Goal: Task Accomplishment & Management: Complete application form

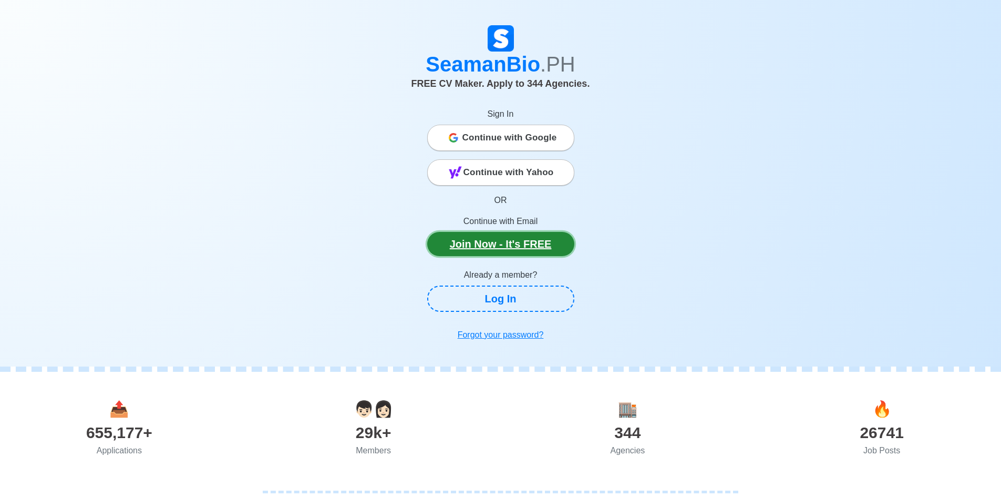
click at [530, 242] on link "Join Now - It's FREE" at bounding box center [500, 244] width 147 height 24
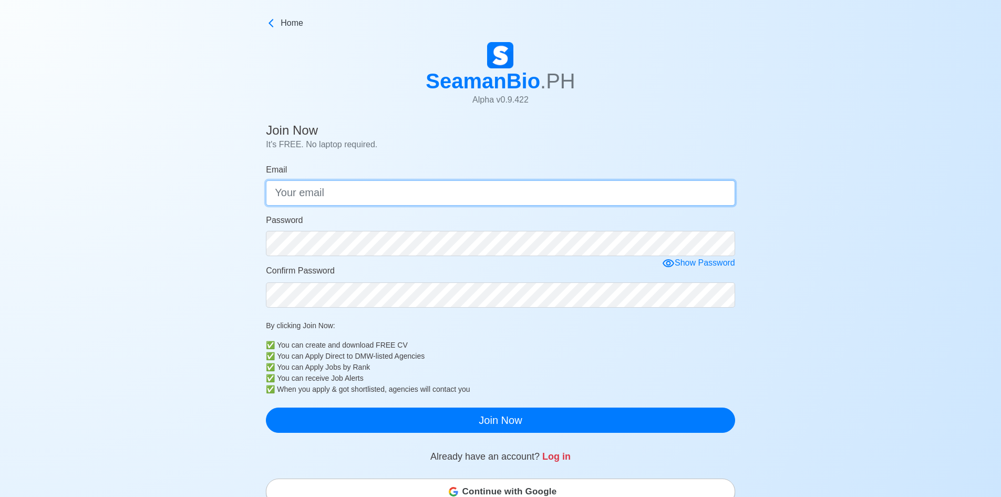
click at [500, 192] on input "Email" at bounding box center [500, 192] width 469 height 25
type input "[EMAIL_ADDRESS][DOMAIN_NAME]"
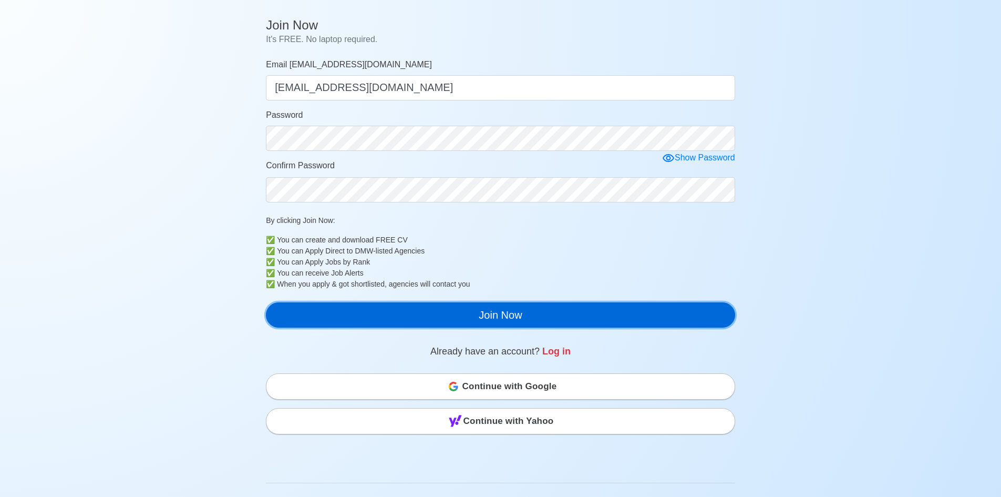
click at [540, 315] on button "Join Now" at bounding box center [500, 314] width 469 height 25
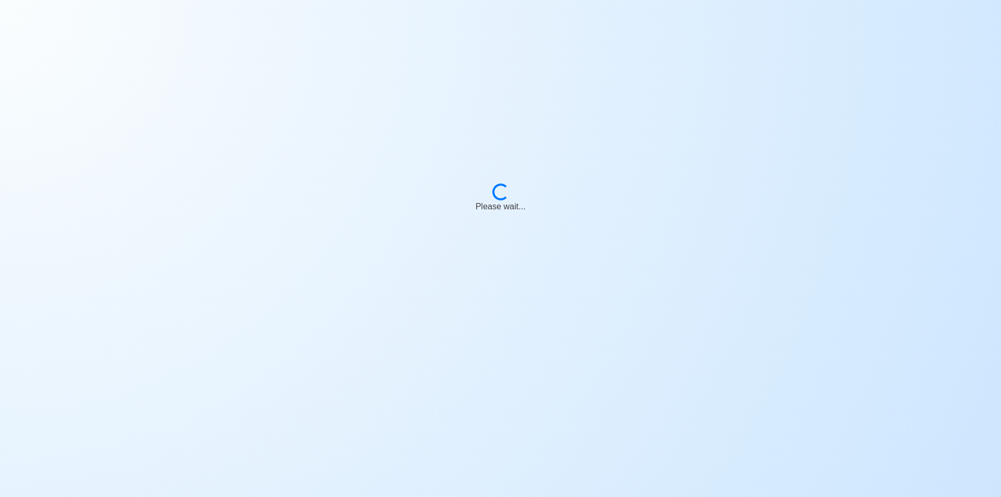
scroll to position [13, 0]
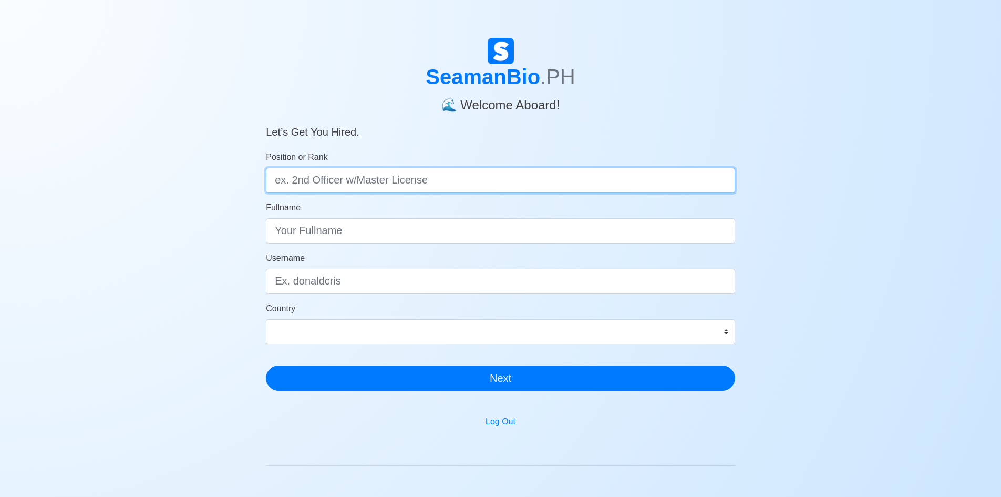
click at [510, 182] on input "Position or Rank" at bounding box center [500, 180] width 469 height 25
type input "Deck Cadet"
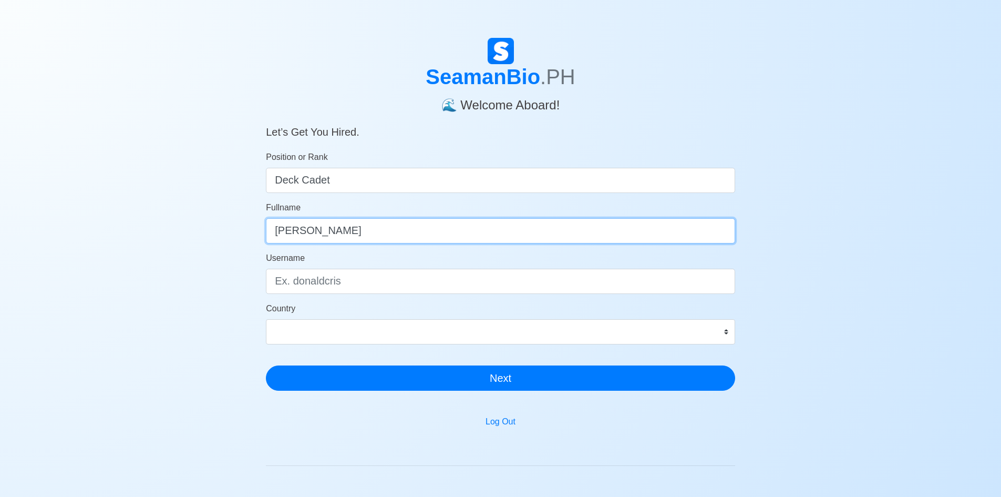
type input "Nathan Louielle Magracia"
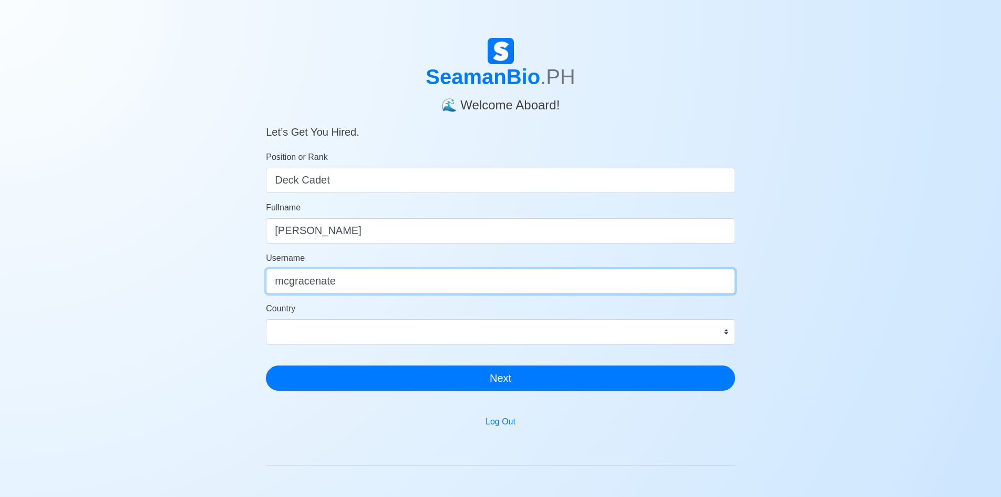
type input "mcgracenate"
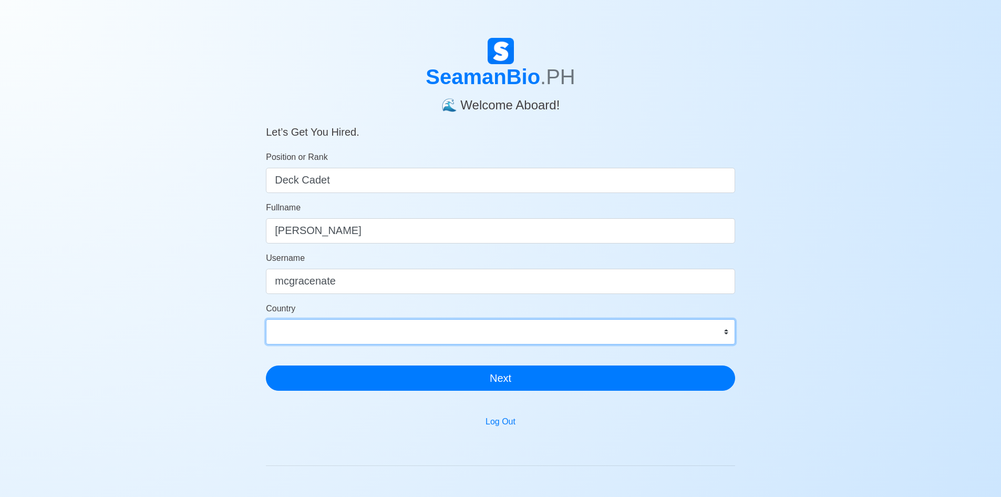
click at [461, 330] on select "Afghanistan Åland Islands Albania Algeria American Samoa Andorra Angola Anguill…" at bounding box center [500, 331] width 469 height 25
select select "PH"
click at [266, 319] on select "Afghanistan Åland Islands Albania Algeria American Samoa Andorra Angola Anguill…" at bounding box center [500, 331] width 469 height 25
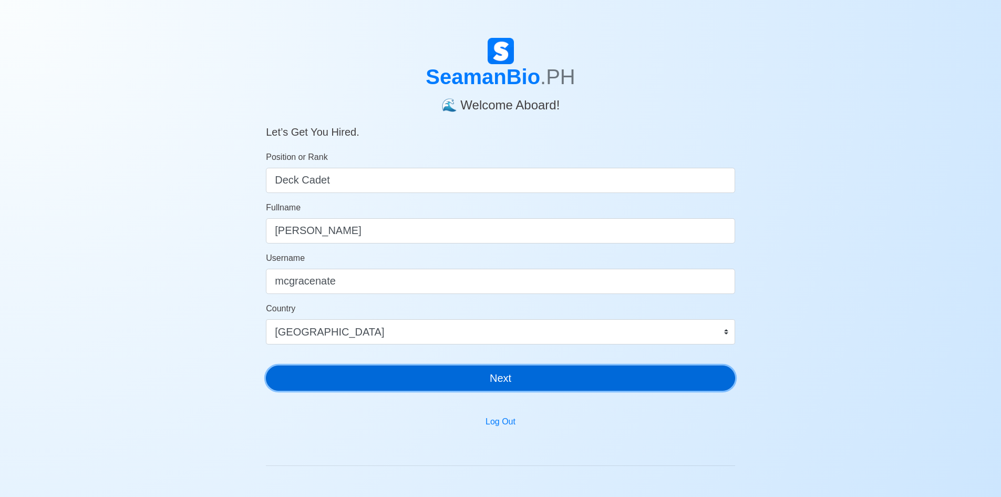
click at [584, 376] on button "Next" at bounding box center [500, 377] width 469 height 25
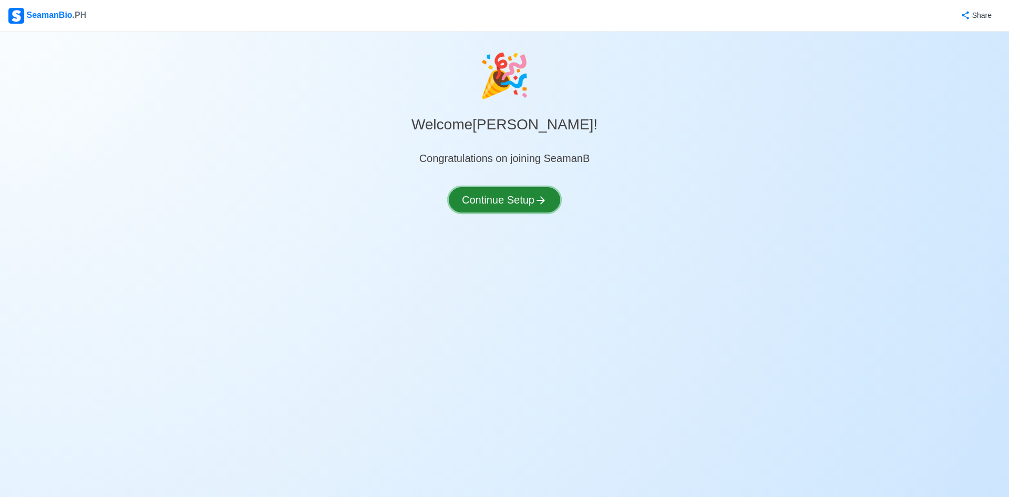
click at [528, 204] on button "Continue Setup" at bounding box center [504, 199] width 111 height 25
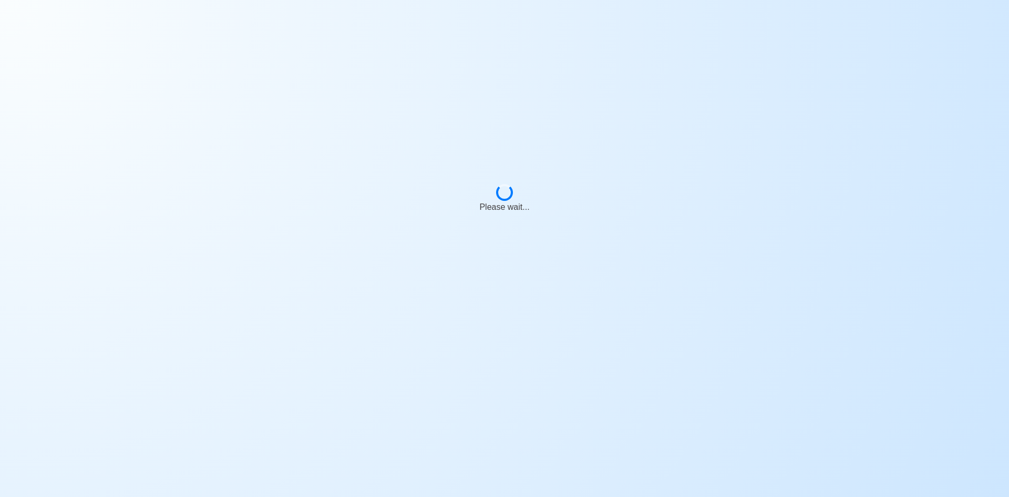
select select "Visible for Hiring"
select select "PH"
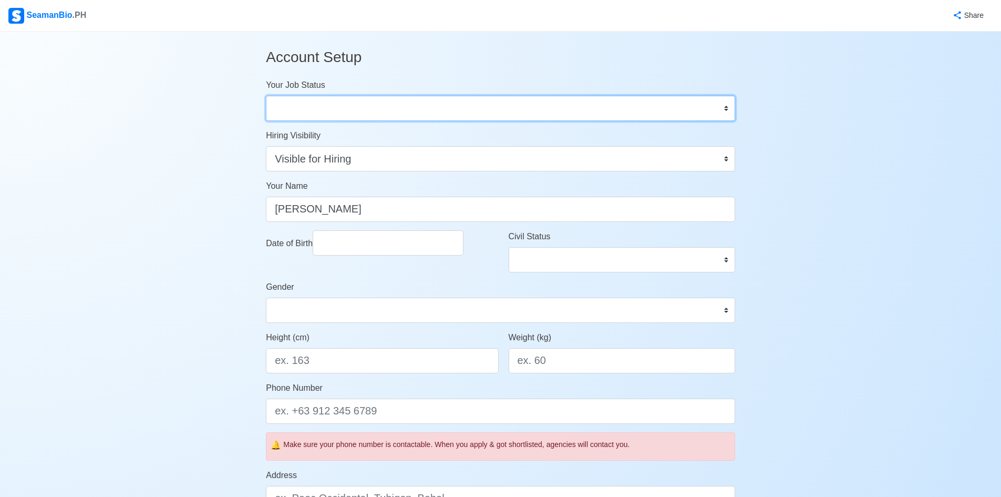
click at [409, 106] on select "Onboard Actively Looking for Job Not Looking for Job" at bounding box center [500, 108] width 469 height 25
select select "Actively Looking for Job"
click at [266, 96] on select "Onboard Actively Looking for Job Not Looking for Job" at bounding box center [500, 108] width 469 height 25
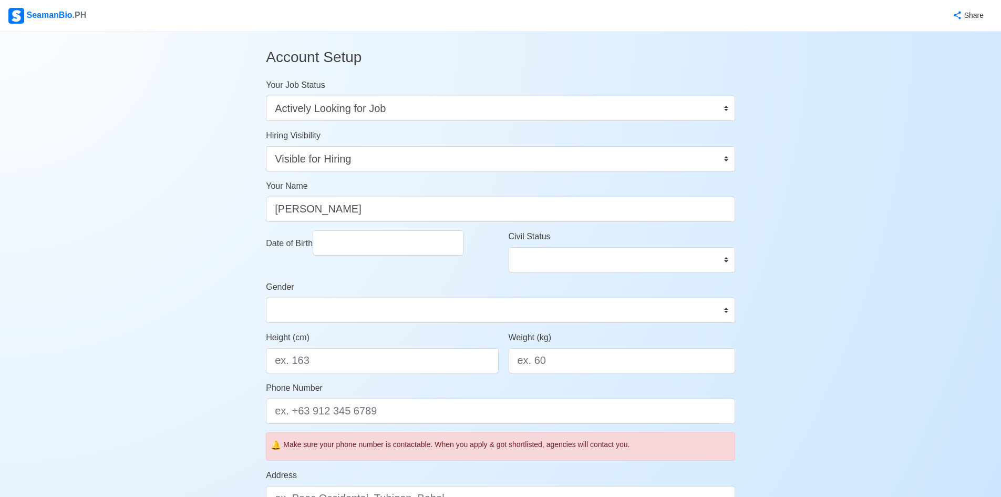
click at [831, 220] on div "Account Setup Your Job Status Onboard Actively Looking for Job Not Looking for …" at bounding box center [500, 487] width 1001 height 911
click at [431, 158] on select "Visible for Hiring Not Visible for Hiring" at bounding box center [500, 158] width 469 height 25
click at [845, 162] on div "Account Setup Your Job Status Onboard Actively Looking for Job Not Looking for …" at bounding box center [500, 487] width 1001 height 911
select select "****"
select select "*********"
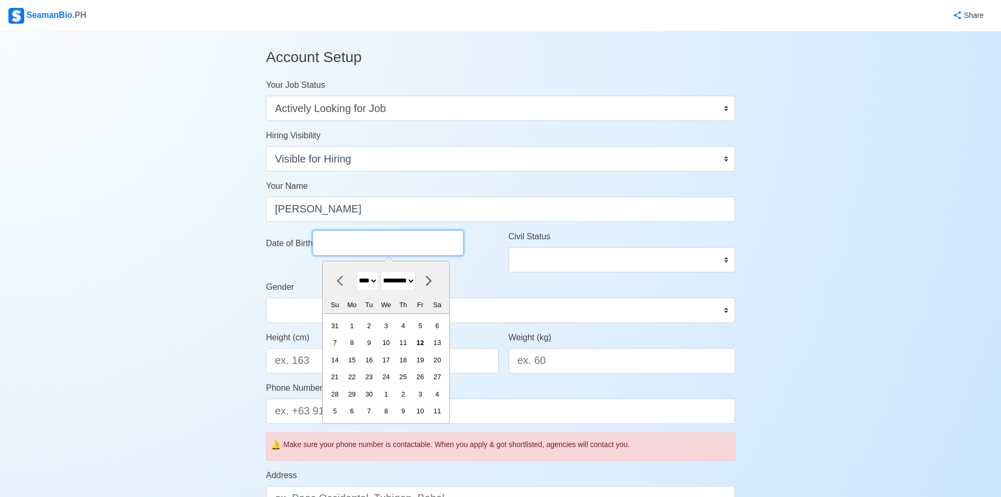
click at [405, 244] on input "Date of Birth" at bounding box center [388, 242] width 151 height 25
click at [378, 283] on select "**** **** **** **** **** **** **** **** **** **** **** **** **** **** **** ****…" at bounding box center [367, 281] width 22 height 20
select select "****"
click at [356, 271] on select "**** **** **** **** **** **** **** **** **** **** **** **** **** **** **** ****…" at bounding box center [367, 281] width 22 height 20
click at [412, 290] on select "******* ******** ***** ***** *** **** **** ****** ********* ******* ******** **…" at bounding box center [397, 281] width 35 height 20
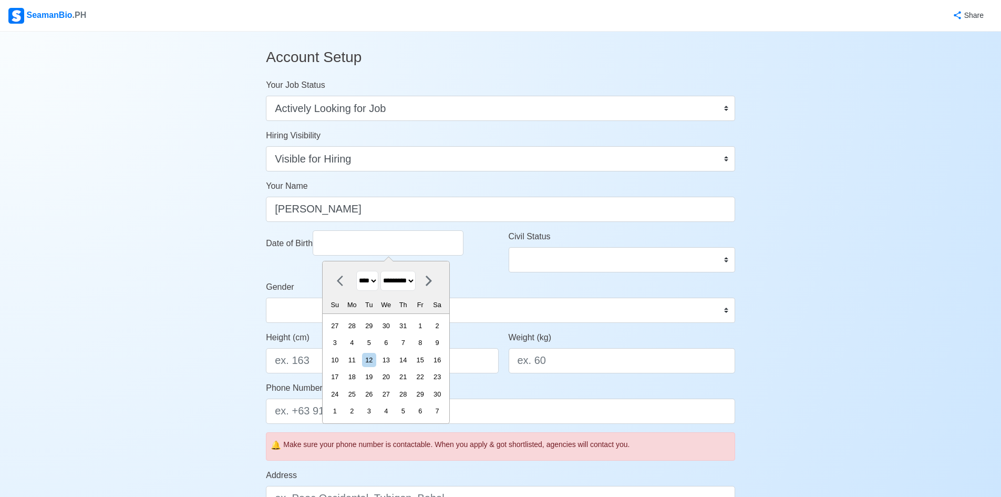
select select "*******"
click at [385, 271] on select "******* ******** ***** ***** *** **** **** ****** ********* ******* ******** **…" at bounding box center [397, 281] width 35 height 20
click at [341, 355] on div "9" at bounding box center [335, 360] width 14 height 14
type input "[DATE]"
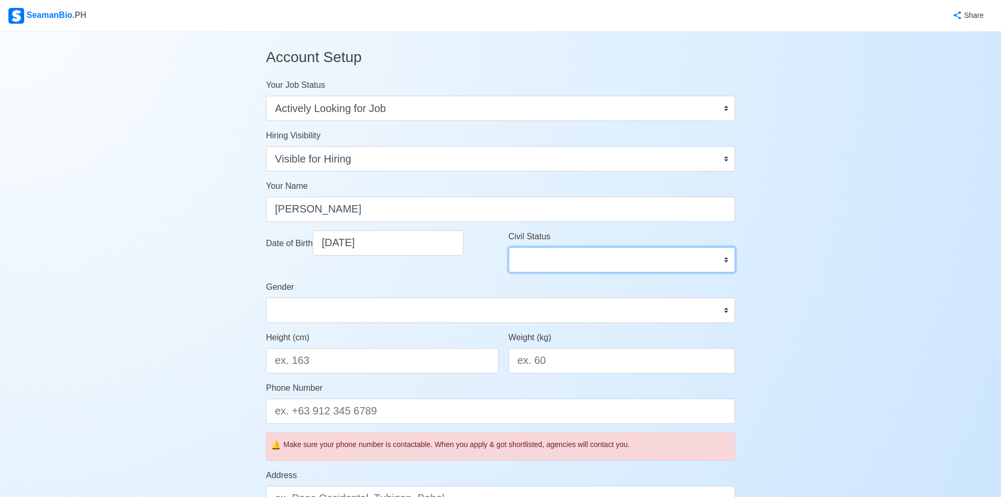
click at [586, 257] on select "Single Married Widowed Separated" at bounding box center [622, 259] width 227 height 25
select select "Single"
click at [509, 247] on select "Single Married Widowed Separated" at bounding box center [622, 259] width 227 height 25
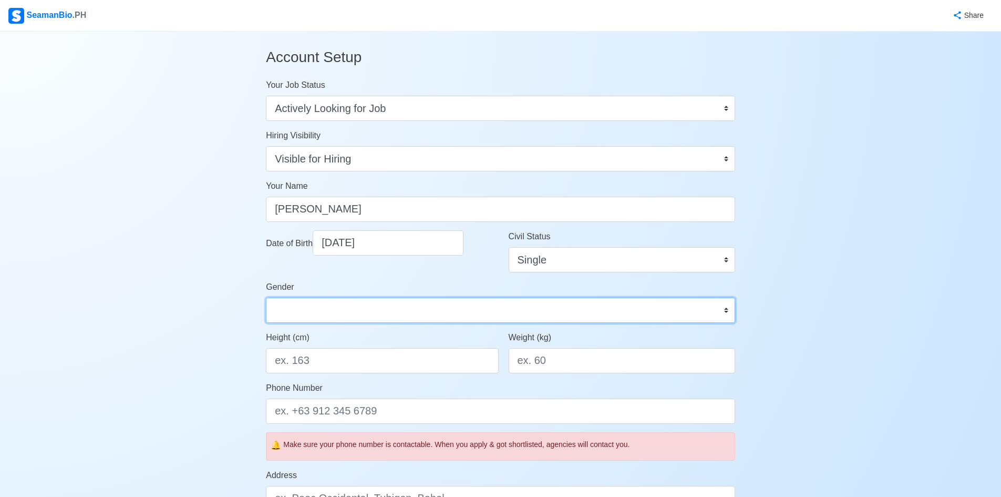
click at [391, 315] on select "[DEMOGRAPHIC_DATA] [DEMOGRAPHIC_DATA]" at bounding box center [500, 309] width 469 height 25
click at [266, 297] on select "[DEMOGRAPHIC_DATA] [DEMOGRAPHIC_DATA]" at bounding box center [500, 309] width 469 height 25
click at [371, 312] on select "[DEMOGRAPHIC_DATA] [DEMOGRAPHIC_DATA]" at bounding box center [500, 309] width 469 height 25
select select "[DEMOGRAPHIC_DATA]"
click at [266, 297] on select "[DEMOGRAPHIC_DATA] [DEMOGRAPHIC_DATA]" at bounding box center [500, 309] width 469 height 25
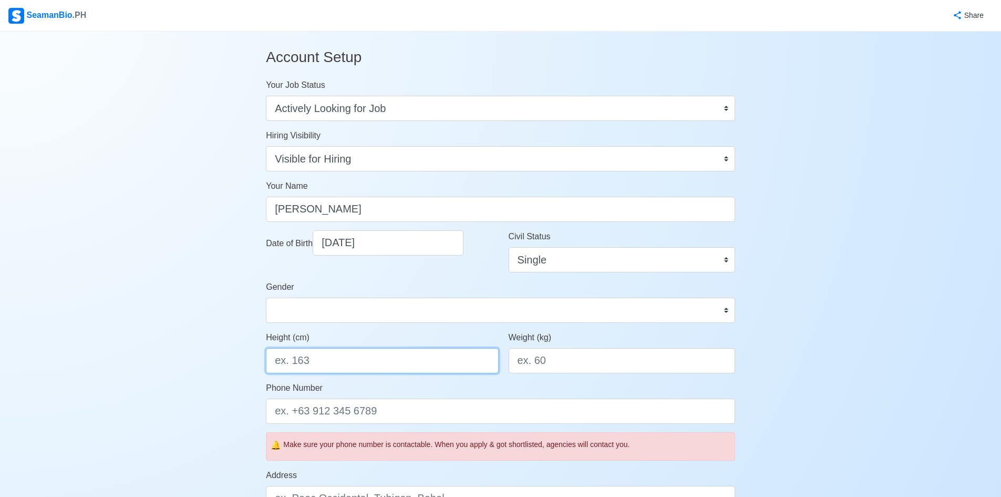
click at [332, 365] on input "Height (cm)" at bounding box center [382, 360] width 232 height 25
type input "166"
click at [586, 352] on input "Weight (kg)" at bounding box center [622, 360] width 227 height 25
type input "70"
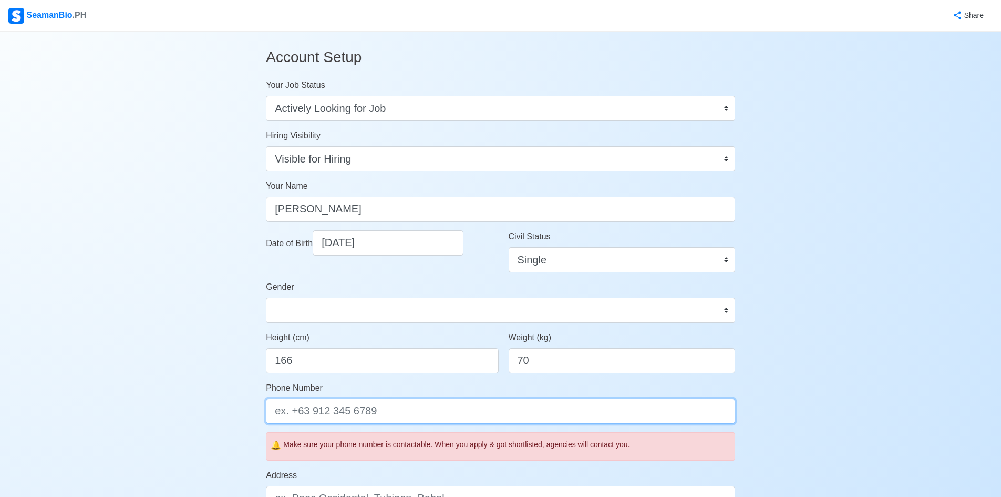
click at [422, 410] on input "Phone Number" at bounding box center [500, 410] width 469 height 25
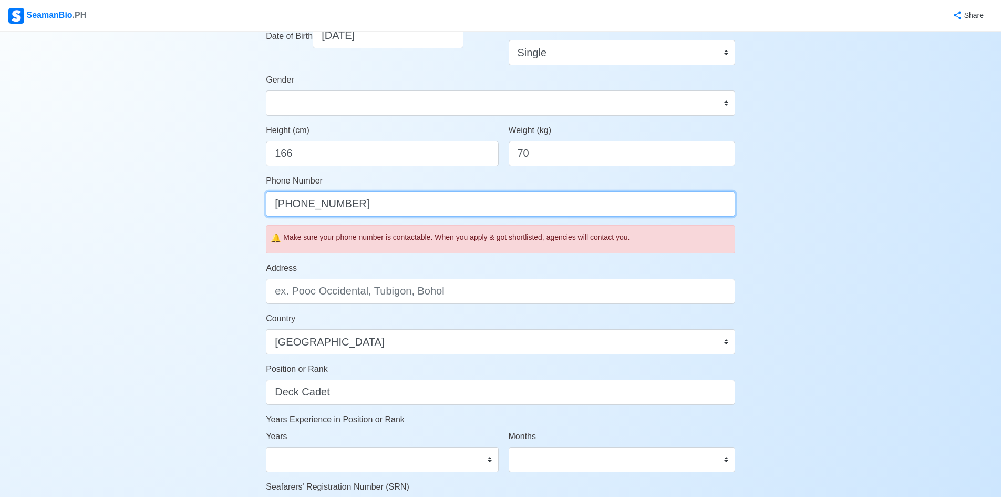
scroll to position [210, 0]
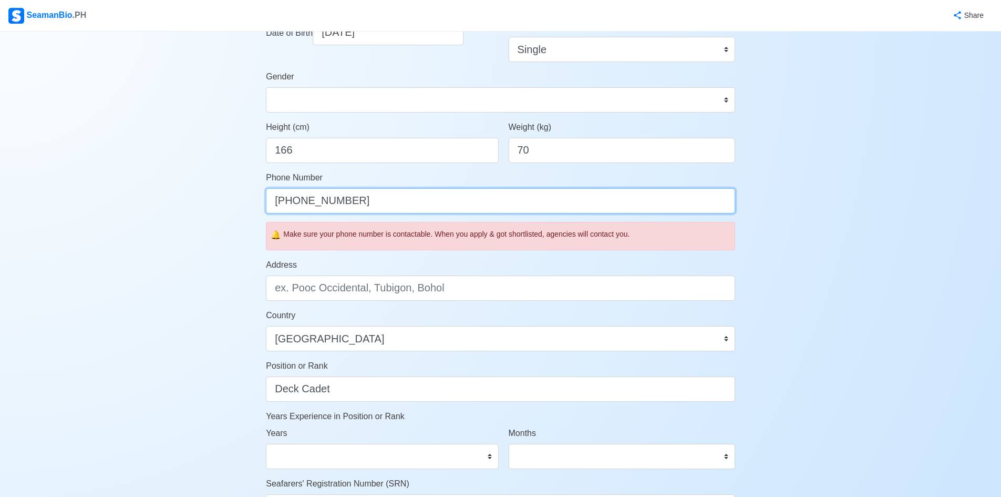
type input "[PHONE_NUMBER]"
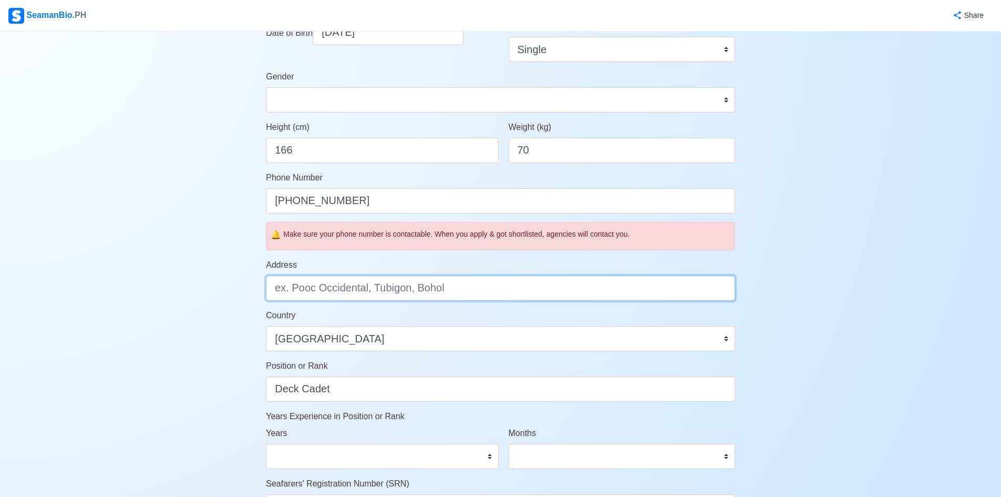
click at [318, 293] on input "Address" at bounding box center [500, 287] width 469 height 25
type input "O"
type input "P"
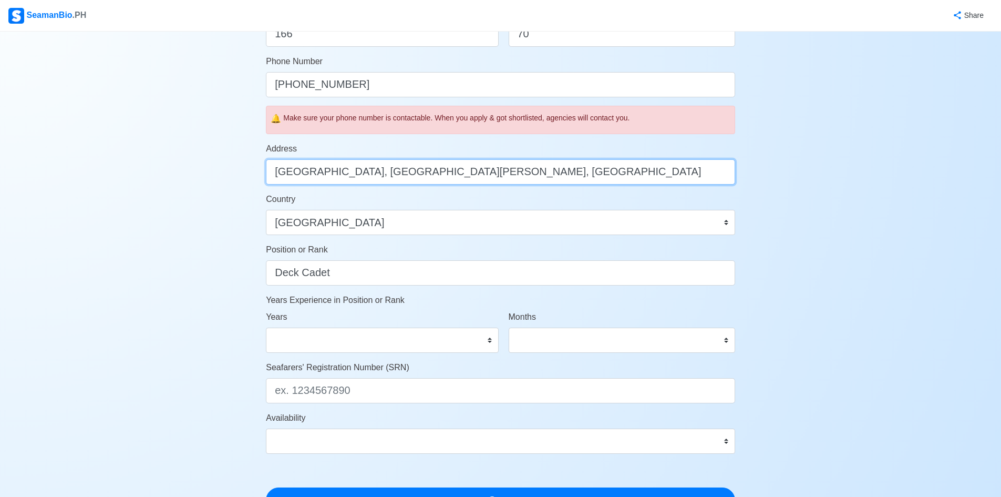
scroll to position [368, 0]
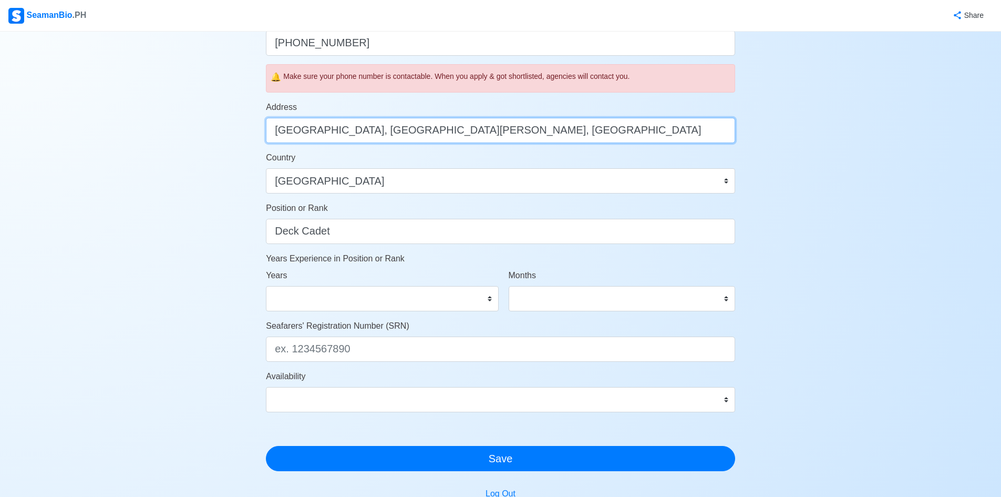
type input "[GEOGRAPHIC_DATA], [GEOGRAPHIC_DATA][PERSON_NAME], [GEOGRAPHIC_DATA]"
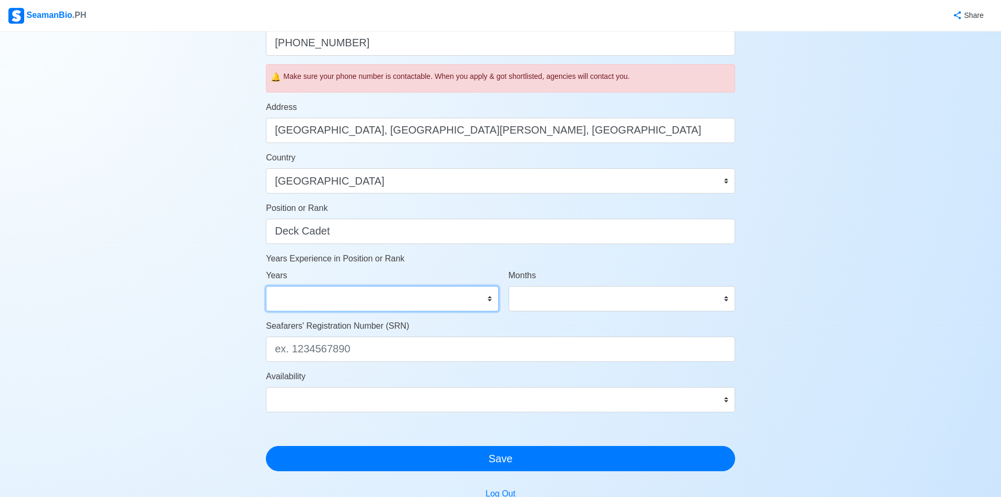
click at [380, 302] on select "0 1 2 3 4 5 6 7 8 9 10 11 12 13 14 15 16 17 18 19 20 21 22 23 24 25 26 27 28 29…" at bounding box center [382, 298] width 232 height 25
click at [819, 289] on div "Account Setup Your Job Status Onboard Actively Looking for Job Not Looking for …" at bounding box center [500, 119] width 1001 height 911
click at [458, 301] on select "0 1 2 3 4 5 6 7 8 9 10 11 12 13 14 15 16 17 18 19 20 21 22 23 24 25 26 27 28 29…" at bounding box center [382, 298] width 232 height 25
select select "0"
click at [266, 286] on select "0 1 2 3 4 5 6 7 8 9 10 11 12 13 14 15 16 17 18 19 20 21 22 23 24 25 26 27 28 29…" at bounding box center [382, 298] width 232 height 25
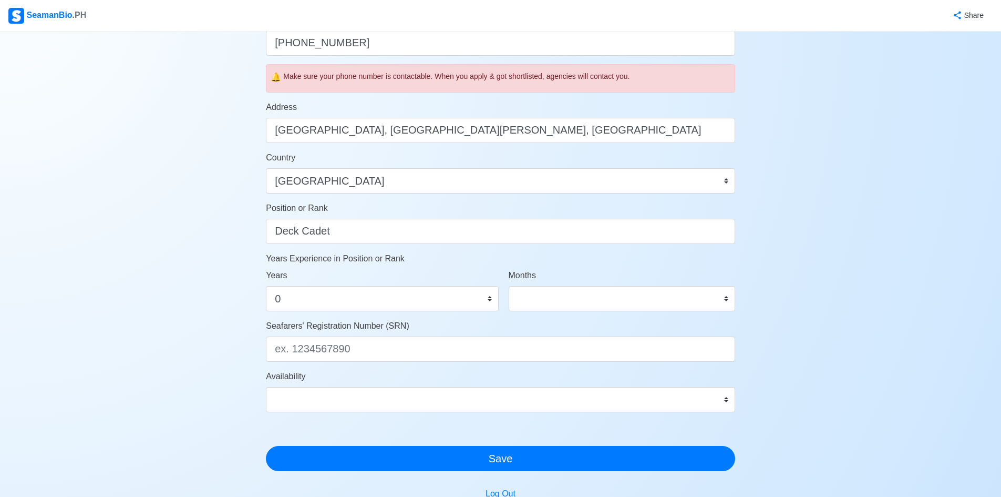
click at [577, 311] on div "Months 0 1 2 3 4 5 6 7 8 9 10 11" at bounding box center [622, 294] width 242 height 50
click at [577, 303] on select "0 1 2 3 4 5 6 7 8 9 10 11" at bounding box center [622, 298] width 227 height 25
select select "0"
click at [509, 286] on select "0 1 2 3 4 5 6 7 8 9 10 11" at bounding box center [622, 298] width 227 height 25
click at [832, 230] on div "Account Setup Your Job Status Onboard Actively Looking for Job Not Looking for …" at bounding box center [500, 119] width 1001 height 911
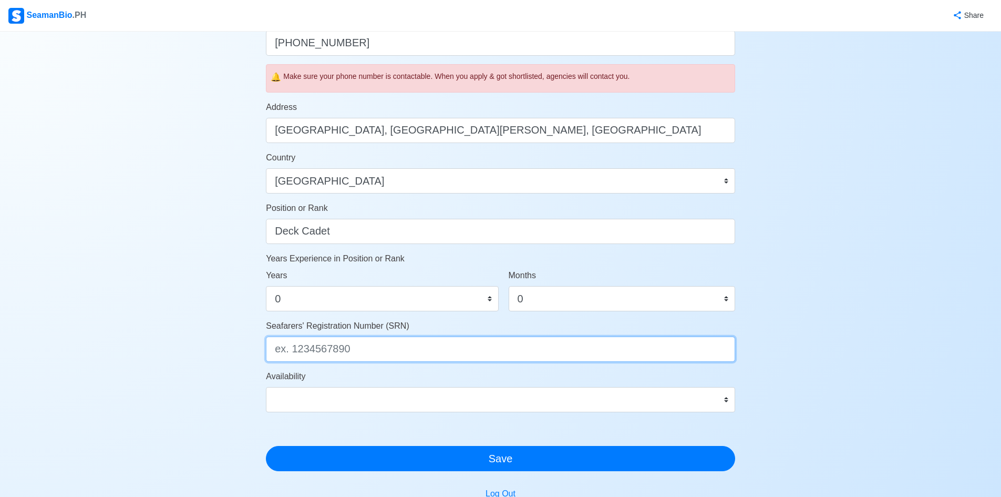
click at [470, 348] on input "Seafarers' Registration Number (SRN)" at bounding box center [500, 348] width 469 height 25
click at [361, 353] on input "Seafarers' Registration Number (SRN)" at bounding box center [500, 348] width 469 height 25
paste input "0001090108"
type input "0001090108"
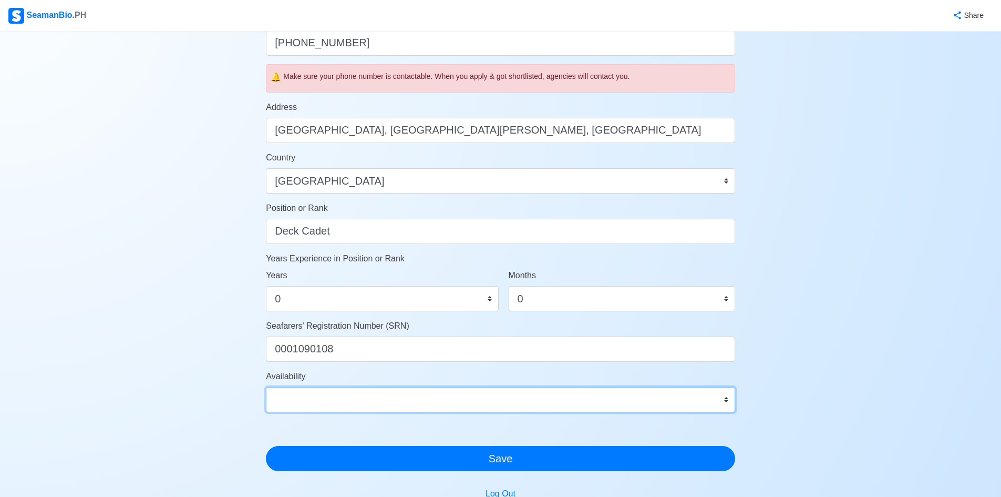
click at [361, 393] on select "Immediate [DATE] [DATE] [DATE] [DATE] [DATE] [DATE] [DATE] [DATE] [DATE]" at bounding box center [500, 399] width 469 height 25
select select "4102416000000"
click at [266, 387] on select "Immediate [DATE] [DATE] [DATE] [DATE] [DATE] [DATE] [DATE] [DATE] [DATE]" at bounding box center [500, 399] width 469 height 25
click at [664, 405] on select "Immediate [DATE] [DATE] [DATE] [DATE] [DATE] [DATE] [DATE] [DATE] [DATE]" at bounding box center [500, 399] width 469 height 25
click at [800, 380] on div "Account Setup Your Job Status Onboard Actively Looking for Job Not Looking for …" at bounding box center [500, 119] width 1001 height 911
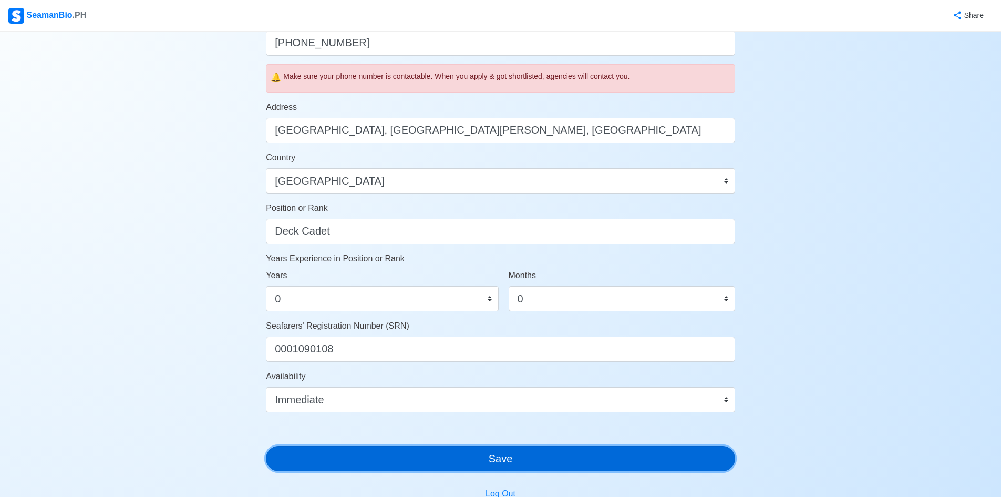
click at [449, 460] on button "Save" at bounding box center [500, 458] width 469 height 25
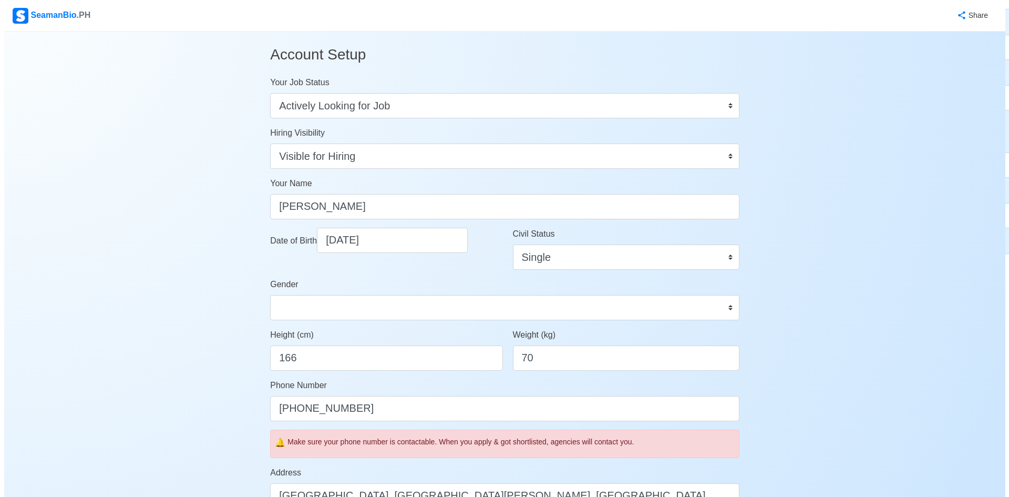
scroll to position [0, 0]
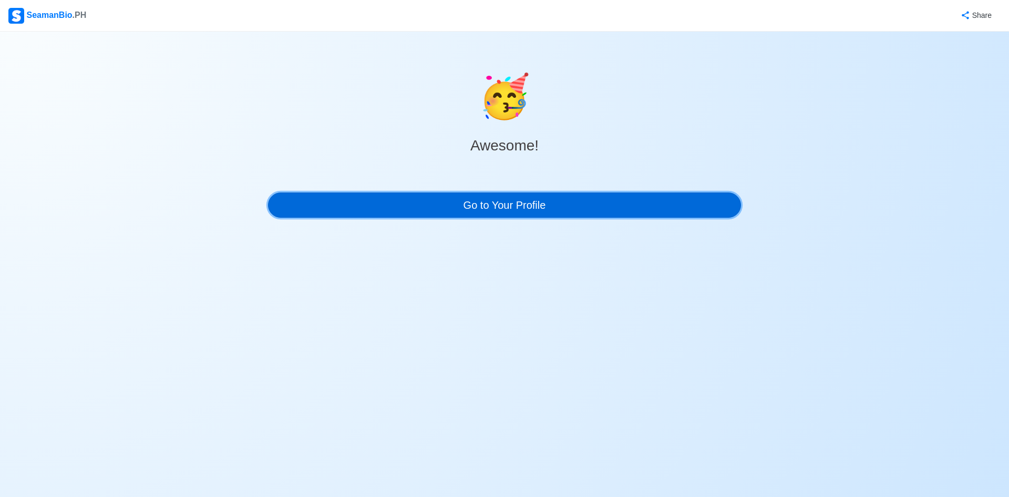
click at [502, 208] on link "Go to Your Profile" at bounding box center [504, 204] width 473 height 25
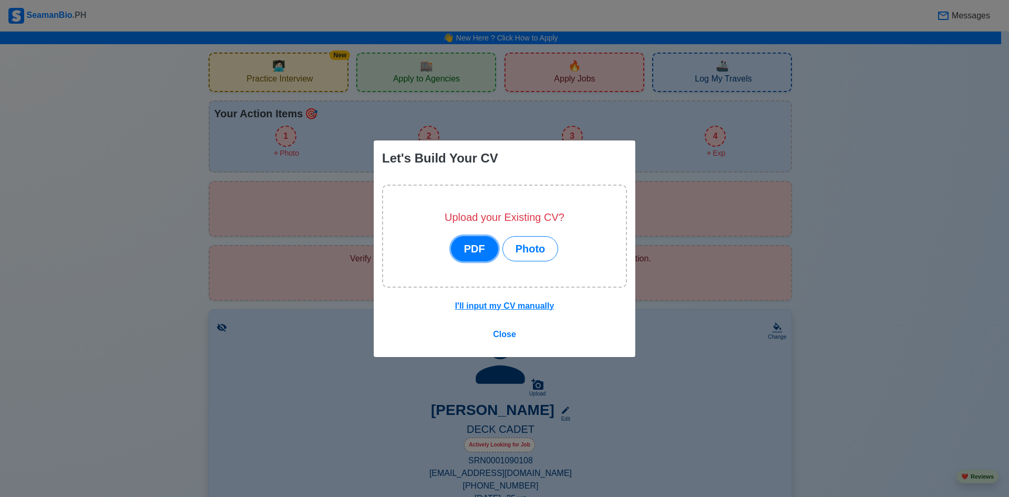
click at [472, 246] on button "PDF" at bounding box center [474, 248] width 47 height 25
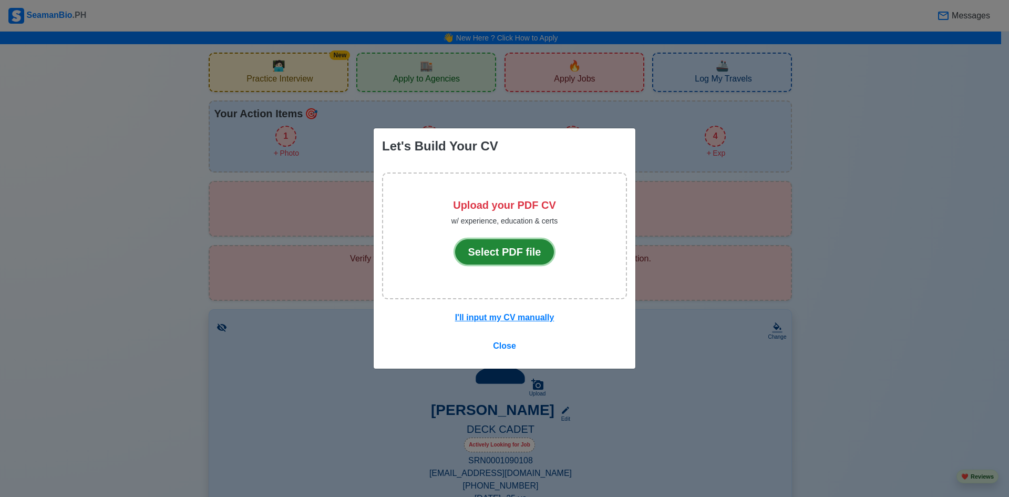
click at [528, 254] on button "Select PDF file" at bounding box center [504, 251] width 99 height 25
click at [510, 317] on u "I'll input my CV manually" at bounding box center [504, 317] width 99 height 9
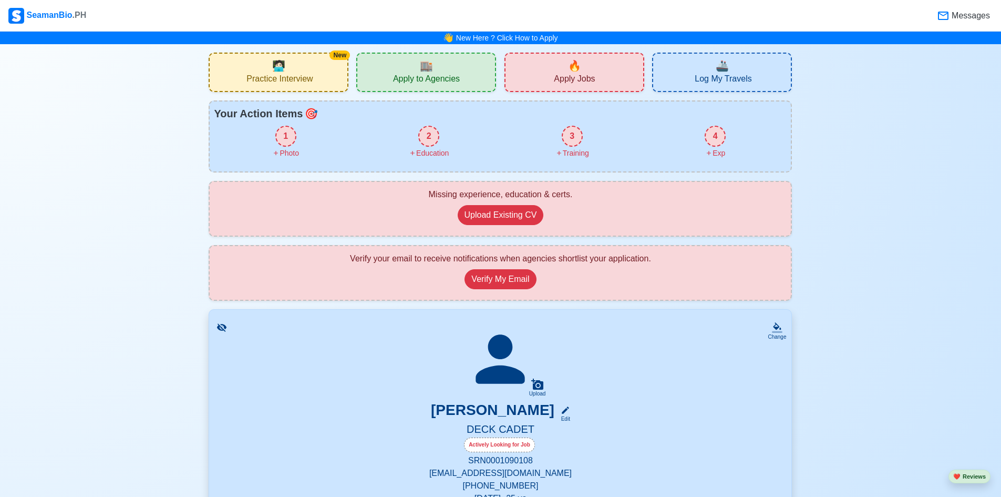
click at [282, 68] on span "🧑🏻‍💻" at bounding box center [278, 66] width 13 height 16
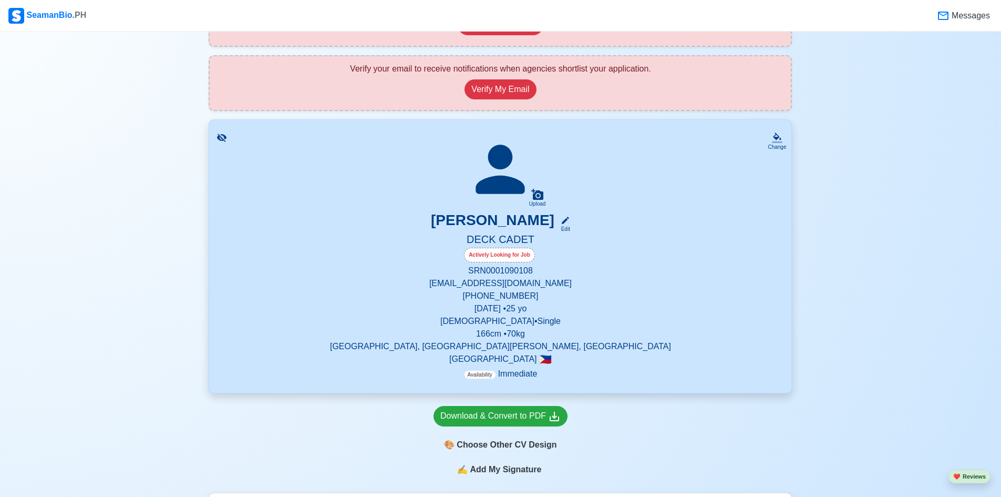
scroll to position [420, 0]
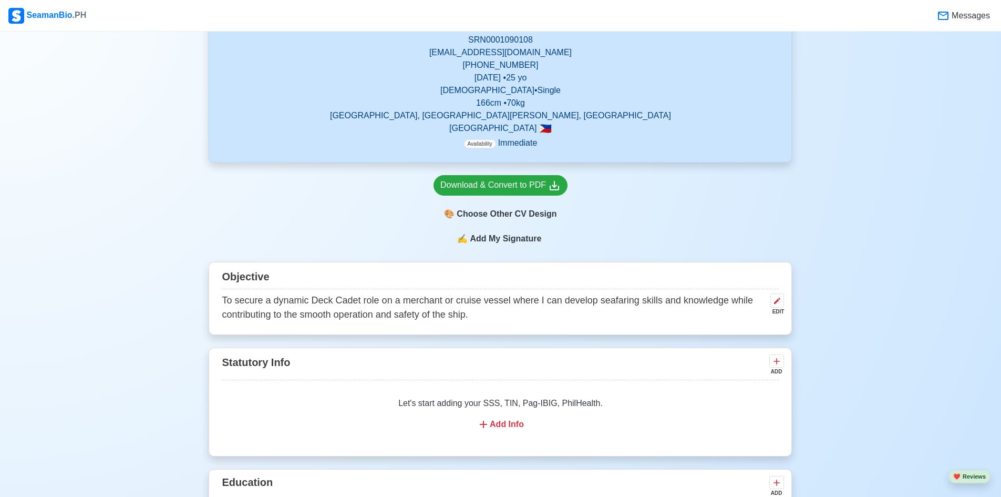
click at [472, 314] on p "To secure a dynamic Deck Cadet role on a merchant or cruise vessel where I can …" at bounding box center [494, 307] width 544 height 28
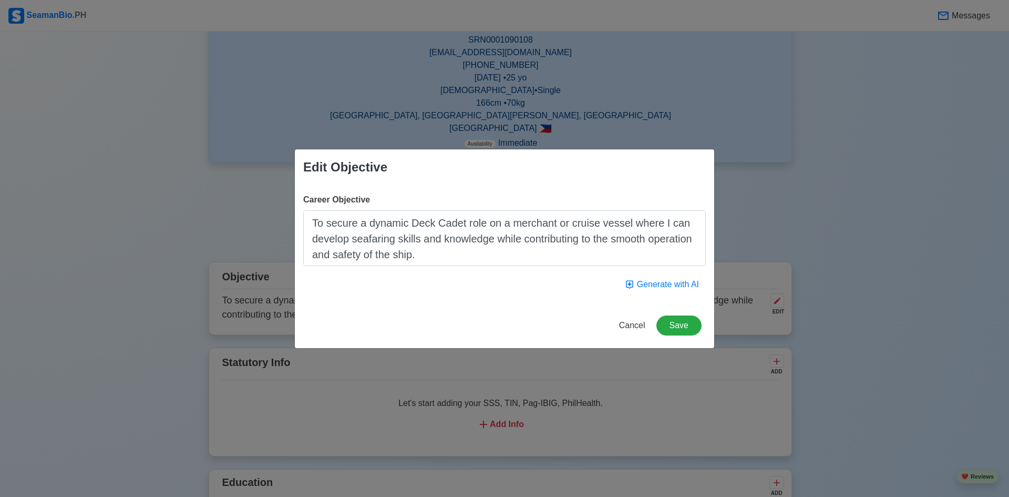
drag, startPoint x: 624, startPoint y: 223, endPoint x: 555, endPoint y: 227, distance: 69.5
click at [555, 227] on textarea "To secure a dynamic Deck Cadet role on a merchant or cruise vessel where I can …" at bounding box center [504, 238] width 403 height 56
click at [564, 229] on textarea "To secure a dynamic Deck Cadet role on a merchant or cruise vessel where I can …" at bounding box center [504, 238] width 403 height 56
drag, startPoint x: 594, startPoint y: 226, endPoint x: 554, endPoint y: 228, distance: 40.0
click at [554, 228] on textarea "To secure a dynamic Deck Cadet role on a merchant or cruise vessel where I can …" at bounding box center [504, 238] width 403 height 56
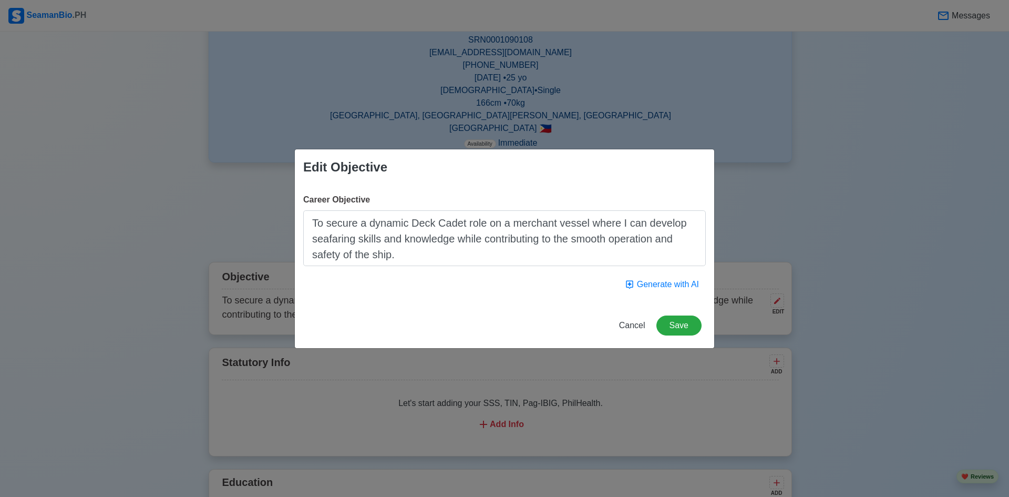
click at [538, 260] on textarea "To secure a dynamic Deck Cadet role on a merchant vessel where I can develop se…" at bounding box center [504, 238] width 403 height 56
type textarea "To secure a dynamic Deck Cadet role on a merchant vessel where I can develop se…"
click at [671, 327] on button "Save" at bounding box center [678, 325] width 45 height 20
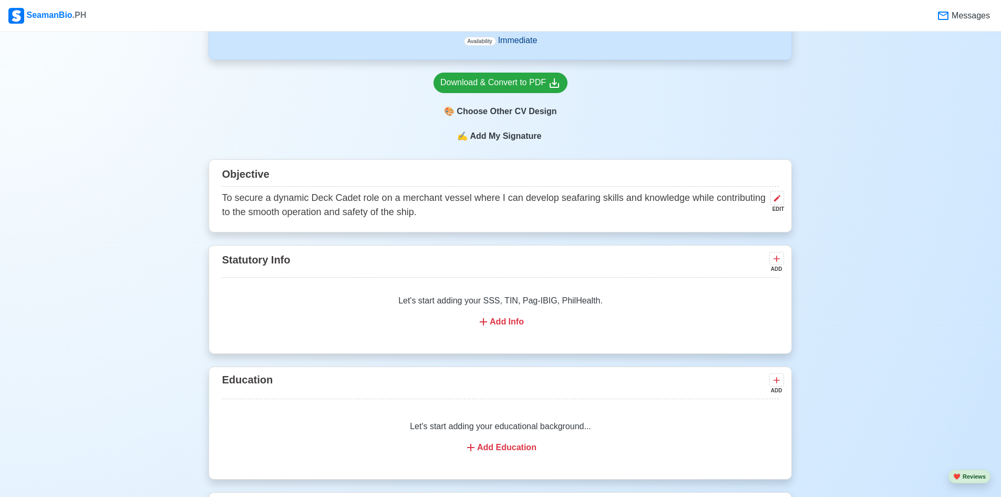
scroll to position [578, 0]
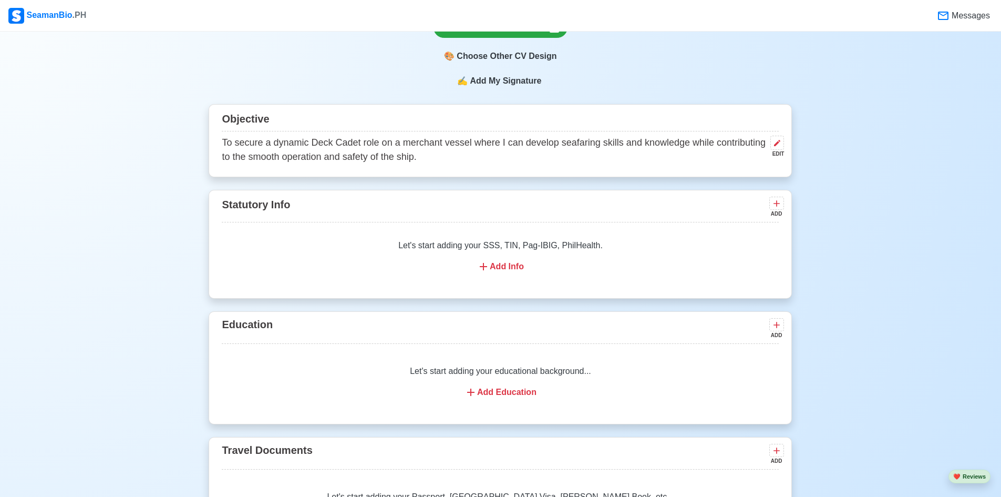
click at [772, 212] on div "ADD" at bounding box center [775, 214] width 13 height 8
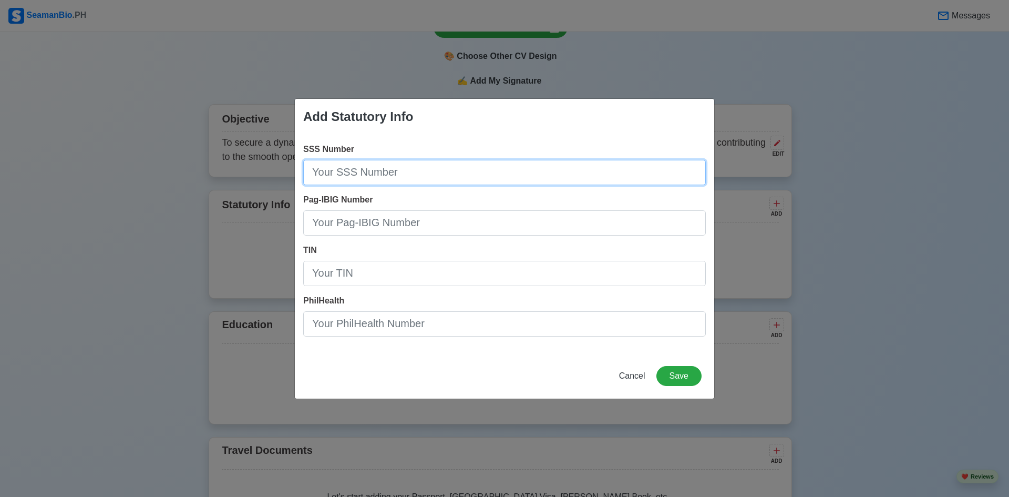
click at [513, 177] on input "SSS Number" at bounding box center [504, 172] width 403 height 25
type input "[PHONE_NUMBER]"
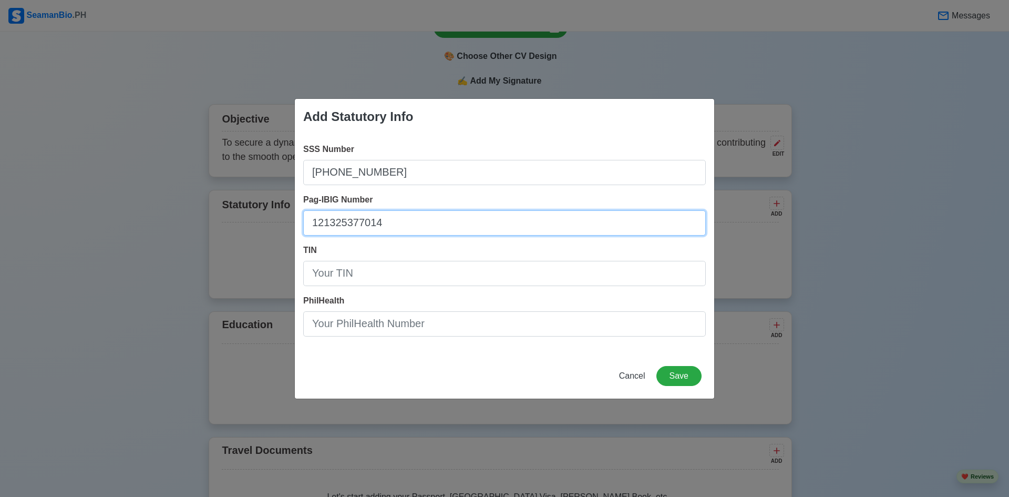
type input "121325377014"
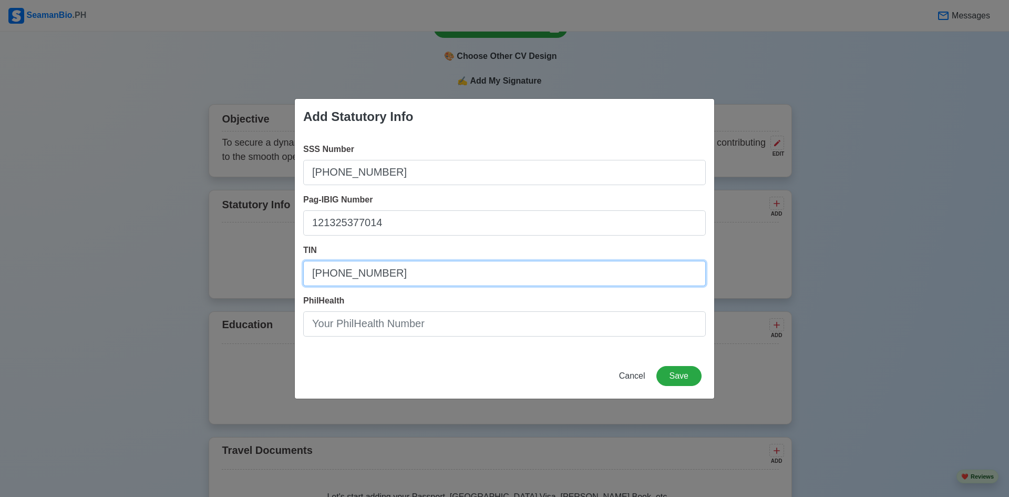
type input "[PHONE_NUMBER]"
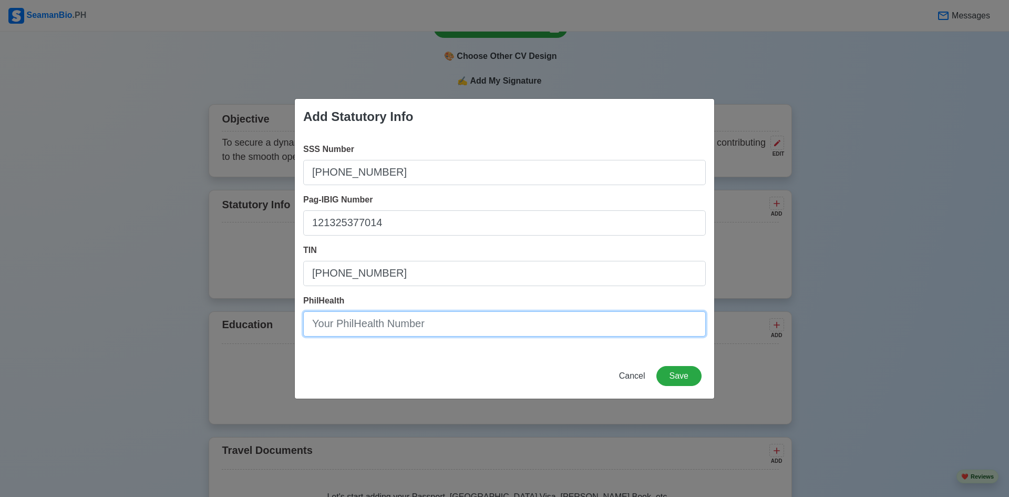
click at [427, 322] on input "PhilHealth" at bounding box center [504, 323] width 403 height 25
type input "09-252499746-2"
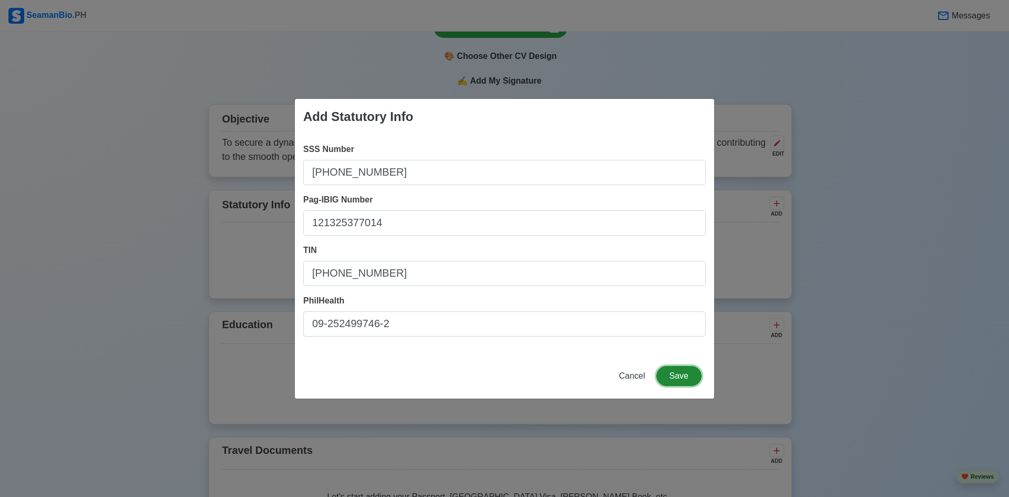
click at [687, 373] on button "Save" at bounding box center [678, 376] width 45 height 20
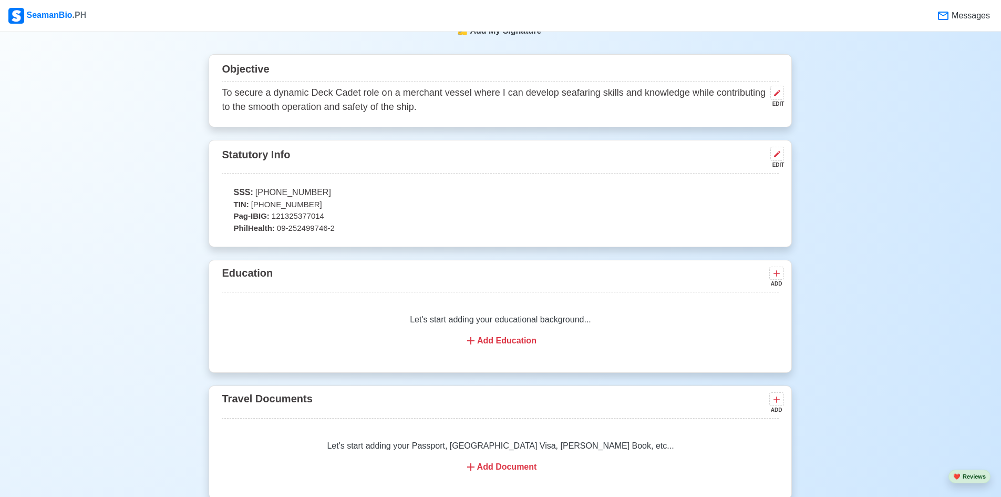
scroll to position [631, 0]
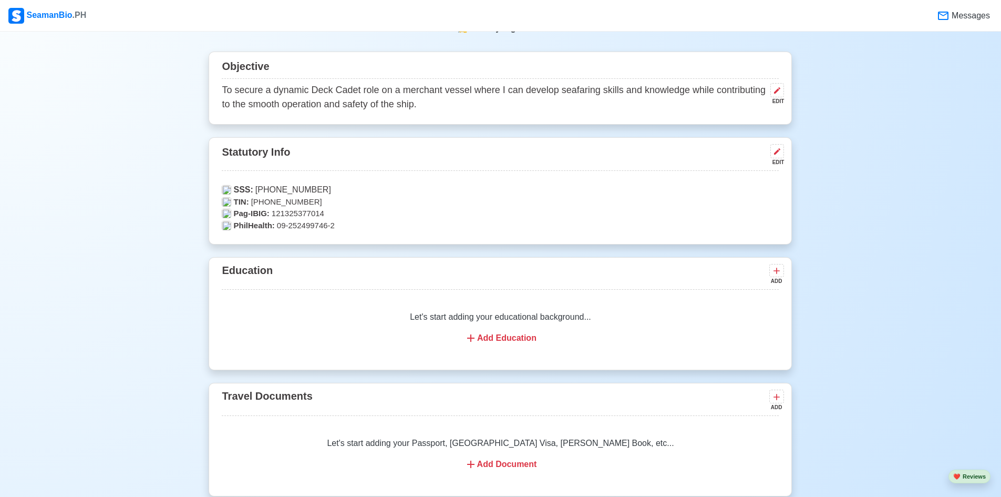
click at [519, 340] on div "Add Education" at bounding box center [500, 338] width 532 height 13
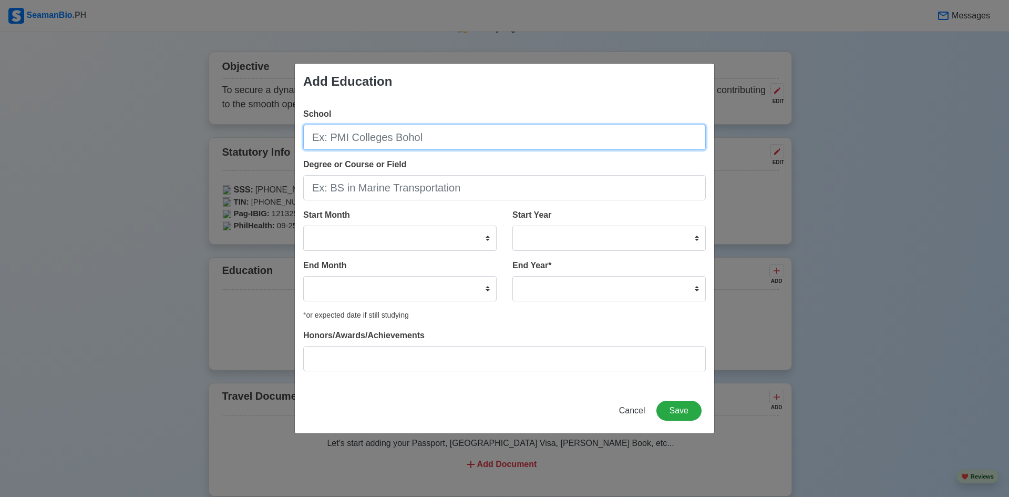
click at [398, 137] on input "School" at bounding box center [504, 137] width 403 height 25
type input "STI NAMEI"
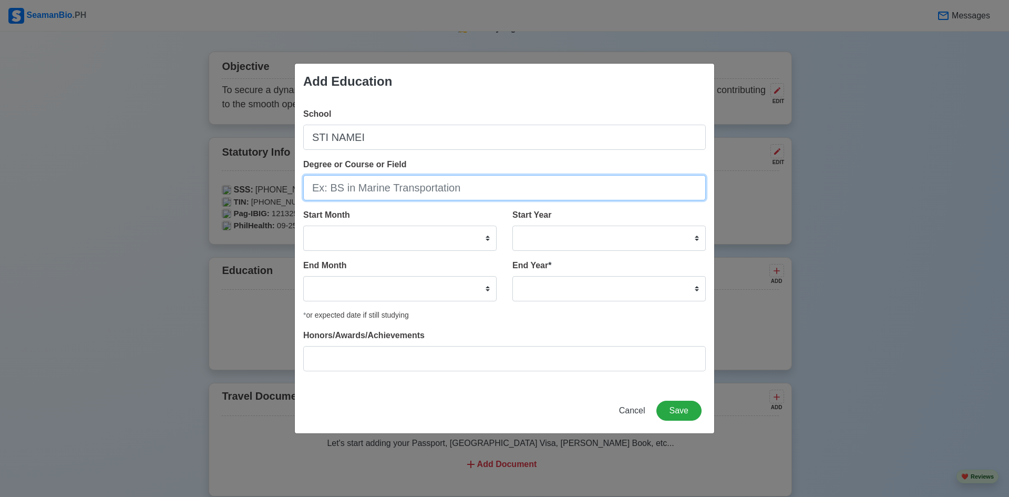
click at [397, 184] on input "Degree or Course or Field" at bounding box center [504, 187] width 403 height 25
drag, startPoint x: 469, startPoint y: 191, endPoint x: 397, endPoint y: 192, distance: 71.5
click at [398, 192] on input "Degree or Course or Field" at bounding box center [504, 187] width 403 height 25
drag, startPoint x: 333, startPoint y: 189, endPoint x: 474, endPoint y: 188, distance: 140.8
click at [474, 188] on input "Degree or Course or Field" at bounding box center [504, 187] width 403 height 25
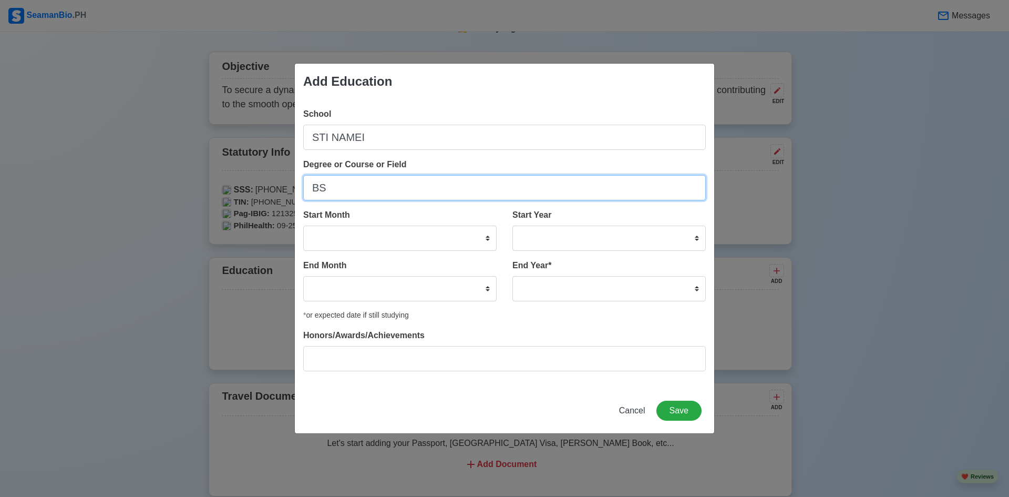
type input "B"
click at [417, 190] on input "Degree or Course or Field" at bounding box center [504, 187] width 403 height 25
paste input "Bachelor of Science in Marine Transportation"
type input "Bachelor of Science in Marine Transportation"
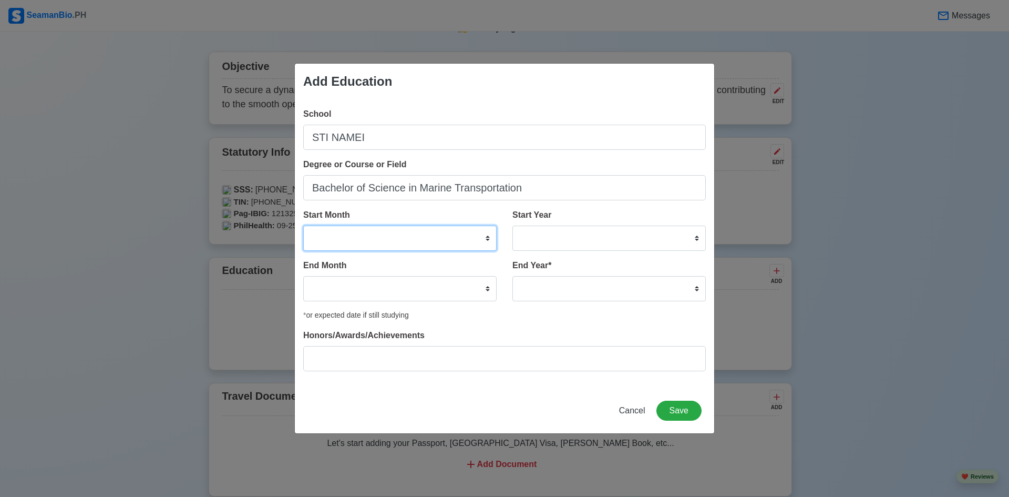
click at [407, 239] on select "January February March April May June July August September October November De…" at bounding box center [399, 237] width 193 height 25
click at [594, 324] on div "School STI NAMEI Degree or Course or Field Bachelor of Science in Marine Transp…" at bounding box center [504, 243] width 419 height 289
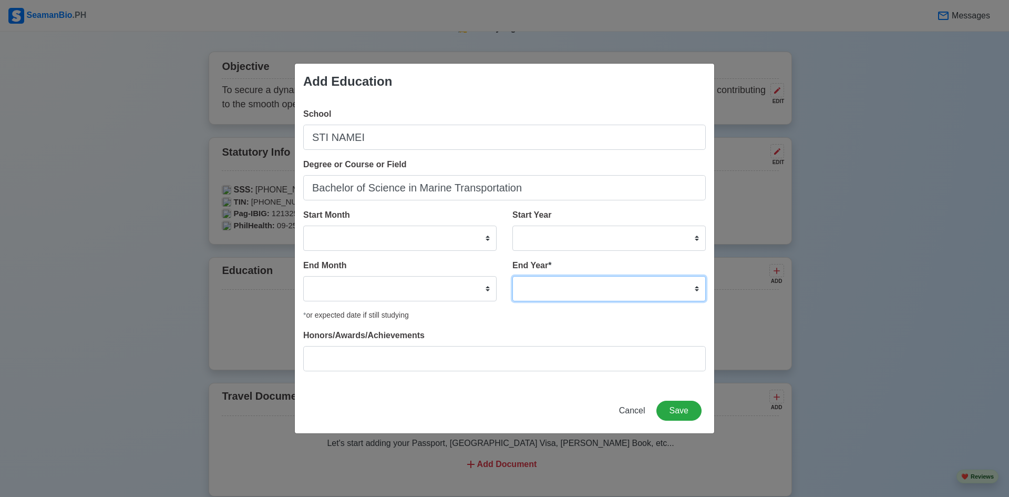
click at [607, 292] on select "2035 2034 2033 2032 2031 2030 2029 2028 2027 2026 2025 2024 2023 2022 2021 2020…" at bounding box center [608, 288] width 193 height 25
select select "2024"
click at [512, 276] on select "2035 2034 2033 2032 2031 2030 2029 2028 2027 2026 2025 2024 2023 2022 2021 2020…" at bounding box center [608, 288] width 193 height 25
click at [428, 278] on select "January February March April May June July August September October November De…" at bounding box center [399, 288] width 193 height 25
select select "January"
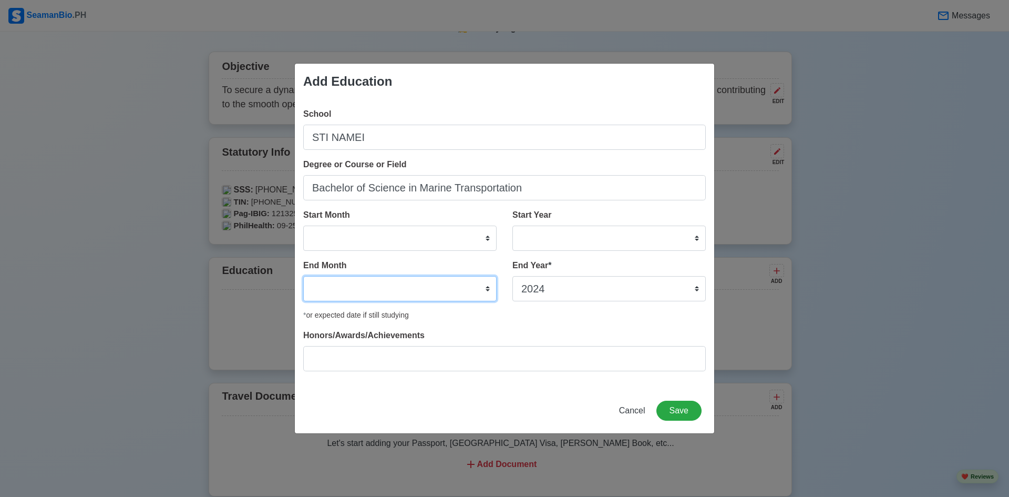
click at [303, 276] on select "January February March April May June July August September October November De…" at bounding box center [399, 288] width 193 height 25
click at [533, 339] on div "Honors/Awards/Achievements" at bounding box center [504, 350] width 403 height 42
drag, startPoint x: 363, startPoint y: 277, endPoint x: 360, endPoint y: 287, distance: 10.0
click at [363, 277] on select "January February March April May June July August September October November De…" at bounding box center [399, 288] width 193 height 25
click at [508, 321] on div "School STI NAMEI Degree or Course or Field Bachelor of Science in Marine Transp…" at bounding box center [504, 243] width 419 height 289
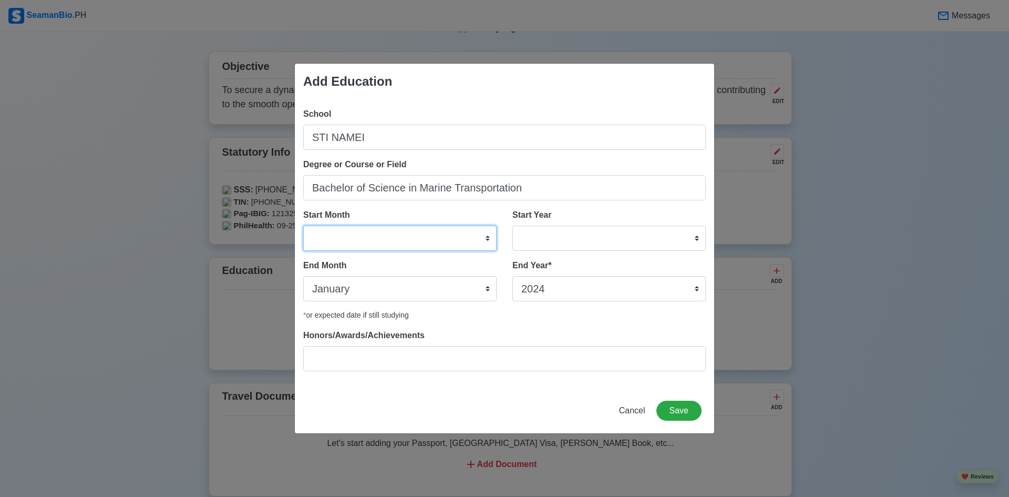
click at [404, 240] on select "January February March April May June July August September October November De…" at bounding box center [399, 237] width 193 height 25
select select "September"
click at [303, 225] on select "January February March April May June July August September October November De…" at bounding box center [399, 237] width 193 height 25
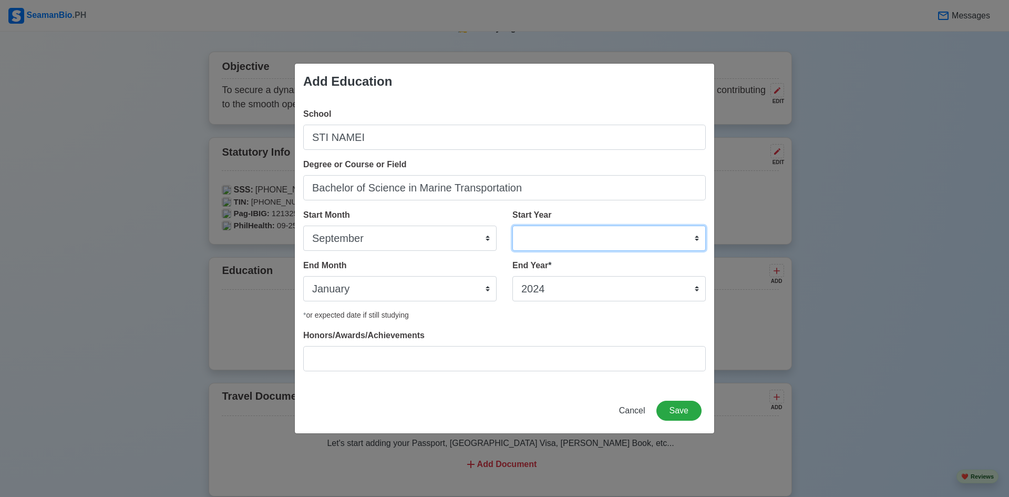
click at [596, 236] on select "2025 2024 2023 2022 2021 2020 2019 2018 2017 2016 2015 2014 2013 2012 2011 2010…" at bounding box center [608, 237] width 193 height 25
select select "2021"
click at [512, 225] on select "2025 2024 2023 2022 2021 2020 2019 2018 2017 2016 2015 2014 2013 2012 2011 2010…" at bounding box center [608, 237] width 193 height 25
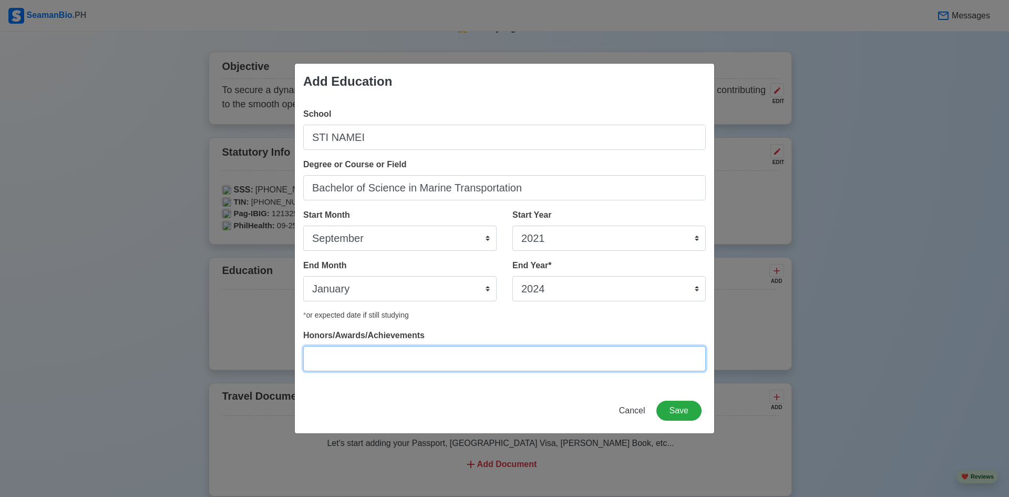
click at [529, 356] on input "Honors/Awards/Achievements" at bounding box center [504, 358] width 403 height 25
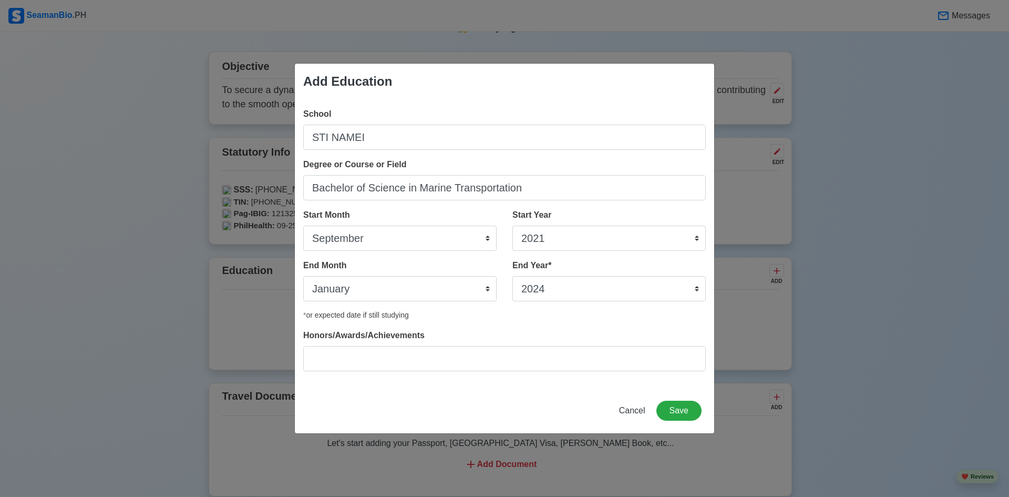
click at [512, 400] on div "Add Education School STI NAMEI Degree or Course or Field Bachelor of Science in…" at bounding box center [504, 248] width 420 height 370
click at [668, 414] on button "Save" at bounding box center [678, 410] width 45 height 20
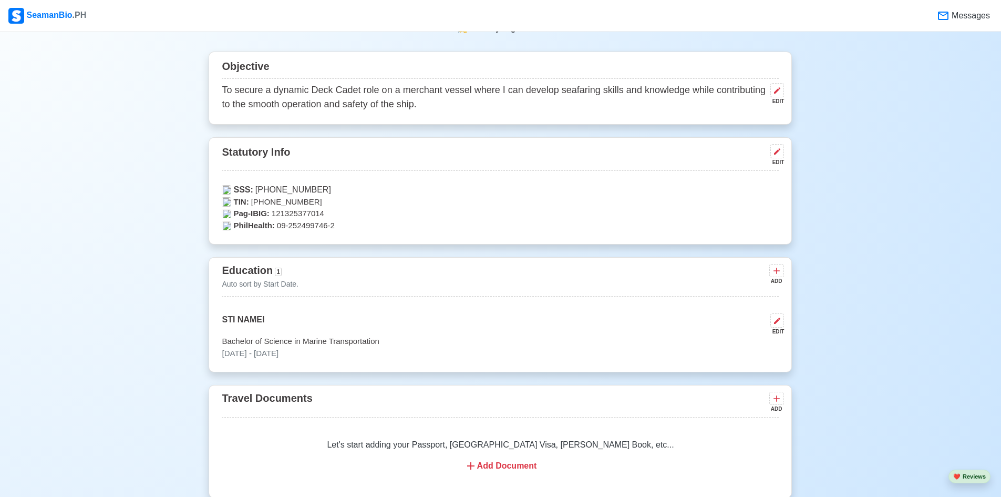
drag, startPoint x: 598, startPoint y: 355, endPoint x: 598, endPoint y: 370, distance: 15.8
click at [598, 370] on div "Education 1 Auto sort by Start Date. ADD STI NAMEI EDIT Bachelor of Science in …" at bounding box center [500, 314] width 583 height 115
click at [624, 351] on p "[DATE] - [DATE]" at bounding box center [500, 353] width 557 height 12
select select "September"
select select "2021"
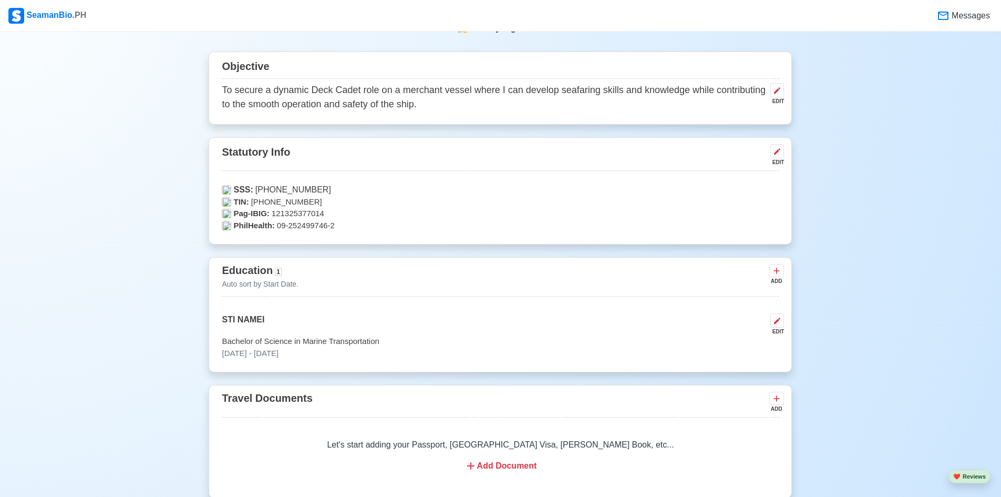
select select "January"
select select "2024"
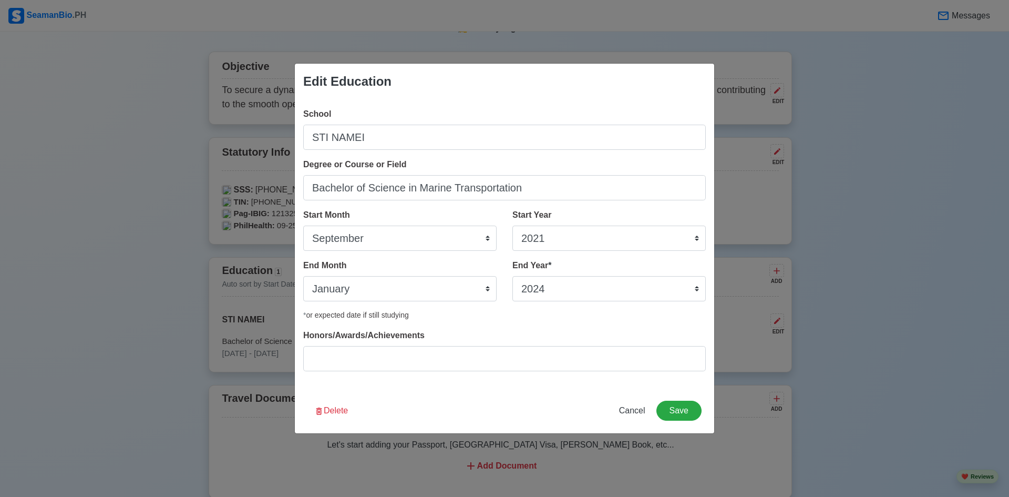
click at [835, 234] on div "Edit Education School STI NAMEI Degree or Course or Field Bachelor of Science i…" at bounding box center [504, 248] width 1009 height 497
click at [631, 411] on span "Cancel" at bounding box center [632, 410] width 26 height 9
select select
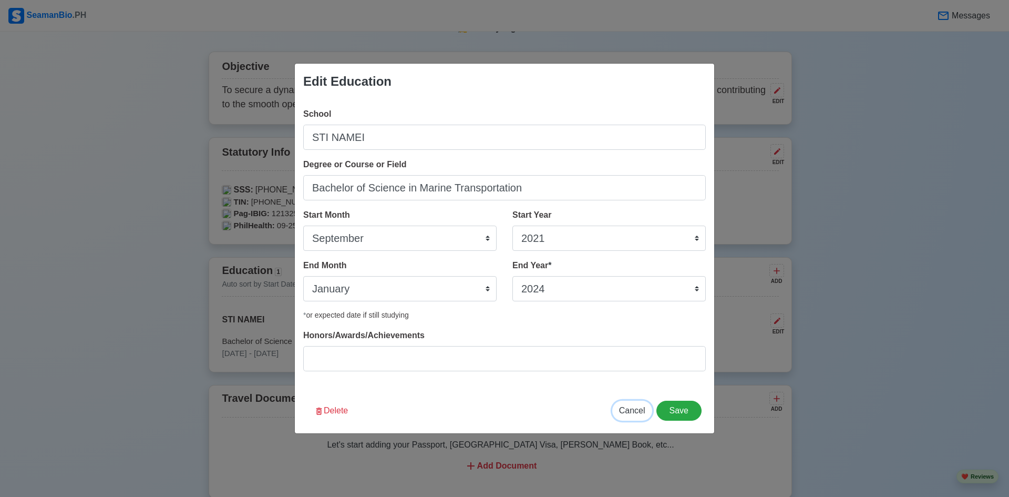
select select
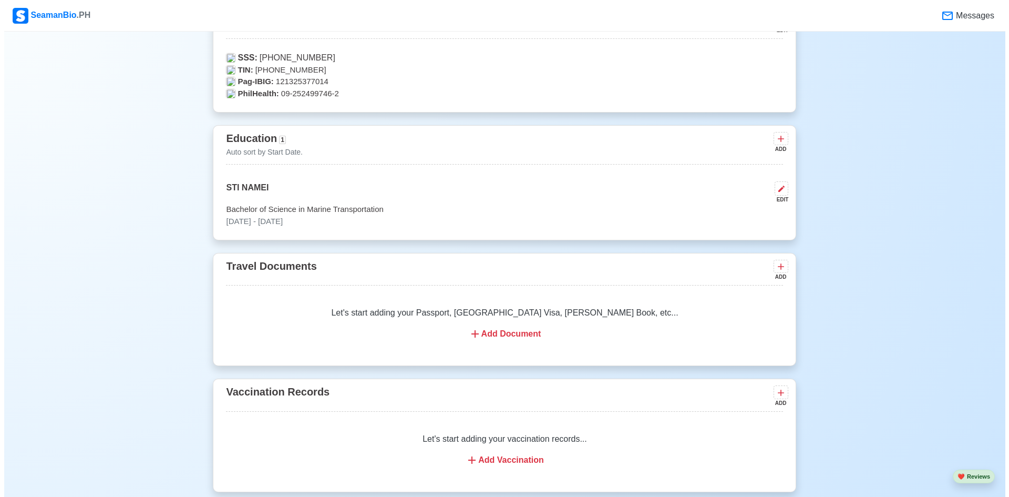
scroll to position [788, 0]
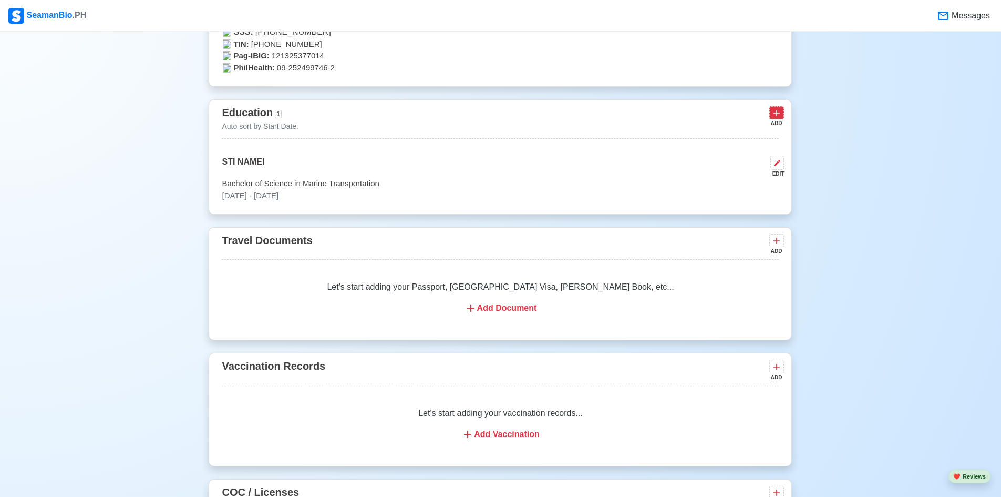
click at [778, 118] on icon at bounding box center [776, 113] width 11 height 11
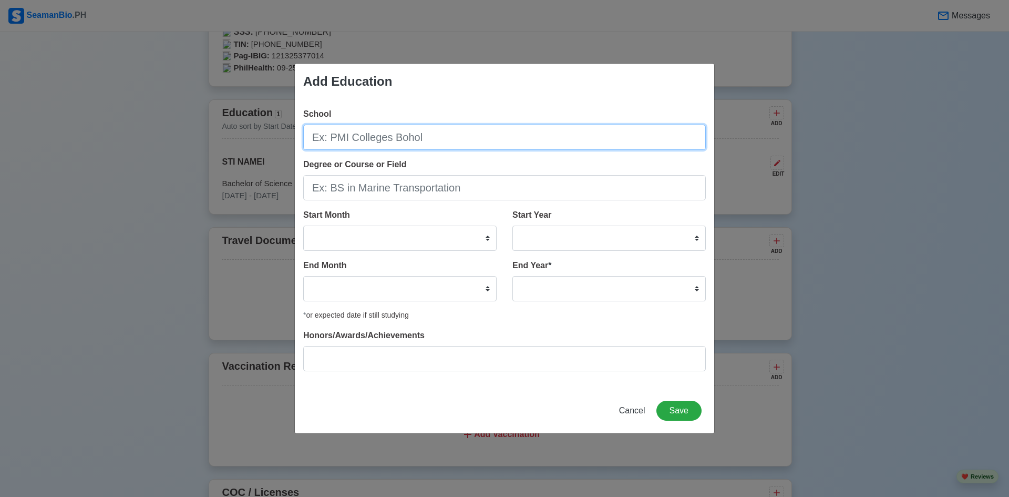
click at [457, 140] on input "School" at bounding box center [504, 137] width 403 height 25
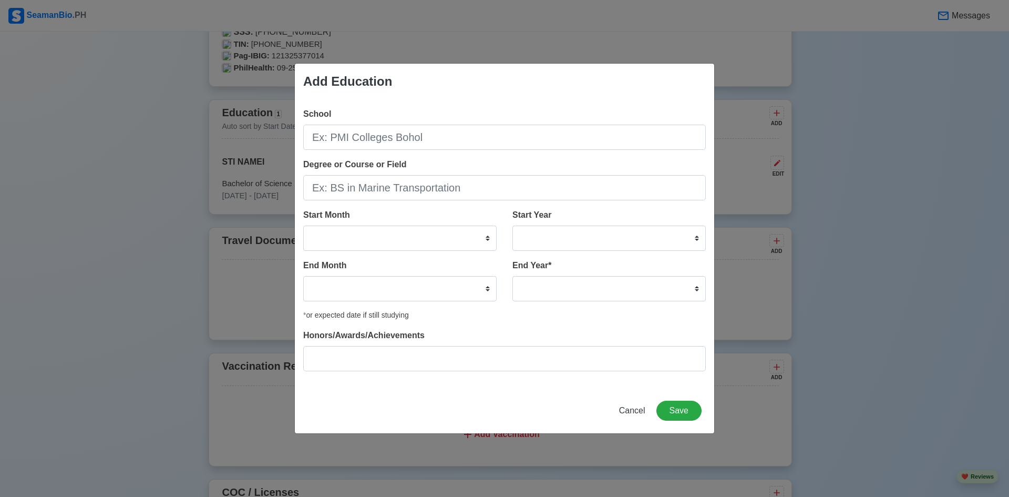
click at [539, 174] on div "Degree or Course or Field" at bounding box center [504, 179] width 403 height 42
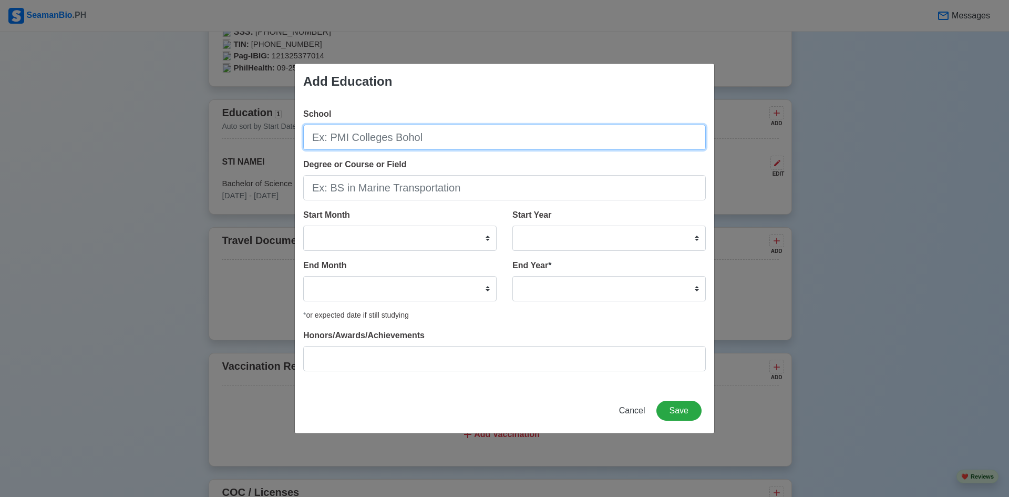
click at [503, 136] on input "School" at bounding box center [504, 137] width 403 height 25
click at [426, 140] on input "T" at bounding box center [504, 137] width 403 height 25
paste input "echnological Institute of the Philippines"
type input "Technological [GEOGRAPHIC_DATA]"
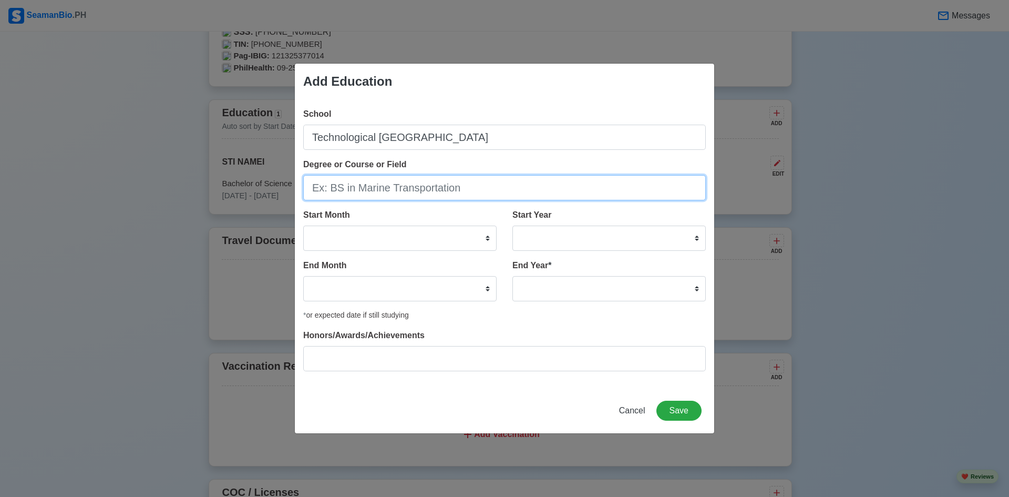
click at [414, 195] on input "Degree or Course or Field" at bounding box center [504, 187] width 403 height 25
paste input "Bachelor of Science in Marine Transportation"
type input "Bachelor of Science in Marine Transportation"
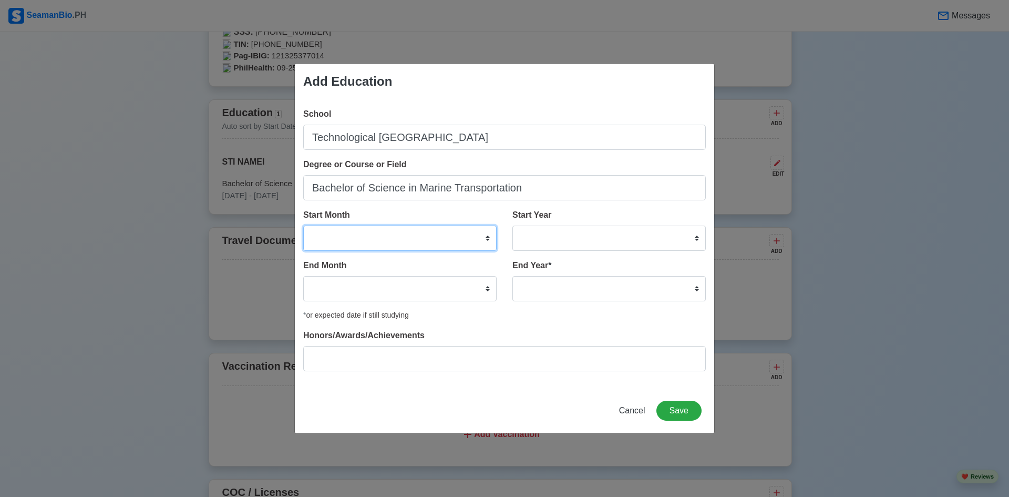
click at [384, 236] on select "January February March April May June July August September October November De…" at bounding box center [399, 237] width 193 height 25
select select "November"
click at [303, 225] on select "January February March April May June July August September October November De…" at bounding box center [399, 237] width 193 height 25
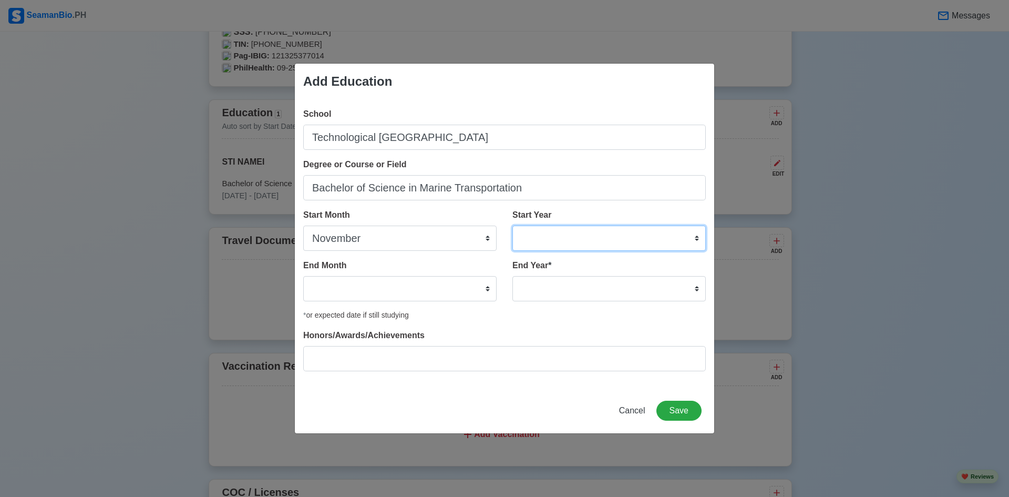
click at [590, 235] on select "2025 2024 2023 2022 2021 2020 2019 2018 2017 2016 2015 2014 2013 2012 2011 2010…" at bounding box center [608, 237] width 193 height 25
select select "2019"
click at [512, 225] on select "2025 2024 2023 2022 2021 2020 2019 2018 2017 2016 2015 2014 2013 2012 2011 2010…" at bounding box center [608, 237] width 193 height 25
click at [402, 284] on select "January February March April May June July August September October November De…" at bounding box center [399, 288] width 193 height 25
select select "March"
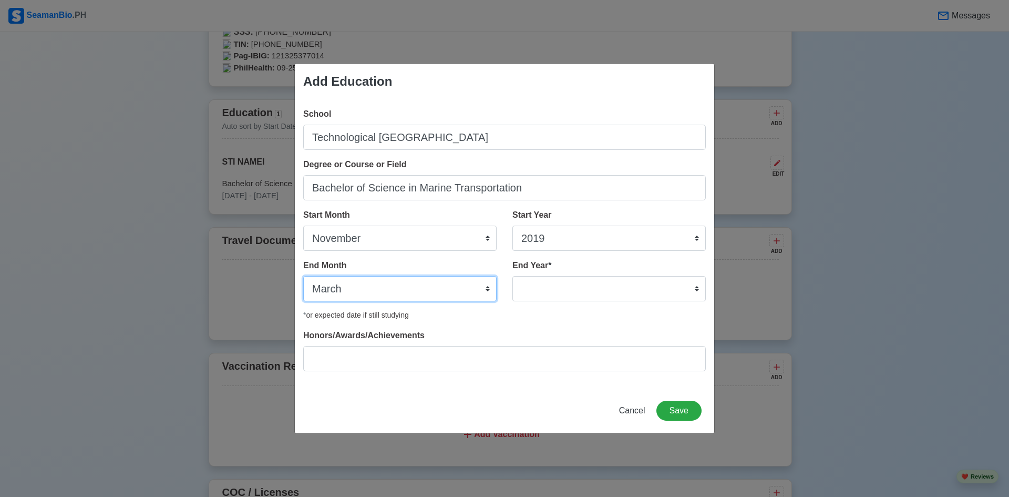
click at [303, 276] on select "January February March April May June July August September October November De…" at bounding box center [399, 288] width 193 height 25
click at [579, 287] on select "2035 2034 2033 2032 2031 2030 2029 2028 2027 2026 2025 2024 2023 2022 2021 2020…" at bounding box center [608, 288] width 193 height 25
select select "2020"
click at [512, 276] on select "2035 2034 2033 2032 2031 2030 2029 2028 2027 2026 2025 2024 2023 2022 2021 2020…" at bounding box center [608, 288] width 193 height 25
click at [681, 410] on button "Save" at bounding box center [678, 410] width 45 height 20
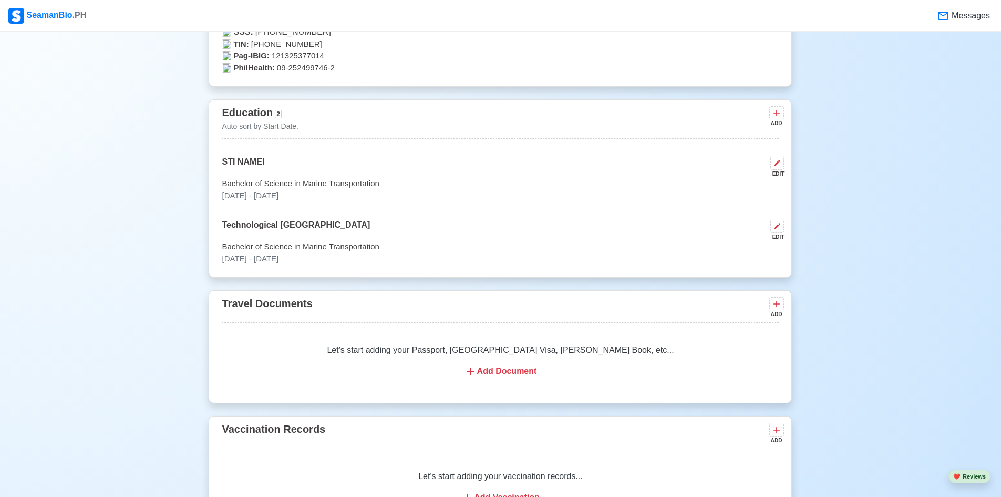
drag, startPoint x: 456, startPoint y: 162, endPoint x: 454, endPoint y: 228, distance: 65.7
click at [454, 228] on div "Education 2 Auto sort by Start Date. ADD STI NAMEI EDIT Bachelor of Science in …" at bounding box center [500, 188] width 583 height 178
click at [495, 188] on p "Bachelor of Science in Marine Transportation" at bounding box center [500, 184] width 557 height 12
select select "September"
select select "2021"
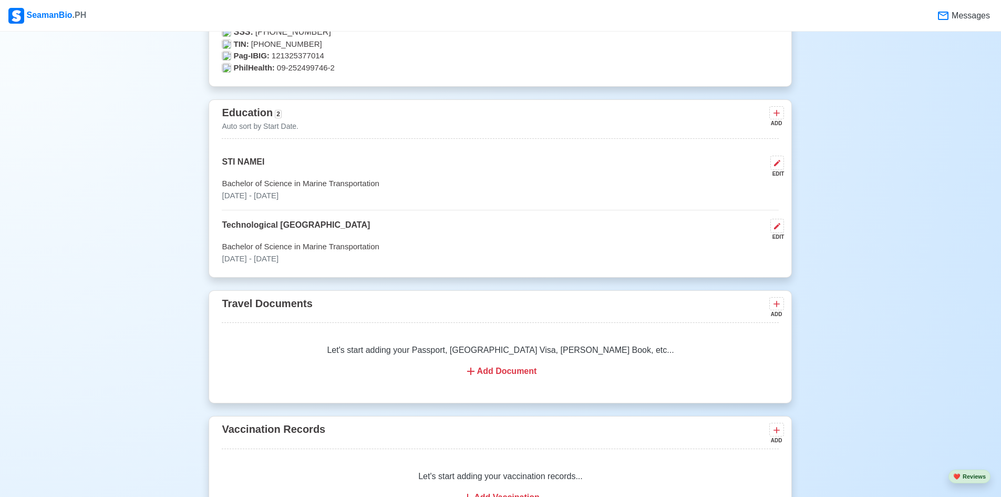
select select "January"
select select "2024"
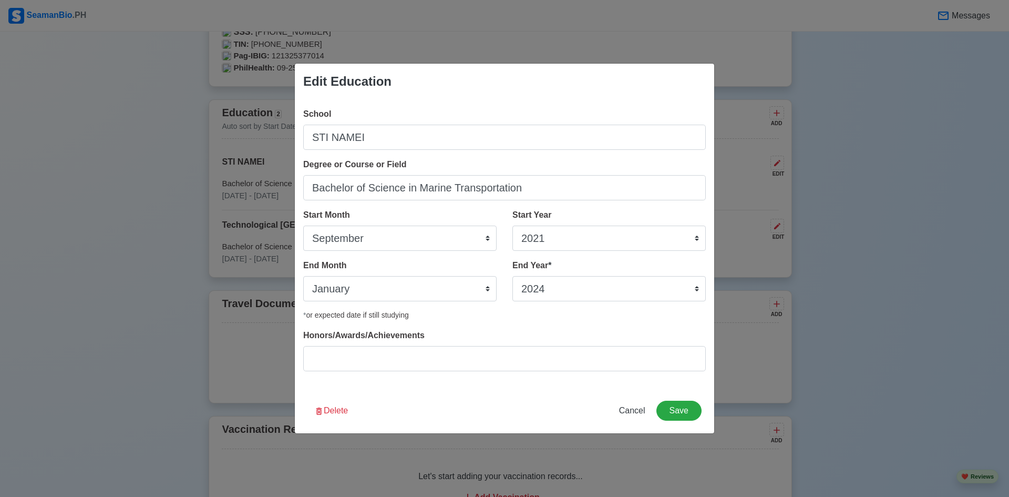
click at [805, 261] on div "Edit Education School STI NAMEI Degree or Course or Field Bachelor of Science i…" at bounding box center [504, 248] width 1009 height 497
click at [637, 413] on span "Cancel" at bounding box center [632, 410] width 26 height 9
select select
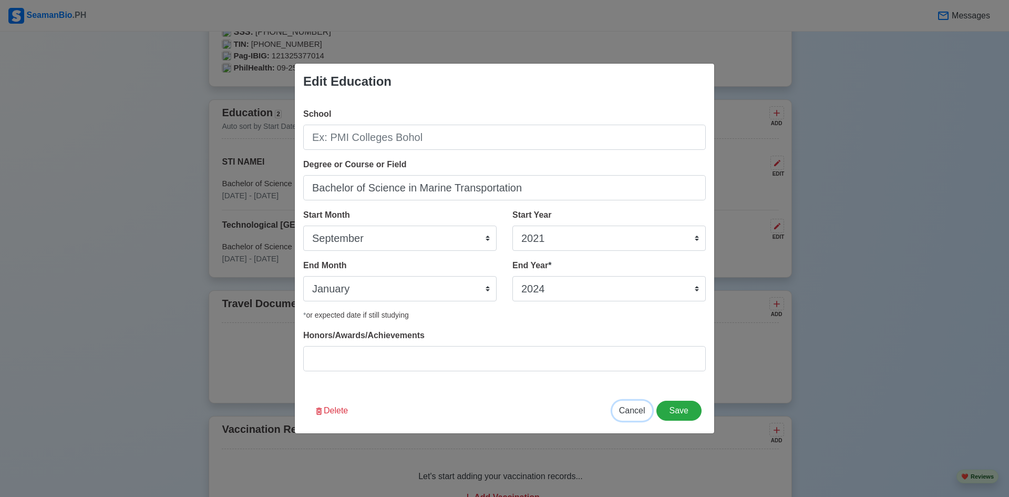
select select
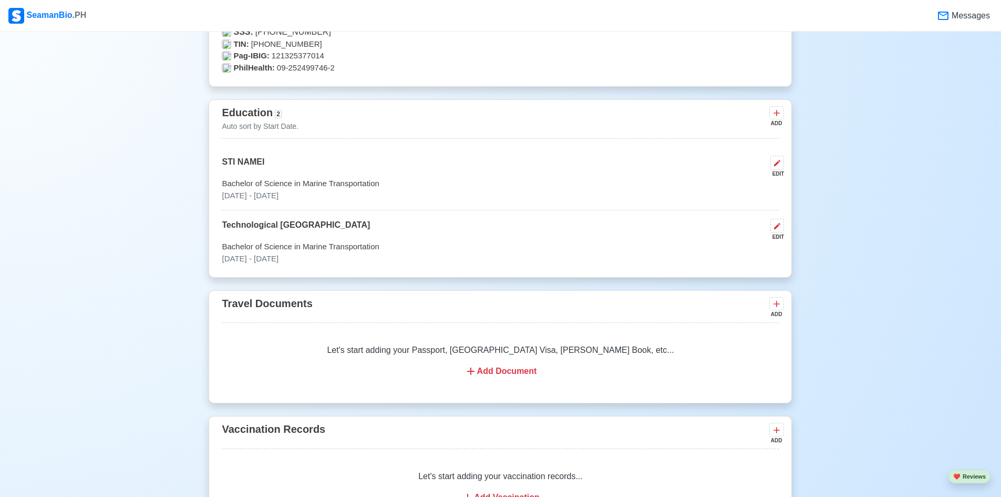
click at [827, 374] on div "New 🧑🏻‍💻 Practice Interview 🏬 Apply to Agencies 🔥 Apply Jobs 🚢 Log My Travels Y…" at bounding box center [500, 343] width 667 height 2175
click at [779, 167] on icon at bounding box center [777, 163] width 8 height 8
select select "September"
select select "2021"
select select "January"
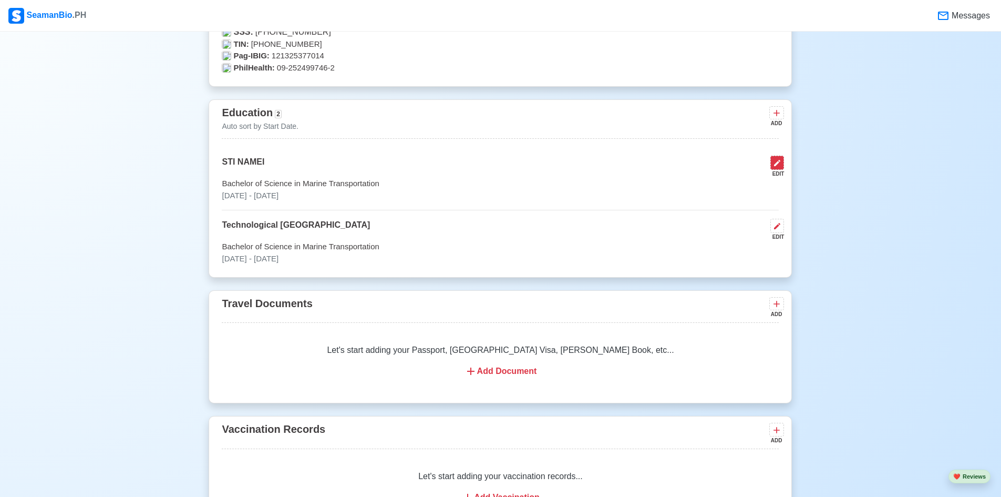
select select "2024"
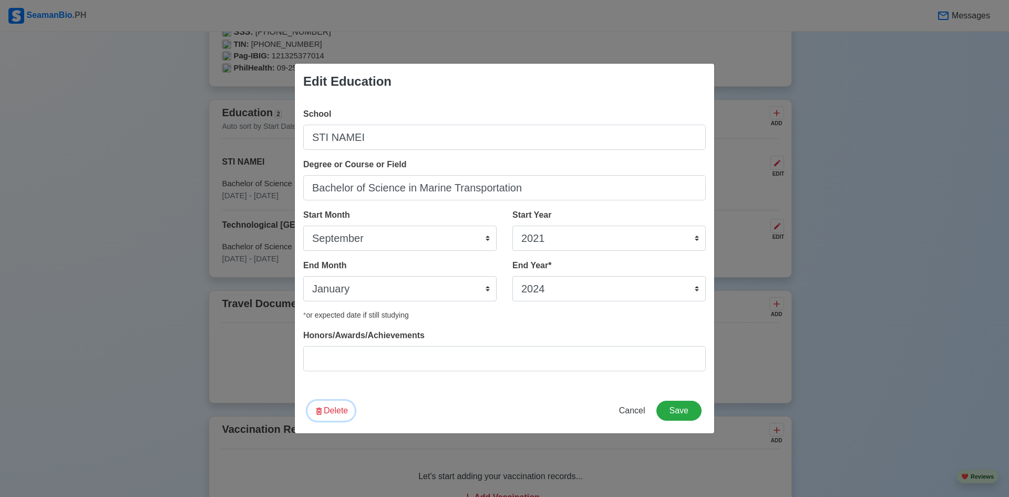
click at [339, 416] on button "Delete" at bounding box center [330, 410] width 47 height 20
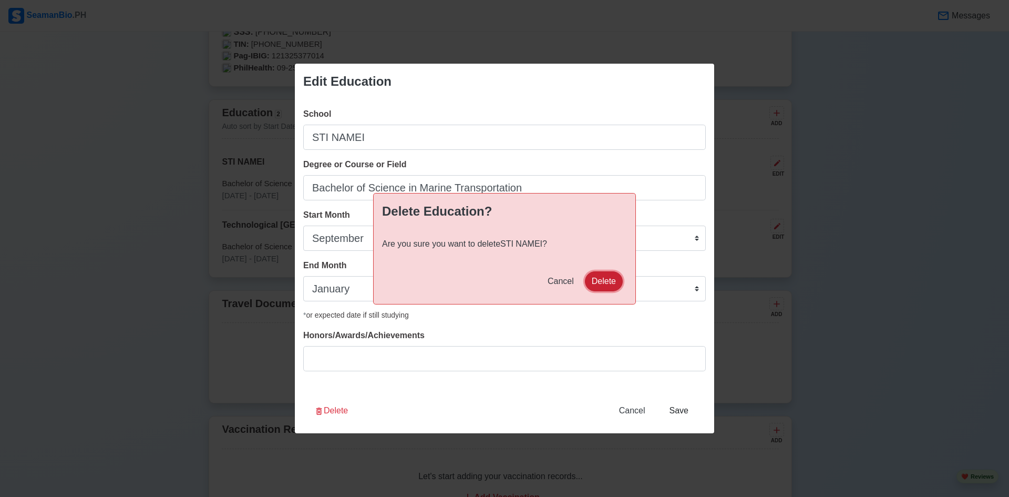
click at [601, 279] on button "Delete" at bounding box center [604, 281] width 38 height 20
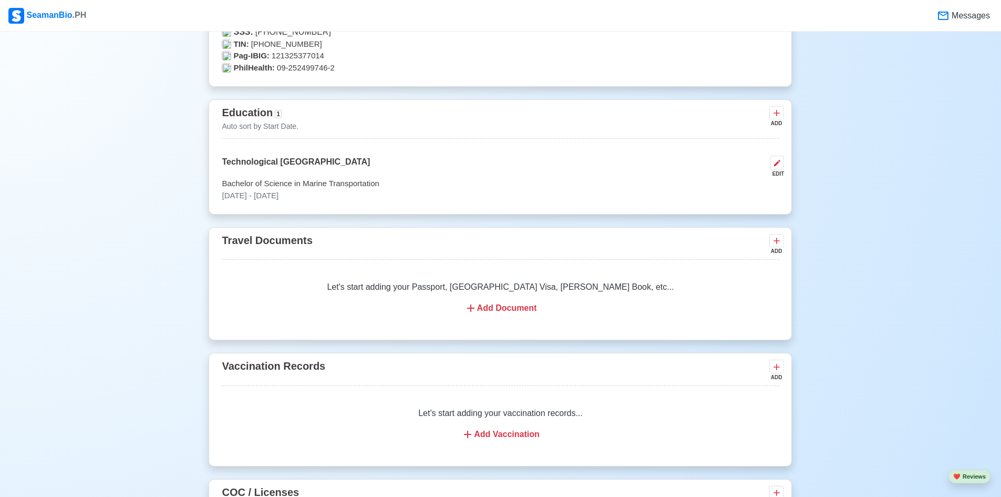
click at [838, 322] on div "New 🧑🏻‍💻 Practice Interview 🏬 Apply to Agencies 🔥 Apply Jobs 🚢 Log My Travels Y…" at bounding box center [500, 312] width 1001 height 2112
click at [779, 118] on icon at bounding box center [776, 113] width 11 height 11
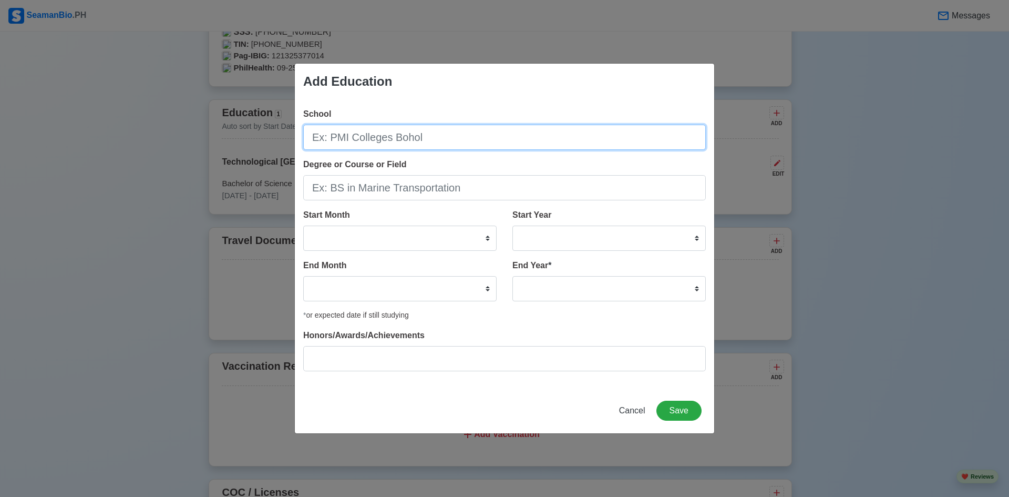
click at [396, 138] on input "School" at bounding box center [504, 137] width 403 height 25
type input "STI NAMEI"
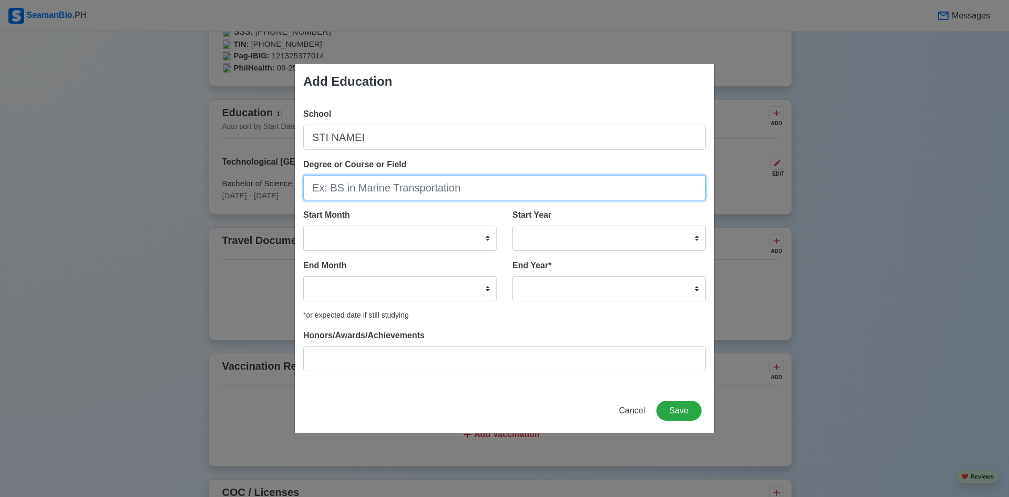
click at [386, 186] on input "Degree or Course or Field" at bounding box center [504, 187] width 403 height 25
type input "Bachelor of Science in Marine Transportation"
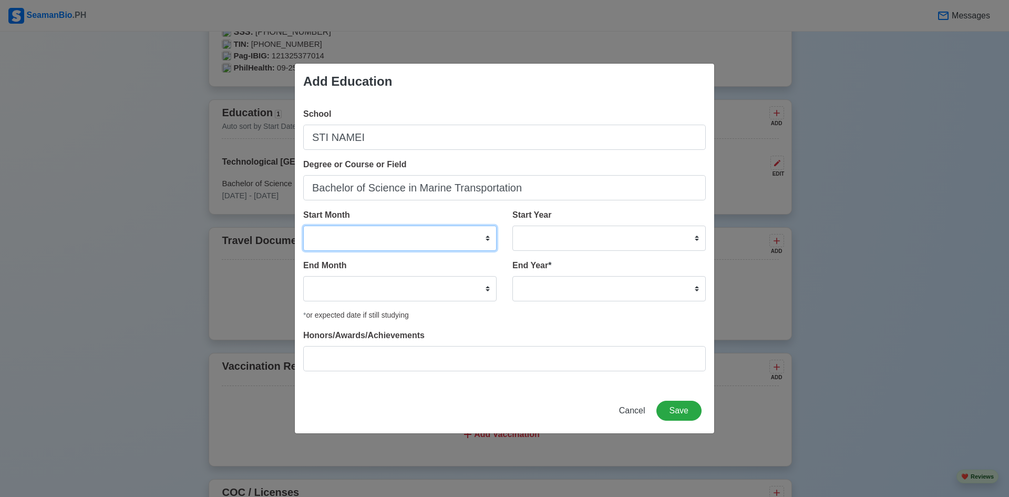
click at [413, 241] on select "January February March April May June July August September October November De…" at bounding box center [399, 237] width 193 height 25
select select "September"
click at [303, 225] on select "January February March April May June July August September October November De…" at bounding box center [399, 237] width 193 height 25
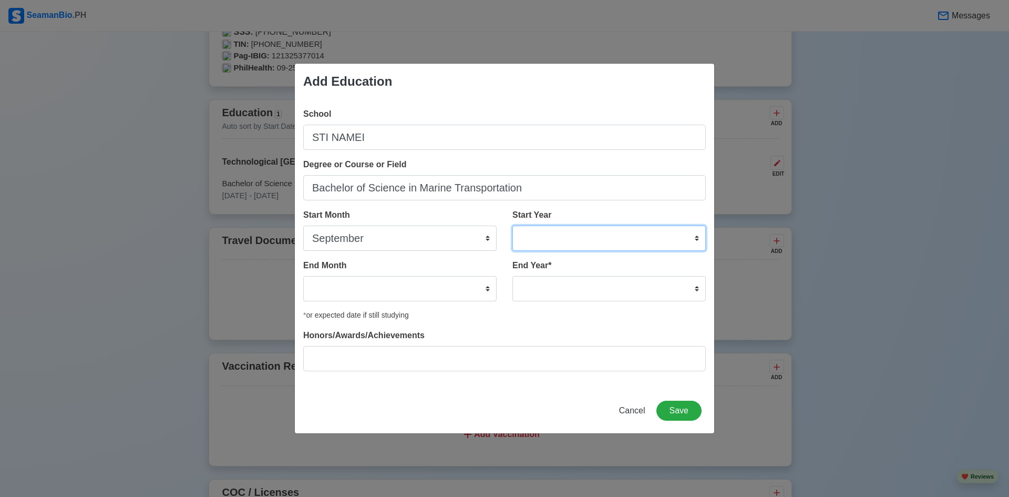
click at [585, 233] on select "2025 2024 2023 2022 2021 2020 2019 2018 2017 2016 2015 2014 2013 2012 2011 2010…" at bounding box center [608, 237] width 193 height 25
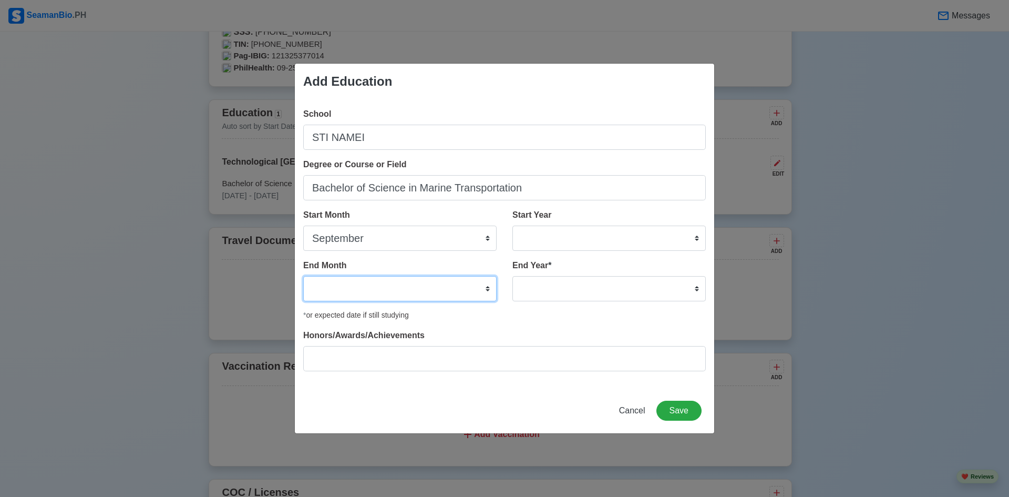
click at [402, 291] on select "January February March April May June July August September October November De…" at bounding box center [399, 288] width 193 height 25
select select "January"
click at [303, 276] on select "January February March April May June July August September October November De…" at bounding box center [399, 288] width 193 height 25
click at [567, 293] on select "2035 2034 2033 2032 2031 2030 2029 2028 2027 2026 2025 2024 2023 2022 2021 2020…" at bounding box center [608, 288] width 193 height 25
select select "2024"
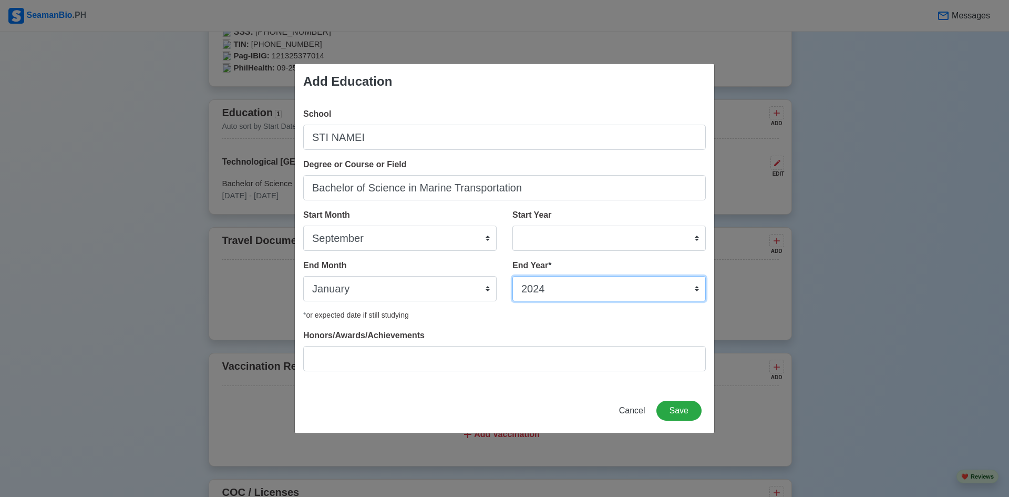
click at [512, 276] on select "2035 2034 2033 2032 2031 2030 2029 2028 2027 2026 2025 2024 2023 2022 2021 2020…" at bounding box center [608, 288] width 193 height 25
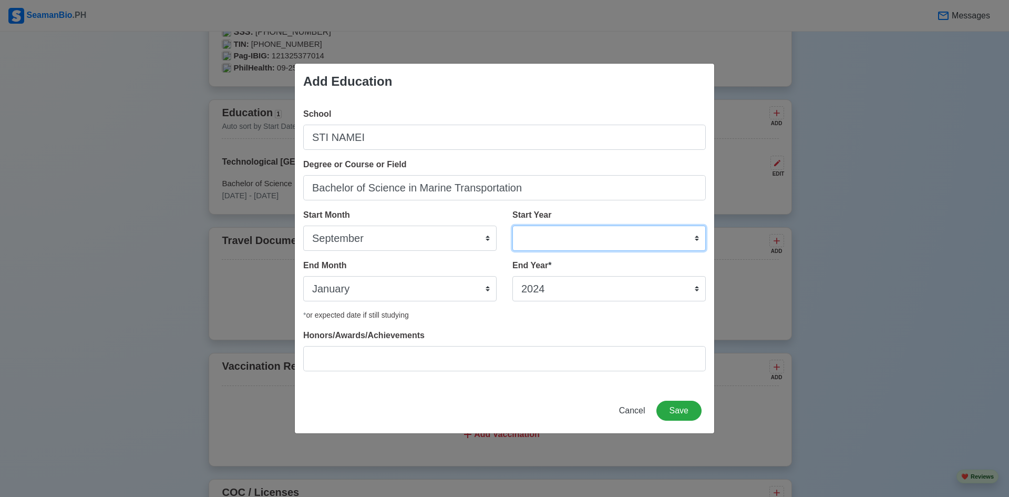
click at [551, 239] on select "2025 2024 2023 2022 2021 2020 2019 2018 2017 2016 2015 2014 2013 2012 2011 2010…" at bounding box center [608, 237] width 193 height 25
select select "2021"
click at [512, 225] on select "2025 2024 2023 2022 2021 2020 2019 2018 2017 2016 2015 2014 2013 2012 2011 2010…" at bounding box center [608, 237] width 193 height 25
click at [678, 410] on button "Save" at bounding box center [678, 410] width 45 height 20
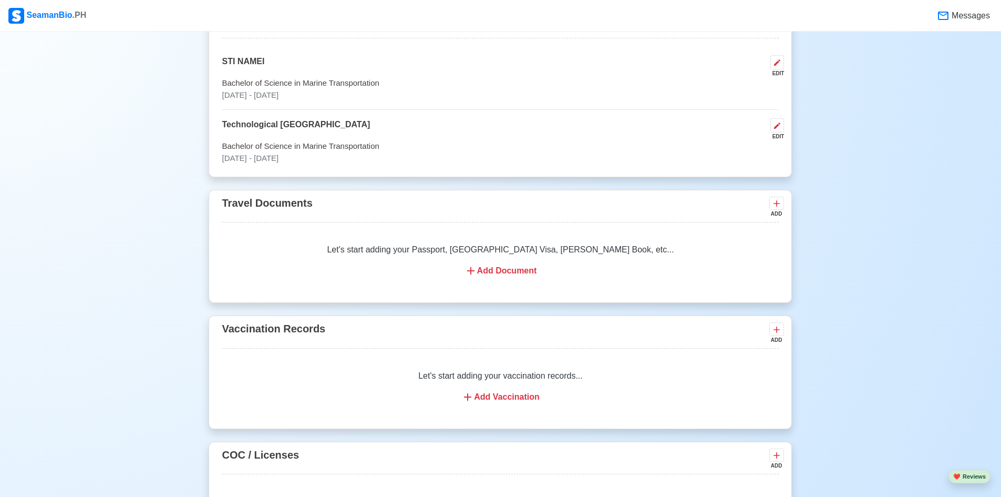
scroll to position [946, 0]
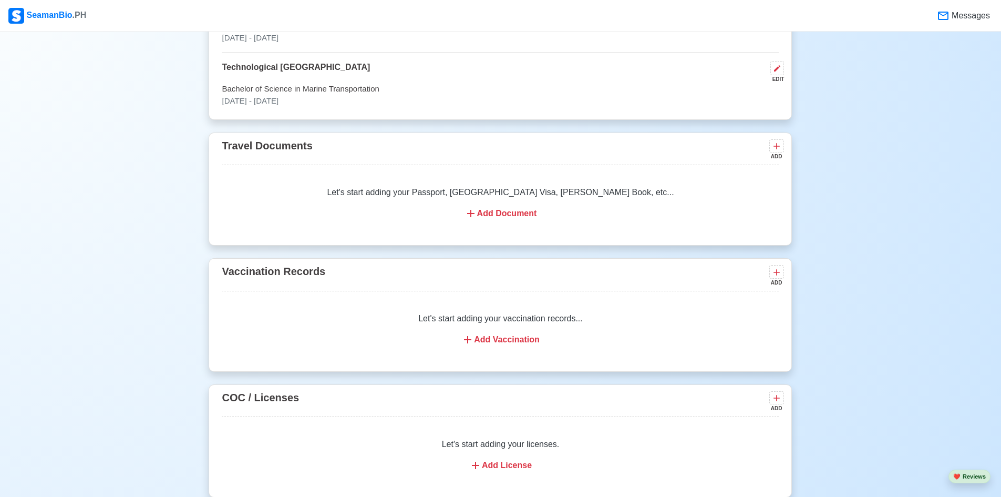
click at [500, 217] on div "Add Document" at bounding box center [500, 213] width 532 height 13
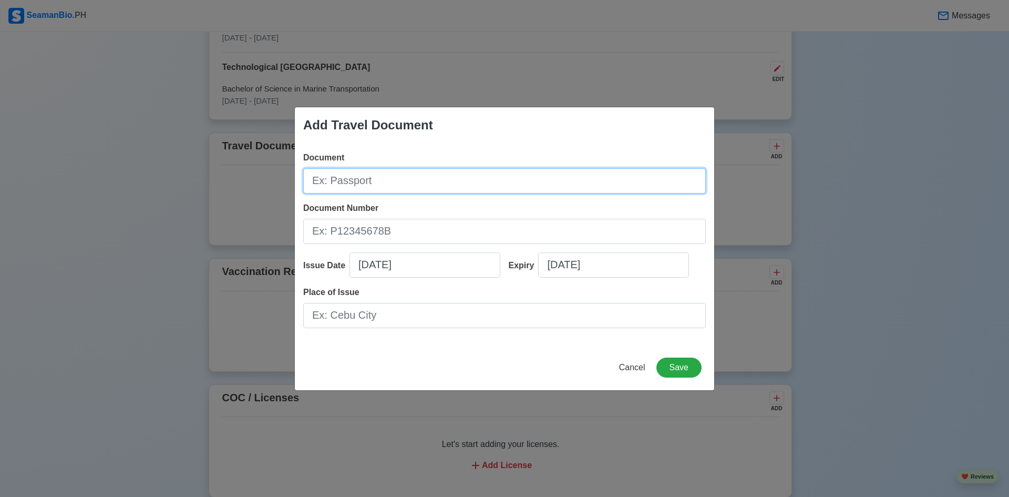
click at [439, 179] on input "Document" at bounding box center [504, 180] width 403 height 25
type input "Passport"
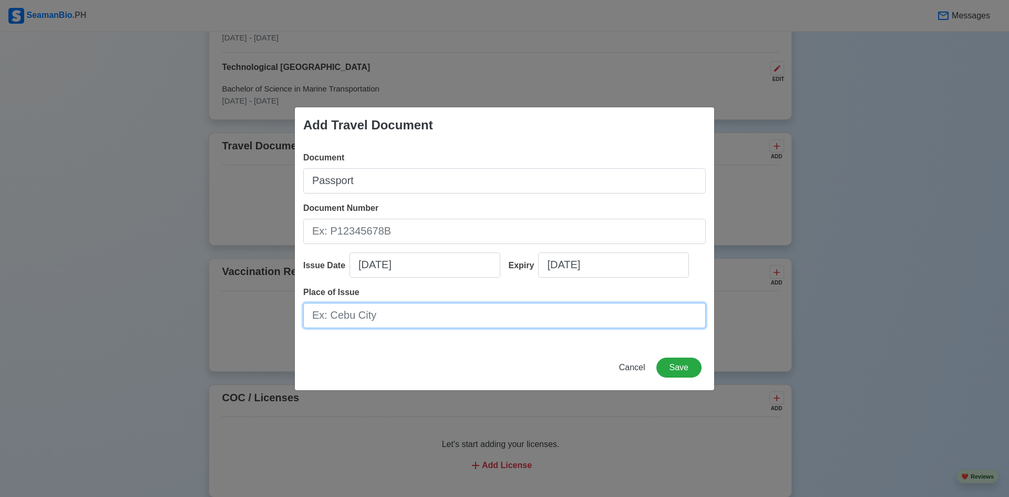
click at [440, 315] on input "Place of Issue" at bounding box center [504, 315] width 403 height 25
type input "DFA NCR WEST"
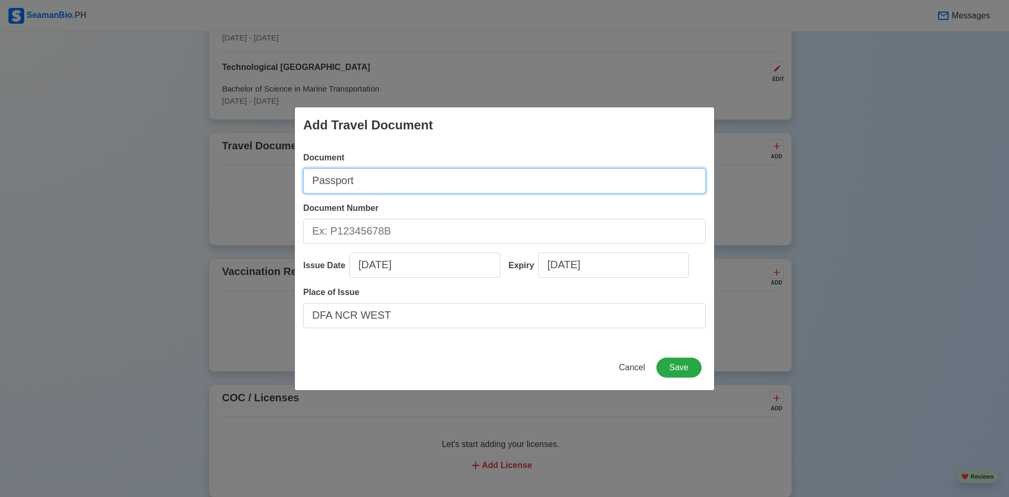
click at [361, 174] on input "Passport" at bounding box center [504, 180] width 403 height 25
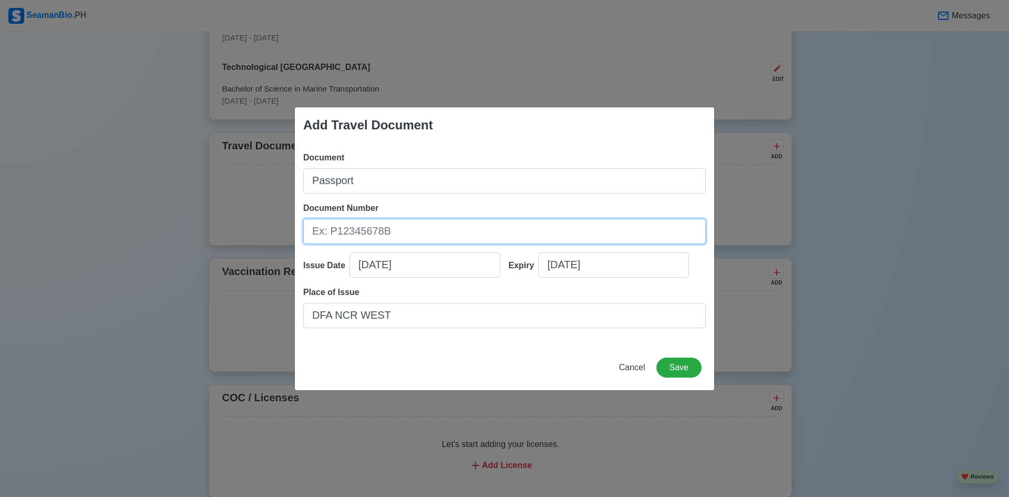
click at [378, 224] on input "Document Number" at bounding box center [504, 231] width 403 height 25
type input "P0197615C"
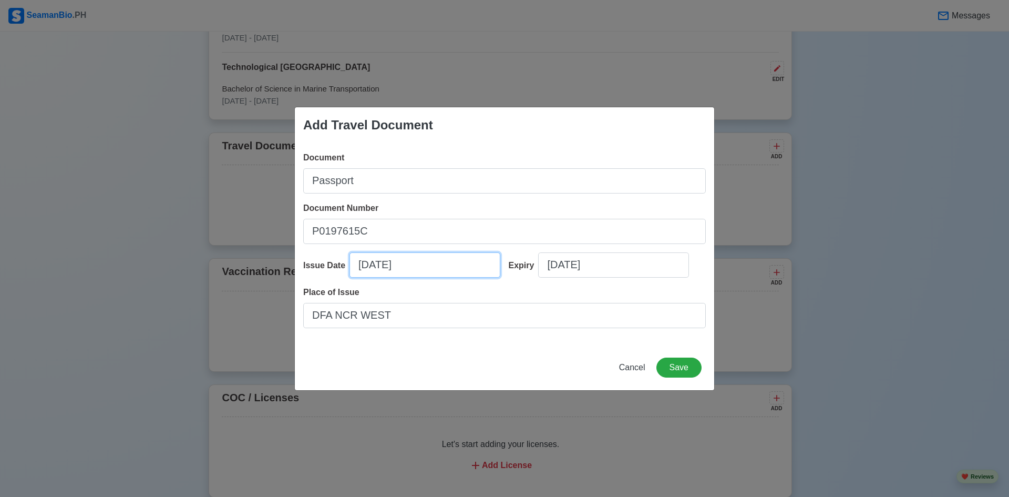
click at [418, 265] on input "[DATE]" at bounding box center [424, 264] width 151 height 25
select select "****"
select select "*********"
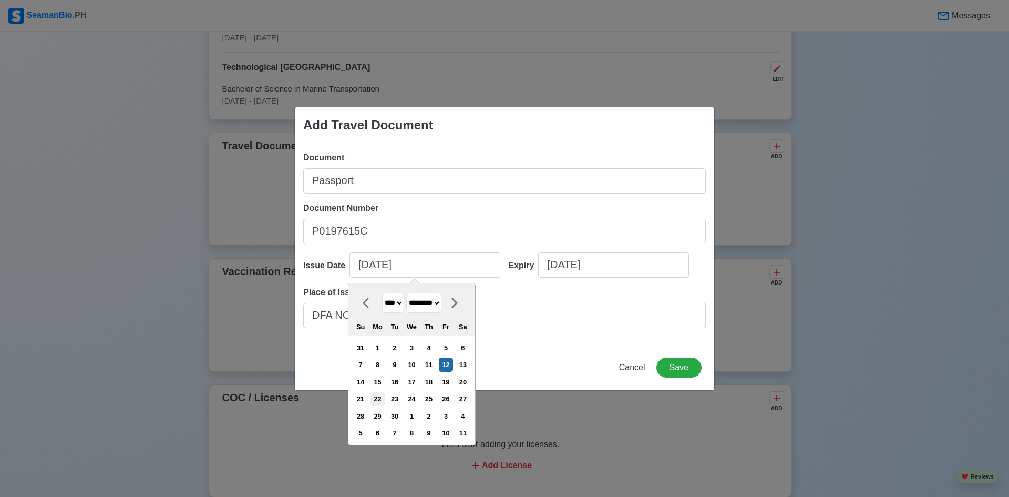
click at [385, 395] on div "22" at bounding box center [377, 399] width 14 height 14
type input "09/22/2025"
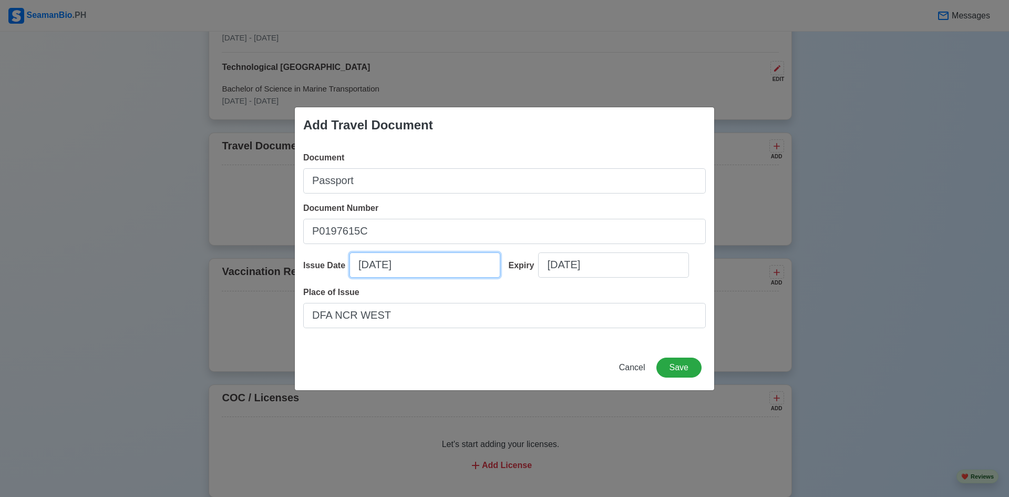
click at [435, 273] on input "09/22/2025" at bounding box center [424, 264] width 151 height 25
select select "****"
select select "*********"
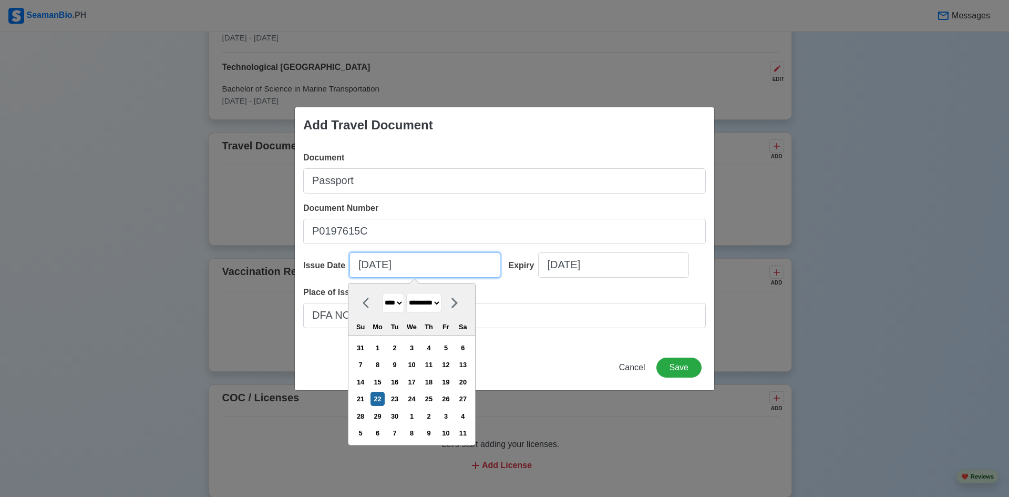
click at [435, 273] on input "09/22/2025" at bounding box center [424, 264] width 151 height 25
click at [404, 308] on select "**** **** **** **** **** **** **** **** **** **** **** **** **** **** **** ****…" at bounding box center [393, 303] width 22 height 20
select select "****"
click at [382, 293] on select "**** **** **** **** **** **** **** **** **** **** **** **** **** **** **** ****…" at bounding box center [393, 303] width 22 height 20
click at [437, 301] on select "******* ******** ***** ***** *** **** **** ****** ********* ******* ******** **…" at bounding box center [423, 303] width 35 height 20
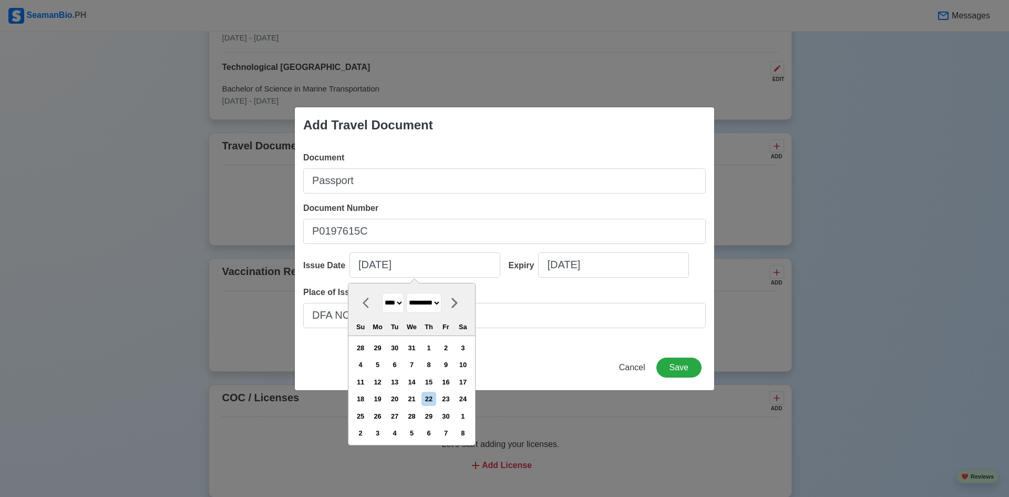
select select "***"
click at [411, 293] on select "******* ******** ***** ***** *** **** **** ****** ********* ******* ******** **…" at bounding box center [423, 303] width 35 height 20
click at [368, 398] on div "22" at bounding box center [361, 399] width 14 height 14
type input "05/22/2022"
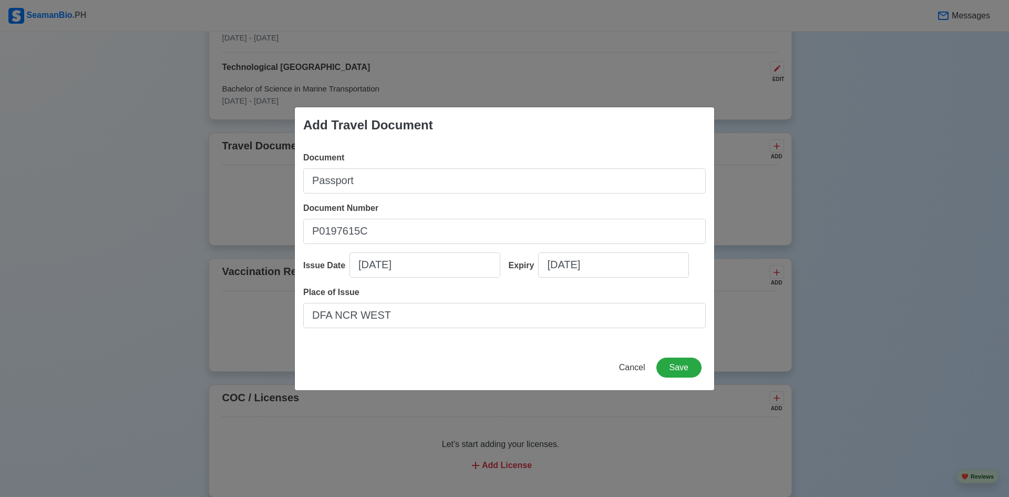
click at [539, 361] on div "Cancel Save" at bounding box center [504, 373] width 419 height 33
click at [388, 269] on input "05/22/2022" at bounding box center [424, 264] width 151 height 25
select select "****"
select select "***"
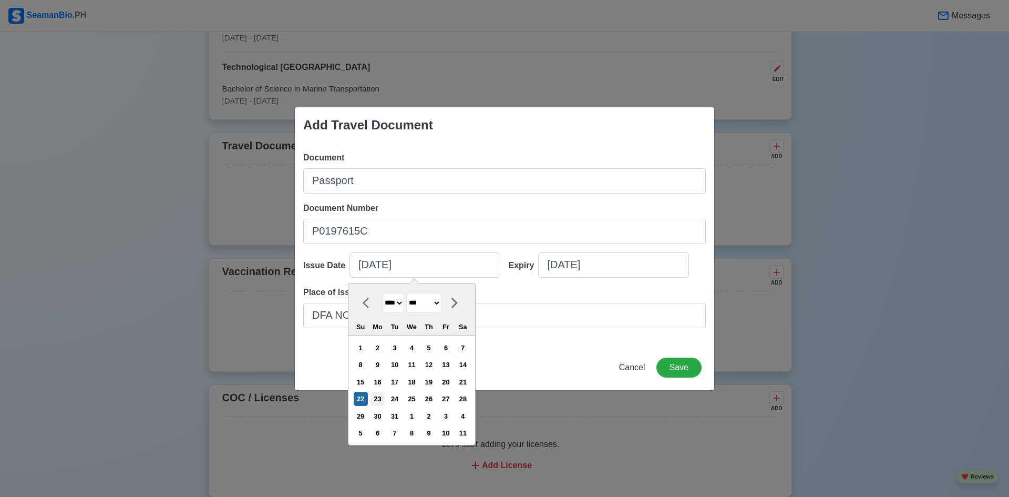
click at [382, 394] on div "23" at bounding box center [377, 399] width 14 height 14
type input "05/23/2022"
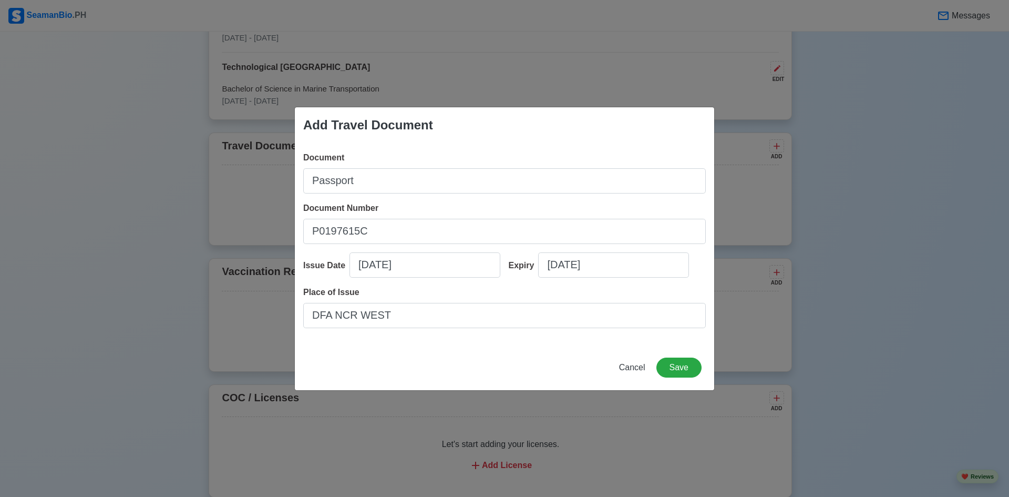
click at [498, 347] on div "Add Travel Document Document Passport Document Number P0197615C Issue Date 05/2…" at bounding box center [504, 249] width 420 height 284
select select "****"
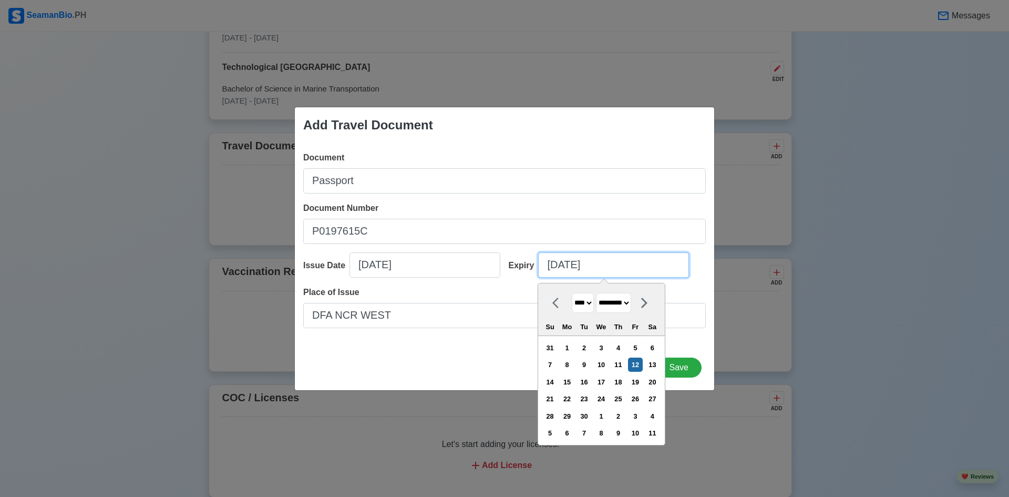
click at [575, 269] on input "[DATE]" at bounding box center [613, 264] width 151 height 25
click at [631, 308] on select "******* ******** ***** ***** *** **** **** ****** ********* ******* ******** **…" at bounding box center [613, 303] width 35 height 20
select select "***"
click at [600, 293] on select "******* ******** ***** ***** *** **** **** ****** ********* ******* ******** **…" at bounding box center [613, 303] width 35 height 20
click at [594, 306] on select "**** **** **** **** **** **** **** **** **** **** **** **** **** **** **** ****…" at bounding box center [583, 303] width 22 height 20
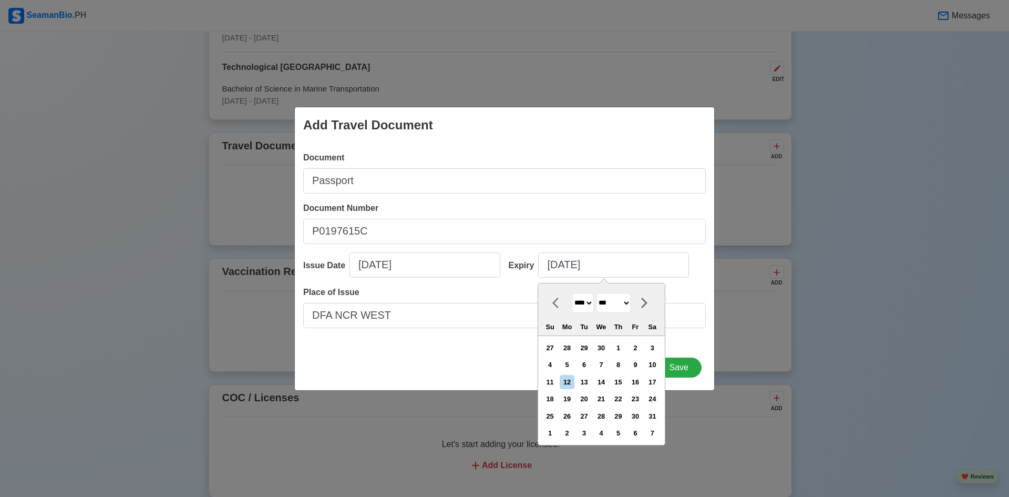
click at [572, 293] on select "**** **** **** **** **** **** **** **** **** **** **** **** **** **** **** ****…" at bounding box center [583, 303] width 22 height 20
click at [585, 303] on select "**** **** **** **** **** **** **** **** **** **** **** **** **** **** **** ****…" at bounding box center [583, 303] width 22 height 20
select select "****"
click at [572, 293] on select "**** **** **** **** **** **** **** **** **** **** **** **** **** **** **** ****…" at bounding box center [583, 303] width 22 height 20
click at [660, 398] on div "22" at bounding box center [652, 399] width 14 height 14
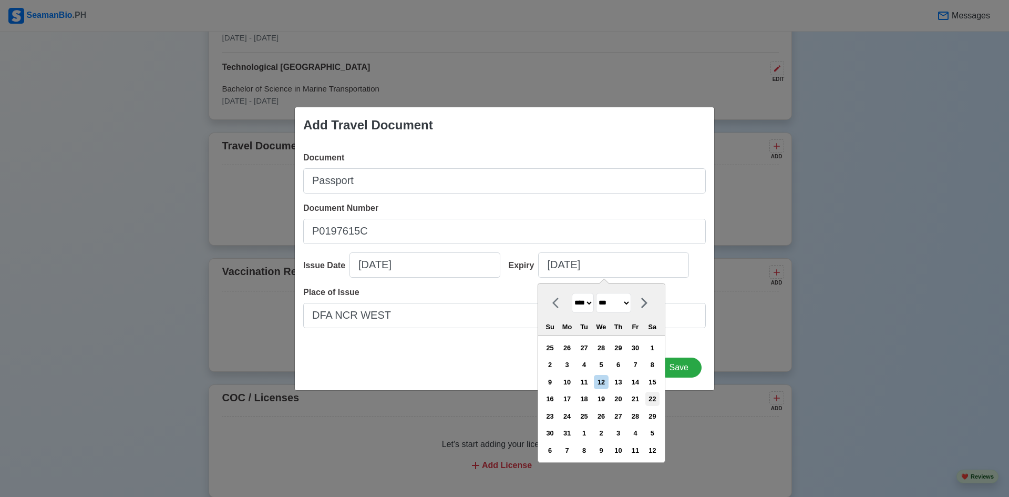
type input "05/22/2032"
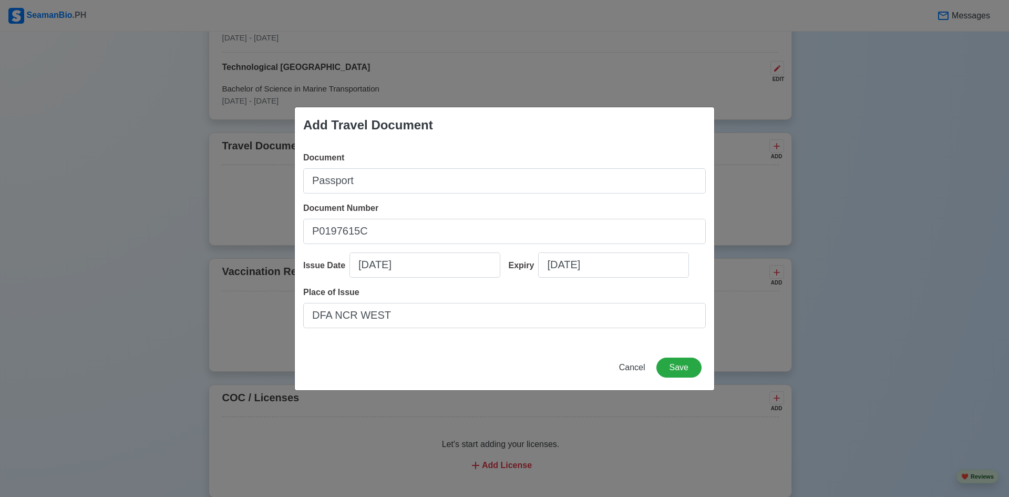
click at [546, 354] on div "Add Travel Document Document Passport Document Number P0197615C Issue Date 05/2…" at bounding box center [504, 249] width 420 height 284
click at [689, 368] on button "Save" at bounding box center [678, 367] width 45 height 20
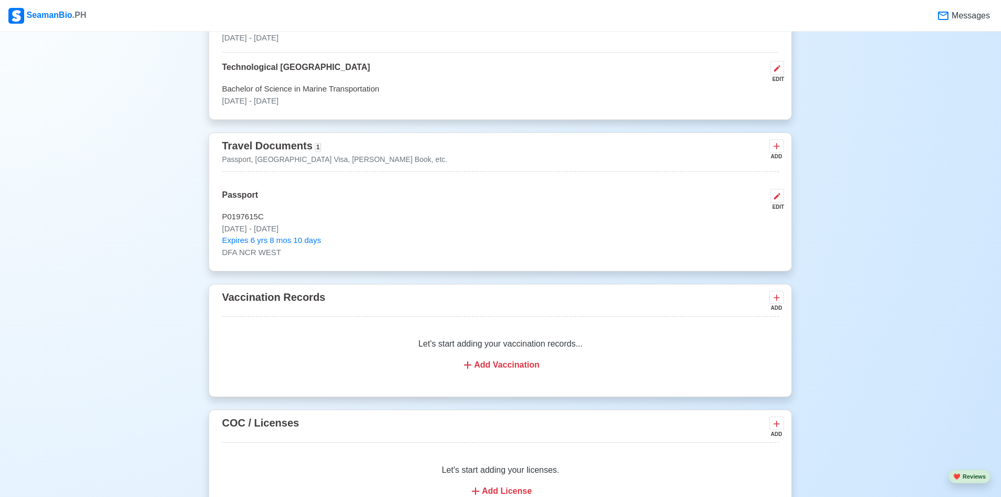
click at [781, 156] on div "ADD" at bounding box center [775, 156] width 13 height 8
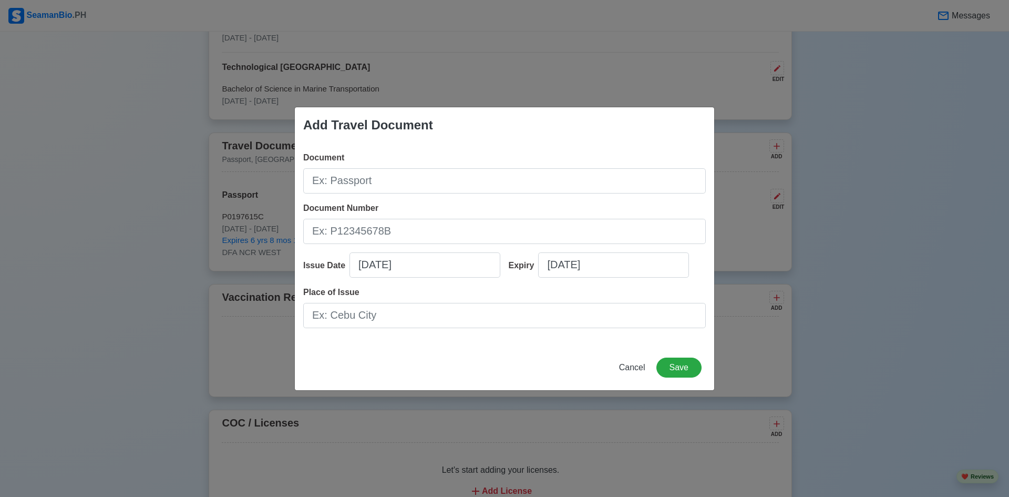
click at [421, 167] on div "Document" at bounding box center [504, 172] width 403 height 42
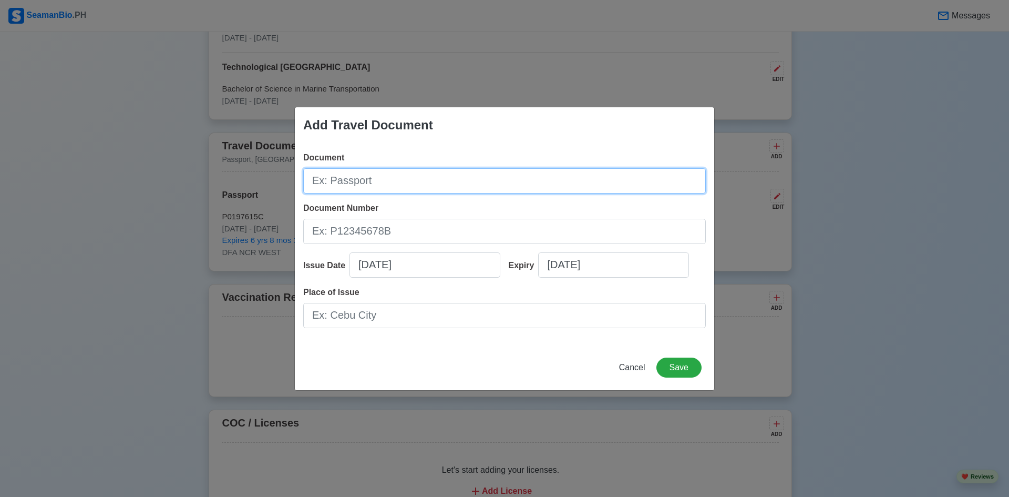
click at [422, 177] on input "Document" at bounding box center [504, 180] width 403 height 25
type input "Seaman's Book"
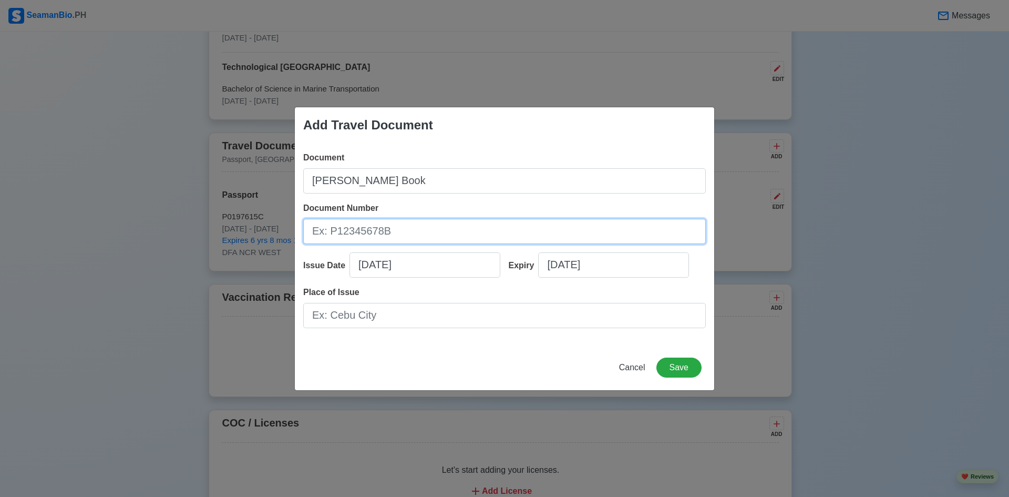
click at [353, 238] on input "Document Number" at bounding box center [504, 231] width 403 height 25
paste input "A0309095"
type input "A0309095"
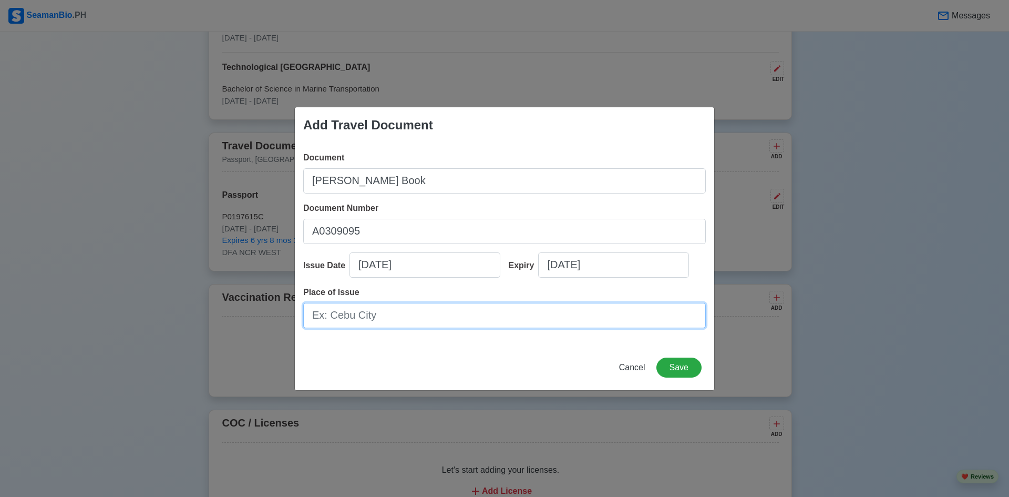
click at [400, 315] on input "Place of Issue" at bounding box center [504, 315] width 403 height 25
type input "[GEOGRAPHIC_DATA]"
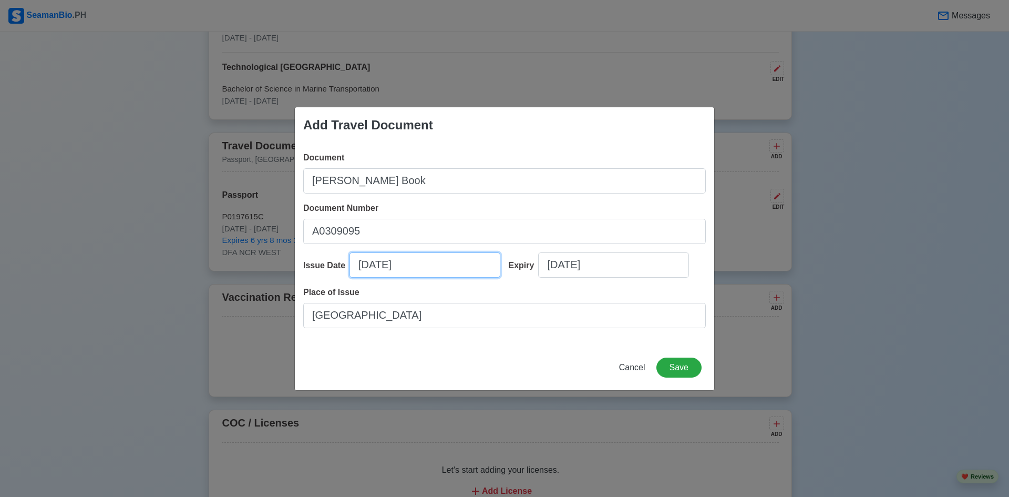
select select "****"
select select "*********"
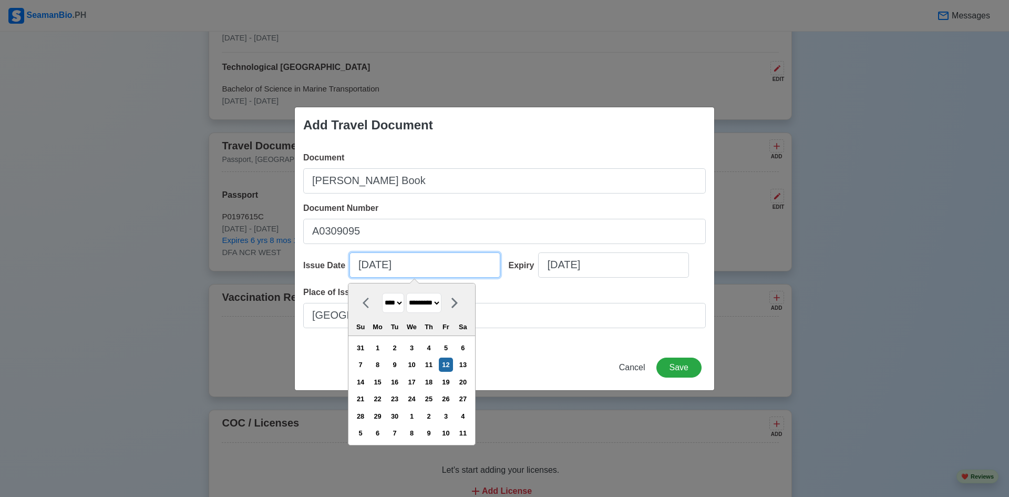
click at [411, 272] on input "[DATE]" at bounding box center [424, 264] width 151 height 25
click at [396, 301] on select "**** **** **** **** **** **** **** **** **** **** **** **** **** **** **** ****…" at bounding box center [393, 303] width 22 height 20
select select "****"
click at [382, 293] on select "**** **** **** **** **** **** **** **** **** **** **** **** **** **** **** ****…" at bounding box center [393, 303] width 22 height 20
click at [429, 301] on select "******* ******** ***** ***** *** **** **** ****** ********* ******* ******** **…" at bounding box center [423, 303] width 35 height 20
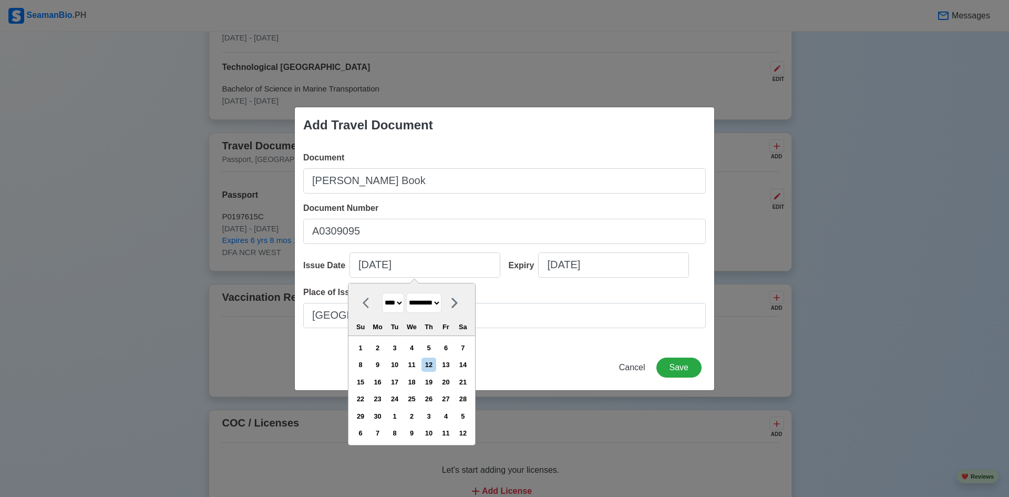
select select "*****"
click at [411, 293] on select "******* ******** ***** ***** *** **** **** ****** ********* ******* ******** **…" at bounding box center [423, 303] width 35 height 20
click at [414, 401] on div "20" at bounding box center [412, 399] width 14 height 14
type input "03/20/2024"
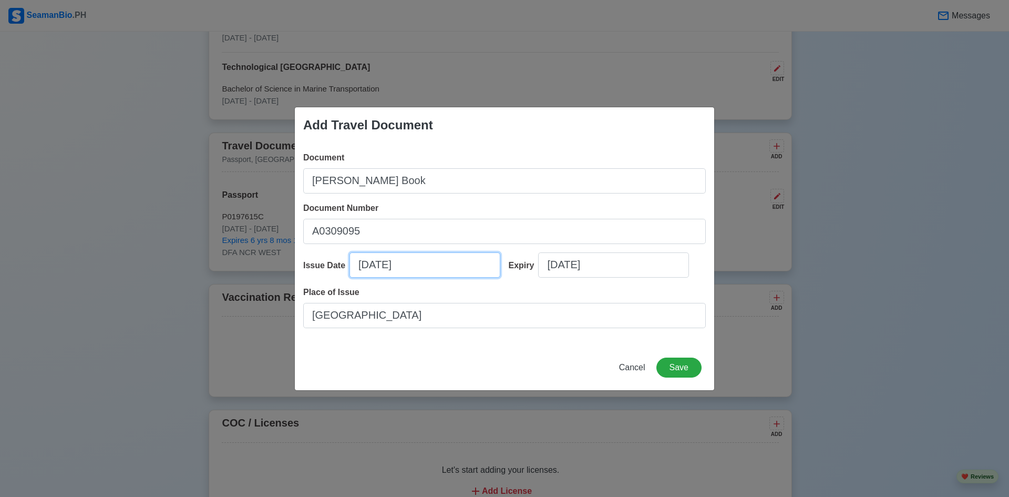
select select "****"
select select "*****"
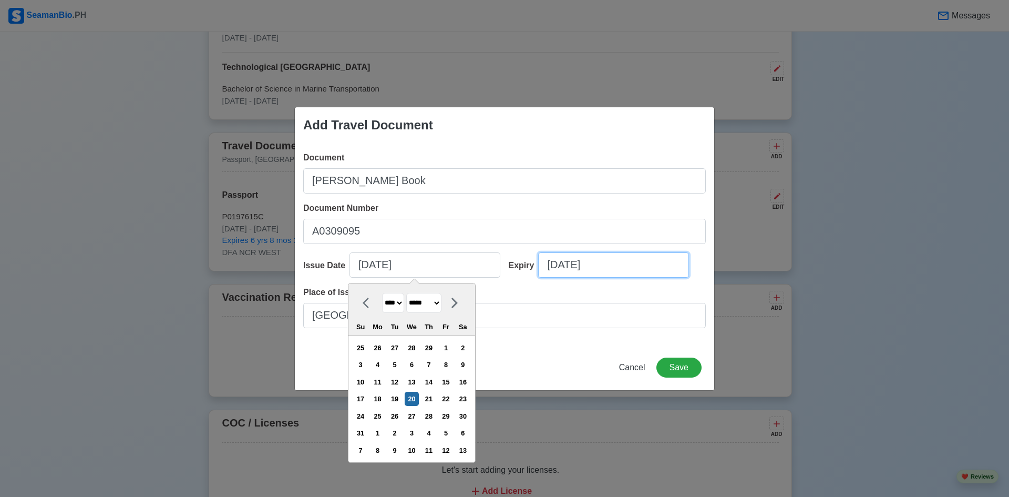
select select "****"
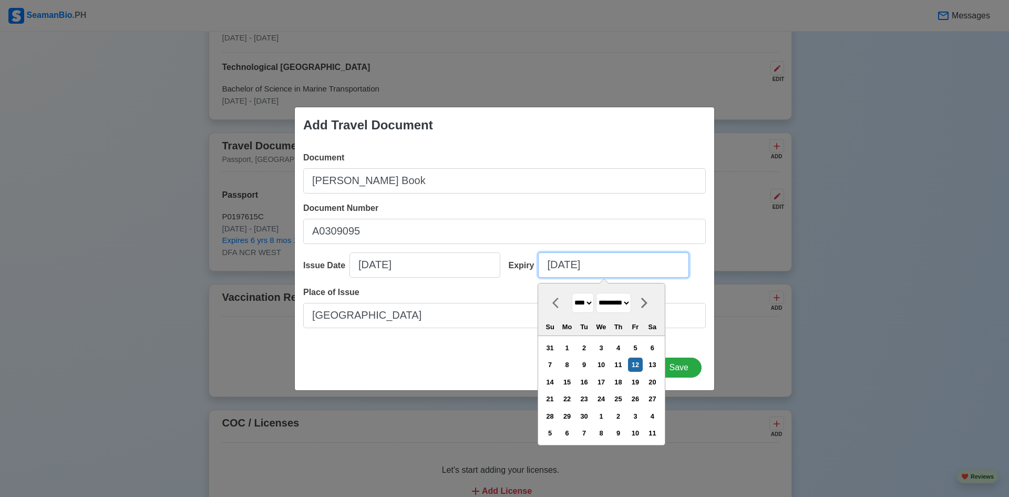
click at [610, 267] on input "[DATE]" at bounding box center [613, 264] width 151 height 25
click at [625, 303] on select "******* ******** ***** ***** *** **** **** ****** ********* ******* ******** **…" at bounding box center [613, 303] width 35 height 20
select select "*****"
click at [600, 293] on select "******* ******** ***** ***** *** **** **** ****** ********* ******* ******** **…" at bounding box center [613, 303] width 35 height 20
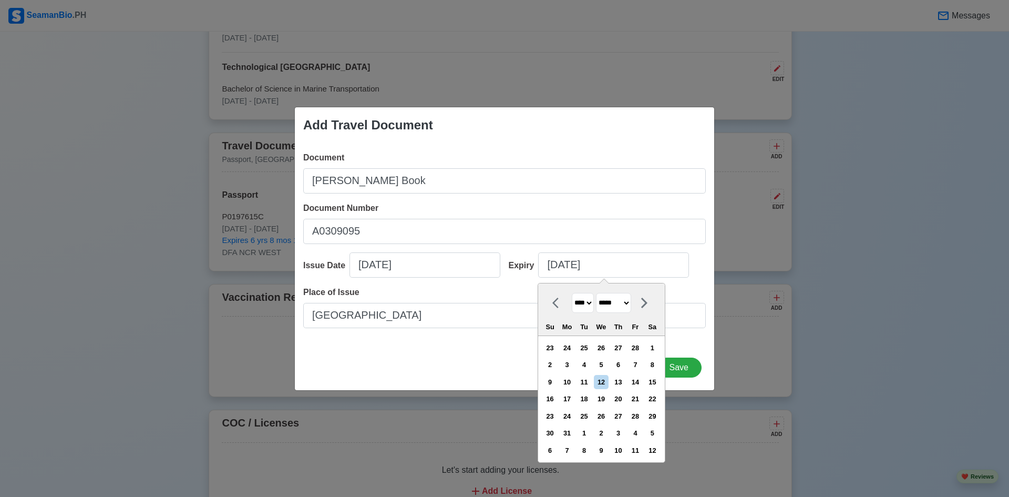
click at [581, 301] on select "**** **** **** **** **** **** **** **** **** **** **** **** **** **** **** ****…" at bounding box center [583, 303] width 22 height 20
select select "****"
click at [572, 293] on select "**** **** **** **** **** **** **** **** **** **** **** **** **** **** **** ****…" at bounding box center [583, 303] width 22 height 20
click at [570, 403] on div "20" at bounding box center [567, 399] width 14 height 14
type input "03/20/2034"
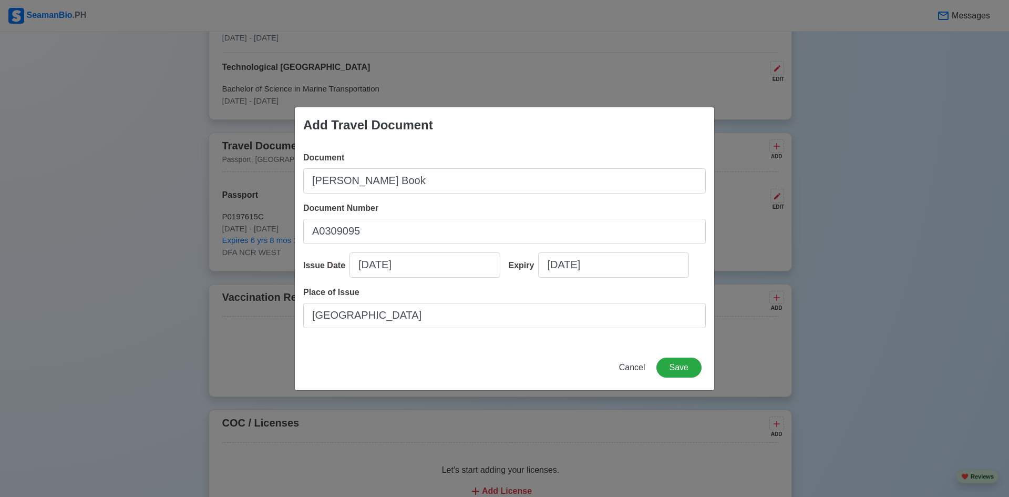
click at [547, 352] on div "Add Travel Document Document Seaman's Book Document Number A0309095 Issue Date …" at bounding box center [504, 249] width 420 height 284
click at [676, 365] on button "Save" at bounding box center [678, 367] width 45 height 20
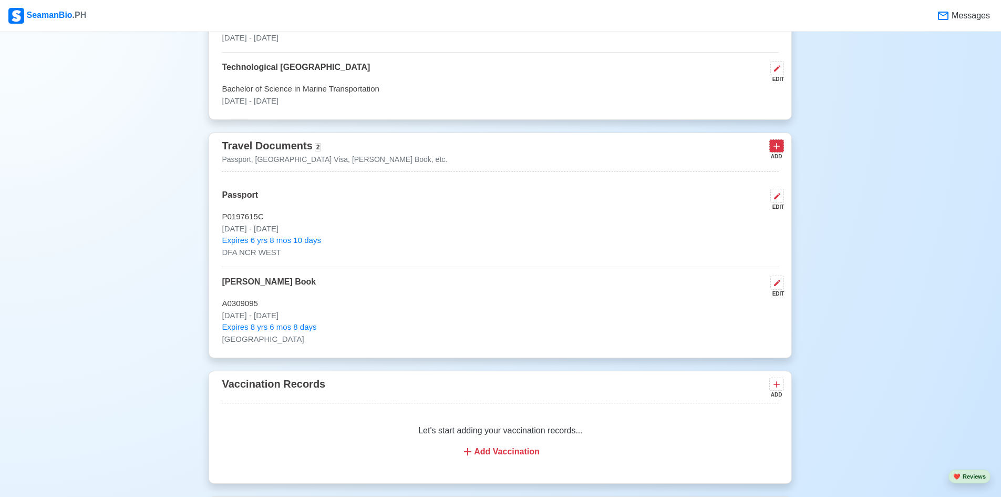
click at [770, 147] on button at bounding box center [776, 145] width 15 height 13
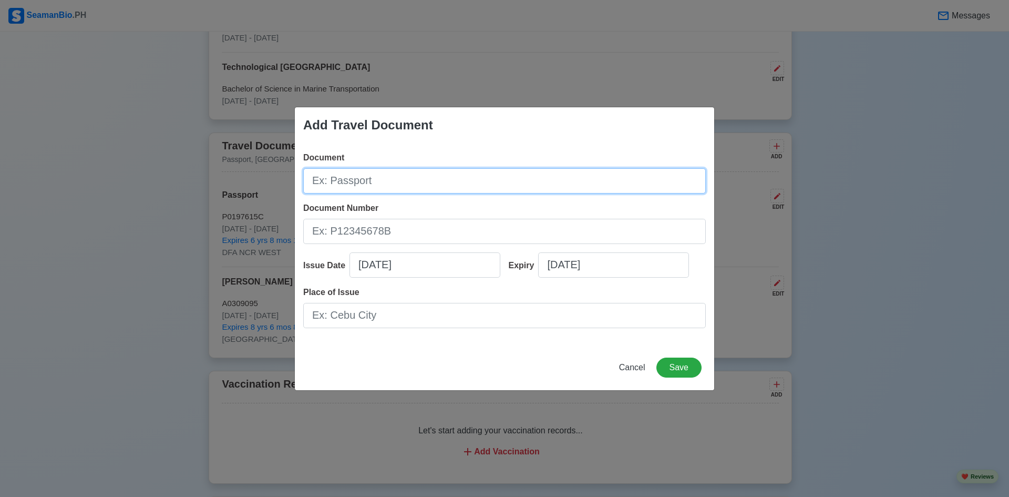
click at [408, 190] on input "Document" at bounding box center [504, 180] width 403 height 25
type input "Seaman's ID"
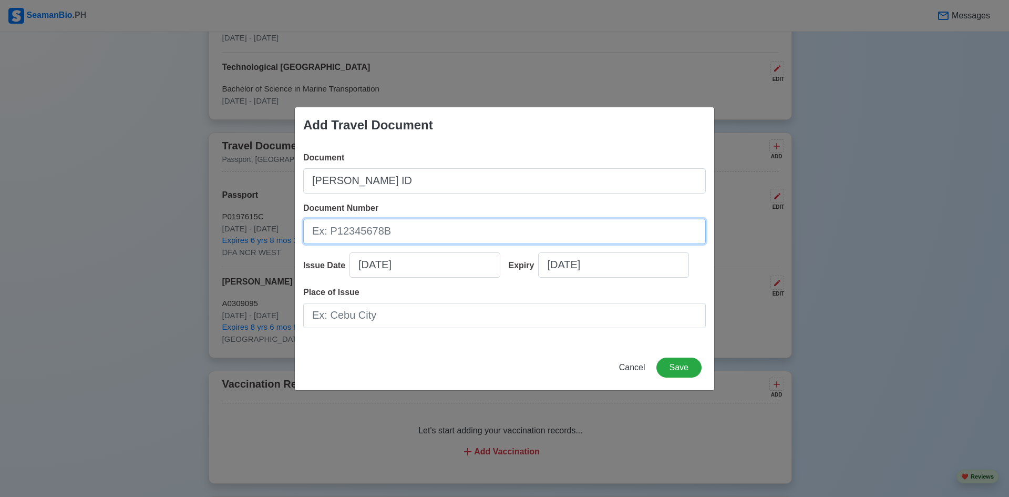
click at [357, 223] on input "Document Number" at bounding box center [504, 231] width 403 height 25
paste input "240038153"
type input "240038153"
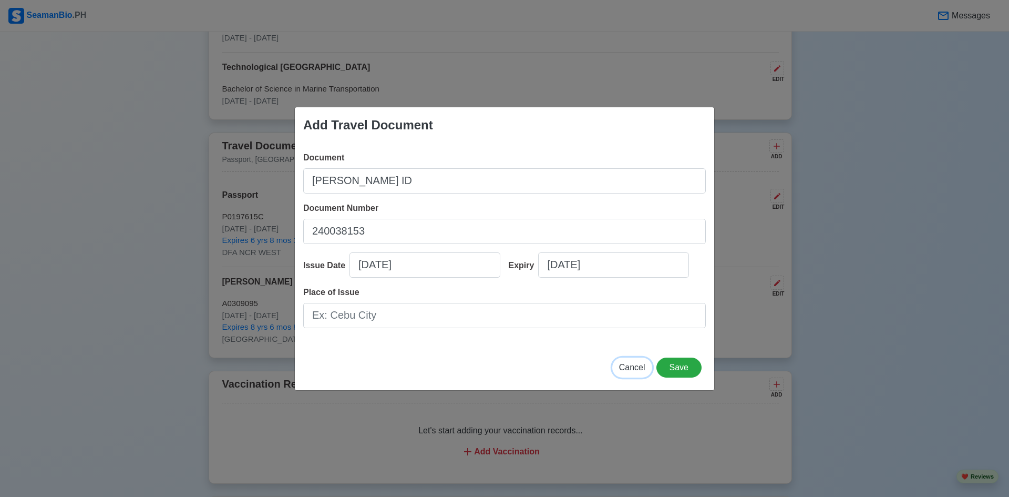
click at [633, 373] on button "Cancel" at bounding box center [632, 367] width 40 height 20
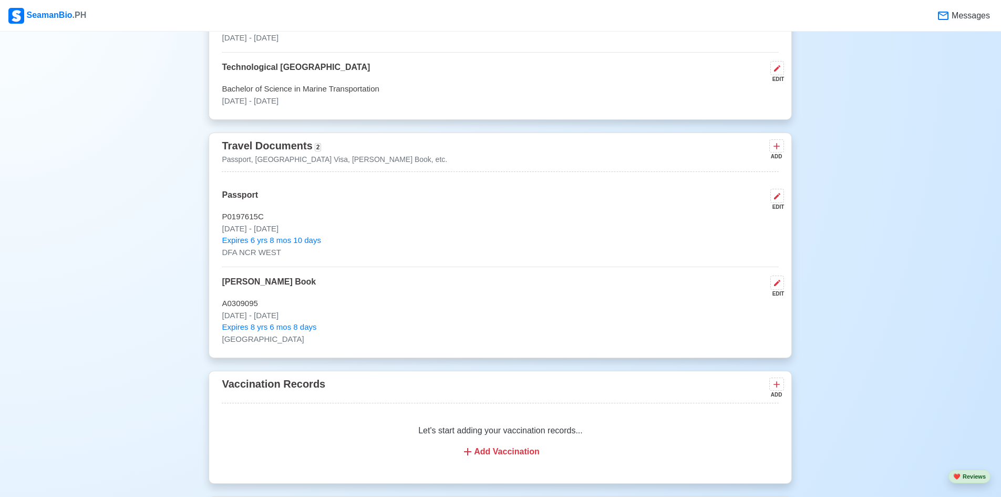
click at [844, 352] on div "New 🧑🏻‍💻 Practice Interview 🏬 Apply to Agencies 🔥 Apply Jobs 🚢 Log My Travels Y…" at bounding box center [500, 242] width 1001 height 2288
click at [780, 144] on icon at bounding box center [776, 146] width 11 height 11
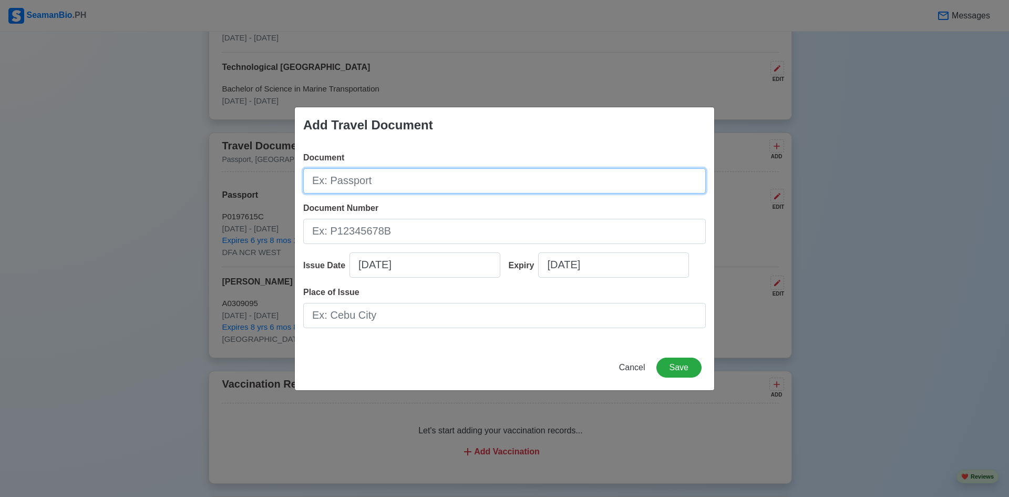
click at [398, 183] on input "Document" at bounding box center [504, 180] width 403 height 25
type input "Y"
type input "Yellow Fever"
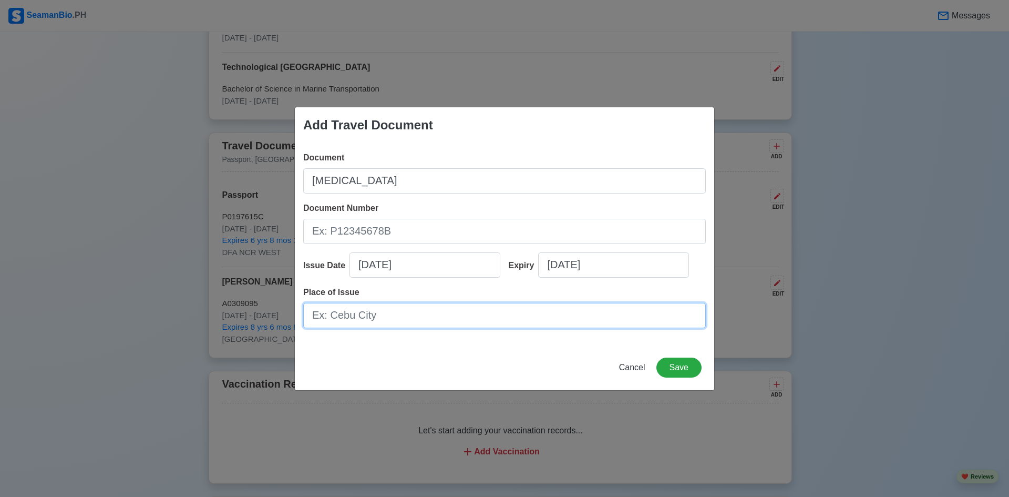
click at [410, 317] on input "Place of Issue" at bounding box center [504, 315] width 403 height 25
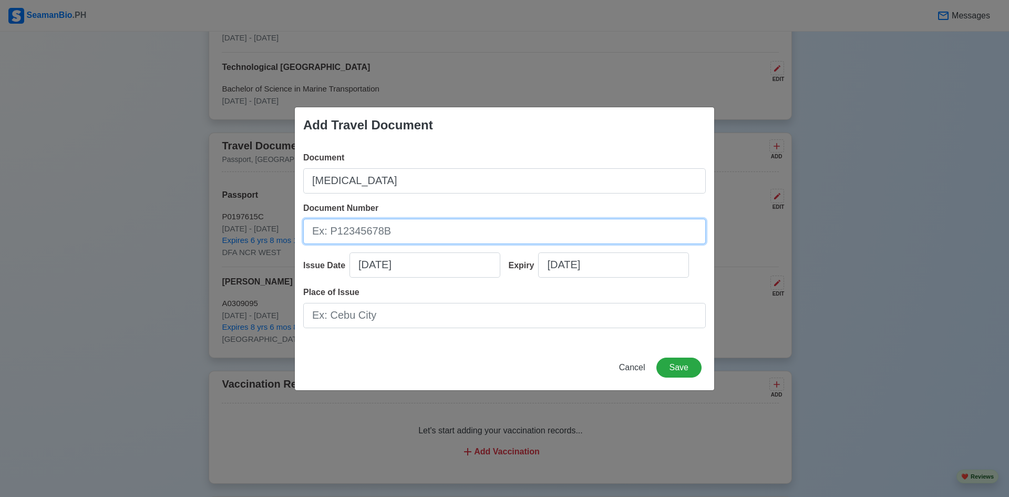
click at [397, 235] on input "Document Number" at bounding box center [504, 231] width 403 height 25
type input "W3E68"
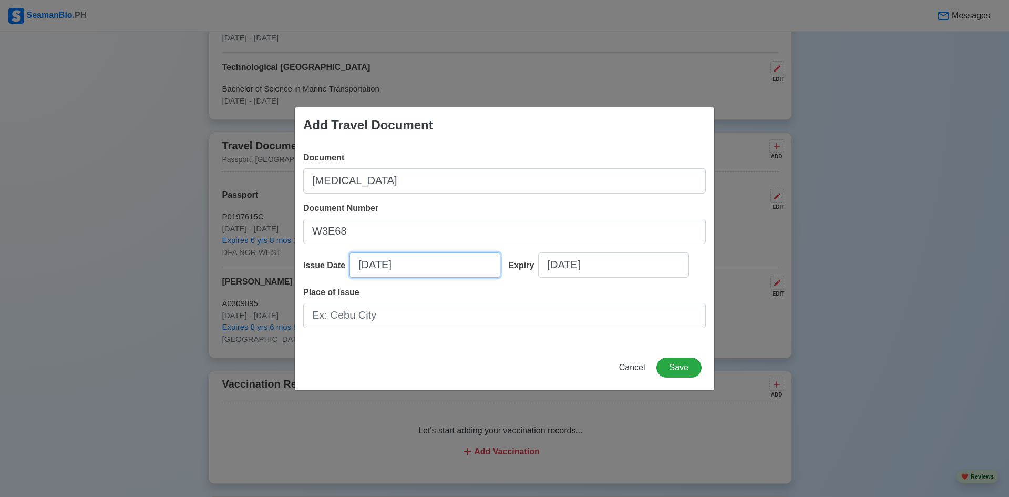
select select "****"
select select "*********"
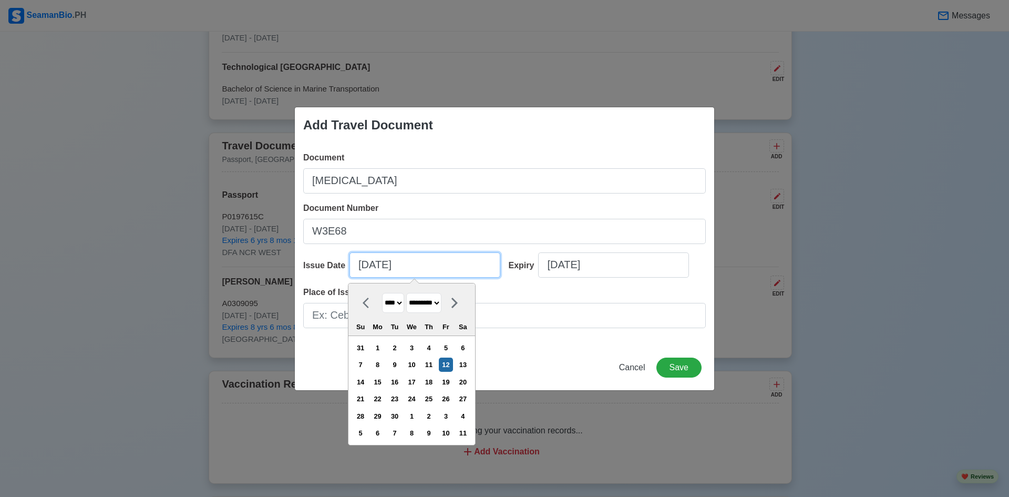
click at [411, 271] on input "[DATE]" at bounding box center [424, 264] width 151 height 25
click at [404, 303] on select "**** **** **** **** **** **** **** **** **** **** **** **** **** **** **** ****…" at bounding box center [393, 303] width 22 height 20
select select "****"
click at [382, 293] on select "**** **** **** **** **** **** **** **** **** **** **** **** **** **** **** ****…" at bounding box center [393, 303] width 22 height 20
click at [426, 301] on select "******* ******** ***** ***** *** **** **** ****** ********* ******* ******** **…" at bounding box center [423, 303] width 35 height 20
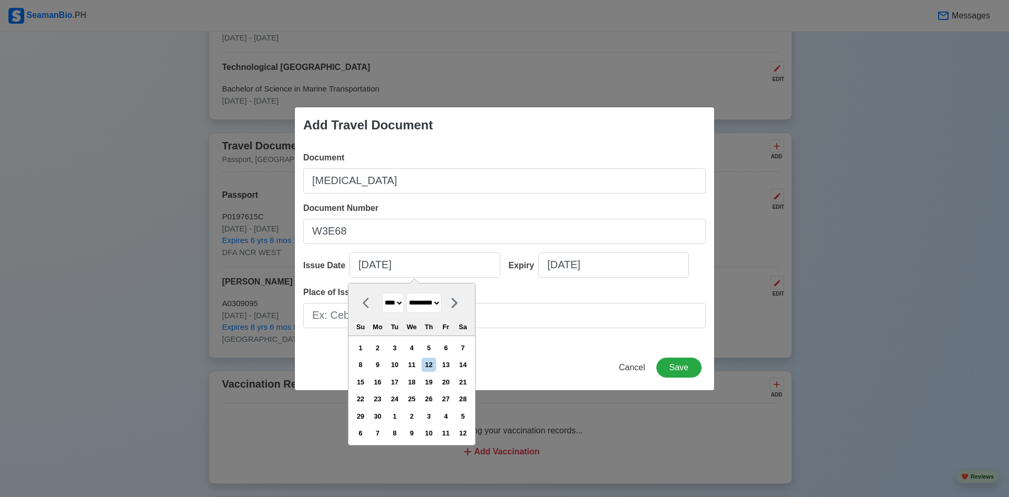
select select "*****"
click at [411, 293] on select "******* ******** ***** ***** *** **** **** ****** ********* ******* ******** **…" at bounding box center [423, 303] width 35 height 20
click at [416, 367] on div "6" at bounding box center [412, 364] width 14 height 14
type input "03/06/2024"
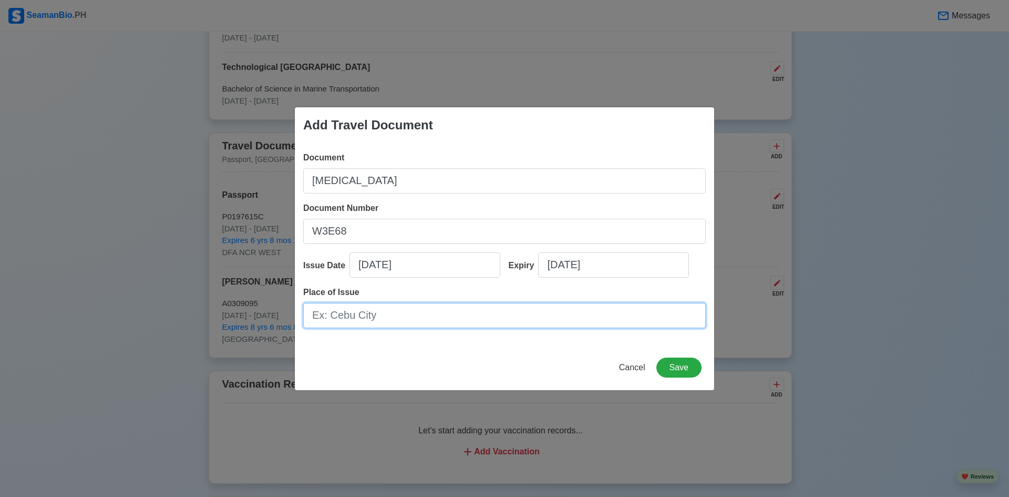
click at [486, 316] on input "Place of Issue" at bounding box center [504, 315] width 403 height 25
type input "BOQ [GEOGRAPHIC_DATA]"
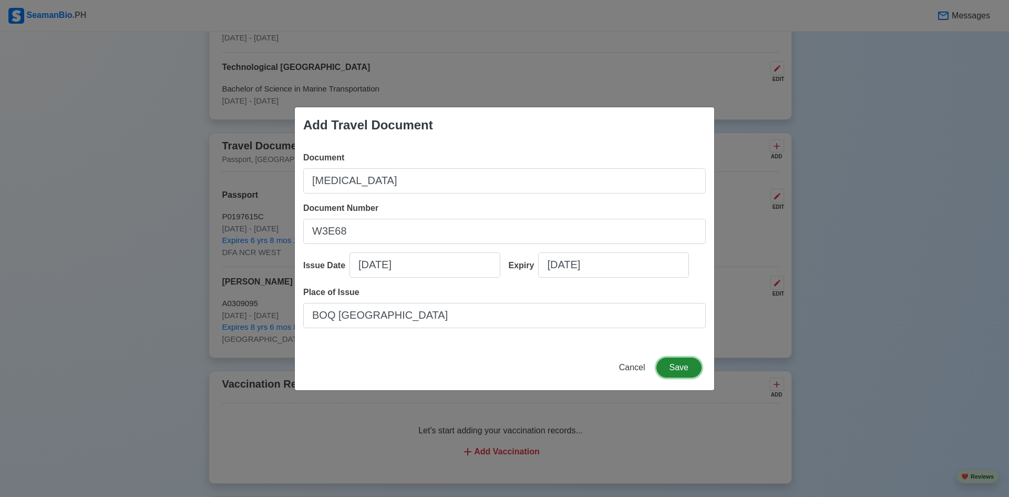
click at [682, 368] on button "Save" at bounding box center [678, 367] width 45 height 20
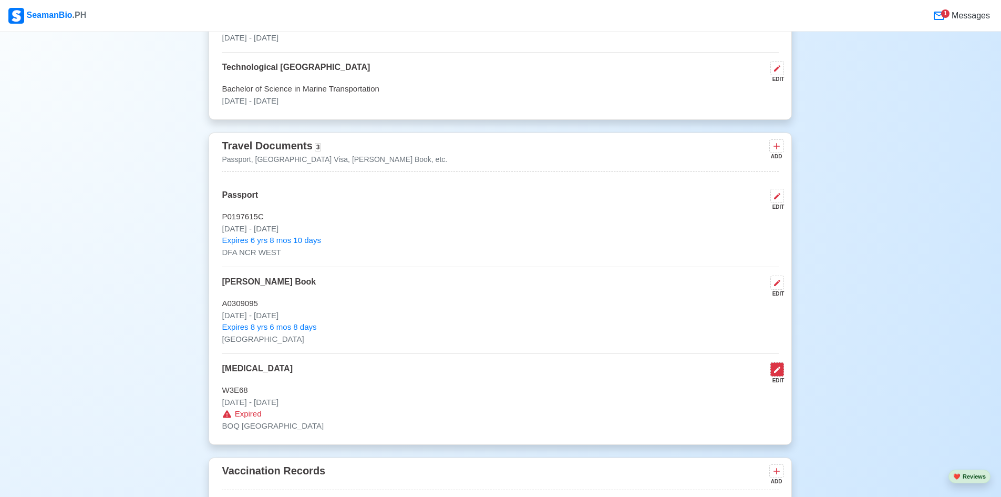
click at [780, 374] on icon at bounding box center [777, 369] width 8 height 8
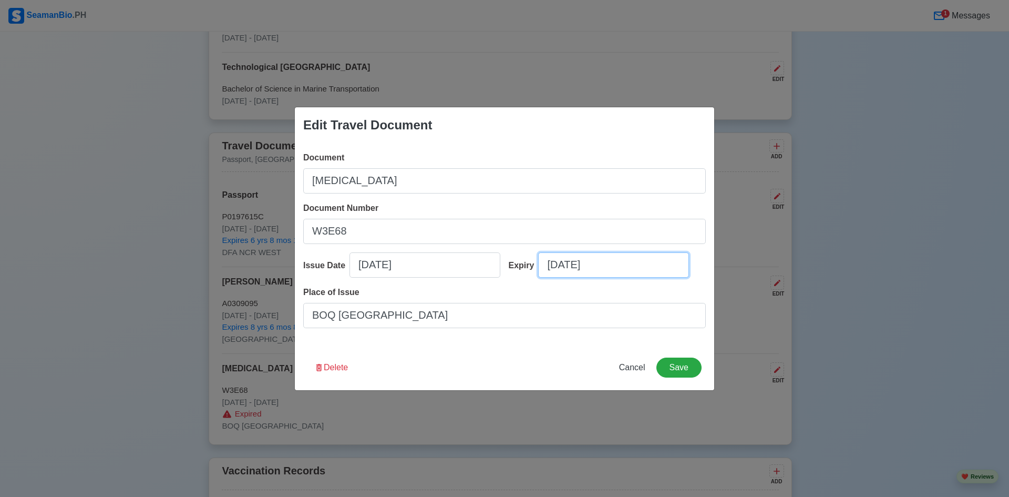
click at [633, 271] on input "[DATE]" at bounding box center [613, 264] width 151 height 25
select select "****"
select select "*********"
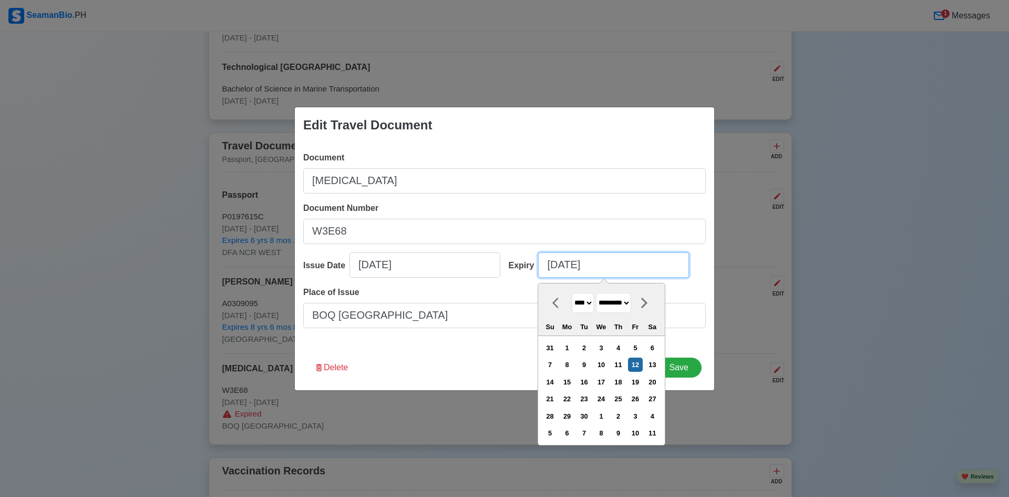
click at [633, 271] on input "[DATE]" at bounding box center [613, 264] width 151 height 25
type input "="
type input "[DATE]"
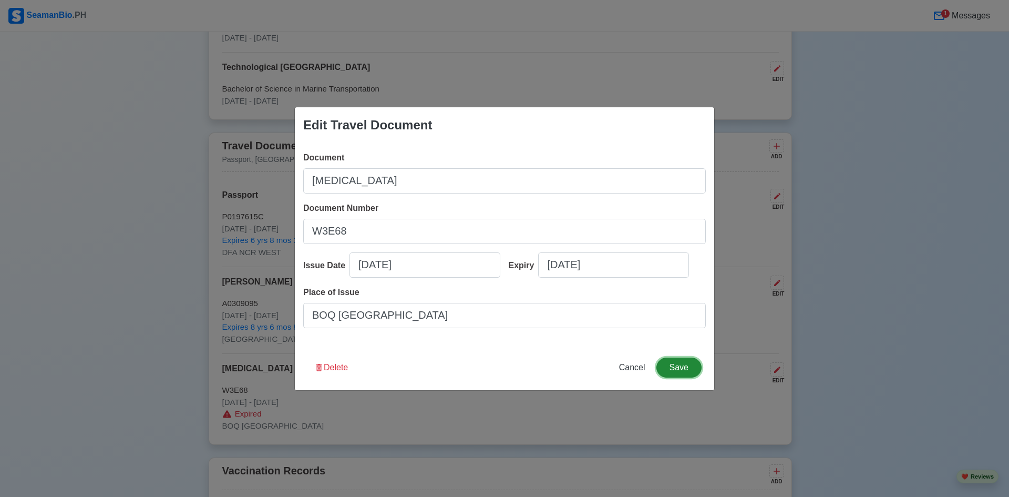
click at [684, 368] on button "Save" at bounding box center [678, 367] width 45 height 20
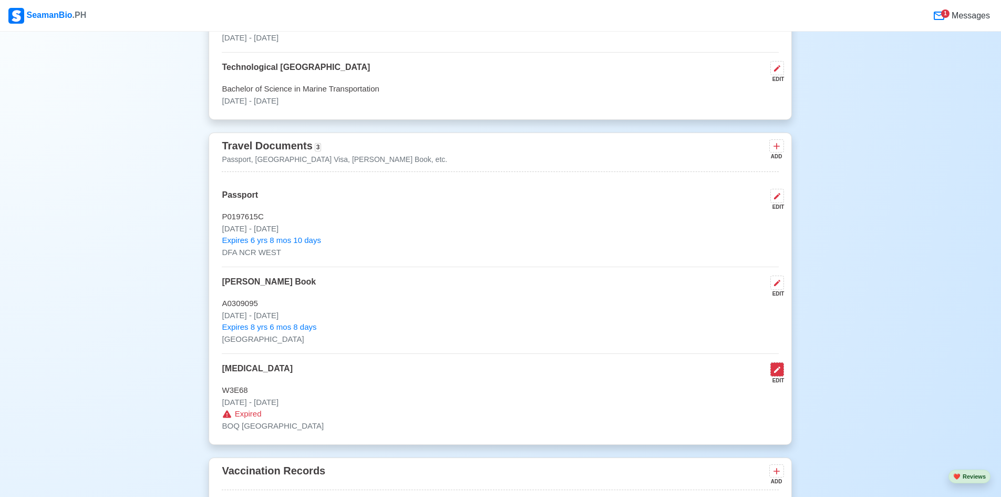
click at [778, 374] on icon at bounding box center [777, 369] width 8 height 8
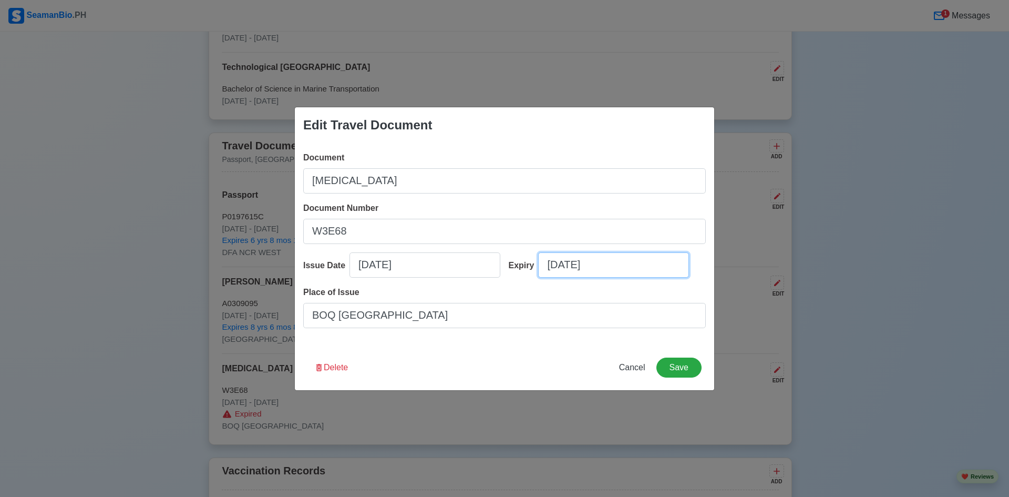
click at [617, 270] on input "[DATE]" at bounding box center [613, 264] width 151 height 25
select select "****"
select select "*********"
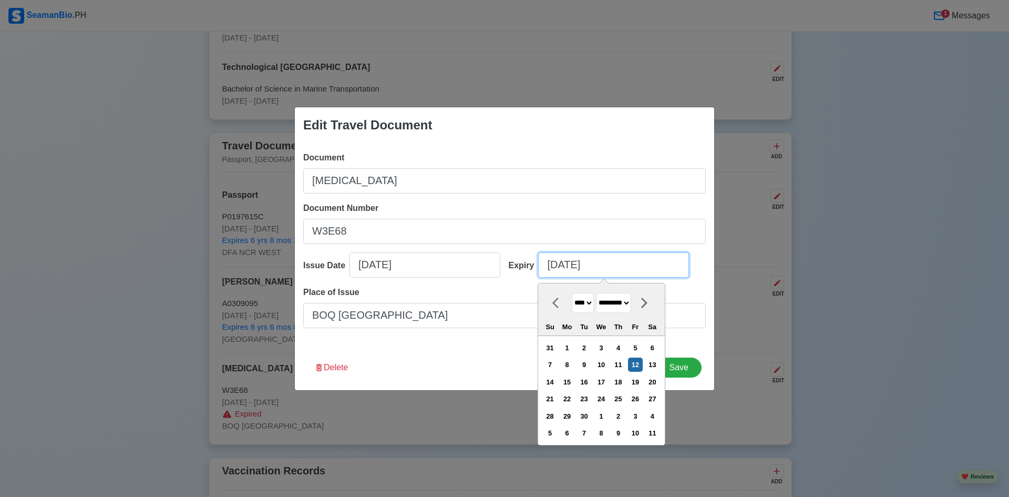
click at [617, 270] on input "[DATE]" at bounding box center [613, 264] width 151 height 25
drag, startPoint x: 617, startPoint y: 270, endPoint x: 539, endPoint y: 266, distance: 78.4
click at [539, 266] on input "[DATE]" at bounding box center [613, 264] width 151 height 25
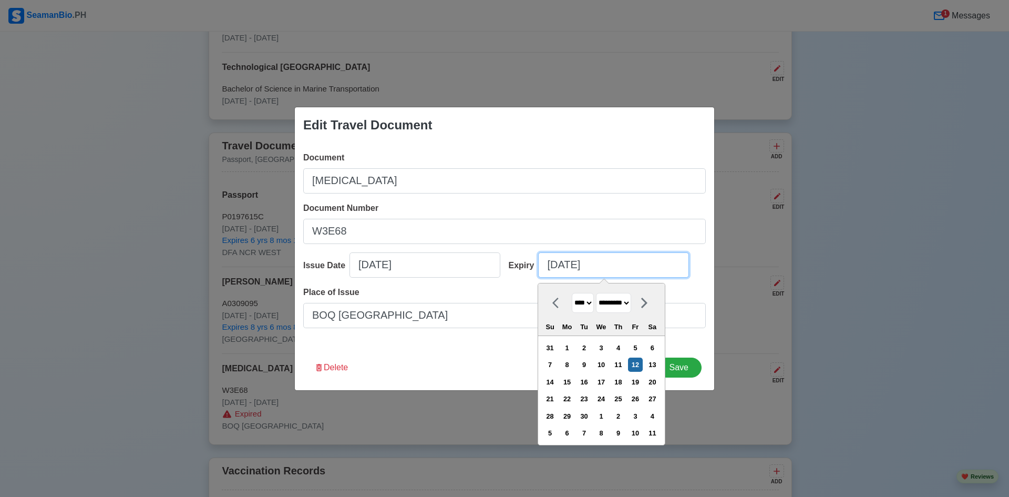
click at [604, 269] on input "[DATE]" at bounding box center [613, 264] width 151 height 25
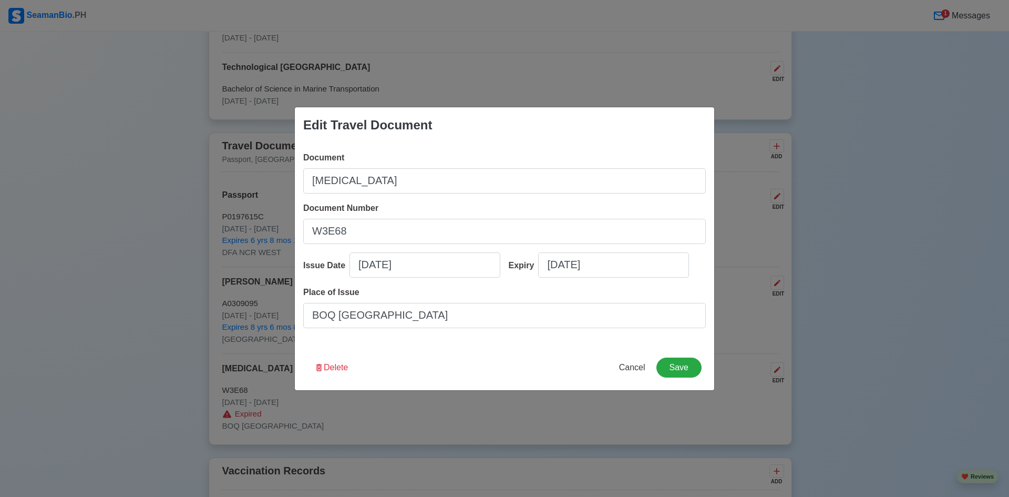
click at [848, 358] on div "Edit Travel Document Document Yellow Fever Document Number W3E68 Issue Date 03/…" at bounding box center [504, 248] width 1009 height 497
click at [640, 369] on span "Cancel" at bounding box center [632, 367] width 26 height 9
type input "[DATE]"
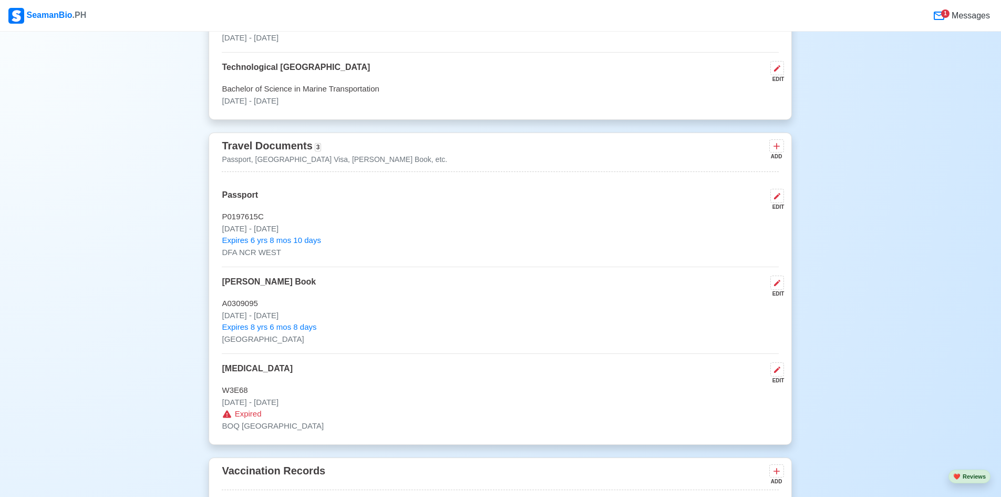
click at [722, 370] on div "Yellow Fever EDIT" at bounding box center [500, 373] width 557 height 22
click at [783, 374] on button at bounding box center [777, 369] width 14 height 14
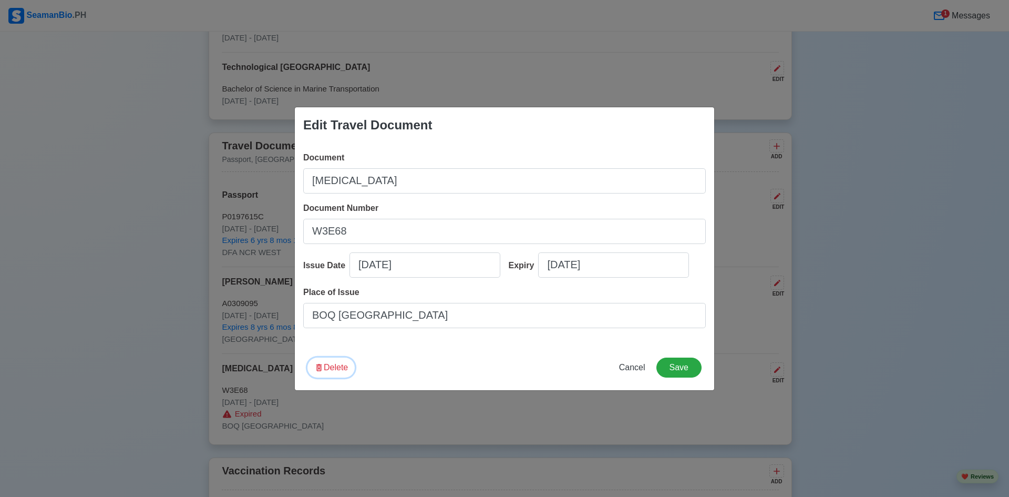
click at [337, 370] on button "Delete" at bounding box center [330, 367] width 47 height 20
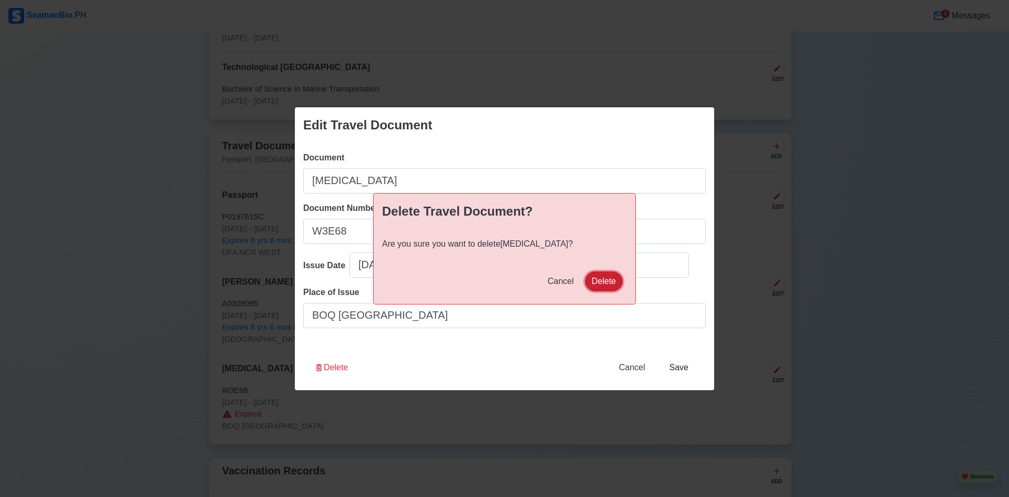
click at [601, 281] on button "Delete" at bounding box center [604, 281] width 38 height 20
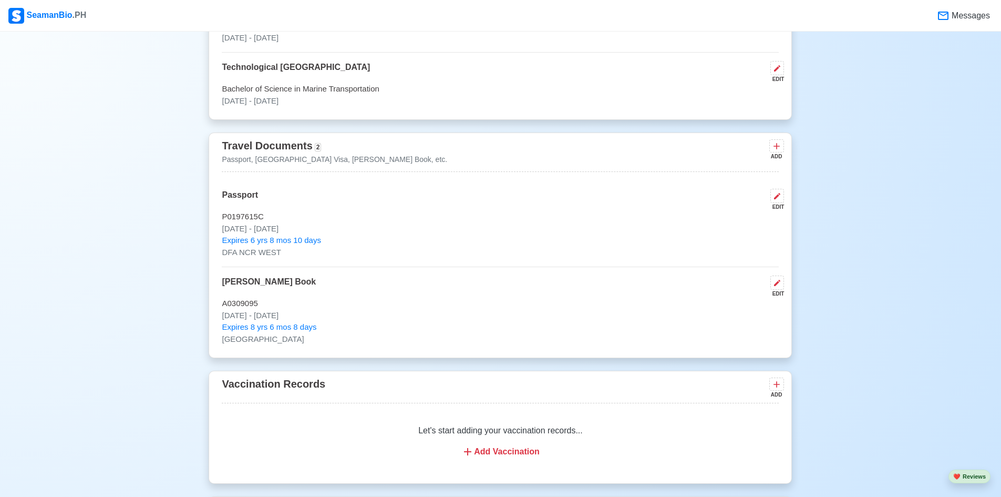
click at [835, 339] on div "New 🧑🏻‍💻 Practice Interview 🏬 Apply to Agencies 🔥 Apply Jobs 🚢 Log My Travels Y…" at bounding box center [500, 242] width 1001 height 2288
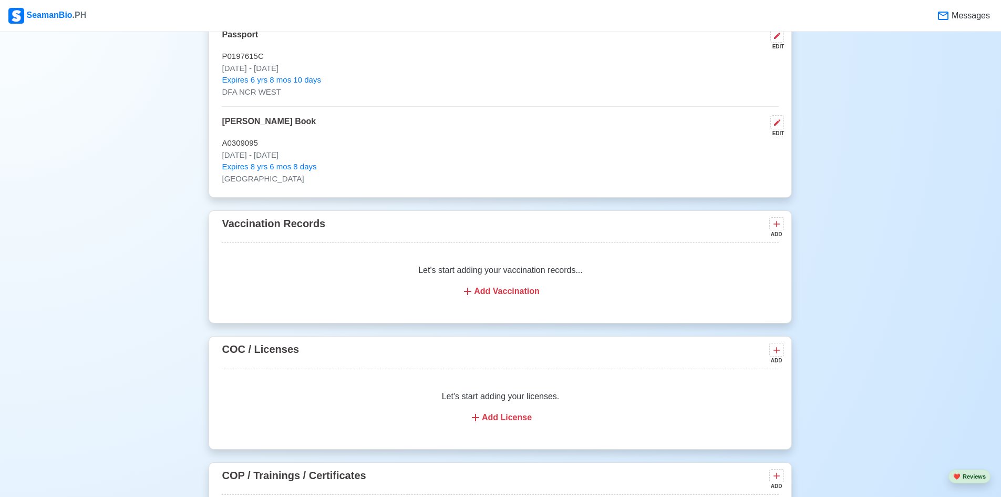
scroll to position [1104, 0]
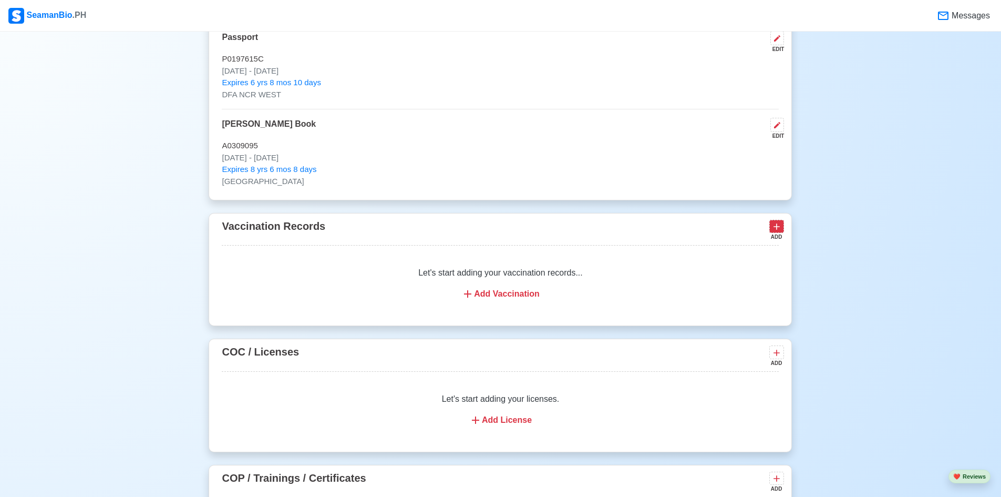
click at [780, 230] on icon at bounding box center [776, 226] width 11 height 11
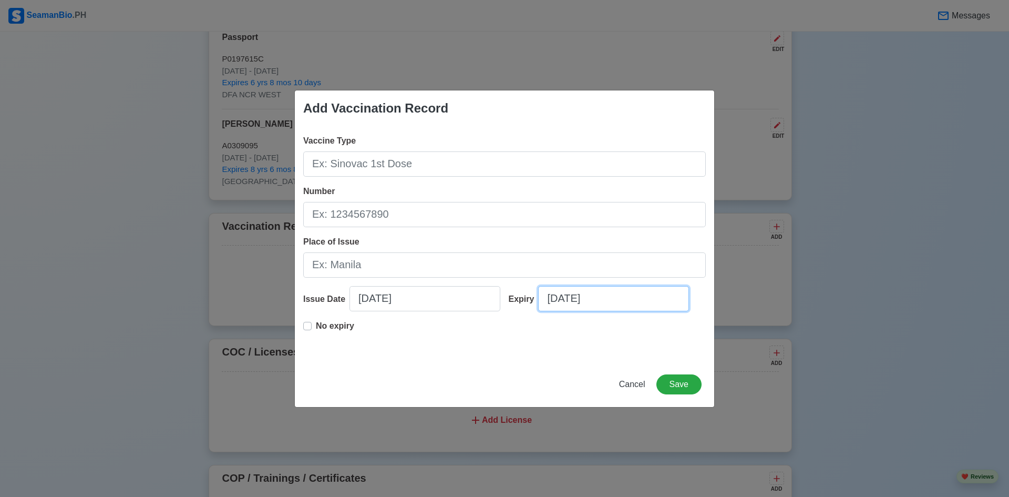
click at [592, 288] on input "[DATE]" at bounding box center [613, 298] width 151 height 25
select select "****"
select select "*********"
click at [841, 305] on div "Add Vaccination Record Vaccine Type Number Place of Issue Issue Date 09/12/2025…" at bounding box center [504, 248] width 1009 height 497
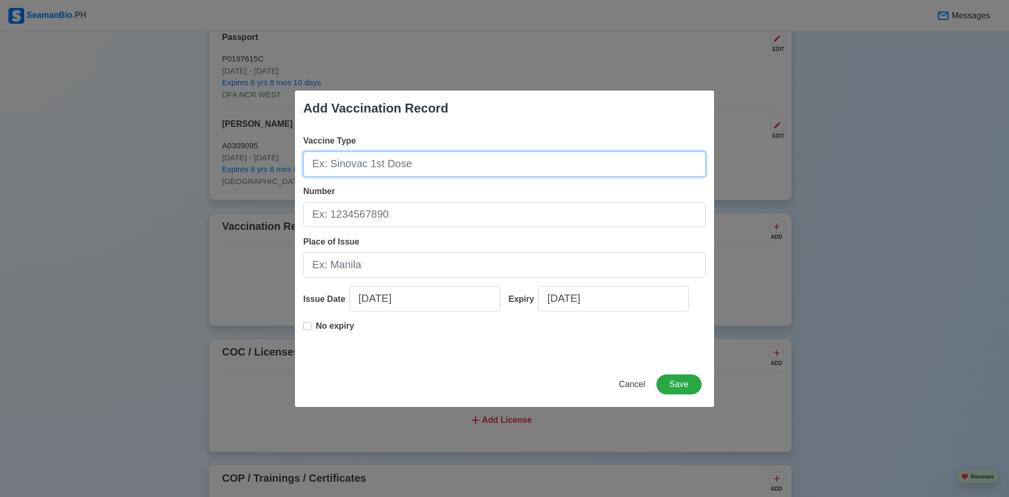
click at [421, 164] on input "Vaccine Type" at bounding box center [504, 163] width 403 height 25
type input "Yellow Fever"
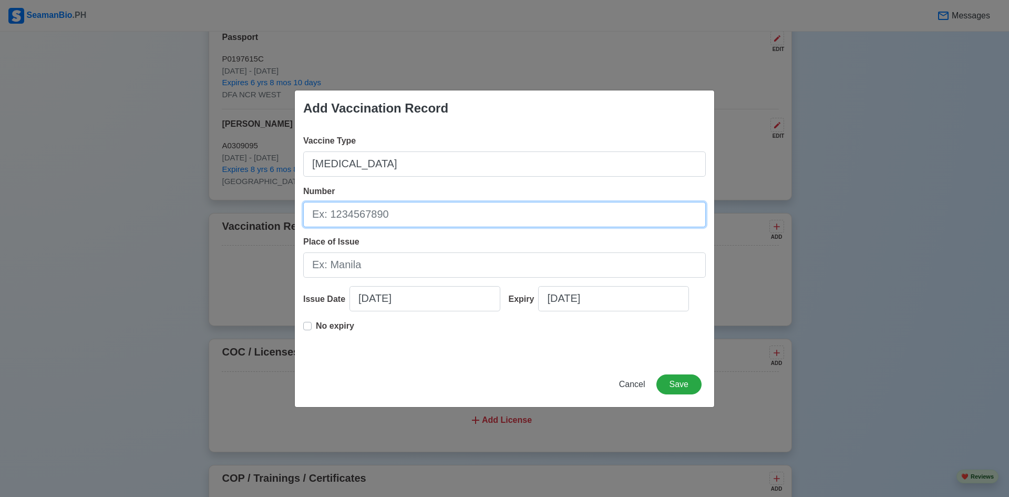
click at [433, 218] on input "Number" at bounding box center [504, 214] width 403 height 25
paste input "W3E68"
type input "W3E68"
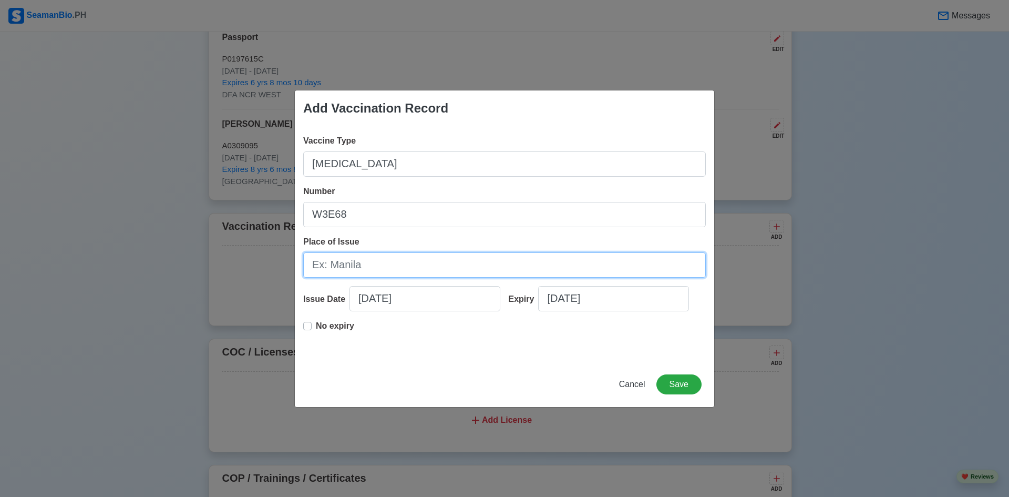
click at [486, 265] on input "Place of Issue" at bounding box center [504, 264] width 403 height 25
type input "BOQ [GEOGRAPHIC_DATA]"
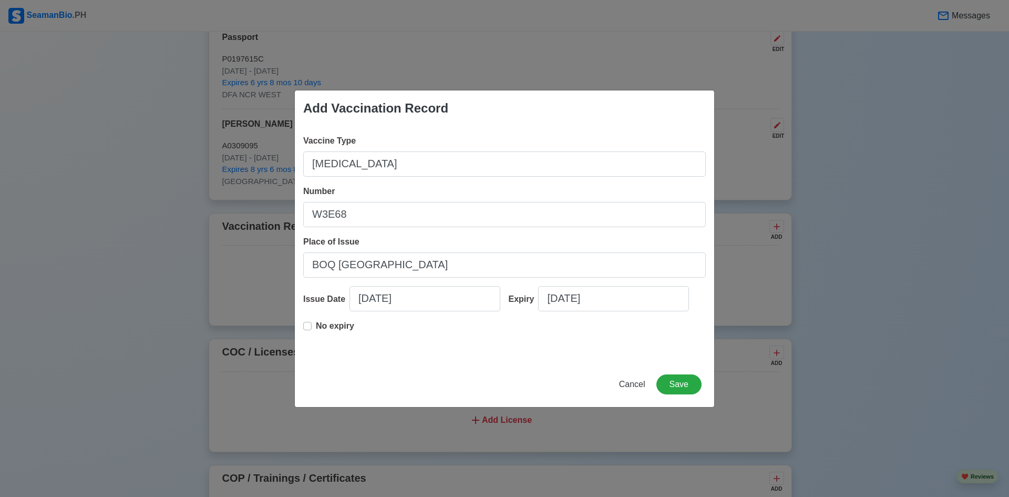
click at [417, 280] on div "Vaccine Type Yellow Fever Number W3E68 Place of Issue BOQ MANILA Issue Date 09/…" at bounding box center [504, 243] width 419 height 235
select select "****"
select select "*********"
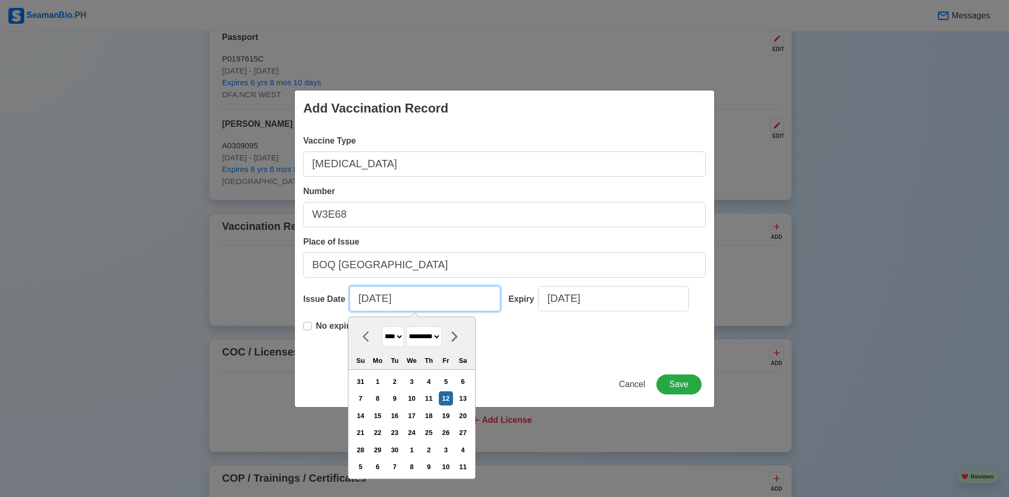
click at [413, 296] on input "[DATE]" at bounding box center [424, 298] width 151 height 25
click at [402, 337] on select "**** **** **** **** **** **** **** **** **** **** **** **** **** **** **** ****…" at bounding box center [393, 336] width 22 height 20
select select "****"
click at [382, 326] on select "**** **** **** **** **** **** **** **** **** **** **** **** **** **** **** ****…" at bounding box center [393, 336] width 22 height 20
click at [427, 342] on select "******* ******** ***** ***** *** **** **** ****** ********* ******* ******** **…" at bounding box center [423, 336] width 35 height 20
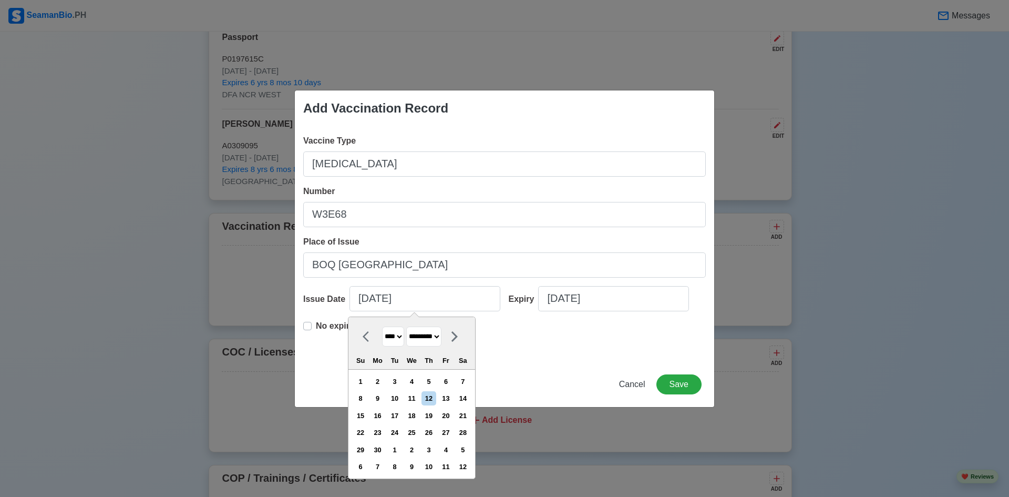
select select "*****"
click at [407, 326] on select "******* ******** ***** ***** *** **** **** ****** ********* ******* ******** **…" at bounding box center [423, 336] width 35 height 20
click at [413, 399] on div "6" at bounding box center [412, 398] width 14 height 14
type input "03/06/2024"
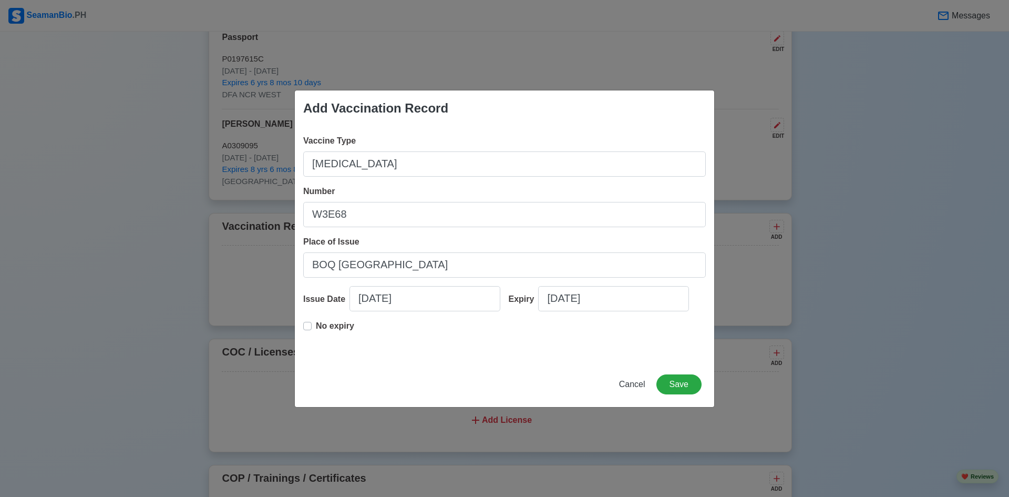
click at [326, 325] on p "No expiry" at bounding box center [335, 326] width 38 height 13
type input "03/06/2024"
click at [676, 388] on button "Save" at bounding box center [678, 384] width 45 height 20
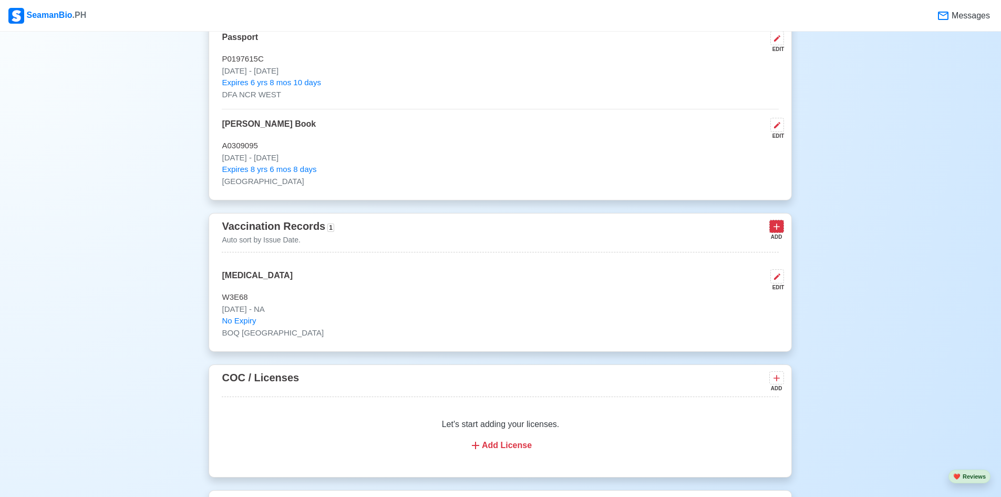
click at [778, 232] on icon at bounding box center [776, 226] width 11 height 11
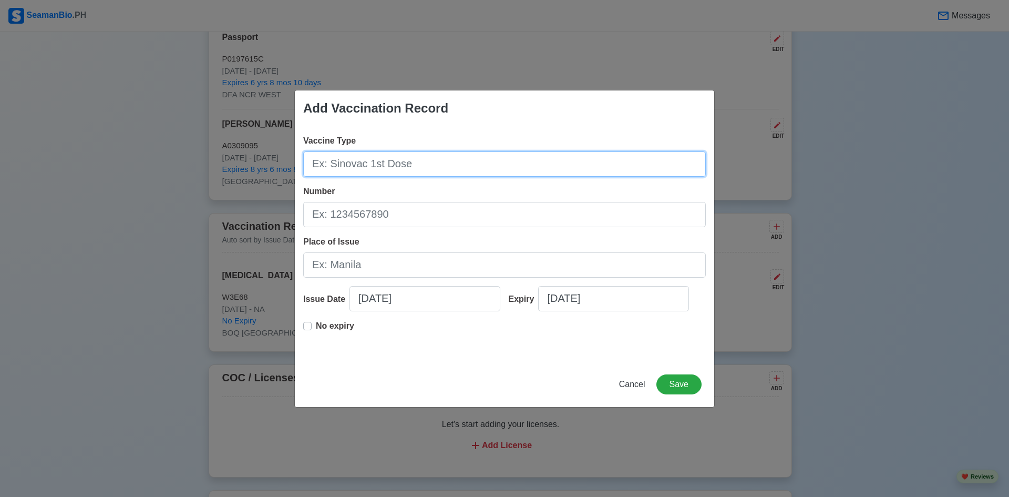
click at [435, 166] on input "Vaccine Type" at bounding box center [504, 163] width 403 height 25
type input "Polio"
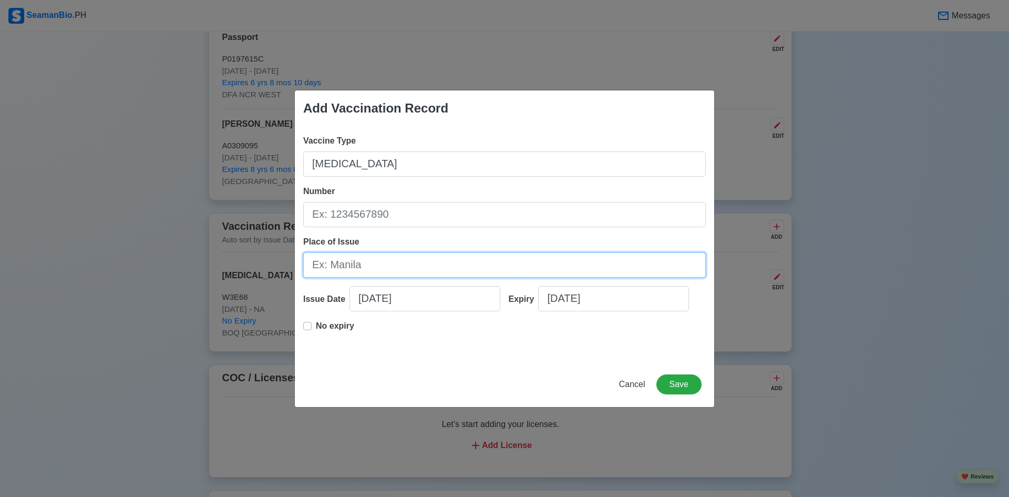
click at [413, 266] on input "Place of Issue" at bounding box center [504, 264] width 403 height 25
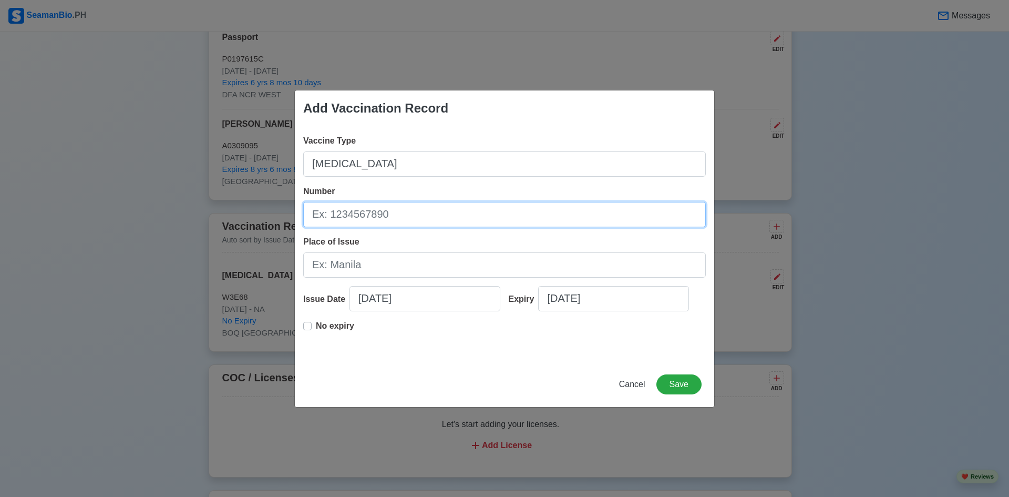
click at [420, 211] on input "Number" at bounding box center [504, 214] width 403 height 25
paste input "2443T010"
type input "2443T010"
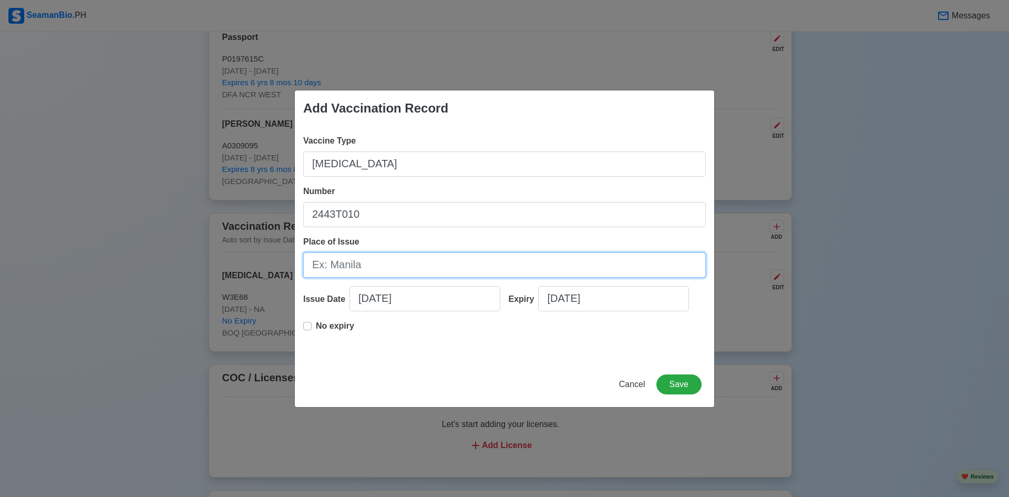
click at [390, 266] on input "Place of Issue" at bounding box center [504, 264] width 403 height 25
type input "BOQ [GEOGRAPHIC_DATA]"
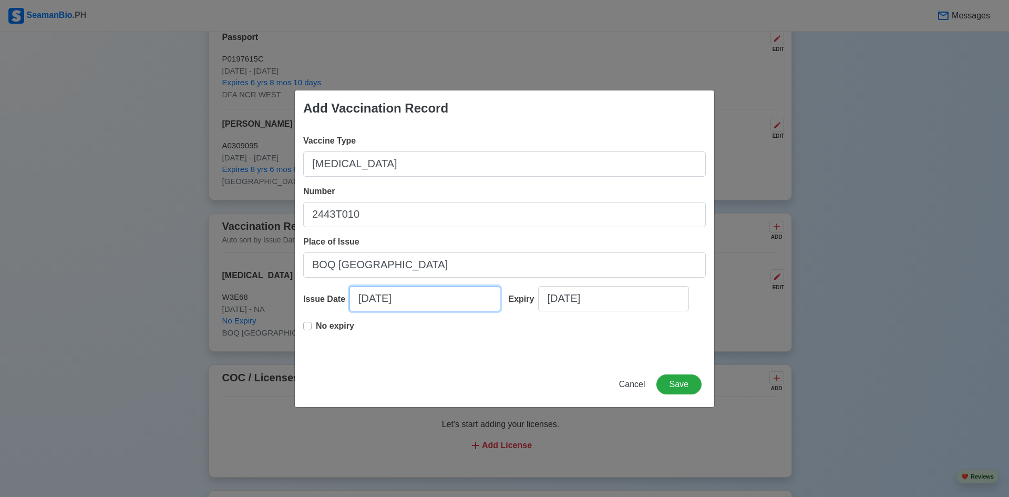
click at [415, 292] on input "[DATE]" at bounding box center [424, 298] width 151 height 25
select select "****"
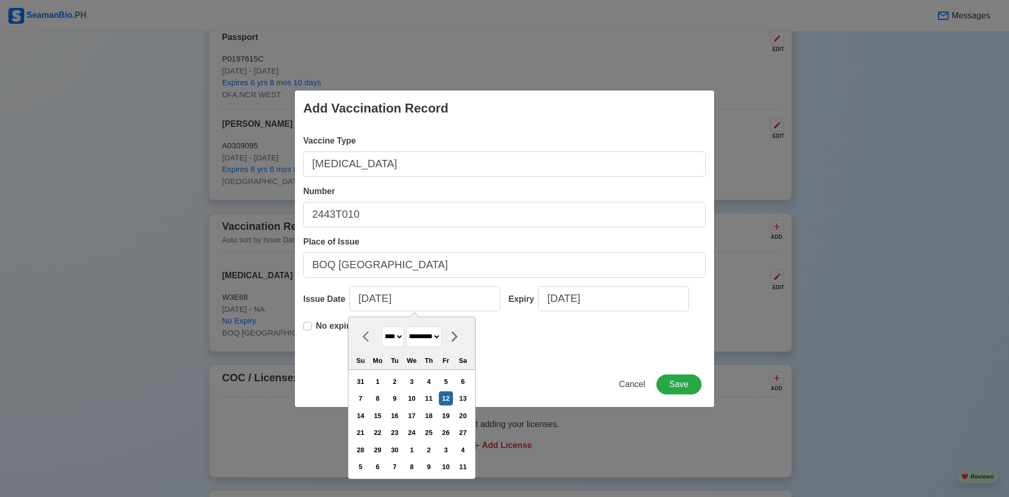
click at [433, 339] on select "******* ******** ***** ***** *** **** **** ****** ********* ******* ******** **…" at bounding box center [423, 336] width 35 height 20
select select "*****"
click at [407, 326] on select "******* ******** ***** ***** *** **** **** ****** ********* ******* ******** **…" at bounding box center [423, 336] width 35 height 20
click at [392, 337] on select "**** **** **** **** **** **** **** **** **** **** **** **** **** **** **** ****…" at bounding box center [393, 336] width 22 height 20
select select "****"
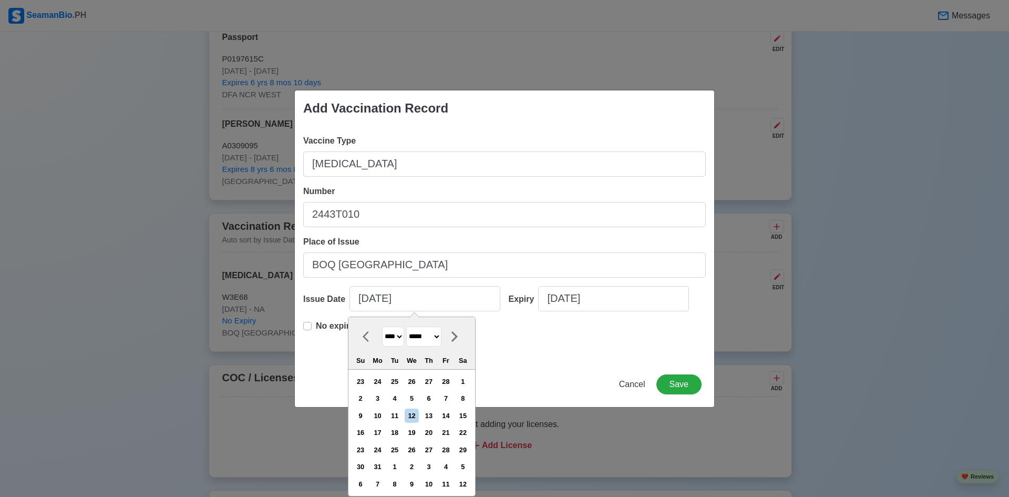
click at [382, 326] on select "**** **** **** **** **** **** **** **** **** **** **** **** **** **** **** ****…" at bounding box center [393, 336] width 22 height 20
click at [396, 411] on div "12" at bounding box center [394, 415] width 14 height 14
type input "03/12/2024"
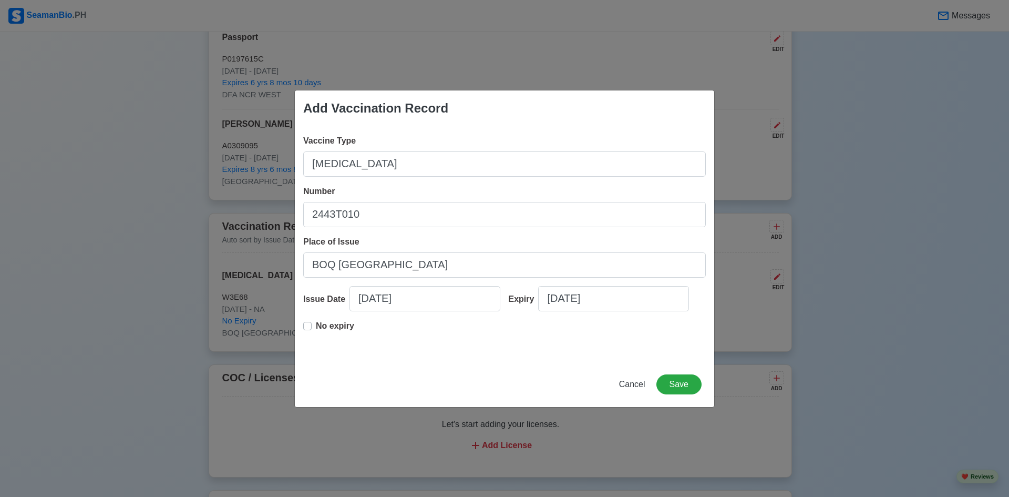
click at [325, 324] on p "No expiry" at bounding box center [335, 326] width 38 height 13
type input "03/12/2024"
click at [684, 387] on button "Save" at bounding box center [678, 384] width 45 height 20
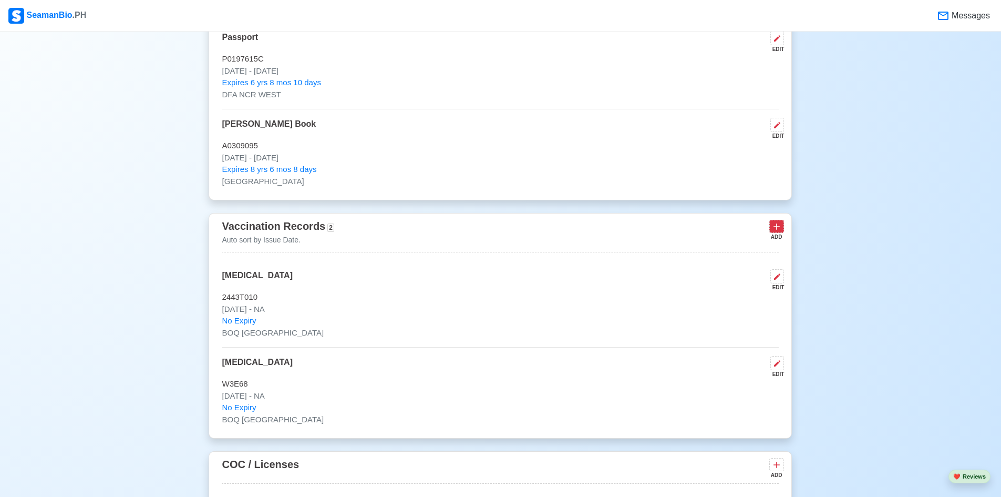
click at [776, 231] on icon at bounding box center [776, 226] width 11 height 11
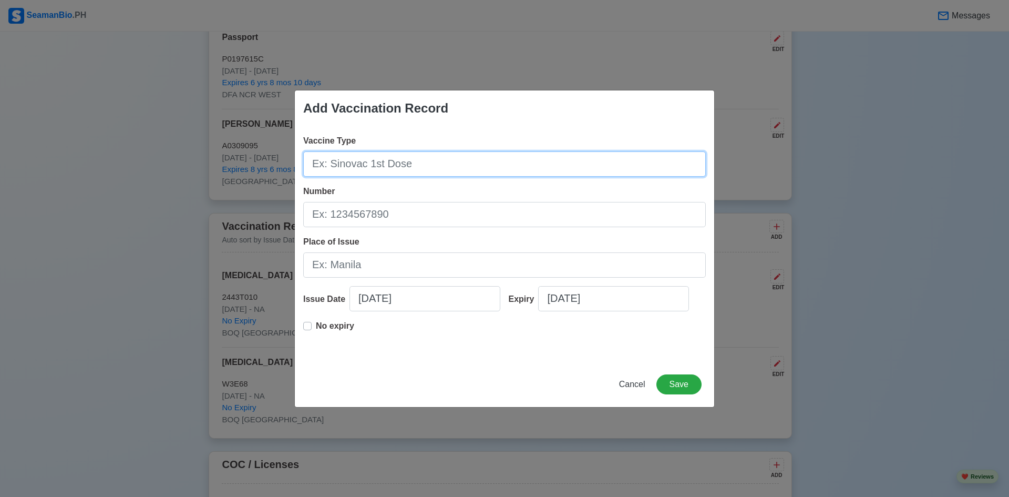
click at [468, 167] on input "Vaccine Type" at bounding box center [504, 163] width 403 height 25
paste input "JOHNSON AND JOHNSON"
type input "JOHNSON AND JOHNSON / JANSSEN 1st DOSE"
click at [578, 188] on div "Number" at bounding box center [504, 206] width 403 height 42
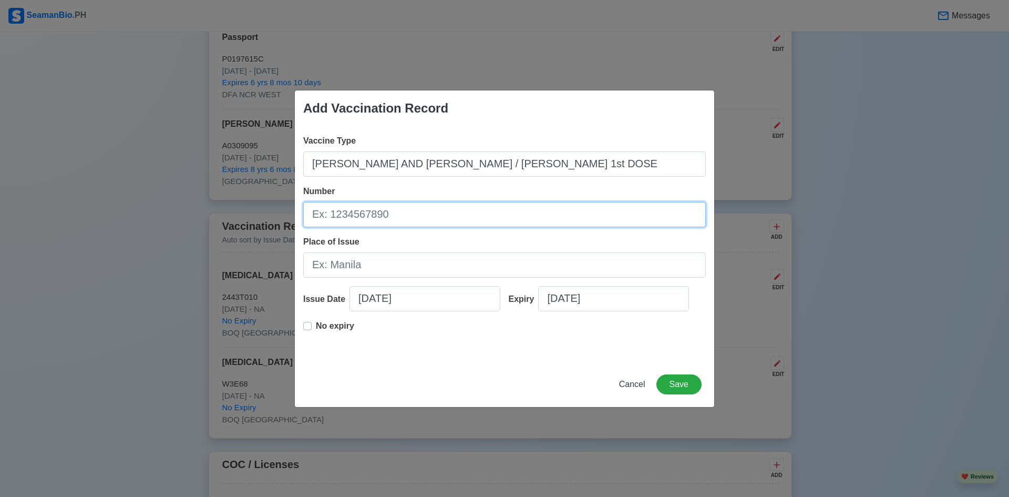
click at [505, 207] on input "Number" at bounding box center [504, 214] width 403 height 25
paste input "213C21A"
type input "213C21A"
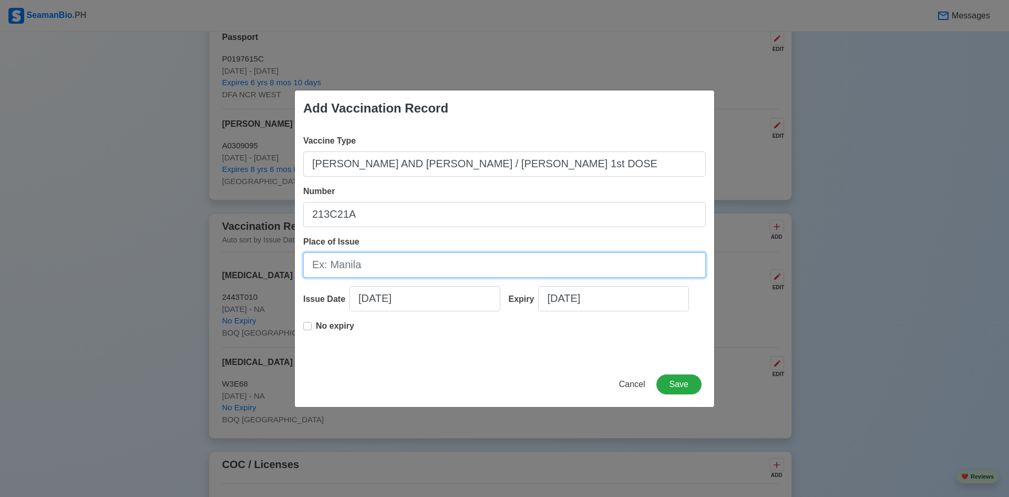
click at [491, 270] on input "Place of Issue" at bounding box center [504, 264] width 403 height 25
type input "BOQ [GEOGRAPHIC_DATA]"
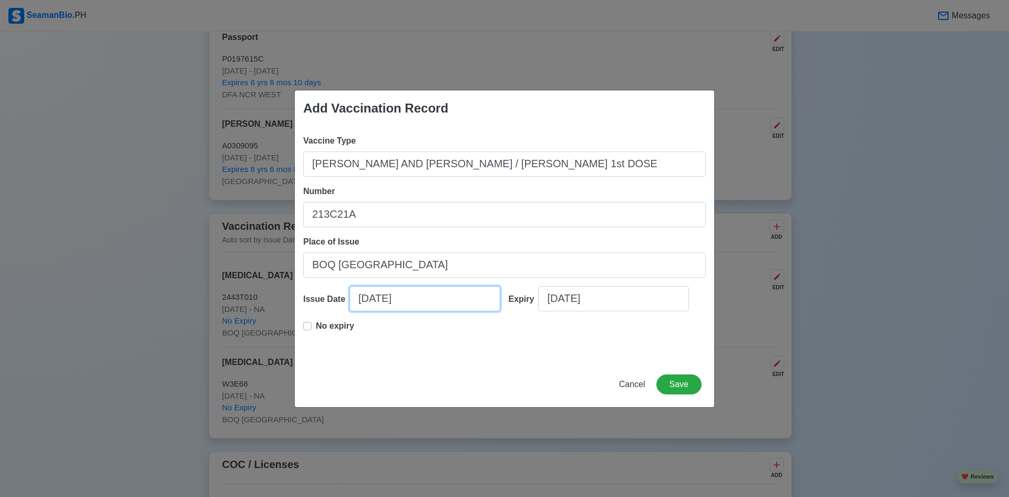
select select "****"
select select "*********"
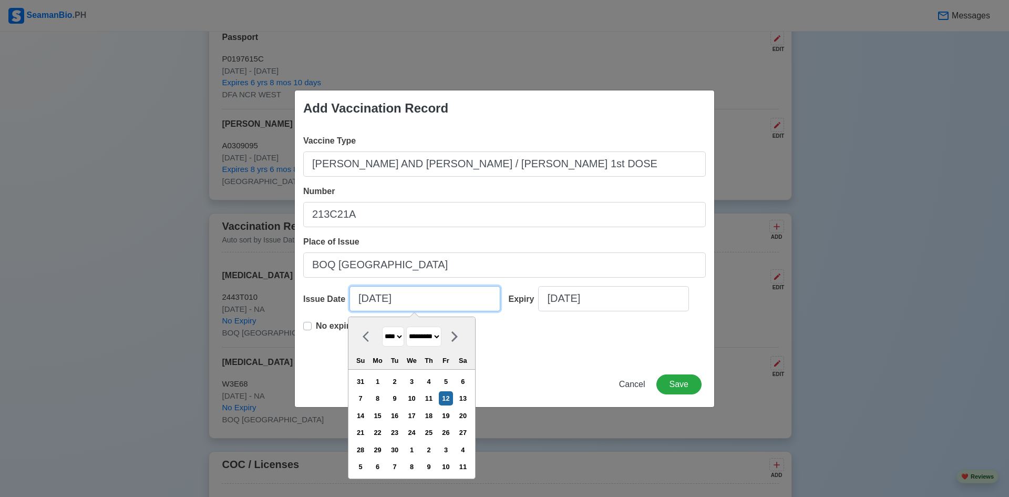
click at [407, 306] on input "[DATE]" at bounding box center [424, 298] width 151 height 25
click at [404, 338] on select "**** **** **** **** **** **** **** **** **** **** **** **** **** **** **** ****…" at bounding box center [393, 336] width 22 height 20
select select "****"
click at [382, 326] on select "**** **** **** **** **** **** **** **** **** **** **** **** **** **** **** ****…" at bounding box center [393, 336] width 22 height 20
click at [431, 347] on div "**** **** **** **** **** **** **** **** **** **** **** **** **** **** **** ****…" at bounding box center [411, 343] width 127 height 53
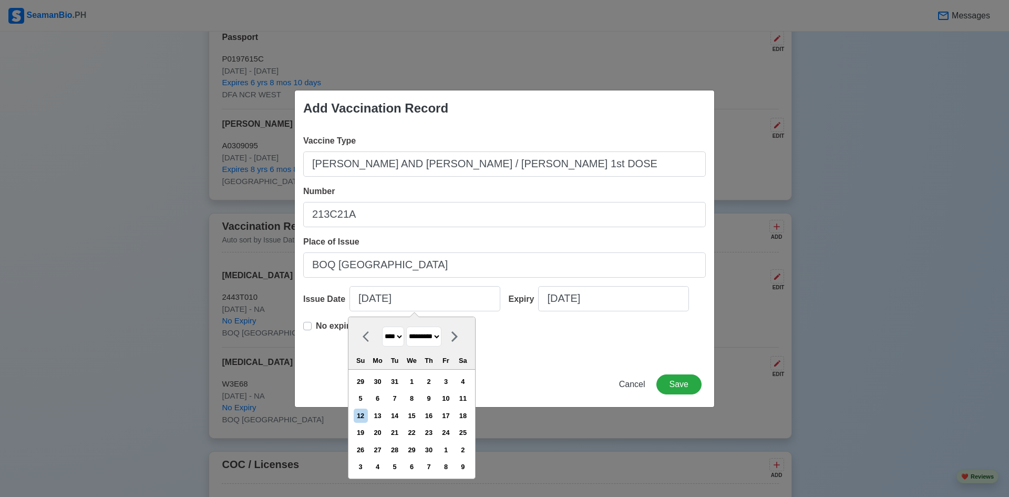
click at [434, 342] on select "******* ******** ***** ***** *** **** **** ****** ********* ******* ******** **…" at bounding box center [423, 336] width 35 height 20
select select "******"
click at [411, 326] on select "******* ******** ***** ***** *** **** **** ****** ********* ******* ******** **…" at bounding box center [423, 336] width 35 height 20
click at [419, 383] on div "4" at bounding box center [412, 381] width 14 height 14
type input "08/04/2021"
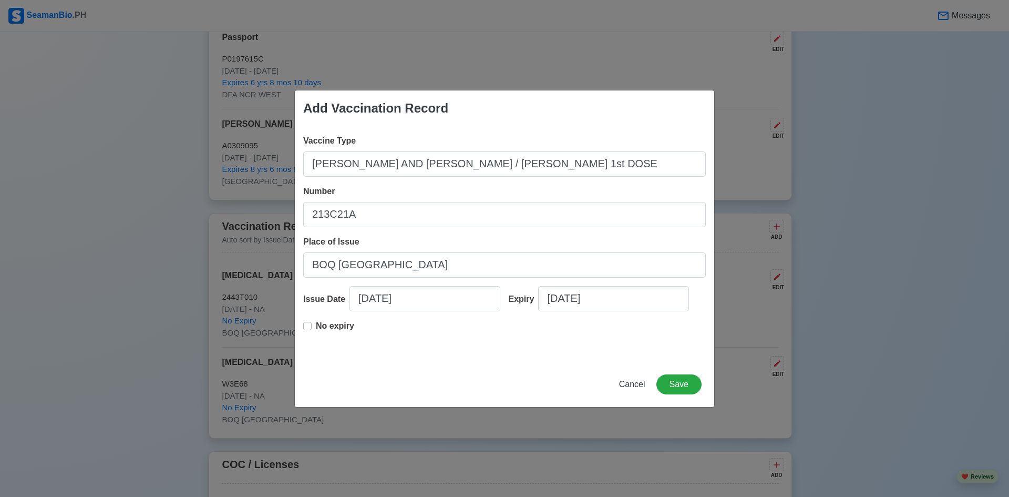
click at [326, 331] on p "No expiry" at bounding box center [335, 326] width 38 height 13
type input "08/04/2021"
click at [675, 384] on button "Save" at bounding box center [678, 384] width 45 height 20
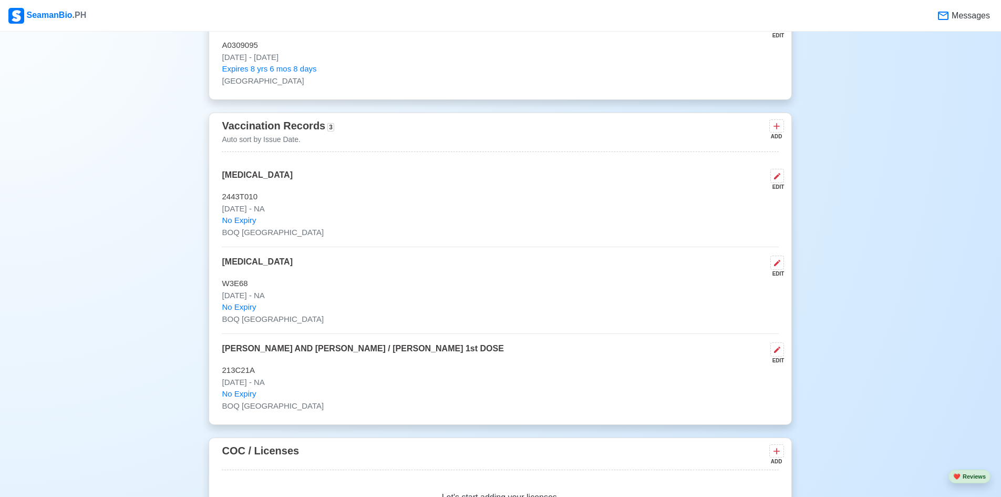
scroll to position [1209, 0]
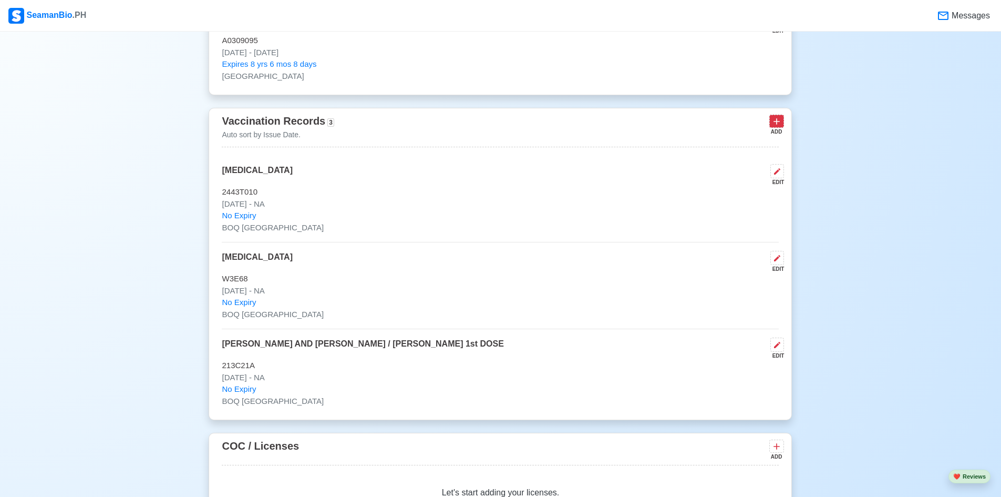
click at [778, 123] on icon at bounding box center [776, 121] width 11 height 11
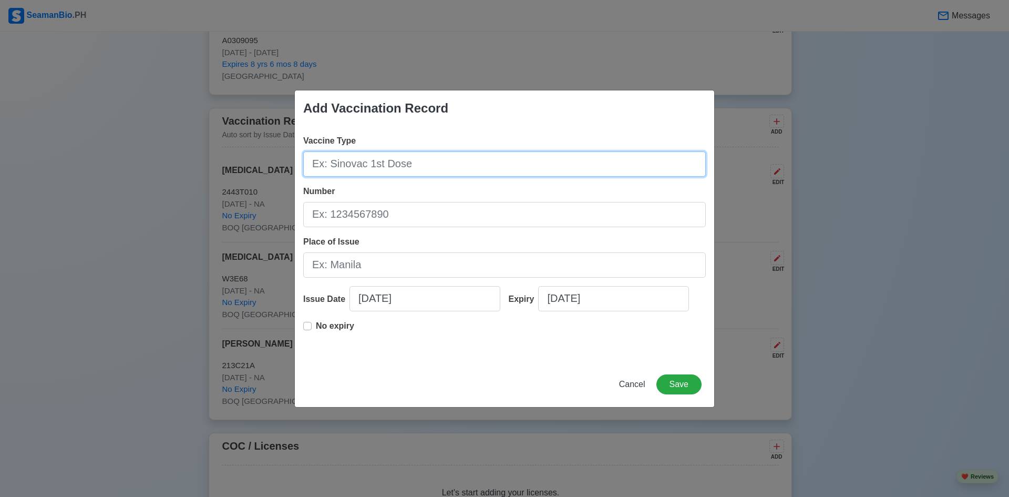
click at [533, 171] on input "Vaccine Type" at bounding box center [504, 163] width 403 height 25
paste input "PFIZER-BIONTECH"
click at [502, 163] on input "PFIZER-BIONTECH" at bounding box center [504, 163] width 403 height 25
type input "PFIZER-BIONTECH 1st BOOSTER DOSE"
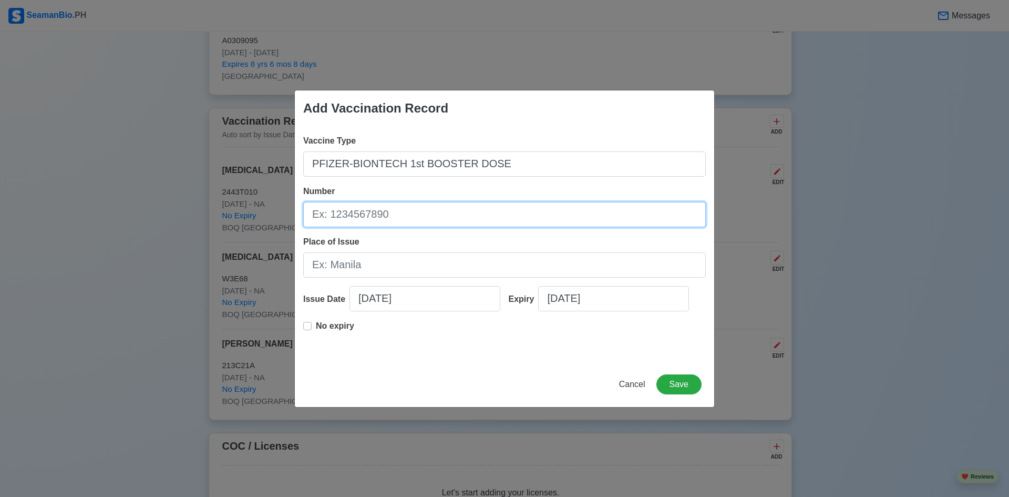
drag, startPoint x: 492, startPoint y: 217, endPoint x: 497, endPoint y: 213, distance: 6.3
click at [492, 217] on input "Number" at bounding box center [504, 214] width 403 height 25
paste input "34300BD"
type input "34300BD"
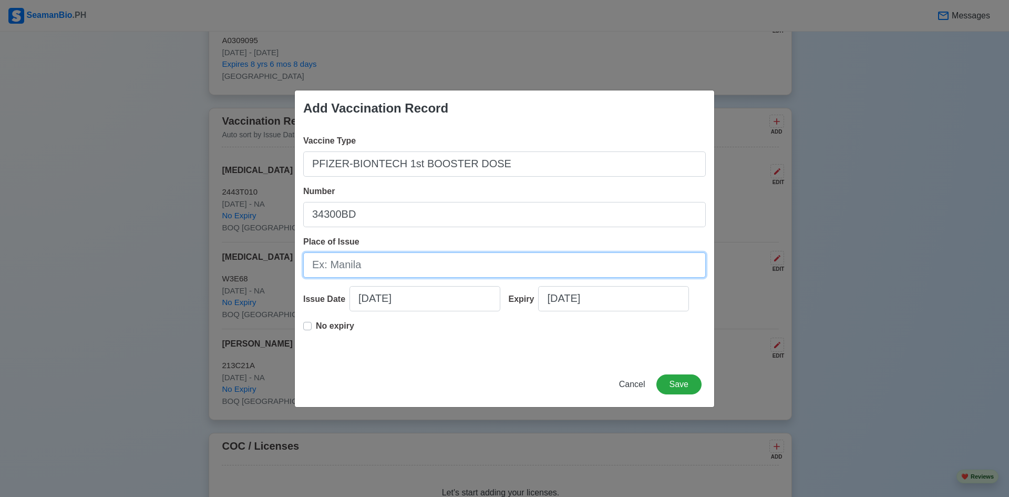
click at [436, 254] on input "Place of Issue" at bounding box center [504, 264] width 403 height 25
type input "BOQ [GEOGRAPHIC_DATA]"
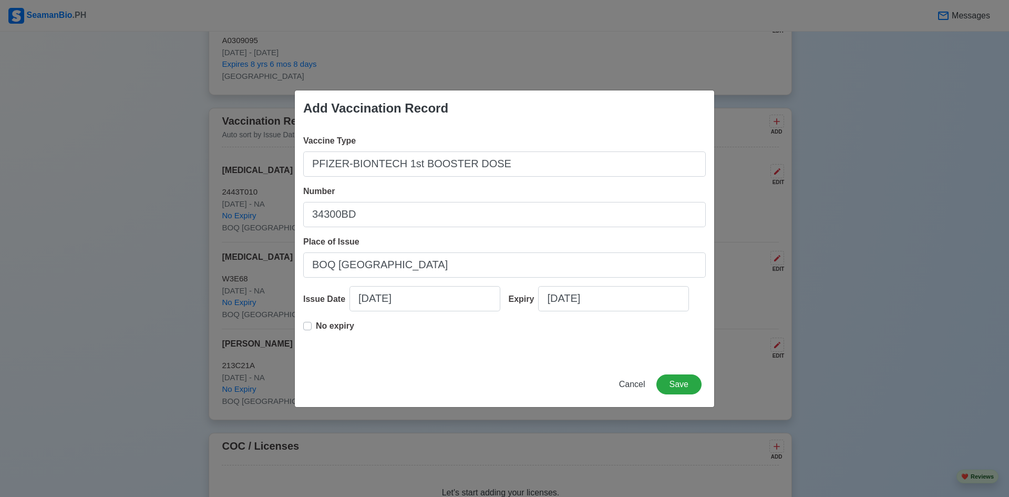
click at [329, 329] on p "No expiry" at bounding box center [335, 326] width 38 height 13
click at [422, 292] on input "[DATE]" at bounding box center [424, 298] width 151 height 25
select select "****"
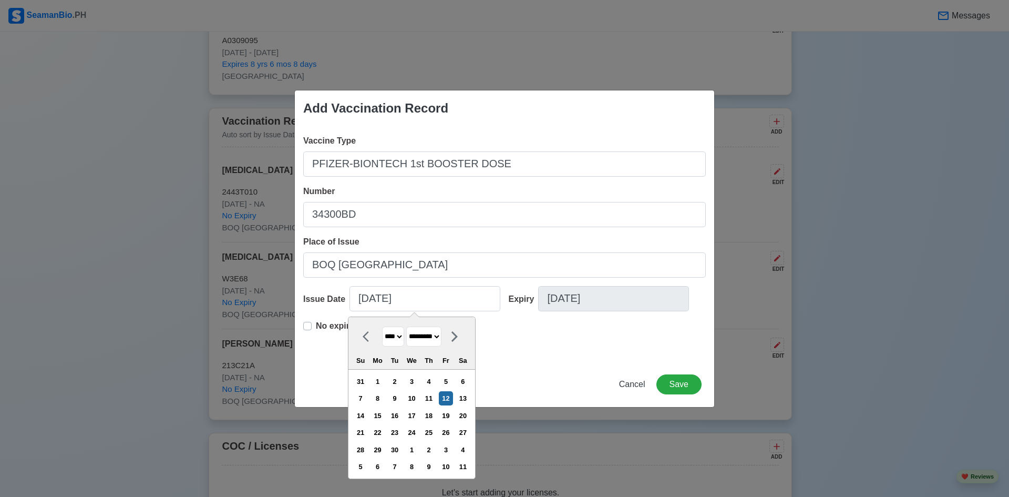
click at [392, 337] on select "**** **** **** **** **** **** **** **** **** **** **** **** **** **** **** ****…" at bounding box center [393, 336] width 22 height 20
click at [430, 337] on select "******* ******** ***** ***** *** **** **** ****** ********* ******* ******** **…" at bounding box center [423, 336] width 35 height 20
select select "********"
click at [407, 326] on select "******* ******** ***** ***** *** **** **** ****** ********* ******* ******** **…" at bounding box center [423, 336] width 35 height 20
click at [467, 452] on div "29" at bounding box center [463, 449] width 14 height 14
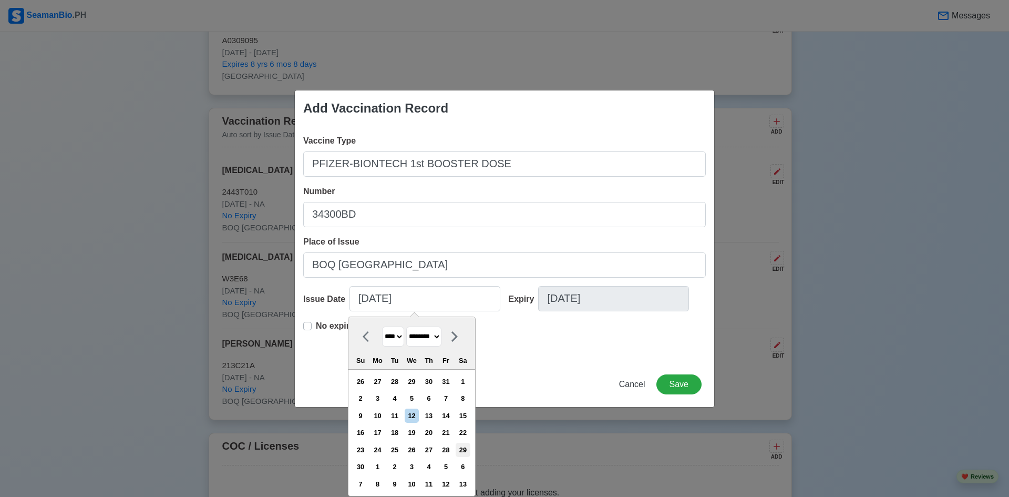
type input "11/29/2025"
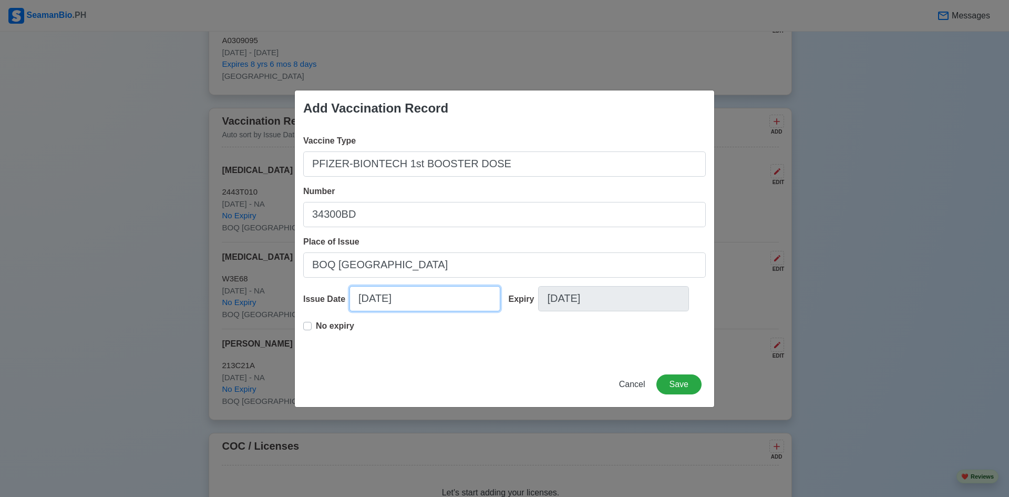
click at [424, 306] on input "11/29/2025" at bounding box center [424, 298] width 151 height 25
select select "****"
select select "********"
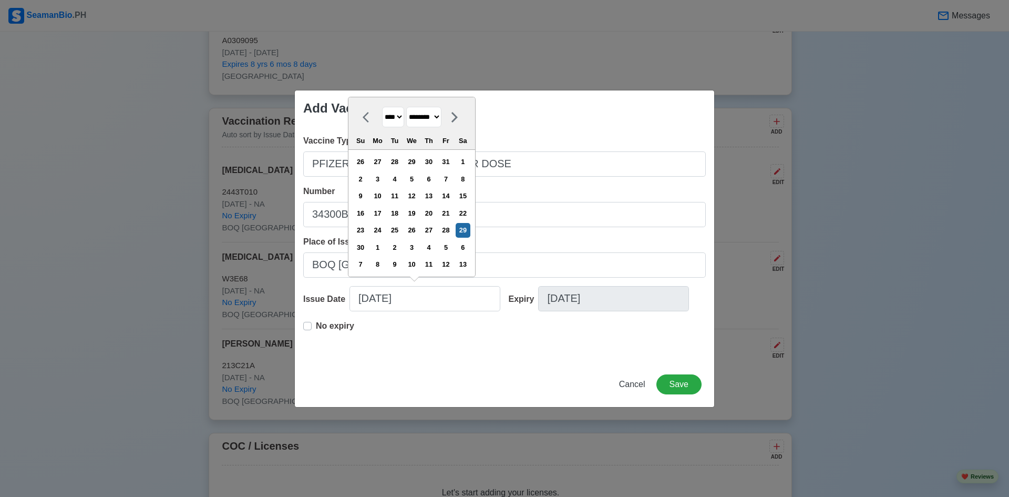
click at [398, 116] on select "**** **** **** **** **** **** **** **** **** **** **** **** **** **** **** ****…" at bounding box center [393, 117] width 22 height 20
select select "****"
click at [382, 124] on select "**** **** **** **** **** **** **** **** **** **** **** **** **** **** **** ****…" at bounding box center [393, 117] width 22 height 20
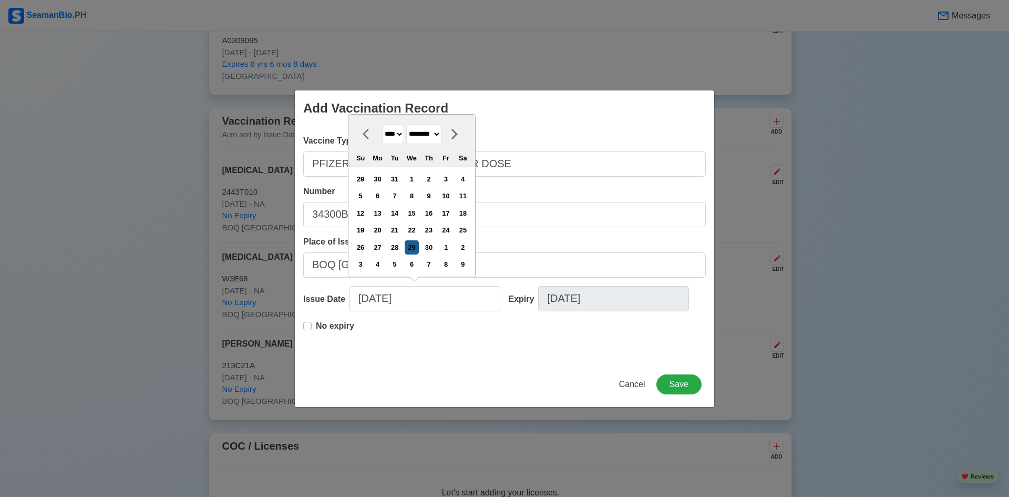
click at [418, 246] on div "29" at bounding box center [412, 247] width 14 height 14
type input "11/29/2023"
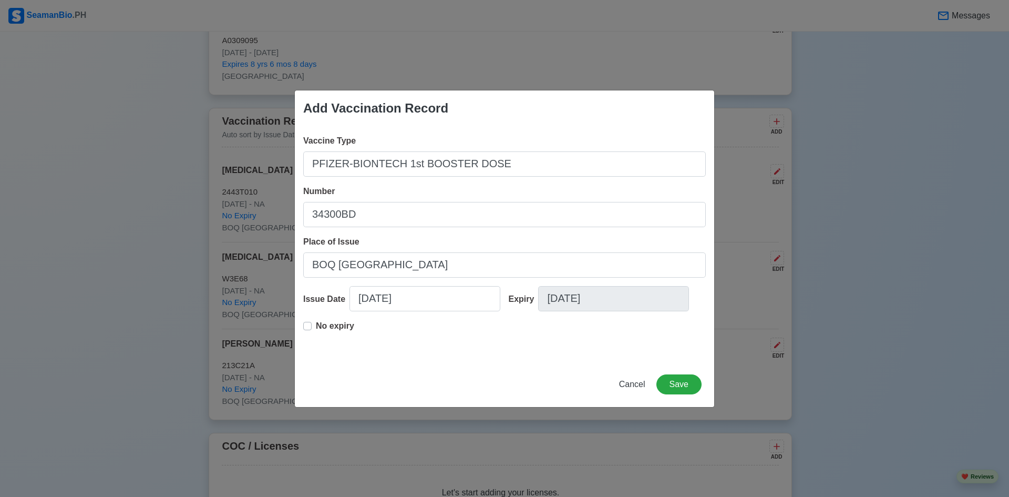
click at [481, 359] on div "Vaccine Type PFIZER-BIONTECH 1st BOOSTER DOSE Number 34300BD Place of Issue BOQ…" at bounding box center [504, 243] width 419 height 235
click at [678, 382] on button "Save" at bounding box center [678, 384] width 45 height 20
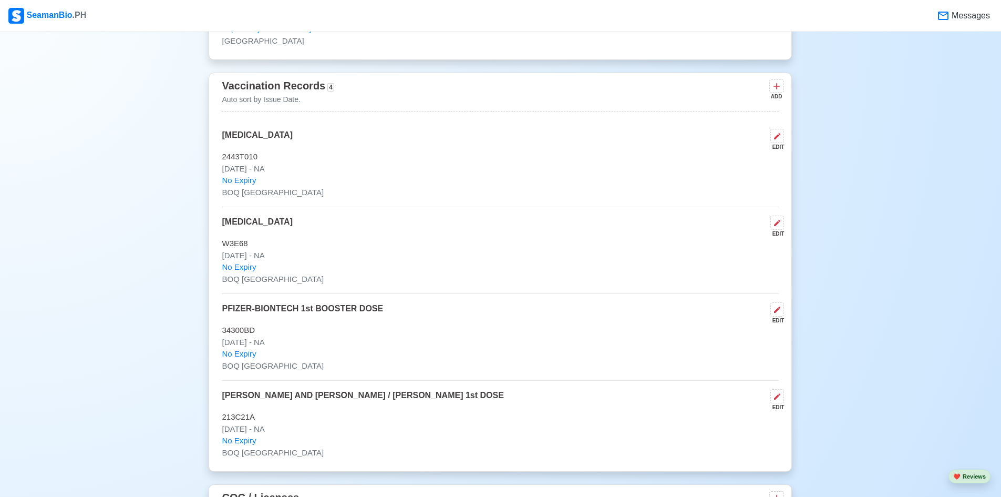
scroll to position [1419, 0]
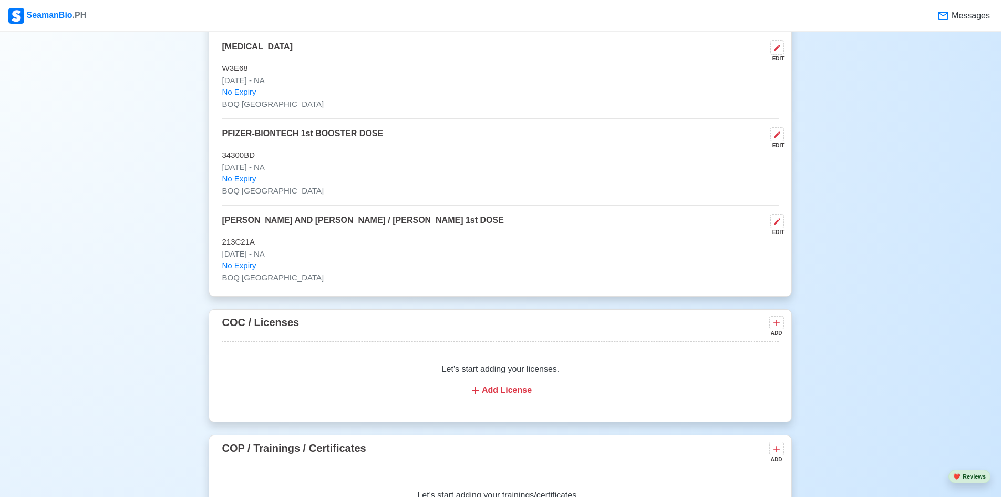
drag, startPoint x: 537, startPoint y: 170, endPoint x: 533, endPoint y: 271, distance: 101.0
click at [533, 271] on div "Polio EDIT 2443T010 Mar 12 2024 - NA No Expiry BOQ MANILA Yellow Fever EDIT W3E…" at bounding box center [500, 119] width 557 height 330
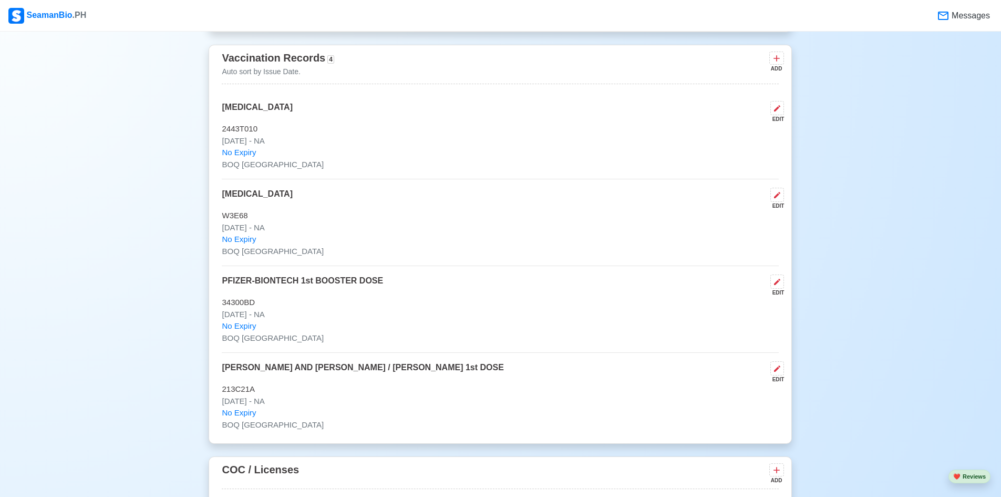
scroll to position [1261, 0]
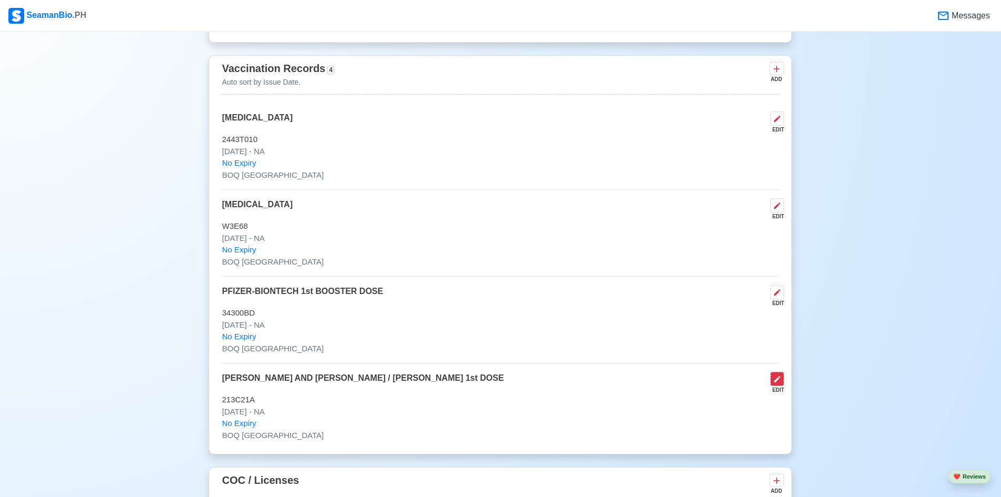
click at [775, 383] on icon at bounding box center [777, 379] width 8 height 8
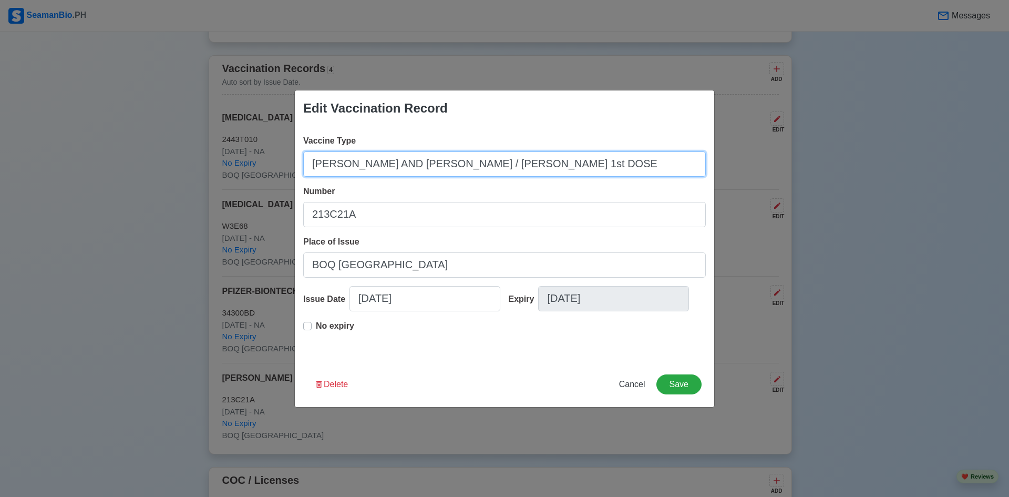
click at [505, 168] on input "JOHNSON AND JOHNSON / JANSSEN 1st DOSE" at bounding box center [504, 163] width 403 height 25
type input "JOHNSON AND JOHNSON / JANSSEN SINGLE DOSE"
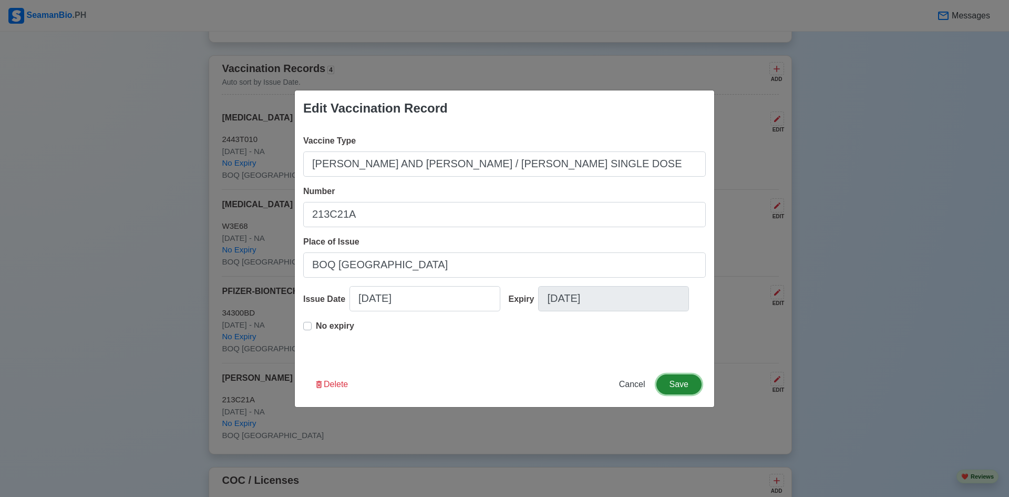
click at [677, 378] on button "Save" at bounding box center [678, 384] width 45 height 20
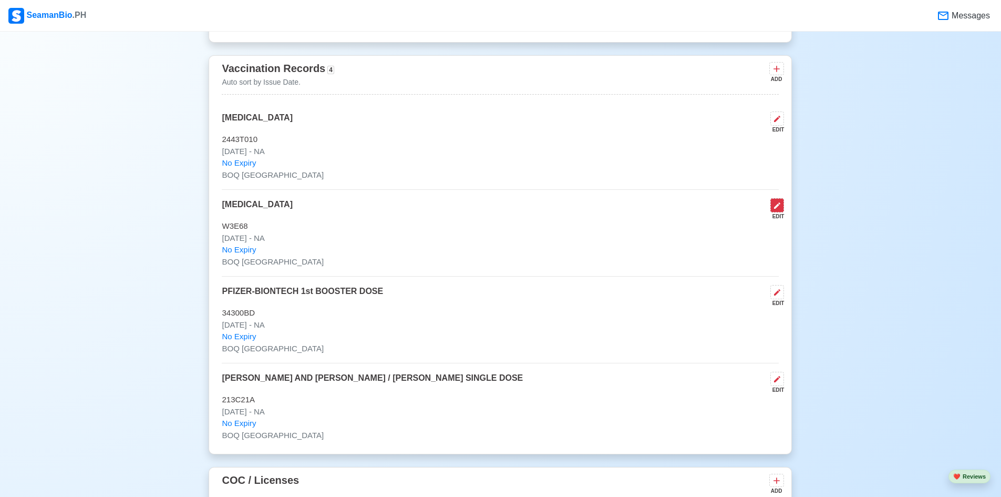
click at [777, 208] on icon at bounding box center [777, 205] width 8 height 8
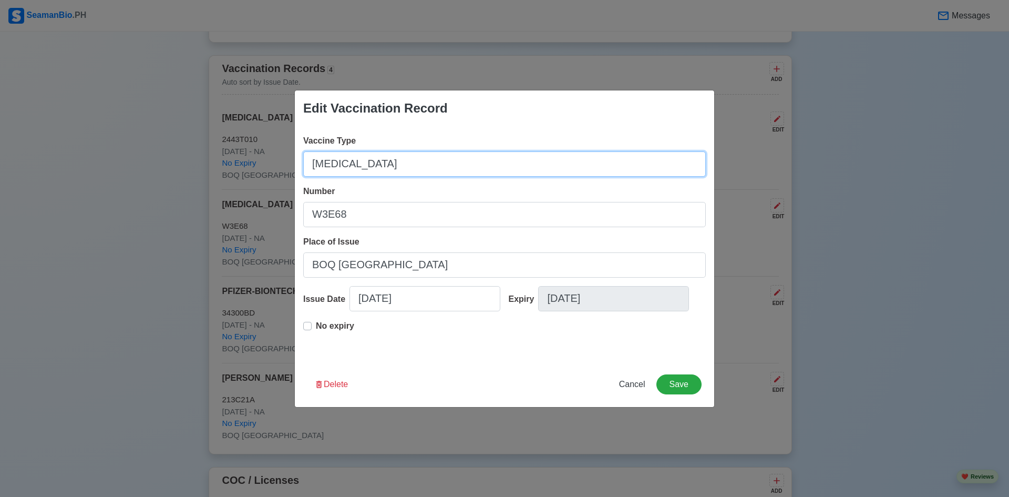
drag, startPoint x: 408, startPoint y: 155, endPoint x: 285, endPoint y: 161, distance: 123.2
click at [285, 161] on div "Edit Vaccination Record Vaccine Type Yellow Fever Number W3E68 Place of Issue B…" at bounding box center [504, 248] width 1009 height 497
type input "[MEDICAL_DATA]"
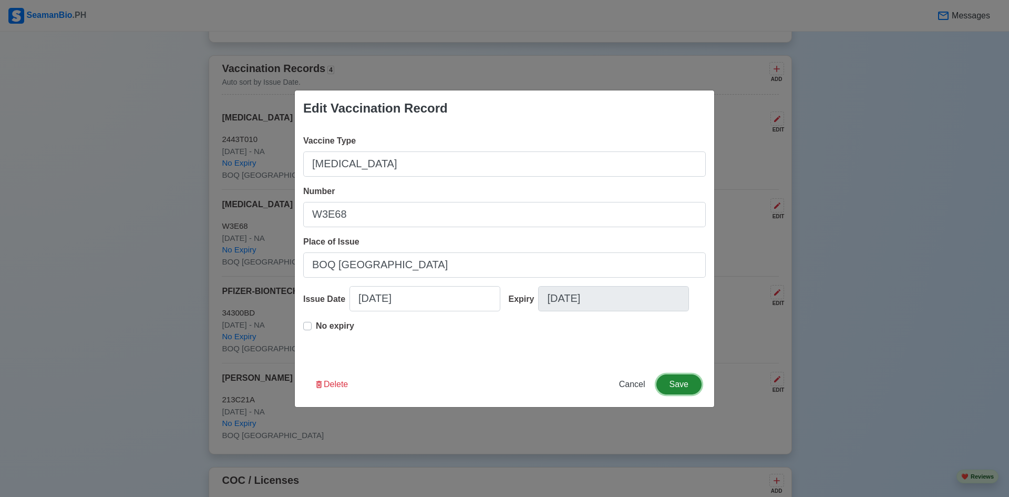
click at [687, 389] on button "Save" at bounding box center [678, 384] width 45 height 20
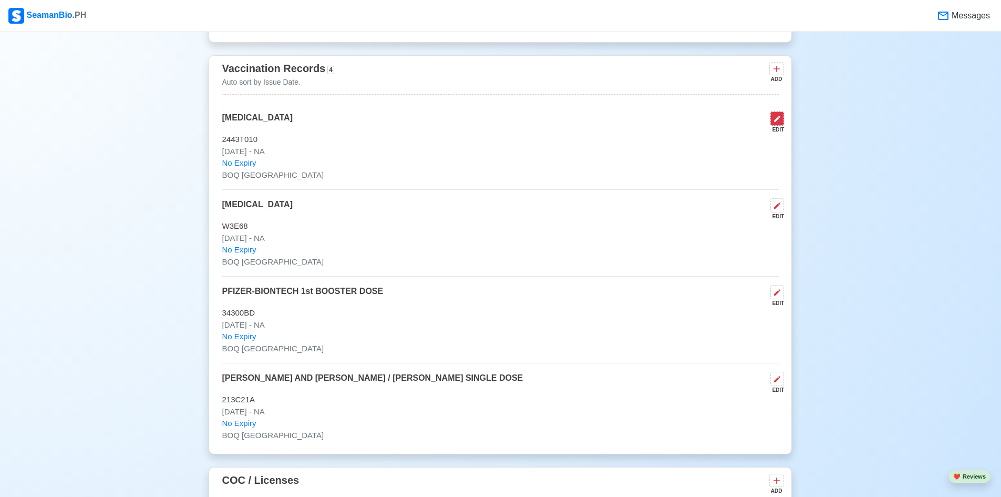
click at [779, 119] on icon at bounding box center [777, 119] width 8 height 8
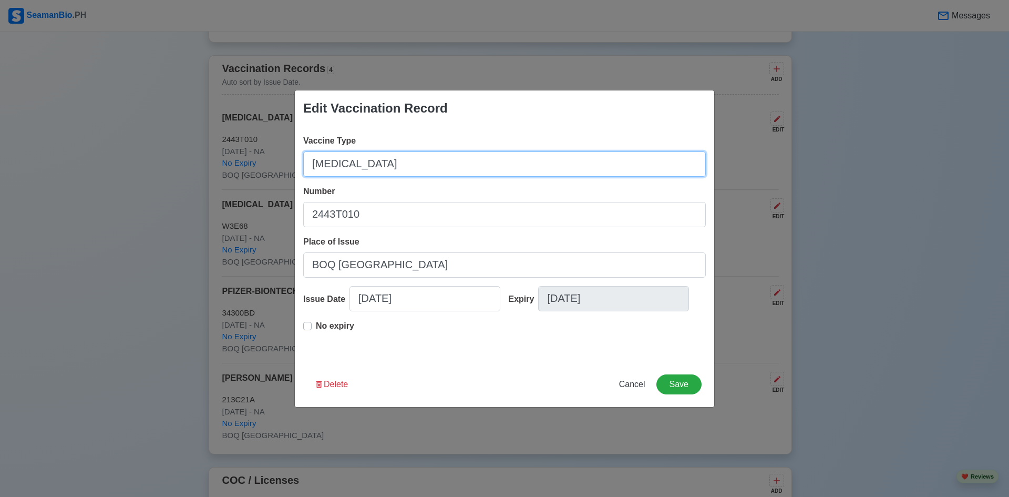
click at [429, 162] on input "Polio" at bounding box center [504, 163] width 403 height 25
type input "POLIO VACCINE"
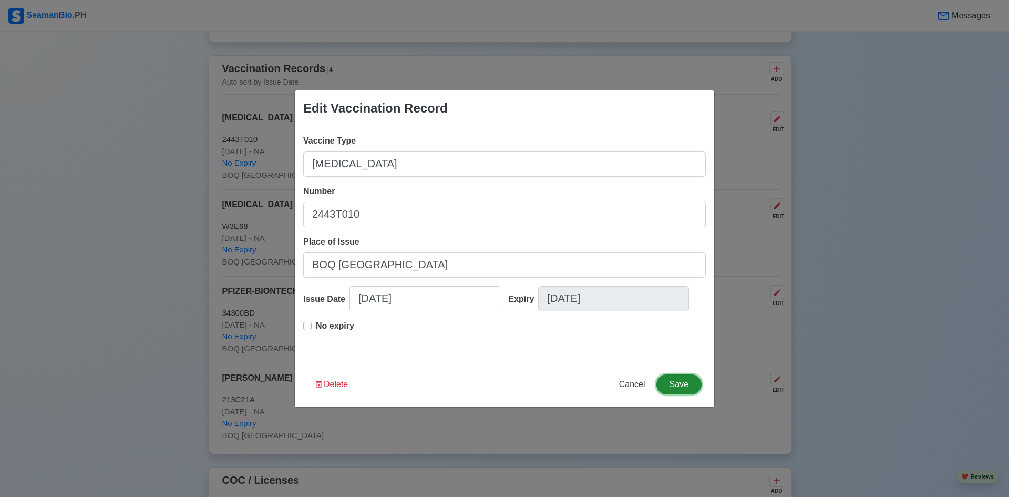
click at [679, 382] on button "Save" at bounding box center [678, 384] width 45 height 20
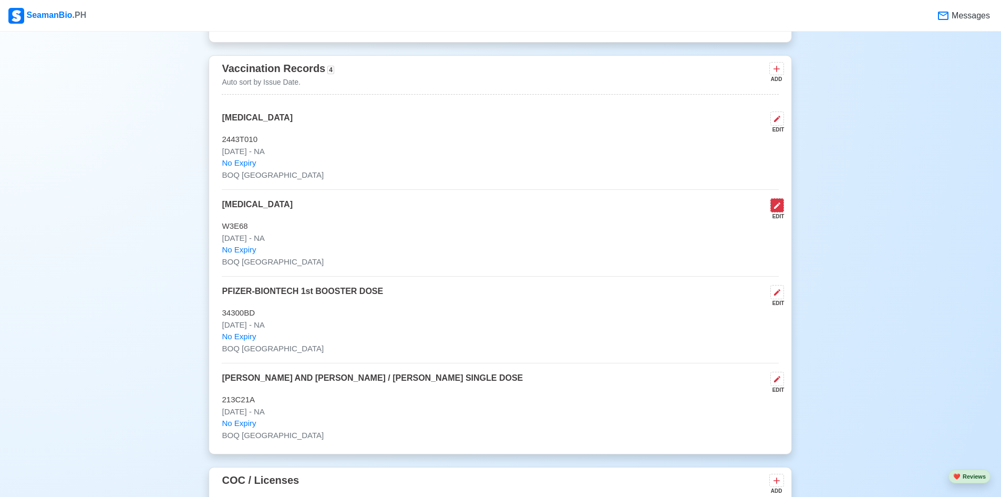
click at [778, 208] on icon at bounding box center [777, 205] width 6 height 6
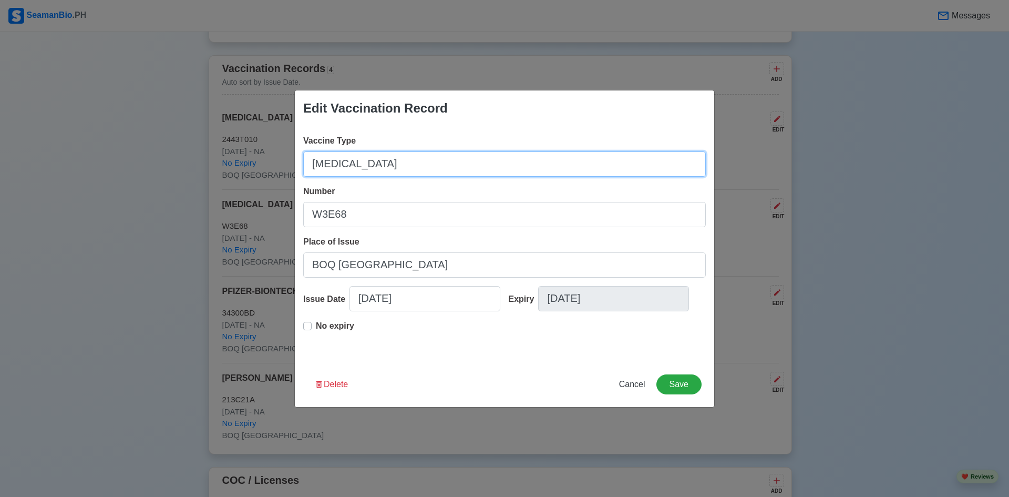
click at [414, 167] on input "[MEDICAL_DATA]" at bounding box center [504, 163] width 403 height 25
type input "YELLOW FEVER VACCINE"
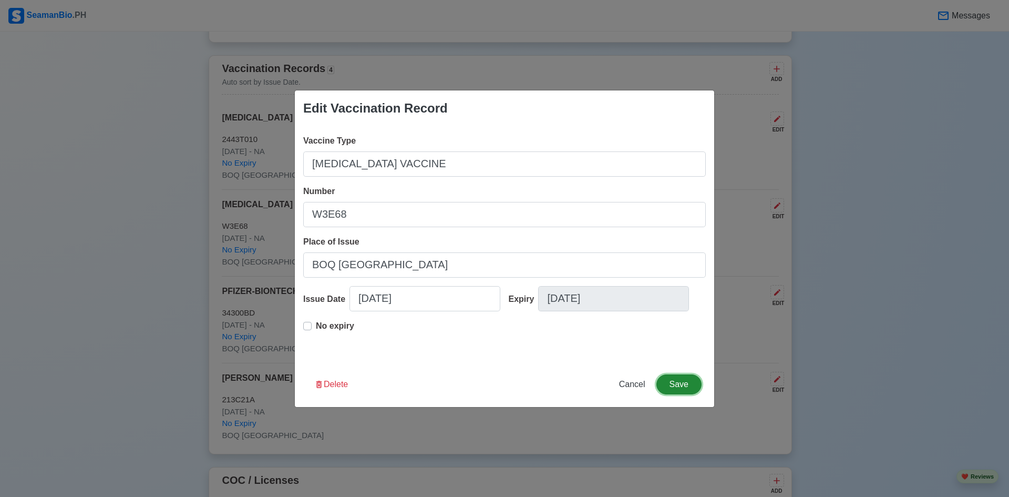
click at [677, 380] on button "Save" at bounding box center [678, 384] width 45 height 20
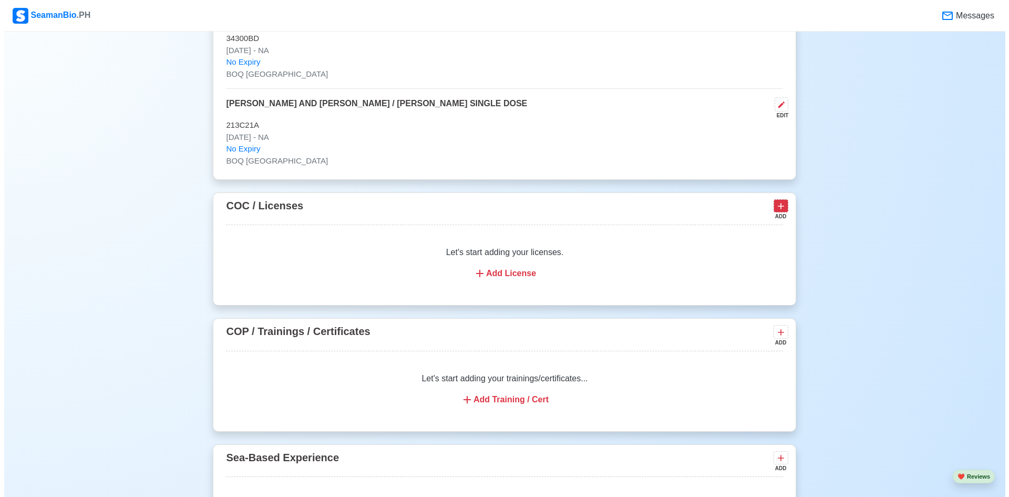
scroll to position [1538, 0]
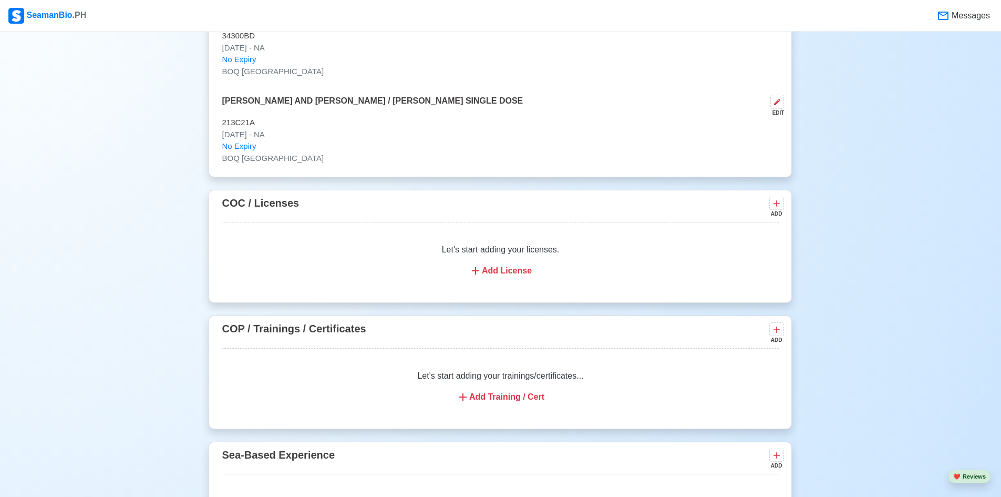
click at [504, 399] on div "Add Training / Cert" at bounding box center [500, 396] width 532 height 13
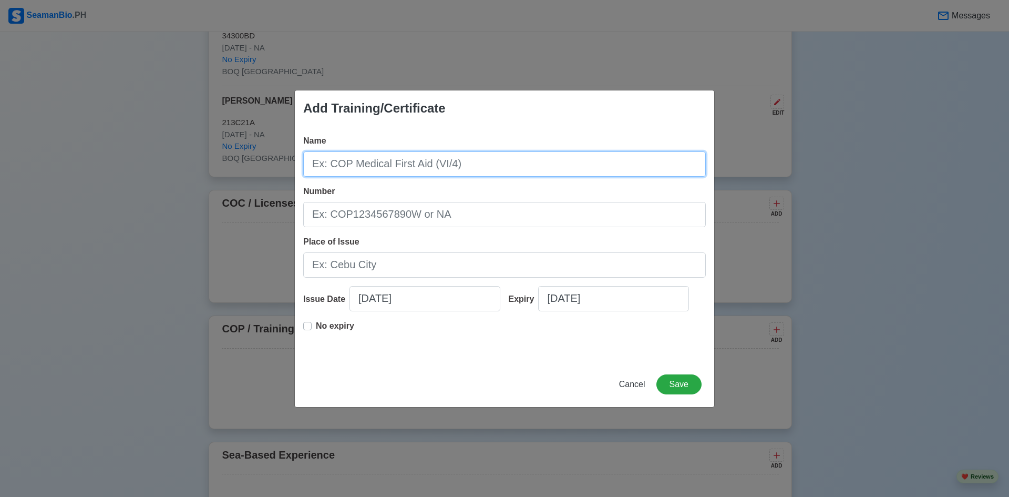
click at [454, 169] on input "Name" at bounding box center [504, 163] width 403 height 25
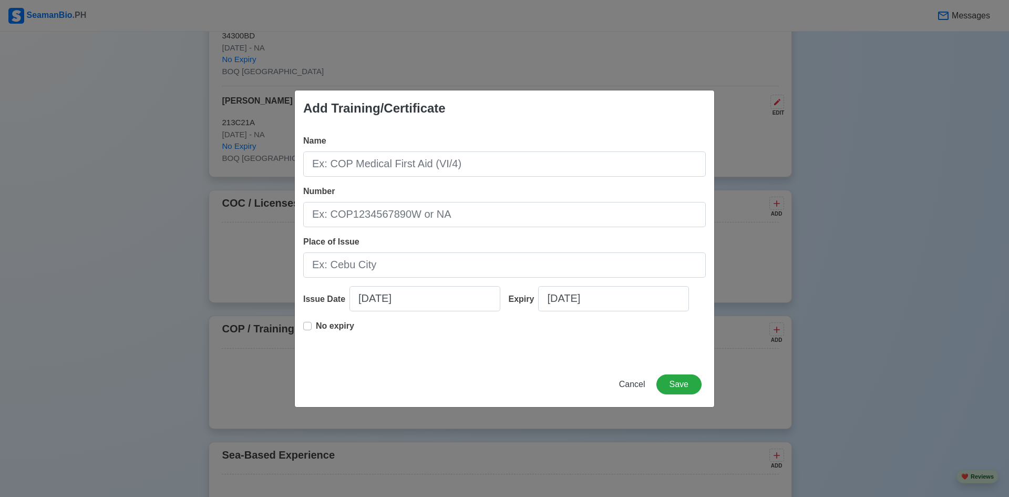
click at [487, 179] on div "Name Number Place of Issue Issue Date 09/12/2025 Expiry 09/12/2025 No expiry" at bounding box center [504, 243] width 419 height 235
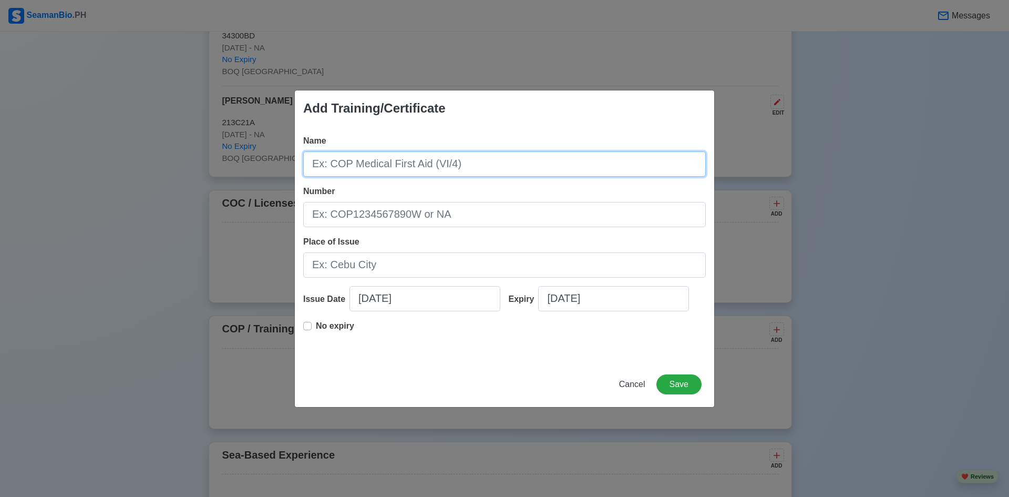
click at [495, 164] on input "Name" at bounding box center [504, 163] width 403 height 25
paste input "BASIC TRAINING"
type input "BASIC TRAINING"
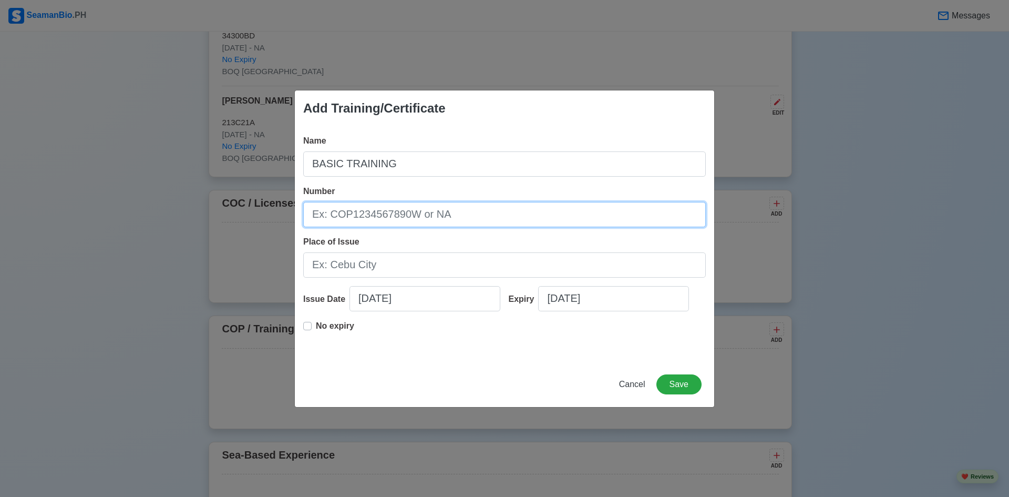
click at [442, 215] on input "Number" at bounding box center [504, 214] width 403 height 25
paste input "BT200092054924"
type input "BT200092054924"
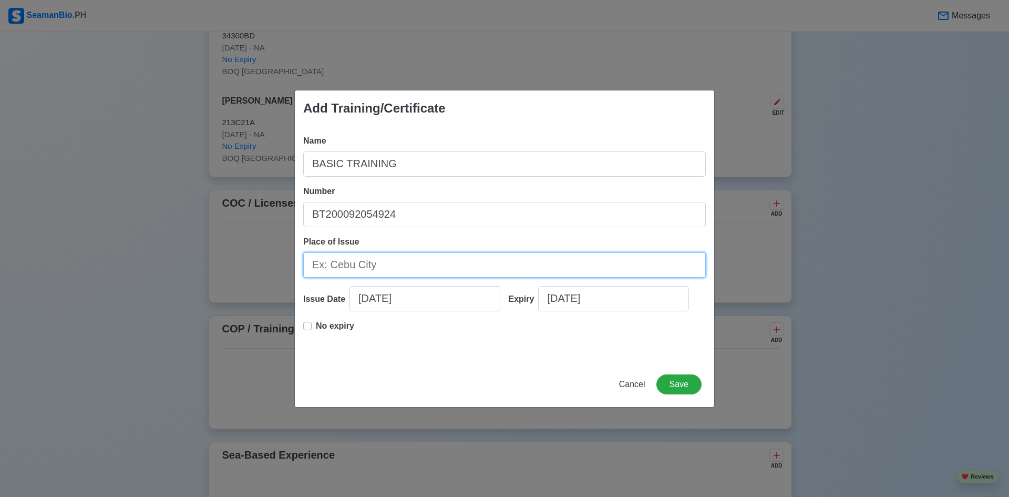
click at [451, 262] on input "Place of Issue" at bounding box center [504, 264] width 403 height 25
type input "[GEOGRAPHIC_DATA]"
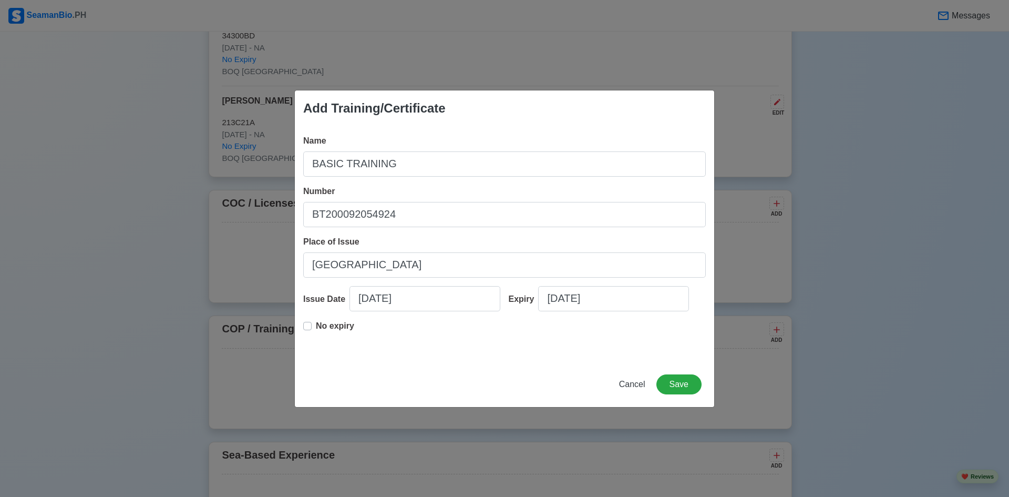
click at [323, 327] on p "No expiry" at bounding box center [335, 326] width 38 height 13
click at [399, 297] on input "[DATE]" at bounding box center [424, 298] width 151 height 25
select select "****"
select select "*********"
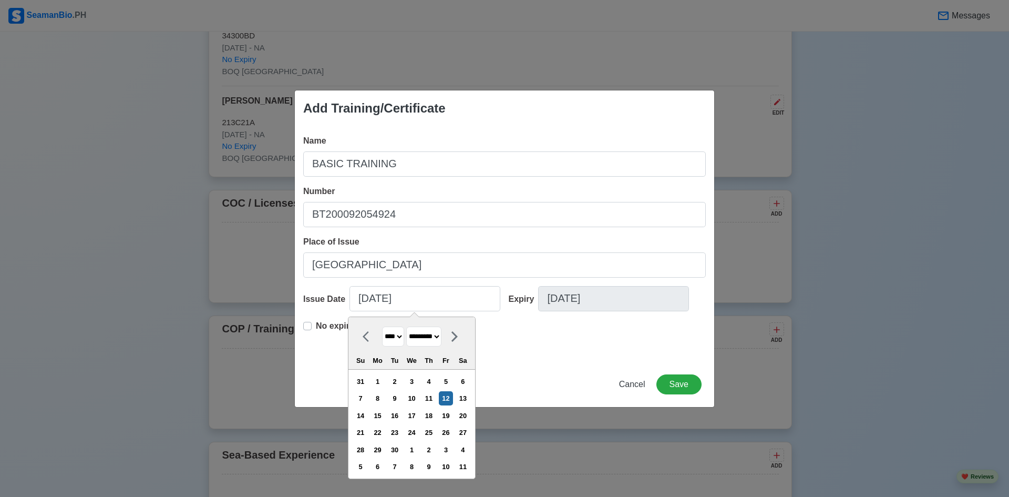
click at [399, 335] on select "**** **** **** **** **** **** **** **** **** **** **** **** **** **** **** ****…" at bounding box center [393, 336] width 22 height 20
select select "****"
click at [382, 326] on select "**** **** **** **** **** **** **** **** **** **** **** **** **** **** **** ****…" at bounding box center [393, 336] width 22 height 20
click at [441, 340] on select "******* ******** ***** ***** *** **** **** ****** ********* ******* ******** **…" at bounding box center [423, 336] width 35 height 20
select select "*****"
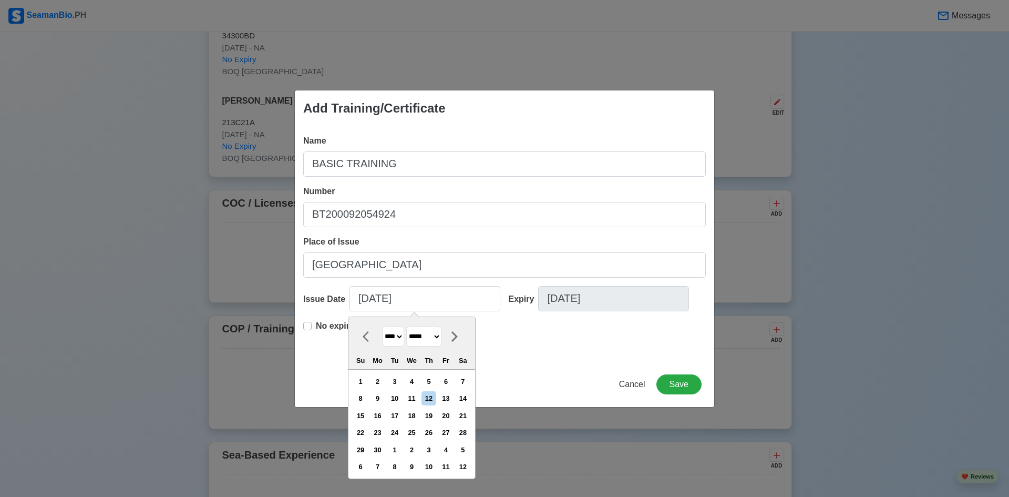
click at [411, 326] on select "******* ******** ***** ***** *** **** **** ****** ********* ******* ******** **…" at bounding box center [423, 336] width 35 height 20
click at [432, 380] on div "4" at bounding box center [428, 381] width 14 height 14
type input "04/04/2024"
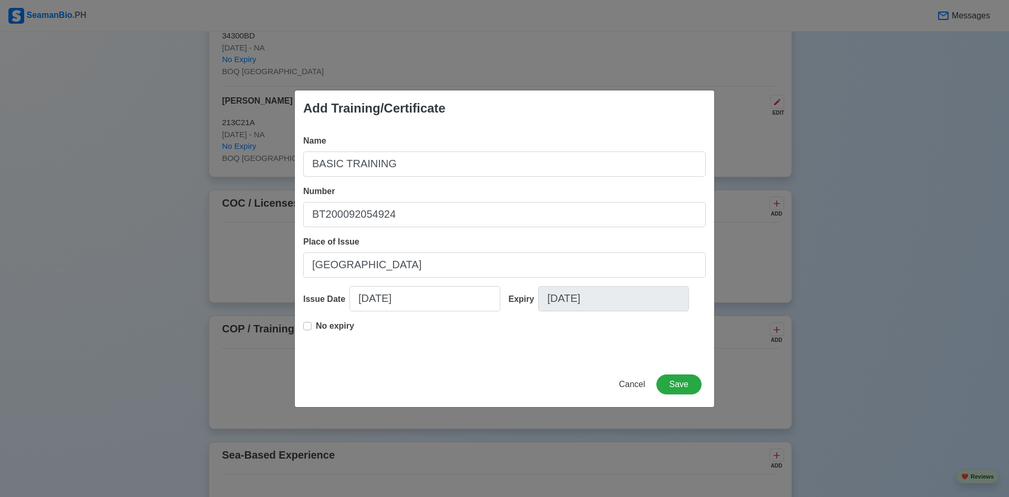
click at [345, 322] on p "No expiry" at bounding box center [335, 326] width 38 height 13
type input "04/04/2024"
click at [622, 305] on input "04/04/2024" at bounding box center [613, 298] width 151 height 25
select select "****"
select select "*****"
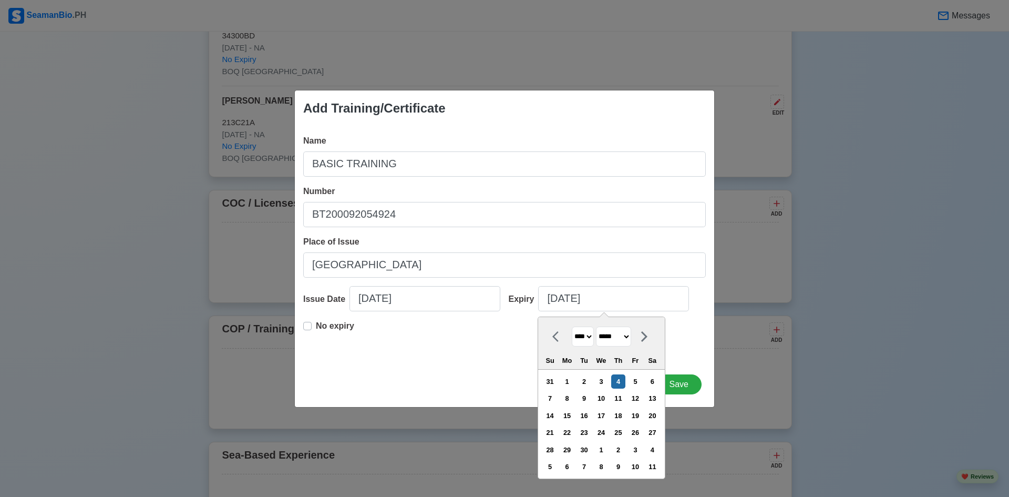
click at [589, 339] on select "**** **** **** **** **** **** **** **** **** **** **** **** **** **** **** ****…" at bounding box center [583, 336] width 22 height 20
select select "****"
click at [572, 326] on select "**** **** **** **** **** **** **** **** **** **** **** **** **** **** **** ****…" at bounding box center [583, 336] width 22 height 20
click at [608, 382] on div "4" at bounding box center [601, 381] width 14 height 14
type input "04/04/2029"
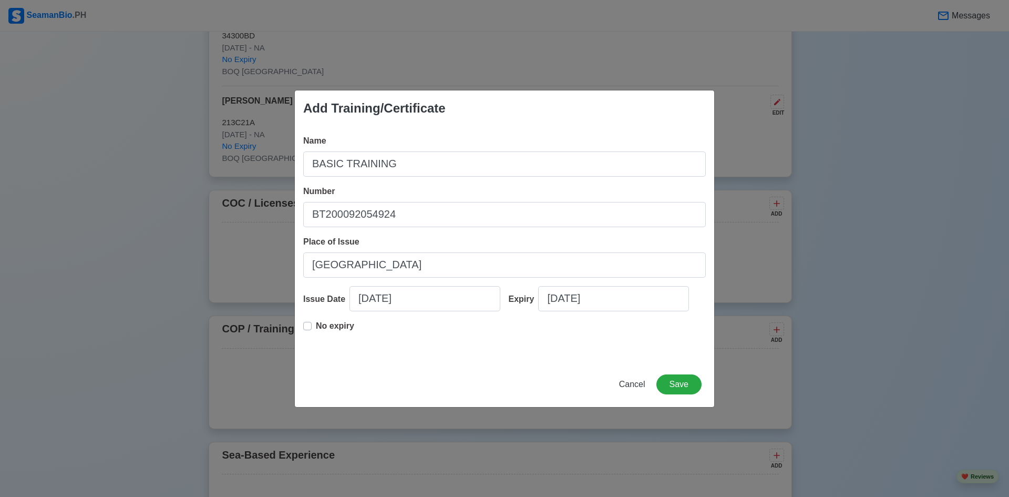
click at [511, 378] on div "Cancel Save" at bounding box center [504, 390] width 419 height 33
click at [688, 382] on button "Save" at bounding box center [678, 384] width 45 height 20
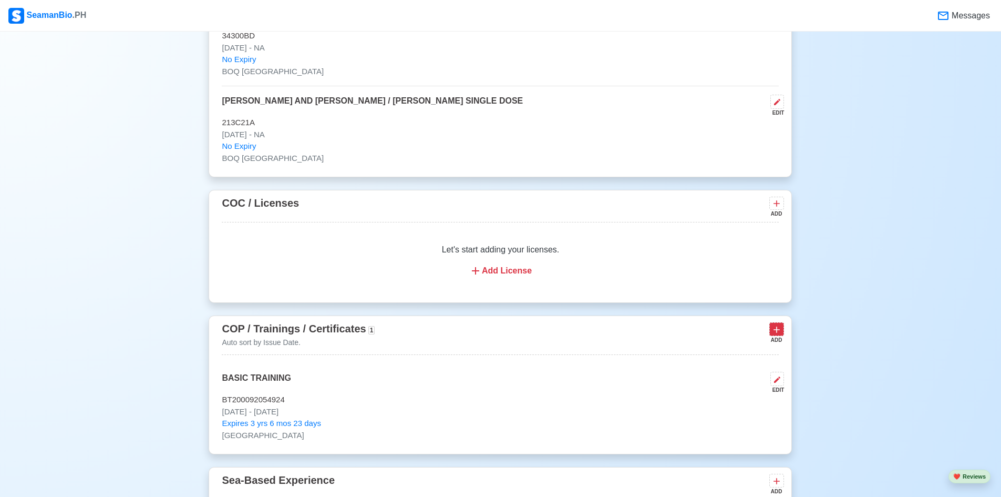
click at [781, 326] on button at bounding box center [776, 328] width 15 height 13
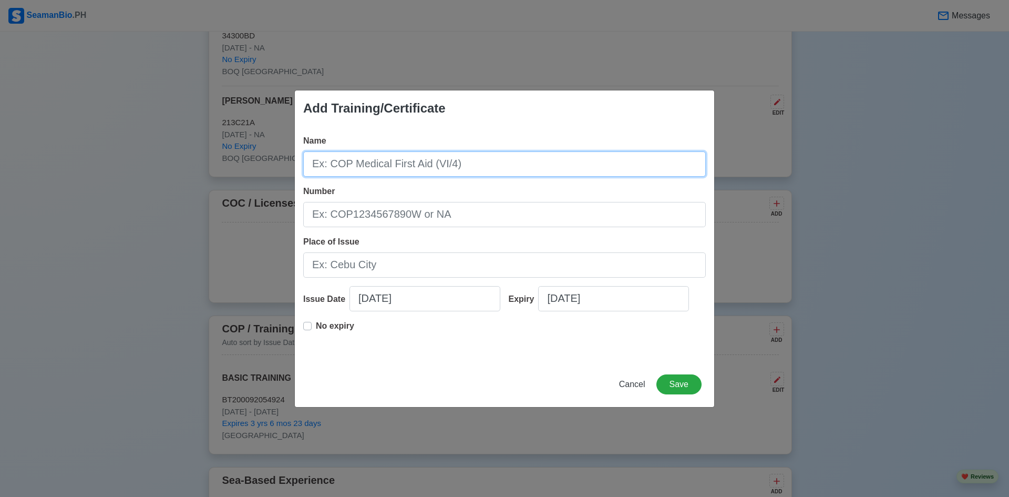
click at [498, 172] on input "Name" at bounding box center [504, 163] width 403 height 25
paste input "SHIP SECURITY AWARENESS TRAINING AND SEAFARERS WITH DESIGNATED SECURITY DUTIES"
type input "SHIP SECURITY AWARENESS TRAINING AND SEAFARERS WITH DESIGNATED SECURITY DUTIES"
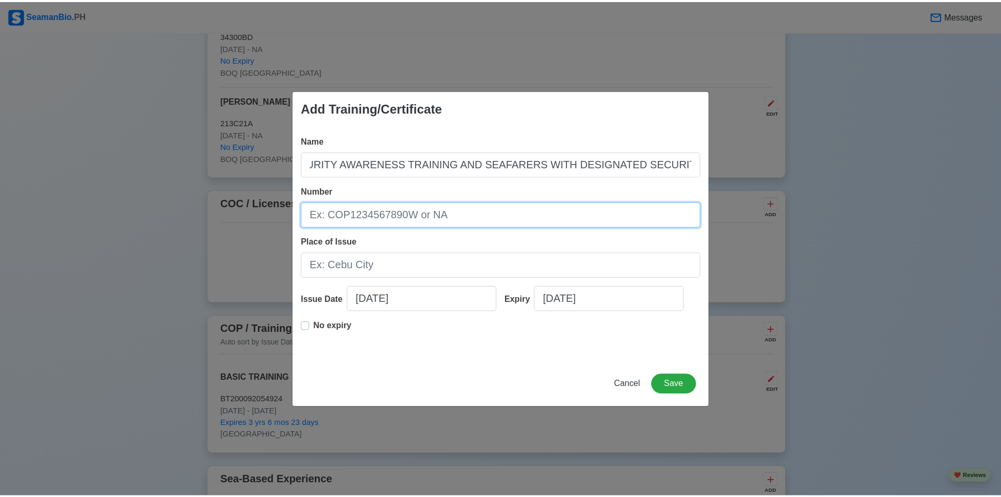
scroll to position [0, 0]
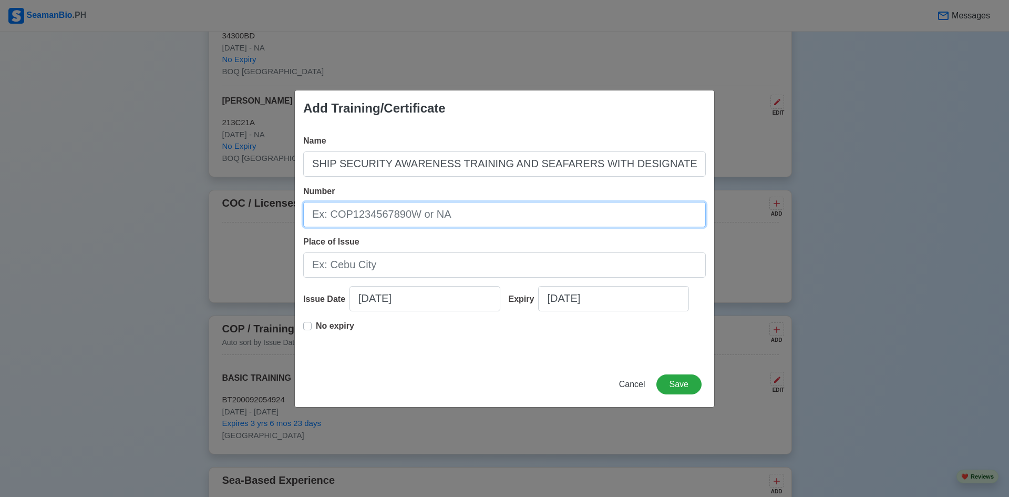
click at [552, 212] on input "Number" at bounding box center [504, 214] width 403 height 25
click at [451, 212] on input "Number" at bounding box center [504, 214] width 403 height 25
paste input "SDSD200023009224"
type input "SDSD200023009224"
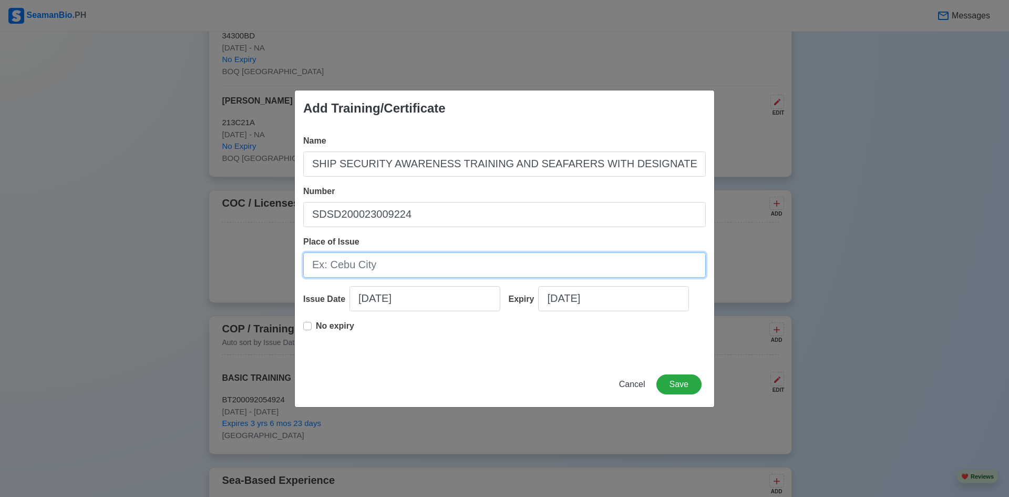
click at [440, 253] on input "Place of Issue" at bounding box center [504, 264] width 403 height 25
type input "[GEOGRAPHIC_DATA]"
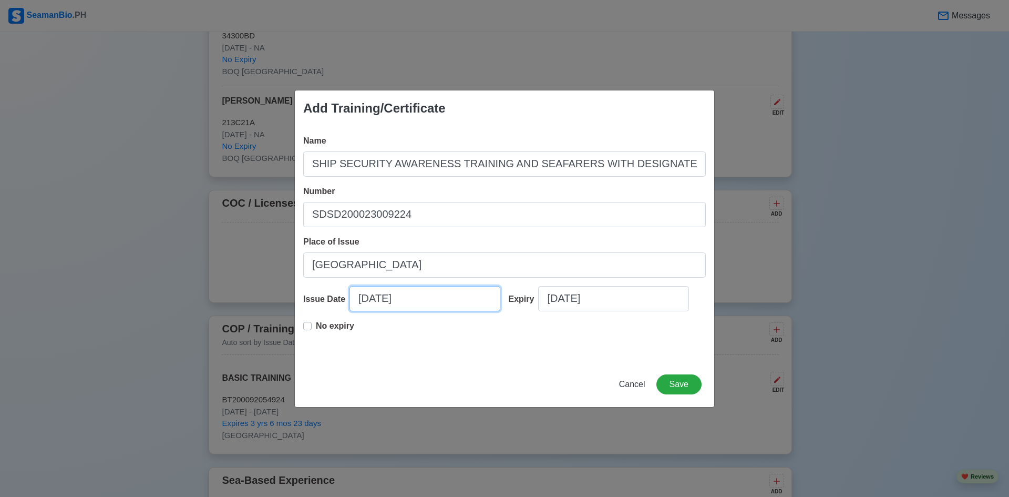
select select "****"
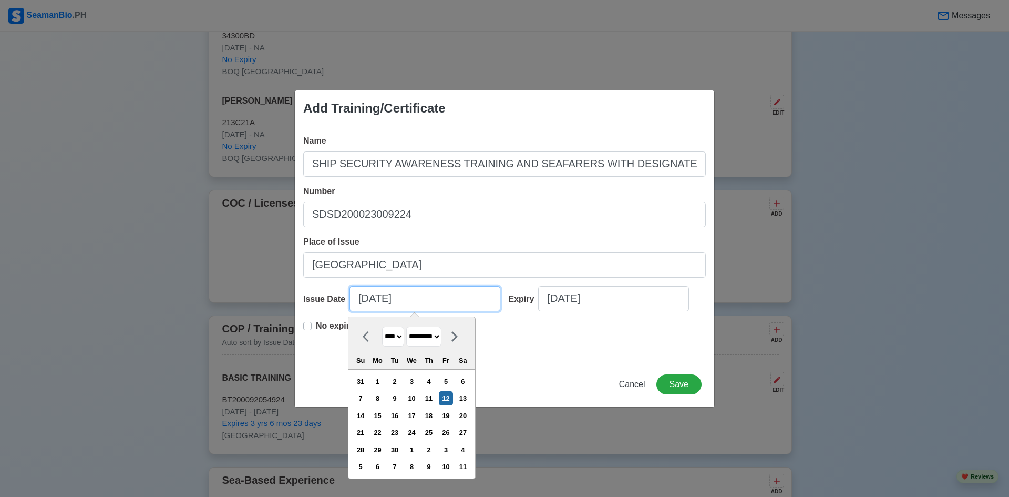
click at [408, 304] on input "[DATE]" at bounding box center [424, 298] width 151 height 25
click at [396, 332] on select "**** **** **** **** **** **** **** **** **** **** **** **** **** **** **** ****…" at bounding box center [393, 336] width 22 height 20
click at [431, 335] on select "******* ******** ***** ***** *** **** **** ****** ********* ******* ******** **…" at bounding box center [423, 336] width 35 height 20
select select "*****"
click at [411, 326] on select "******* ******** ***** ***** *** **** **** ****** ********* ******* ******** **…" at bounding box center [423, 336] width 35 height 20
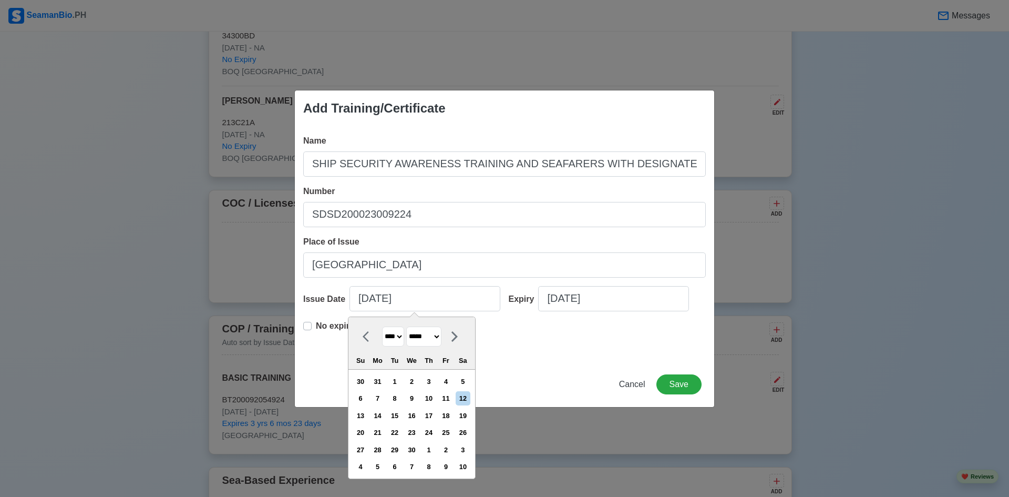
click at [399, 337] on select "**** **** **** **** **** **** **** **** **** **** **** **** **** **** **** ****…" at bounding box center [393, 336] width 22 height 20
select select "****"
click at [382, 326] on select "**** **** **** **** **** **** **** **** **** **** **** **** **** **** **** ****…" at bounding box center [393, 336] width 22 height 20
click at [436, 380] on div "4" at bounding box center [428, 381] width 14 height 14
type input "04/04/2024"
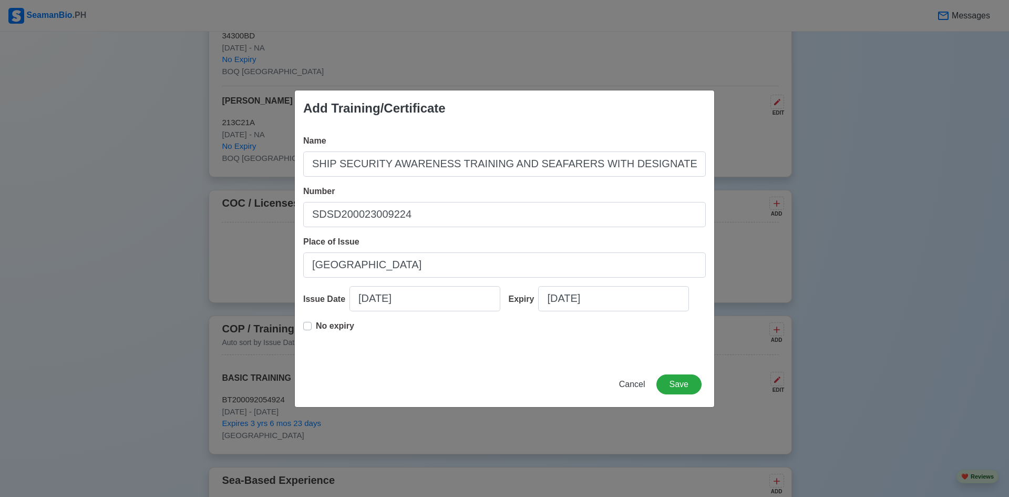
click at [335, 328] on p "No expiry" at bounding box center [335, 326] width 38 height 13
type input "04/04/2024"
click at [674, 389] on button "Save" at bounding box center [678, 384] width 45 height 20
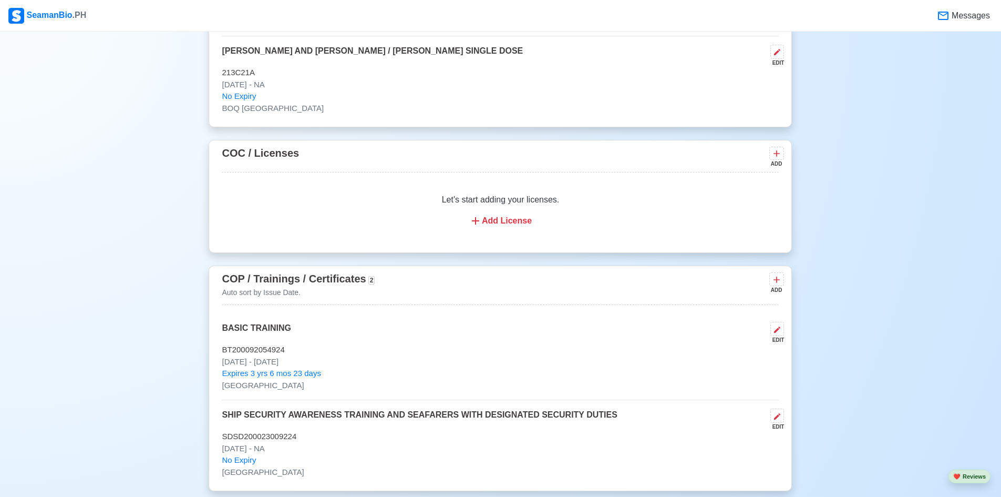
scroll to position [1591, 0]
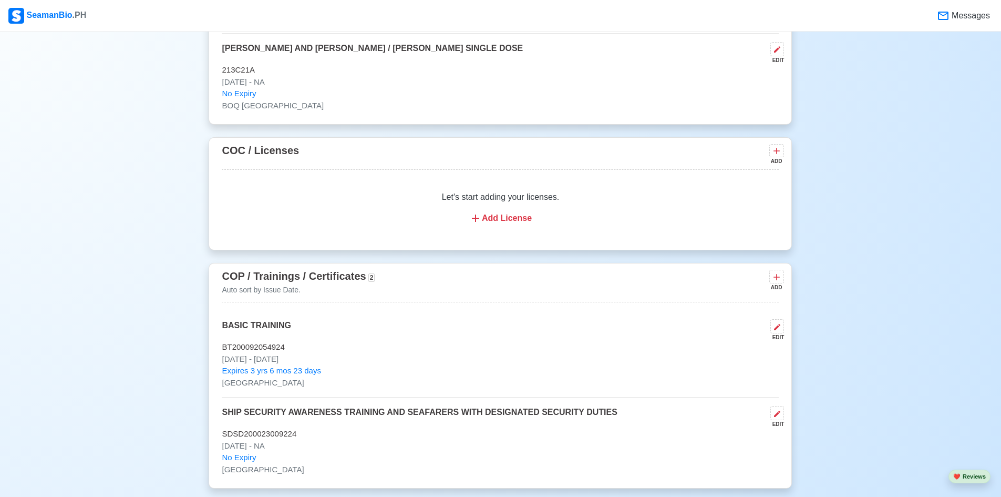
click at [504, 217] on div "Add License" at bounding box center [500, 218] width 532 height 13
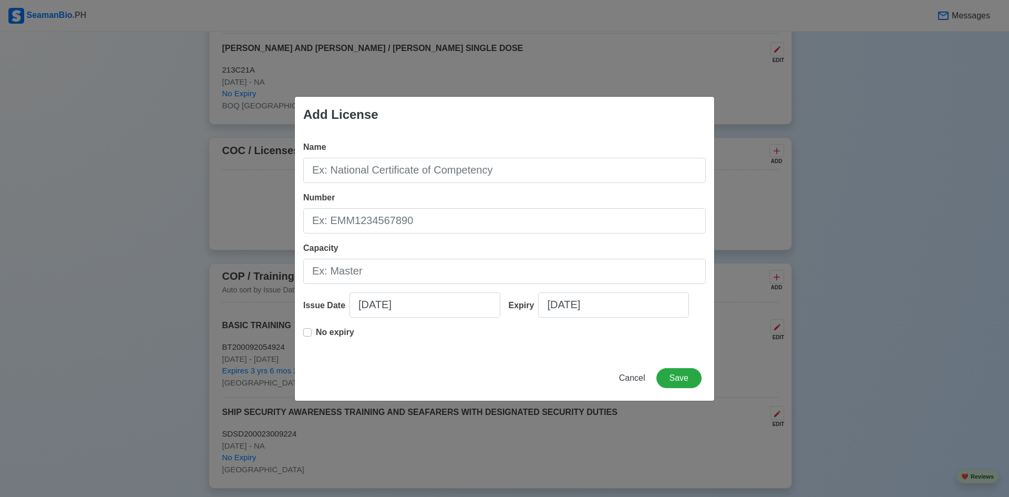
click at [828, 359] on div "Add License Name Number Capacity Issue Date 09/12/2025 Expiry 09/12/2025 No exp…" at bounding box center [504, 248] width 1009 height 497
click at [636, 376] on span "Cancel" at bounding box center [632, 377] width 26 height 9
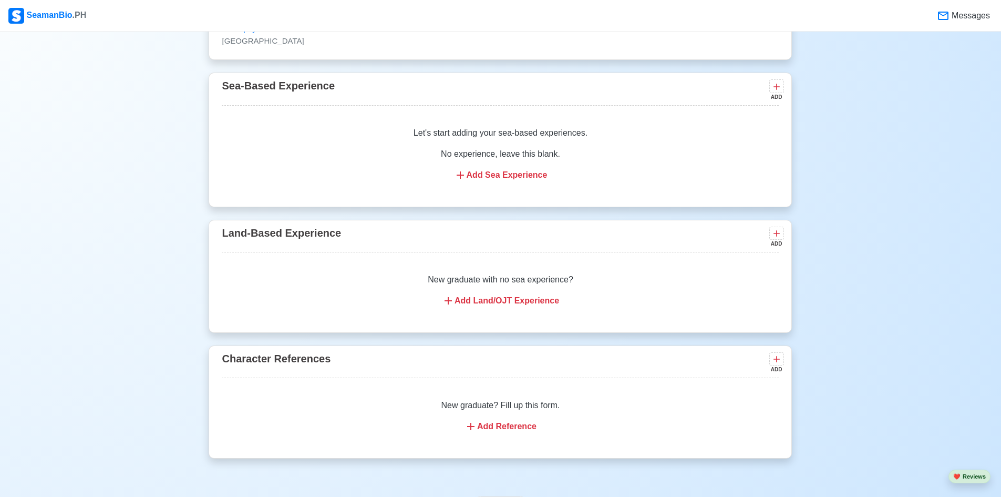
scroll to position [2064, 0]
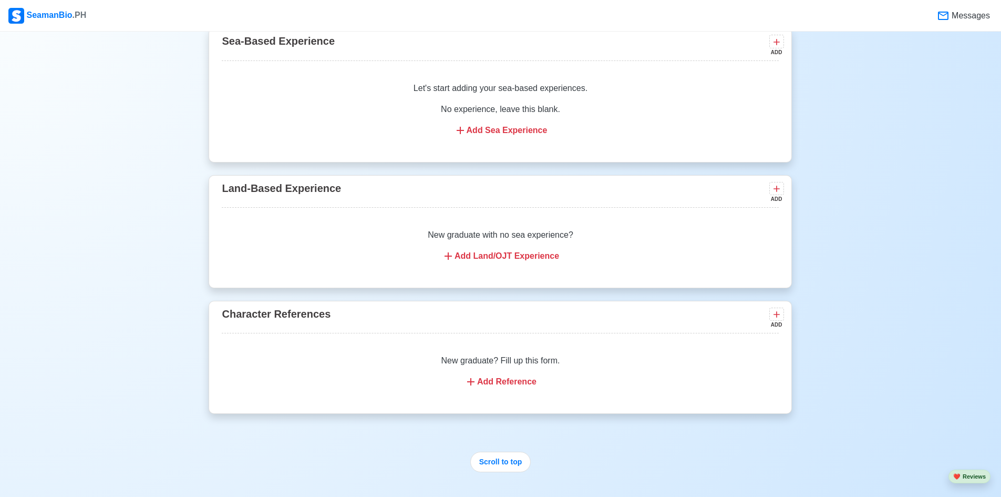
click at [519, 388] on div "Add Reference" at bounding box center [500, 381] width 532 height 13
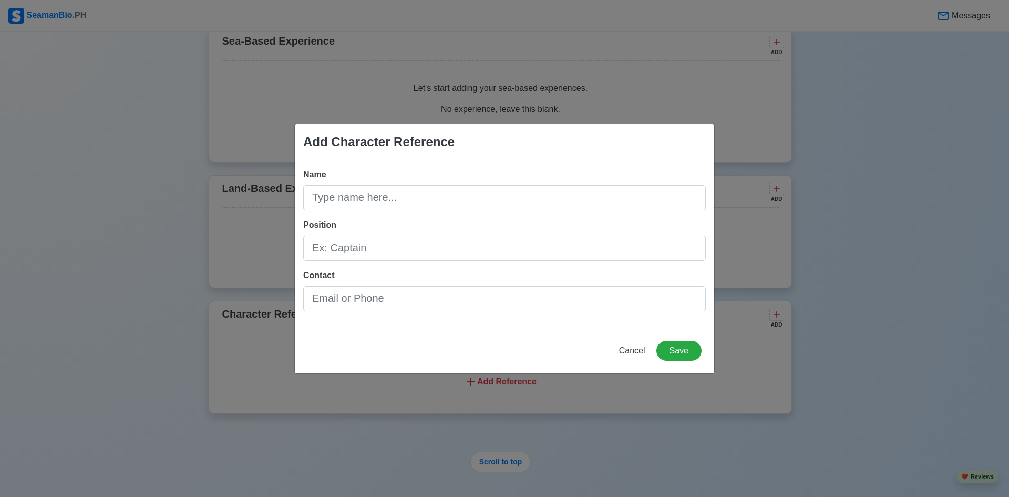
click at [769, 387] on div "Add Character Reference Name Position Contact Cancel Save" at bounding box center [504, 248] width 1009 height 497
click at [822, 306] on div "Add Character Reference Name Position Contact Cancel Save" at bounding box center [504, 248] width 1009 height 497
click at [634, 348] on span "Cancel" at bounding box center [632, 350] width 26 height 9
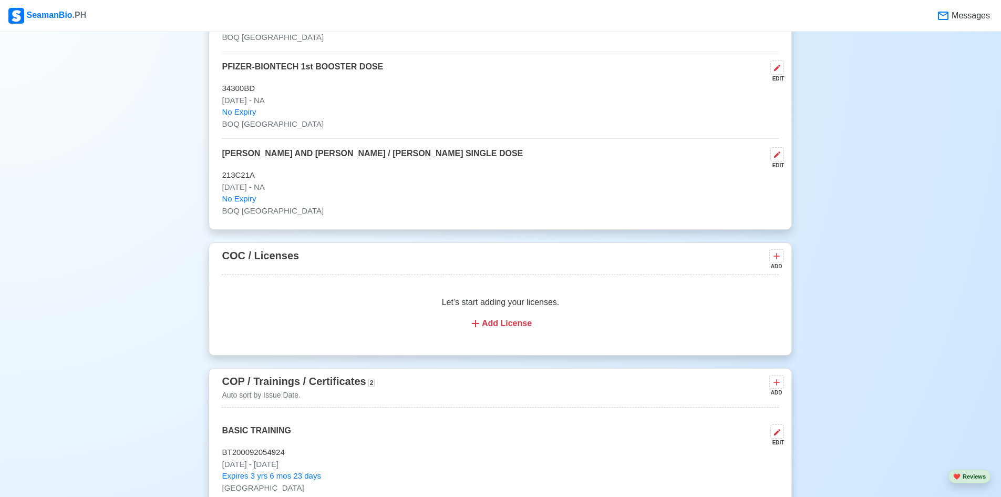
scroll to position [1471, 0]
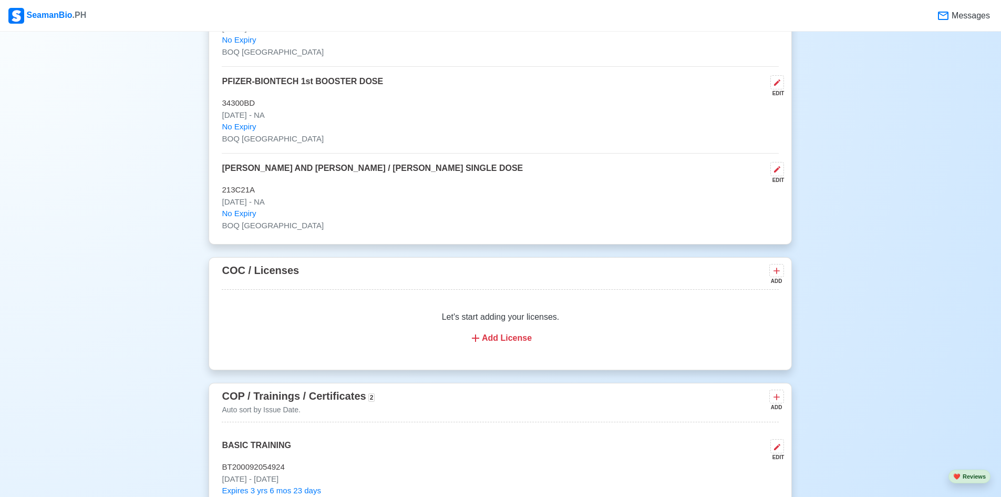
click at [514, 338] on div "Add License" at bounding box center [500, 338] width 532 height 13
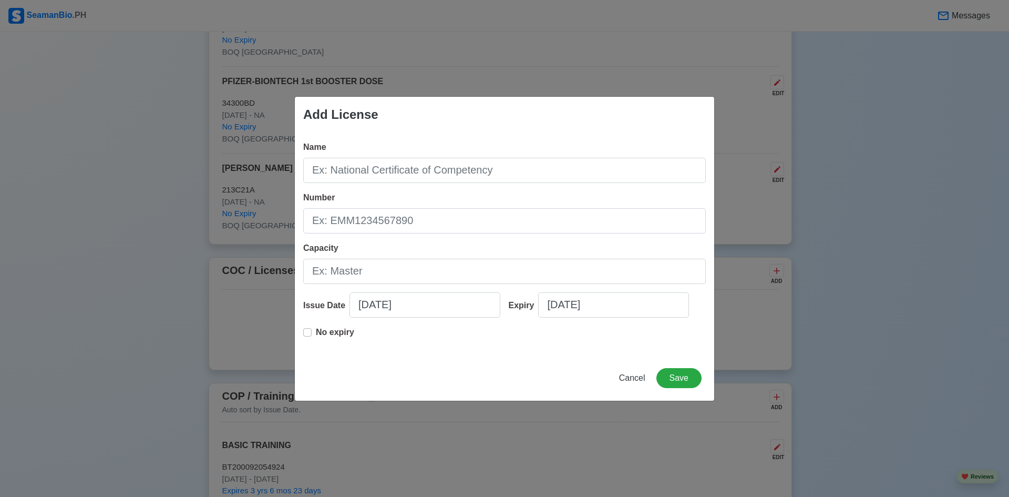
click at [826, 357] on div "Add License Name Number Capacity Issue Date 09/12/2025 Expiry 09/12/2025 No exp…" at bounding box center [504, 248] width 1009 height 497
click at [493, 270] on input "Capacity" at bounding box center [504, 271] width 403 height 25
click at [636, 380] on span "Cancel" at bounding box center [632, 377] width 26 height 9
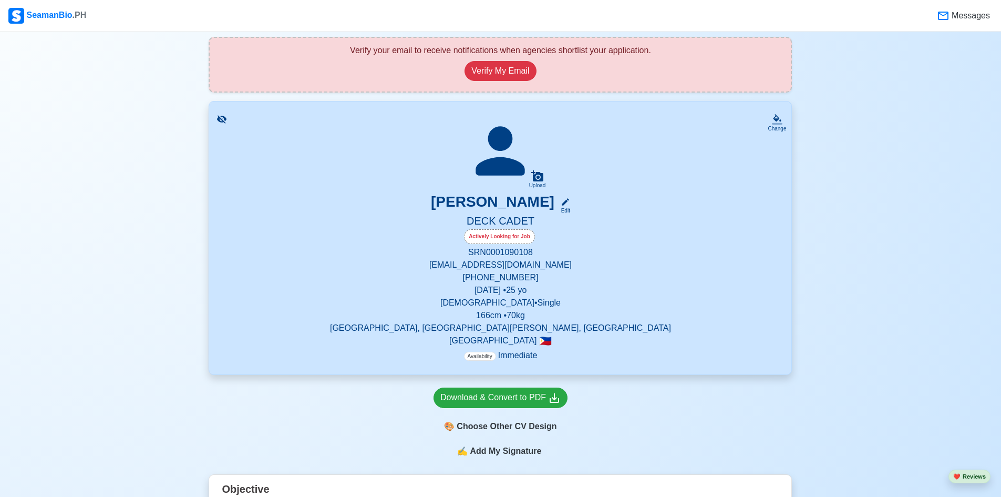
scroll to position [218, 0]
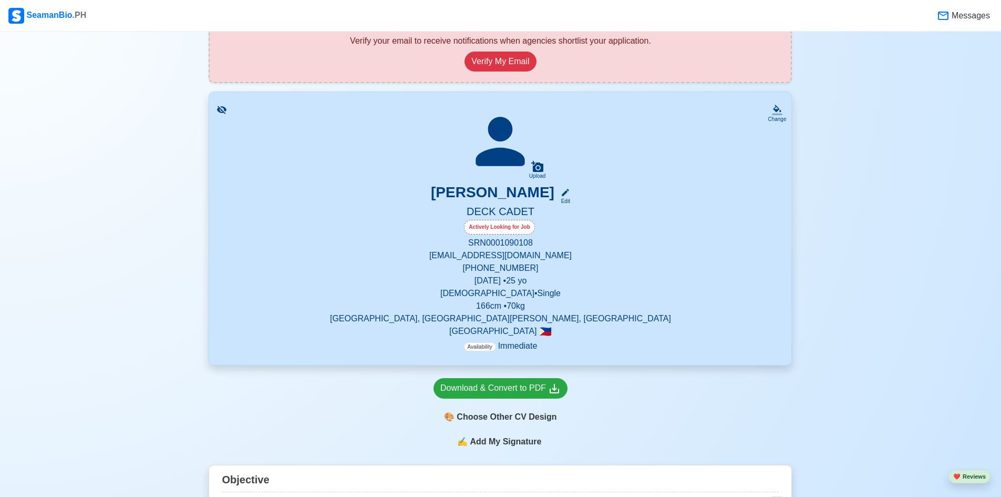
click at [536, 172] on icon at bounding box center [537, 166] width 12 height 11
click at [0, 0] on input "Upload" at bounding box center [0, 0] width 0 height 0
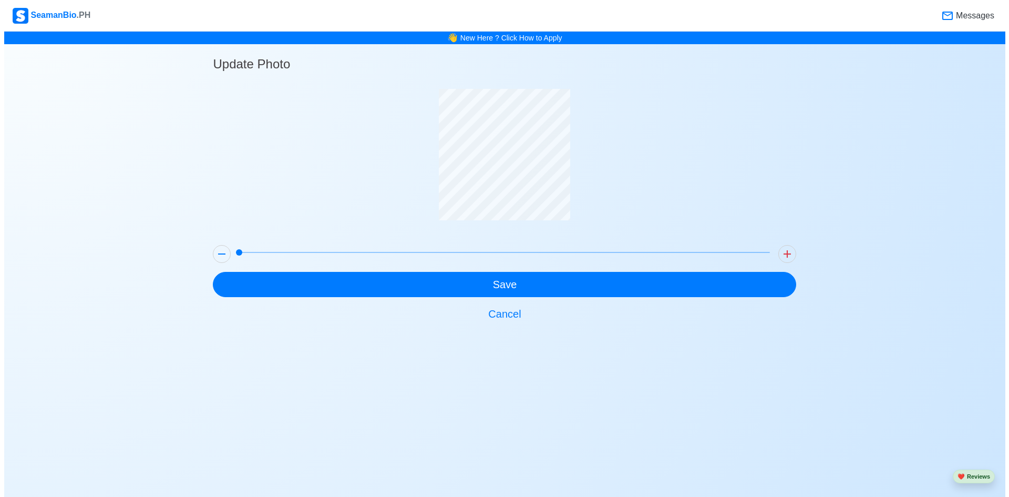
scroll to position [0, 0]
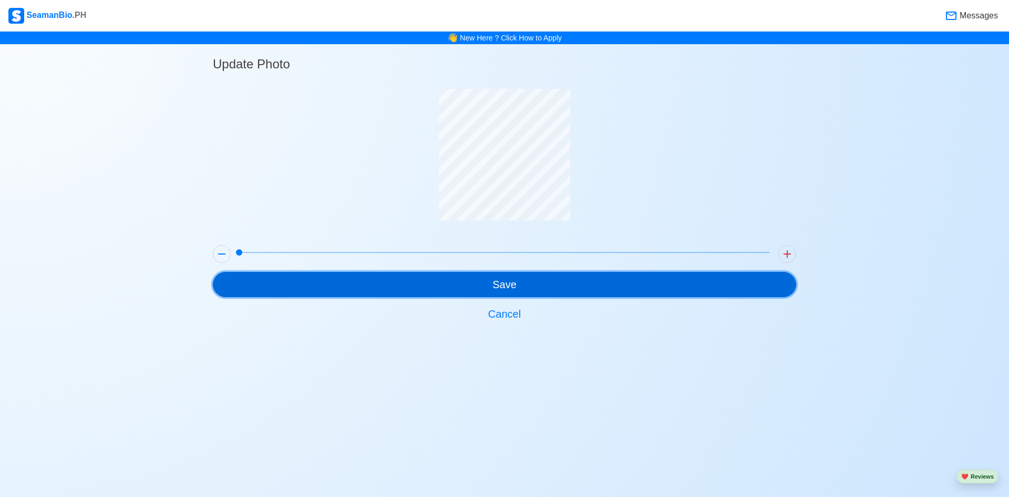
click at [567, 281] on button "Save" at bounding box center [504, 284] width 583 height 25
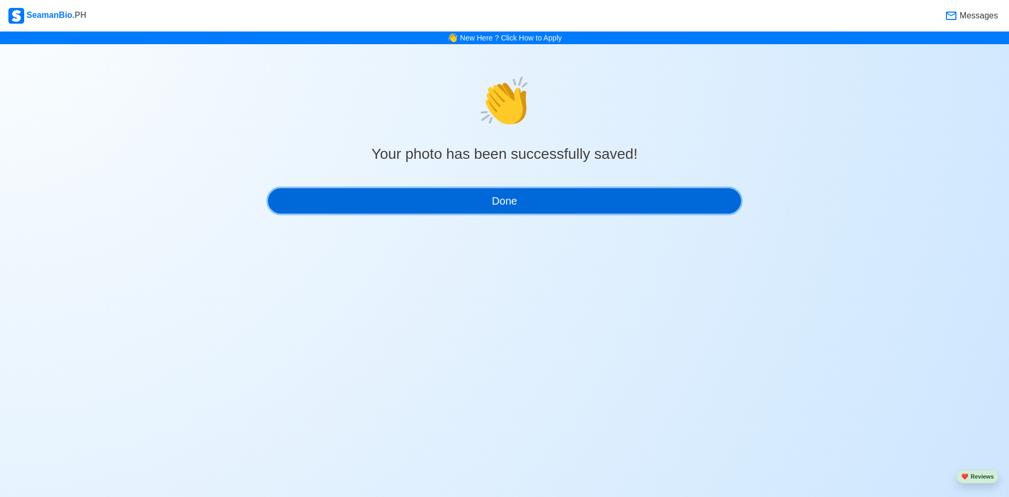
click at [558, 205] on button "Done" at bounding box center [504, 200] width 473 height 25
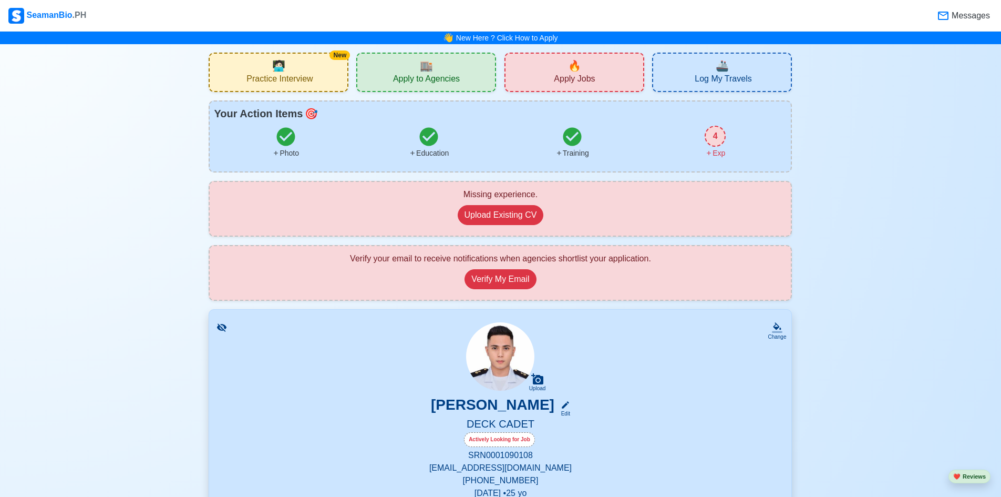
scroll to position [434, 0]
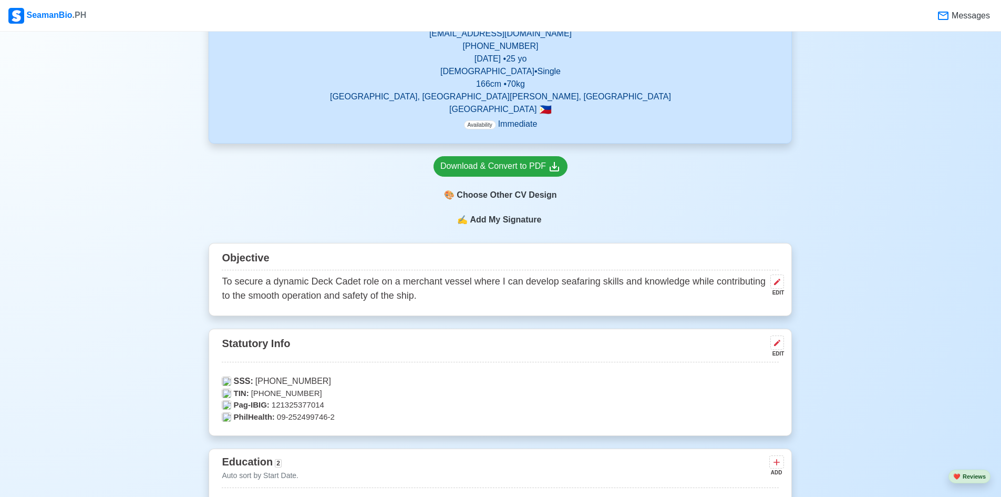
drag, startPoint x: 534, startPoint y: 196, endPoint x: 927, endPoint y: 158, distance: 394.4
click at [511, 221] on span "Add My Signature" at bounding box center [506, 219] width 76 height 13
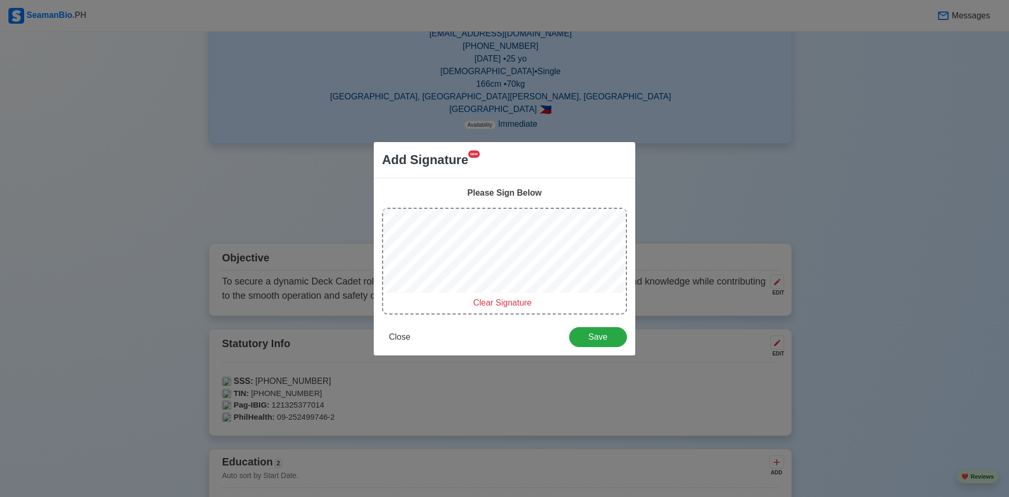
click at [503, 301] on span "Clear Signature" at bounding box center [502, 302] width 58 height 9
click at [501, 301] on span "Clear Signature" at bounding box center [502, 302] width 58 height 9
click at [501, 305] on span "Clear Signature" at bounding box center [502, 302] width 58 height 9
drag, startPoint x: 499, startPoint y: 302, endPoint x: 498, endPoint y: 295, distance: 6.9
click at [499, 303] on span "Clear Signature" at bounding box center [502, 302] width 58 height 9
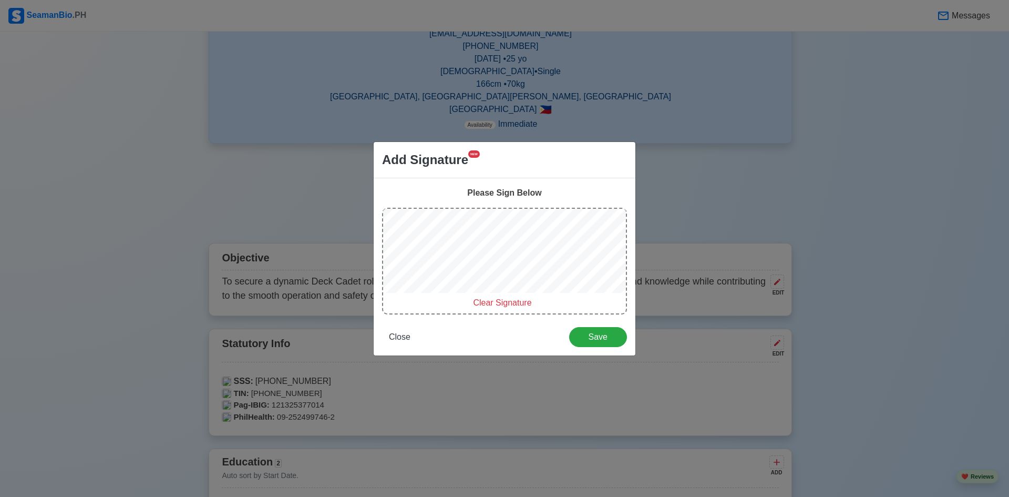
click at [509, 303] on span "Clear Signature" at bounding box center [502, 302] width 58 height 9
click at [506, 302] on span "Clear Signature" at bounding box center [502, 302] width 58 height 9
click at [503, 302] on span "Clear Signature" at bounding box center [502, 302] width 58 height 9
drag, startPoint x: 499, startPoint y: 299, endPoint x: 492, endPoint y: 294, distance: 8.6
click at [499, 300] on span "Clear Signature" at bounding box center [502, 302] width 58 height 9
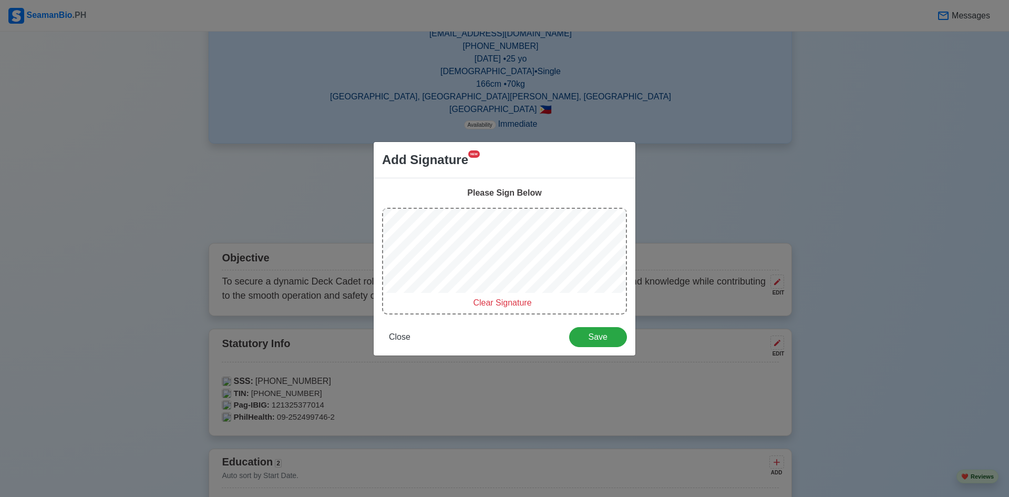
click at [512, 303] on span "Clear Signature" at bounding box center [502, 302] width 58 height 9
click at [507, 303] on span "Clear Signature" at bounding box center [502, 302] width 58 height 9
click at [501, 302] on span "Clear Signature" at bounding box center [502, 302] width 58 height 9
click at [503, 305] on span "Clear Signature" at bounding box center [502, 302] width 58 height 9
click at [515, 299] on span "Clear Signature" at bounding box center [502, 302] width 58 height 9
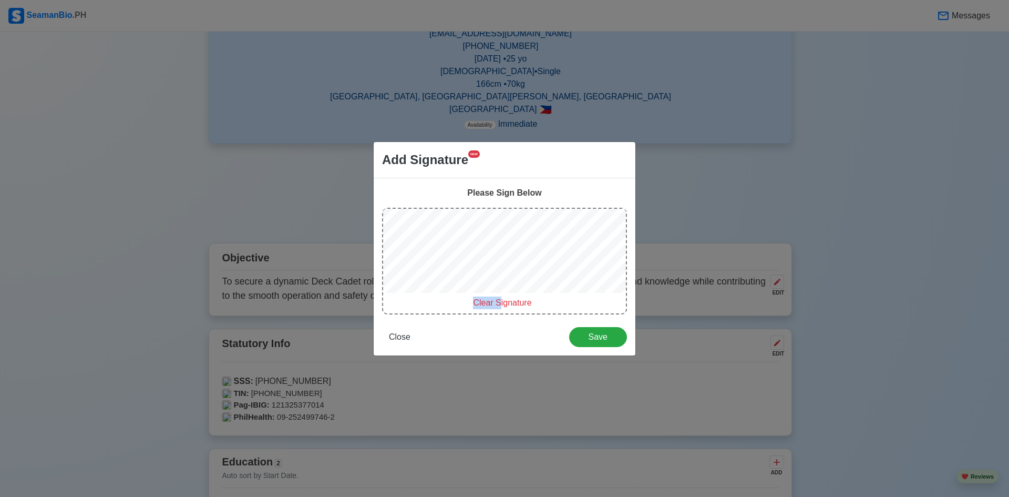
click at [498, 300] on div "Clear Signature" at bounding box center [504, 261] width 245 height 107
click at [498, 301] on span "Clear Signature" at bounding box center [502, 302] width 58 height 9
click at [502, 306] on span "Clear Signature" at bounding box center [502, 302] width 58 height 9
click at [512, 301] on span "Clear Signature" at bounding box center [502, 302] width 58 height 9
drag, startPoint x: 496, startPoint y: 305, endPoint x: 502, endPoint y: 301, distance: 7.6
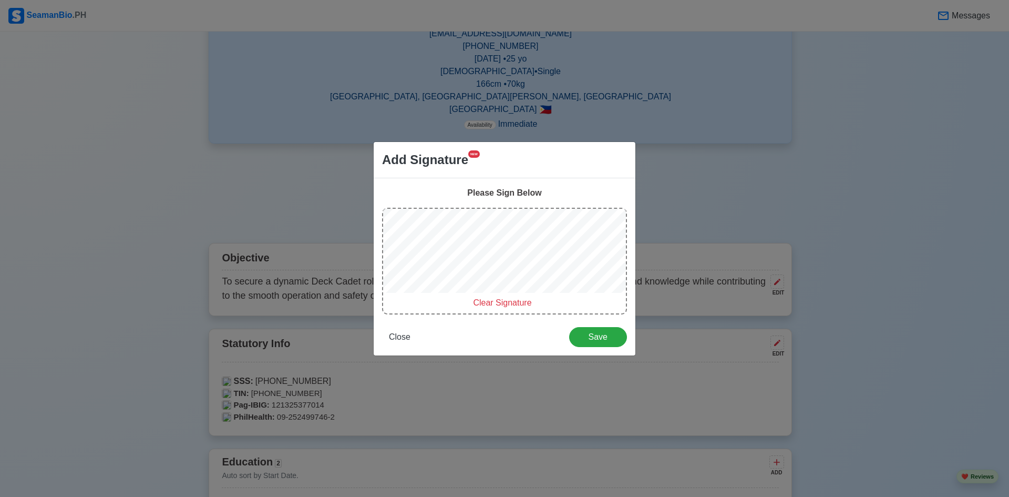
click at [498, 305] on span "Clear Signature" at bounding box center [502, 302] width 58 height 9
click at [626, 253] on div "Clear Signature" at bounding box center [504, 261] width 245 height 107
click at [515, 302] on span "Clear Signature" at bounding box center [502, 302] width 58 height 9
click at [505, 309] on div "Clear Signature" at bounding box center [504, 261] width 245 height 107
click at [501, 304] on span "Clear Signature" at bounding box center [502, 302] width 58 height 9
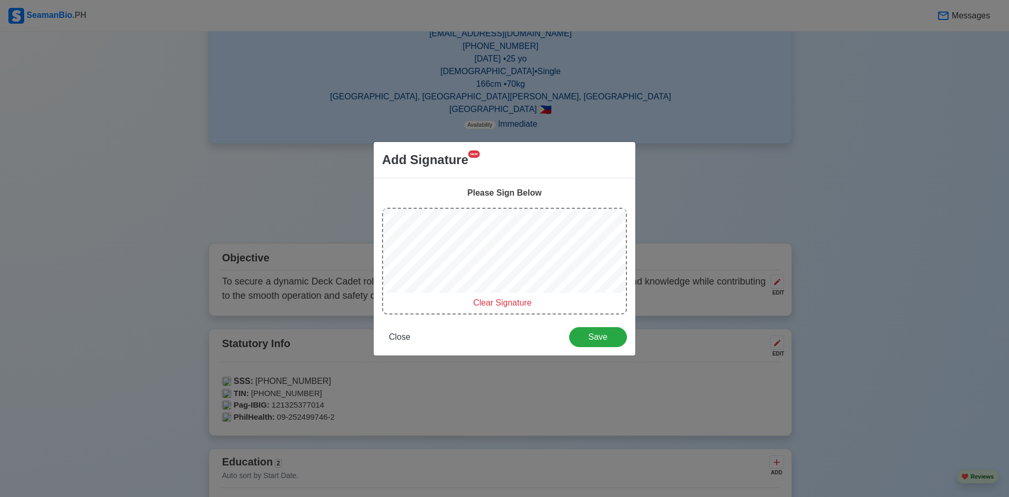
click at [508, 300] on span "Clear Signature" at bounding box center [502, 302] width 58 height 9
click at [501, 303] on span "Clear Signature" at bounding box center [502, 302] width 58 height 9
click at [503, 303] on span "Clear Signature" at bounding box center [502, 302] width 58 height 9
click at [497, 301] on span "Clear Signature" at bounding box center [502, 302] width 58 height 9
click at [507, 305] on span "Clear Signature" at bounding box center [502, 302] width 58 height 9
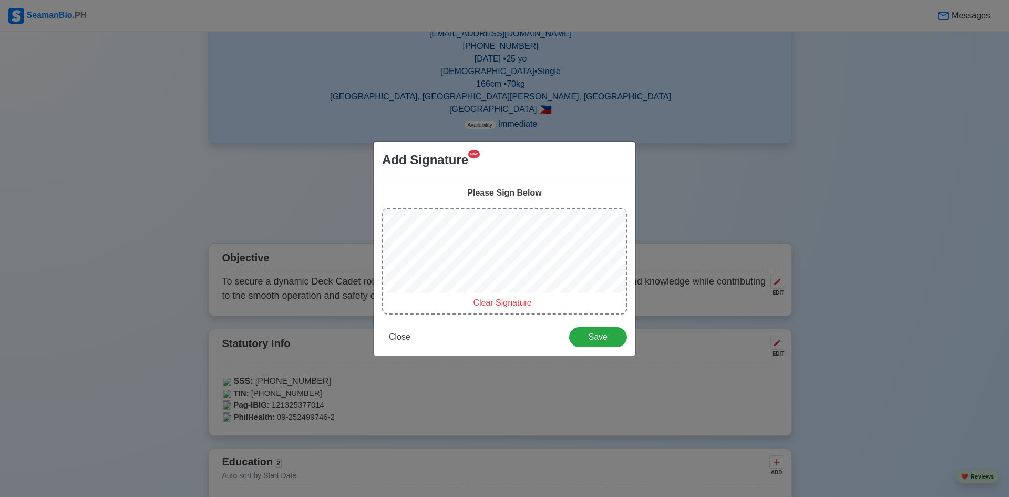
click at [515, 303] on span "Clear Signature" at bounding box center [502, 302] width 58 height 9
click at [501, 301] on div "Clear Signature" at bounding box center [504, 261] width 245 height 107
click at [501, 303] on span "Clear Signature" at bounding box center [502, 302] width 58 height 9
click at [499, 305] on span "Clear Signature" at bounding box center [502, 302] width 58 height 9
click at [511, 304] on span "Clear Signature" at bounding box center [502, 302] width 58 height 9
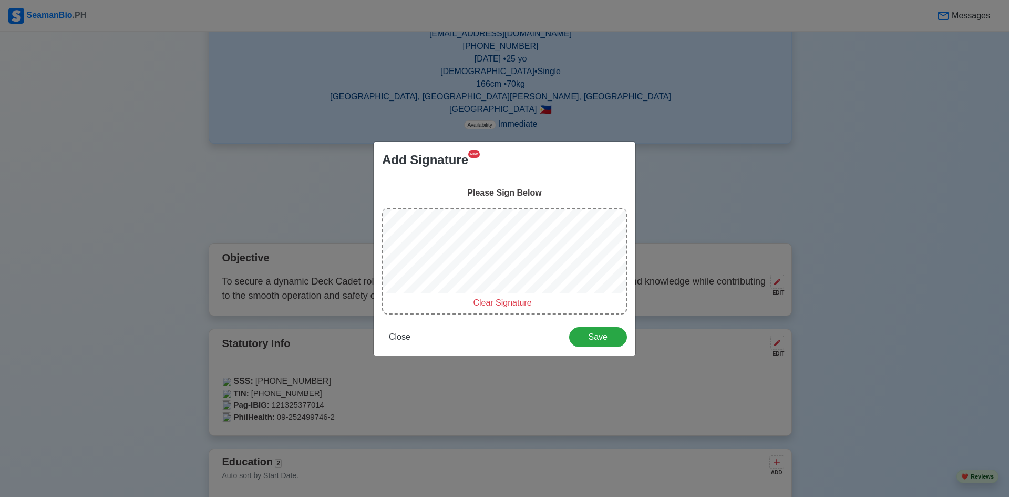
click at [497, 306] on span "Clear Signature" at bounding box center [502, 302] width 58 height 9
click at [505, 304] on span "Clear Signature" at bounding box center [502, 302] width 58 height 9
click at [503, 303] on span "Clear Signature" at bounding box center [502, 302] width 58 height 9
click at [509, 303] on span "Clear Signature" at bounding box center [502, 302] width 58 height 9
click at [503, 303] on span "Clear Signature" at bounding box center [502, 302] width 58 height 9
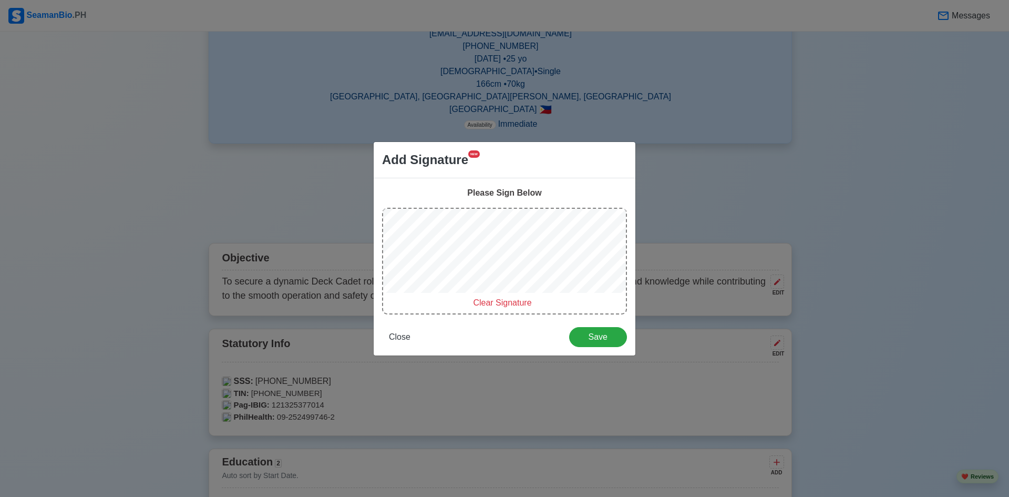
click at [502, 301] on span "Clear Signature" at bounding box center [502, 302] width 58 height 9
click at [509, 306] on span "Clear Signature" at bounding box center [502, 302] width 58 height 9
click at [516, 302] on span "Clear Signature" at bounding box center [502, 302] width 58 height 9
click at [515, 300] on span "Clear Signature" at bounding box center [502, 302] width 58 height 9
click at [504, 305] on span "Clear Signature" at bounding box center [502, 302] width 58 height 9
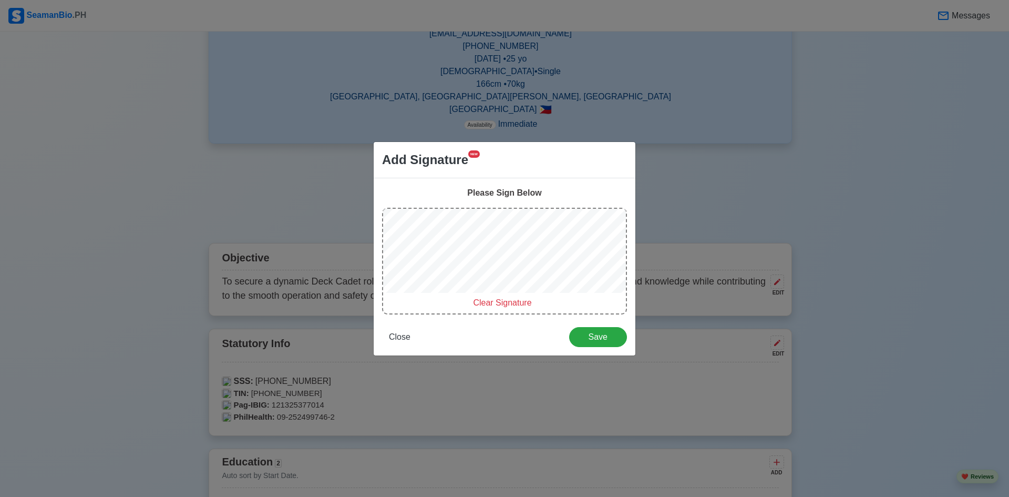
click at [514, 303] on span "Clear Signature" at bounding box center [502, 302] width 58 height 9
click at [512, 302] on span "Clear Signature" at bounding box center [502, 302] width 58 height 9
click at [514, 301] on span "Clear Signature" at bounding box center [502, 302] width 58 height 9
drag, startPoint x: 509, startPoint y: 302, endPoint x: 509, endPoint y: 294, distance: 7.9
click at [509, 298] on span "Clear Signature" at bounding box center [502, 302] width 58 height 9
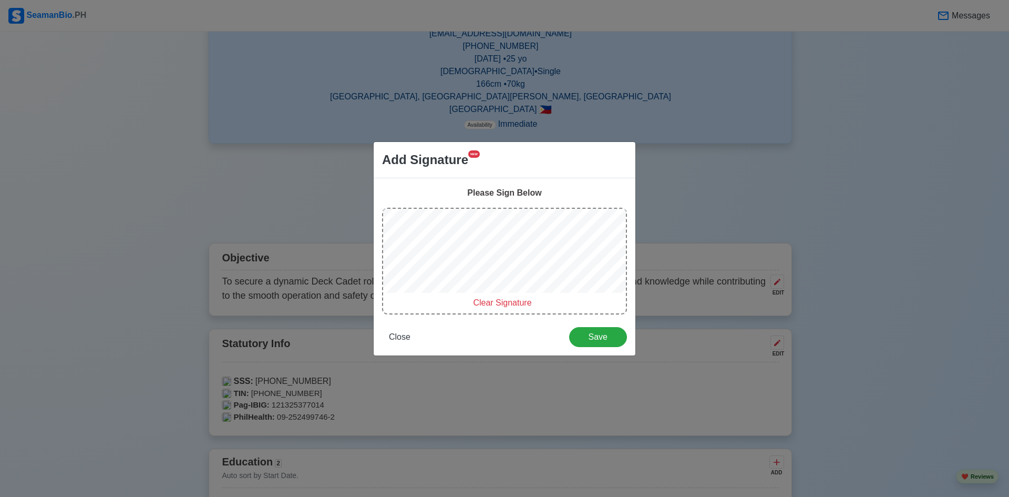
click at [505, 301] on span "Clear Signature" at bounding box center [502, 302] width 58 height 9
click at [512, 300] on span "Clear Signature" at bounding box center [502, 302] width 58 height 9
click at [510, 302] on span "Clear Signature" at bounding box center [502, 302] width 58 height 9
click at [632, 268] on div "Please Sign Below Clear Signature Close Save" at bounding box center [505, 266] width 262 height 177
click at [595, 338] on span "Save" at bounding box center [598, 336] width 44 height 9
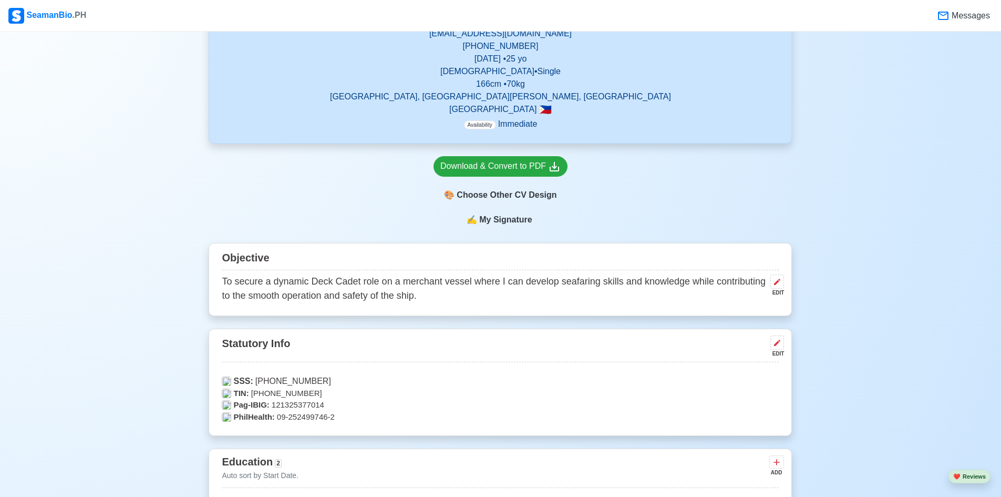
click at [506, 218] on span "My Signature" at bounding box center [505, 219] width 57 height 13
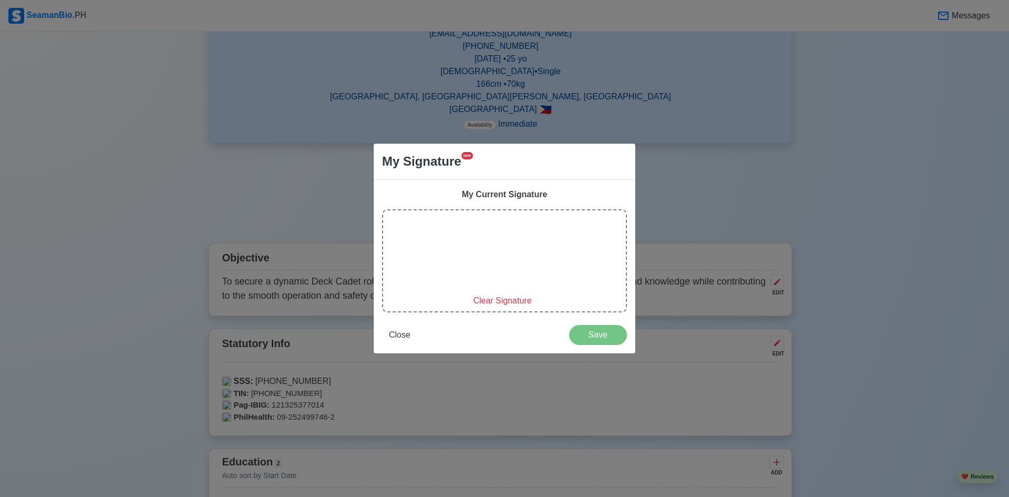
click at [879, 275] on div "My Signature NEW My Current Signature Clear Signature Close Save" at bounding box center [504, 248] width 1009 height 497
click at [389, 343] on button "Close" at bounding box center [399, 335] width 35 height 20
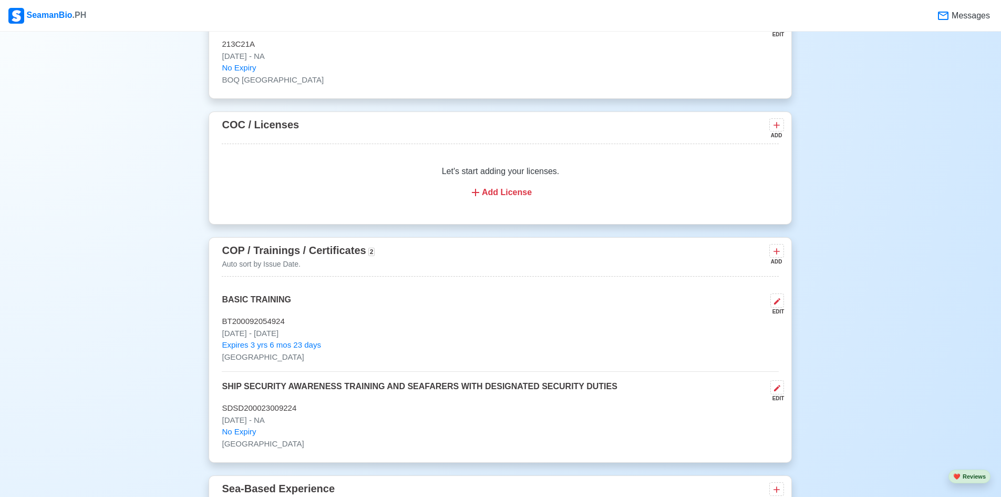
scroll to position [1608, 0]
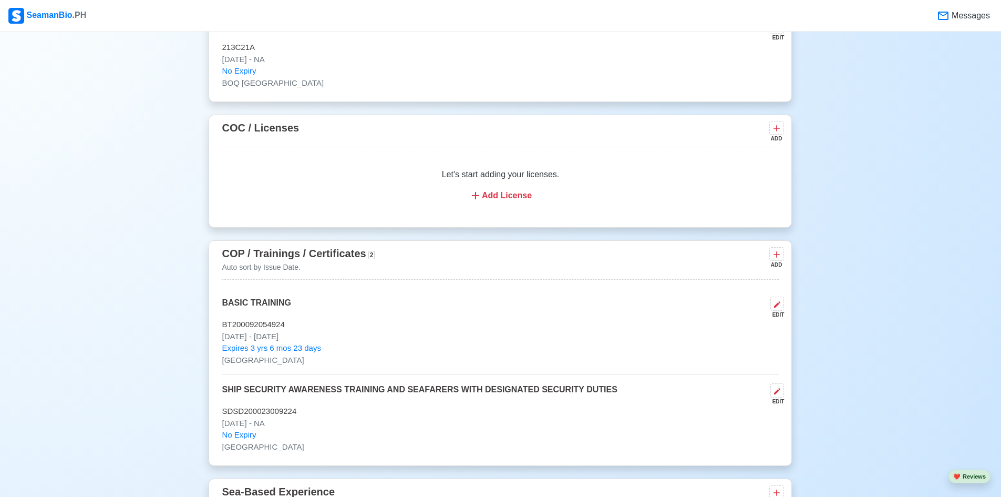
click at [496, 200] on div "Add License" at bounding box center [500, 195] width 532 height 13
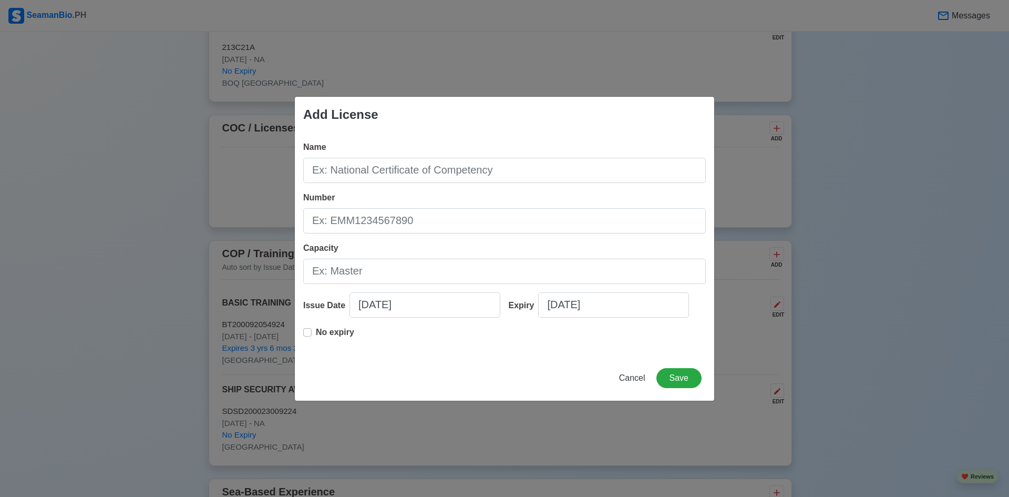
click at [827, 371] on div "Add License Name Number Capacity Issue Date 09/12/2025 Expiry 09/12/2025 No exp…" at bounding box center [504, 248] width 1009 height 497
click at [629, 387] on button "Cancel" at bounding box center [632, 378] width 40 height 20
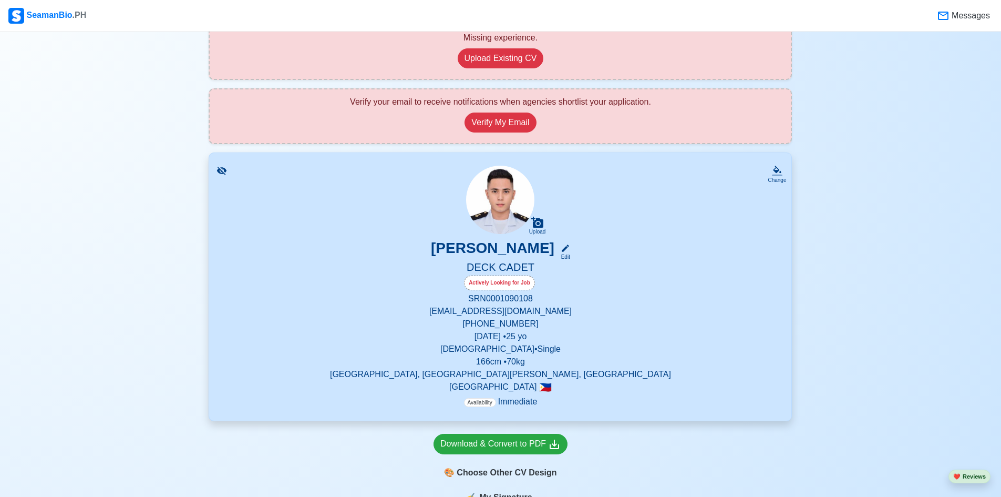
scroll to position [242, 0]
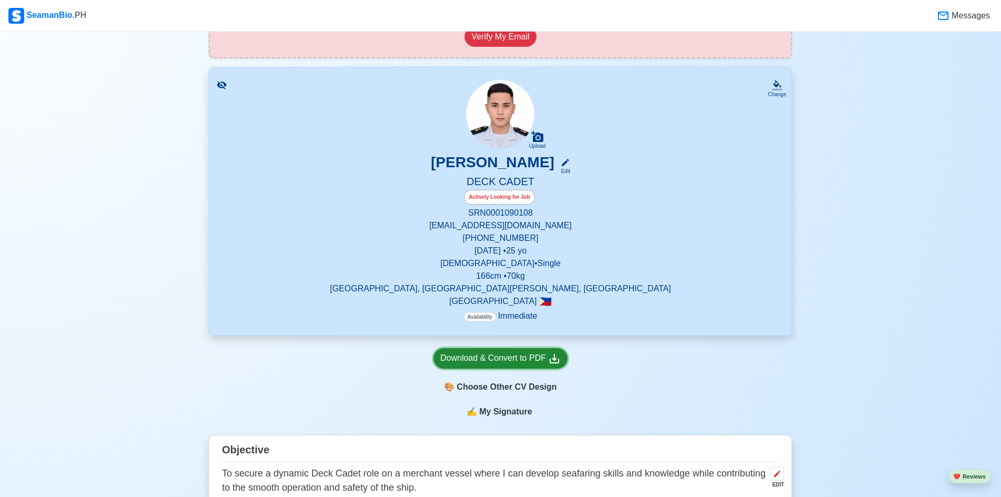
click at [531, 359] on div "Download & Convert to PDF" at bounding box center [500, 358] width 120 height 13
click at [483, 225] on p "daikaom01@gmail.com" at bounding box center [500, 225] width 557 height 13
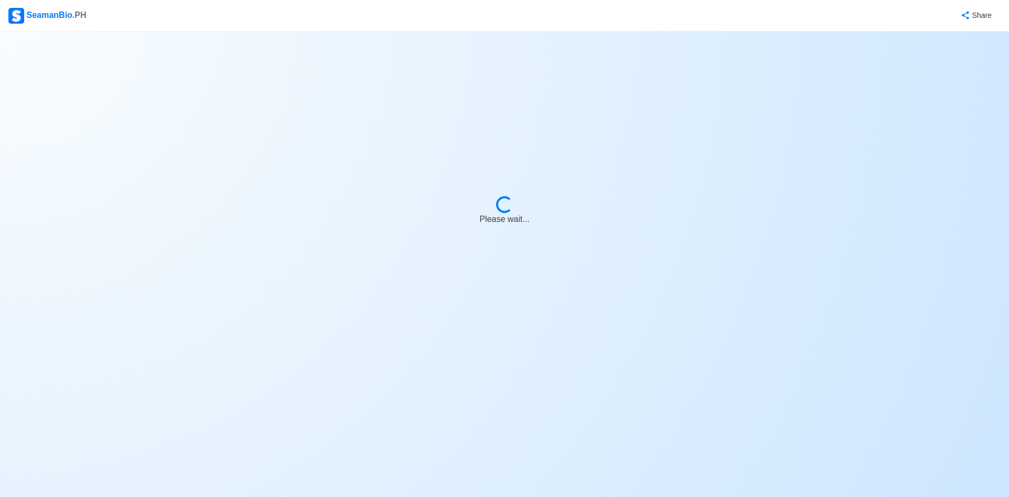
select select "Actively Looking for Job"
select select "Visible for Hiring"
select select "Single"
select select "[DEMOGRAPHIC_DATA]"
select select "PH"
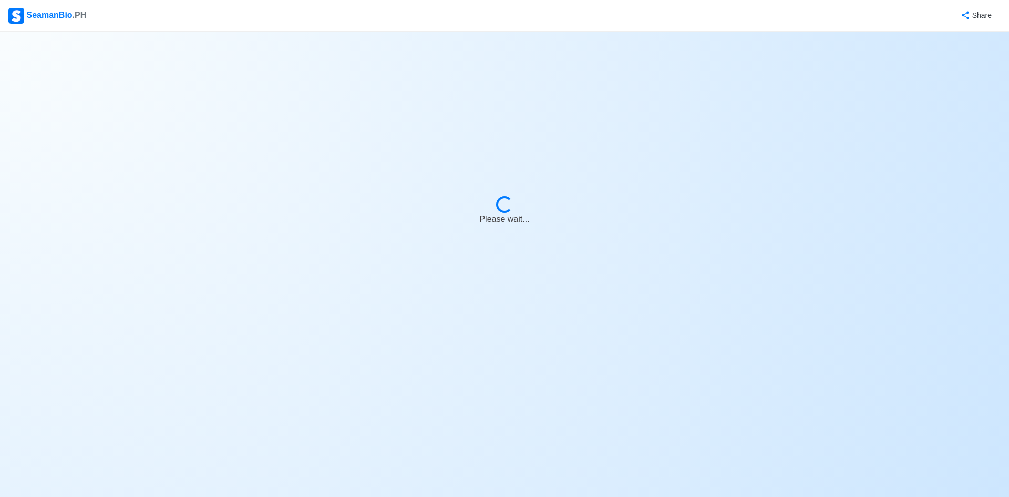
select select "4102416000000"
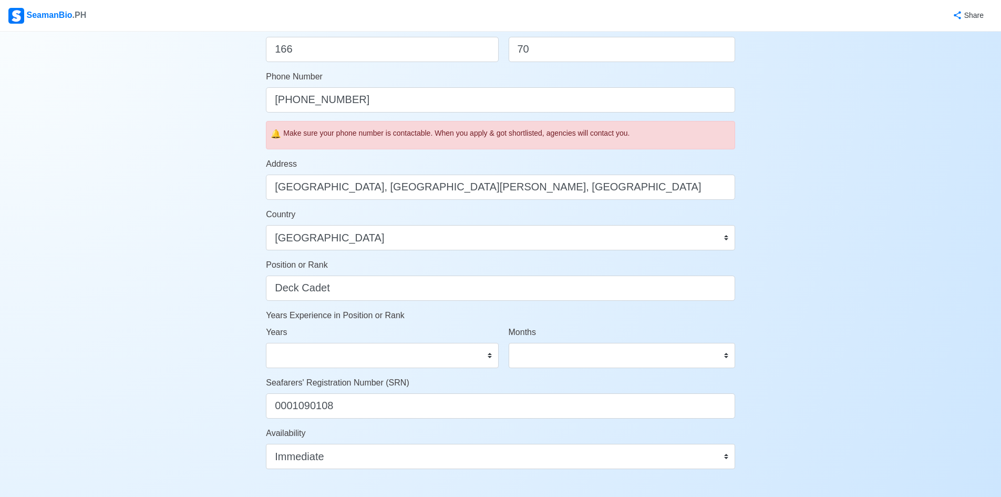
scroll to position [509, 0]
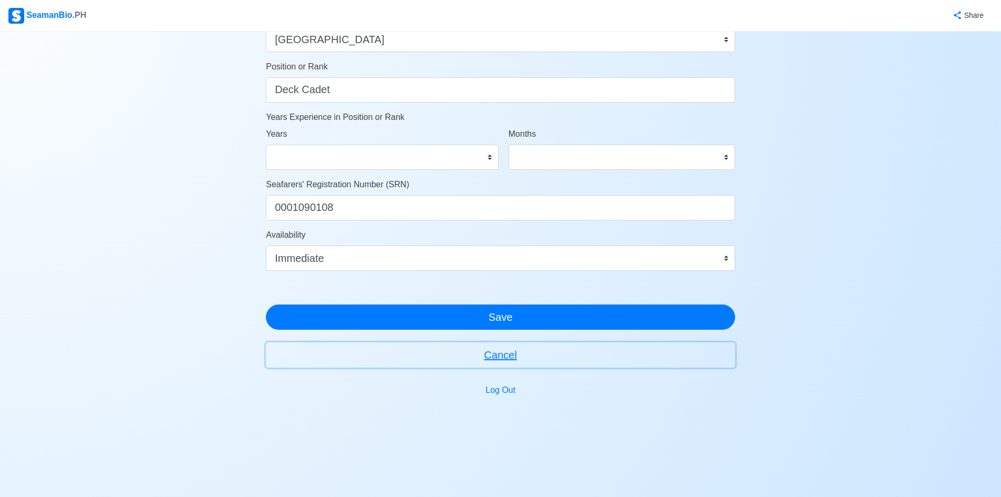
drag, startPoint x: 501, startPoint y: 355, endPoint x: 558, endPoint y: 351, distance: 56.4
click at [501, 355] on button "Cancel" at bounding box center [500, 354] width 469 height 25
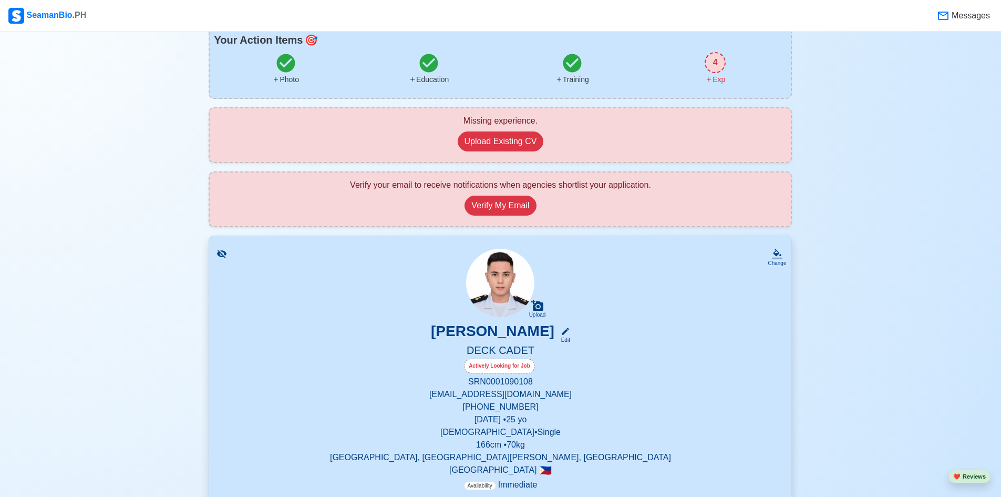
scroll to position [158, 0]
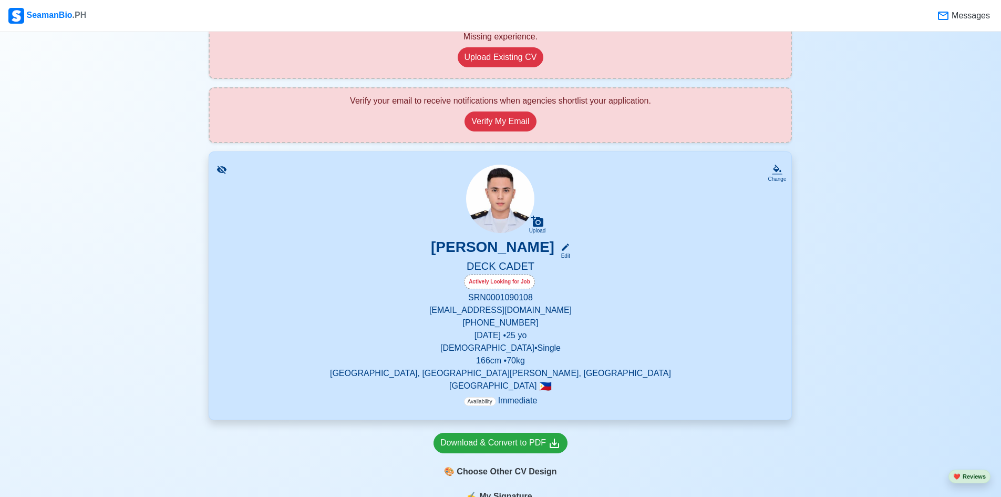
click at [503, 309] on p "daikaom01@gmail.com" at bounding box center [500, 310] width 557 height 13
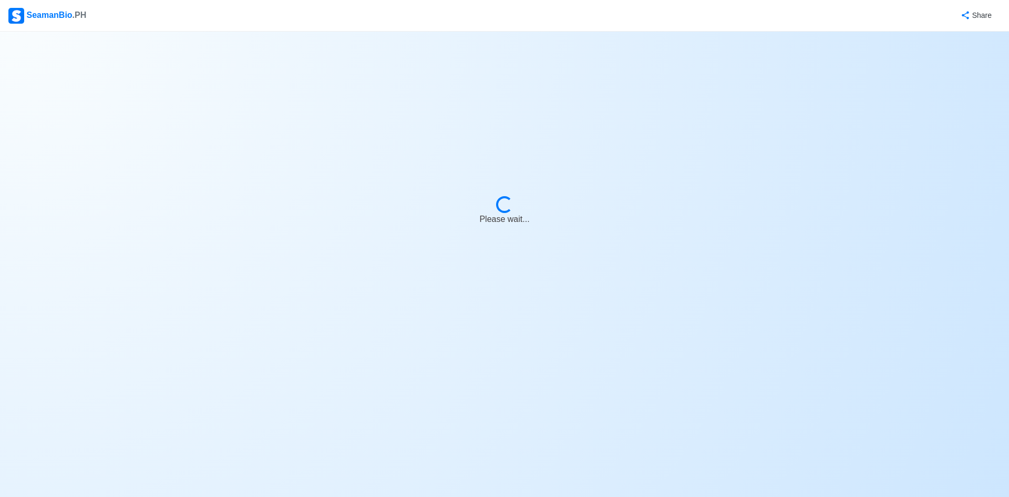
select select "Actively Looking for Job"
select select "Visible for Hiring"
select select "Single"
select select "[DEMOGRAPHIC_DATA]"
select select "PH"
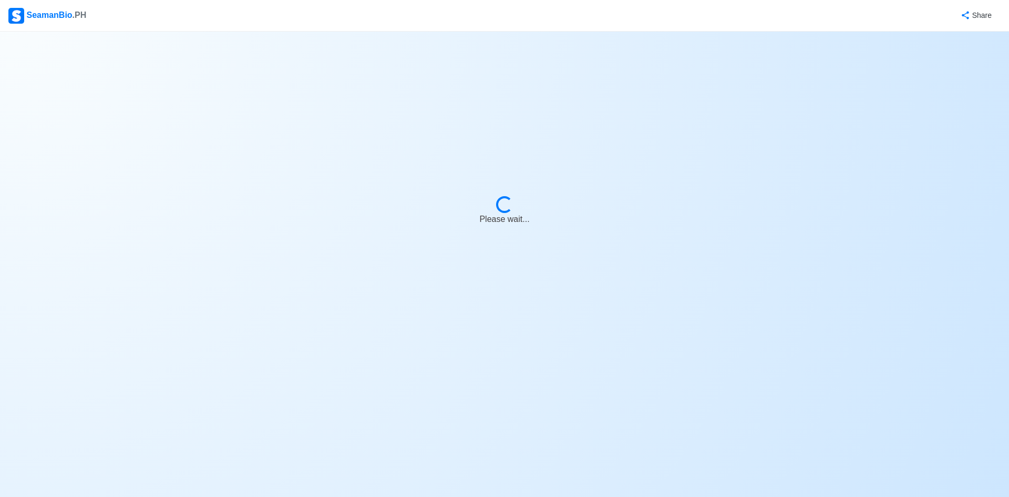
select select "4102416000000"
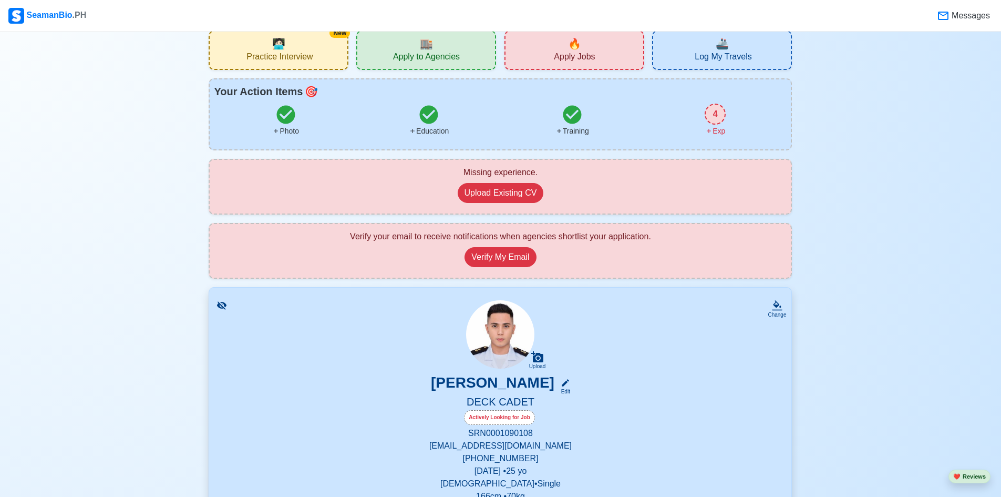
scroll to position [53, 0]
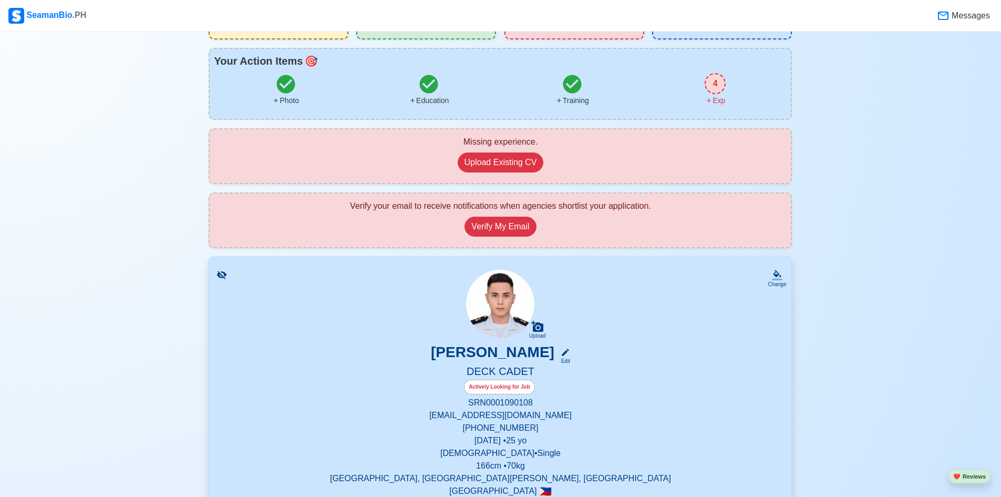
click at [570, 361] on div "Edit" at bounding box center [564, 361] width 14 height 8
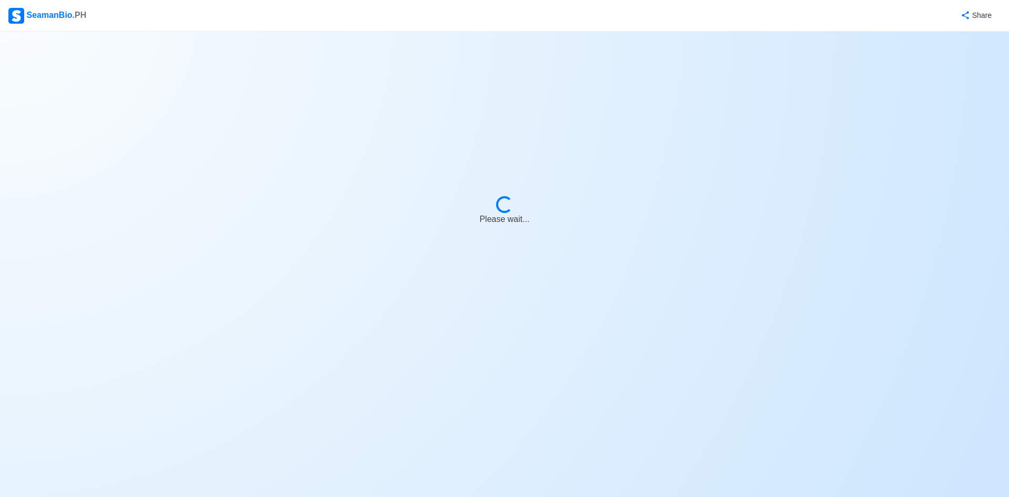
select select "Actively Looking for Job"
select select "Visible for Hiring"
select select "Single"
select select "[DEMOGRAPHIC_DATA]"
select select "PH"
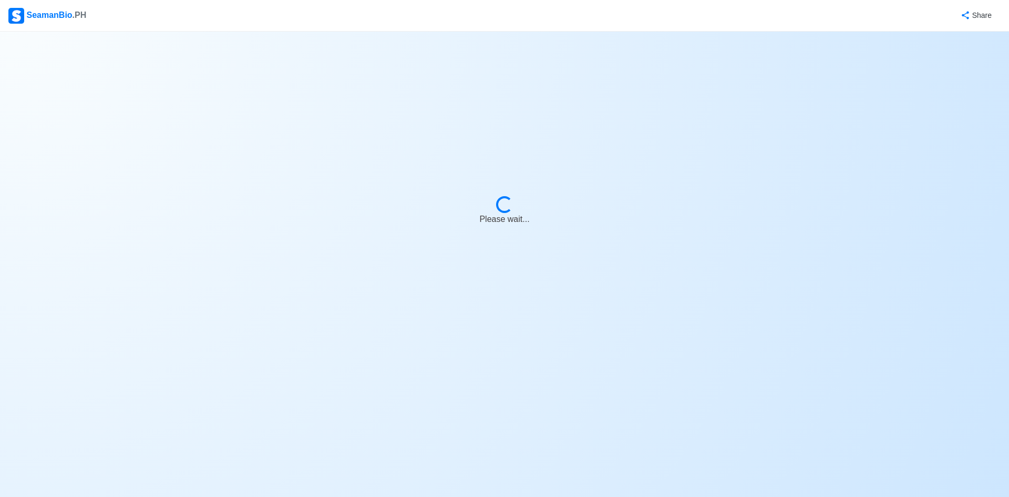
select select "4102416000000"
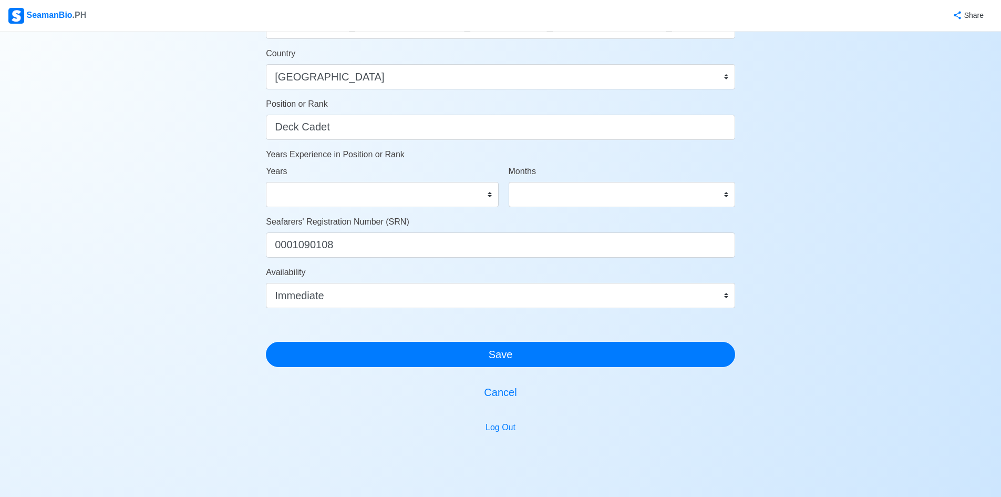
scroll to position [473, 0]
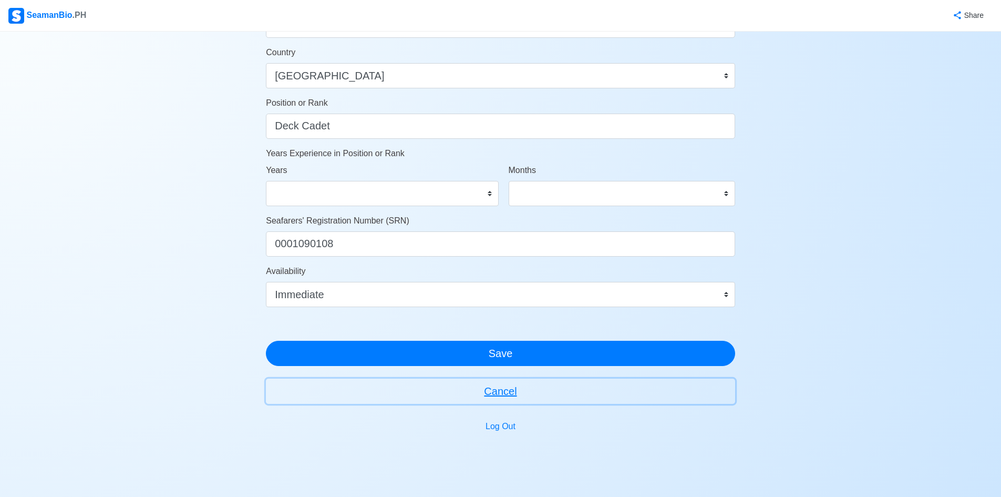
click at [507, 395] on button "Cancel" at bounding box center [500, 390] width 469 height 25
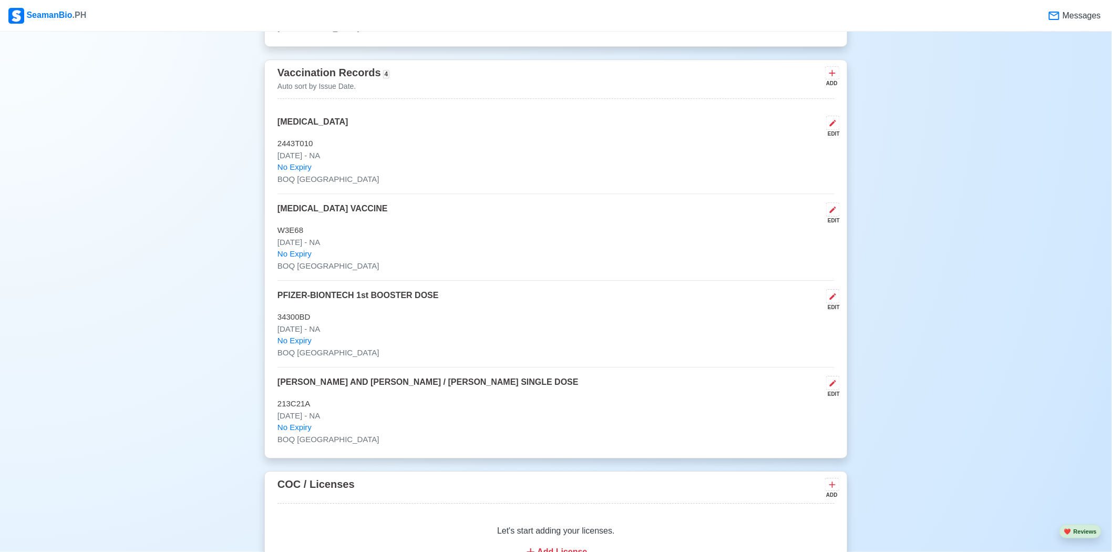
scroll to position [2202, 0]
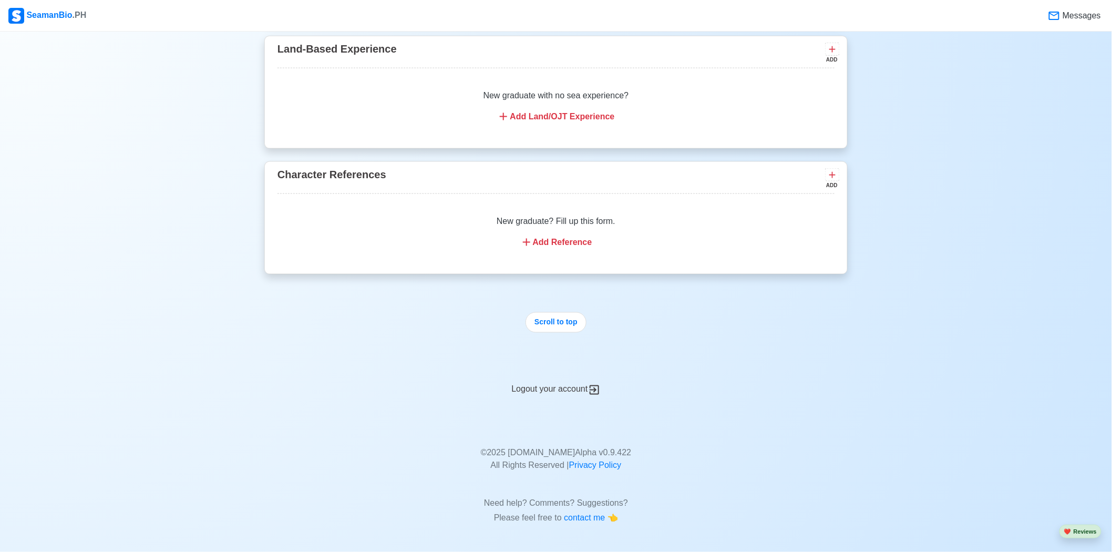
click at [545, 391] on div "Logout your account" at bounding box center [555, 383] width 583 height 26
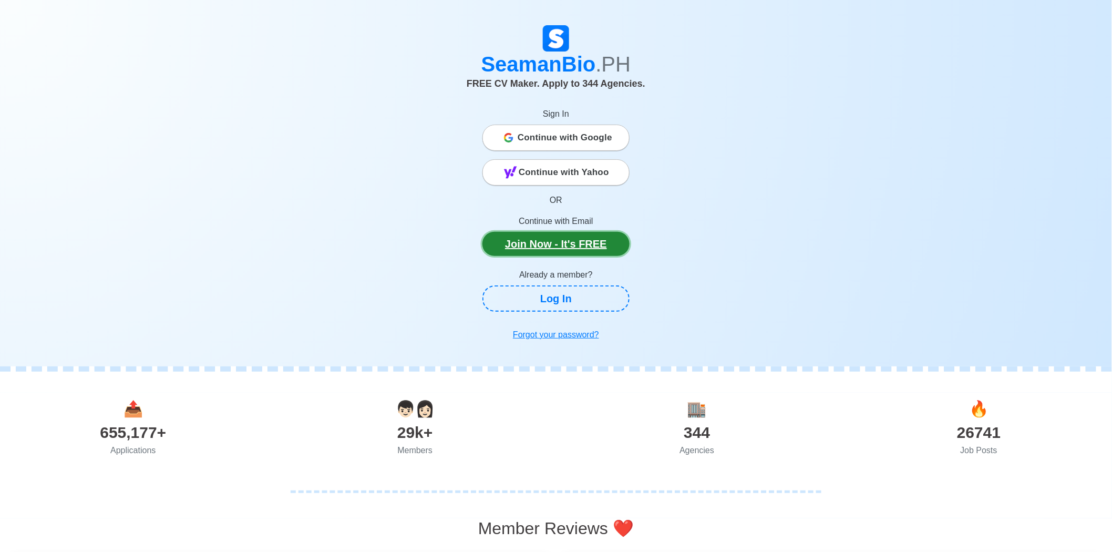
click at [591, 244] on link "Join Now - It's FREE" at bounding box center [555, 244] width 147 height 24
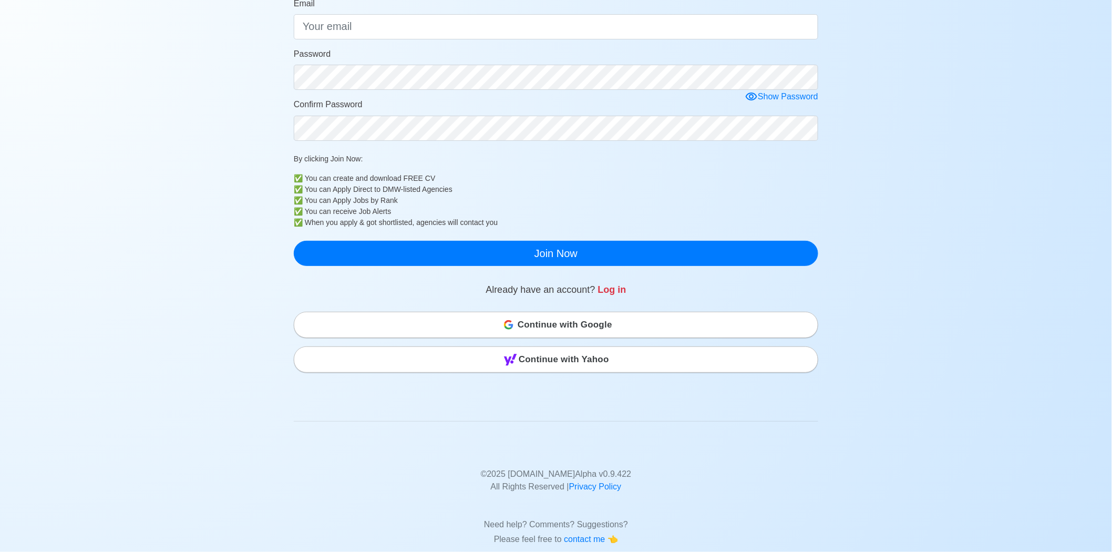
scroll to position [175, 0]
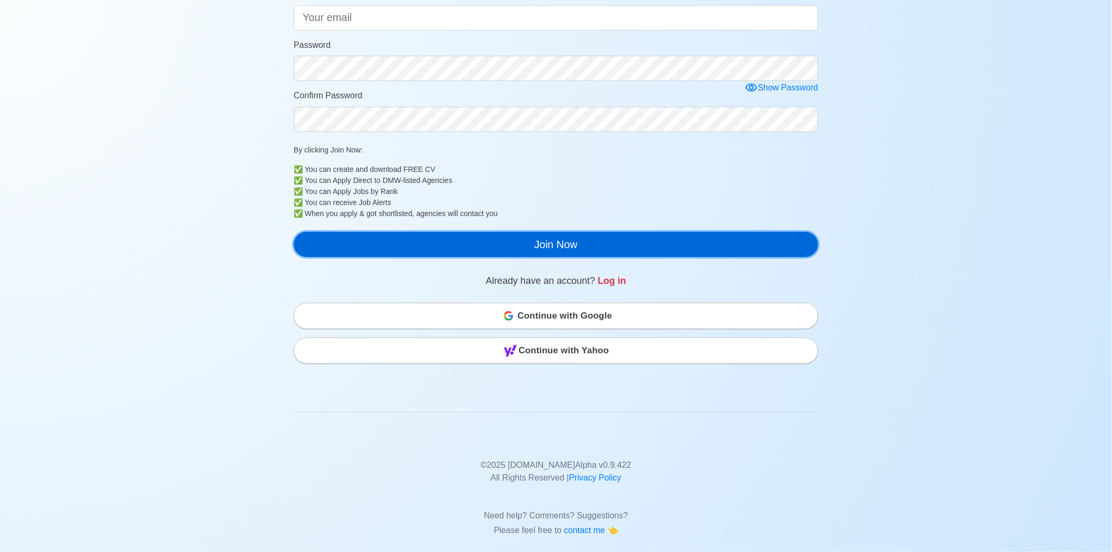
click at [552, 251] on button "Join Now" at bounding box center [556, 244] width 524 height 25
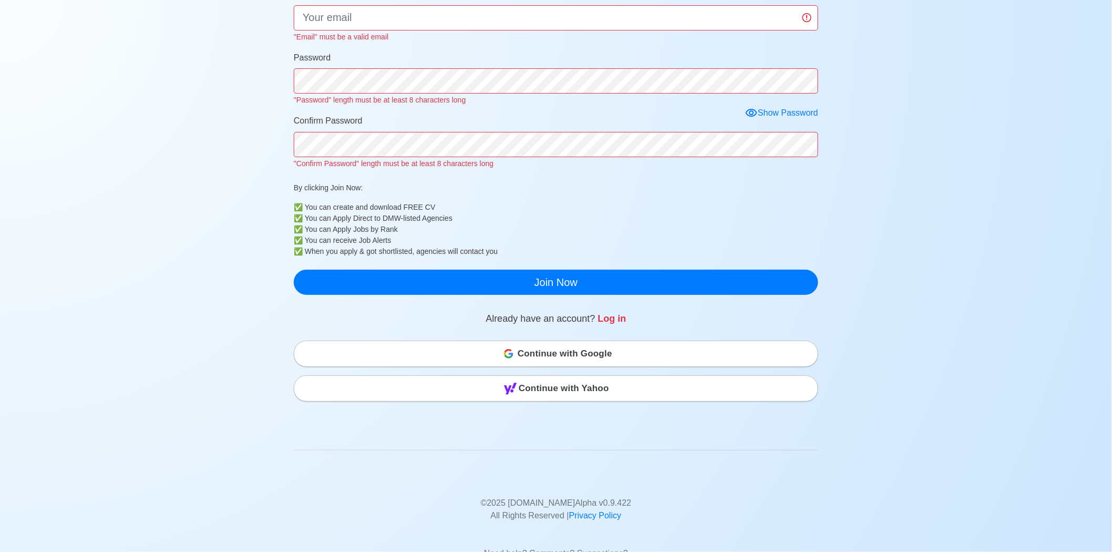
click at [582, 347] on span "Continue with Google" at bounding box center [565, 353] width 95 height 21
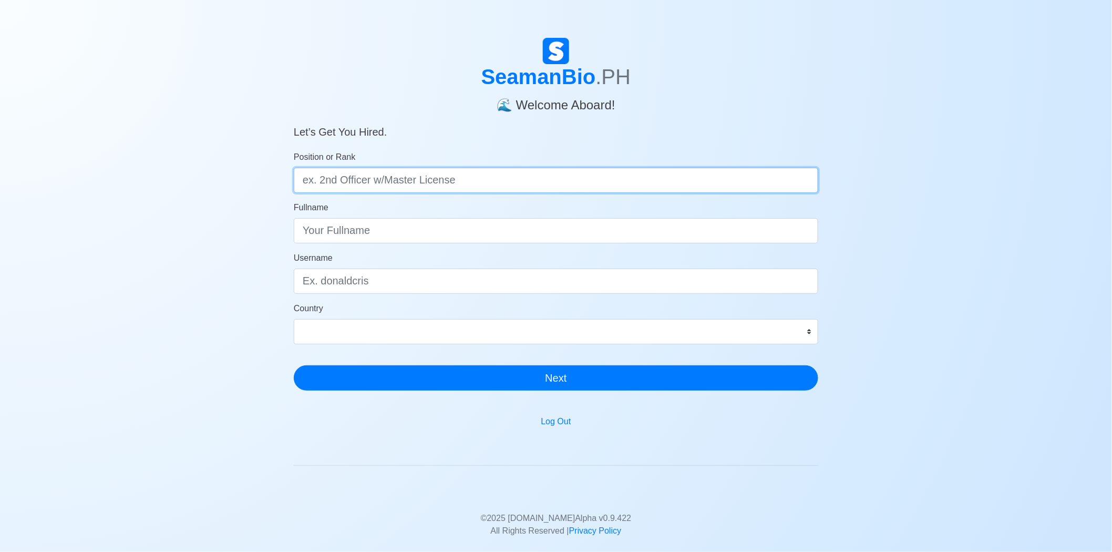
click at [565, 181] on input "Position or Rank" at bounding box center [556, 180] width 524 height 25
type input "Deck Cadet"
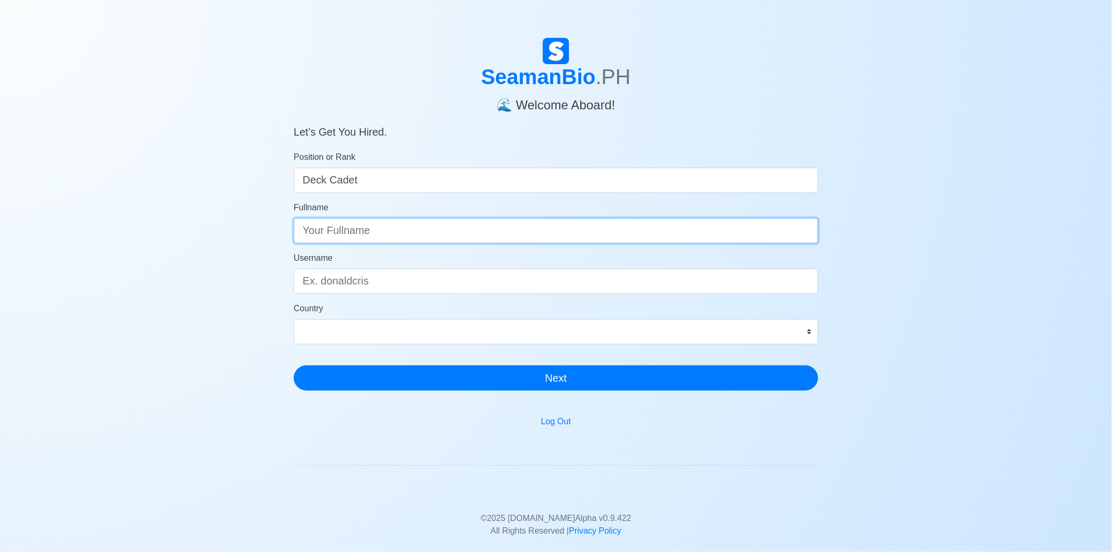
click at [540, 219] on input "Fullname" at bounding box center [556, 230] width 524 height 25
type input "[PERSON_NAME] LOUIELLE [PERSON_NAME]"
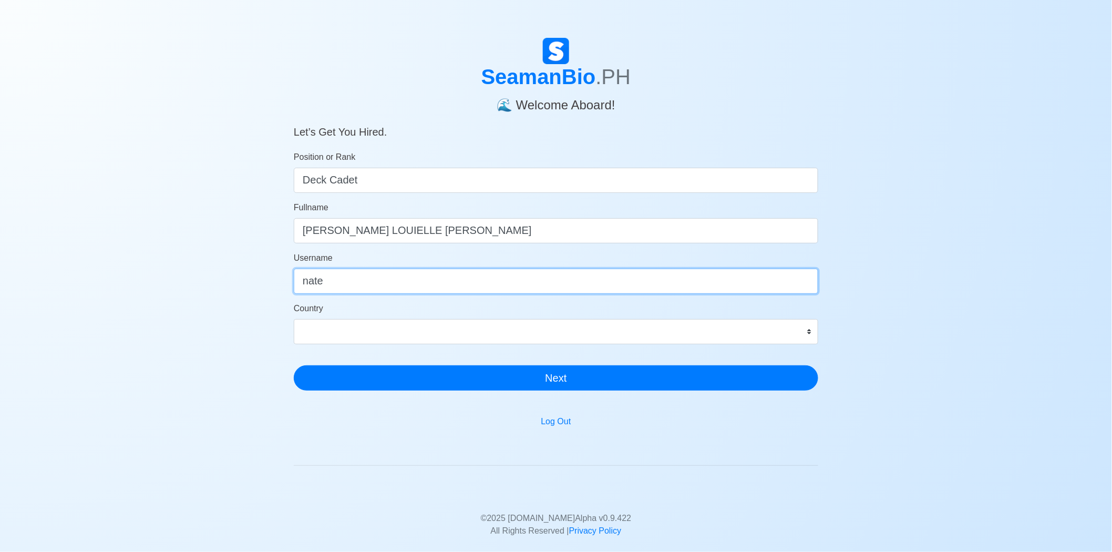
type input "nate"
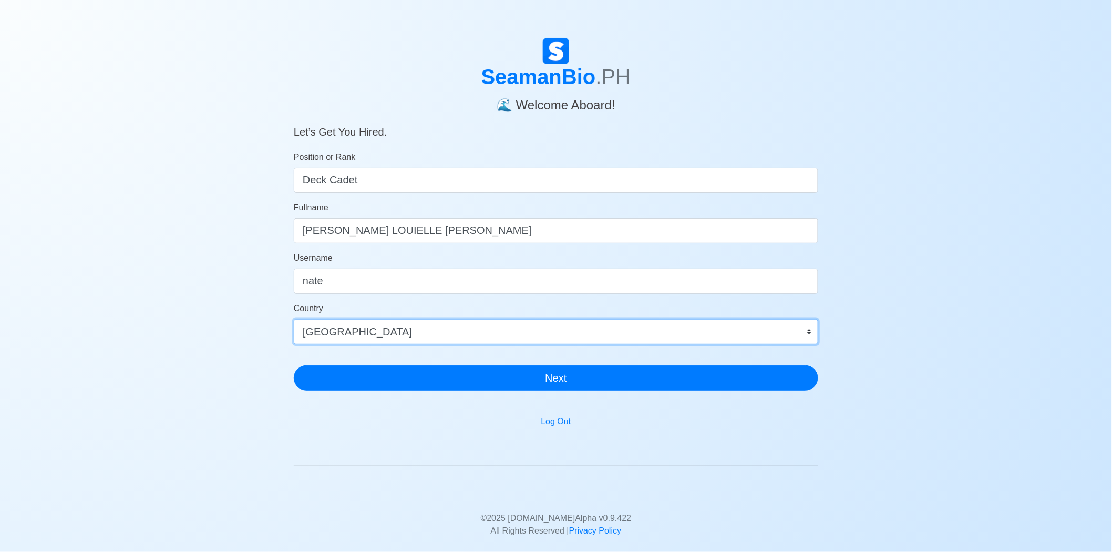
click at [496, 328] on select "[GEOGRAPHIC_DATA] [GEOGRAPHIC_DATA] [GEOGRAPHIC_DATA] [GEOGRAPHIC_DATA] [US_STA…" at bounding box center [556, 331] width 524 height 25
click at [497, 330] on select "[GEOGRAPHIC_DATA] [GEOGRAPHIC_DATA] [GEOGRAPHIC_DATA] [GEOGRAPHIC_DATA] [US_STA…" at bounding box center [556, 331] width 524 height 25
click at [294, 319] on select "[GEOGRAPHIC_DATA] [GEOGRAPHIC_DATA] [GEOGRAPHIC_DATA] [GEOGRAPHIC_DATA] [US_STA…" at bounding box center [556, 331] width 524 height 25
click at [576, 327] on select "[GEOGRAPHIC_DATA] [GEOGRAPHIC_DATA] [GEOGRAPHIC_DATA] [GEOGRAPHIC_DATA] [US_STA…" at bounding box center [556, 331] width 524 height 25
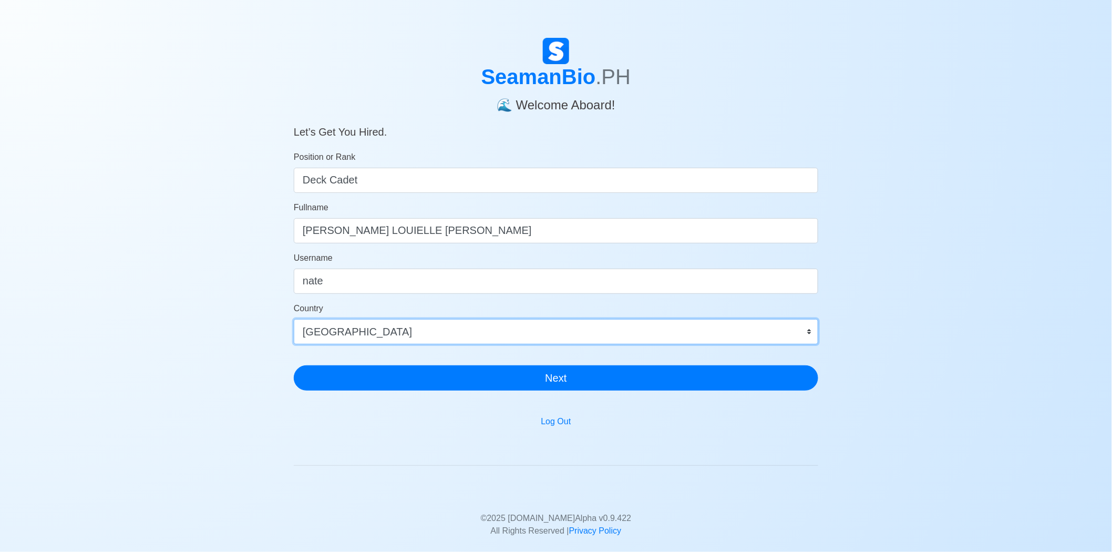
select select "PH"
click at [294, 319] on select "[GEOGRAPHIC_DATA] [GEOGRAPHIC_DATA] [GEOGRAPHIC_DATA] [GEOGRAPHIC_DATA] [US_STA…" at bounding box center [556, 331] width 524 height 25
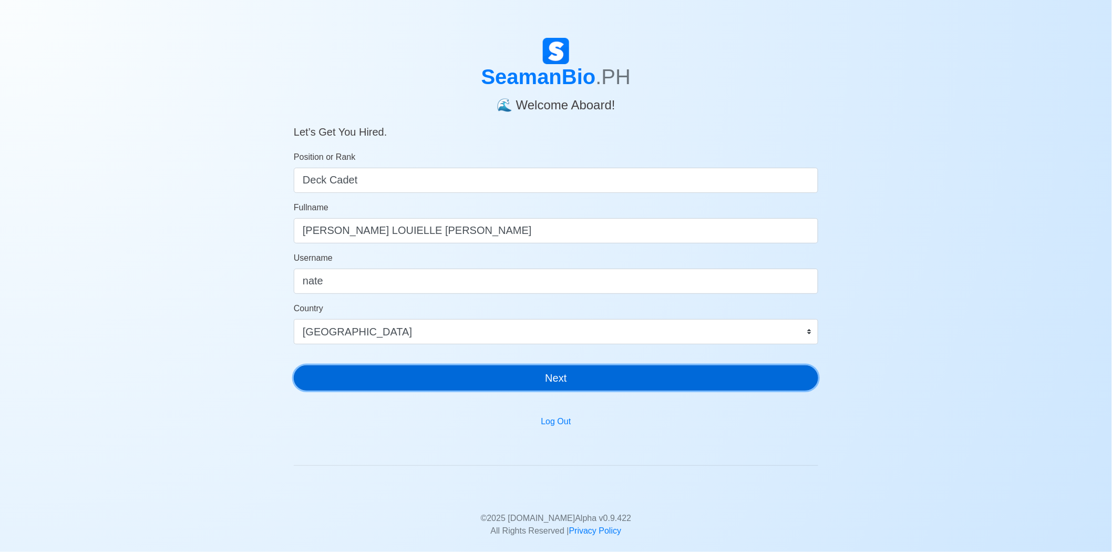
click at [569, 387] on button "Next" at bounding box center [556, 377] width 524 height 25
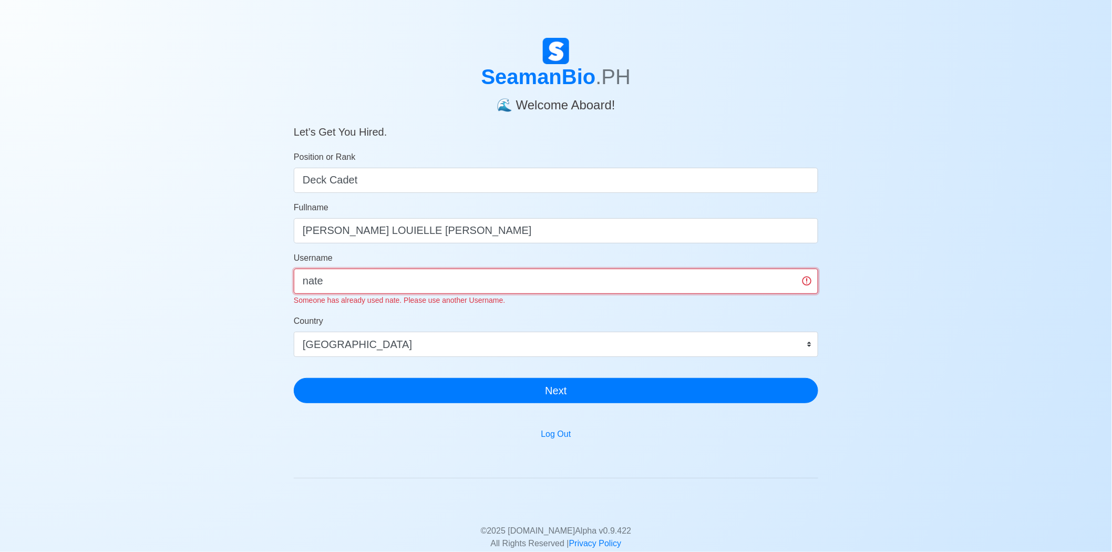
click at [556, 269] on input "nate" at bounding box center [556, 281] width 524 height 25
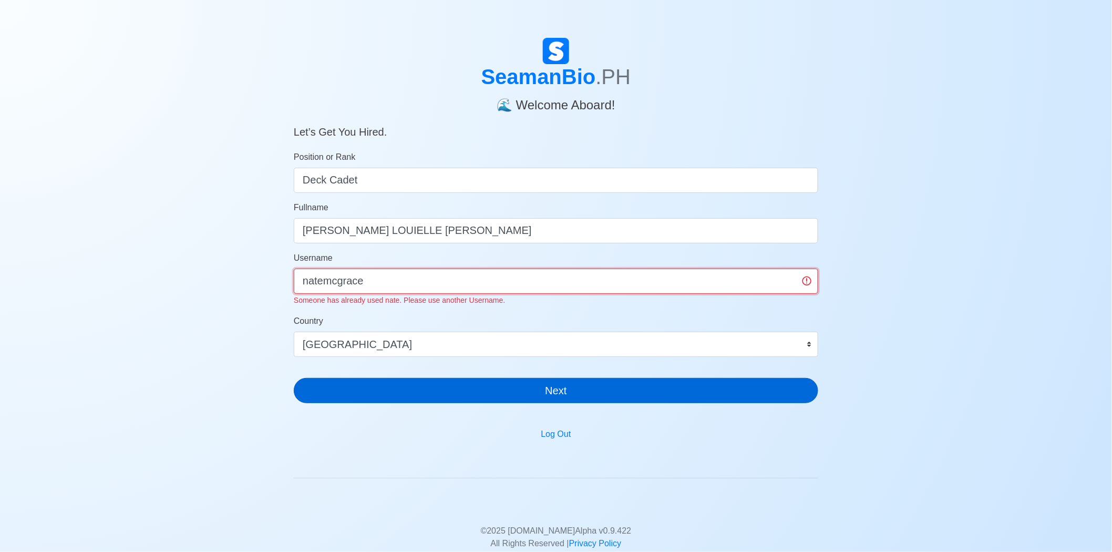
type input "natemcgrace"
click at [594, 386] on button "Next" at bounding box center [556, 390] width 524 height 25
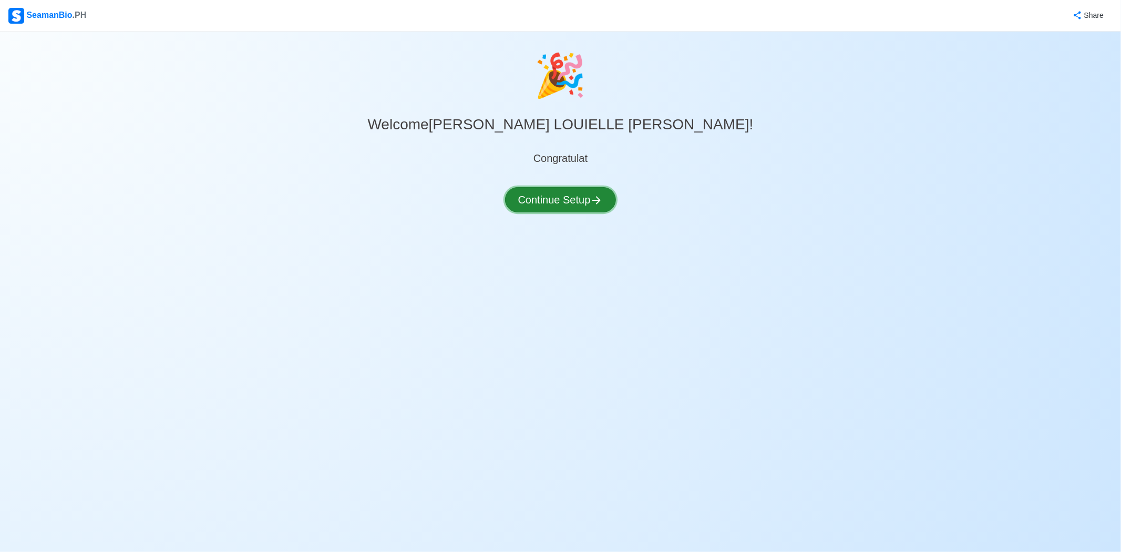
click at [581, 197] on button "Continue Setup" at bounding box center [560, 199] width 111 height 25
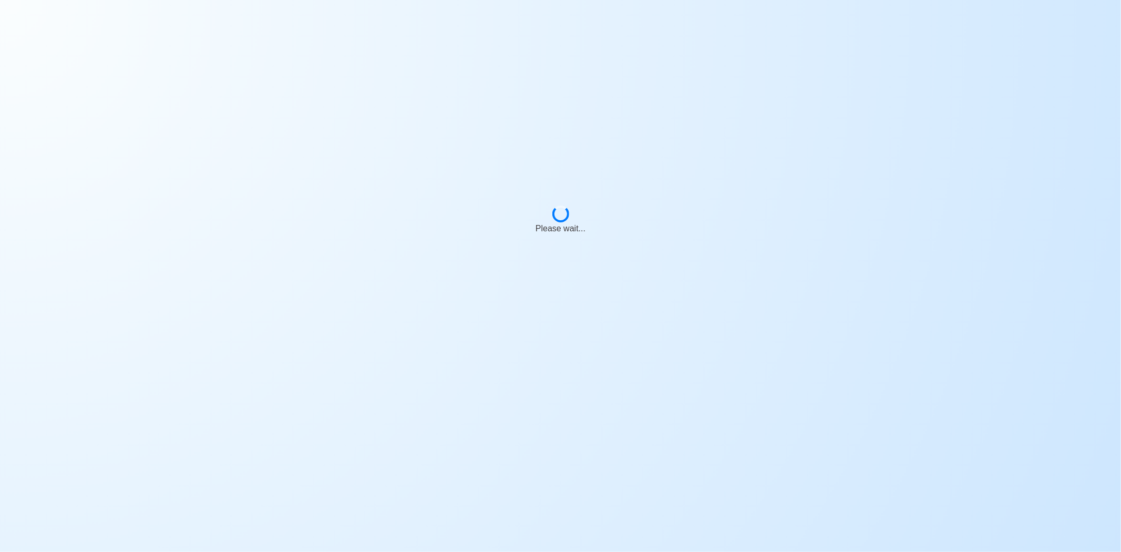
select select "Visible for Hiring"
select select "PH"
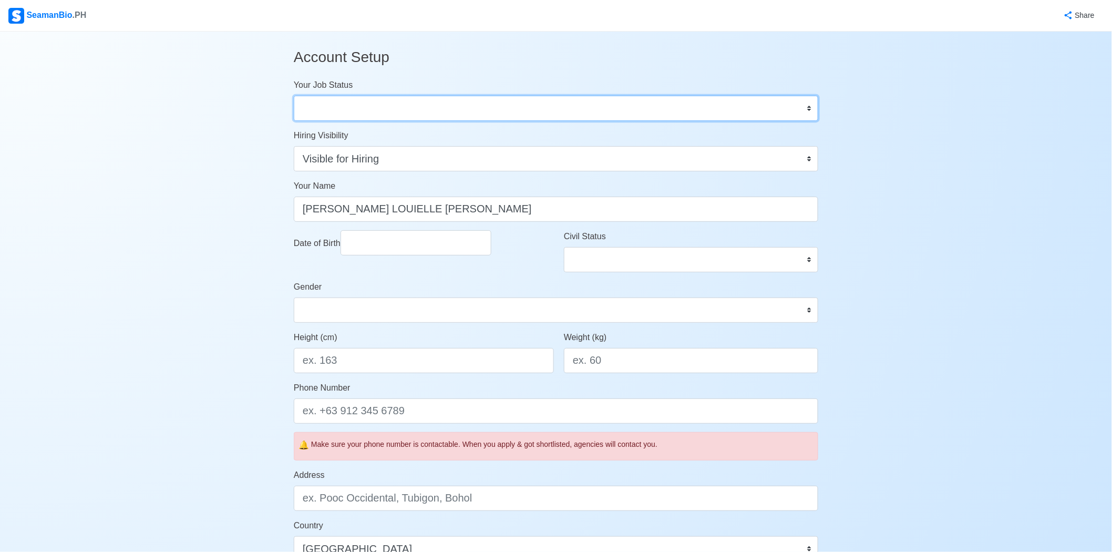
click at [554, 119] on select "Onboard Actively Looking for Job Not Looking for Job" at bounding box center [556, 108] width 524 height 25
select select "Actively Looking for Job"
click at [294, 96] on select "Onboard Actively Looking for Job Not Looking for Job" at bounding box center [556, 108] width 524 height 25
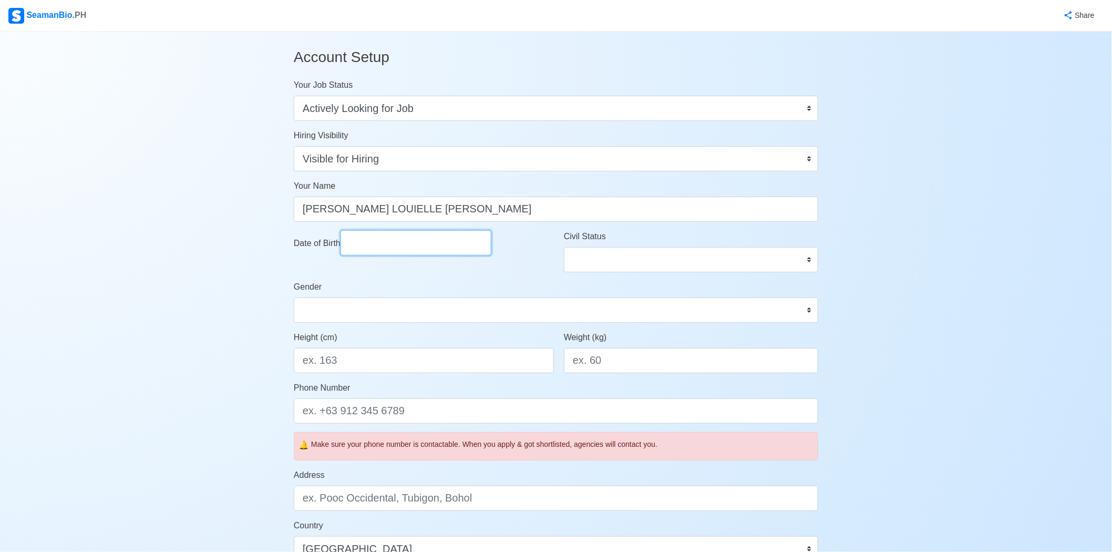
click at [448, 233] on input "Date of Birth" at bounding box center [416, 242] width 151 height 25
select select "****"
select select "*********"
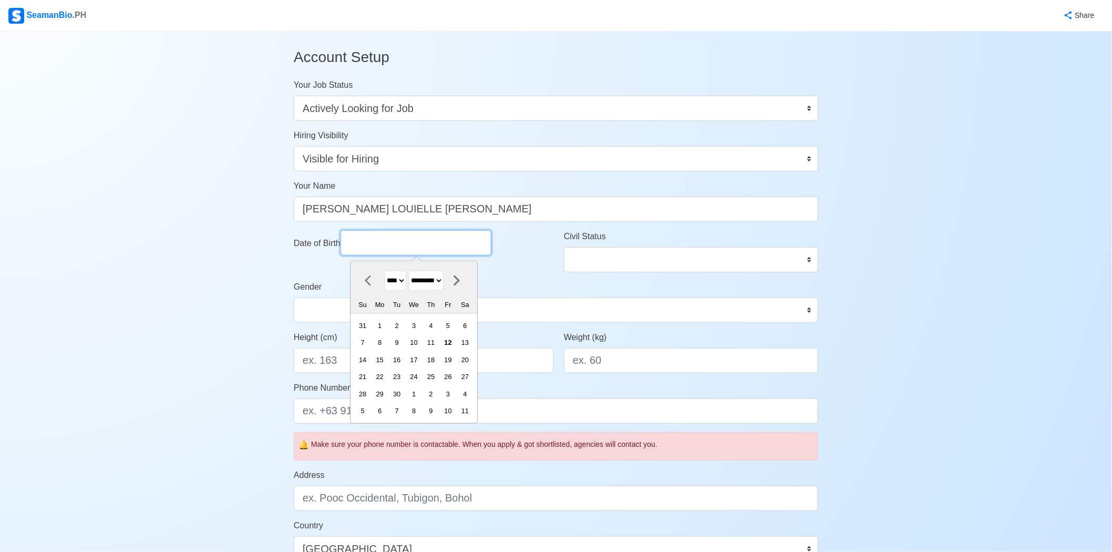
type input "[DATE]"
select select "****"
select select "*******"
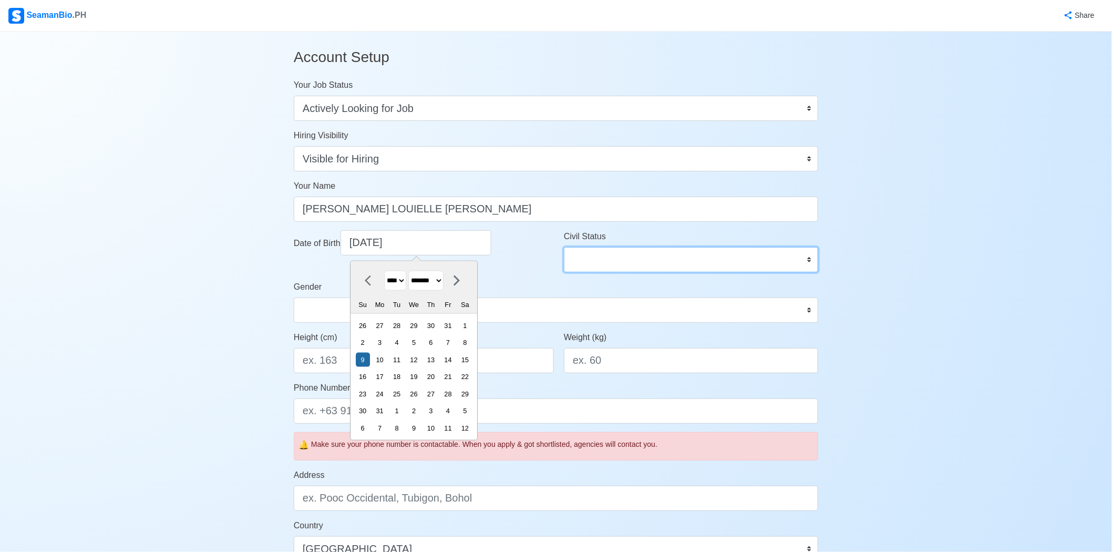
click at [646, 255] on select "Single Married Widowed Separated" at bounding box center [691, 259] width 254 height 25
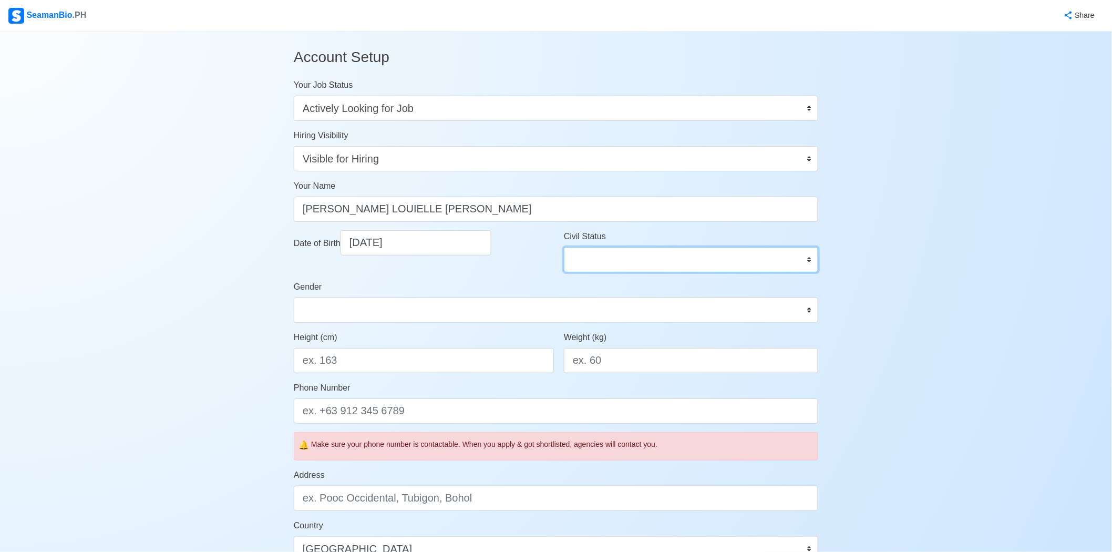
click at [564, 247] on select "Single Married Widowed Separated" at bounding box center [691, 259] width 254 height 25
click at [625, 260] on select "Single Married Widowed Separated" at bounding box center [691, 259] width 254 height 25
select select "Single"
click at [564, 247] on select "Single Married Widowed Separated" at bounding box center [691, 259] width 254 height 25
click at [470, 317] on select "[DEMOGRAPHIC_DATA] [DEMOGRAPHIC_DATA]" at bounding box center [556, 309] width 524 height 25
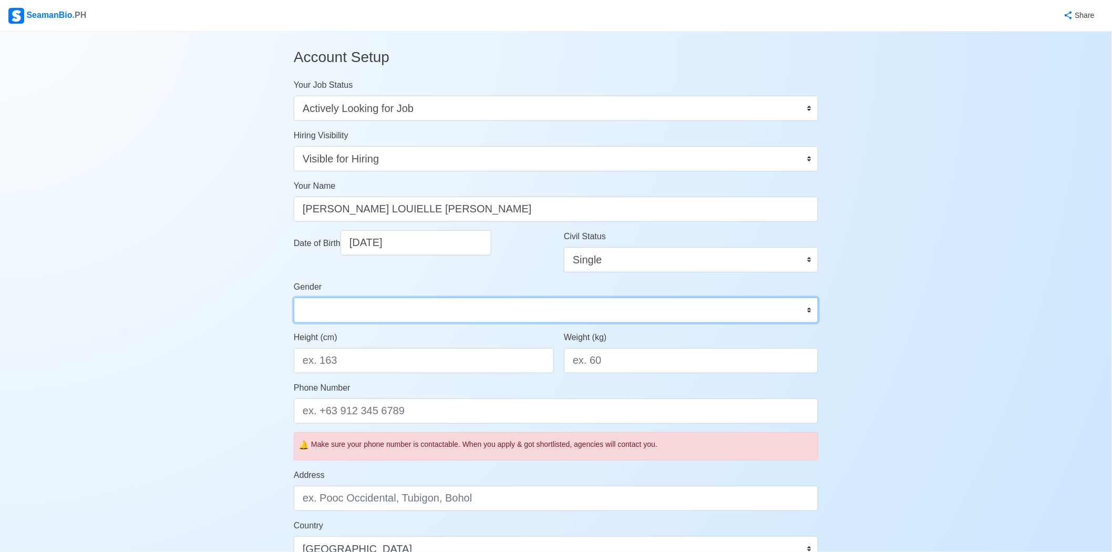
select select "[DEMOGRAPHIC_DATA]"
click at [294, 297] on select "[DEMOGRAPHIC_DATA] [DEMOGRAPHIC_DATA]" at bounding box center [556, 309] width 524 height 25
click at [371, 355] on input "Height (cm)" at bounding box center [424, 360] width 260 height 25
type input "166"
type input "70"
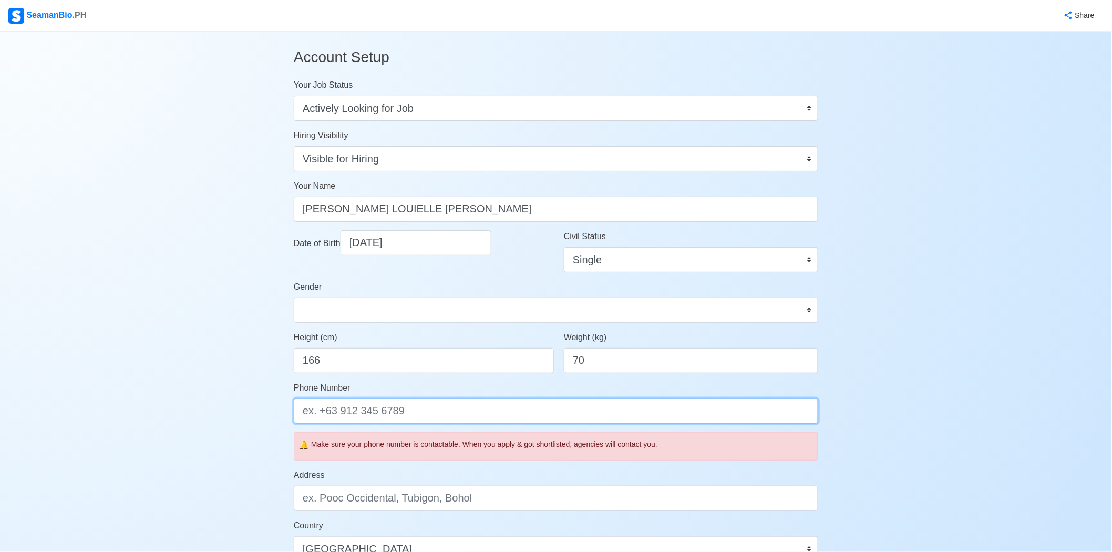
click at [413, 416] on input "Phone Number" at bounding box center [556, 410] width 524 height 25
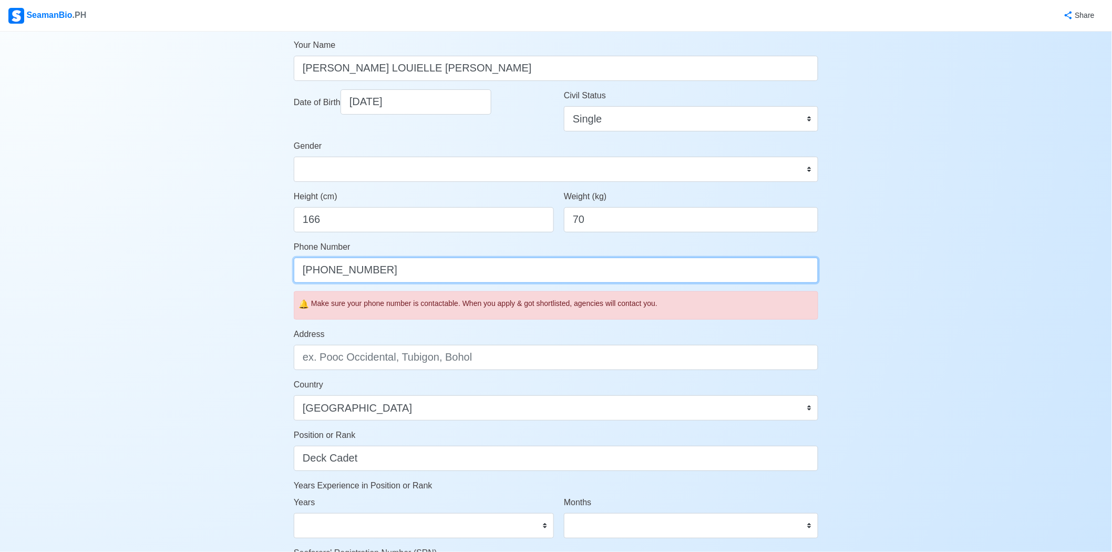
scroll to position [175, 0]
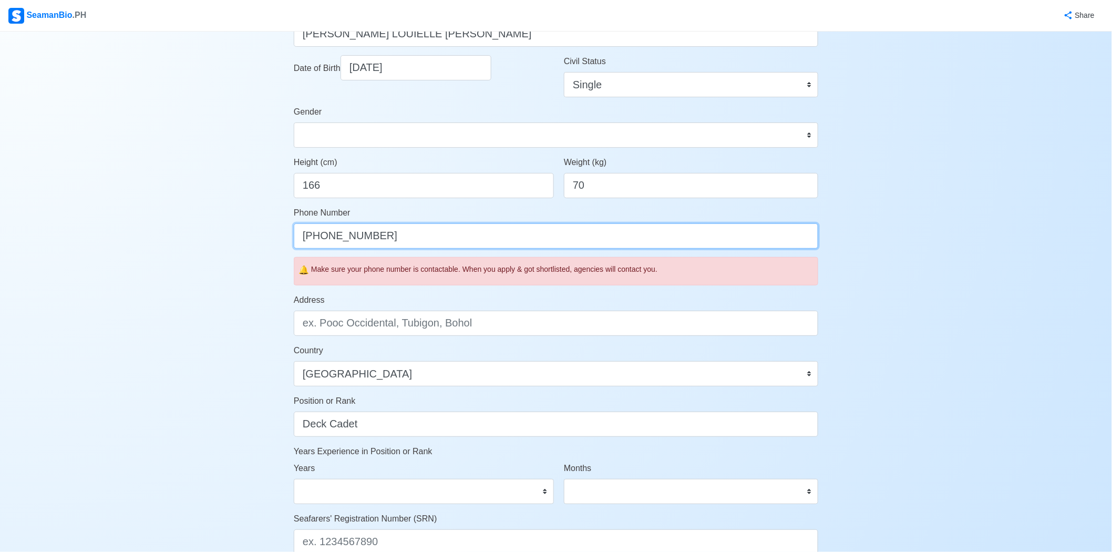
type input "[PHONE_NUMBER]"
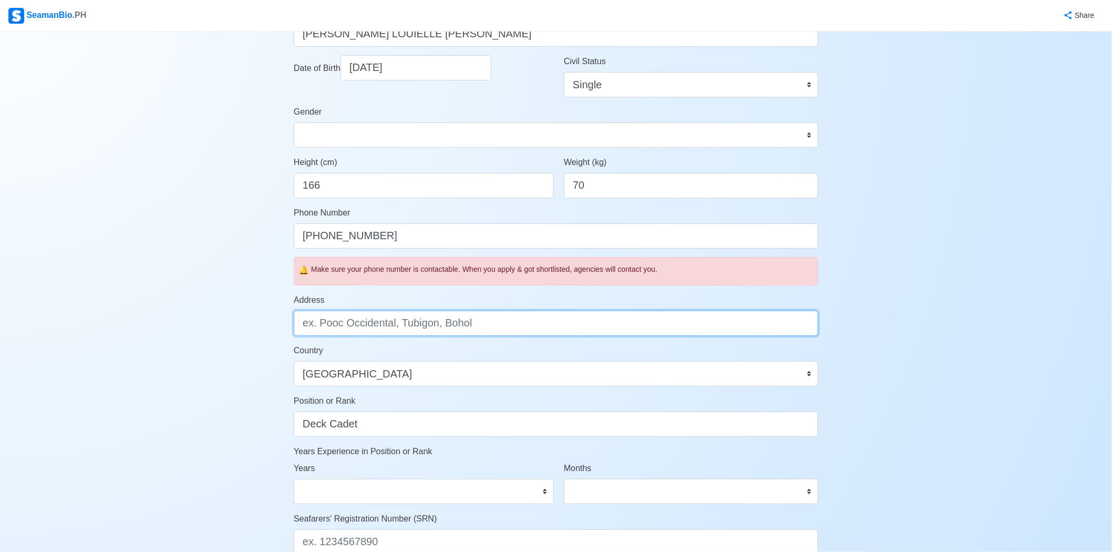
click at [427, 330] on input "Address" at bounding box center [556, 323] width 524 height 25
type input "[GEOGRAPHIC_DATA], [GEOGRAPHIC_DATA][PERSON_NAME], [GEOGRAPHIC_DATA]"
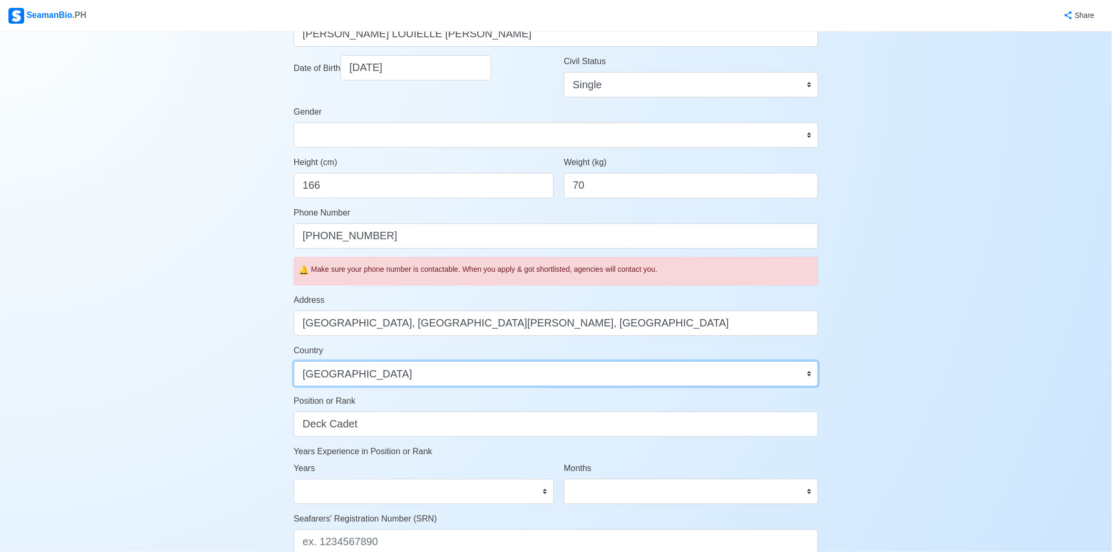
click at [517, 376] on select "[GEOGRAPHIC_DATA] [GEOGRAPHIC_DATA] [GEOGRAPHIC_DATA] [GEOGRAPHIC_DATA] [US_STA…" at bounding box center [556, 373] width 524 height 25
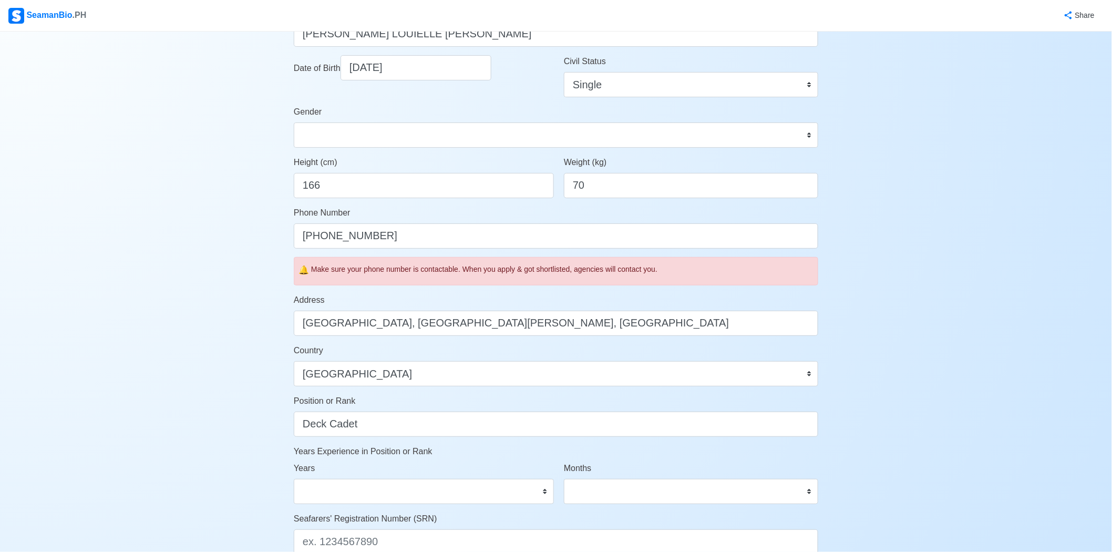
click at [969, 393] on div "Account Setup Your Job Status Onboard Actively Looking for Job Not Looking for …" at bounding box center [556, 312] width 1112 height 911
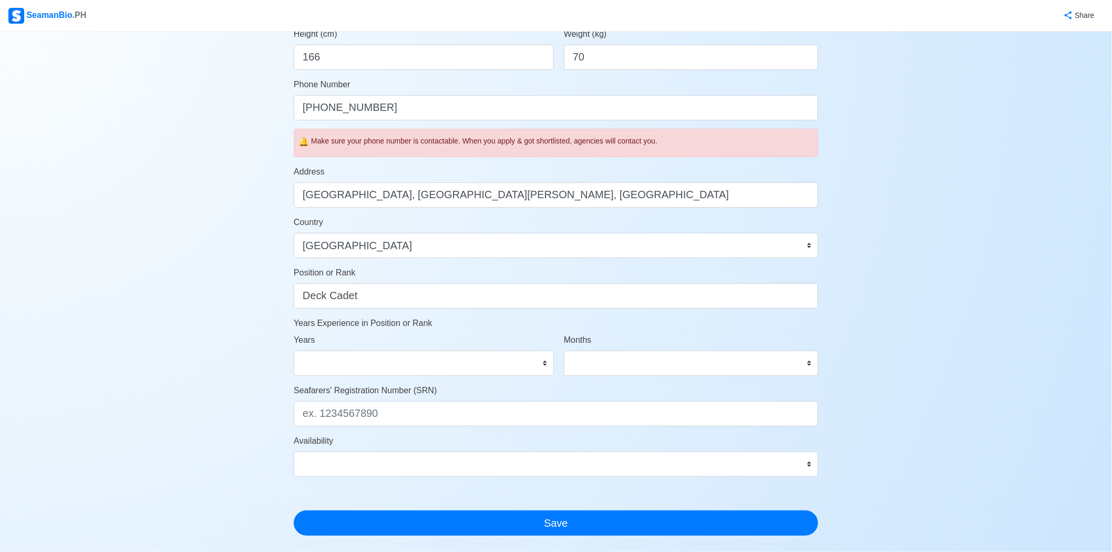
scroll to position [408, 0]
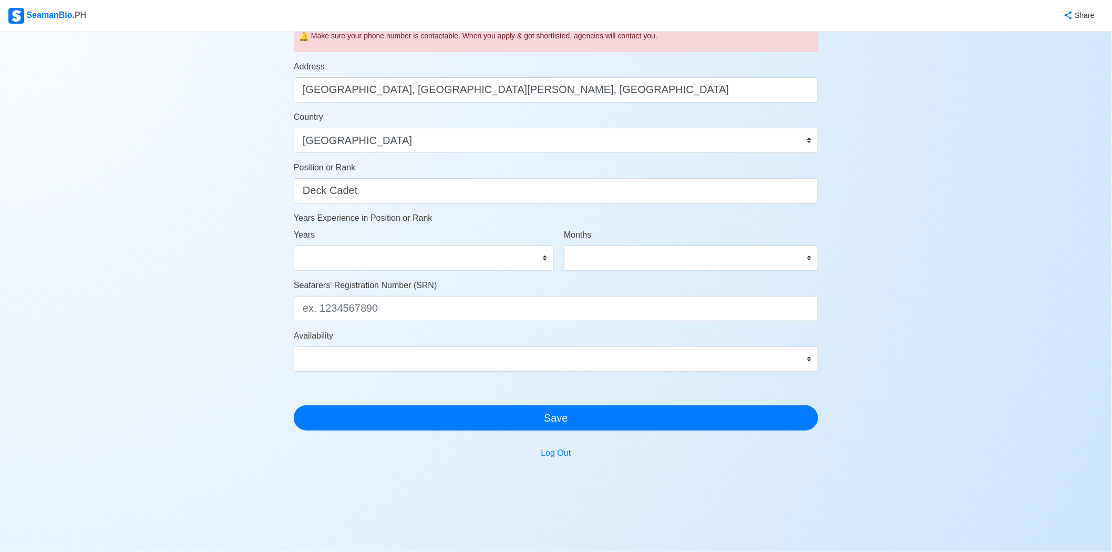
click at [465, 271] on div "Years 0 1 2 3 4 5 6 7 8 9 10 11 12 13 14 15 16 17 18 19 20 21 22 23 24 25 26 27…" at bounding box center [421, 254] width 270 height 50
click at [460, 262] on select "0 1 2 3 4 5 6 7 8 9 10 11 12 13 14 15 16 17 18 19 20 21 22 23 24 25 26 27 28 29…" at bounding box center [424, 257] width 260 height 25
select select "0"
click at [294, 245] on select "0 1 2 3 4 5 6 7 8 9 10 11 12 13 14 15 16 17 18 19 20 21 22 23 24 25 26 27 28 29…" at bounding box center [424, 257] width 260 height 25
click at [619, 254] on select "0 1 2 3 4 5 6 7 8 9 10 11" at bounding box center [691, 257] width 254 height 25
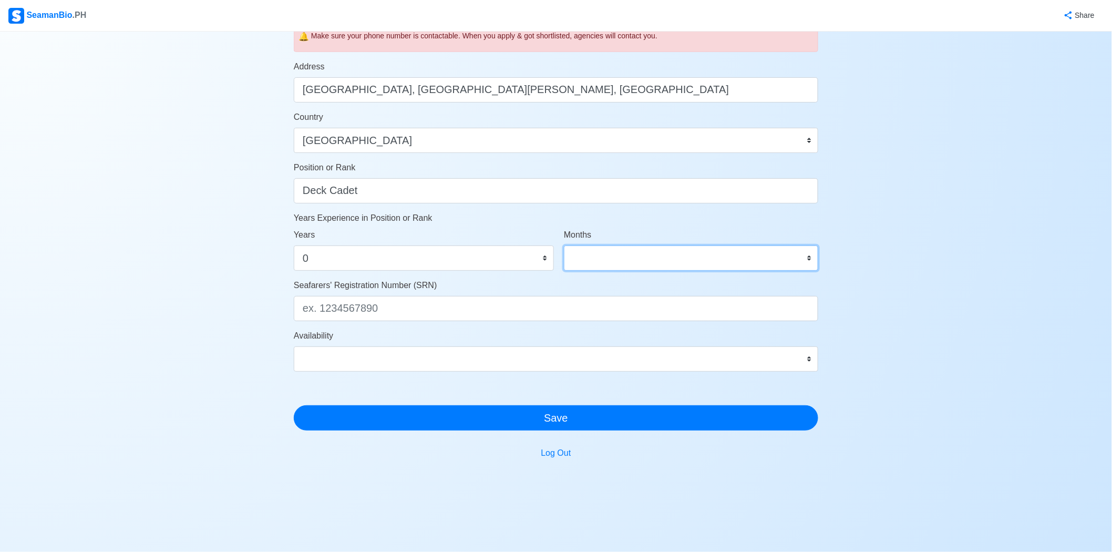
select select "0"
click at [564, 245] on select "0 1 2 3 4 5 6 7 8 9 10 11" at bounding box center [691, 257] width 254 height 25
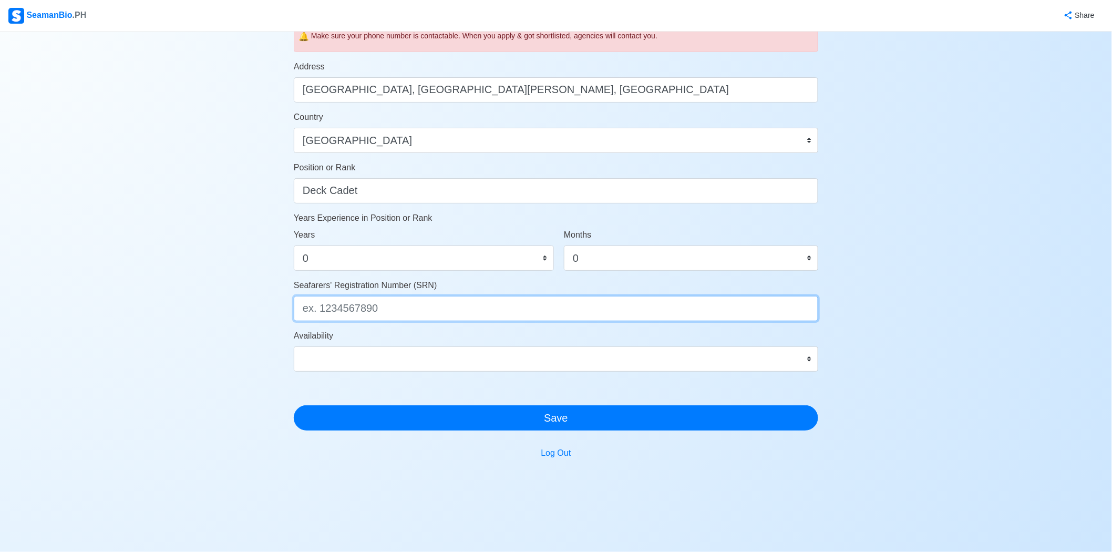
click at [497, 312] on input "Seafarers' Registration Number (SRN)" at bounding box center [556, 308] width 524 height 25
click at [387, 308] on input "Seafarers' Registration Number (SRN)" at bounding box center [556, 308] width 524 height 25
paste input "0001090108"
type input "0001090108"
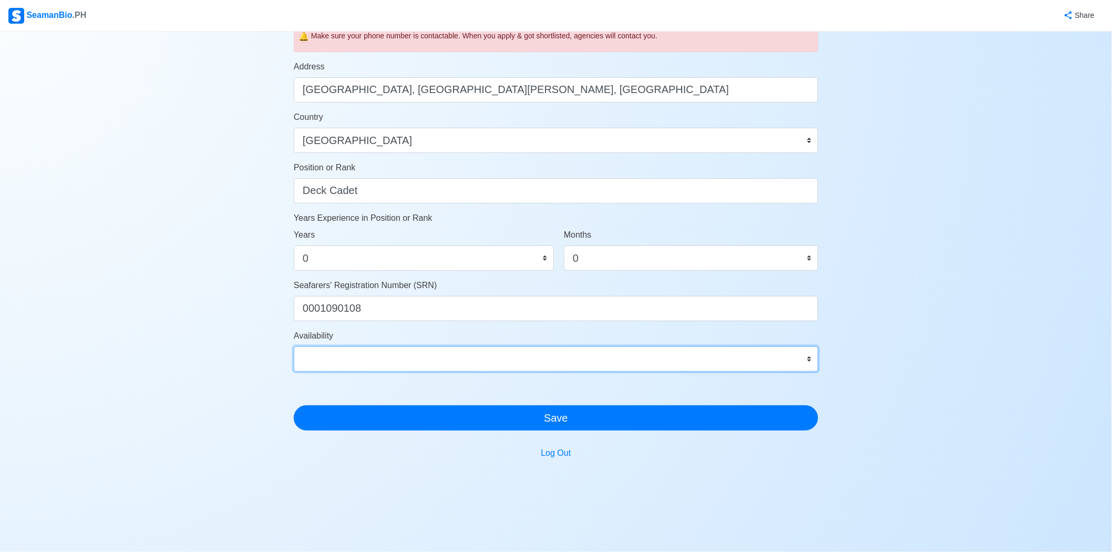
click at [378, 349] on select "Immediate Oct 2025 Nov 2025 Dec 2025 Jan 2026 Feb 2026 Mar 2026 Apr 2026 May 20…" at bounding box center [556, 358] width 524 height 25
select select "4102416000000"
click at [294, 346] on select "Immediate Oct 2025 Nov 2025 Dec 2025 Jan 2026 Feb 2026 Mar 2026 Apr 2026 May 20…" at bounding box center [556, 358] width 524 height 25
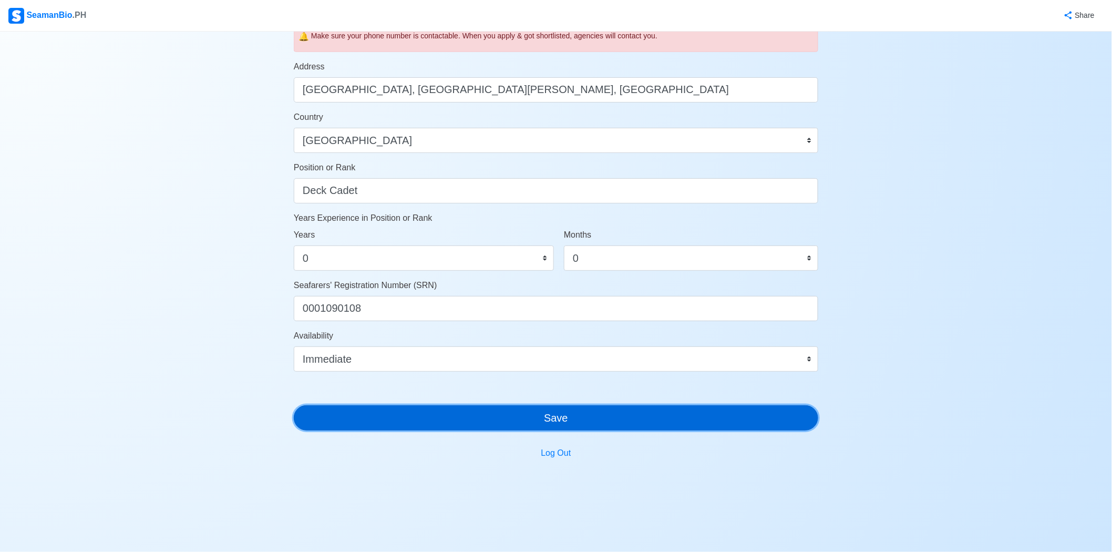
click at [610, 416] on button "Save" at bounding box center [556, 417] width 524 height 25
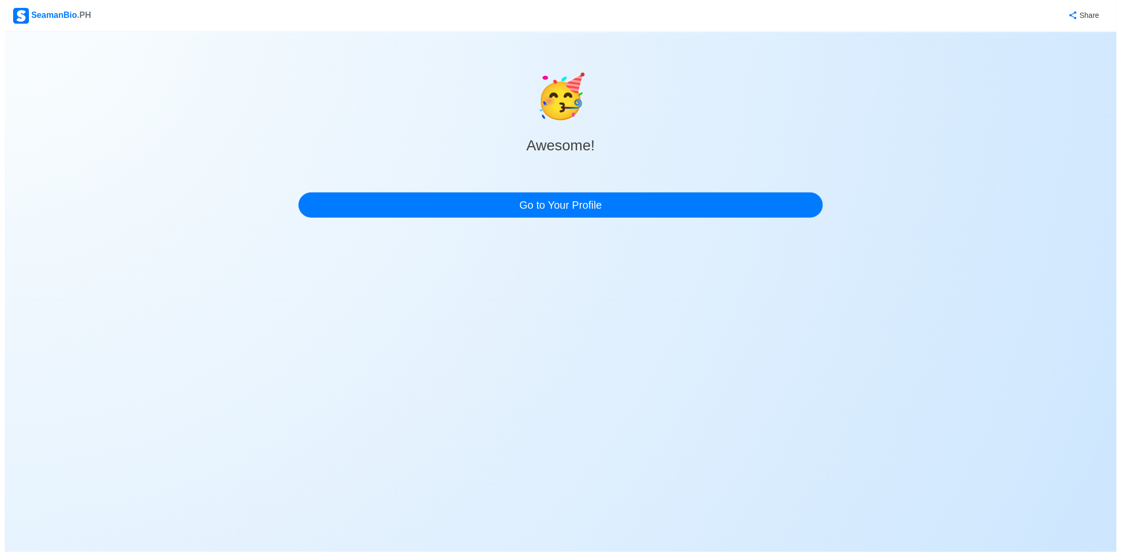
scroll to position [0, 0]
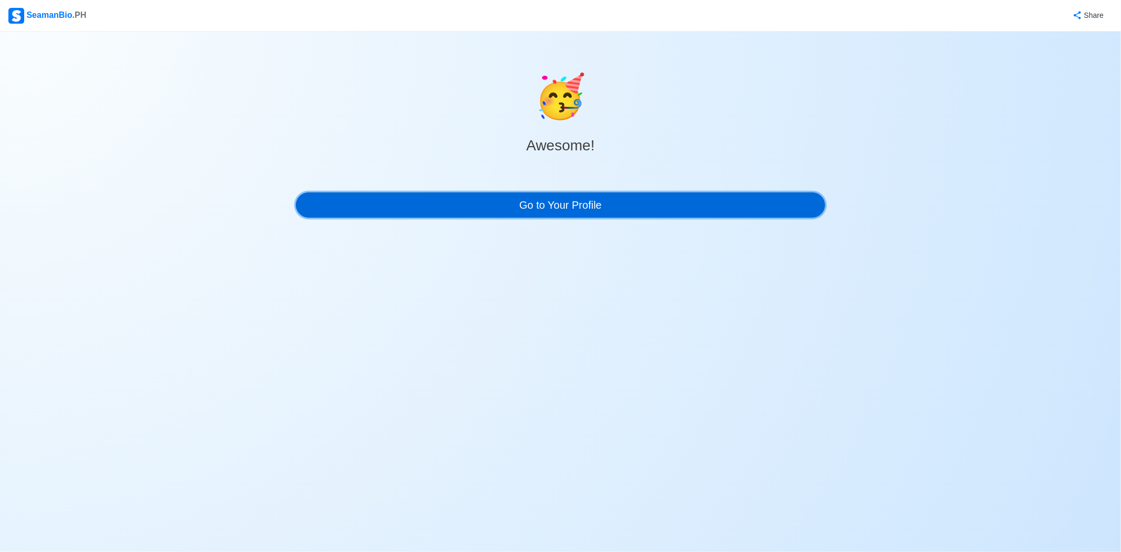
click at [552, 205] on link "Go to Your Profile" at bounding box center [560, 204] width 529 height 25
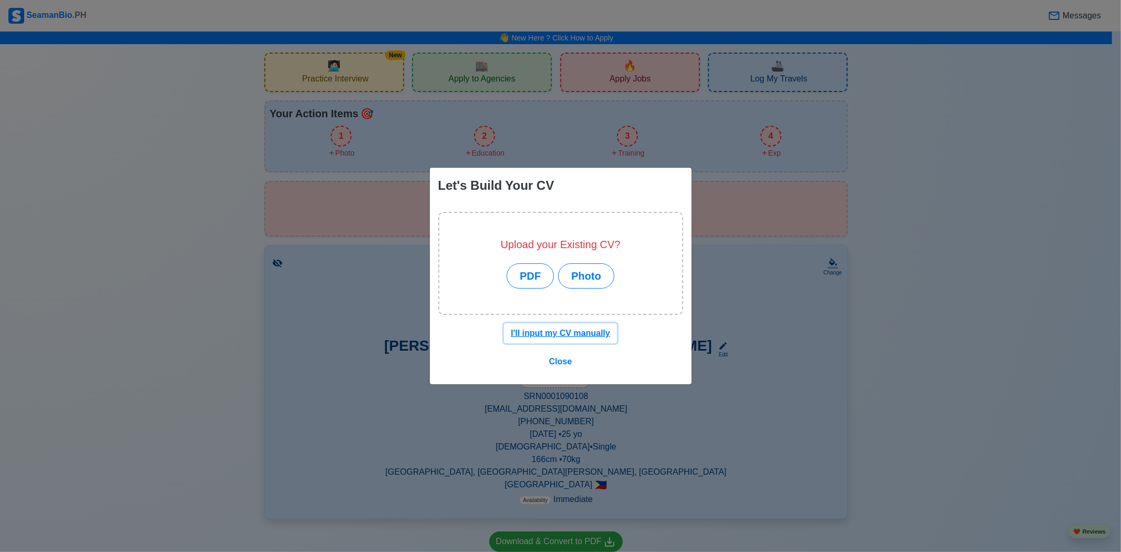
click at [588, 333] on u "I'll input my CV manually" at bounding box center [560, 332] width 99 height 9
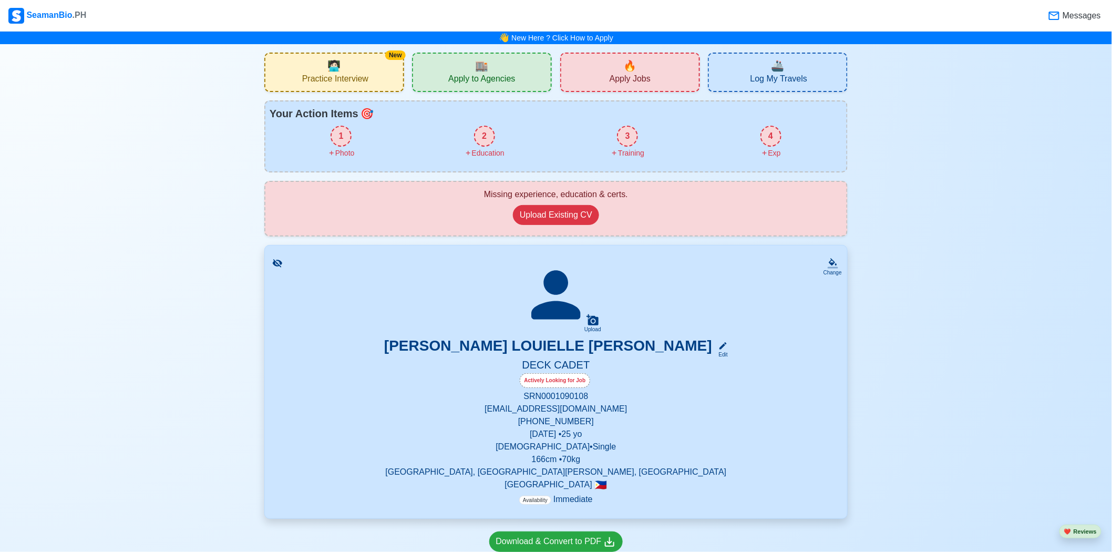
click at [590, 326] on div "Upload" at bounding box center [592, 329] width 17 height 6
click at [0, 0] on input "Upload" at bounding box center [0, 0] width 0 height 0
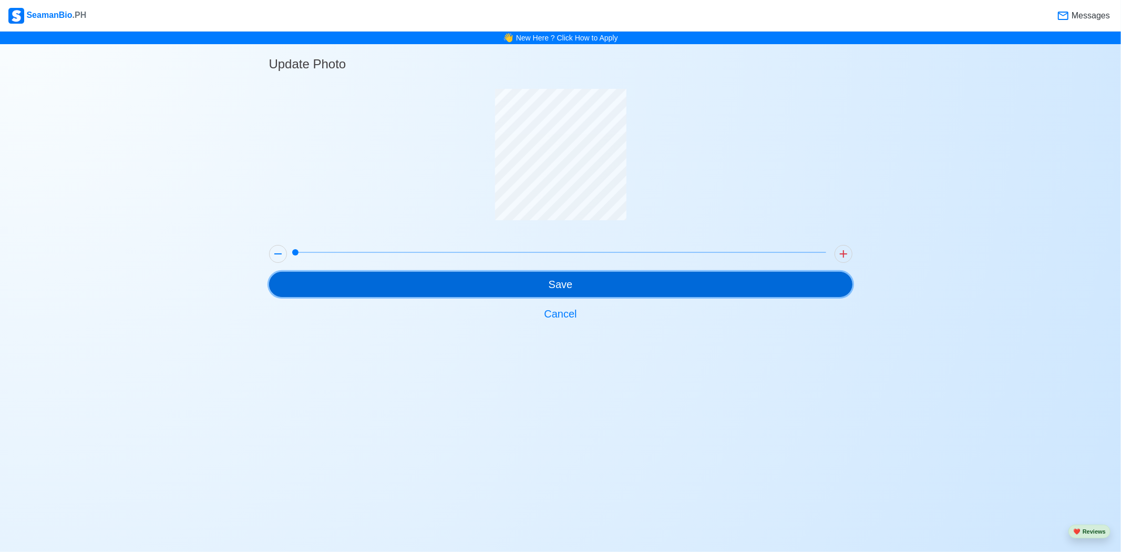
click at [577, 287] on button "Save" at bounding box center [560, 284] width 583 height 25
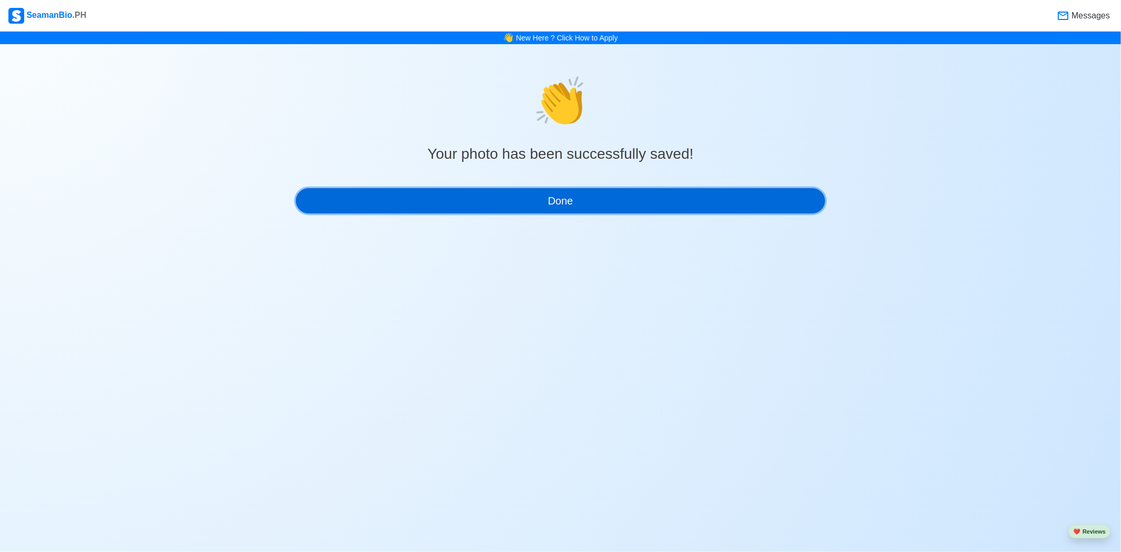
click at [586, 205] on button "Done" at bounding box center [560, 200] width 529 height 25
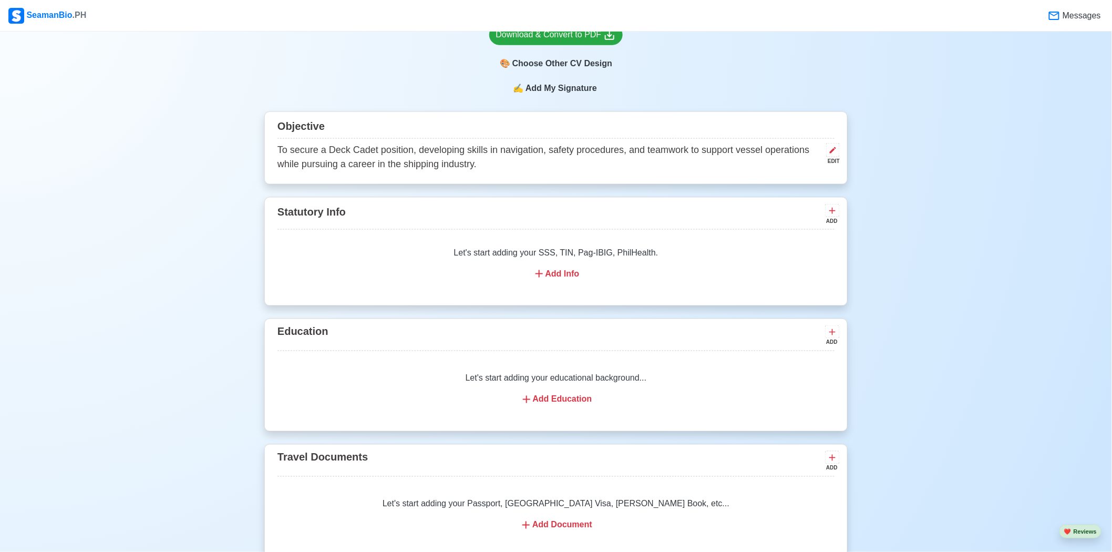
scroll to position [474, 0]
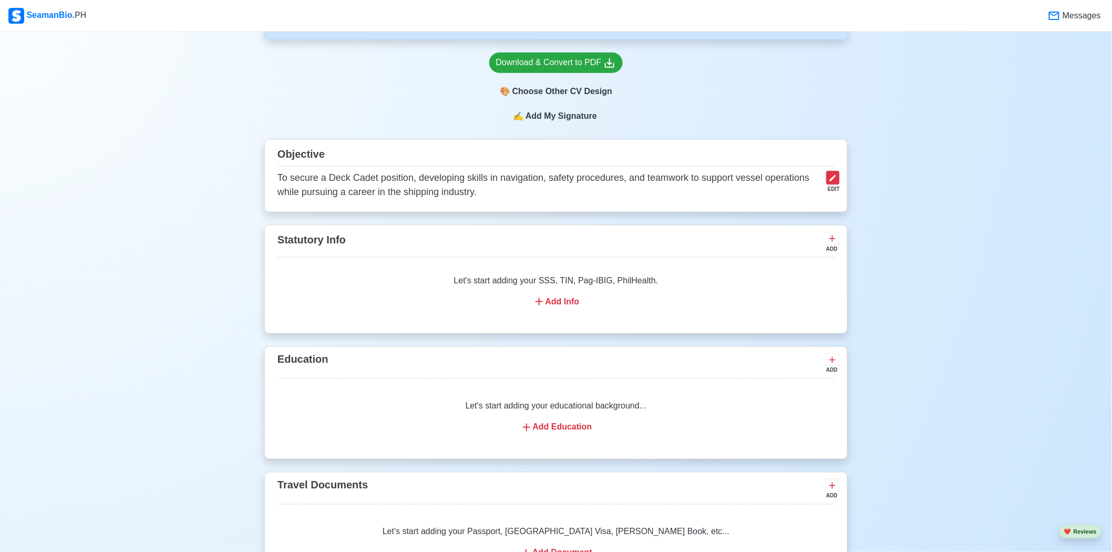
click at [834, 180] on icon at bounding box center [833, 178] width 8 height 8
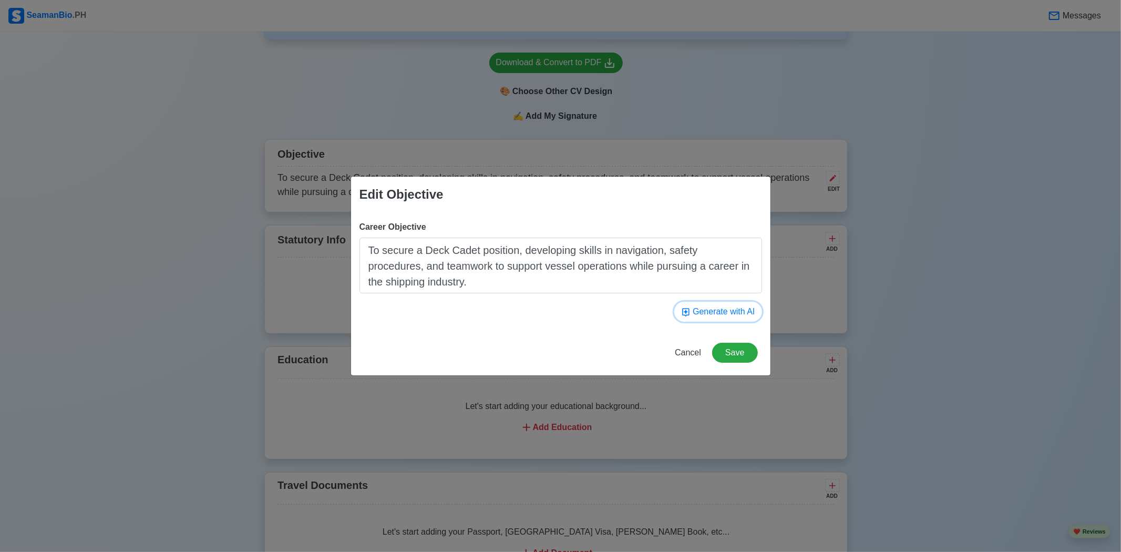
click at [734, 314] on button "Generate with AI" at bounding box center [718, 312] width 88 height 20
click at [737, 311] on button "Generate with AI" at bounding box center [718, 312] width 88 height 20
click at [731, 309] on button "Generate with AI" at bounding box center [718, 312] width 88 height 20
drag, startPoint x: 495, startPoint y: 276, endPoint x: 361, endPoint y: 237, distance: 139.5
click at [361, 237] on div "Career Objective To obtain a challenging position as a Deck Cadet and contribut…" at bounding box center [560, 257] width 403 height 73
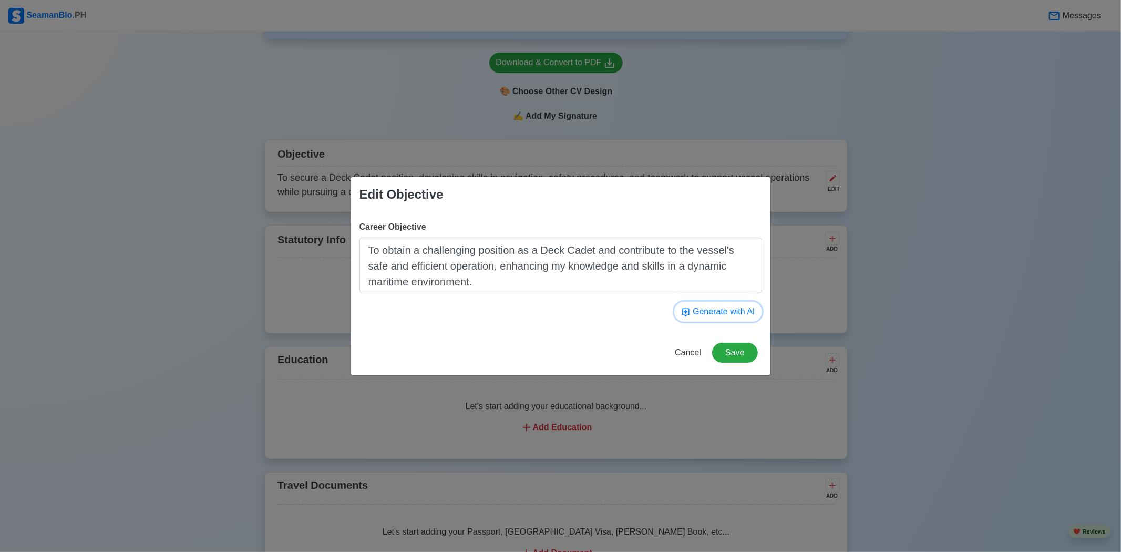
click at [707, 316] on button "Generate with AI" at bounding box center [718, 312] width 88 height 20
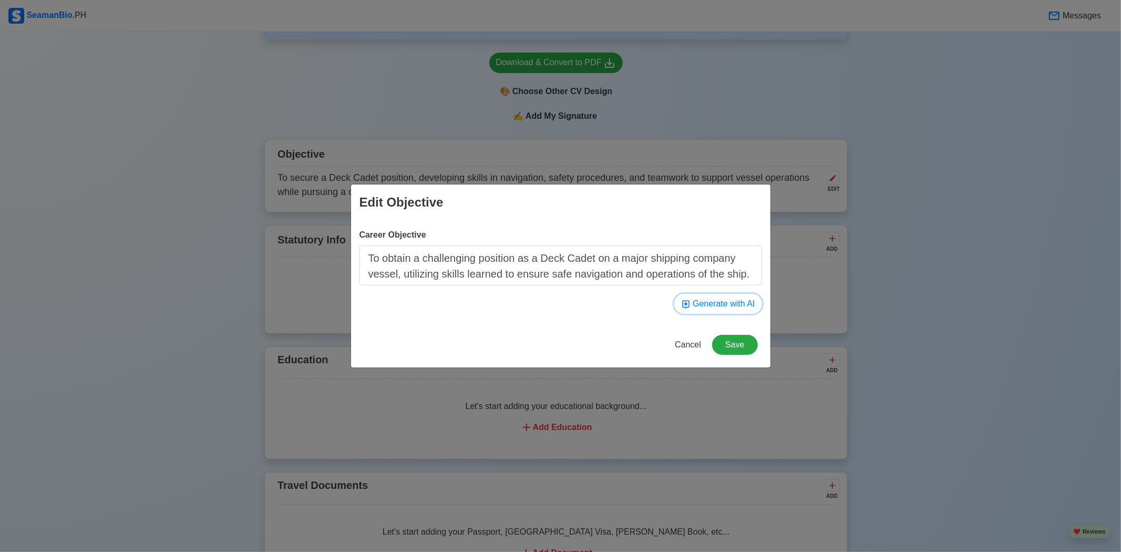
click at [721, 300] on button "Generate with AI" at bounding box center [718, 304] width 88 height 20
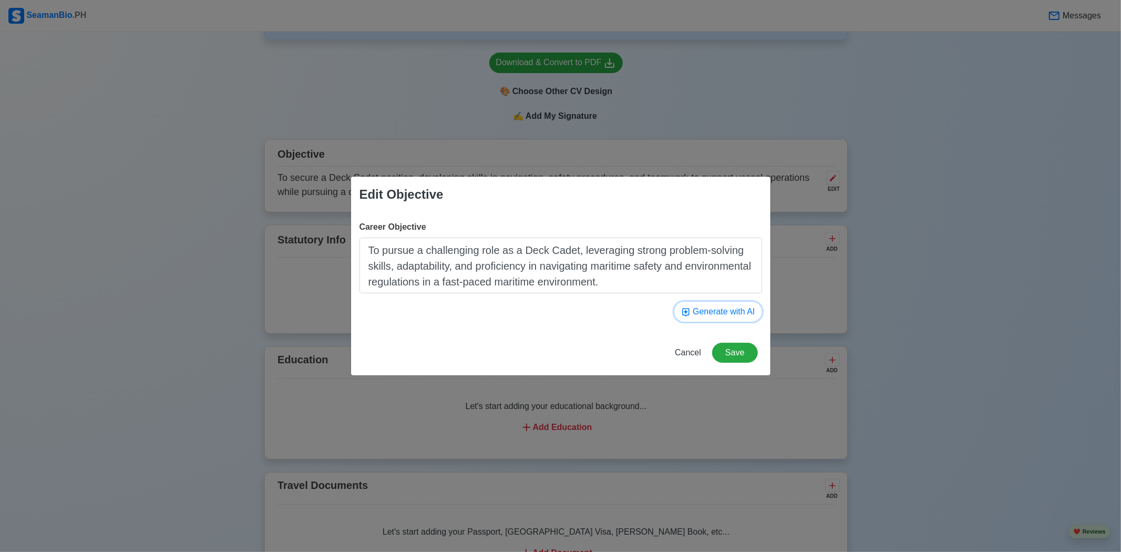
click at [727, 310] on button "Generate with AI" at bounding box center [718, 312] width 88 height 20
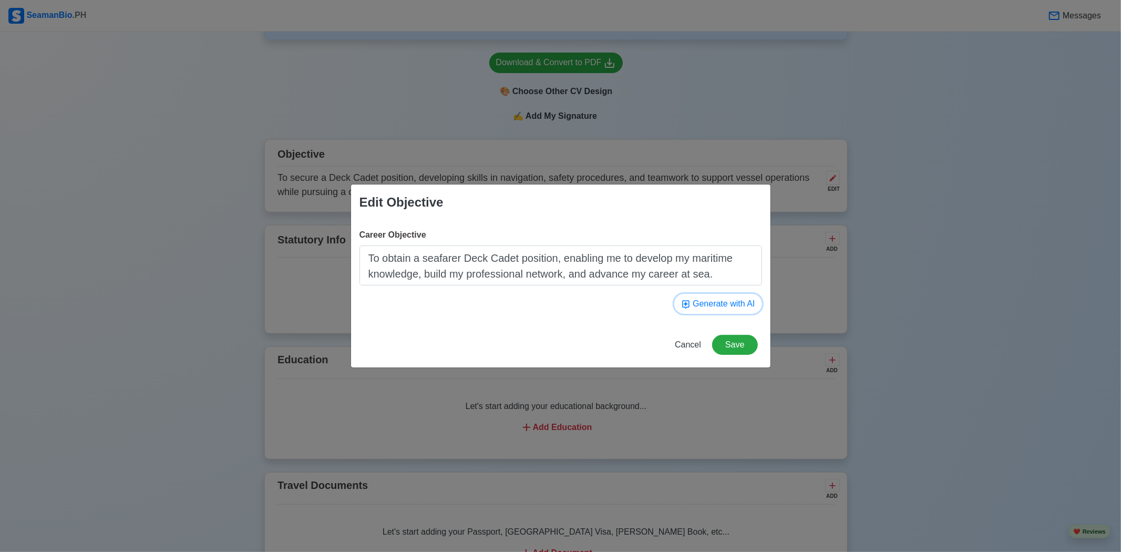
click at [727, 310] on button "Generate with AI" at bounding box center [718, 304] width 88 height 20
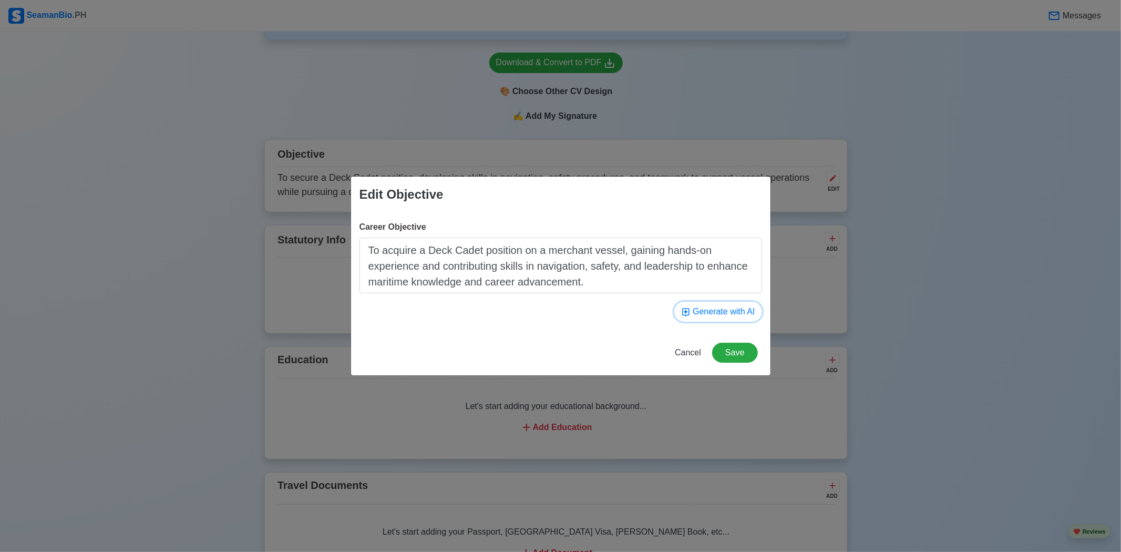
click at [727, 310] on button "Generate with AI" at bounding box center [718, 312] width 88 height 20
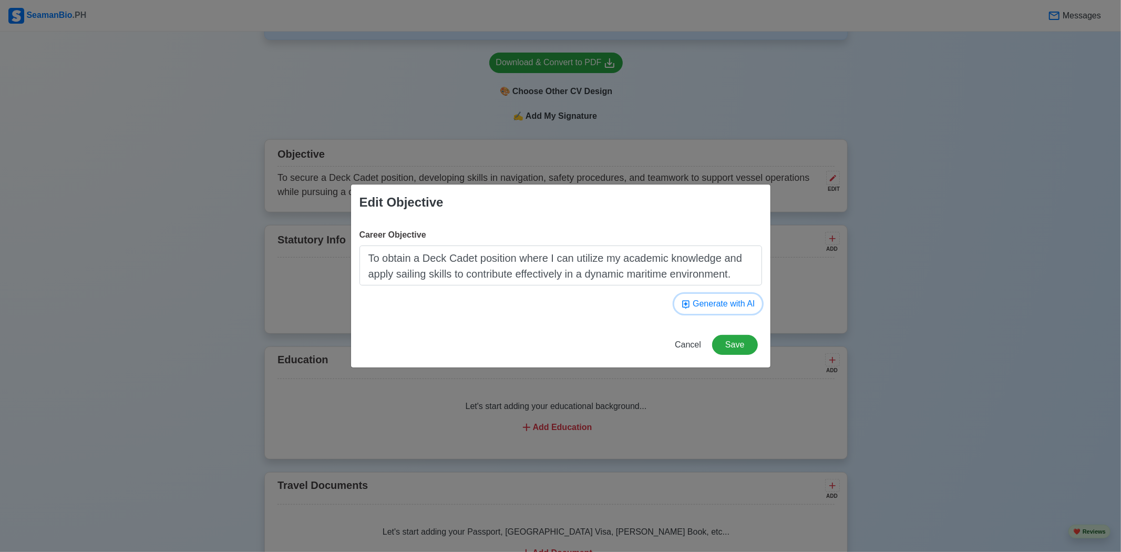
click at [727, 310] on button "Generate with AI" at bounding box center [718, 304] width 88 height 20
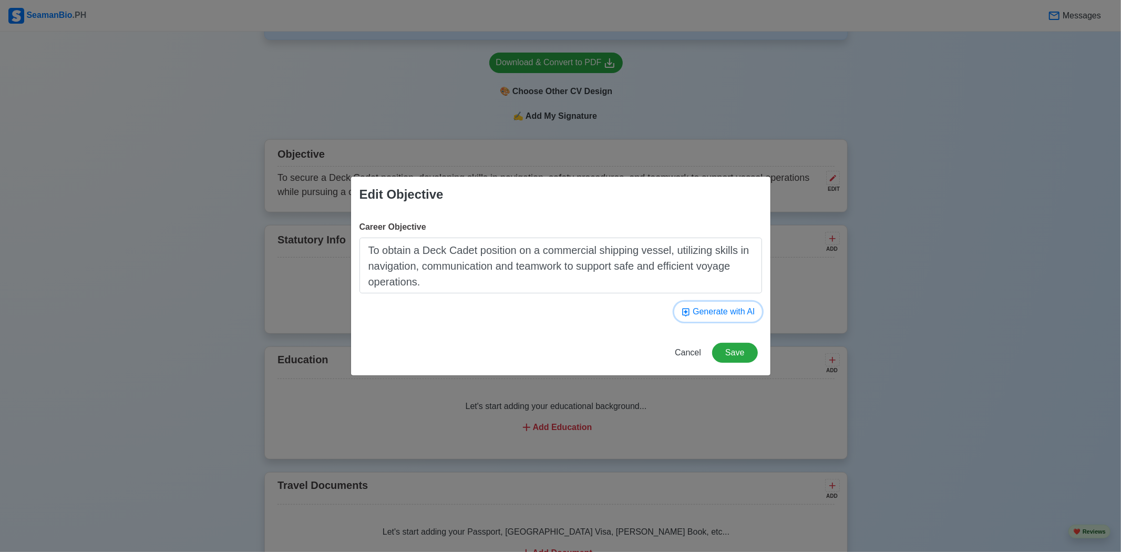
click at [727, 310] on button "Generate with AI" at bounding box center [718, 312] width 88 height 20
click at [574, 286] on textarea "To gain hands-on experience in maritime operations, contribute to safe vessel o…" at bounding box center [560, 266] width 403 height 56
drag, startPoint x: 574, startPoint y: 286, endPoint x: 363, endPoint y: 240, distance: 216.3
click at [363, 240] on textarea "To gain hands-on experience in maritime operations, contribute to safe vessel o…" at bounding box center [560, 266] width 403 height 56
click at [707, 308] on button "Generate with AI" at bounding box center [718, 312] width 88 height 20
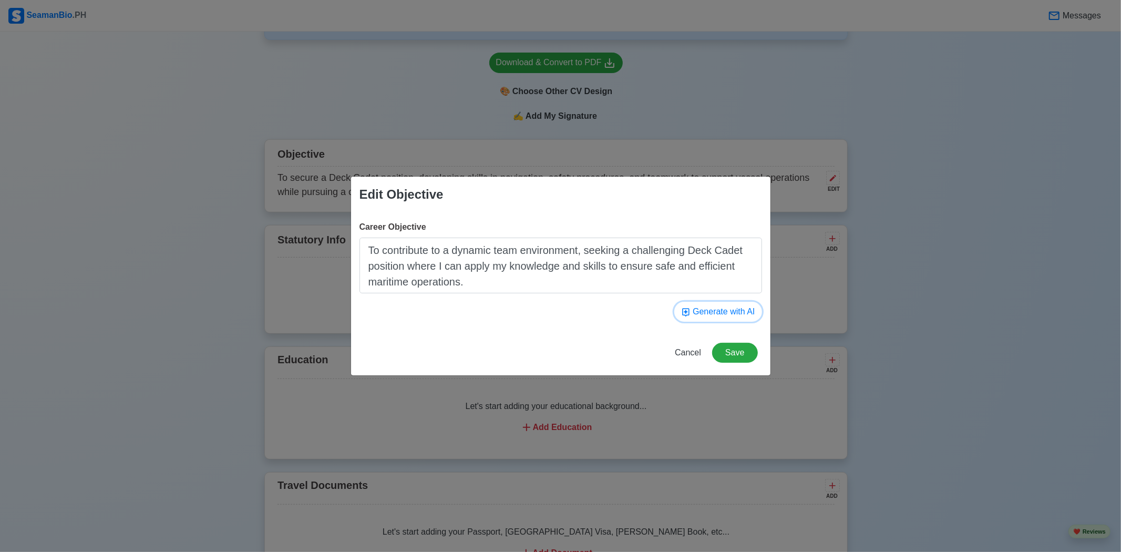
click at [709, 305] on button "Generate with AI" at bounding box center [718, 312] width 88 height 20
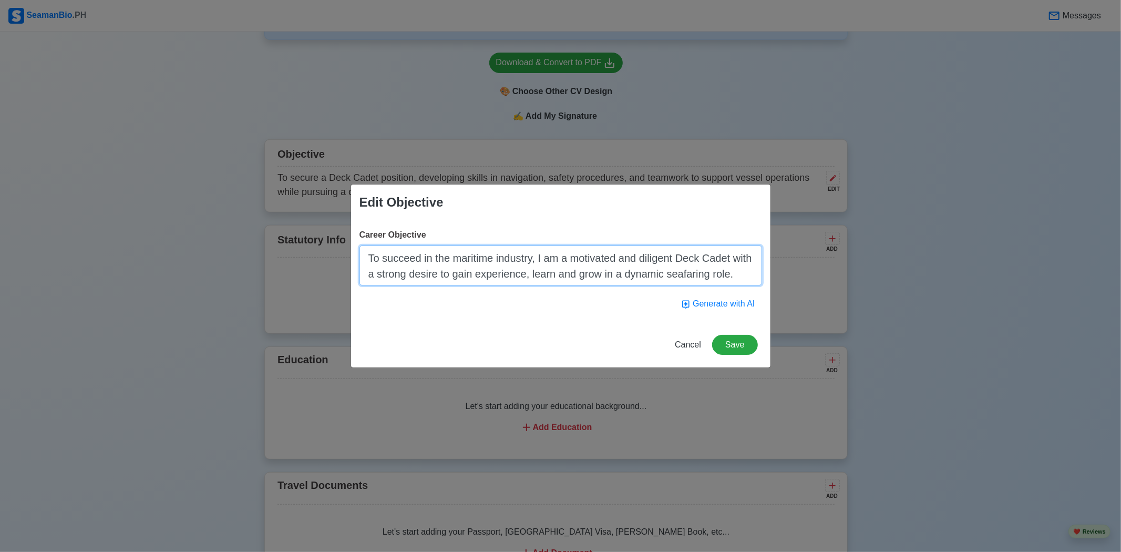
drag, startPoint x: 735, startPoint y: 277, endPoint x: 358, endPoint y: 258, distance: 377.3
click at [358, 258] on div "Career Objective To succeed in the maritime industry, I am a motivated and dili…" at bounding box center [560, 271] width 419 height 102
drag, startPoint x: 734, startPoint y: 300, endPoint x: 743, endPoint y: 301, distance: 9.5
click at [735, 302] on button "Generate with AI" at bounding box center [718, 304] width 88 height 20
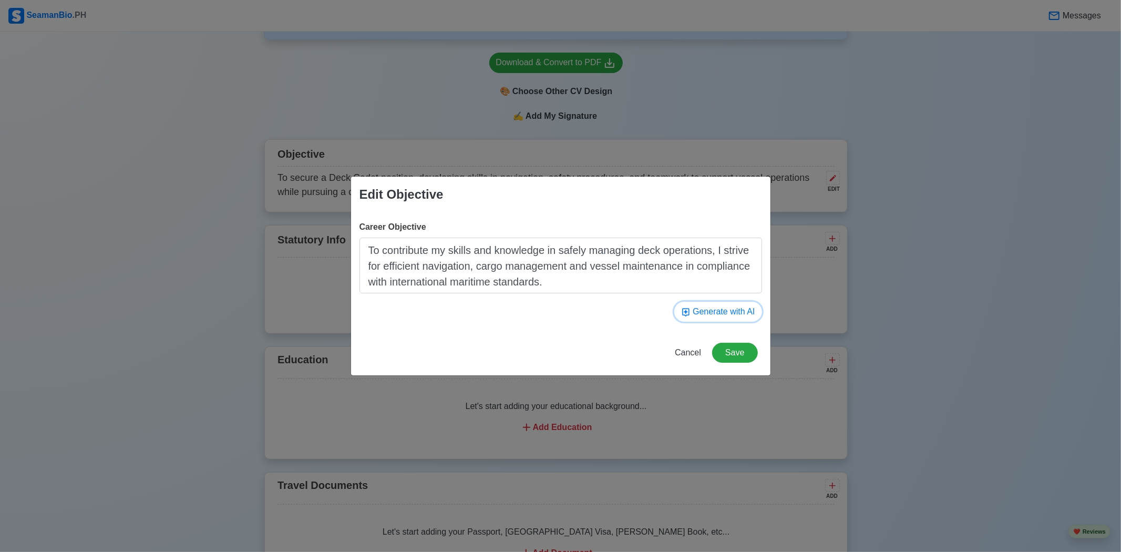
click at [726, 314] on button "Generate with AI" at bounding box center [718, 312] width 88 height 20
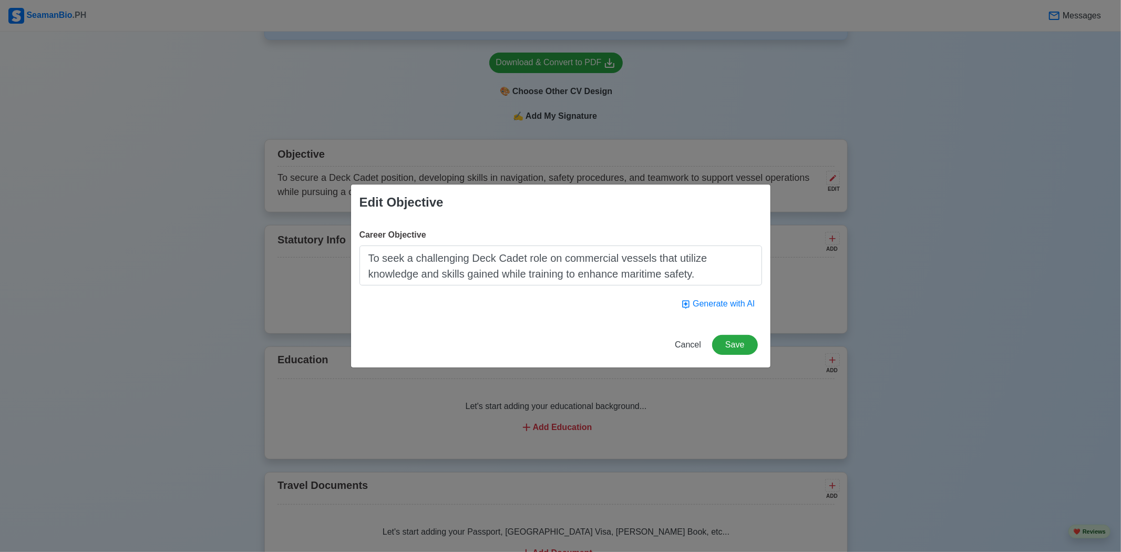
click at [726, 314] on div "Career Objective To seek a challenging Deck Cadet role on commercial vessels th…" at bounding box center [560, 271] width 419 height 102
click at [727, 308] on button "Generate with AI" at bounding box center [718, 304] width 88 height 20
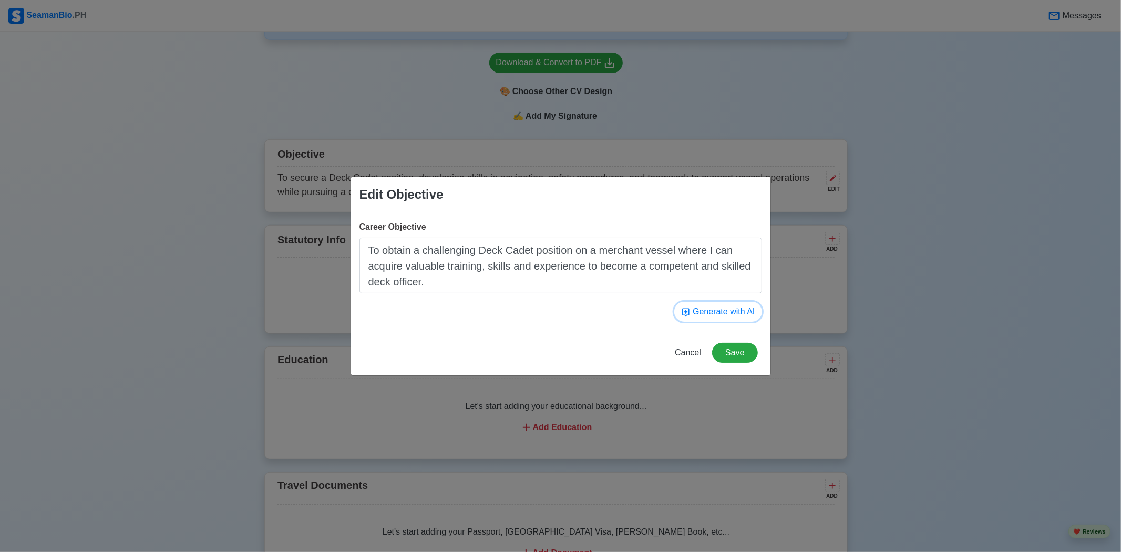
click at [727, 308] on button "Generate with AI" at bounding box center [718, 312] width 88 height 20
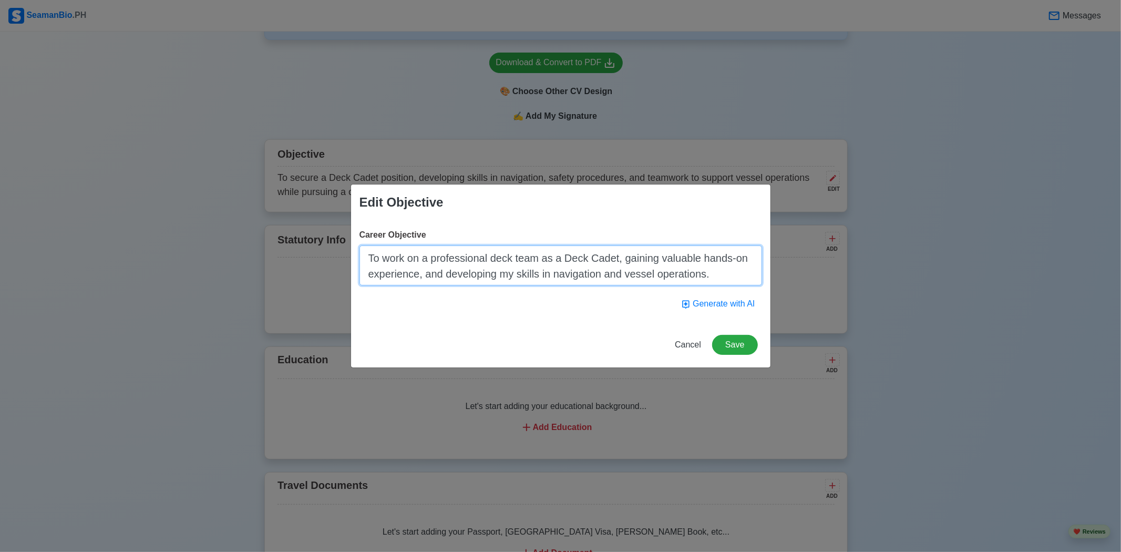
drag, startPoint x: 717, startPoint y: 279, endPoint x: 373, endPoint y: 259, distance: 344.8
click at [373, 259] on textarea "To work on a professional deck team as a Deck Cadet, gaining valuable hands-on …" at bounding box center [560, 265] width 403 height 40
type textarea "T"
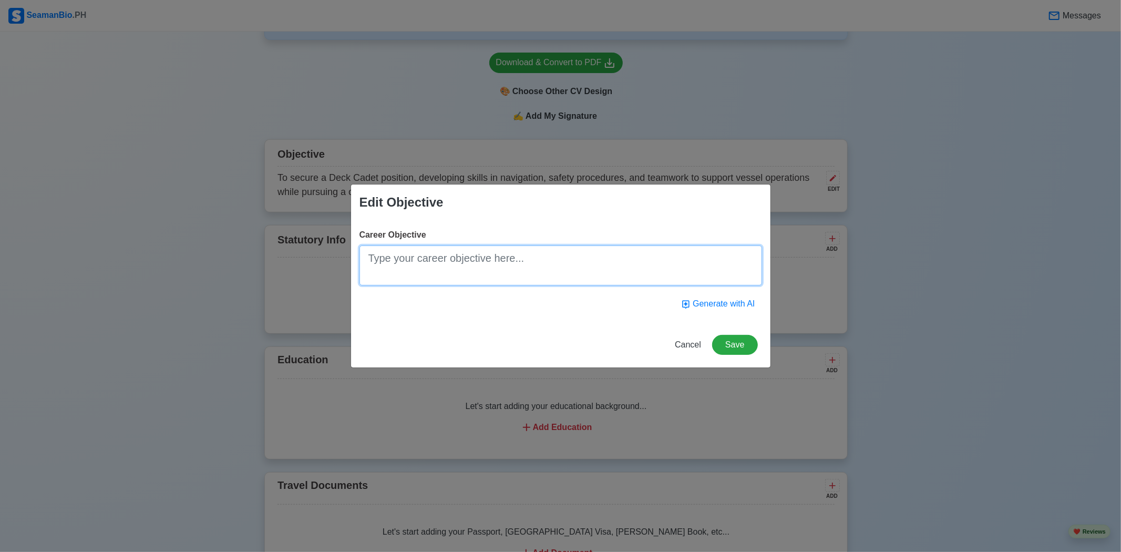
paste textarea "To gain hands-on experience in maritime operations, contribute to safe vessel o…"
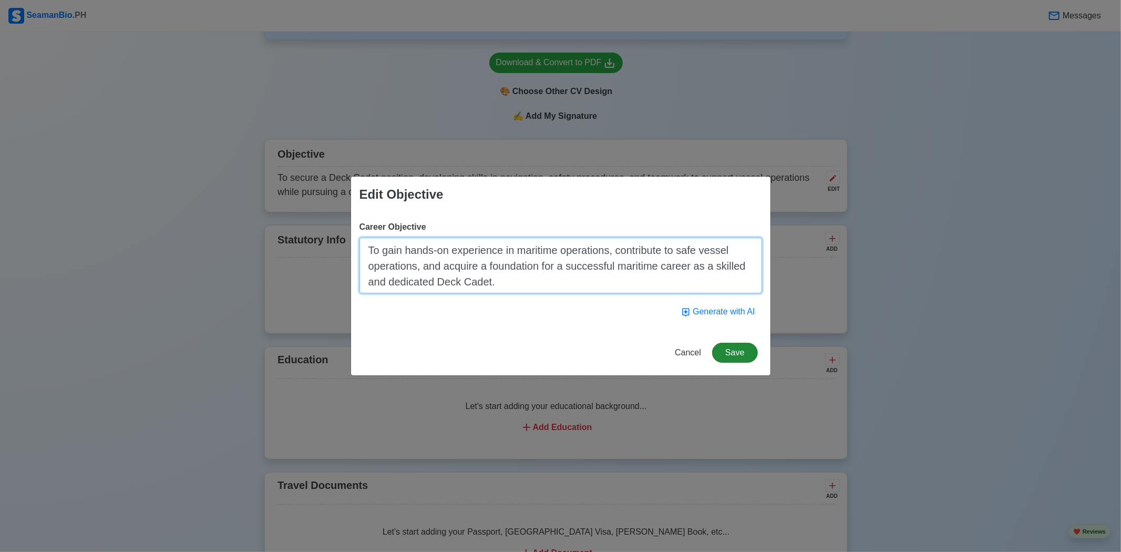
type textarea "To gain hands-on experience in maritime operations, contribute to safe vessel o…"
click at [739, 354] on button "Save" at bounding box center [734, 353] width 45 height 20
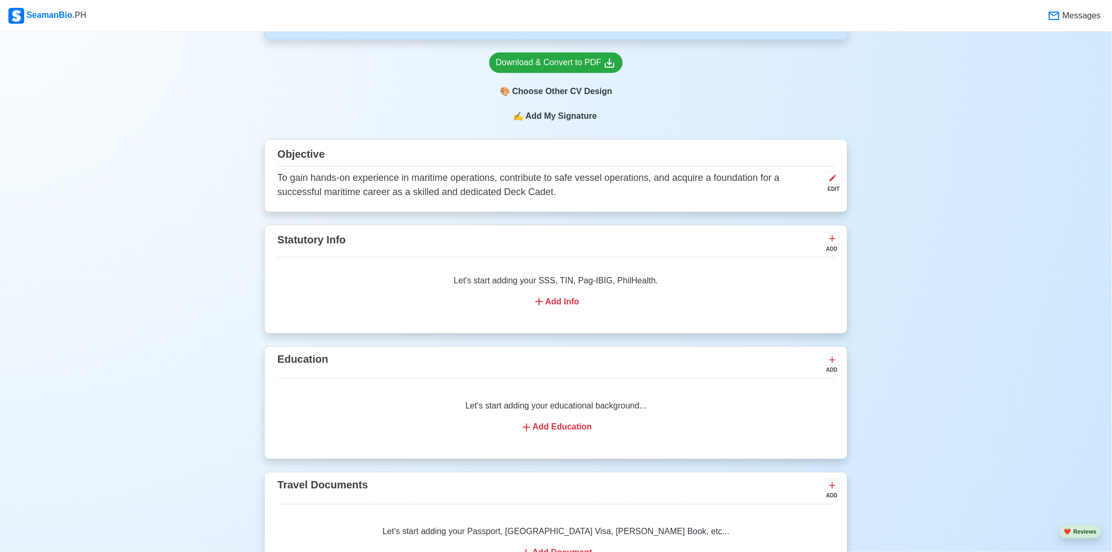
click at [552, 301] on div "Add Info" at bounding box center [556, 301] width 532 height 13
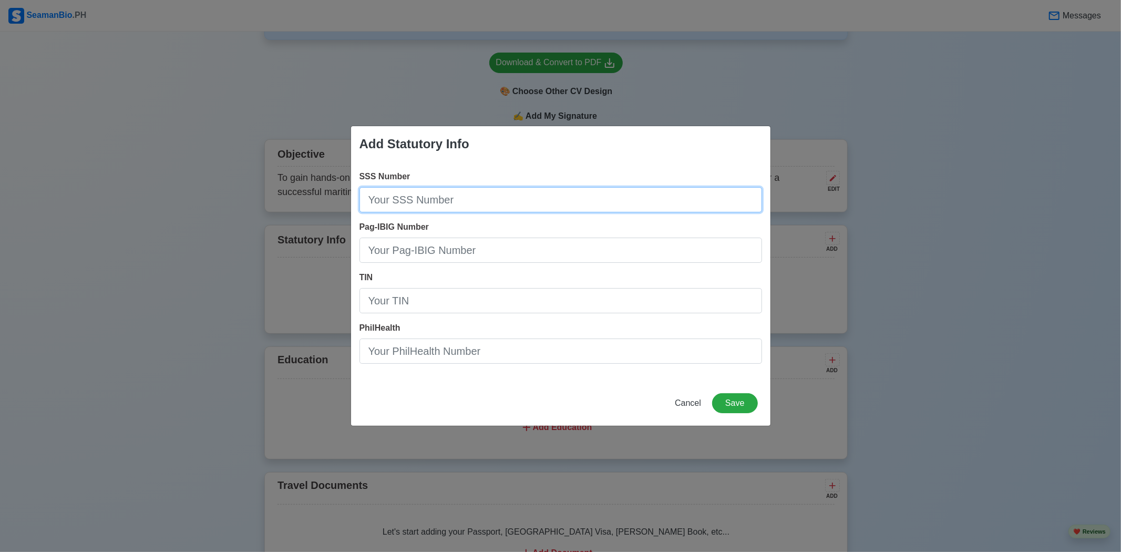
click at [483, 200] on input "SSS Number" at bounding box center [560, 199] width 403 height 25
type input "[PHONE_NUMBER]"
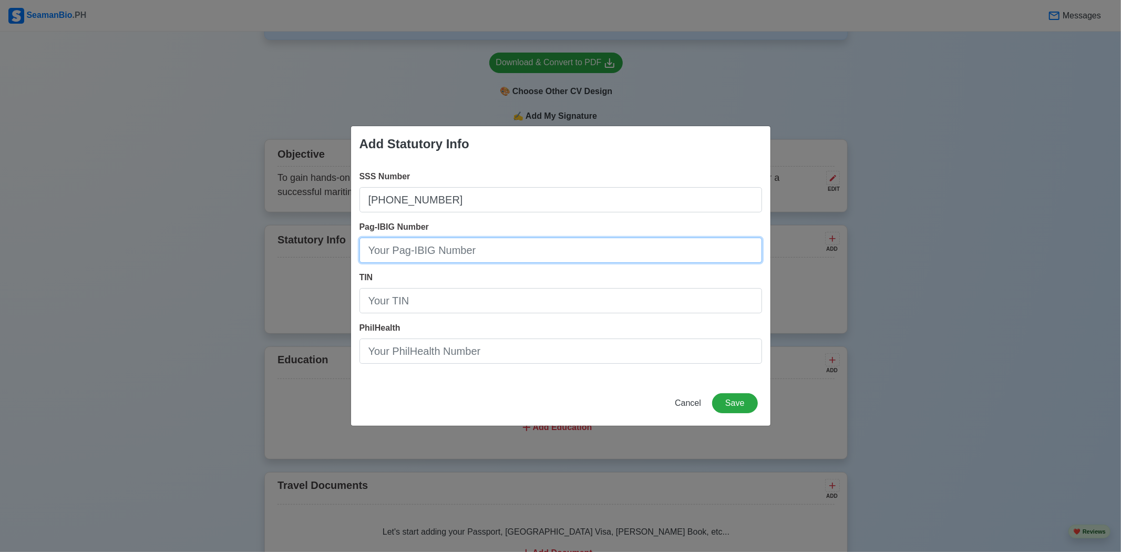
click at [427, 247] on input "Pag-IBIG Number" at bounding box center [560, 250] width 403 height 25
type input "121325377014"
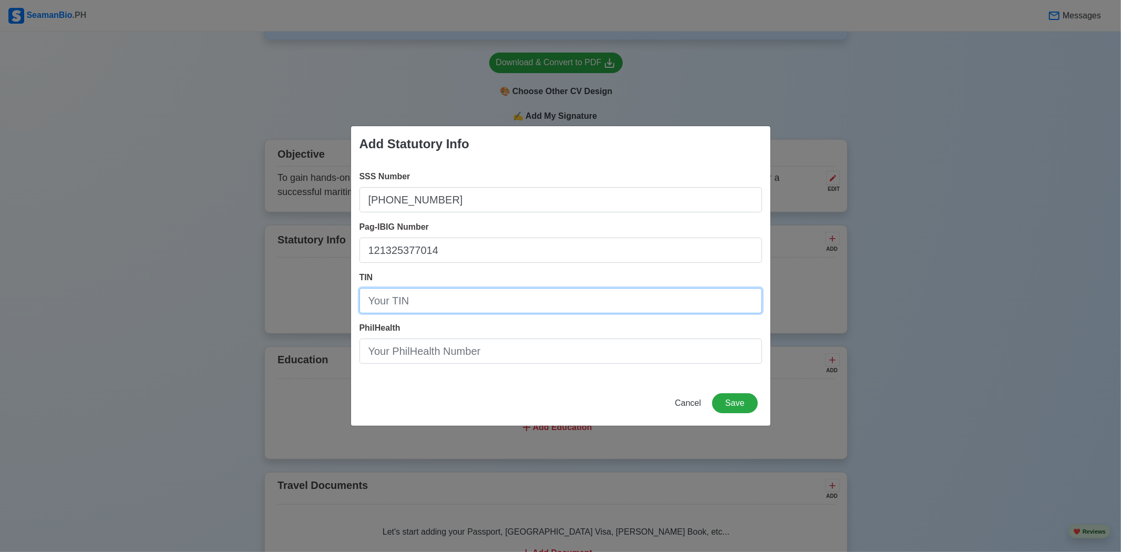
click at [419, 292] on input "TIN" at bounding box center [560, 300] width 403 height 25
click at [418, 297] on input "TIN" at bounding box center [560, 300] width 403 height 25
type input "[PHONE_NUMBER]"
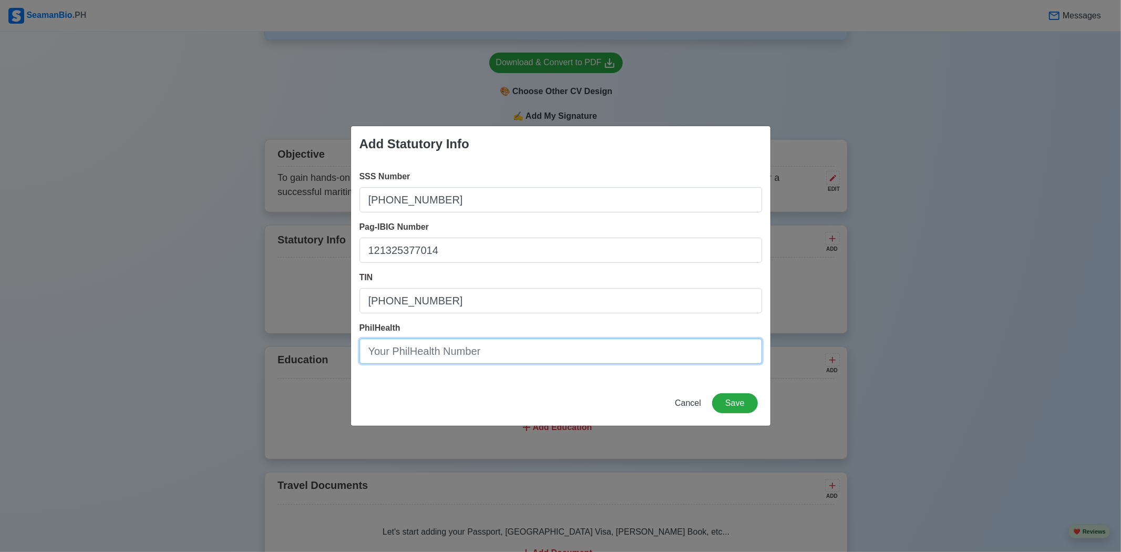
click at [448, 358] on input "PhilHealth" at bounding box center [560, 350] width 403 height 25
type input "09-252499746-2"
click at [728, 396] on button "Save" at bounding box center [734, 403] width 45 height 20
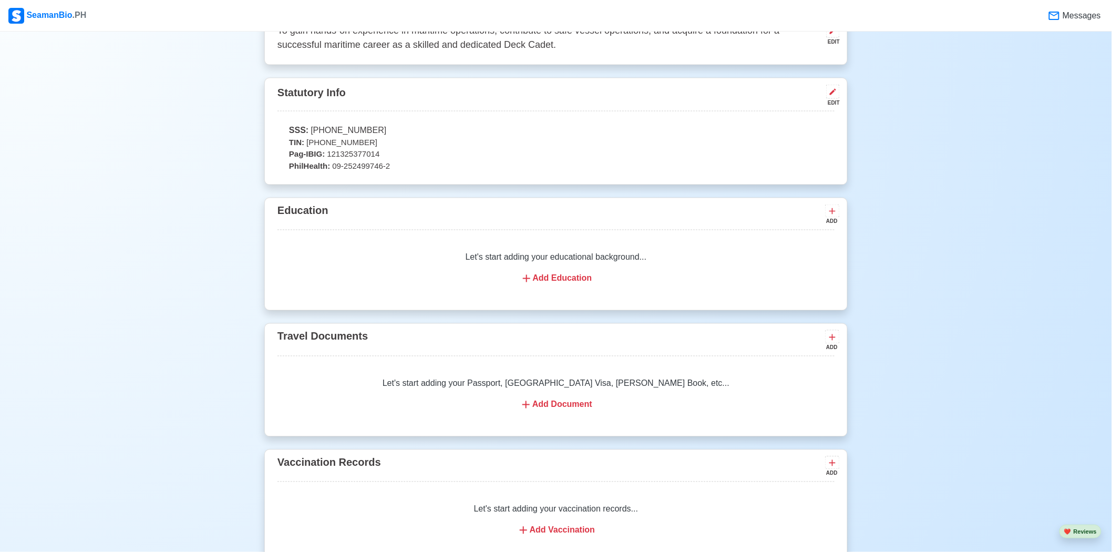
scroll to position [649, 0]
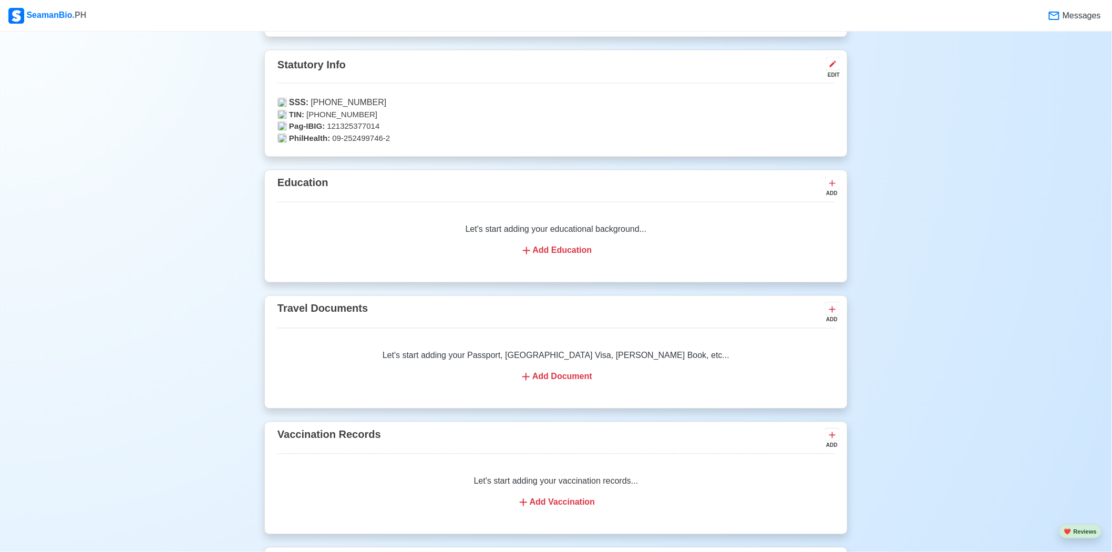
click at [616, 241] on div "Let's start adding your educational background... Add Education" at bounding box center [555, 240] width 557 height 59
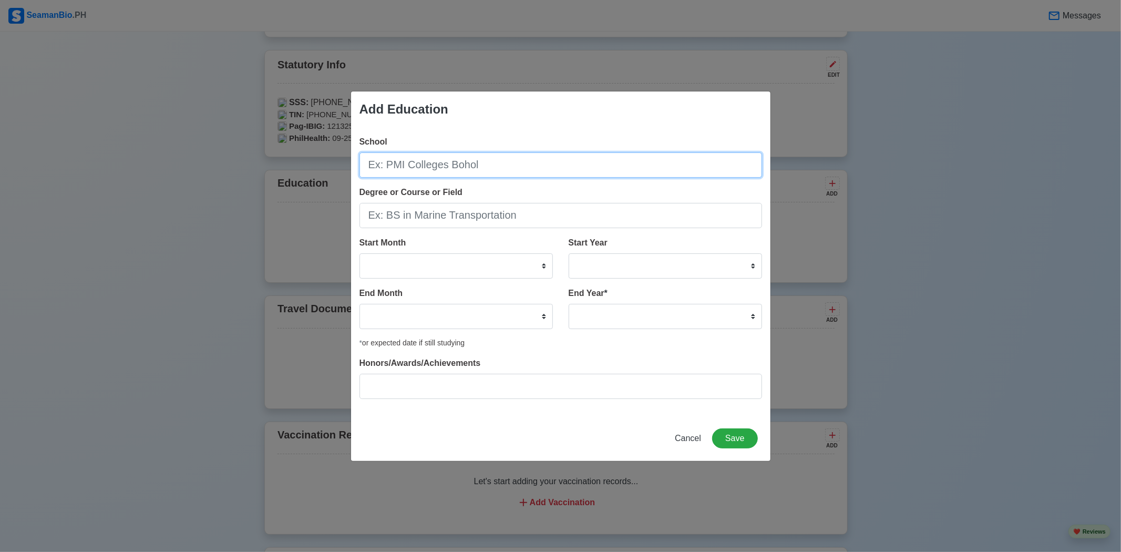
click at [498, 165] on input "School" at bounding box center [560, 164] width 403 height 25
click at [487, 168] on input "School" at bounding box center [560, 164] width 403 height 25
type input "Technological [GEOGRAPHIC_DATA]"
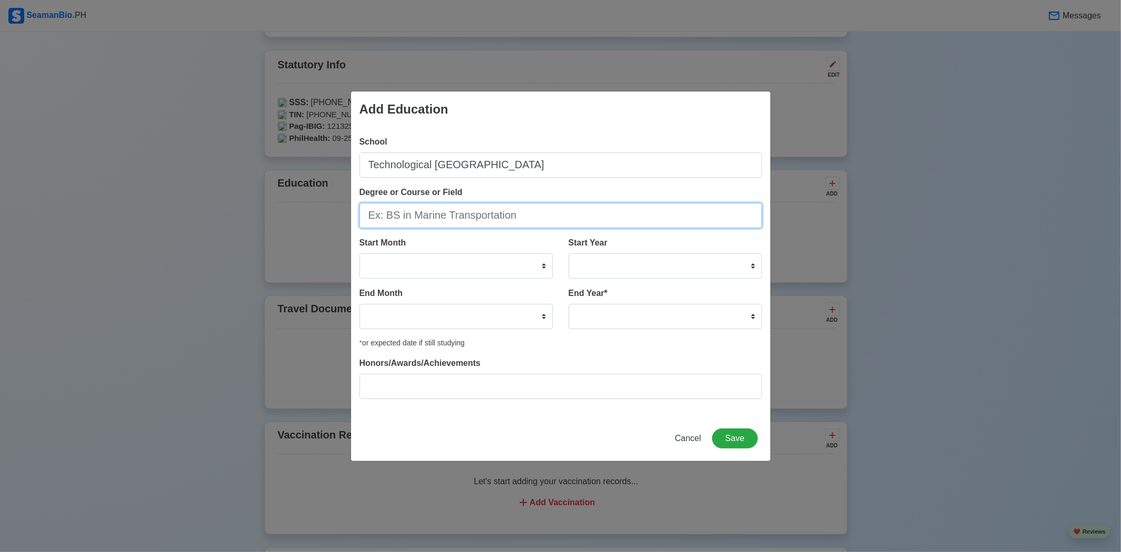
click at [480, 217] on input "Degree or Course or Field" at bounding box center [560, 215] width 403 height 25
type input "Bachelor of Science in Marine Transportation"
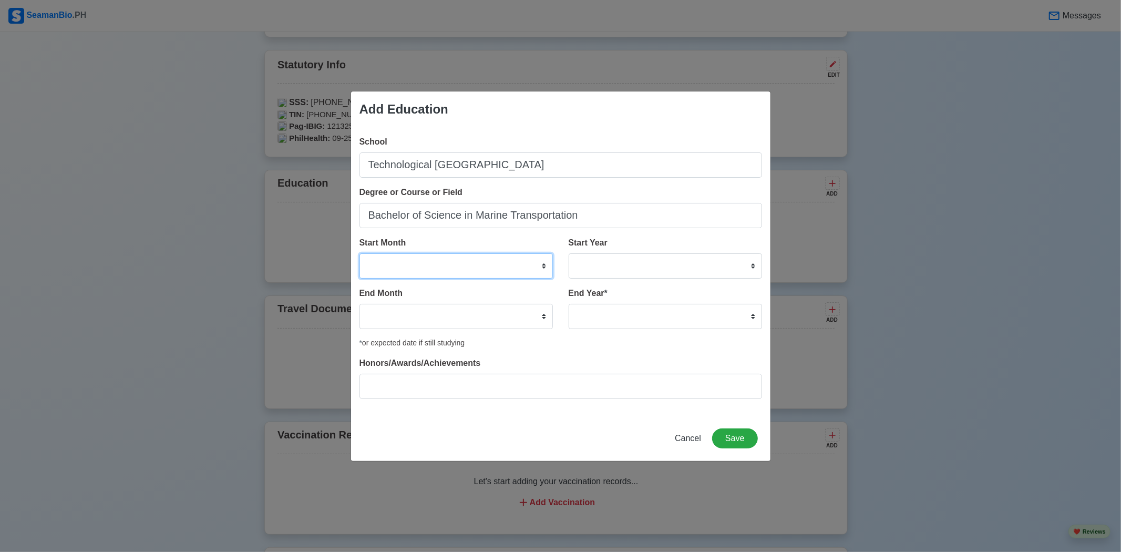
click at [468, 263] on select "January February March April May June July August September October November De…" at bounding box center [455, 265] width 193 height 25
click at [448, 261] on select "January February March April May June July August September October November De…" at bounding box center [455, 265] width 193 height 25
select select "November"
click at [359, 253] on select "January February March April May June July August September October November De…" at bounding box center [455, 265] width 193 height 25
click at [622, 264] on select "2025 2024 2023 2022 2021 2020 2019 2018 2017 2016 2015 2014 2013 2012 2011 2010…" at bounding box center [665, 265] width 193 height 25
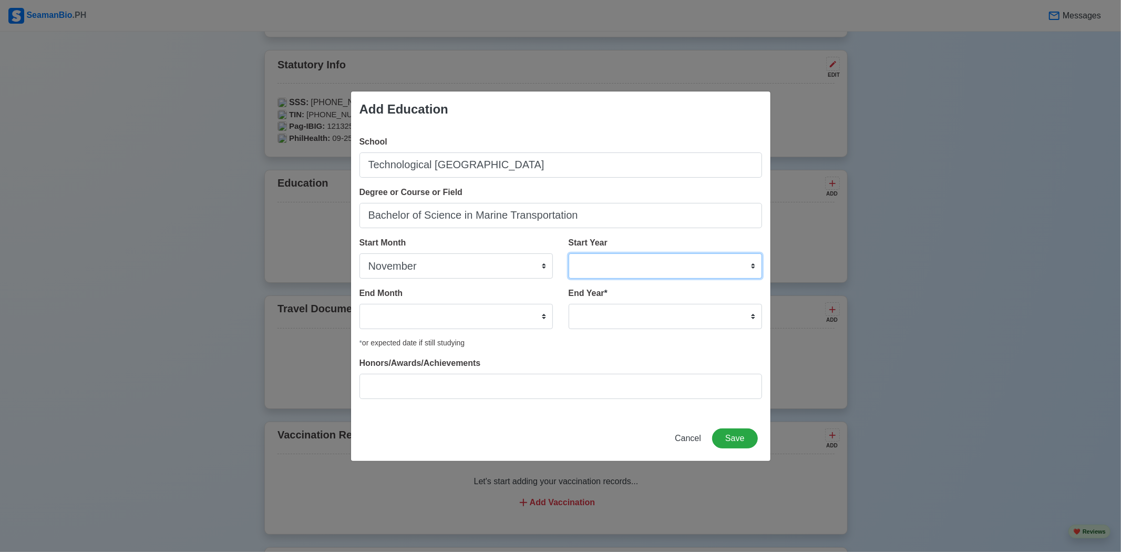
select select "2019"
click at [569, 253] on select "2025 2024 2023 2022 2021 2020 2019 2018 2017 2016 2015 2014 2013 2012 2011 2010…" at bounding box center [665, 265] width 193 height 25
click at [450, 307] on select "January February March April May June July August September October November De…" at bounding box center [455, 316] width 193 height 25
click at [568, 375] on input "Honors/Awards/Achievements" at bounding box center [560, 386] width 403 height 25
click at [571, 358] on div "Honors/Awards/Achievements" at bounding box center [560, 378] width 403 height 42
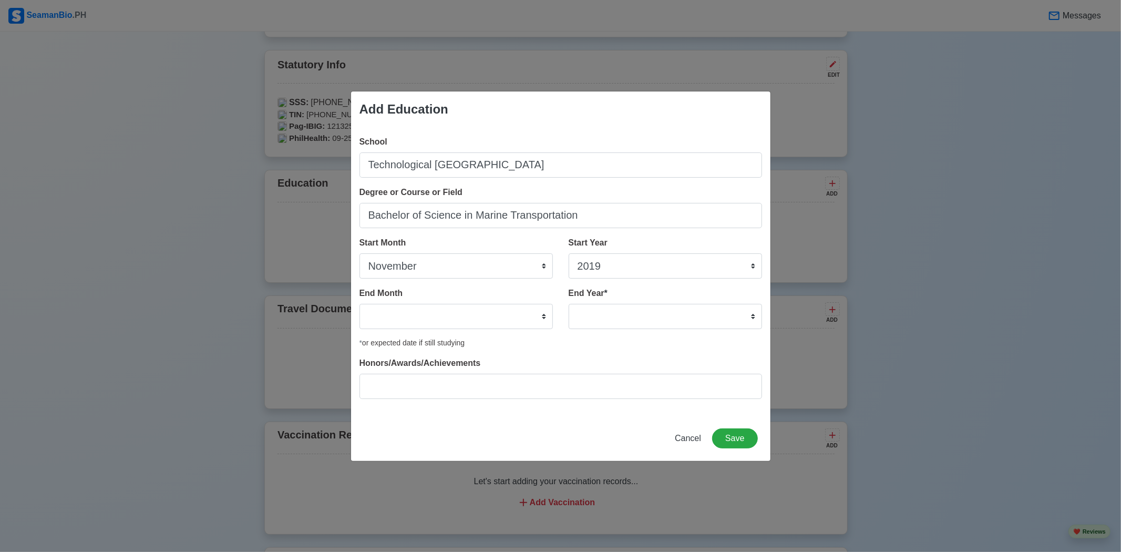
click at [526, 298] on div "End Month January February March April May June July August September October N…" at bounding box center [455, 308] width 193 height 42
click at [522, 312] on select "January February March April May June July August September October November De…" at bounding box center [455, 316] width 193 height 25
select select "March"
click at [359, 304] on select "January February March April May June July August September October November De…" at bounding box center [455, 316] width 193 height 25
click at [639, 320] on select "2035 2034 2033 2032 2031 2030 2029 2028 2027 2026 2025 2024 2023 2022 2021 2020…" at bounding box center [665, 316] width 193 height 25
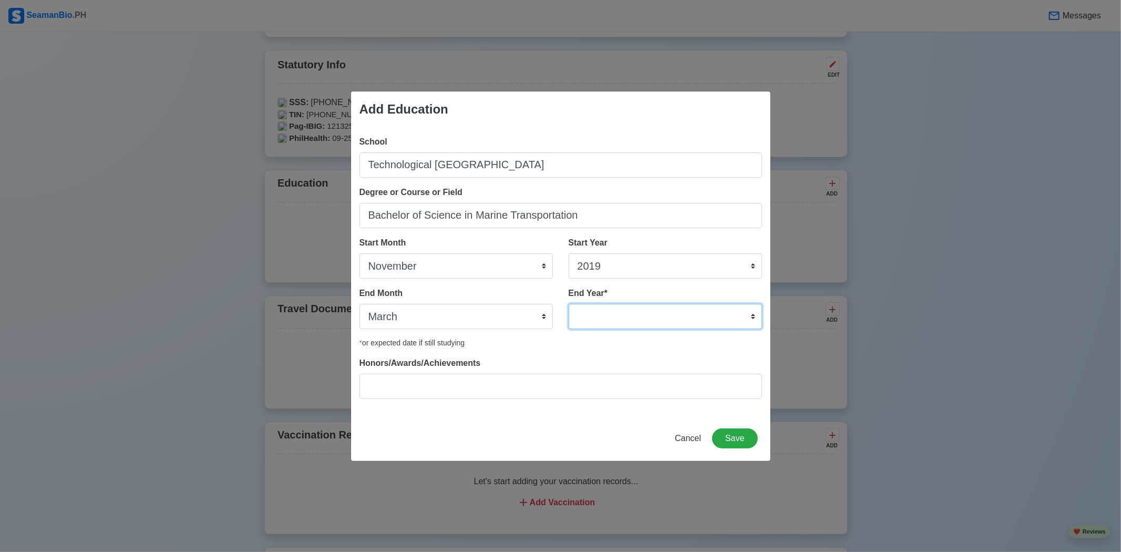
select select "2020"
click at [569, 304] on select "2035 2034 2033 2032 2031 2030 2029 2028 2027 2026 2025 2024 2023 2022 2021 2020…" at bounding box center [665, 316] width 193 height 25
click at [482, 316] on select "January February March April May June July August September October November De…" at bounding box center [455, 316] width 193 height 25
click at [574, 351] on div "School Technological Institute of the Philippines Degree or Course or Field Bac…" at bounding box center [560, 271] width 419 height 289
click at [743, 442] on button "Save" at bounding box center [734, 438] width 45 height 20
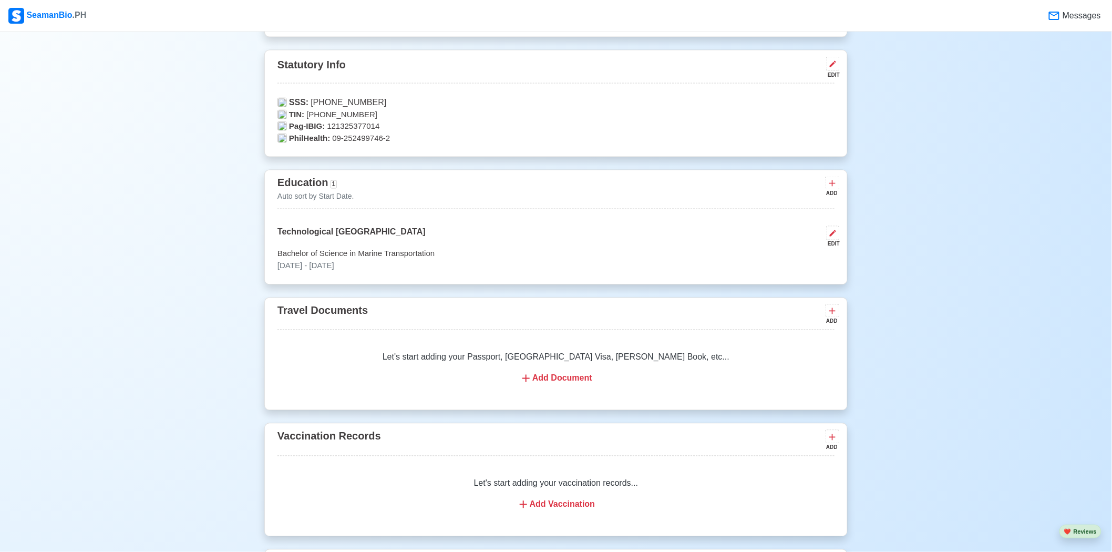
click at [827, 190] on div "ADD" at bounding box center [831, 194] width 13 height 8
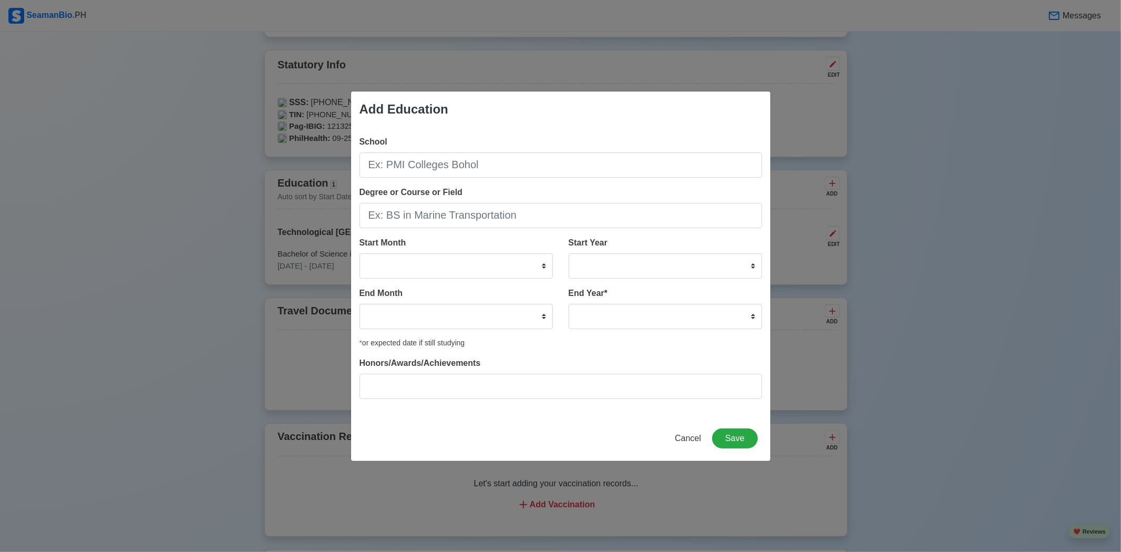
drag, startPoint x: 561, startPoint y: 182, endPoint x: 562, endPoint y: 162, distance: 20.6
click at [561, 182] on div "School Degree or Course or Field Start Month January February March April May J…" at bounding box center [560, 271] width 419 height 289
click at [561, 162] on input "School" at bounding box center [560, 164] width 403 height 25
type input "STI NAMEI"
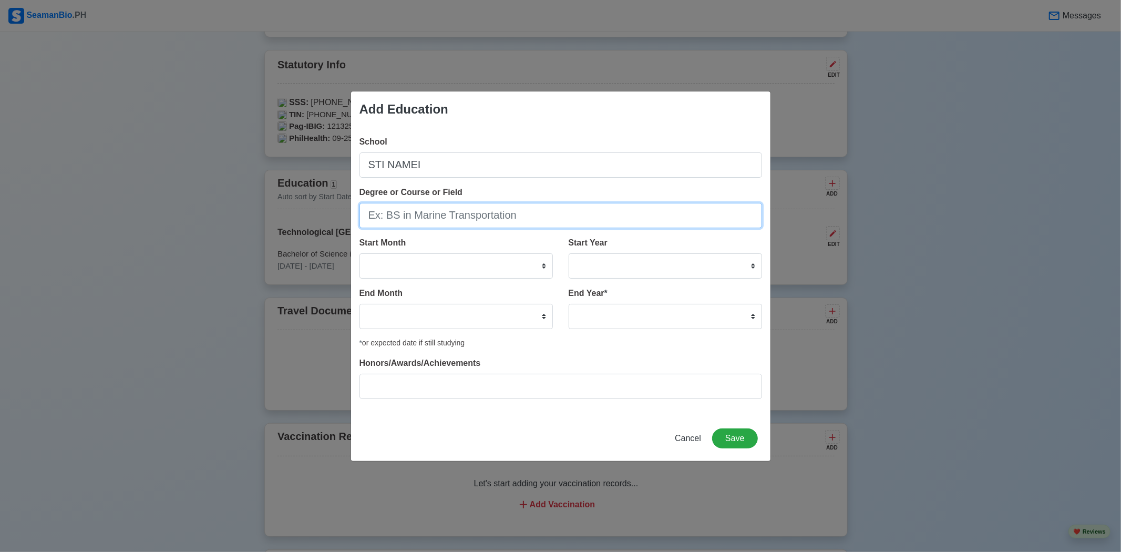
click at [427, 221] on input "Degree or Course or Field" at bounding box center [560, 215] width 403 height 25
type input "Bachelor of Science in Marine Transportation"
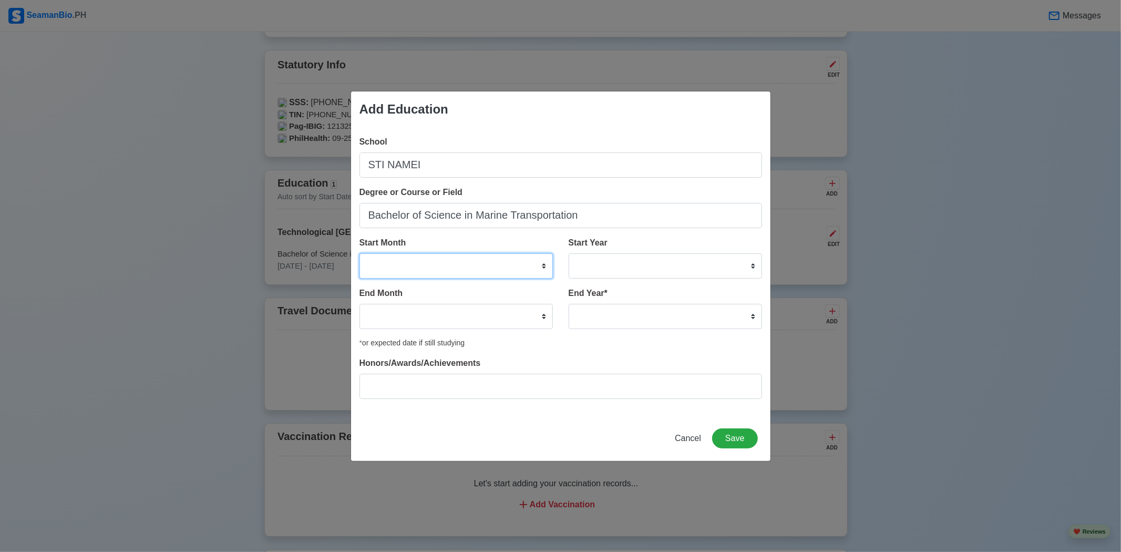
click at [437, 259] on select "January February March April May June July August September October November De…" at bounding box center [455, 265] width 193 height 25
select select "September"
click at [359, 253] on select "January February March April May June July August September October November De…" at bounding box center [455, 265] width 193 height 25
click at [665, 259] on select "2025 2024 2023 2022 2021 2020 2019 2018 2017 2016 2015 2014 2013 2012 2011 2010…" at bounding box center [665, 265] width 193 height 25
select select "2021"
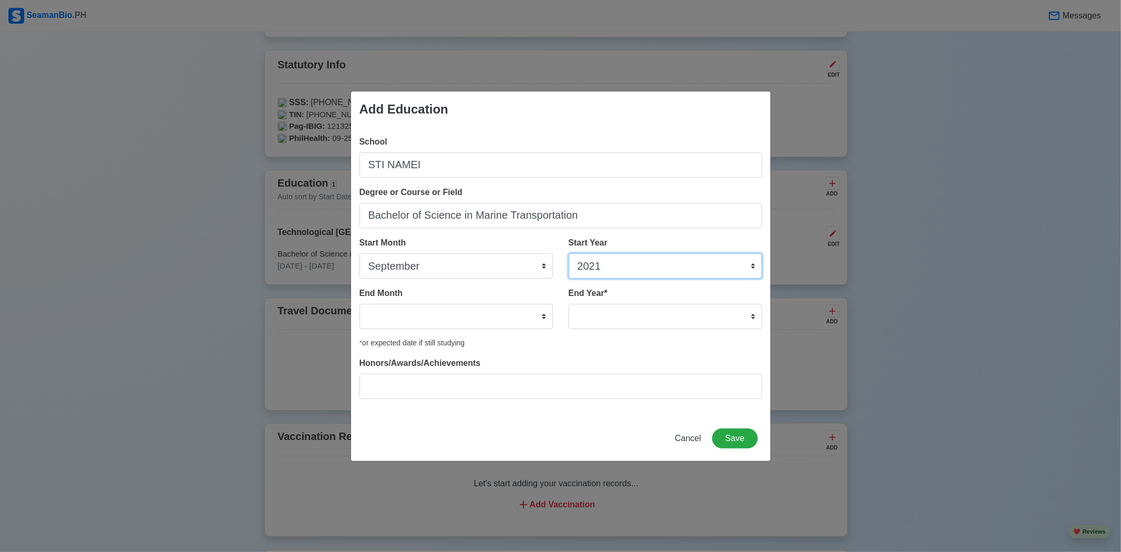
click at [569, 253] on select "2025 2024 2023 2022 2021 2020 2019 2018 2017 2016 2015 2014 2013 2012 2011 2010…" at bounding box center [665, 265] width 193 height 25
click at [459, 312] on select "January February March April May June July August September October November De…" at bounding box center [455, 316] width 193 height 25
click at [359, 304] on select "January February March April May June July August September October November De…" at bounding box center [455, 316] width 193 height 25
click at [417, 321] on select "January February March April May June July August September October November De…" at bounding box center [455, 316] width 193 height 25
select select "January"
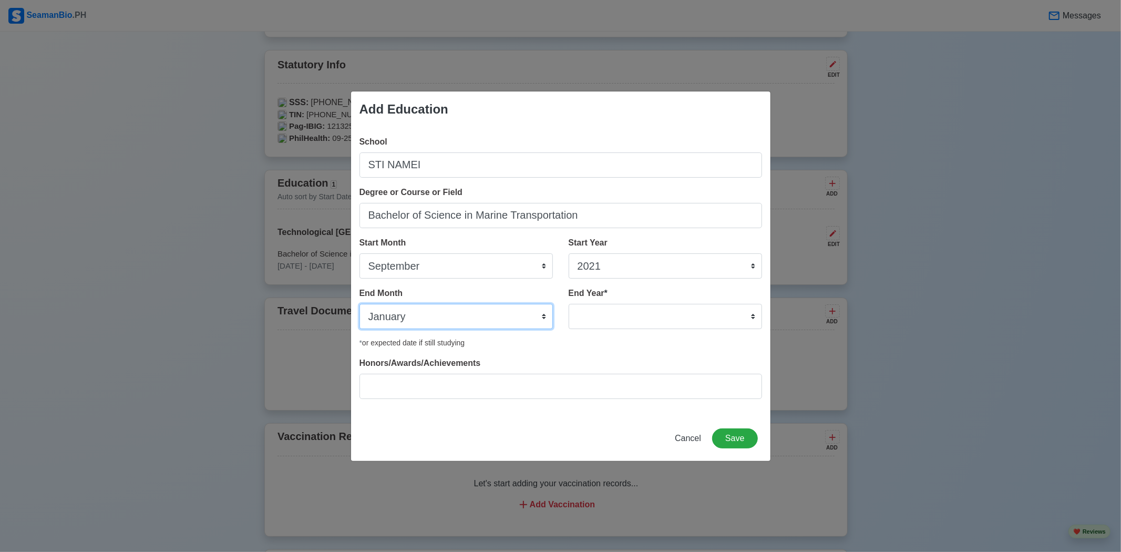
click at [359, 304] on select "January February March April May June July August September October November De…" at bounding box center [455, 316] width 193 height 25
click at [647, 315] on select "2035 2034 2033 2032 2031 2030 2029 2028 2027 2026 2025 2024 2023 2022 2021 2020…" at bounding box center [665, 316] width 193 height 25
select select "2024"
click at [569, 304] on select "2035 2034 2033 2032 2031 2030 2029 2028 2027 2026 2025 2024 2023 2022 2021 2020…" at bounding box center [665, 316] width 193 height 25
click at [738, 444] on button "Save" at bounding box center [734, 438] width 45 height 20
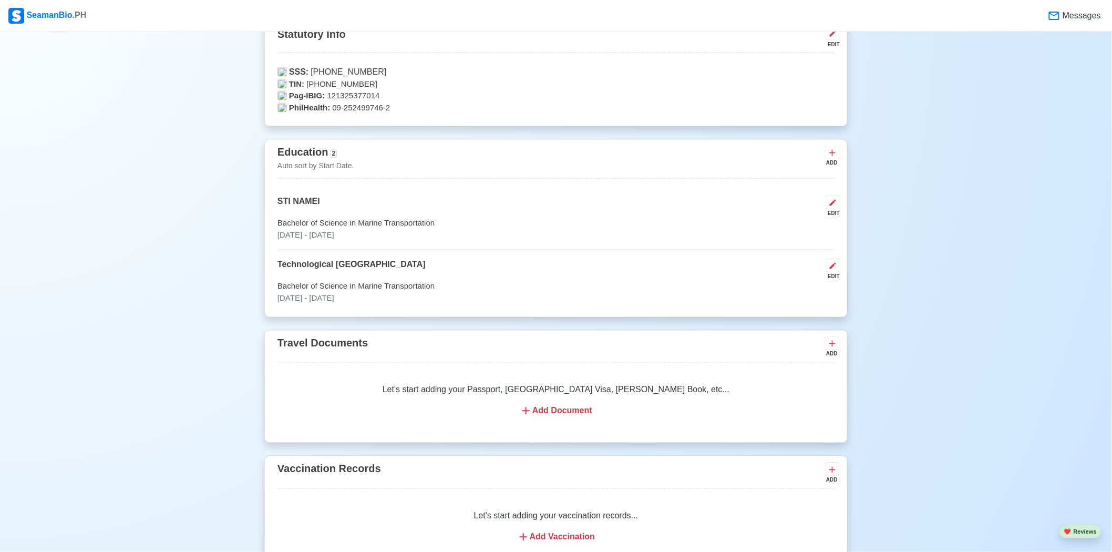
scroll to position [765, 0]
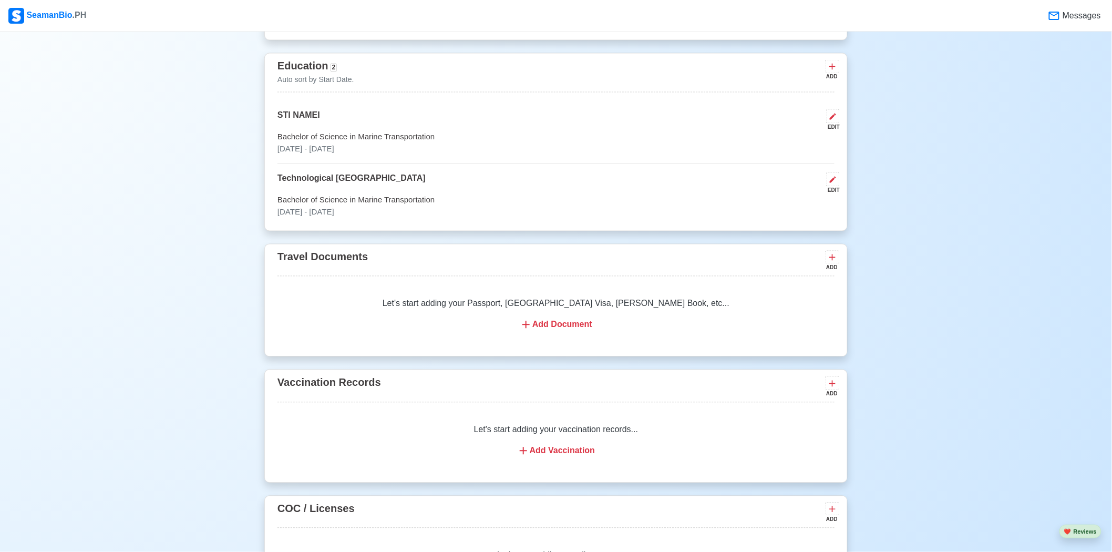
click at [592, 320] on div "Add Document" at bounding box center [556, 324] width 532 height 13
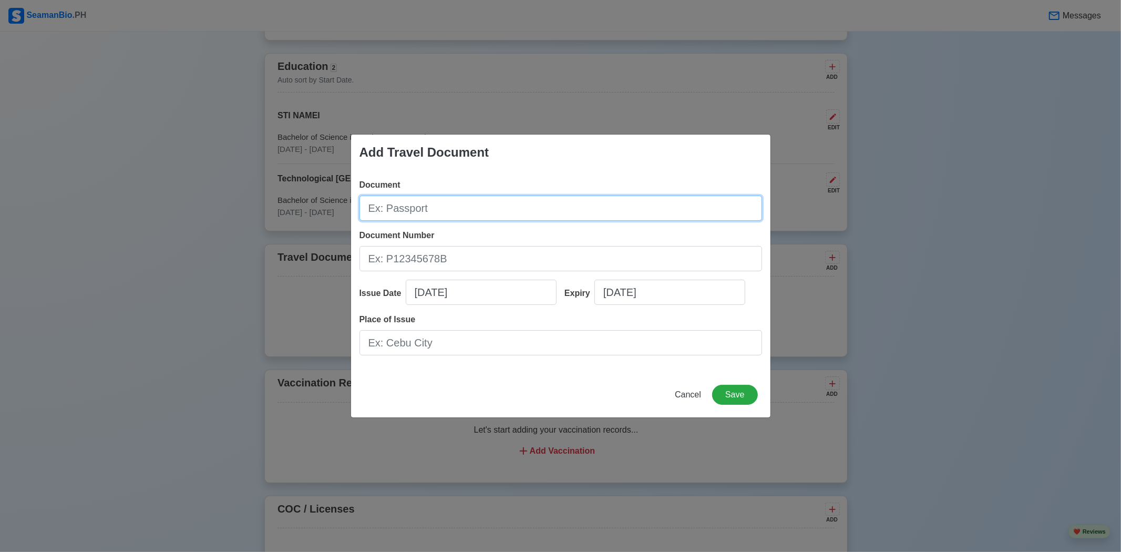
click at [524, 213] on input "Document" at bounding box center [560, 207] width 403 height 25
type input "PASSPORT"
click at [549, 256] on input "Document Number" at bounding box center [560, 258] width 403 height 25
type input "P0197615C"
click at [448, 293] on input "[DATE]" at bounding box center [481, 292] width 151 height 25
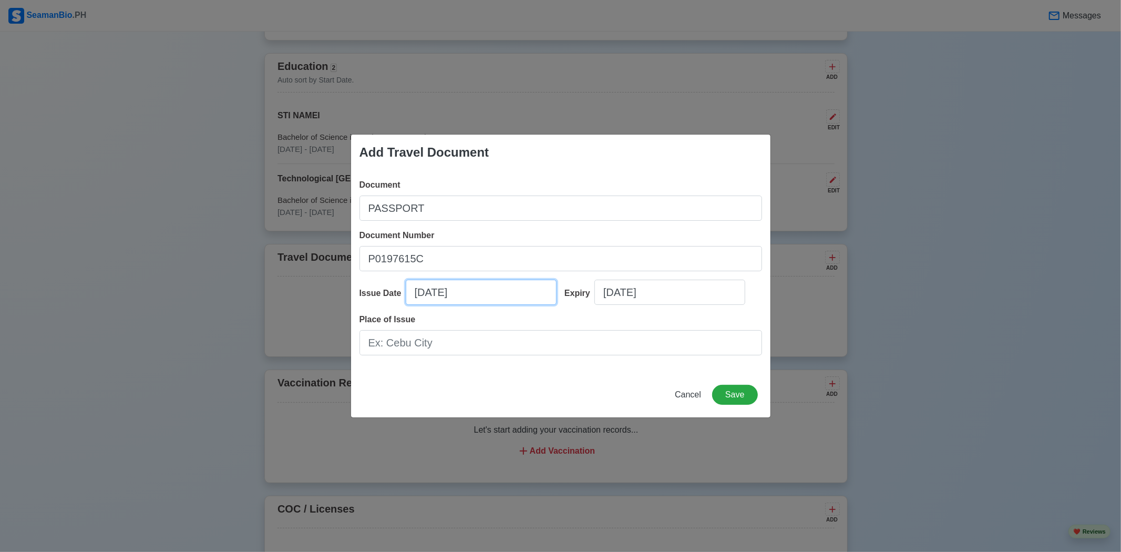
select select "****"
select select "*********"
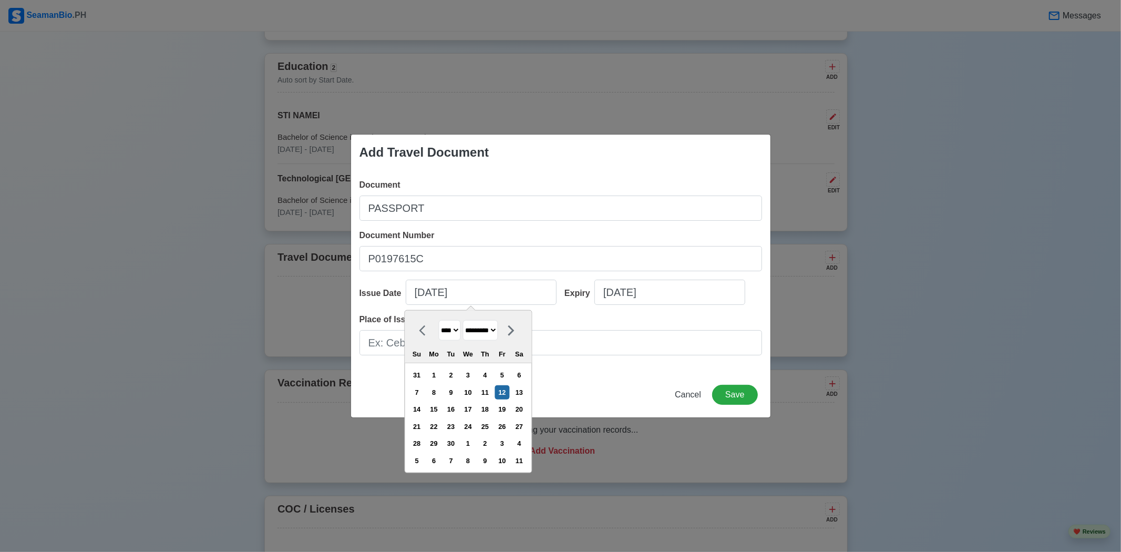
click at [454, 333] on select "**** **** **** **** **** **** **** **** **** **** **** **** **** **** **** ****…" at bounding box center [449, 330] width 22 height 20
select select "****"
click at [438, 320] on select "**** **** **** **** **** **** **** **** **** **** **** **** **** **** **** ****…" at bounding box center [449, 330] width 22 height 20
click at [498, 328] on select "******* ******** ***** ***** *** **** **** ****** ********* ******* ******** **…" at bounding box center [479, 330] width 35 height 20
select select "***"
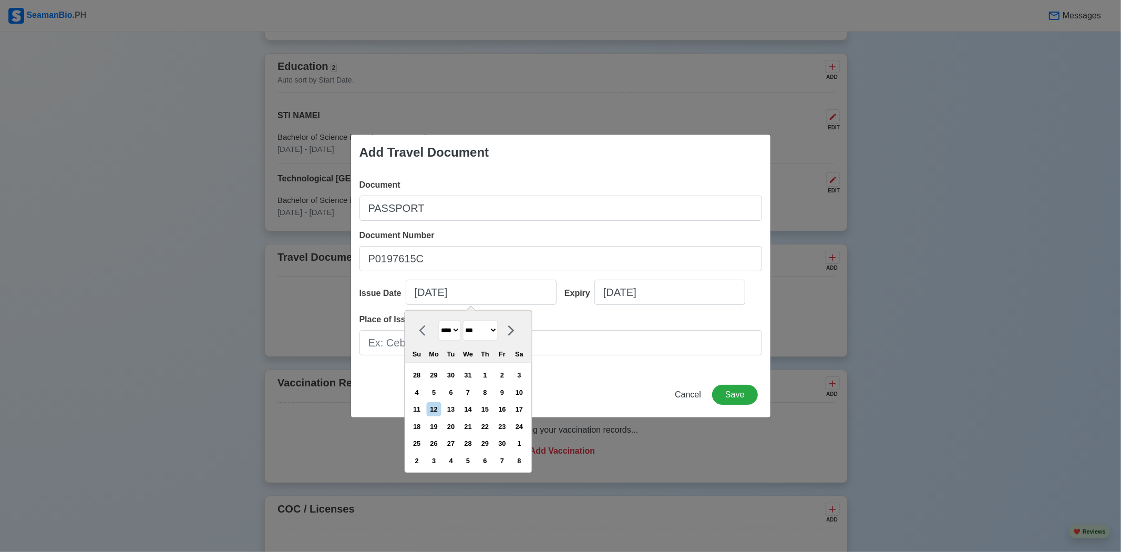
click at [467, 320] on select "******* ******** ***** ***** *** **** **** ****** ********* ******* ******** **…" at bounding box center [479, 330] width 35 height 20
click at [441, 430] on div "23" at bounding box center [434, 426] width 14 height 14
type input "05/23/2022"
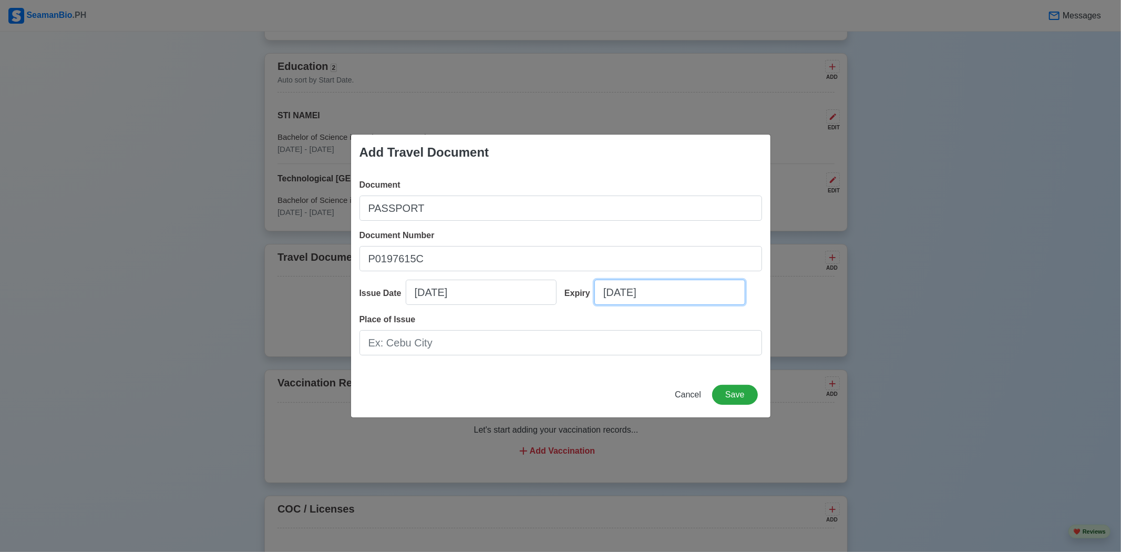
click at [632, 295] on input "[DATE]" at bounding box center [669, 292] width 151 height 25
select select "****"
select select "*********"
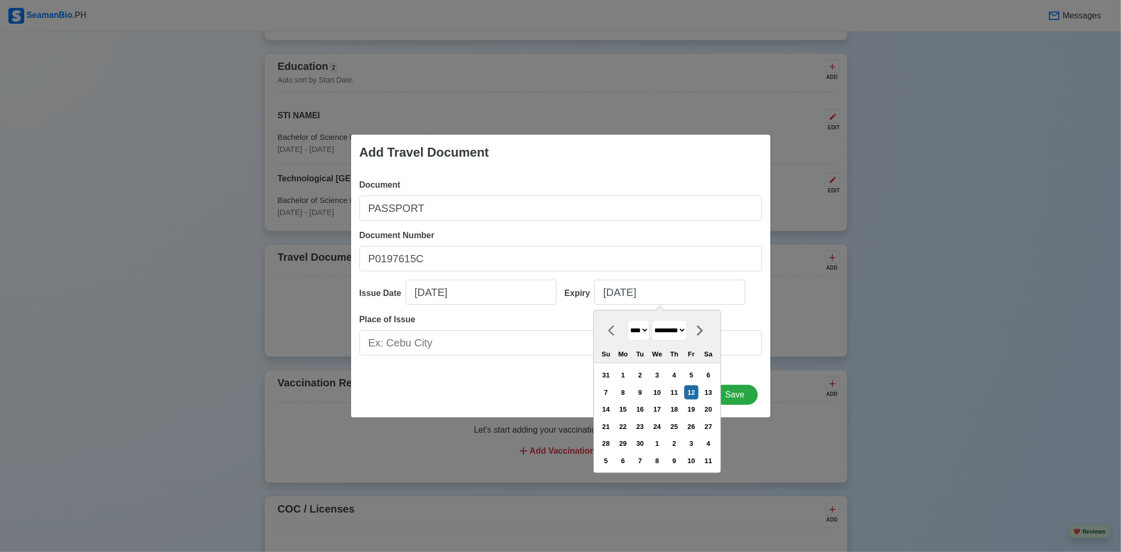
click at [631, 329] on select "**** **** **** **** **** **** **** **** **** **** **** **** **** **** **** ****…" at bounding box center [638, 330] width 22 height 20
select select "****"
click at [627, 320] on select "**** **** **** **** **** **** **** **** **** **** **** **** **** **** **** ****…" at bounding box center [638, 330] width 22 height 20
click at [676, 333] on select "******* ******** ***** ***** *** **** **** ****** ********* ******* ******** **…" at bounding box center [669, 330] width 35 height 20
select select "***"
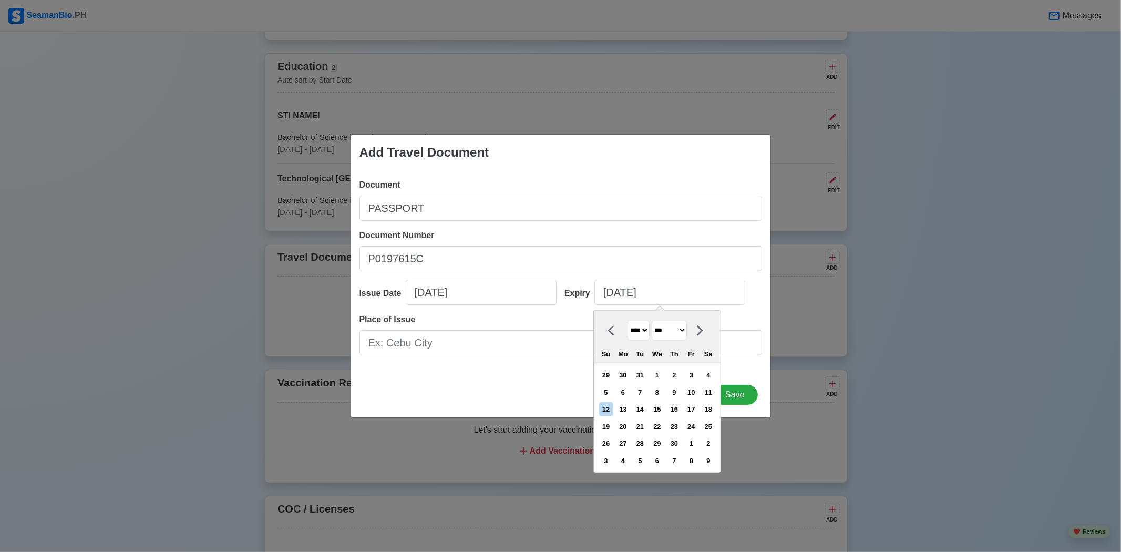
click at [656, 320] on select "******* ******** ***** ***** *** **** **** ****** ********* ******* ******** **…" at bounding box center [669, 330] width 35 height 20
click at [712, 427] on div "22" at bounding box center [708, 426] width 14 height 14
type input "05/22/2032"
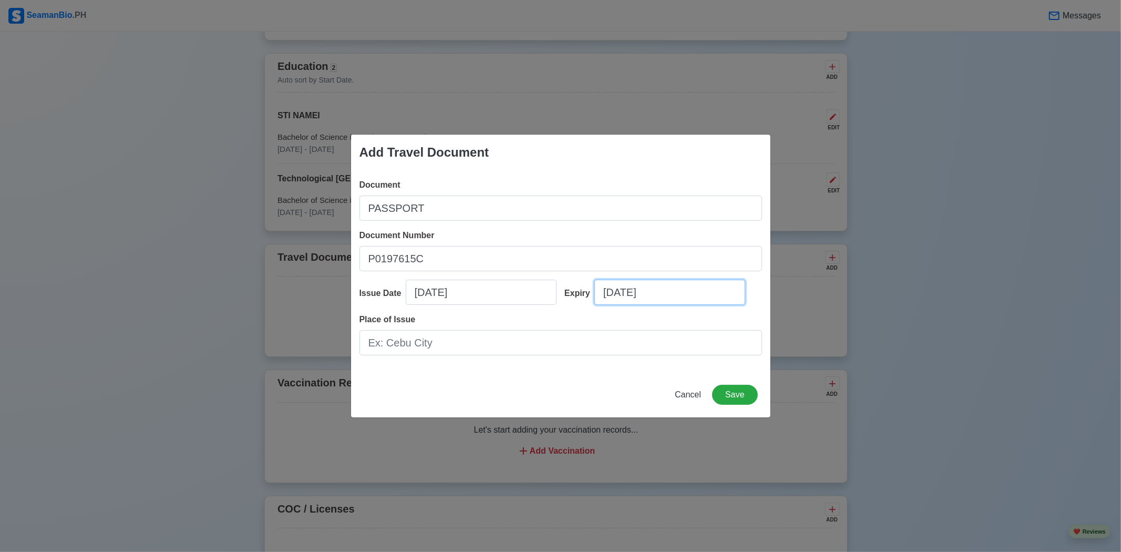
select select "****"
select select "***"
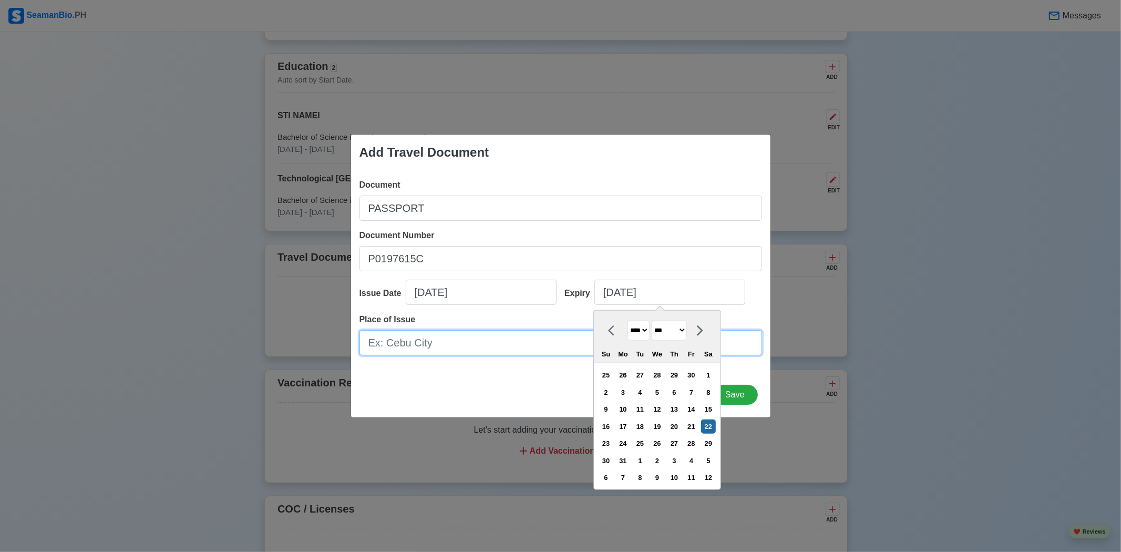
click at [474, 345] on input "Place of Issue" at bounding box center [560, 342] width 403 height 25
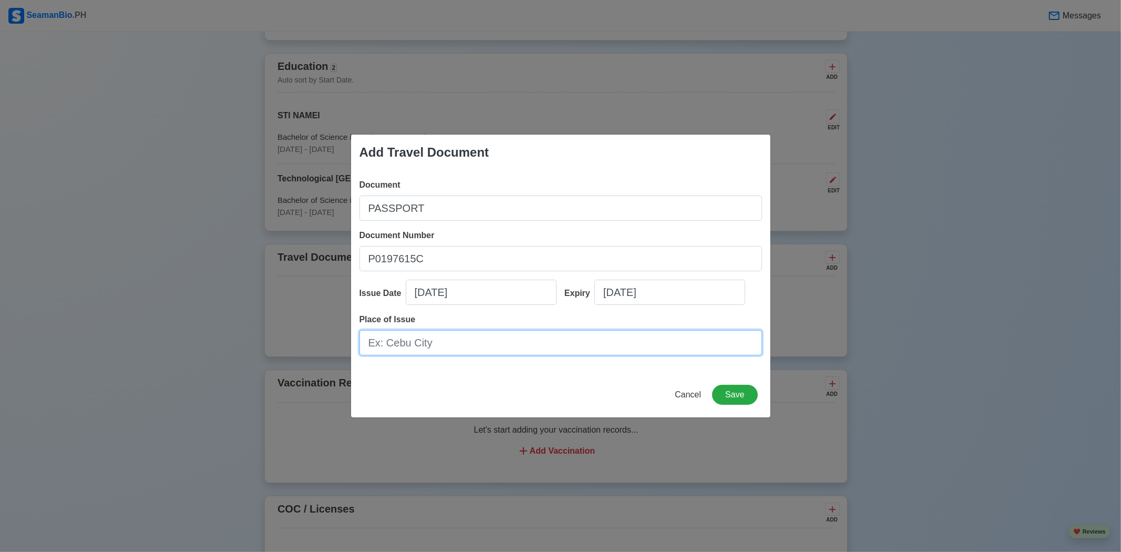
type input "d"
type input "DFA NCR WEST"
click at [739, 395] on button "Save" at bounding box center [734, 395] width 45 height 20
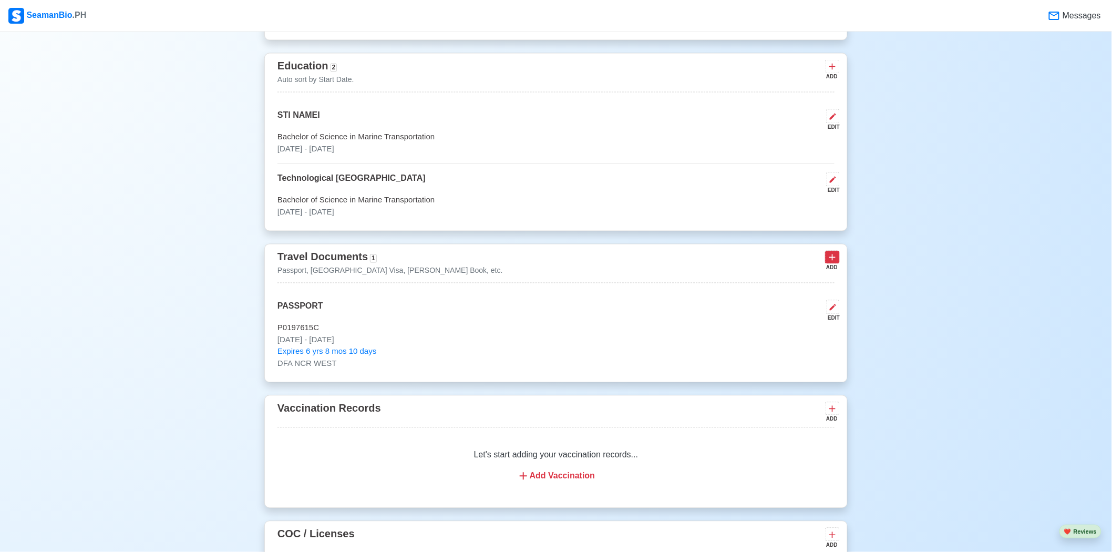
click at [834, 258] on icon at bounding box center [832, 257] width 11 height 11
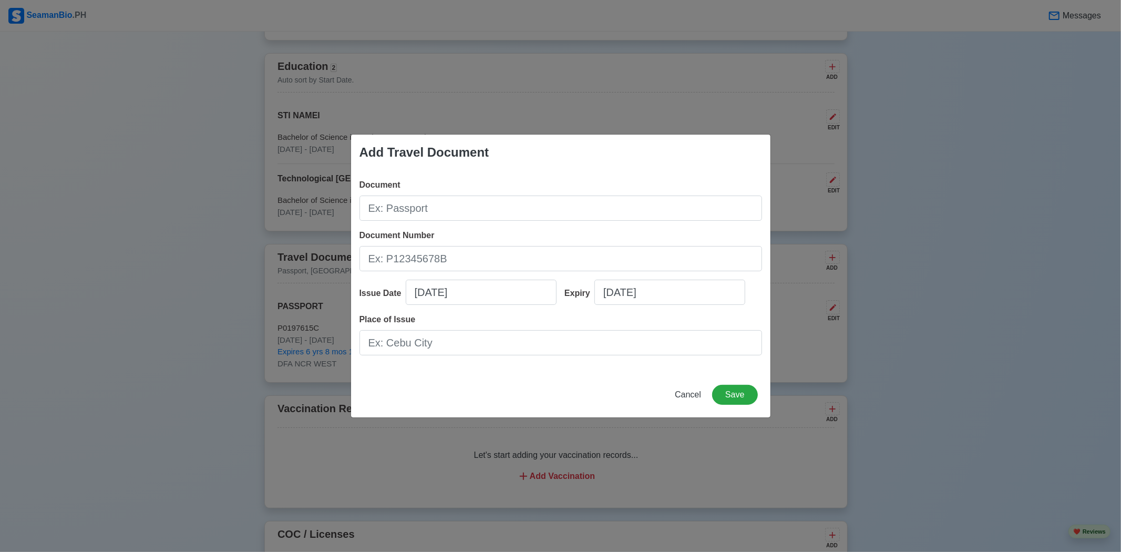
click at [544, 193] on div "Document" at bounding box center [560, 200] width 403 height 42
click at [541, 206] on input "Document" at bounding box center [560, 207] width 403 height 25
type input "[PERSON_NAME] BOOK"
click at [552, 258] on input "Document Number" at bounding box center [560, 258] width 403 height 25
type input "A0309095"
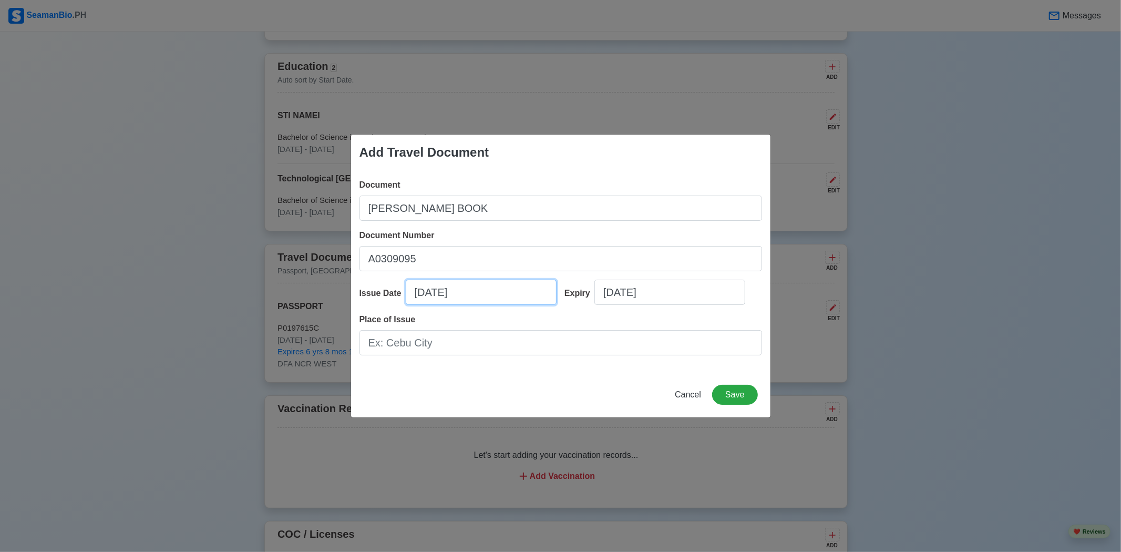
click at [510, 294] on input "[DATE]" at bounding box center [481, 292] width 151 height 25
select select "****"
select select "*********"
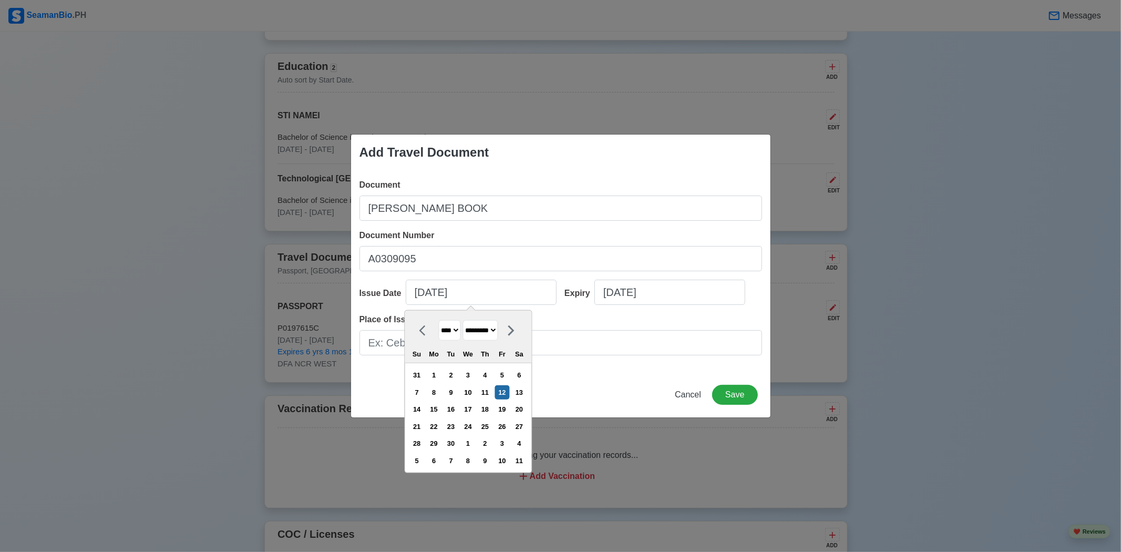
click at [498, 324] on select "******* ******** ***** ***** *** **** **** ****** ********* ******* ******** **…" at bounding box center [479, 330] width 35 height 20
click at [449, 322] on select "**** **** **** **** **** **** **** **** **** **** **** **** **** **** **** ****…" at bounding box center [449, 330] width 22 height 20
select select "****"
click at [438, 320] on select "**** **** **** **** **** **** **** **** **** **** **** **** **** **** **** ****…" at bounding box center [449, 330] width 22 height 20
click at [490, 330] on select "******* ******** ***** ***** *** **** **** ****** ********* ******* ******** **…" at bounding box center [479, 330] width 35 height 20
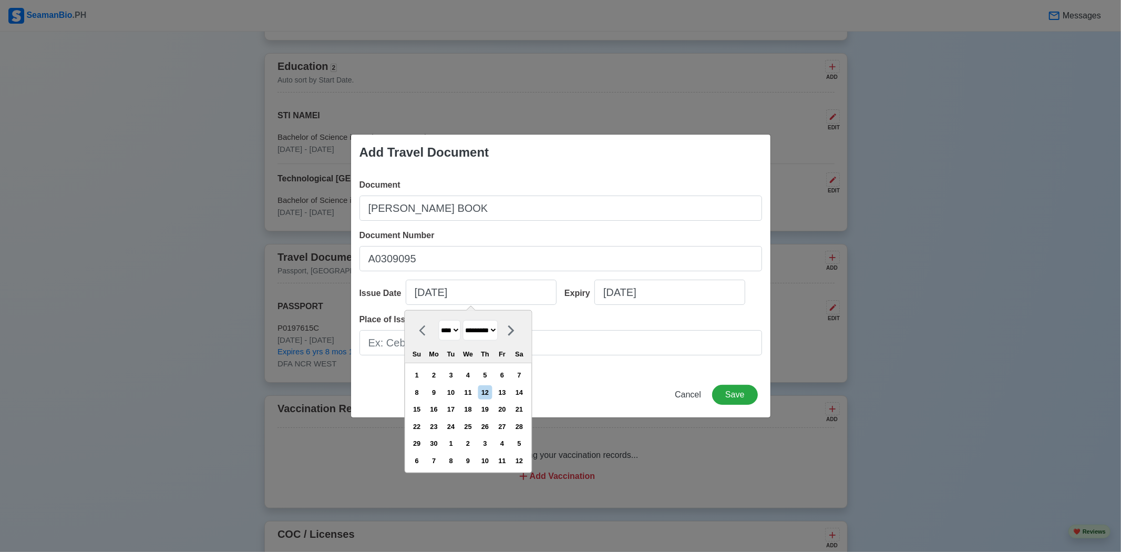
select select "*****"
click at [467, 320] on select "******* ******** ***** ***** *** **** **** ****** ********* ******* ******** **…" at bounding box center [479, 330] width 35 height 20
click at [475, 423] on div "20" at bounding box center [468, 426] width 14 height 14
type input "03/20/2024"
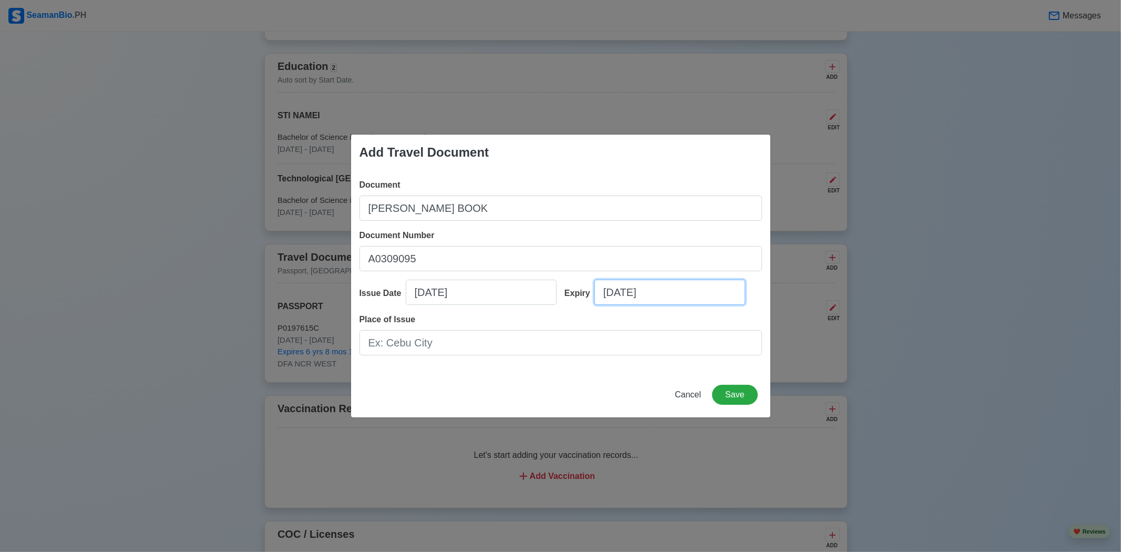
click at [646, 297] on input "[DATE]" at bounding box center [669, 292] width 151 height 25
select select "****"
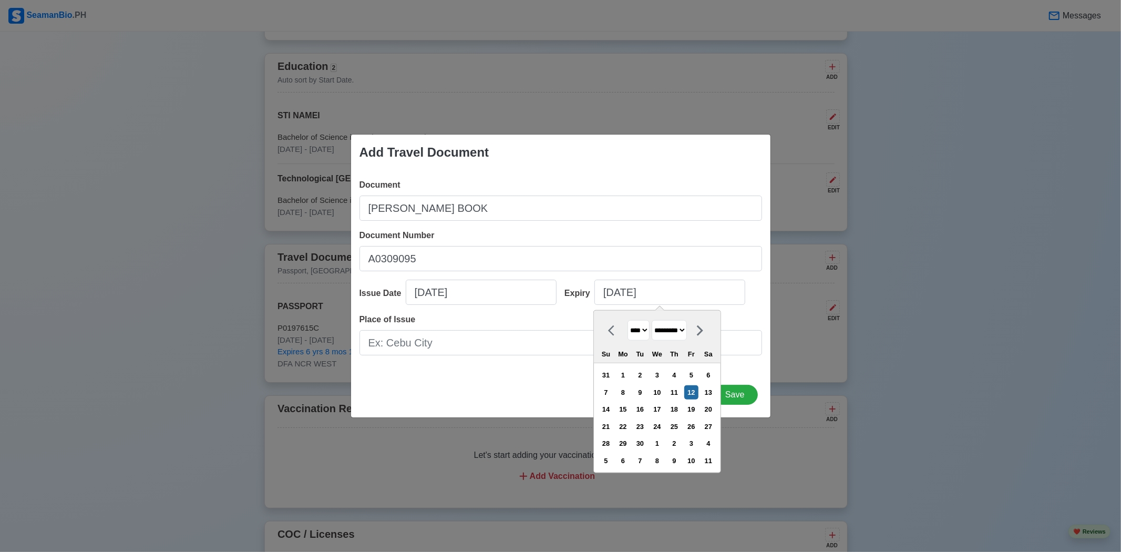
click at [685, 332] on select "******* ******** ***** ***** *** **** **** ****** ********* ******* ******** **…" at bounding box center [669, 330] width 35 height 20
select select "*****"
click at [656, 320] on select "******* ******** ***** ***** *** **** **** ****** ********* ******* ******** **…" at bounding box center [669, 330] width 35 height 20
click at [650, 334] on select "**** **** **** **** **** **** **** **** **** **** **** **** **** **** **** ****…" at bounding box center [638, 330] width 22 height 20
select select "****"
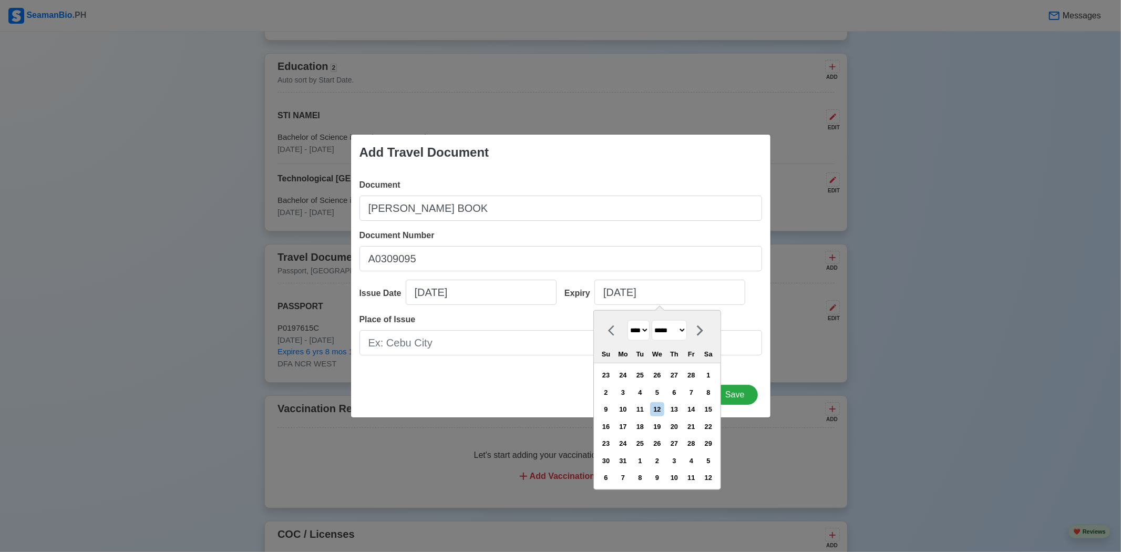
click at [627, 320] on select "**** **** **** **** **** **** **** **** **** **** **** **** **** **** **** ****…" at bounding box center [638, 330] width 22 height 20
click at [630, 427] on div "20" at bounding box center [623, 426] width 14 height 14
type input "03/20/2034"
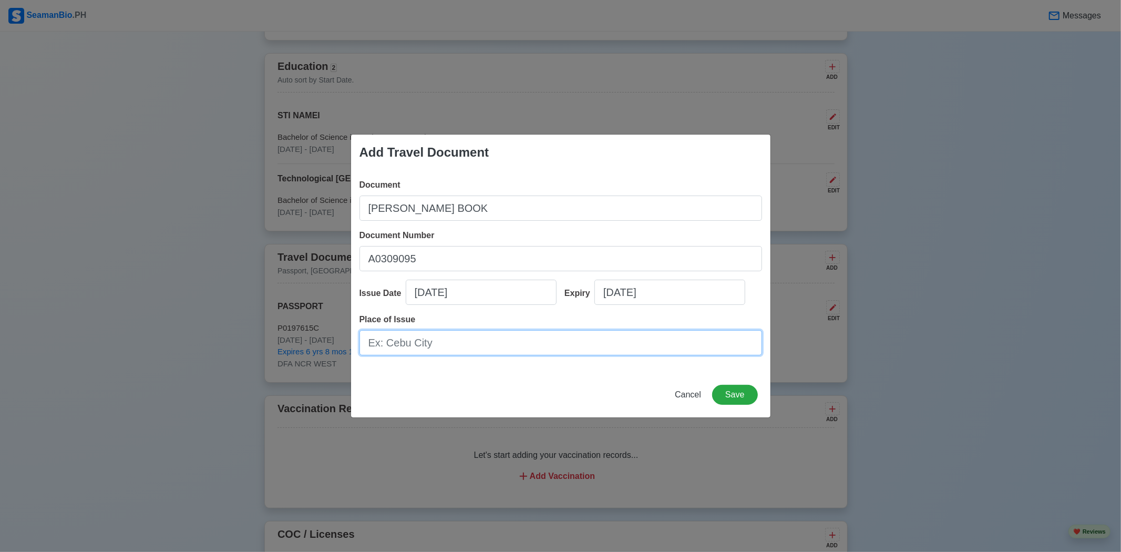
click at [511, 349] on input "Place of Issue" at bounding box center [560, 342] width 403 height 25
type input "[GEOGRAPHIC_DATA]"
click at [740, 402] on button "Save" at bounding box center [734, 395] width 45 height 20
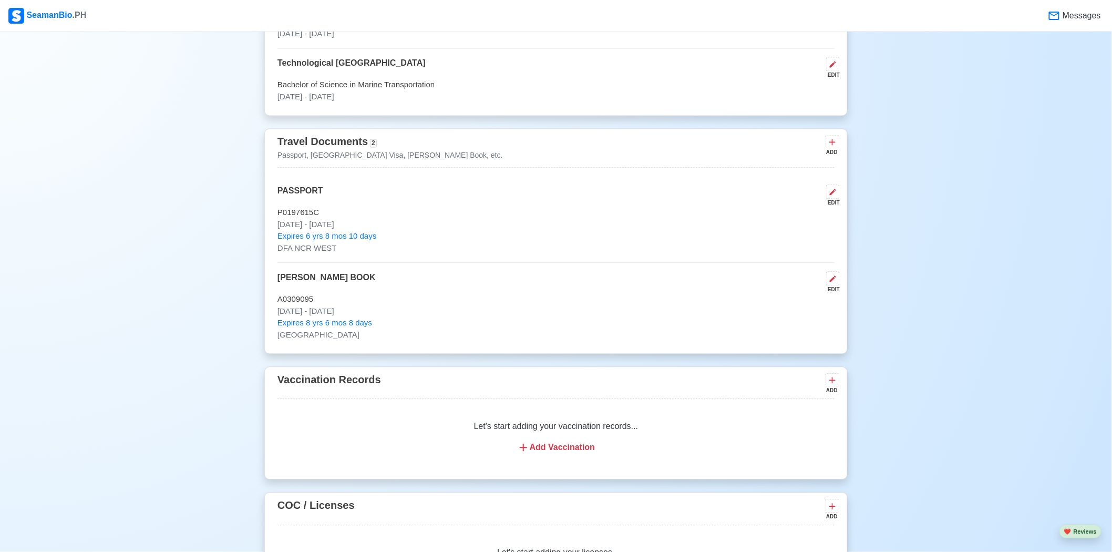
scroll to position [1057, 0]
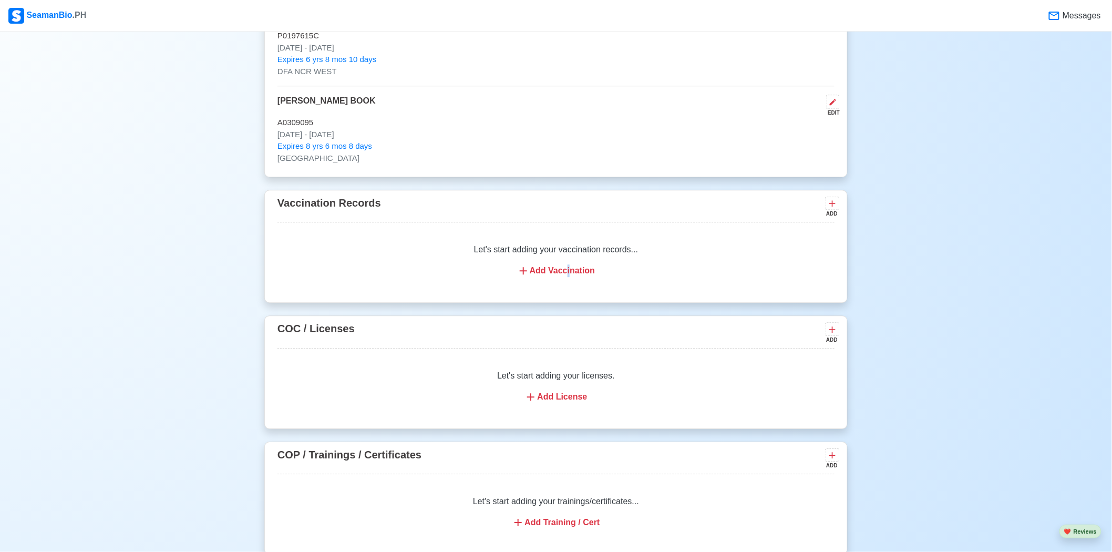
click at [564, 274] on div "Add Vaccination" at bounding box center [556, 270] width 532 height 13
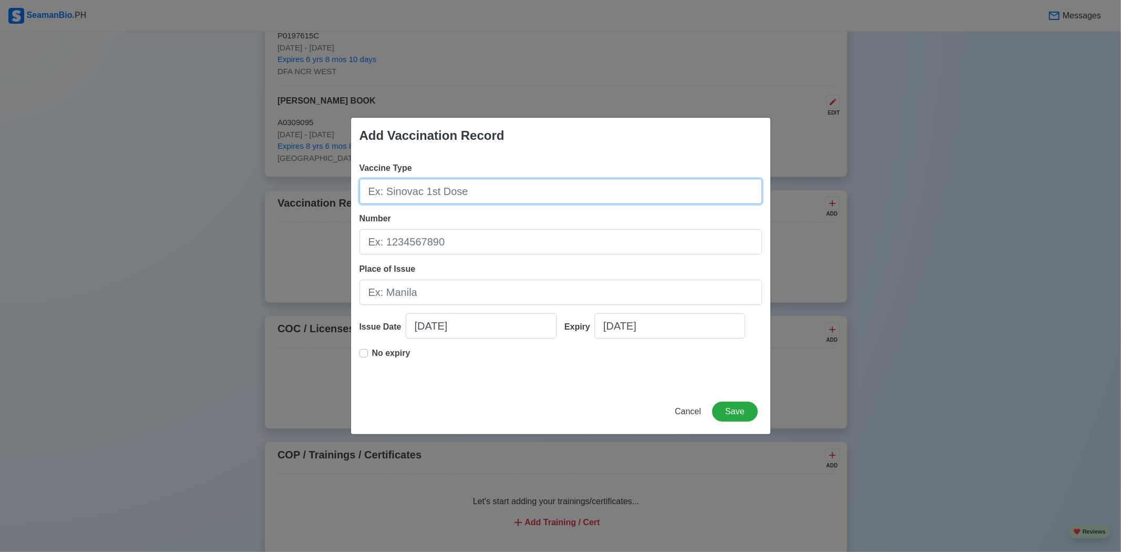
click at [464, 197] on input "Vaccine Type" at bounding box center [560, 191] width 403 height 25
type input "JOHNSON AND JOHNSON / JANSSEN SINGLE DOSE"
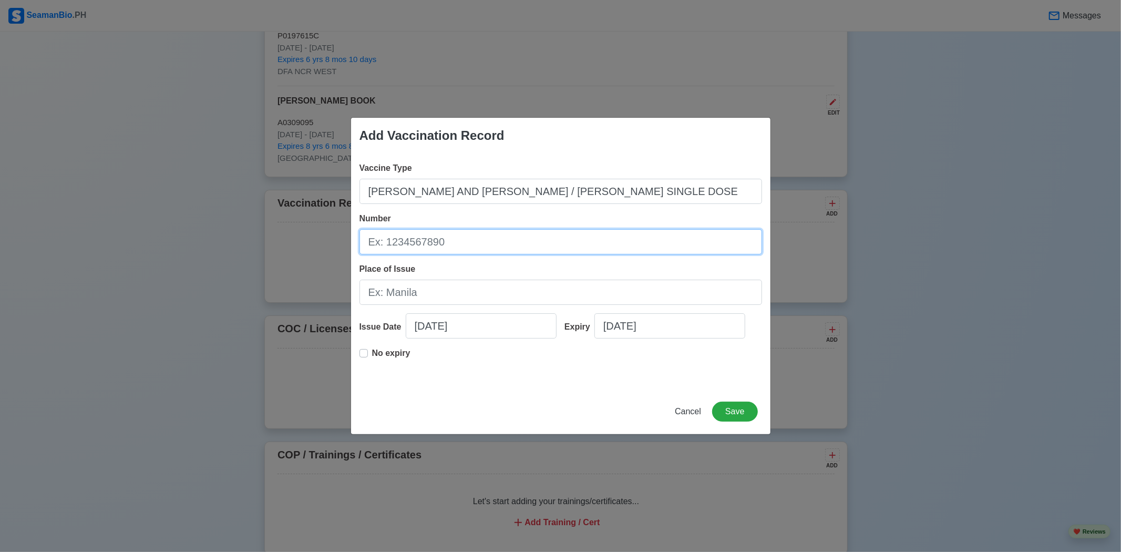
click at [549, 238] on input "Number" at bounding box center [560, 241] width 403 height 25
click at [528, 238] on input "Number" at bounding box center [560, 241] width 403 height 25
type input "213C21A"
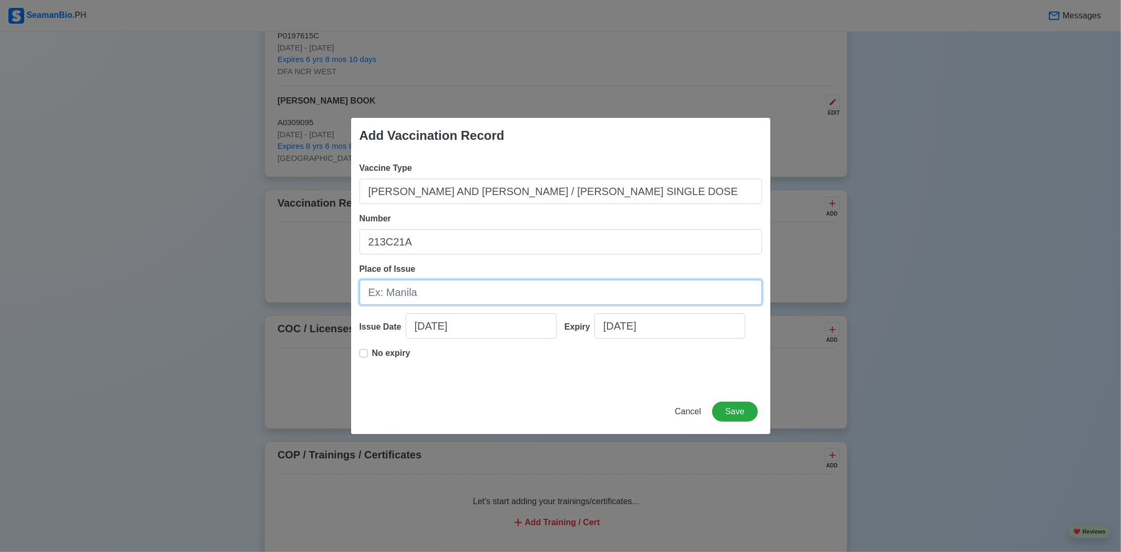
click at [458, 302] on input "Place of Issue" at bounding box center [560, 292] width 403 height 25
type input "BOQ [GEOGRAPHIC_DATA]"
click at [389, 350] on p "No expiry" at bounding box center [391, 353] width 38 height 13
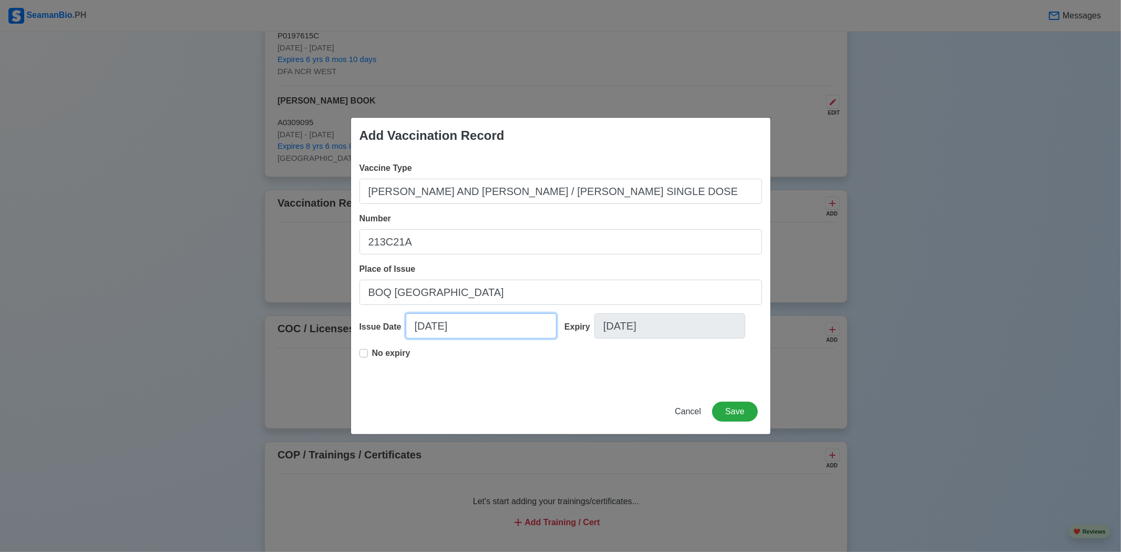
click at [481, 324] on input "[DATE]" at bounding box center [481, 325] width 151 height 25
select select "****"
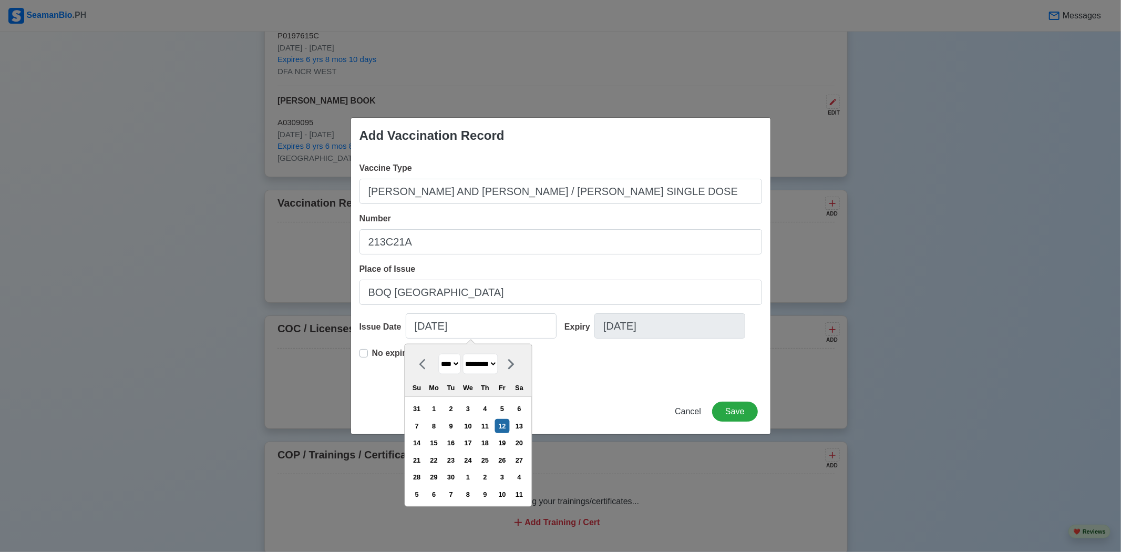
click at [497, 369] on select "******* ******** ***** ***** *** **** **** ****** ********* ******* ******** **…" at bounding box center [479, 364] width 35 height 20
select select "******"
click at [467, 354] on select "******* ******** ***** ***** *** **** **** ****** ********* ******* ******** **…" at bounding box center [479, 364] width 35 height 20
click at [458, 366] on select "**** **** **** **** **** **** **** **** **** **** **** **** **** **** **** ****…" at bounding box center [449, 364] width 22 height 20
select select "****"
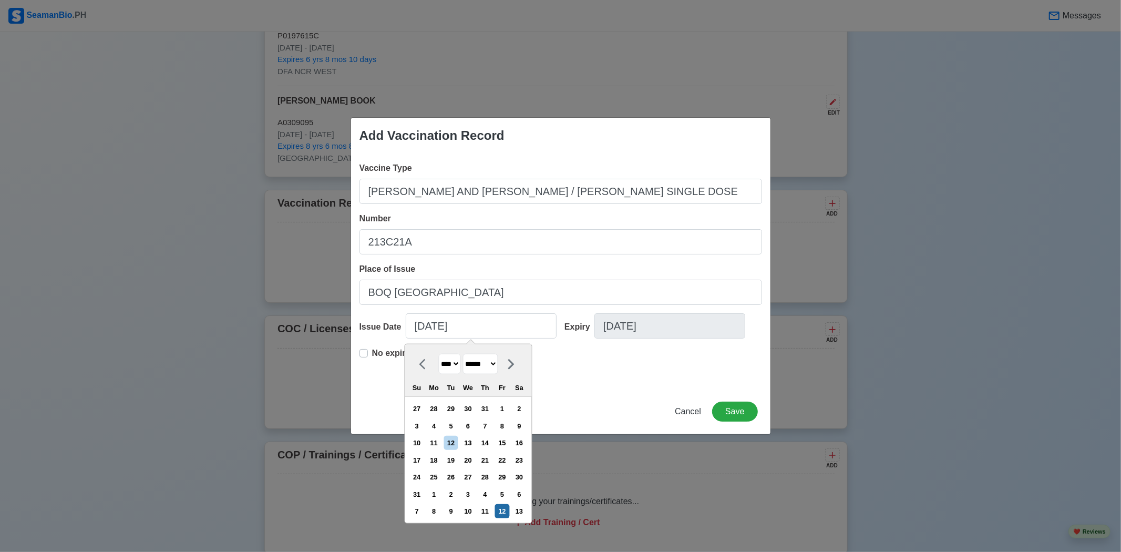
click at [438, 354] on select "**** **** **** **** **** **** **** **** **** **** **** **** **** **** **** ****…" at bounding box center [449, 364] width 22 height 20
click at [475, 406] on div "4" at bounding box center [468, 409] width 14 height 14
type input "08/04/2021"
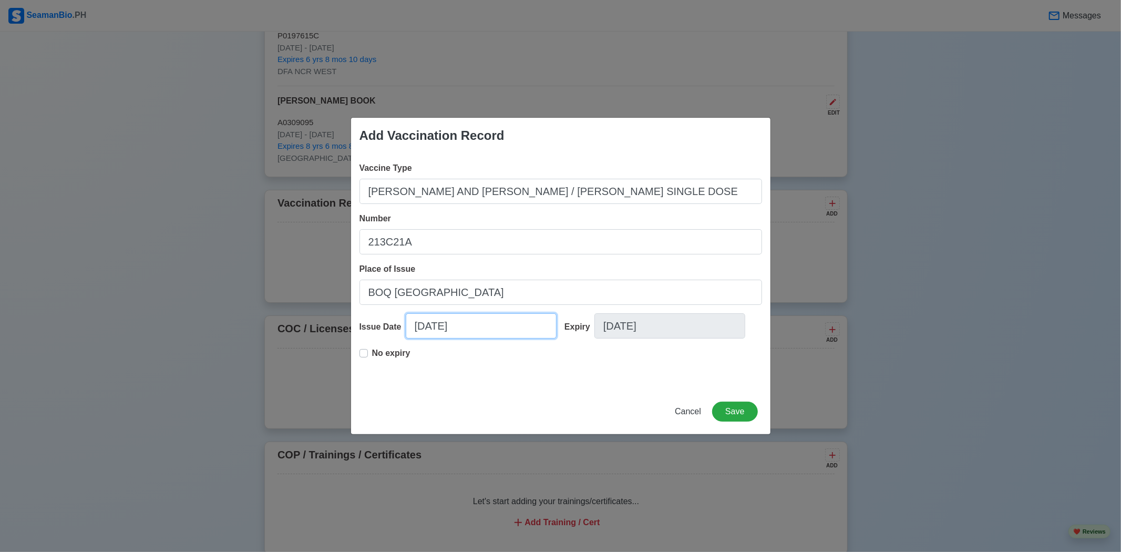
select select "****"
select select "******"
click at [738, 407] on button "Save" at bounding box center [734, 412] width 45 height 20
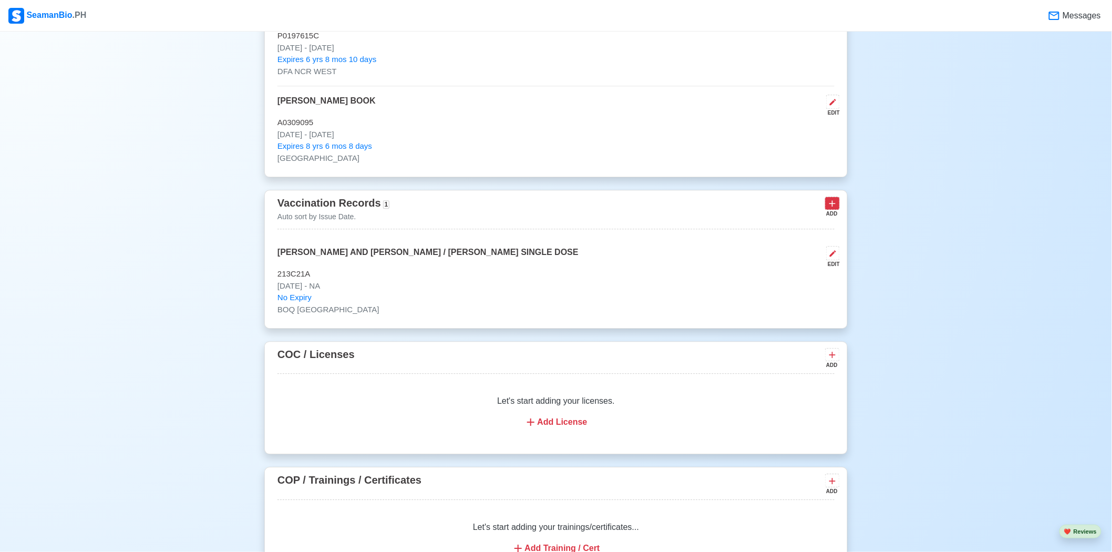
click at [836, 203] on icon at bounding box center [832, 203] width 11 height 11
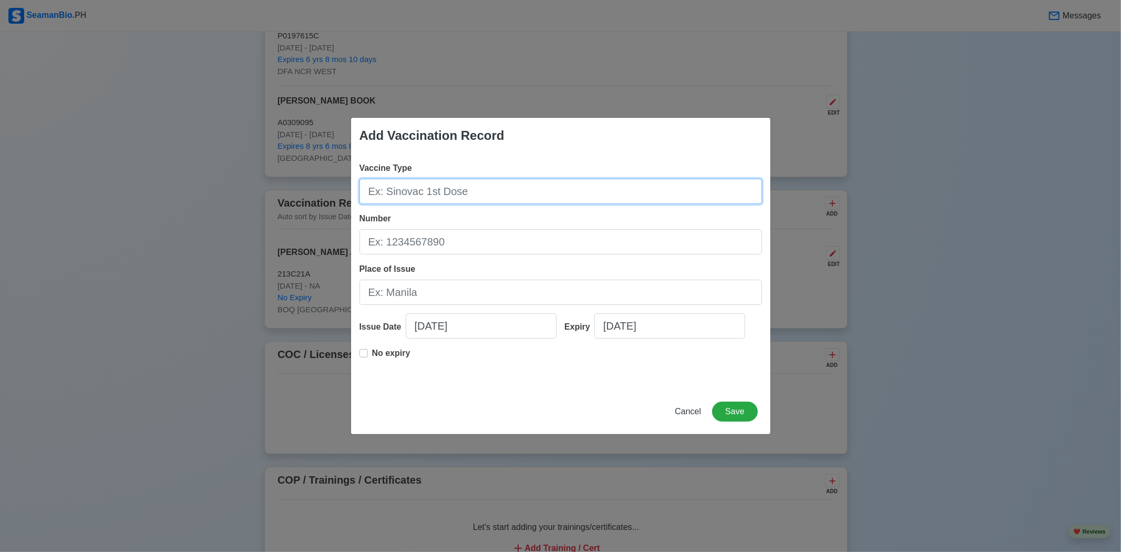
click at [547, 188] on input "Vaccine Type" at bounding box center [560, 191] width 403 height 25
type input "PFIZER-BIOTECH 1st BOOSTER DOSE"
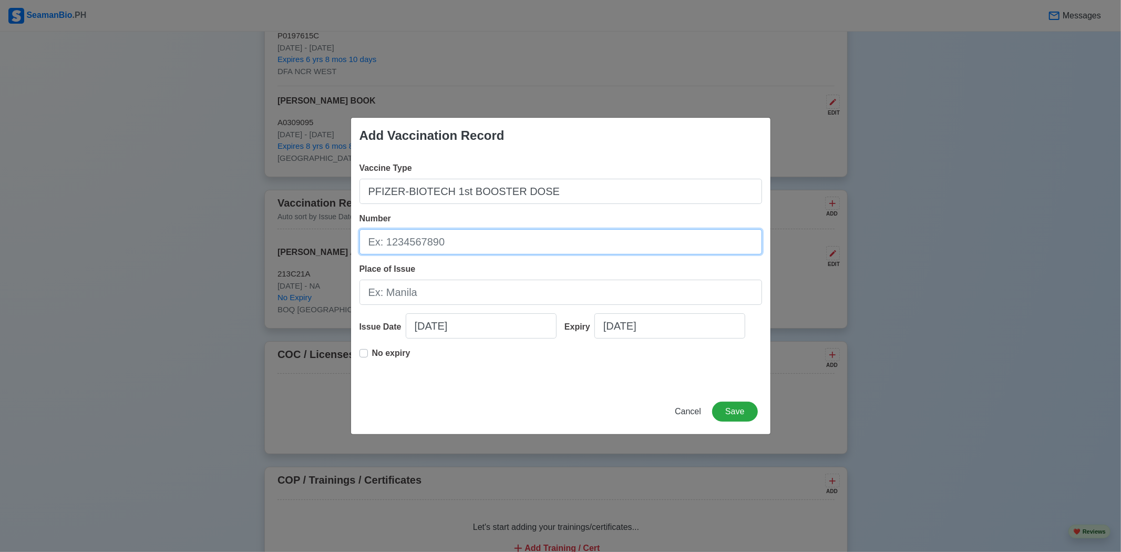
click at [534, 244] on input "Number" at bounding box center [560, 241] width 403 height 25
click at [534, 243] on input "Number" at bounding box center [560, 241] width 403 height 25
type input "34300BD"
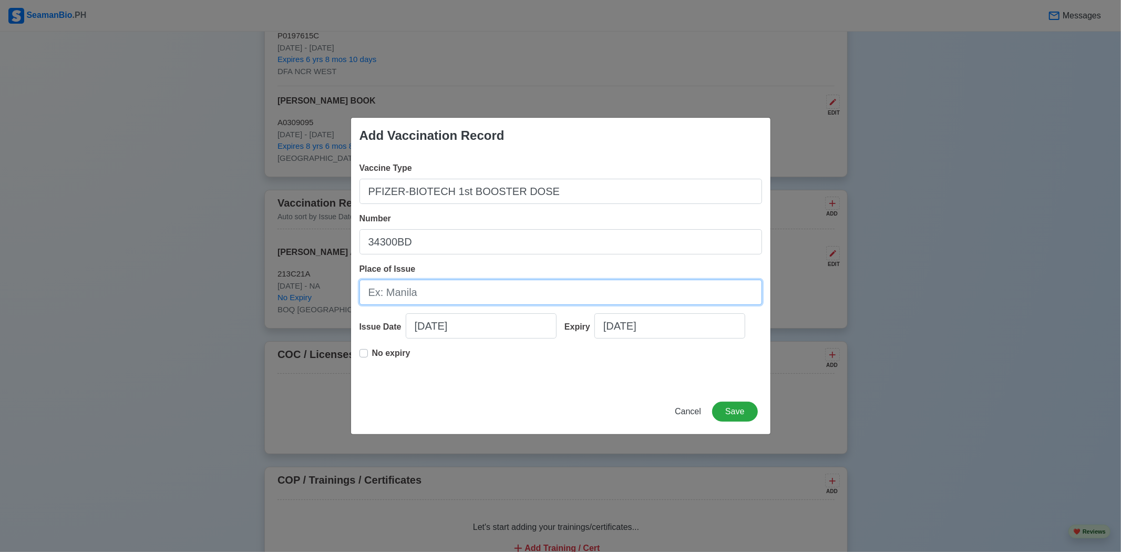
click at [432, 296] on input "Place of Issue" at bounding box center [560, 292] width 403 height 25
type input "BOQ [GEOGRAPHIC_DATA]"
click at [377, 353] on p "No expiry" at bounding box center [391, 353] width 38 height 13
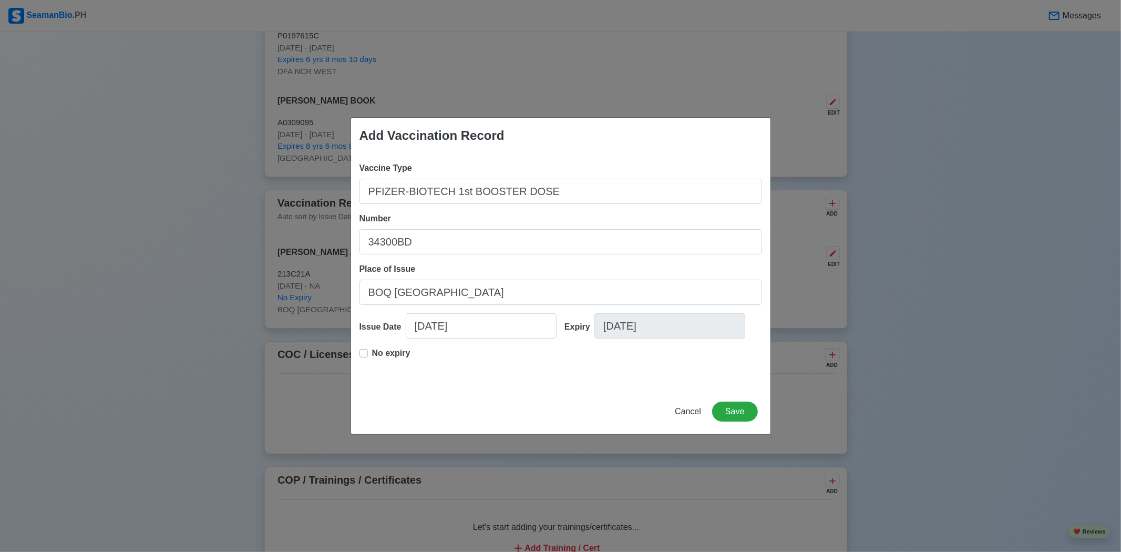
click at [380, 351] on p "No expiry" at bounding box center [391, 353] width 38 height 13
select select "****"
select select "*********"
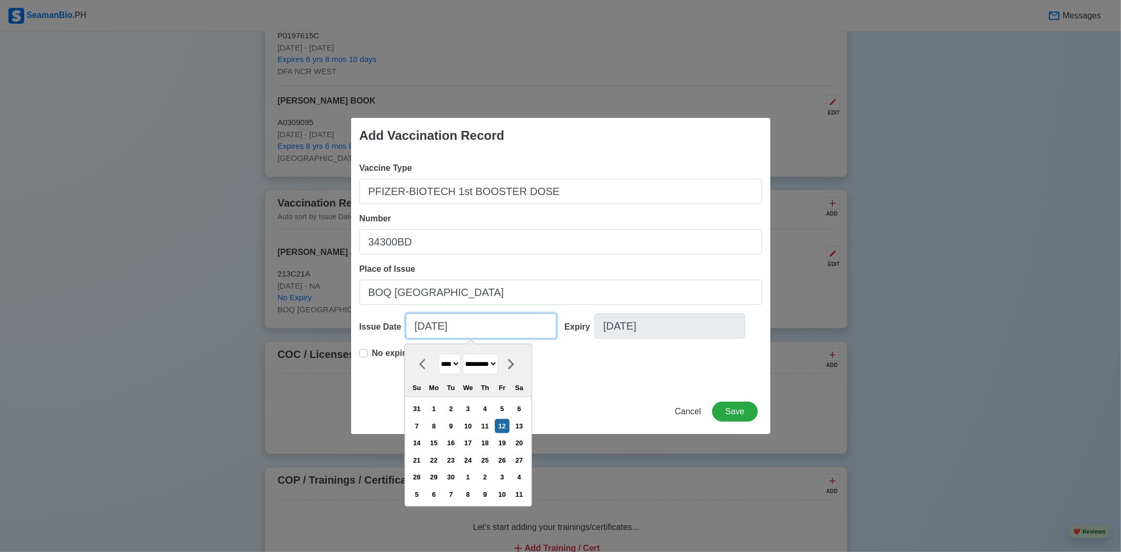
click at [511, 334] on input "[DATE]" at bounding box center [481, 325] width 151 height 25
click at [460, 364] on select "**** **** **** **** **** **** **** **** **** **** **** **** **** **** **** ****…" at bounding box center [449, 364] width 22 height 20
select select "****"
click at [438, 354] on select "**** **** **** **** **** **** **** **** **** **** **** **** **** **** **** ****…" at bounding box center [449, 364] width 22 height 20
click at [481, 357] on select "******* ******** ***** ***** *** **** **** ****** ********* ******* ******** **…" at bounding box center [479, 364] width 35 height 20
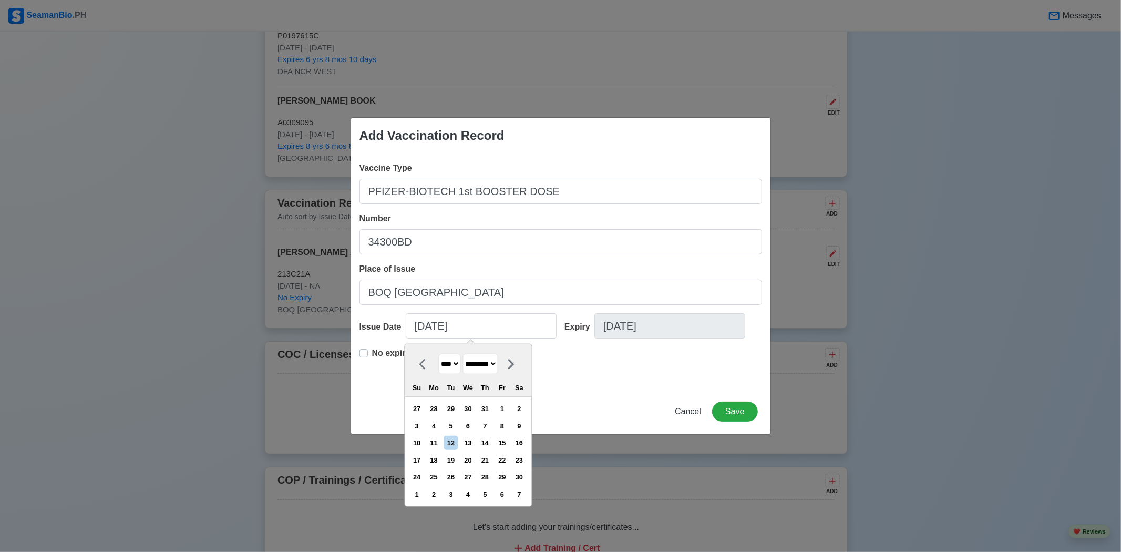
select select "********"
click at [467, 354] on select "******* ******** ***** ***** *** **** **** ****** ********* ******* ******** **…" at bounding box center [479, 364] width 35 height 20
click at [475, 477] on div "29" at bounding box center [468, 477] width 14 height 14
type input "11/29/2023"
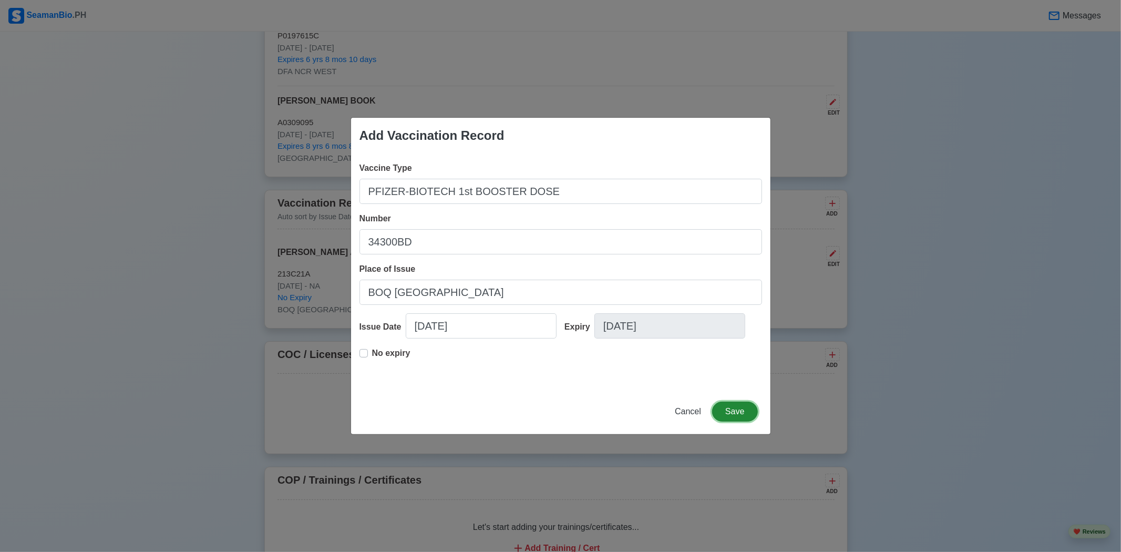
click at [745, 408] on button "Save" at bounding box center [734, 412] width 45 height 20
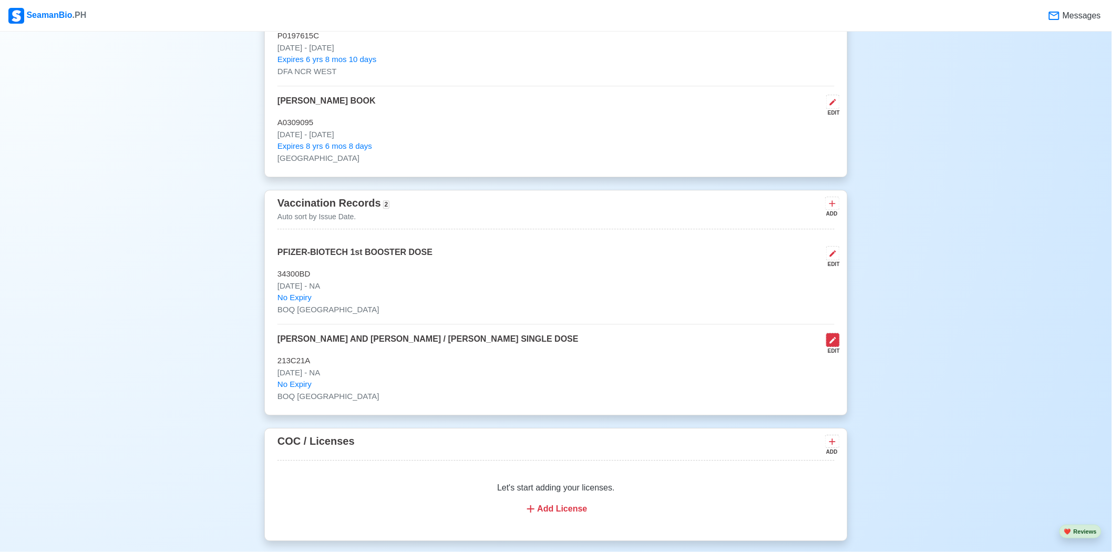
click at [831, 343] on icon at bounding box center [833, 340] width 6 height 6
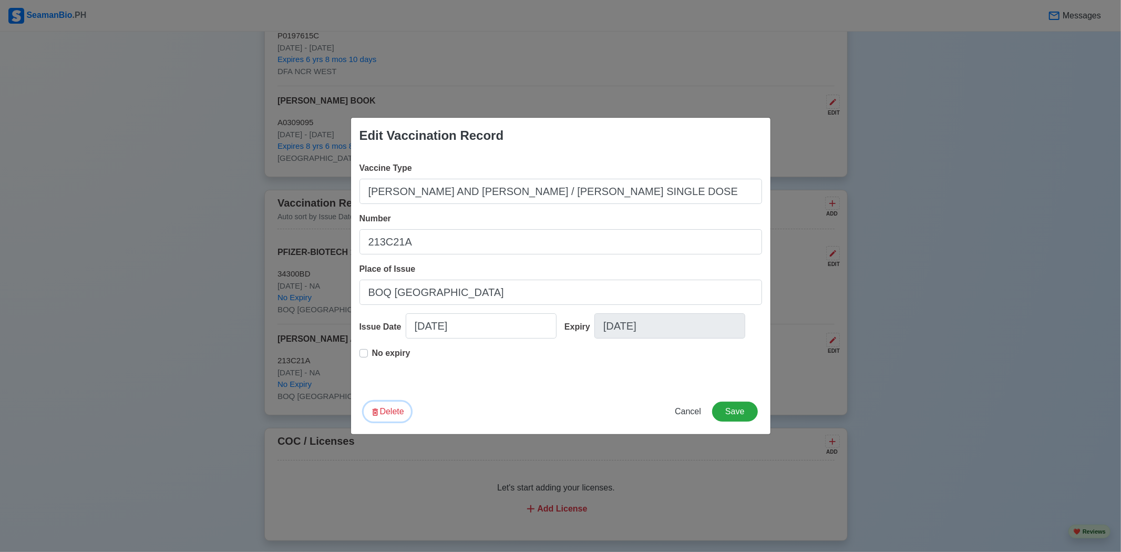
click at [381, 410] on button "Delete" at bounding box center [387, 412] width 47 height 20
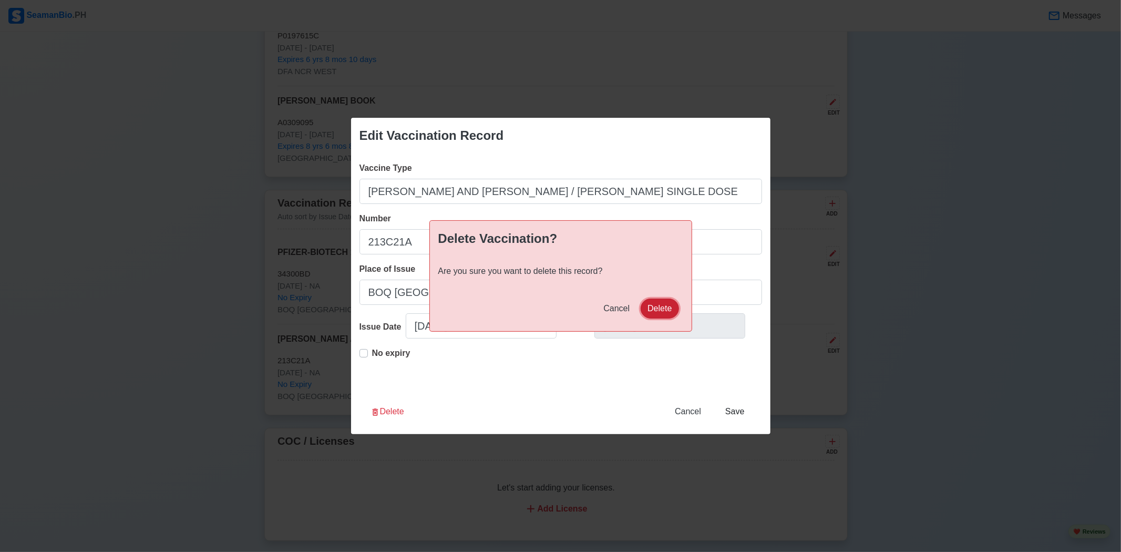
click at [670, 306] on button "Delete" at bounding box center [660, 309] width 38 height 20
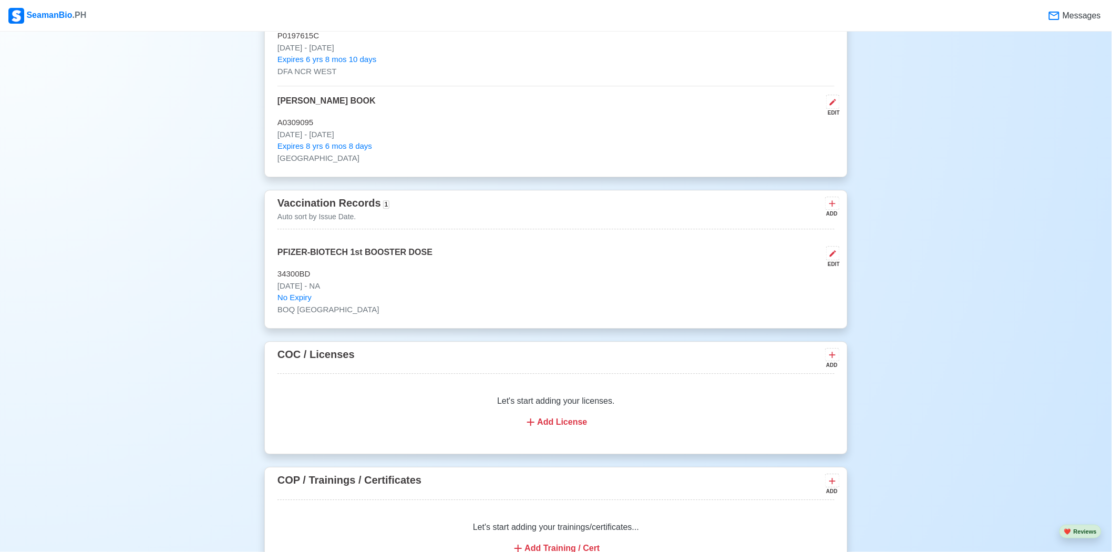
click at [874, 364] on div "New 🧑🏻‍💻 Practice Interview 🏬 Apply to Agencies 🔥 Apply Jobs 🚢 Log My Travels Y…" at bounding box center [557, 108] width 742 height 2243
click at [832, 209] on icon at bounding box center [832, 203] width 11 height 11
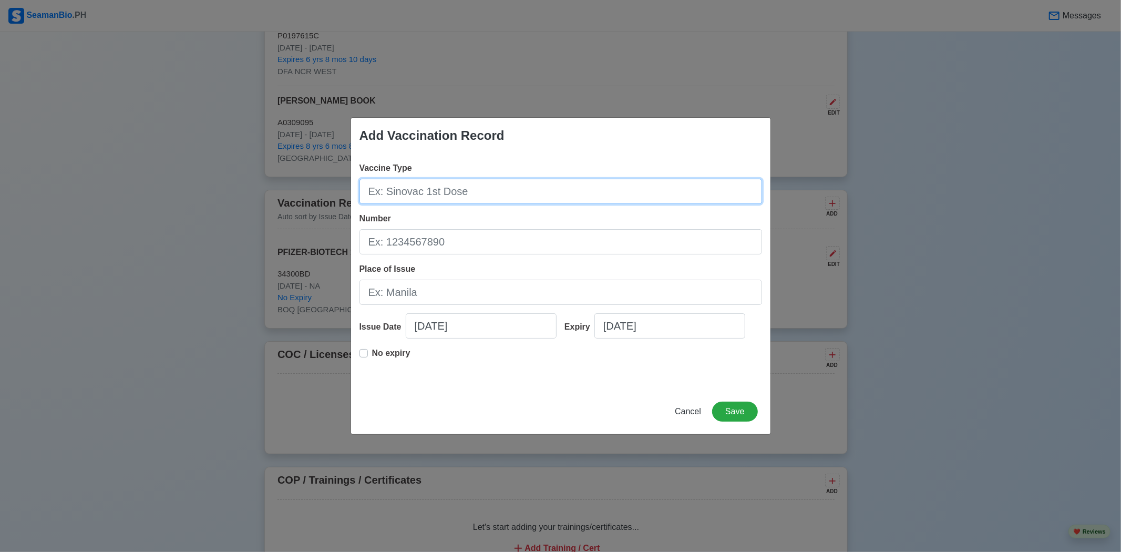
click at [568, 191] on input "Vaccine Type" at bounding box center [560, 191] width 403 height 25
type input "[PERSON_NAME] & [PERSON_NAME] / [PERSON_NAME] SINGLE DOSE"
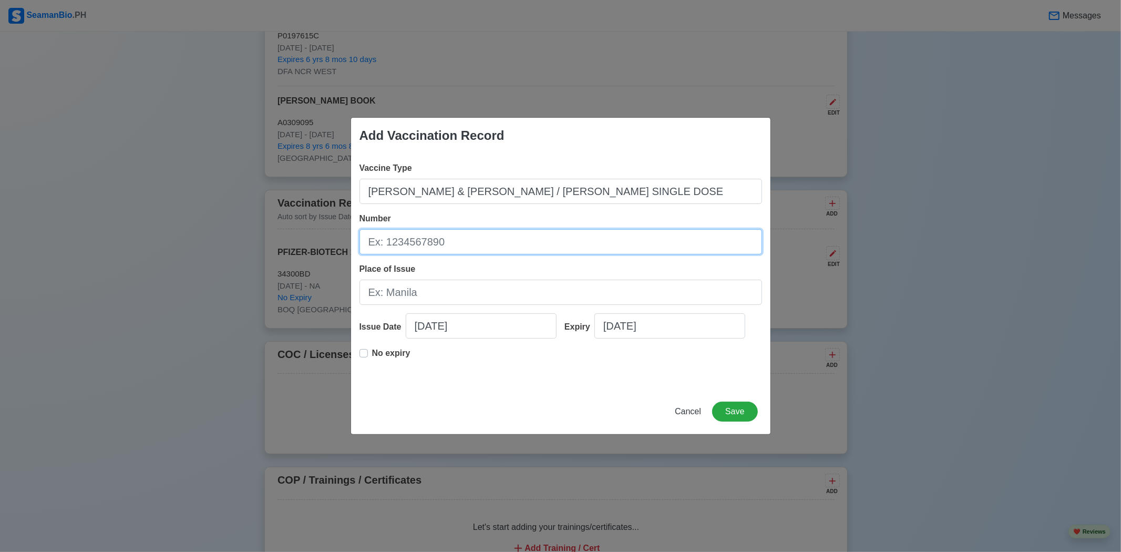
click at [544, 234] on input "Number" at bounding box center [560, 241] width 403 height 25
type input "213C21A"
click at [431, 275] on div "Place of Issue" at bounding box center [560, 284] width 403 height 42
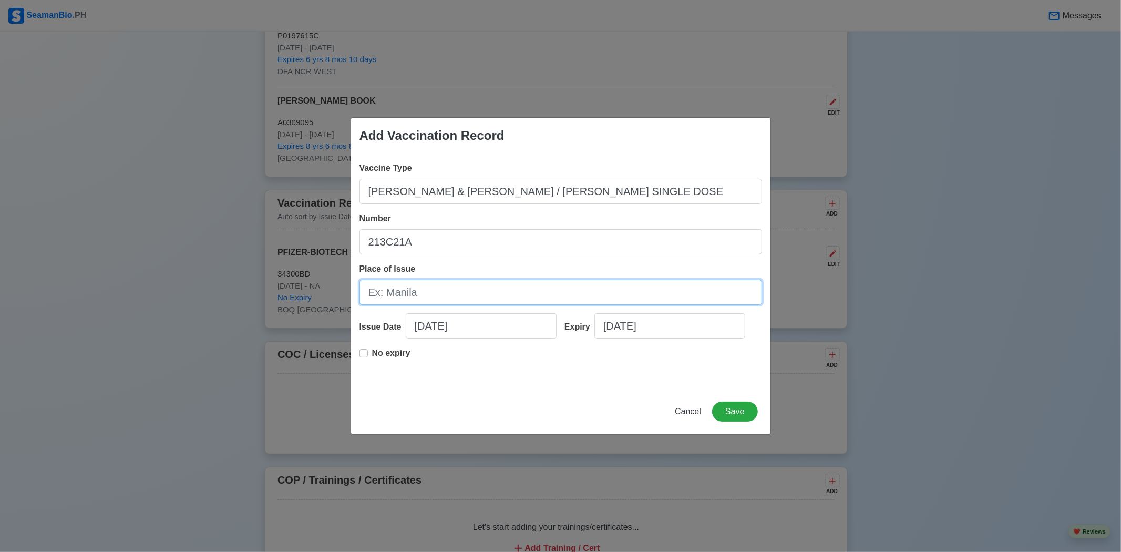
click at [427, 284] on input "Place of Issue" at bounding box center [560, 292] width 403 height 25
type input "BOQ [GEOGRAPHIC_DATA]"
click at [447, 332] on input "[DATE]" at bounding box center [481, 325] width 151 height 25
select select "****"
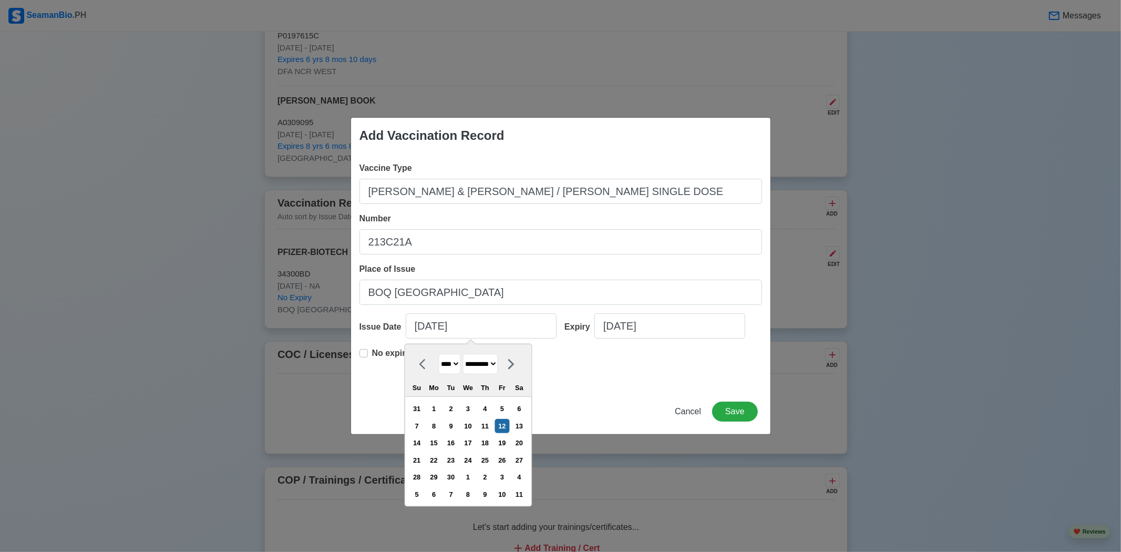
click at [497, 365] on select "******* ******** ***** ***** *** **** **** ****** ********* ******* ******** **…" at bounding box center [479, 364] width 35 height 20
select select "******"
click at [467, 354] on select "******* ******** ***** ***** *** **** **** ****** ********* ******* ******** **…" at bounding box center [479, 364] width 35 height 20
click at [458, 365] on select "**** **** **** **** **** **** **** **** **** **** **** **** **** **** **** ****…" at bounding box center [449, 364] width 22 height 20
select select "****"
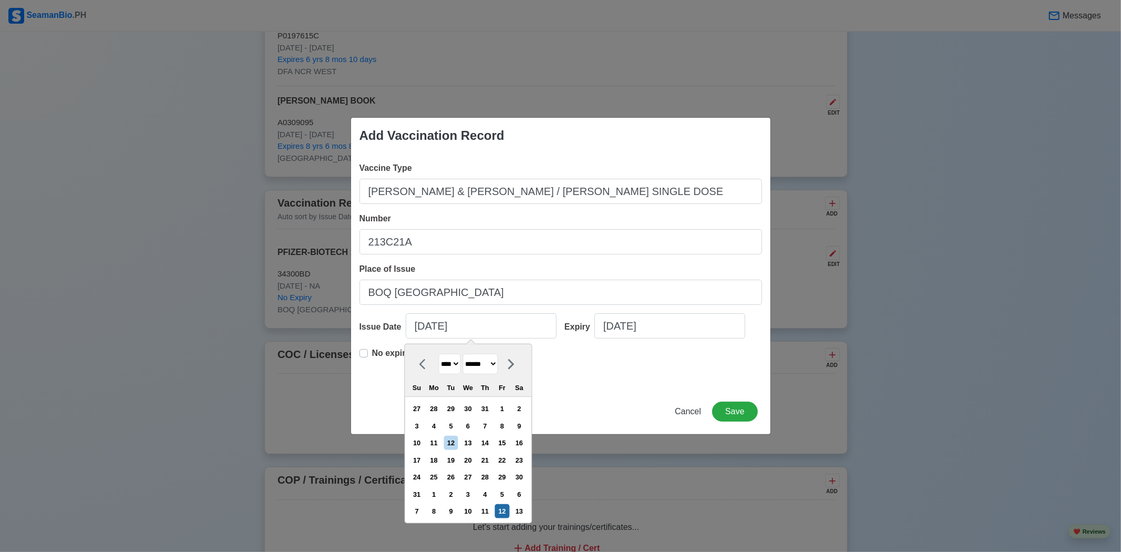
click at [438, 354] on select "**** **** **** **** **** **** **** **** **** **** **** **** **** **** **** ****…" at bounding box center [449, 364] width 22 height 20
click at [475, 408] on div "4" at bounding box center [468, 409] width 14 height 14
type input "08/04/2021"
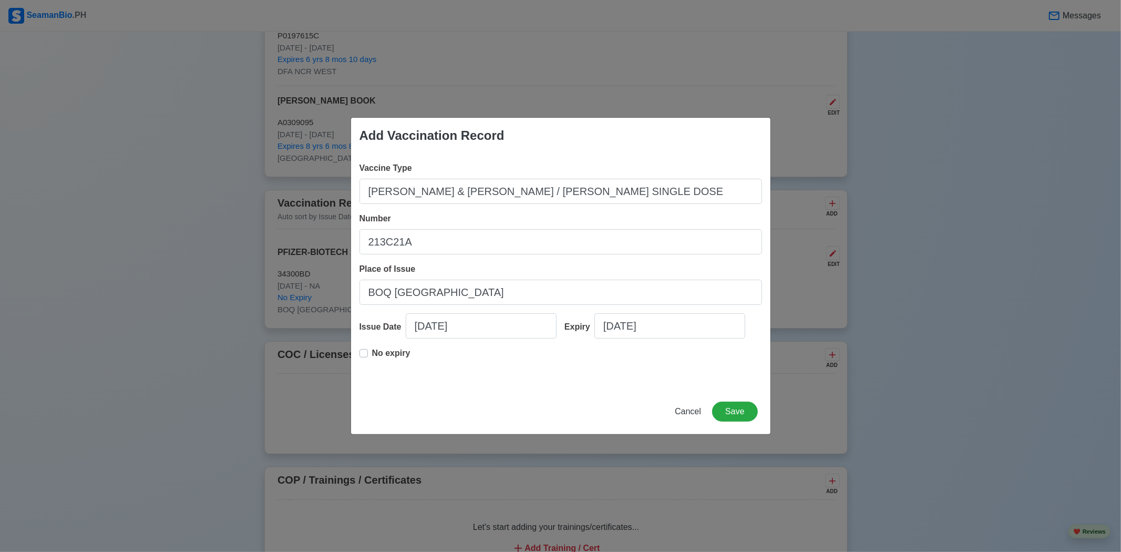
click at [397, 353] on p "No expiry" at bounding box center [391, 353] width 38 height 13
type input "08/04/2021"
click at [744, 407] on button "Save" at bounding box center [734, 412] width 45 height 20
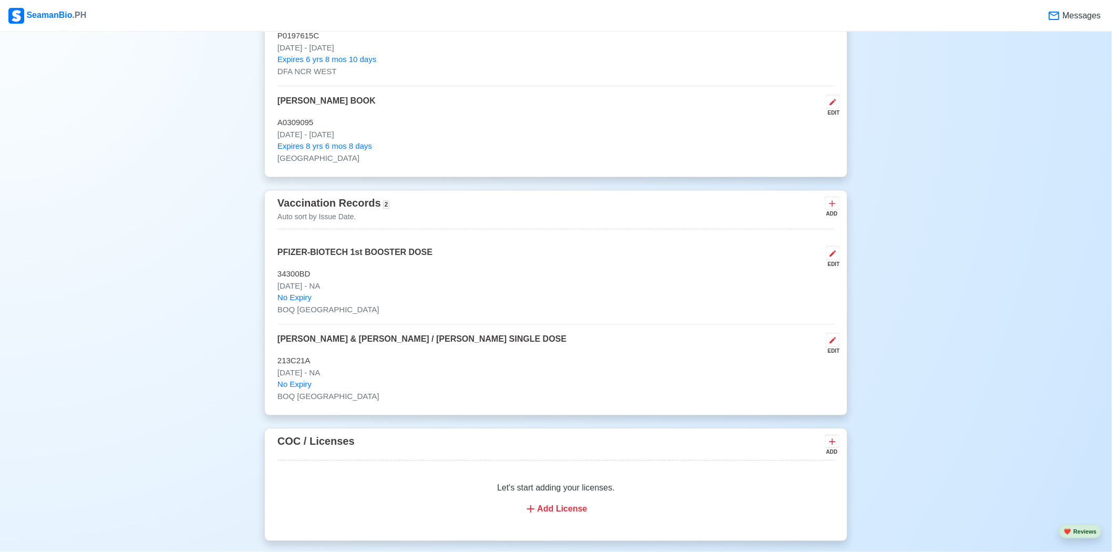
click at [949, 432] on div "New 🧑🏻‍💻 Practice Interview 🏬 Apply to Agencies 🔥 Apply Jobs 🚢 Log My Travels Y…" at bounding box center [556, 152] width 1112 height 2330
click at [831, 204] on icon at bounding box center [832, 204] width 6 height 6
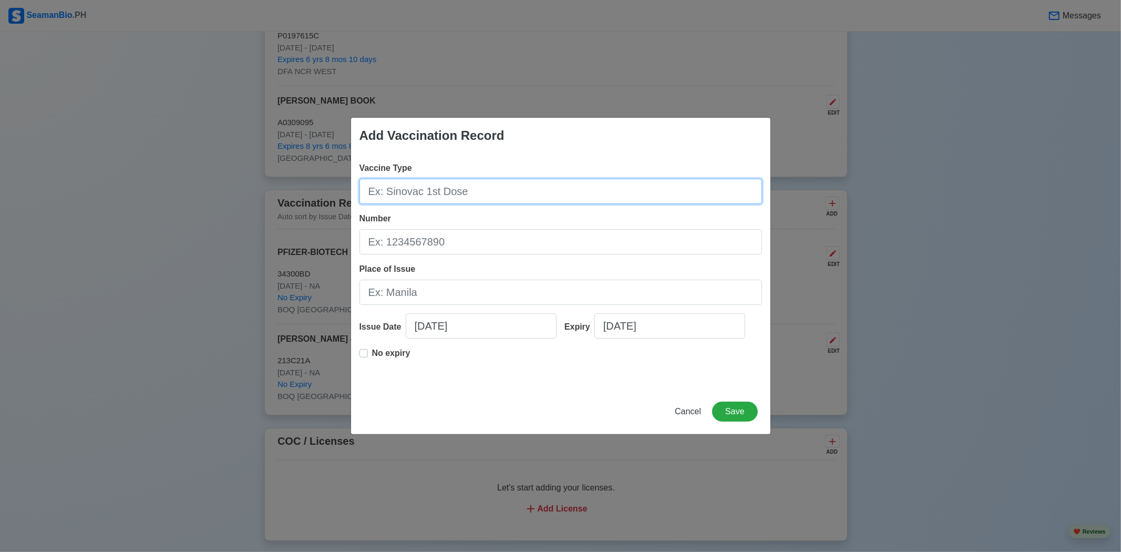
click at [547, 186] on input "Vaccine Type" at bounding box center [560, 191] width 403 height 25
type input "[MEDICAL_DATA]"
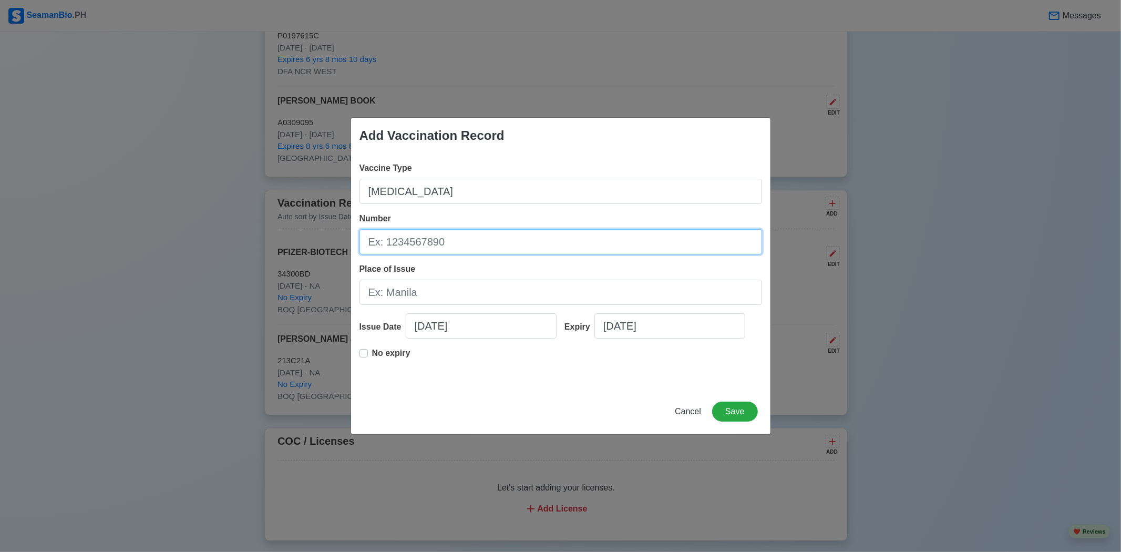
click at [490, 232] on input "Number" at bounding box center [560, 241] width 403 height 25
type input "W3E68"
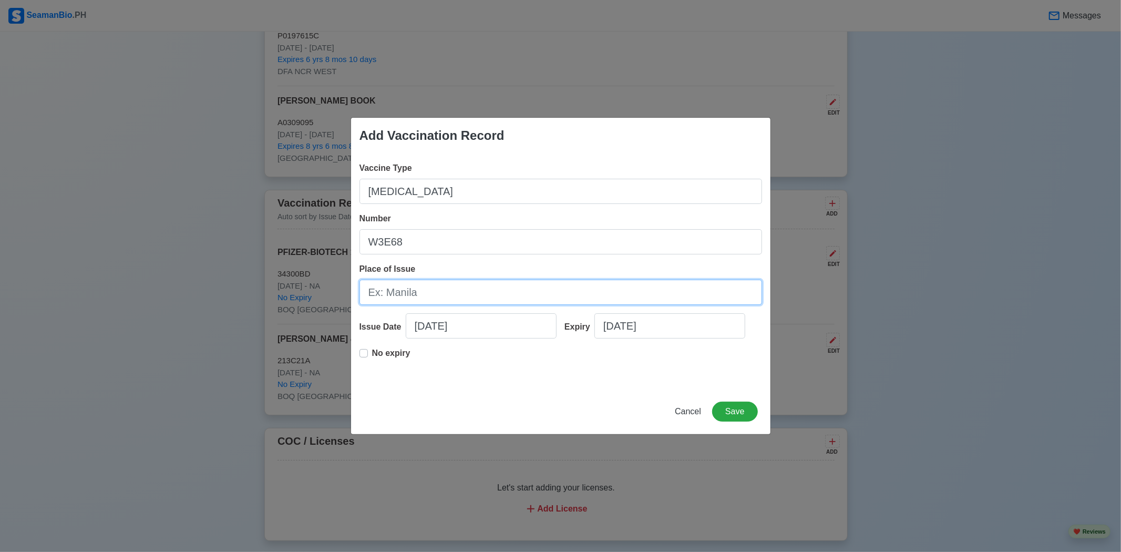
click at [451, 296] on input "Place of Issue" at bounding box center [560, 292] width 403 height 25
type input "BOQ [GEOGRAPHIC_DATA]"
select select "****"
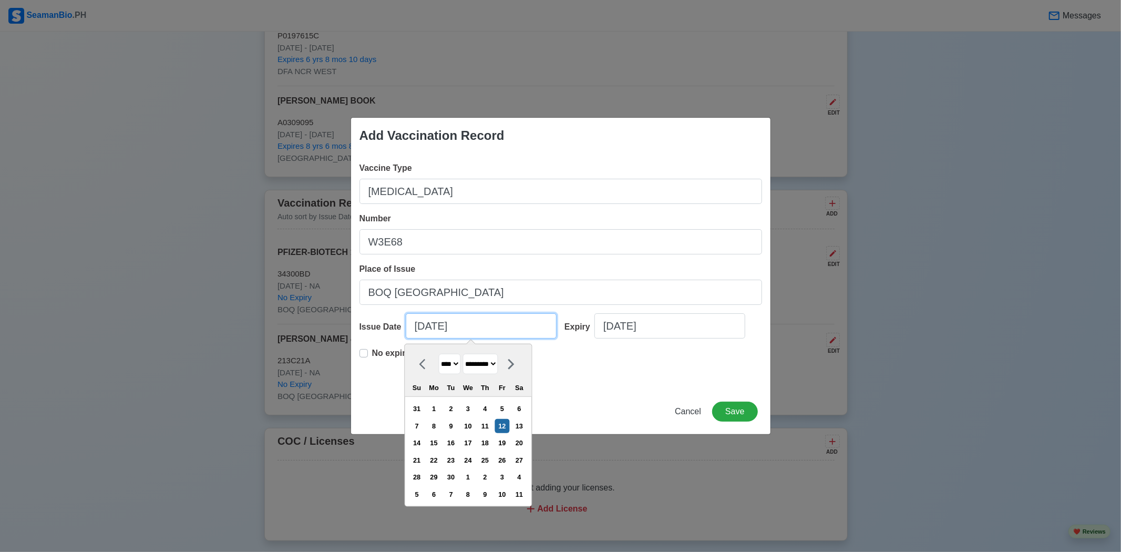
click at [448, 326] on input "[DATE]" at bounding box center [481, 325] width 151 height 25
click at [491, 364] on select "******* ******** ***** ***** *** **** **** ****** ********* ******* ******** **…" at bounding box center [479, 364] width 35 height 20
select select "*****"
click at [467, 354] on select "******* ******** ***** ***** *** **** **** ****** ********* ******* ******** **…" at bounding box center [479, 364] width 35 height 20
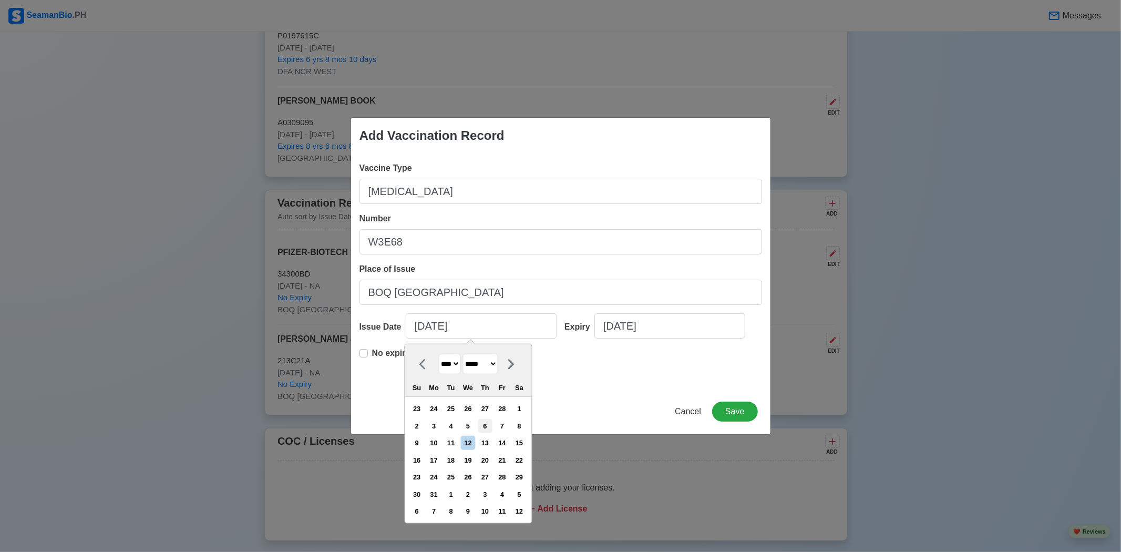
click at [489, 427] on div "6" at bounding box center [485, 426] width 14 height 14
type input "03/06/2025"
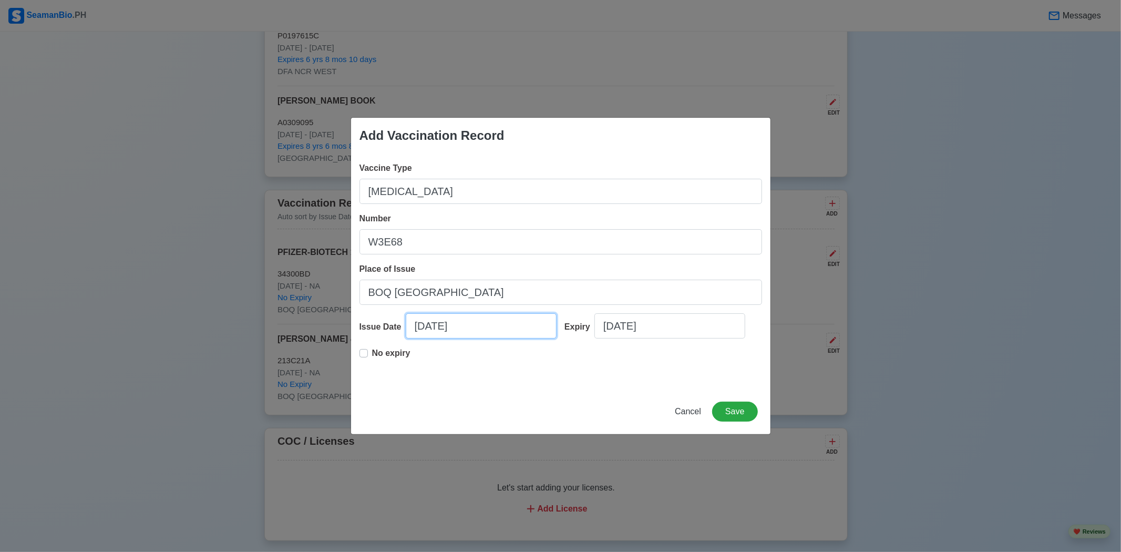
select select "****"
select select "*****"
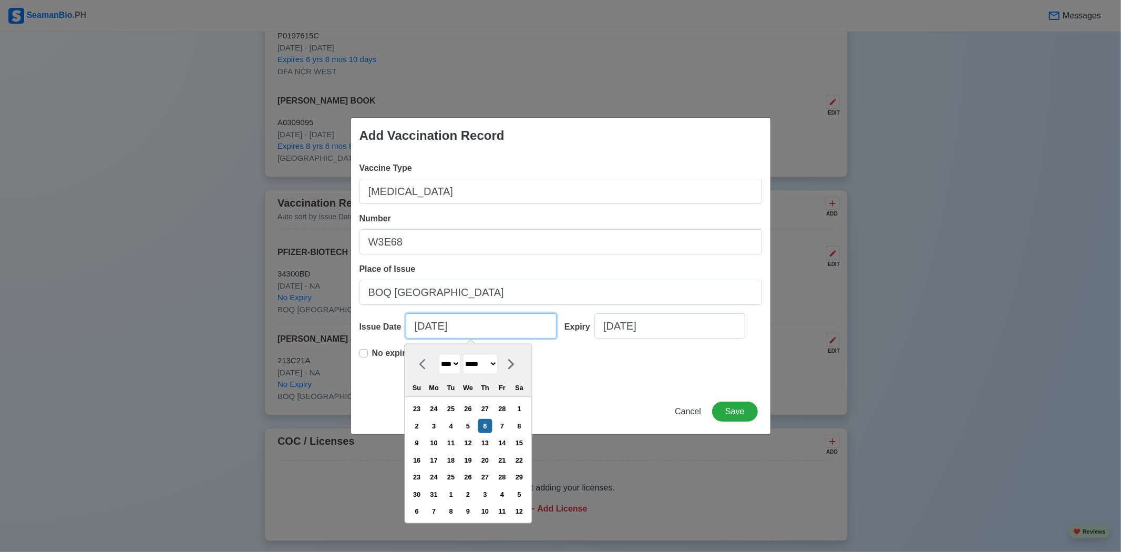
click at [500, 327] on input "03/06/2025" at bounding box center [481, 325] width 151 height 25
click at [460, 355] on select "**** **** **** **** **** **** **** **** **** **** **** **** **** **** **** ****…" at bounding box center [449, 364] width 22 height 20
select select "****"
click at [438, 354] on select "**** **** **** **** **** **** **** **** **** **** **** **** **** **** **** ****…" at bounding box center [449, 364] width 22 height 20
click at [471, 420] on div "6" at bounding box center [468, 426] width 14 height 14
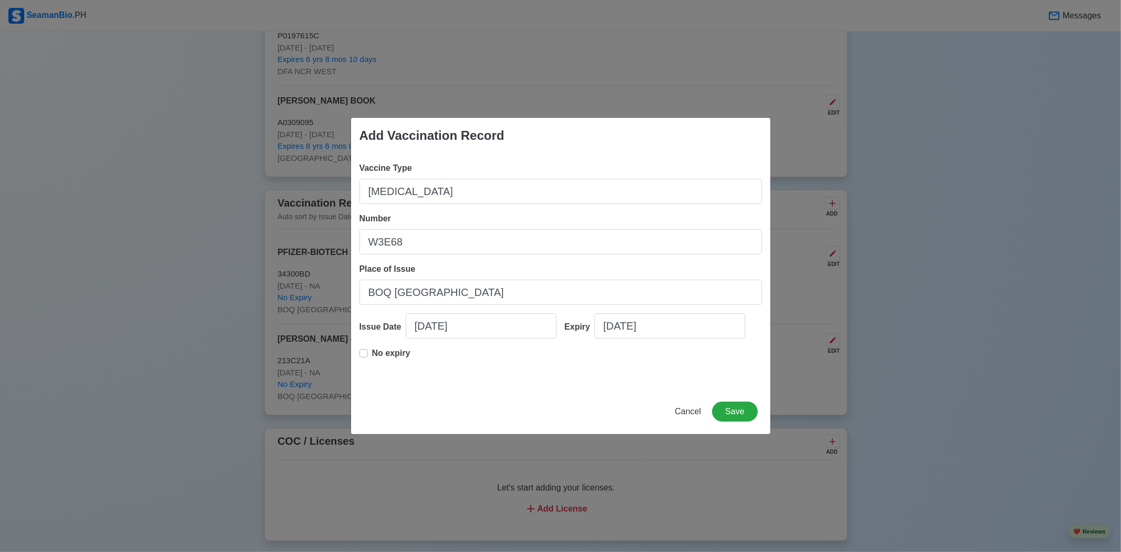
type input "03/06/2024"
click at [397, 358] on p "No expiry" at bounding box center [391, 353] width 38 height 13
type input "03/06/2024"
click at [729, 414] on button "Save" at bounding box center [734, 412] width 45 height 20
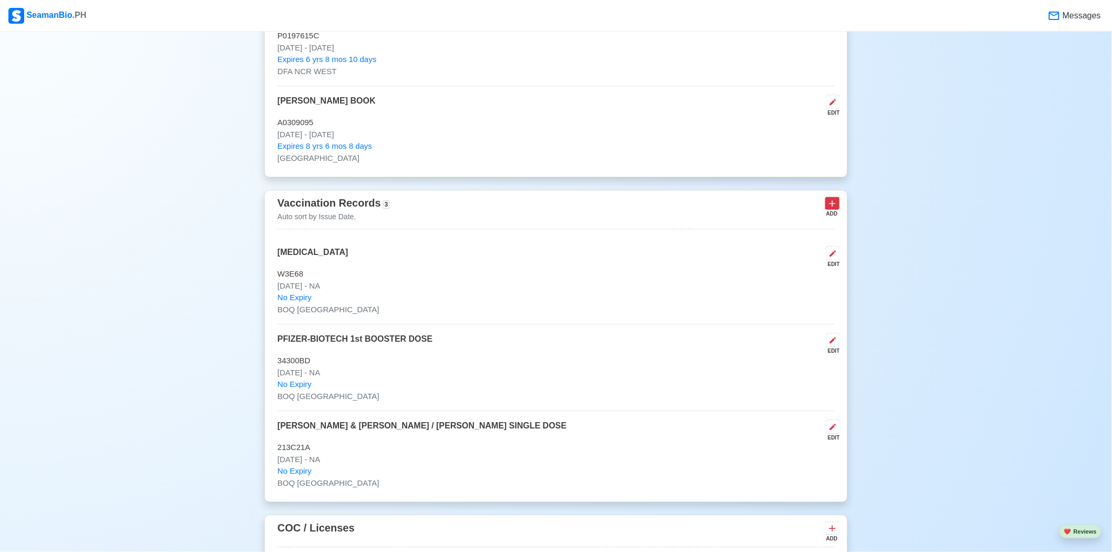
click at [834, 200] on icon at bounding box center [832, 203] width 11 height 11
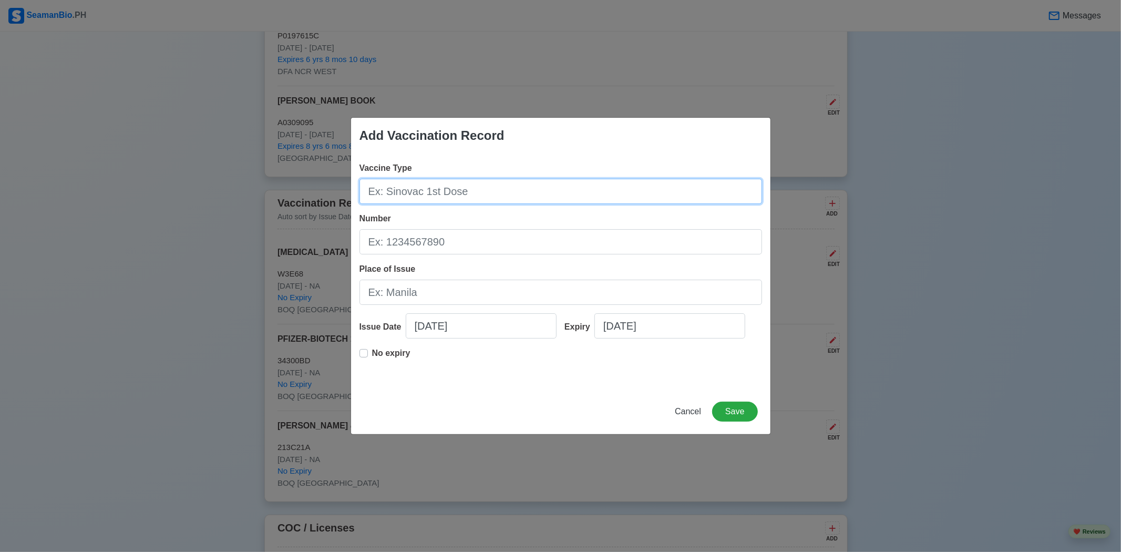
click at [553, 190] on input "Vaccine Type" at bounding box center [560, 191] width 403 height 25
type input "[MEDICAL_DATA]"
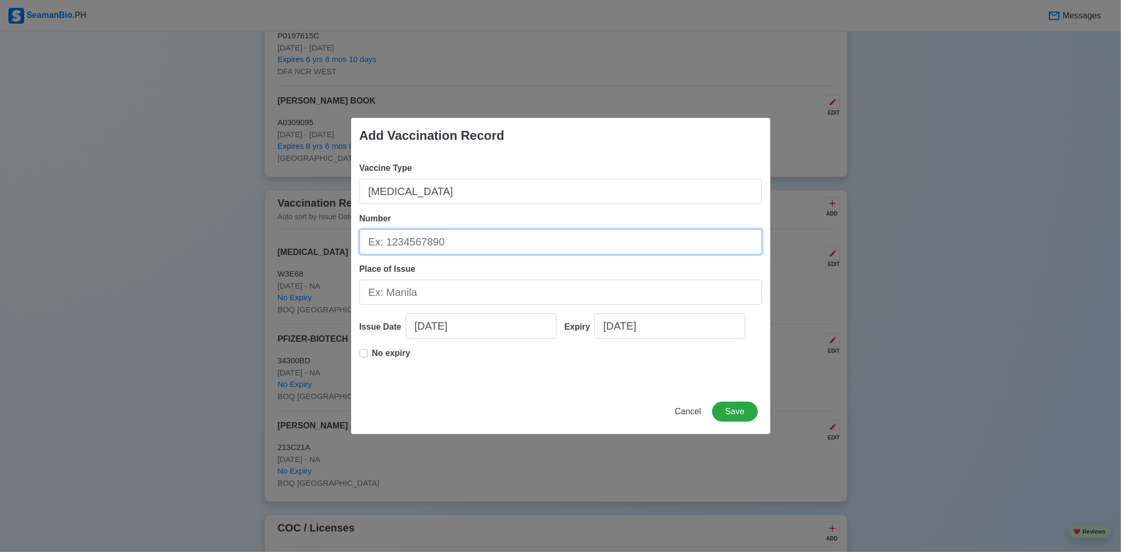
click at [528, 253] on input "Number" at bounding box center [560, 241] width 403 height 25
type input "2443T010"
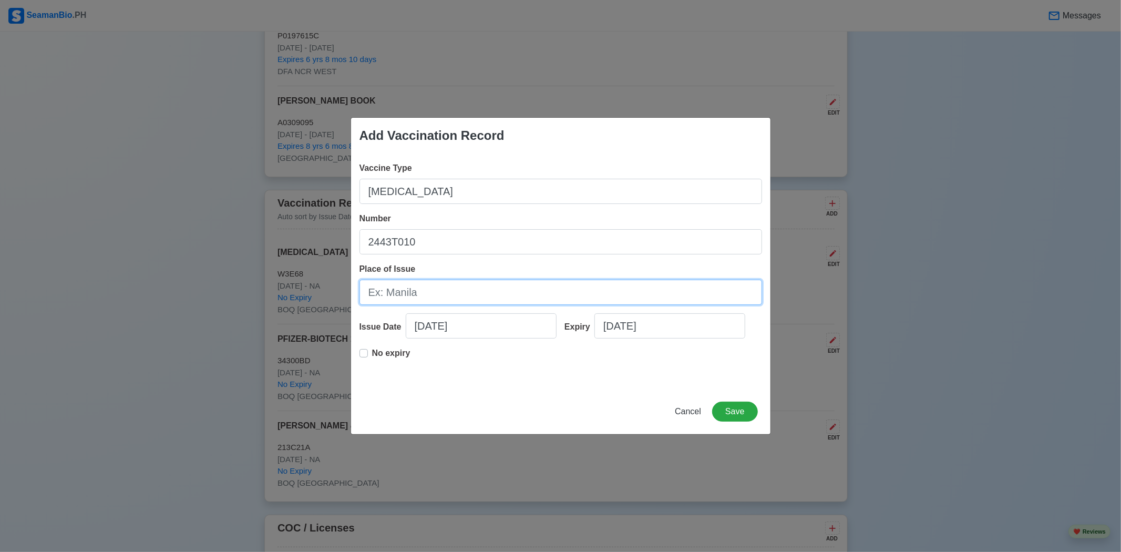
click at [428, 289] on input "Place of Issue" at bounding box center [560, 292] width 403 height 25
type input "BOQ [GEOGRAPHIC_DATA]"
click at [443, 327] on input "[DATE]" at bounding box center [481, 325] width 151 height 25
select select "****"
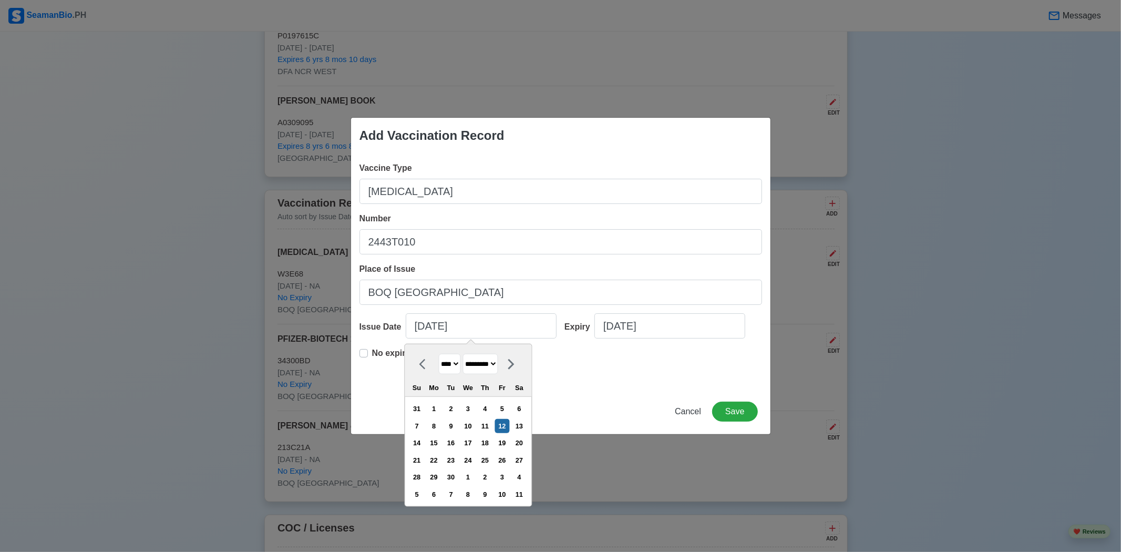
click at [494, 360] on select "******* ******** ***** ***** *** **** **** ****** ********* ******* ******** **…" at bounding box center [479, 364] width 35 height 20
select select "*****"
click at [467, 354] on select "******* ******** ***** ***** *** **** **** ****** ********* ******* ******** **…" at bounding box center [479, 364] width 35 height 20
click at [457, 366] on select "**** **** **** **** **** **** **** **** **** **** **** **** **** **** **** ****…" at bounding box center [449, 364] width 22 height 20
select select "****"
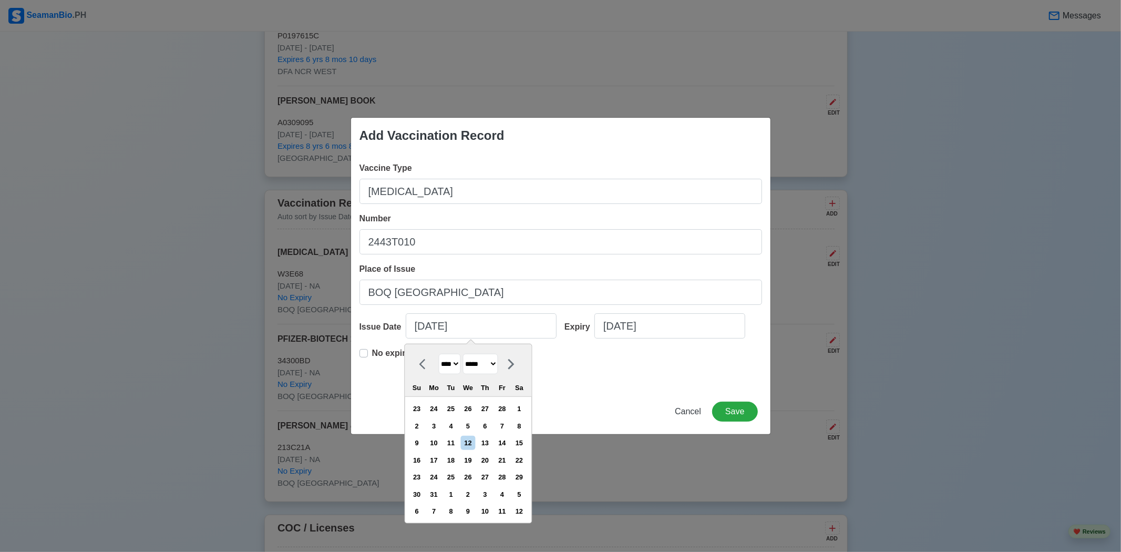
click at [438, 354] on select "**** **** **** **** **** **** **** **** **** **** **** **** **** **** **** ****…" at bounding box center [449, 364] width 22 height 20
click at [457, 437] on div "12" at bounding box center [451, 443] width 14 height 14
type input "03/12/2024"
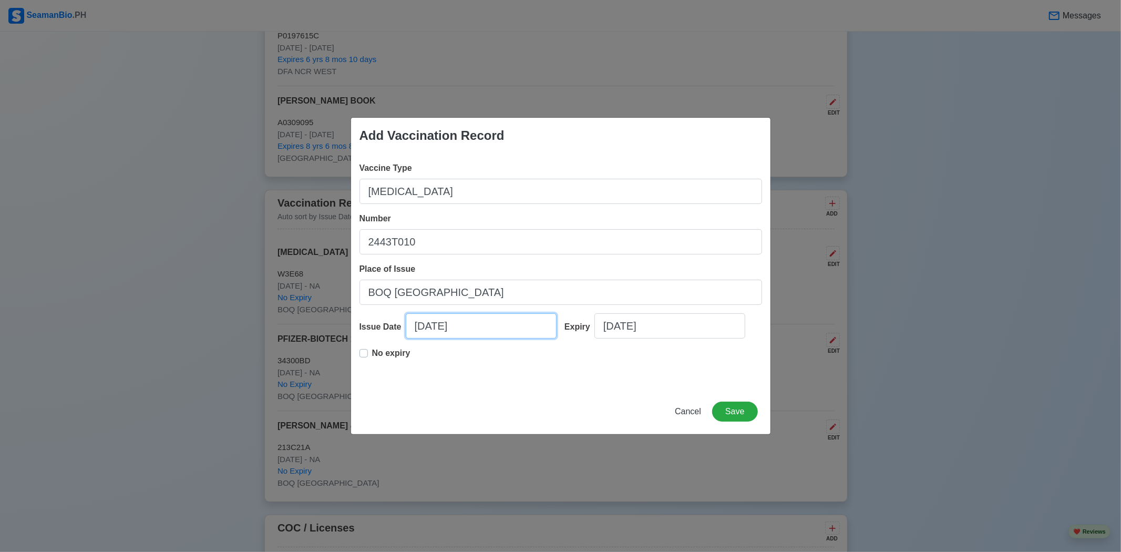
select select "****"
select select "*****"
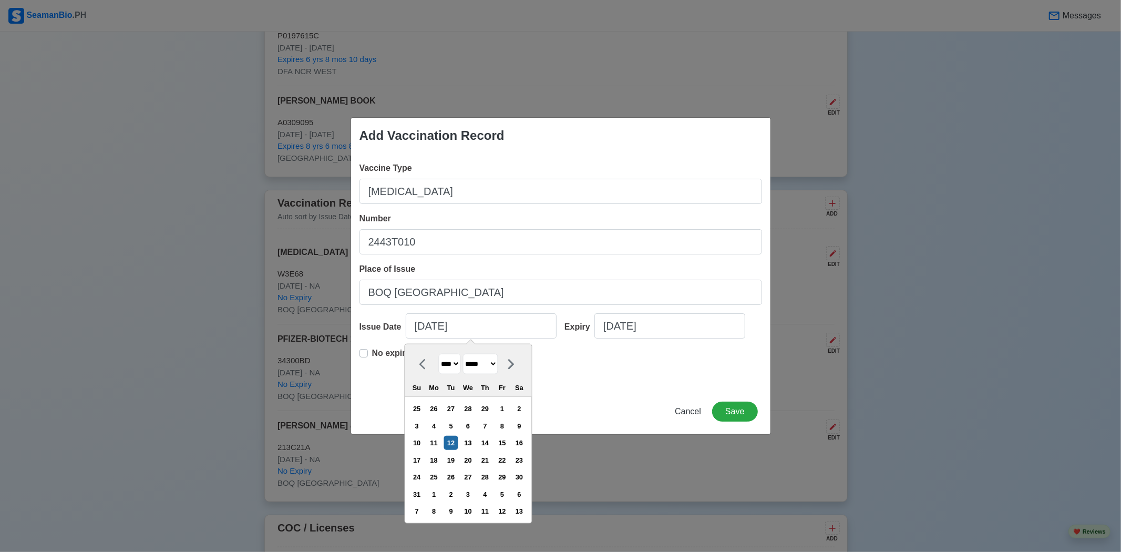
click at [374, 354] on p "No expiry" at bounding box center [391, 353] width 38 height 13
type input "03/12/2024"
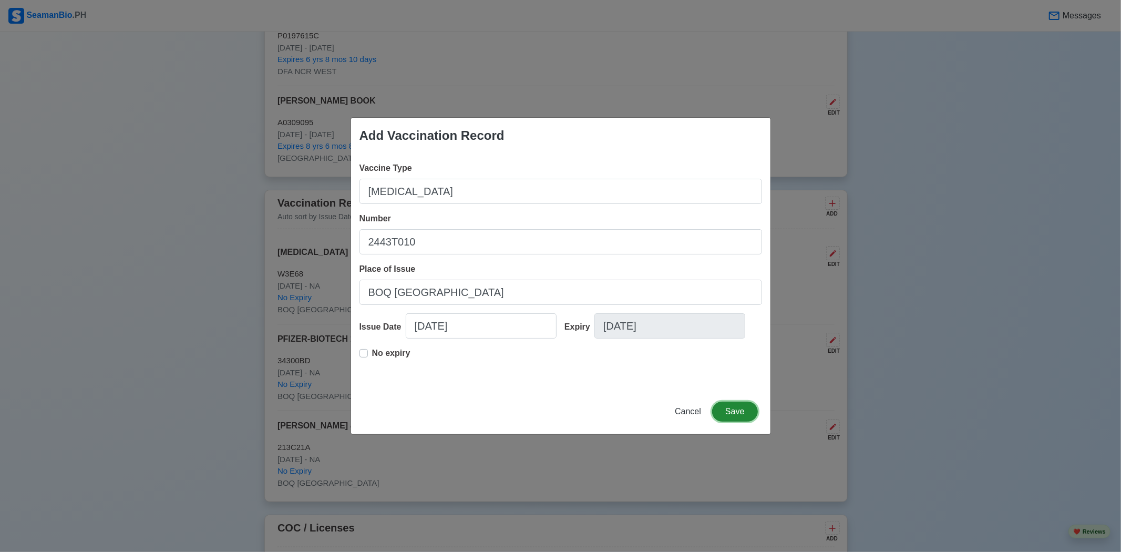
click at [732, 409] on button "Save" at bounding box center [734, 412] width 45 height 20
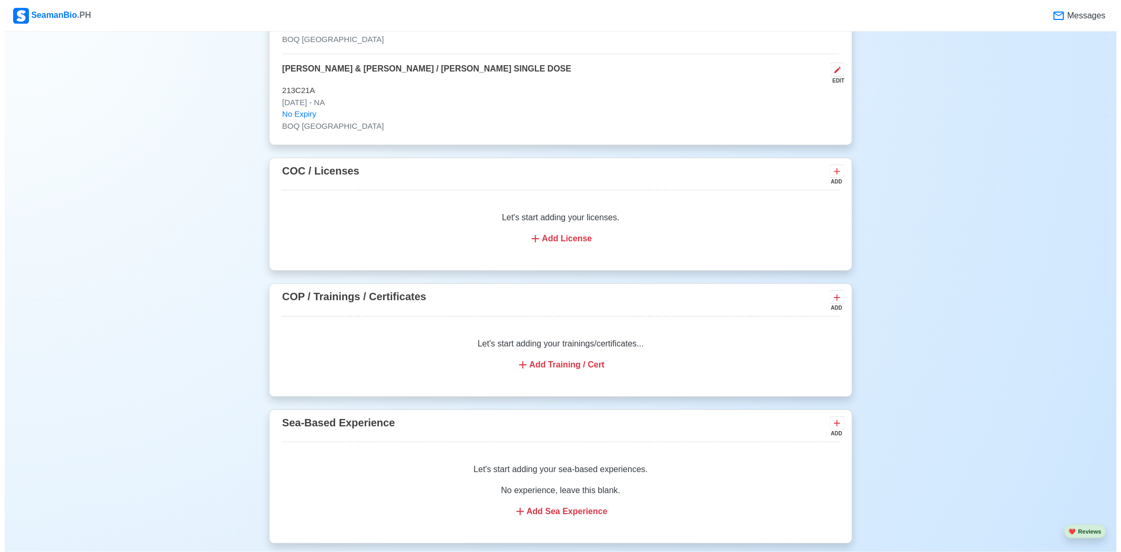
scroll to position [1641, 0]
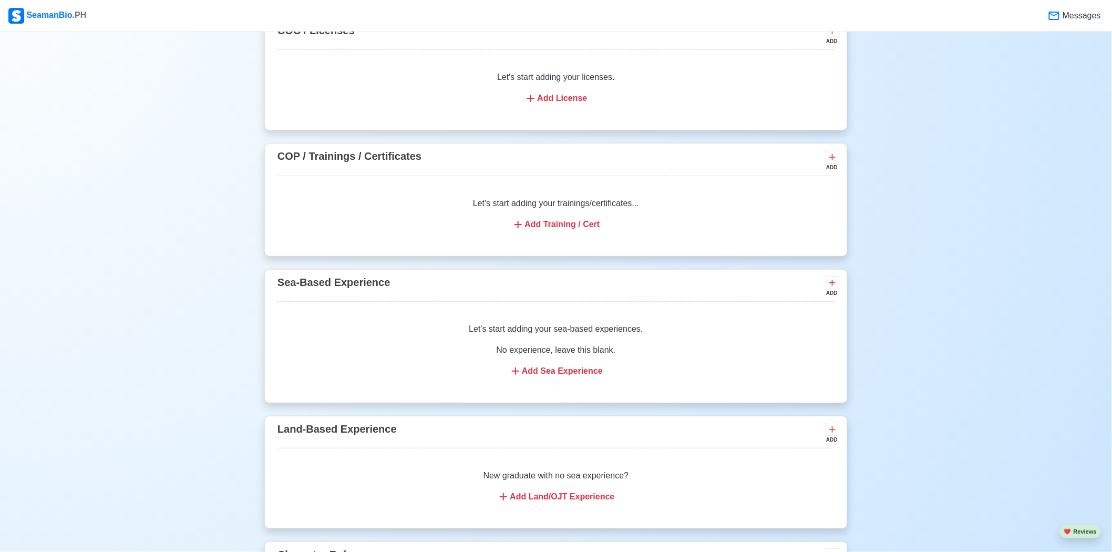
click at [549, 231] on div "Add Training / Cert" at bounding box center [556, 224] width 532 height 13
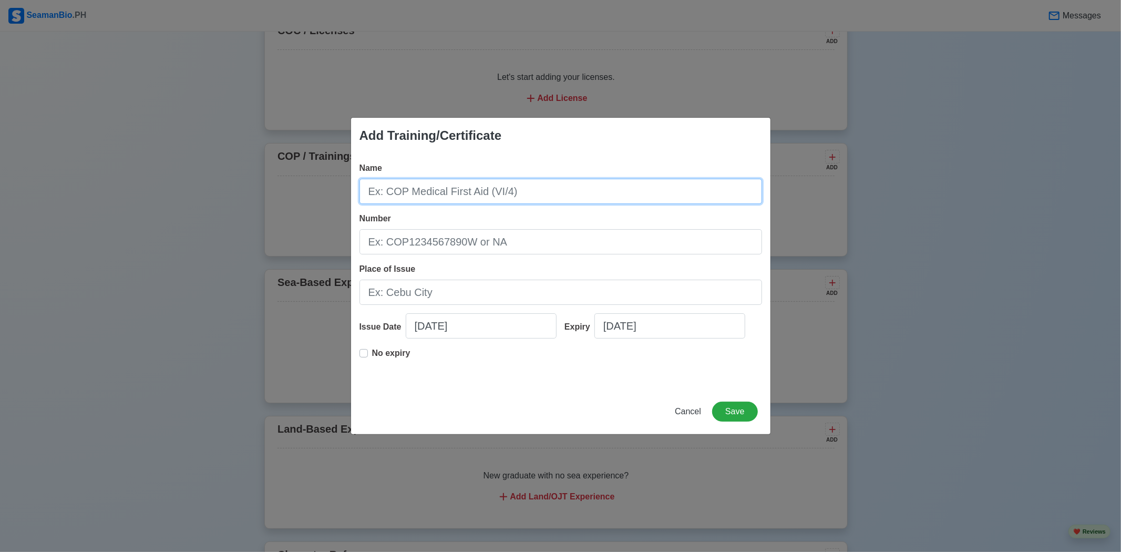
click at [510, 190] on input "Name" at bounding box center [560, 191] width 403 height 25
type input "BASIC TRAINING"
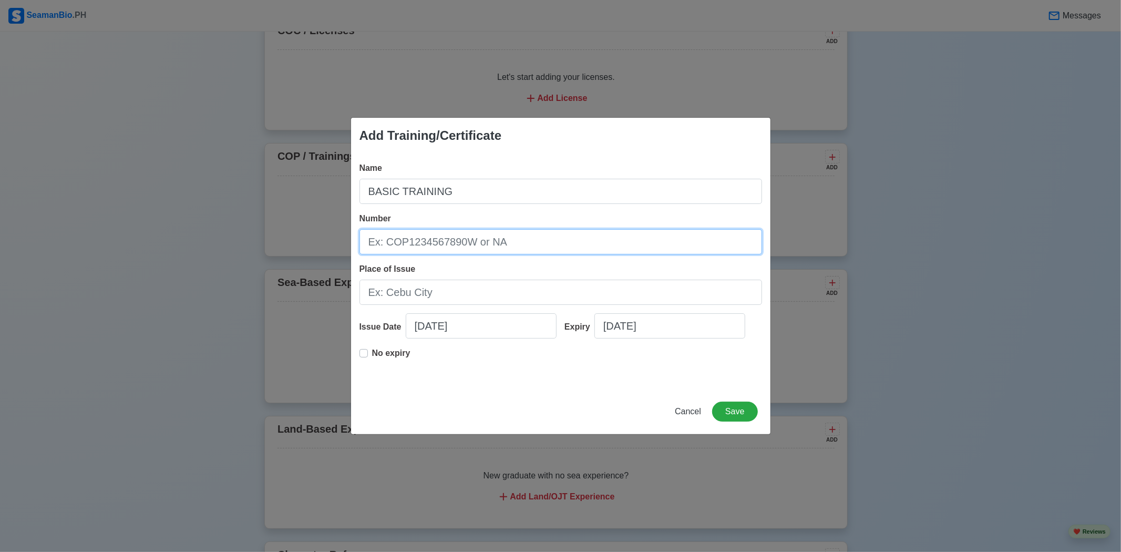
click at [549, 248] on input "Number" at bounding box center [560, 241] width 403 height 25
type input "BT200092054924"
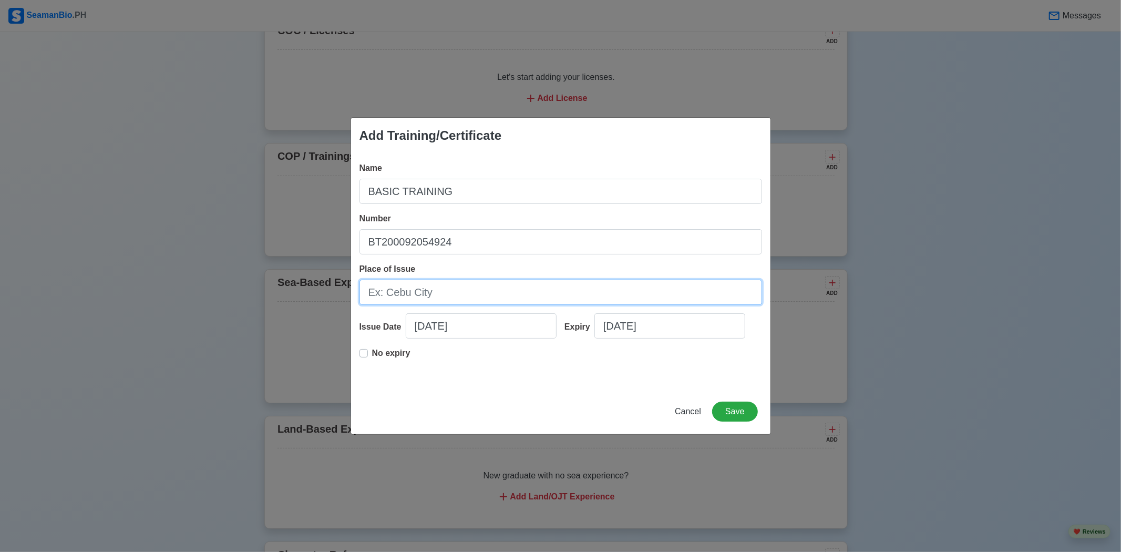
click at [434, 294] on input "Place of Issue" at bounding box center [560, 292] width 403 height 25
type input "[GEOGRAPHIC_DATA]"
click at [460, 324] on input "[DATE]" at bounding box center [481, 325] width 151 height 25
select select "****"
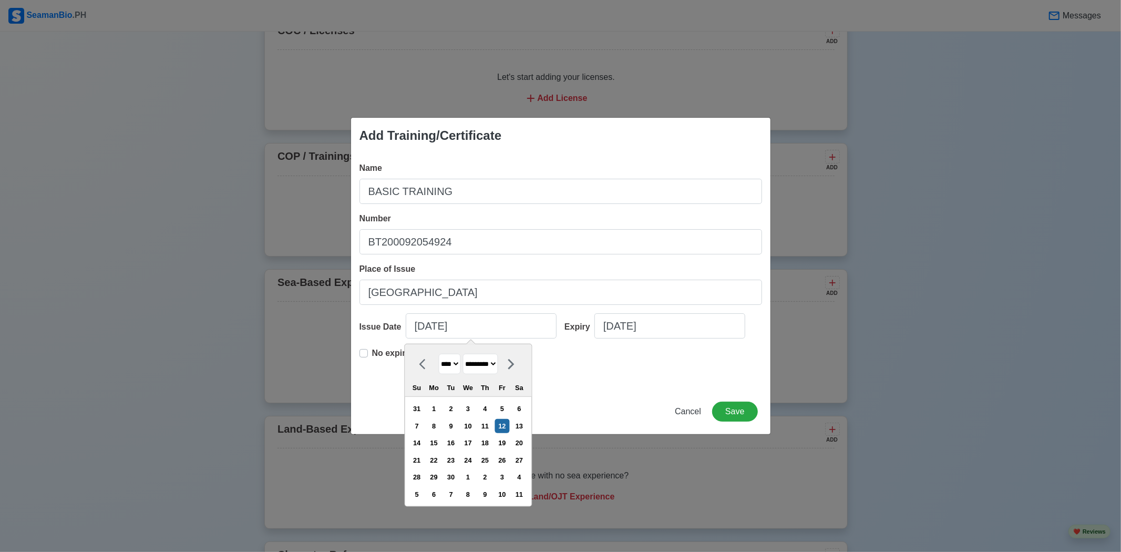
click at [492, 379] on div "Su Mo Tu We Th Fr Sa" at bounding box center [468, 387] width 127 height 17
click at [492, 366] on select "******* ******** ***** ***** *** **** **** ****** ********* ******* ******** **…" at bounding box center [479, 364] width 35 height 20
select select "*****"
click at [467, 354] on select "******* ******** ***** ***** *** **** **** ****** ********* ******* ******** **…" at bounding box center [479, 364] width 35 height 20
click at [509, 407] on div "4" at bounding box center [502, 409] width 14 height 14
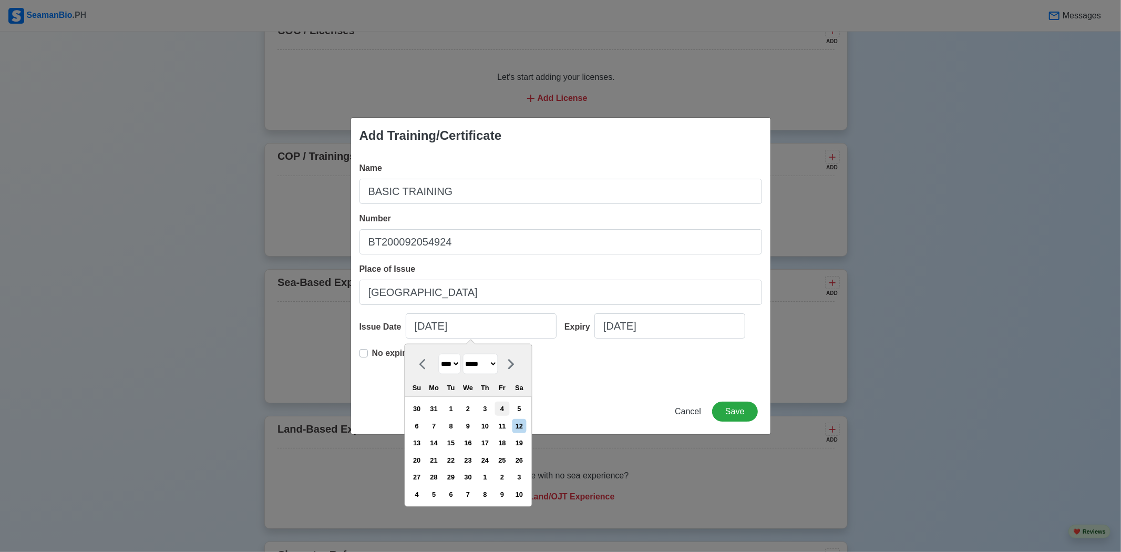
type input "04/04/2025"
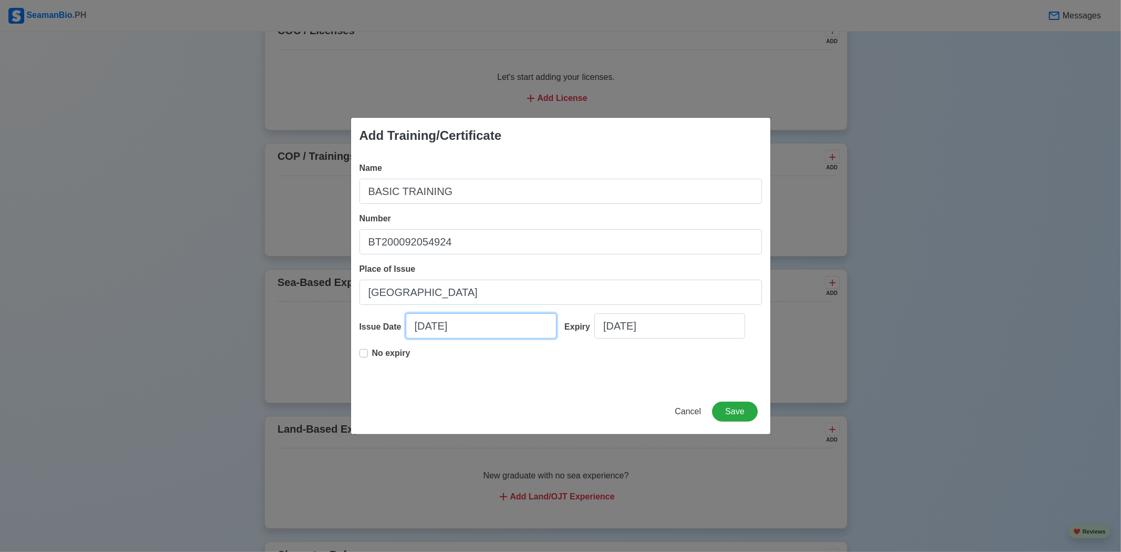
click at [459, 334] on input "04/04/2025" at bounding box center [481, 325] width 151 height 25
select select "****"
select select "*****"
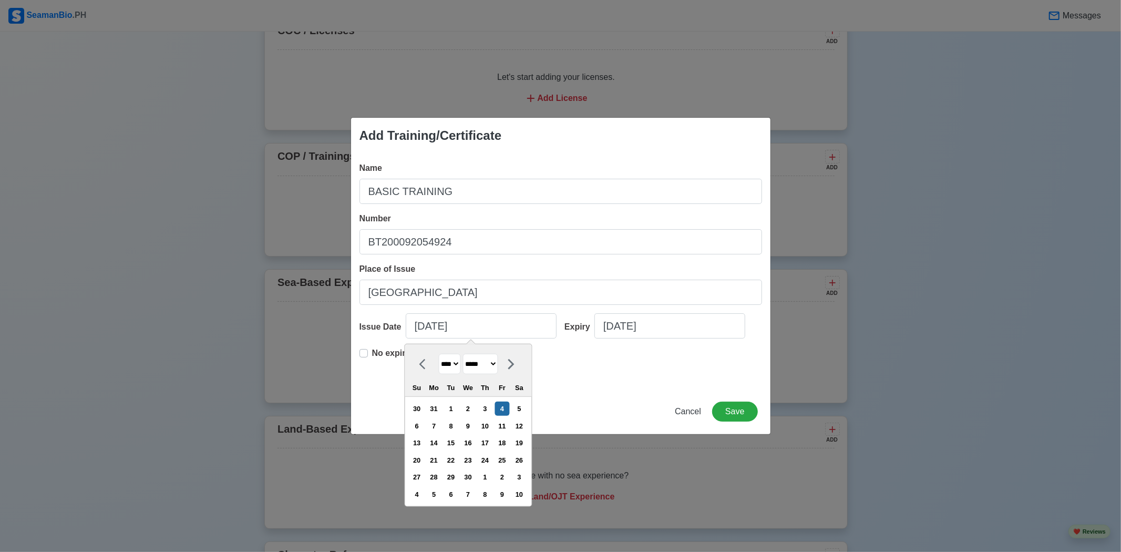
click at [452, 366] on select "**** **** **** **** **** **** **** **** **** **** **** **** **** **** **** ****…" at bounding box center [449, 364] width 22 height 20
select select "****"
click at [438, 354] on select "**** **** **** **** **** **** **** **** **** **** **** **** **** **** **** ****…" at bounding box center [449, 364] width 22 height 20
click at [385, 349] on p "No expiry" at bounding box center [391, 353] width 38 height 13
type input "04/04/2025"
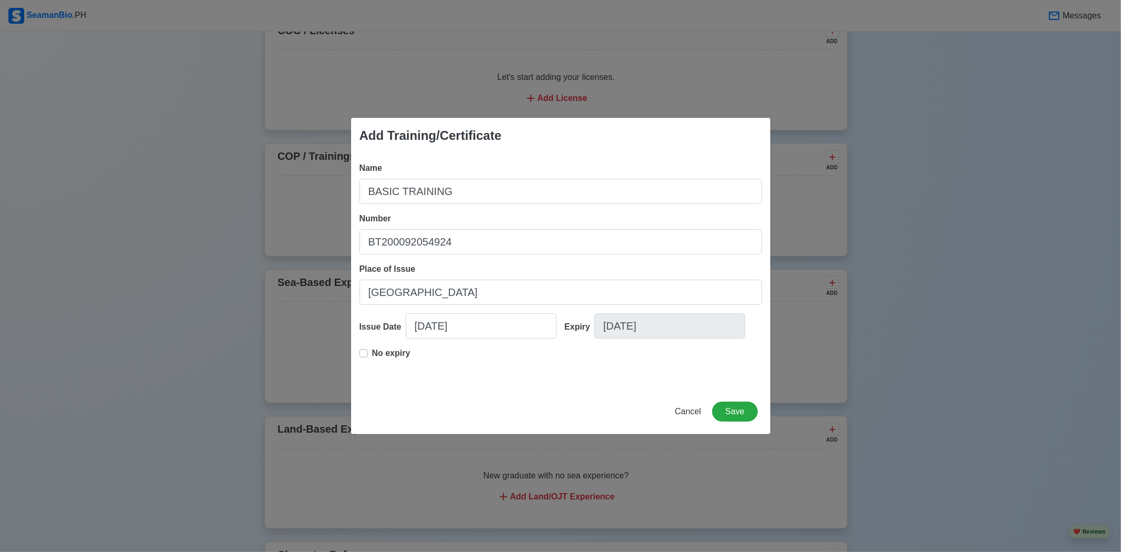
drag, startPoint x: 396, startPoint y: 351, endPoint x: 407, endPoint y: 352, distance: 10.6
click at [396, 351] on p "No expiry" at bounding box center [391, 353] width 38 height 13
click at [668, 332] on input "04/04/2025" at bounding box center [669, 325] width 151 height 25
select select "****"
select select "*****"
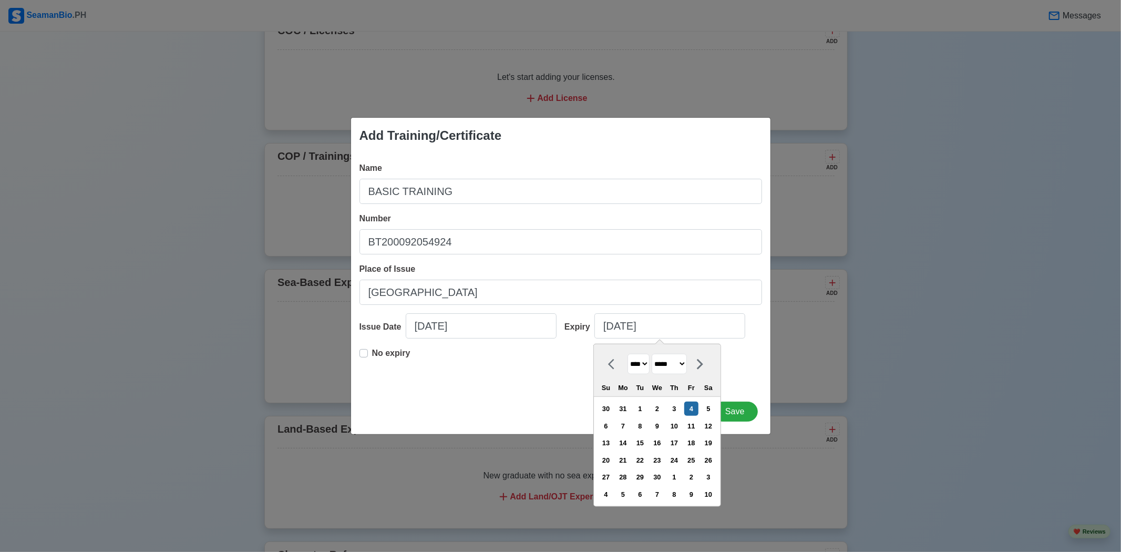
click at [635, 366] on select "**** **** **** **** **** **** **** **** **** **** **** **** **** **** **** ****…" at bounding box center [638, 364] width 22 height 20
select select "****"
click at [627, 354] on select "**** **** **** **** **** **** **** **** **** **** **** **** **** **** **** ****…" at bounding box center [638, 364] width 22 height 20
click at [664, 406] on div "4" at bounding box center [657, 409] width 14 height 14
type input "04/04/2029"
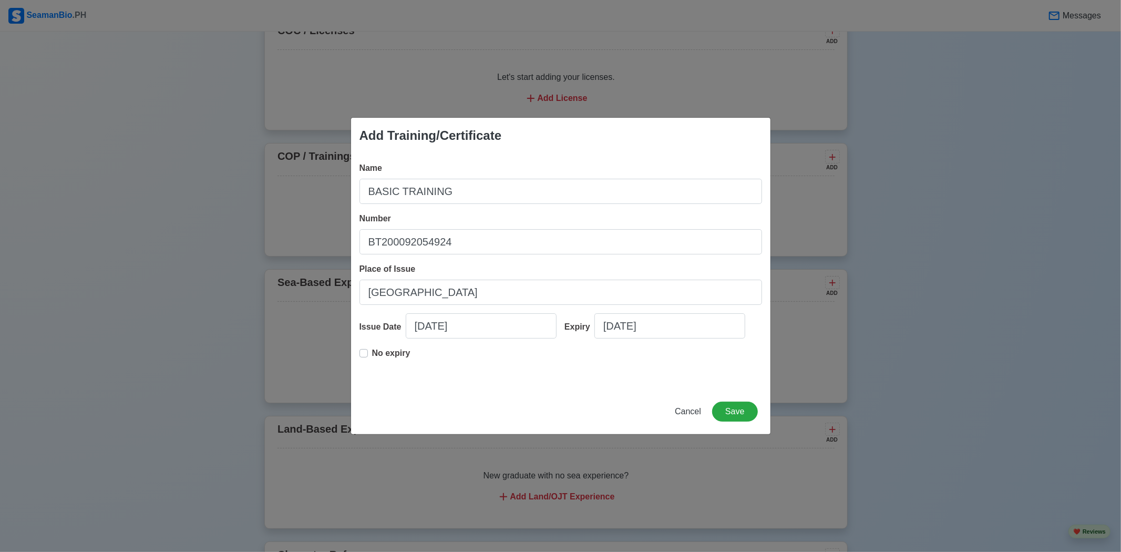
click at [578, 389] on div "Add Training/Certificate Name BASIC TRAINING Number BT200092054924 Place of Iss…" at bounding box center [561, 275] width 420 height 317
click at [739, 417] on button "Save" at bounding box center [734, 412] width 45 height 20
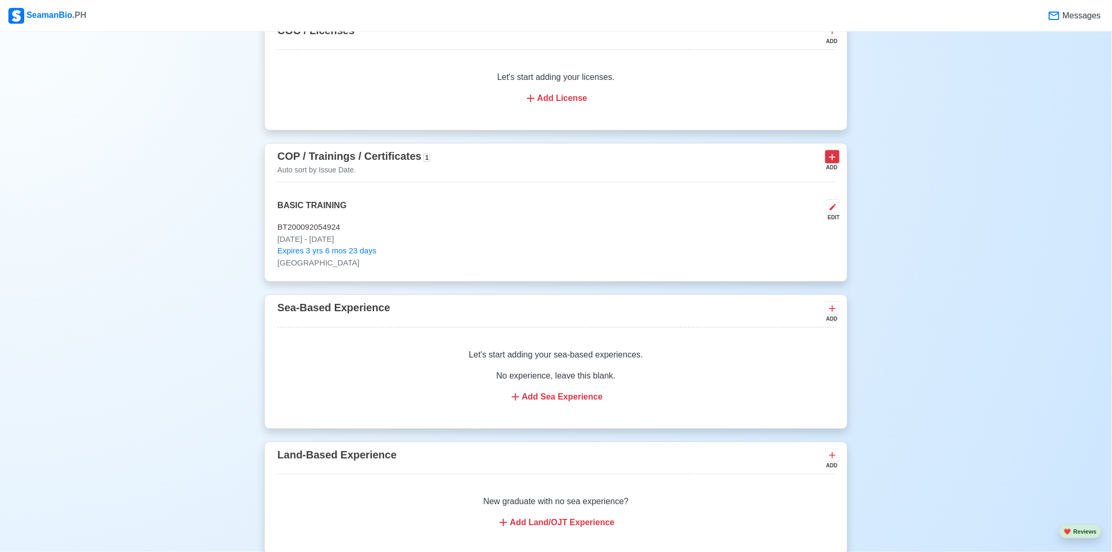
click at [829, 159] on icon at bounding box center [832, 157] width 11 height 11
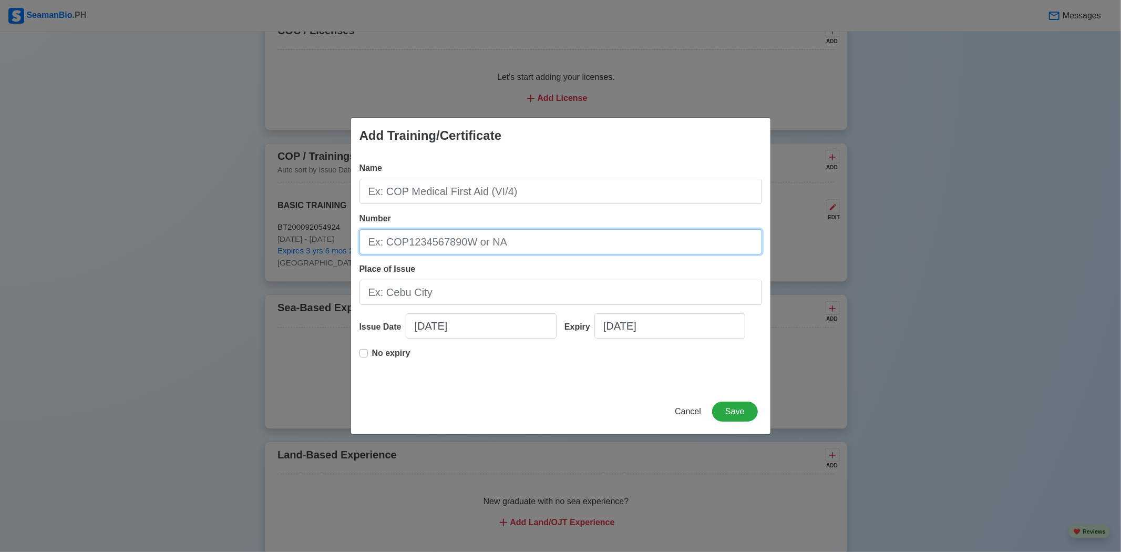
click at [517, 242] on input "Number" at bounding box center [560, 241] width 403 height 25
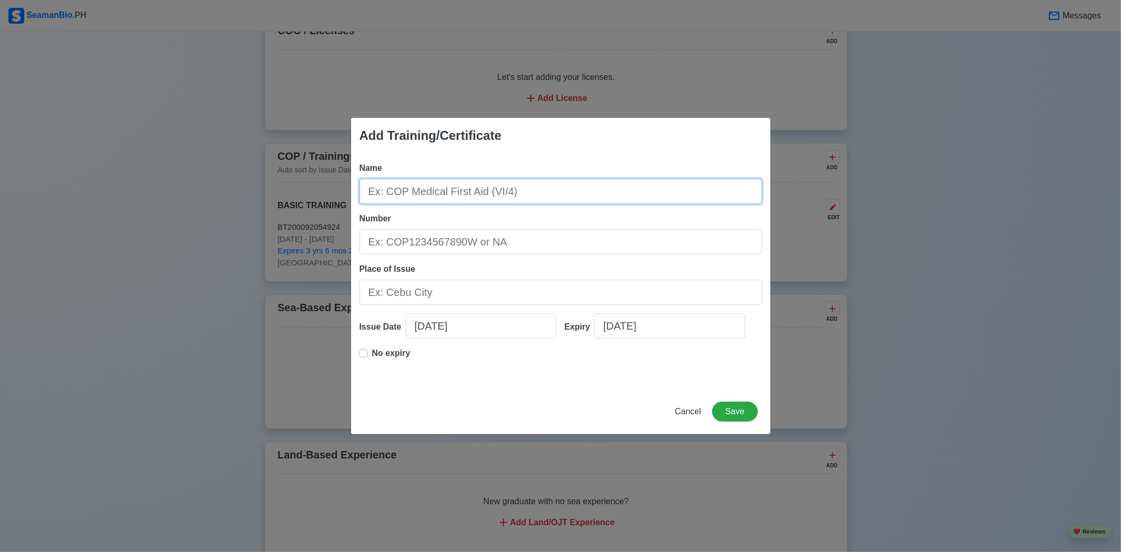
click at [520, 190] on input "Name" at bounding box center [560, 191] width 403 height 25
click at [560, 188] on input "Name" at bounding box center [560, 191] width 403 height 25
paste input "SHIP SECURITY AWARENESS TRAINING AND SEAFARERS WITH DESIGNATED SECURITY DUTIES"
type input "SHIP SECURITY AWARENESS TRAINING AND SEAFARERS WITH DESIGNATED SECURITY DUTIES"
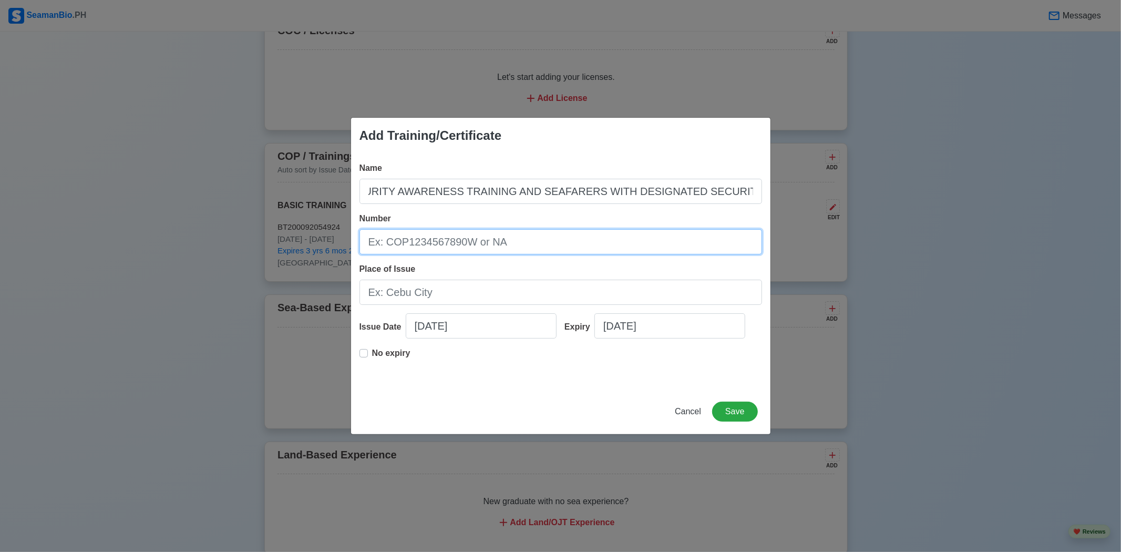
click at [508, 246] on input "Number" at bounding box center [560, 241] width 403 height 25
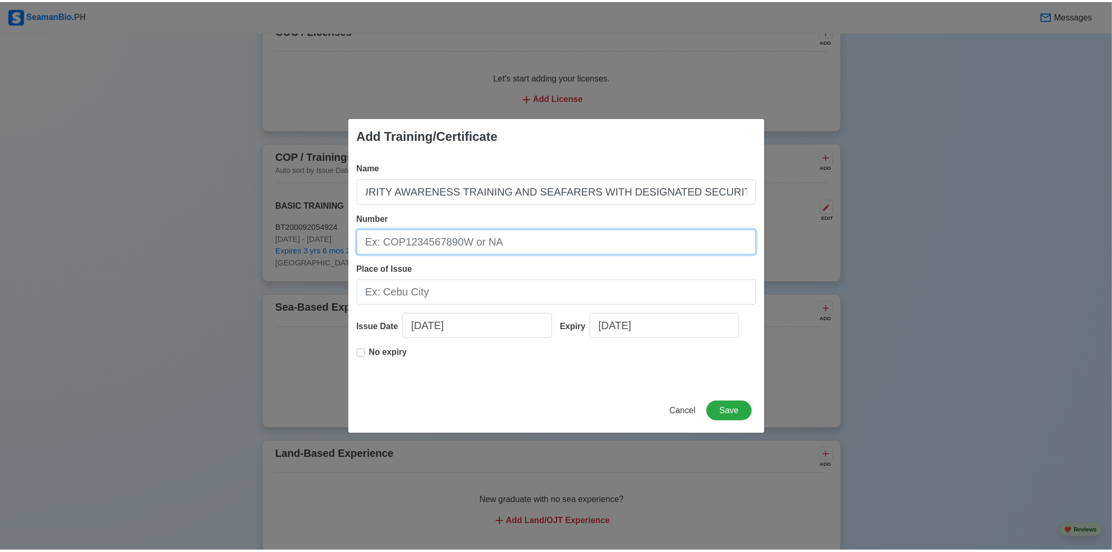
scroll to position [0, 0]
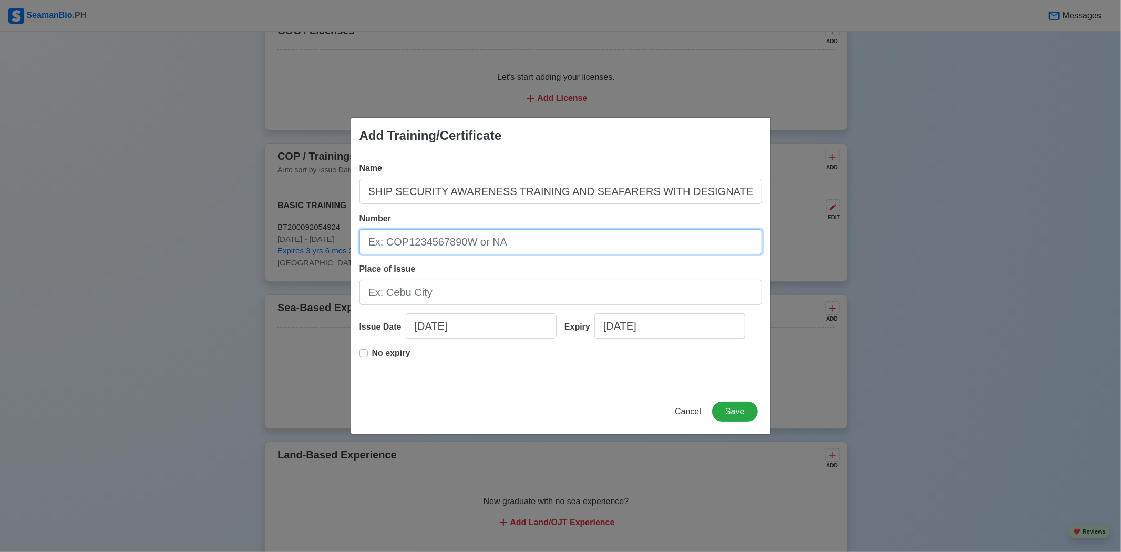
type input "SDSD200023009224"
click at [430, 305] on div "Name SHIP SECURITY AWARENESS TRAINING AND SEAFARERS WITH DESIGNATED SECURITY DU…" at bounding box center [560, 270] width 419 height 235
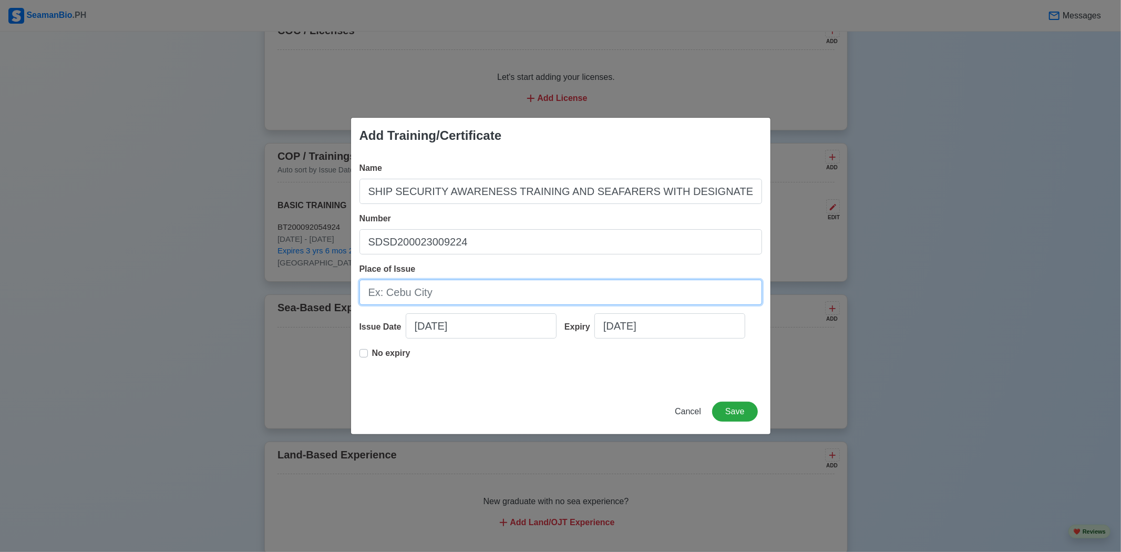
click at [433, 297] on input "Place of Issue" at bounding box center [560, 292] width 403 height 25
type input "[GEOGRAPHIC_DATA]"
click at [458, 317] on input "[DATE]" at bounding box center [481, 325] width 151 height 25
select select "****"
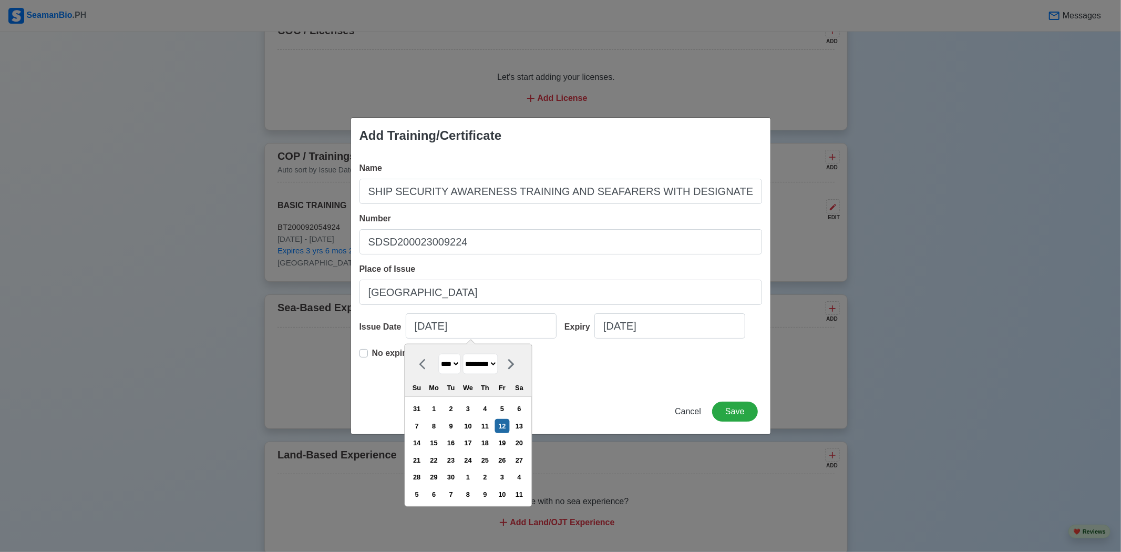
click at [481, 364] on select "******* ******** ***** ***** *** **** **** ****** ********* ******* ******** **…" at bounding box center [479, 364] width 35 height 20
select select "*****"
click at [467, 354] on select "******* ******** ***** ***** *** **** **** ****** ********* ******* ******** **…" at bounding box center [479, 364] width 35 height 20
click at [465, 377] on div "**** **** **** **** **** **** **** **** **** **** **** **** **** **** **** ****…" at bounding box center [468, 370] width 127 height 53
click at [460, 368] on select "**** **** **** **** **** **** **** **** **** **** **** **** **** **** **** ****…" at bounding box center [449, 364] width 22 height 20
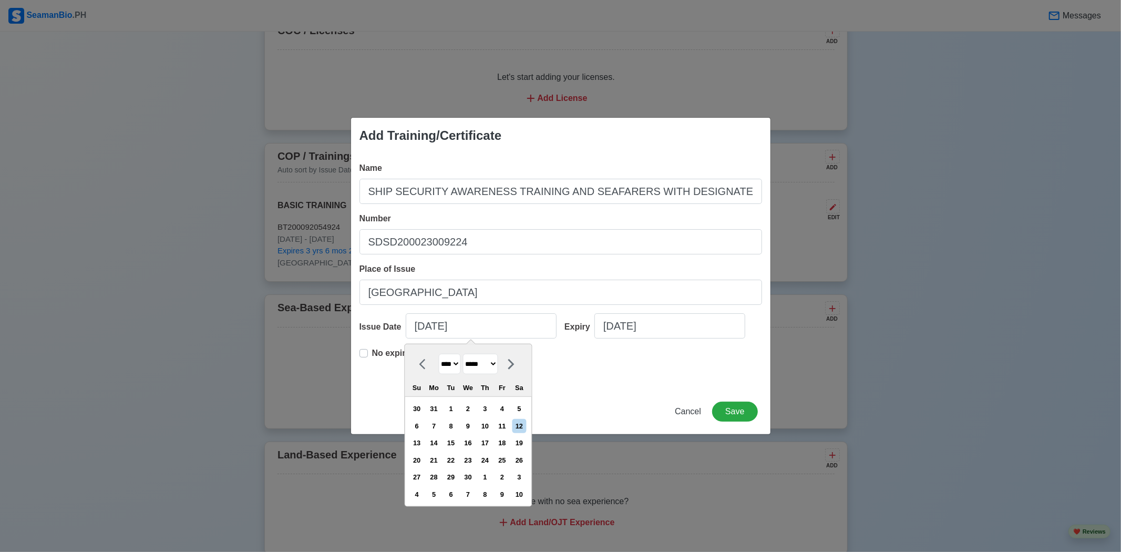
select select "****"
click at [438, 354] on select "**** **** **** **** **** **** **** **** **** **** **** **** **** **** **** ****…" at bounding box center [449, 364] width 22 height 20
click at [487, 407] on div "4" at bounding box center [485, 409] width 14 height 14
type input "04/04/2024"
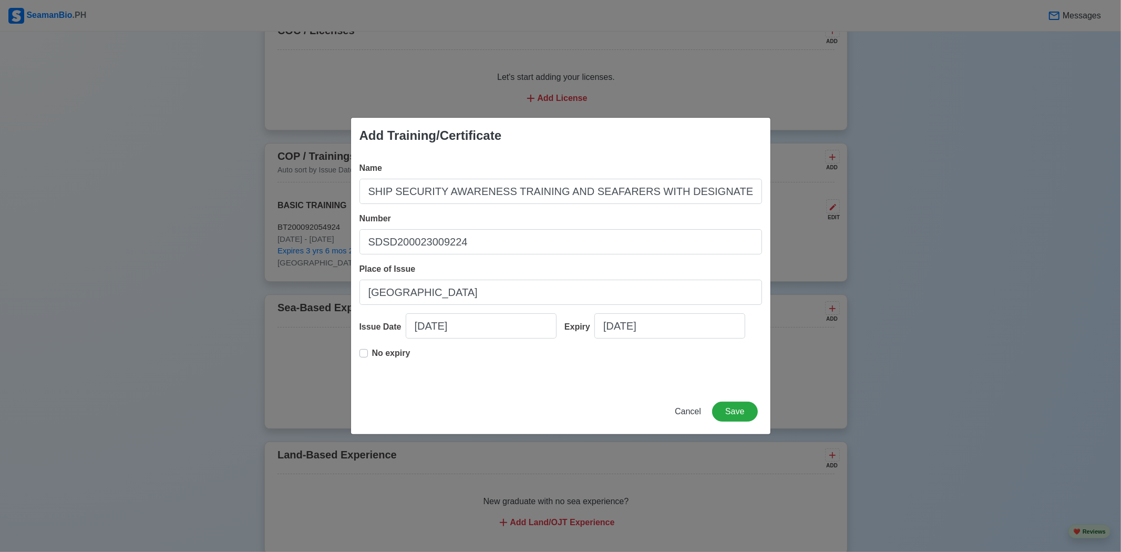
click at [391, 356] on p "No expiry" at bounding box center [391, 353] width 38 height 13
type input "04/04/2024"
click at [748, 416] on button "Save" at bounding box center [734, 412] width 45 height 20
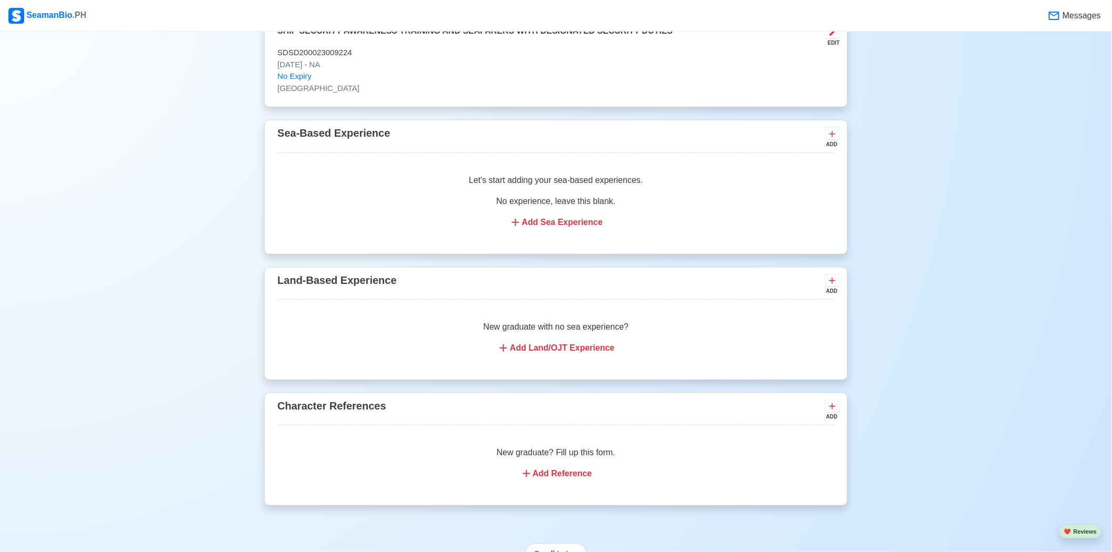
scroll to position [1905, 0]
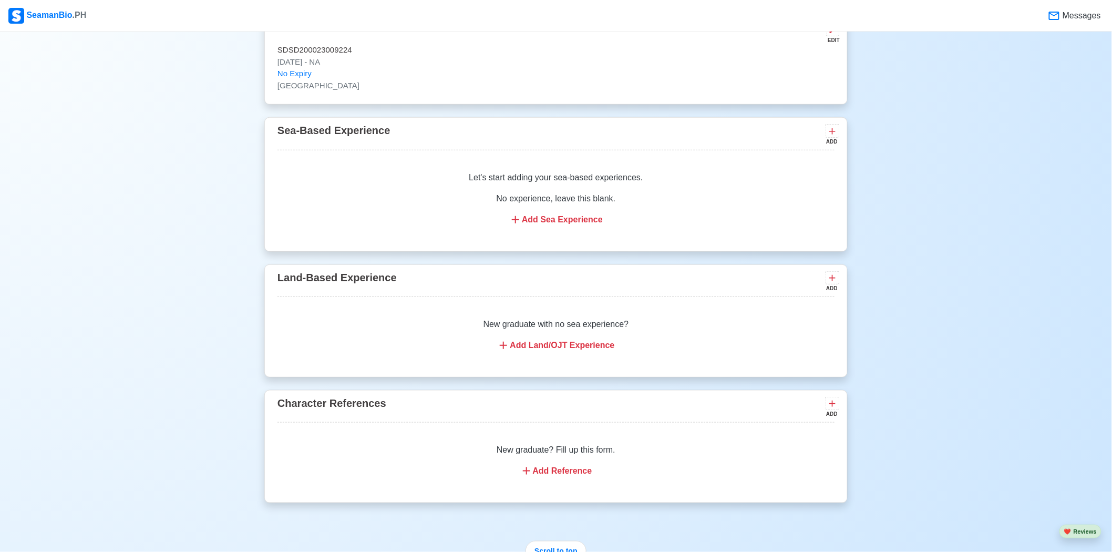
click at [564, 469] on div "Add Reference" at bounding box center [556, 471] width 532 height 13
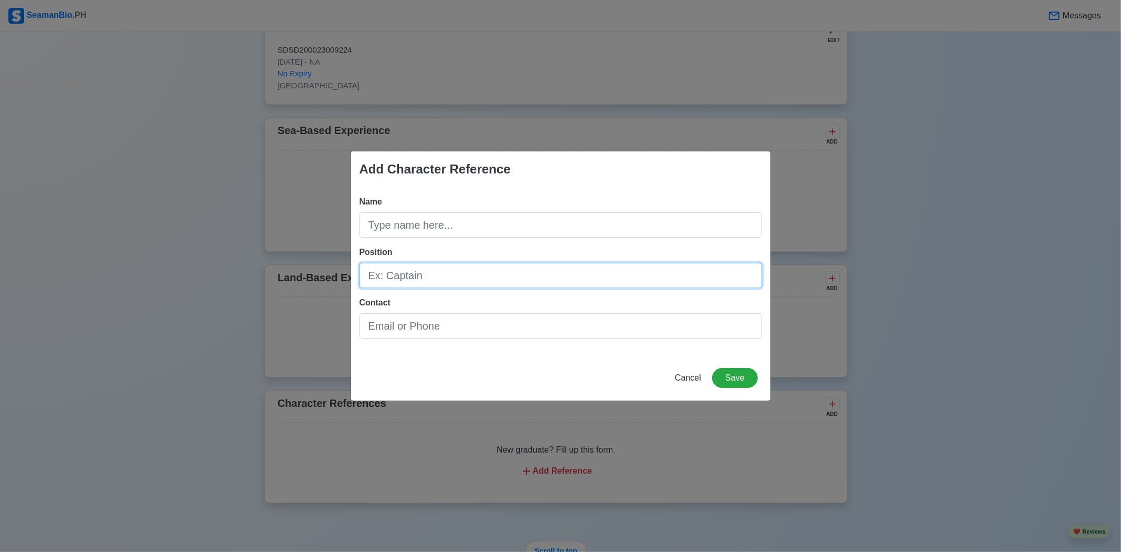
click at [522, 280] on input "Position" at bounding box center [560, 275] width 403 height 25
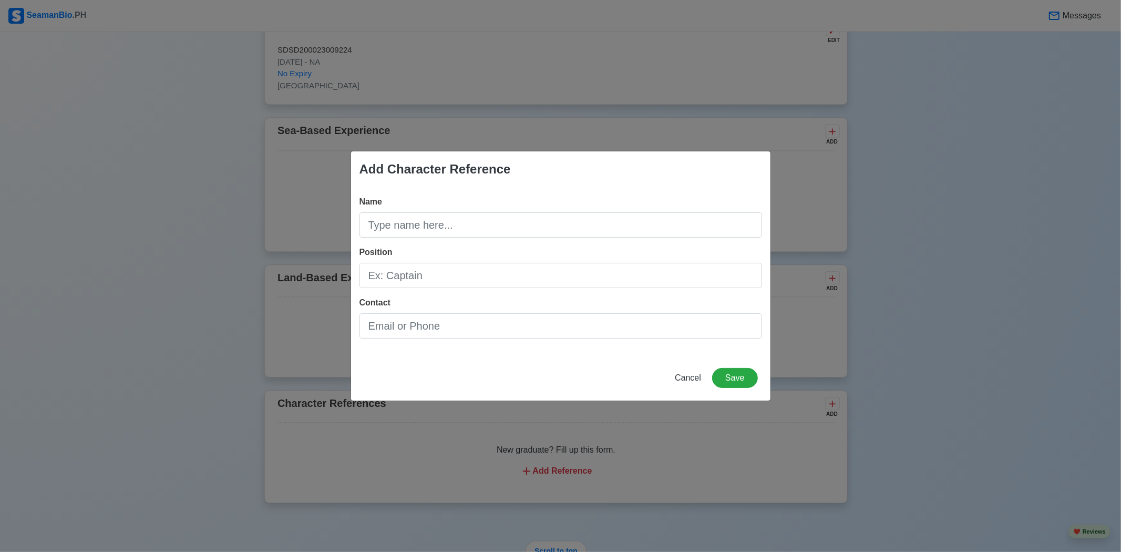
click at [845, 333] on div "Add Character Reference Name Position Contact Cancel Save" at bounding box center [560, 276] width 1121 height 552
click at [682, 379] on span "Cancel" at bounding box center [688, 377] width 26 height 9
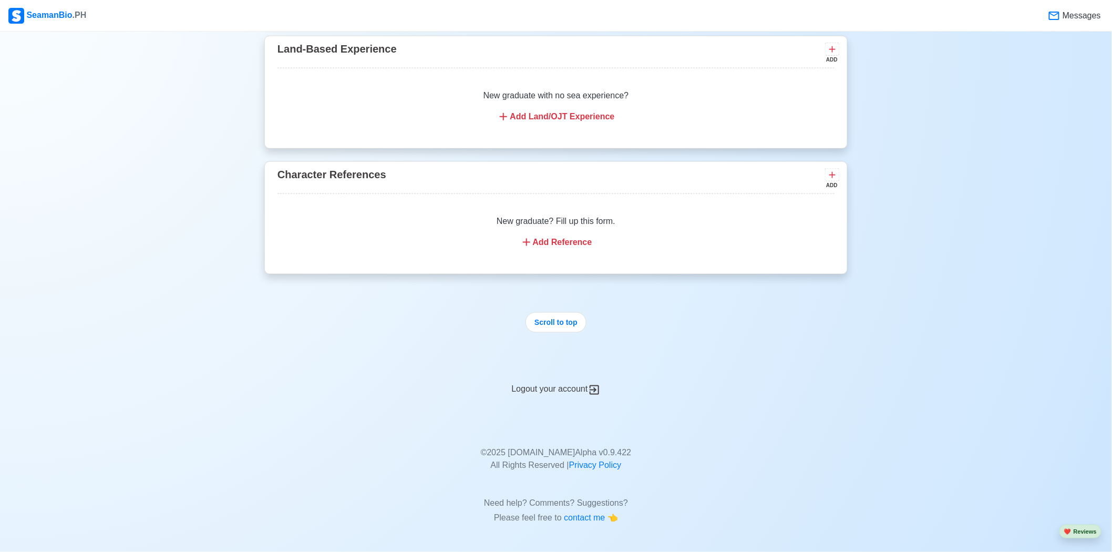
scroll to position [2139, 0]
click at [532, 232] on div "New graduate? Fill up this form. Add Reference" at bounding box center [555, 231] width 557 height 59
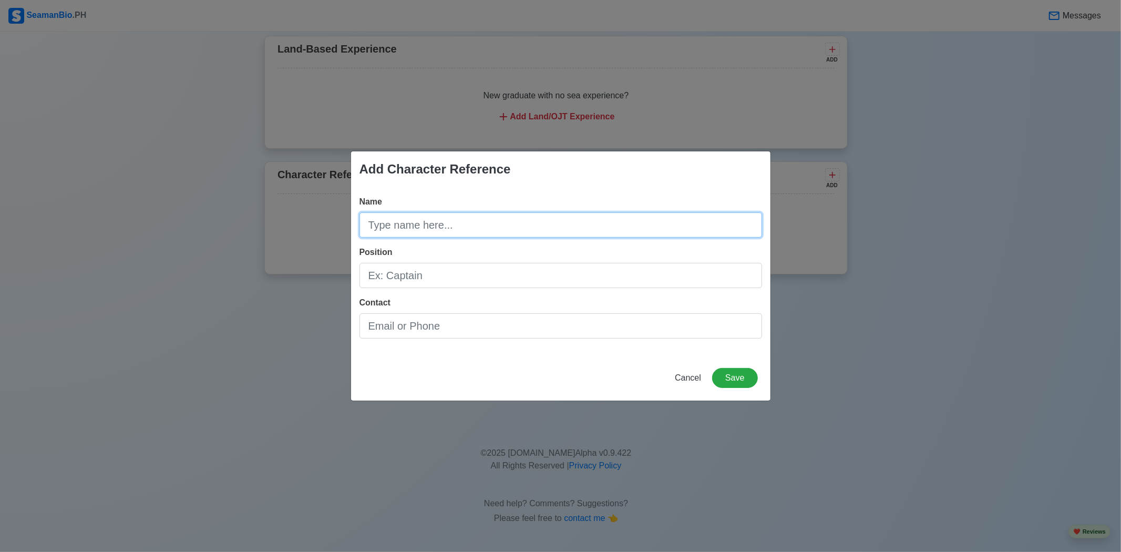
click at [547, 228] on input "Name" at bounding box center [560, 224] width 403 height 25
type input "Nathan Louielle Magracia"
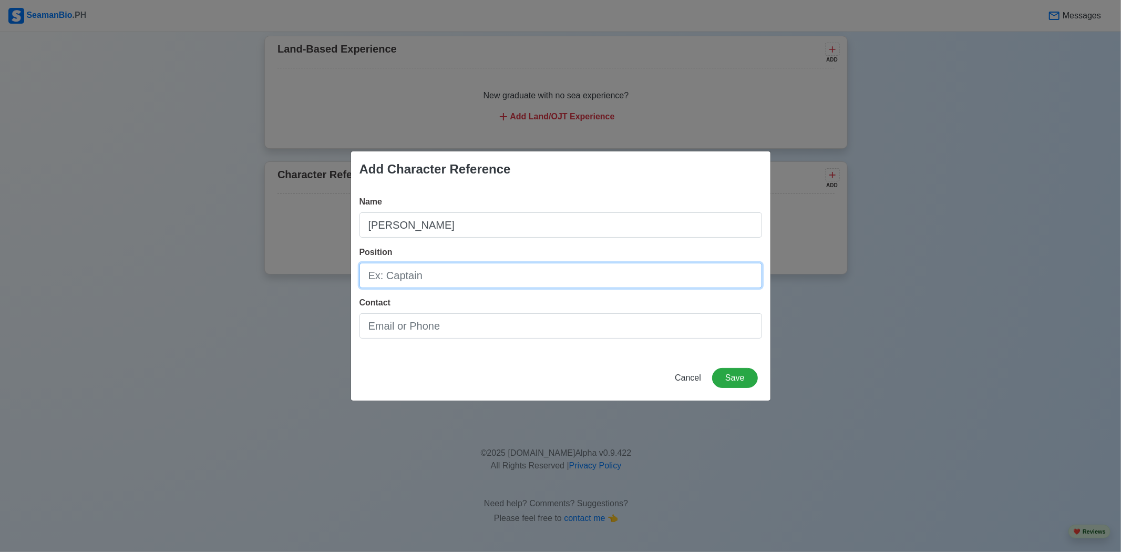
click at [439, 265] on input "Position" at bounding box center [560, 275] width 403 height 25
type input "d"
type input "D"
type input "Deck Cadet"
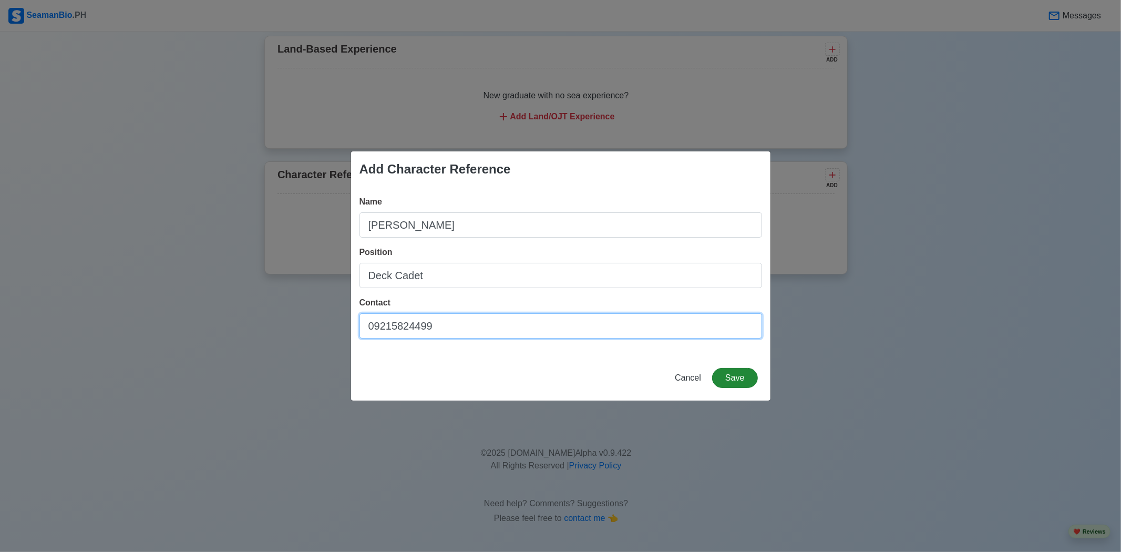
type input "09215824499"
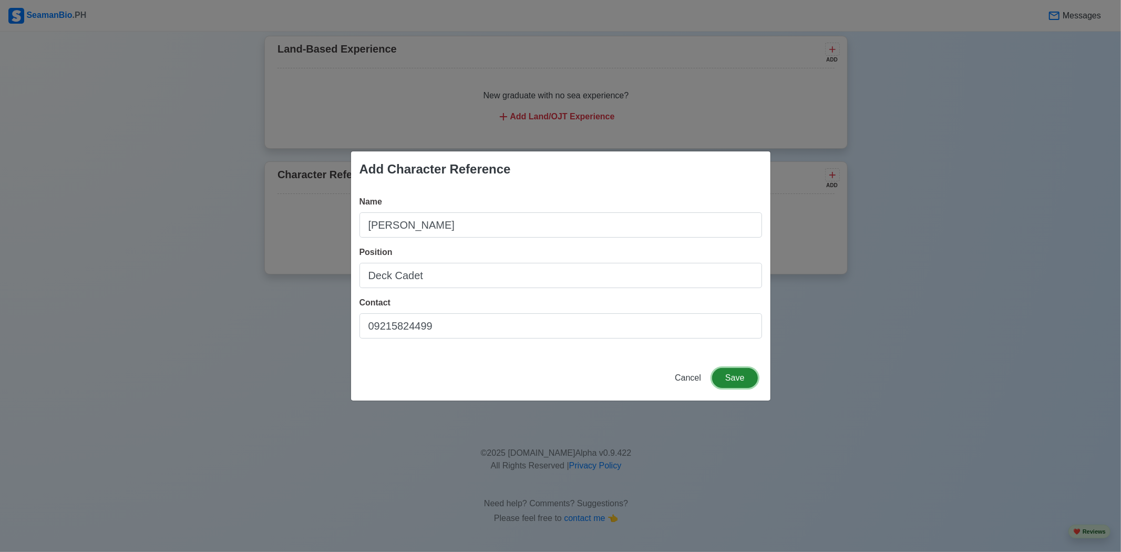
click at [737, 379] on button "Save" at bounding box center [734, 378] width 45 height 20
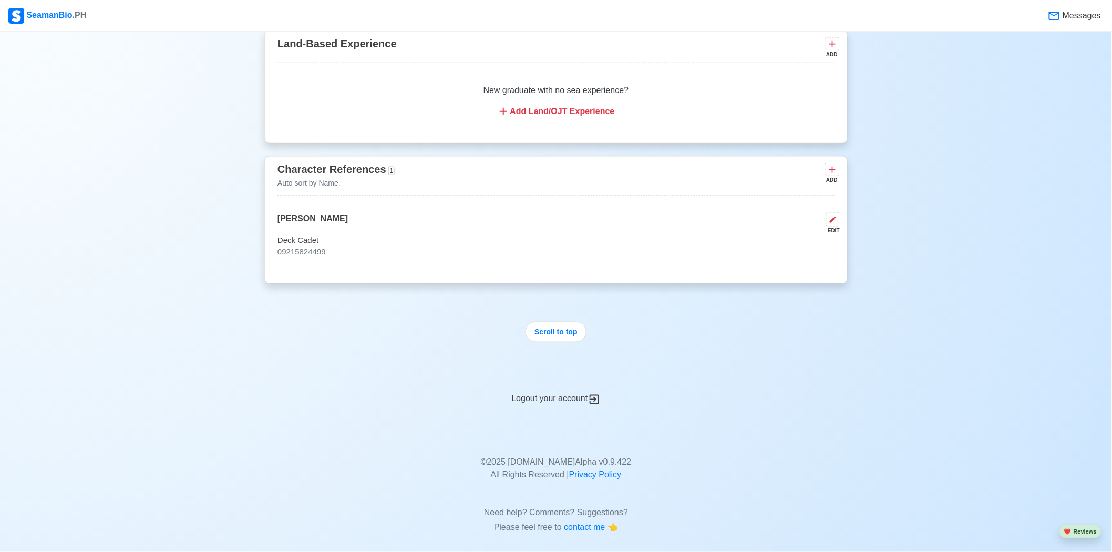
scroll to position [2153, 0]
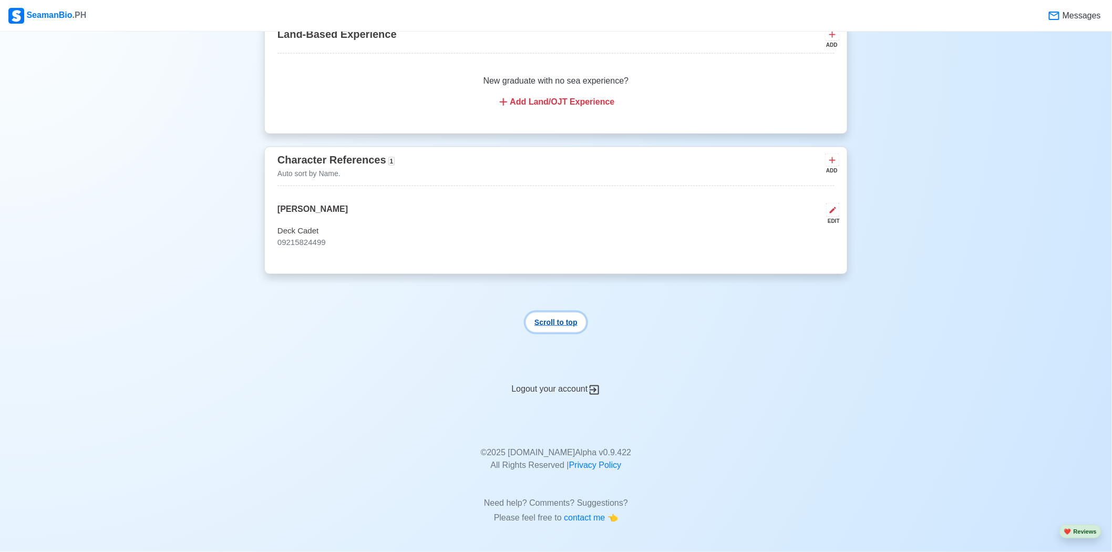
click at [573, 320] on button "Scroll to top" at bounding box center [556, 322] width 61 height 20
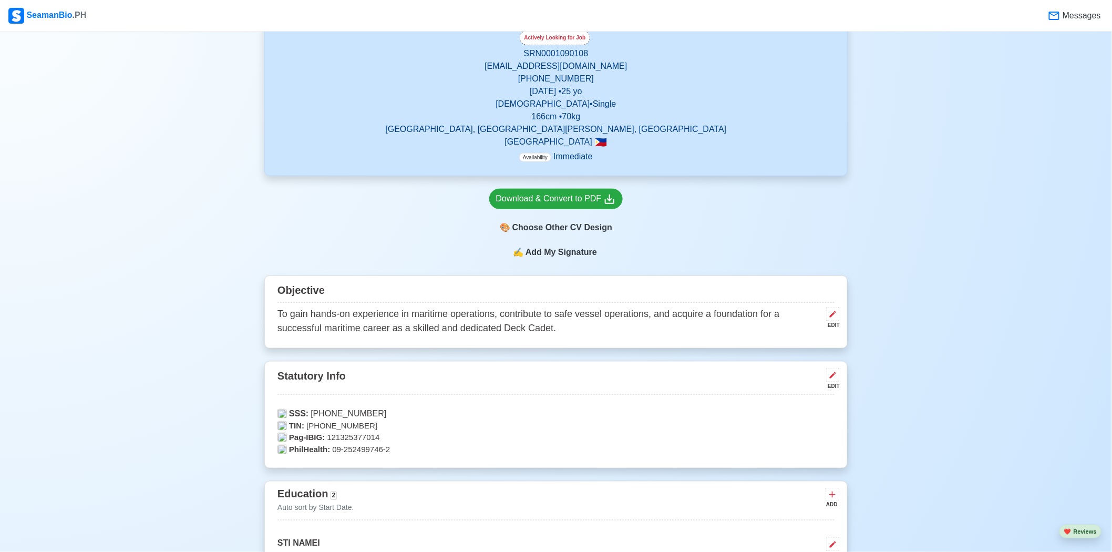
scroll to position [313, 0]
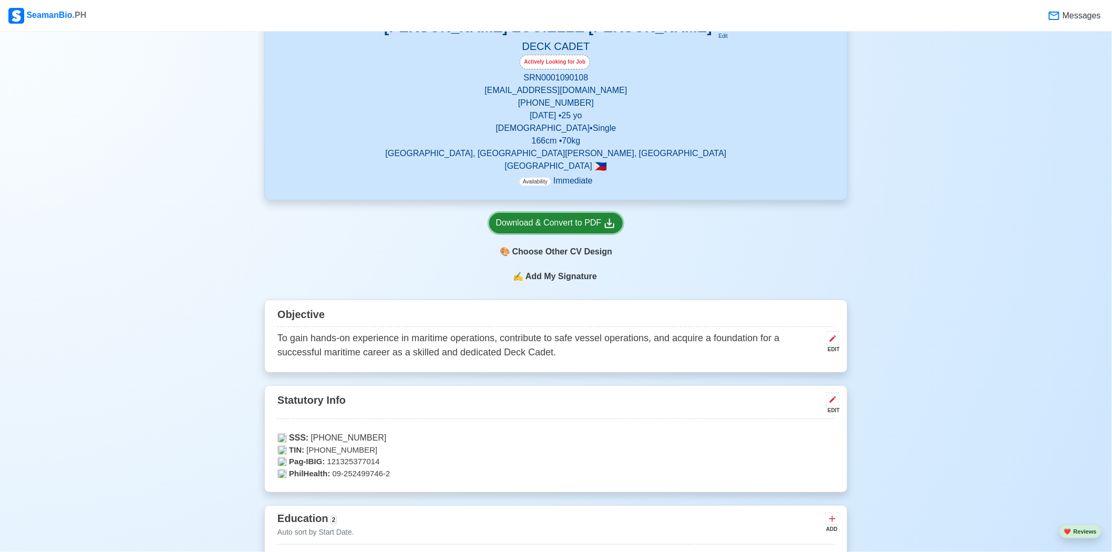
click at [584, 219] on div "Download & Convert to PDF" at bounding box center [556, 223] width 120 height 13
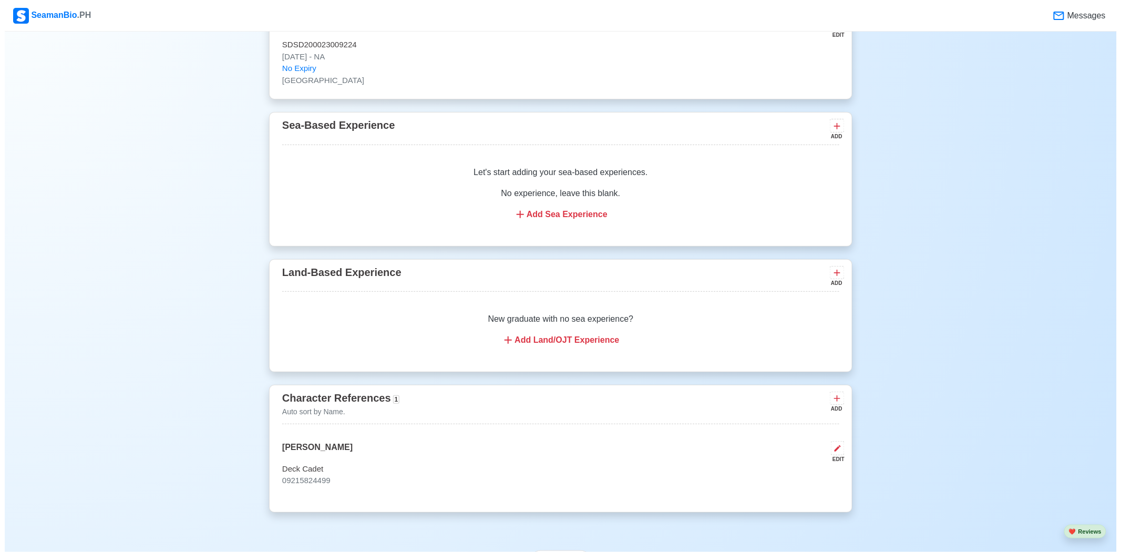
scroll to position [1982, 0]
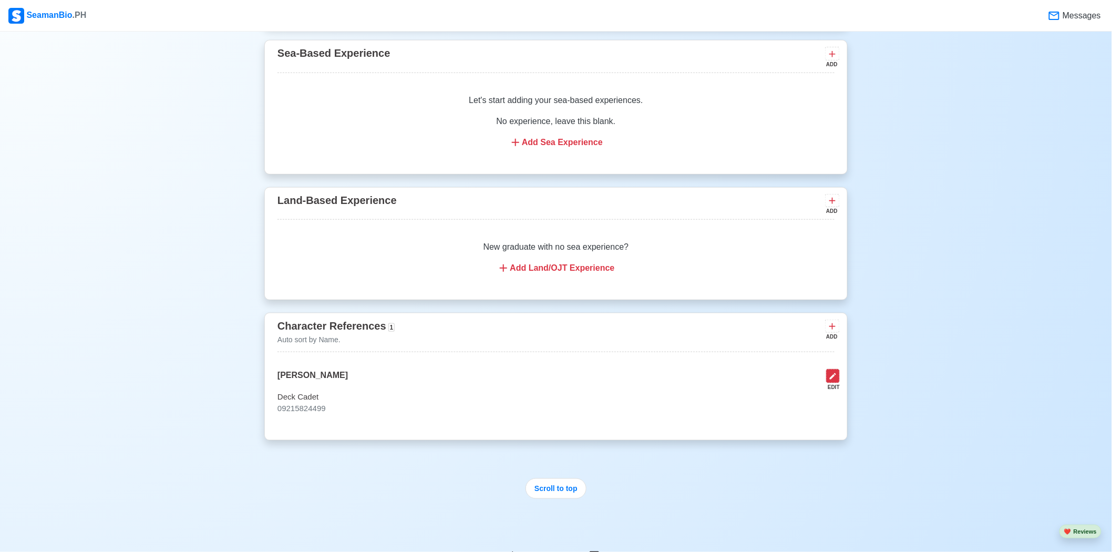
click at [832, 376] on icon at bounding box center [833, 376] width 8 height 8
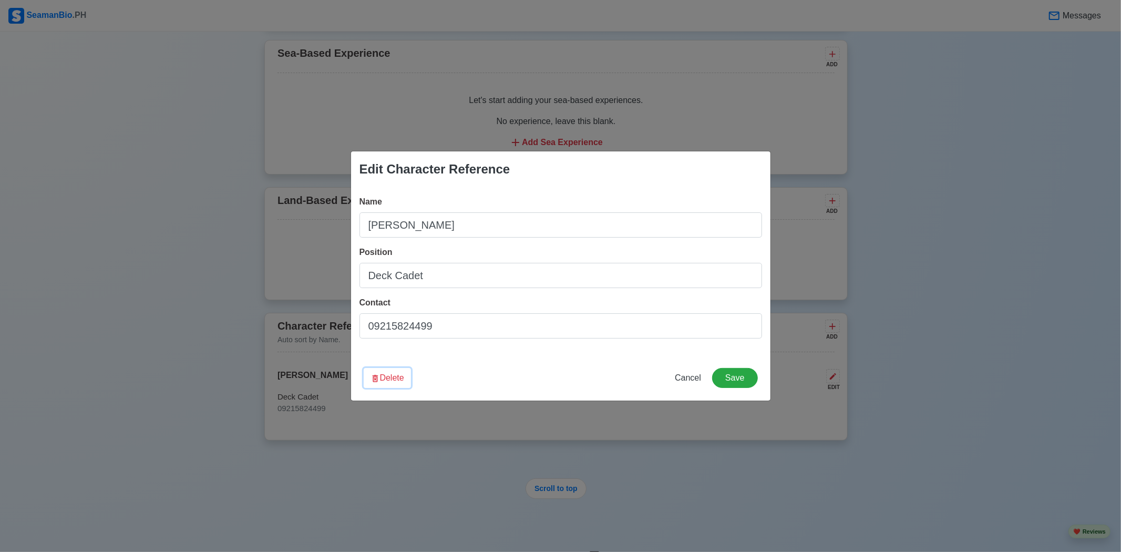
click at [398, 375] on button "Delete" at bounding box center [387, 378] width 47 height 20
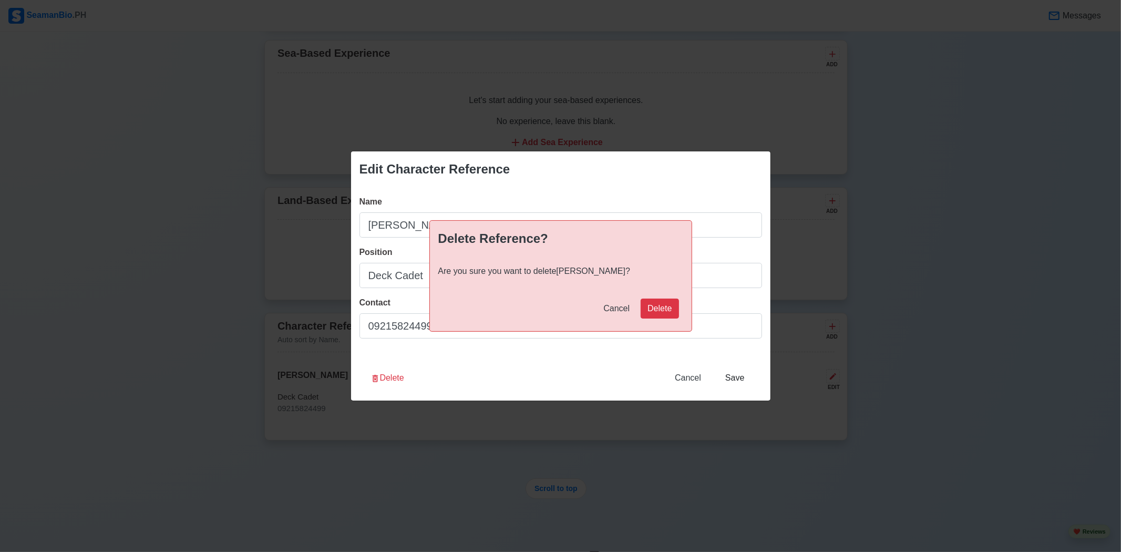
click at [701, 312] on div "Delete Reference? Are you sure you want to delete Nathan Louielle Magracia ? Ca…" at bounding box center [560, 276] width 1121 height 552
click at [669, 305] on button "Delete" at bounding box center [660, 309] width 38 height 20
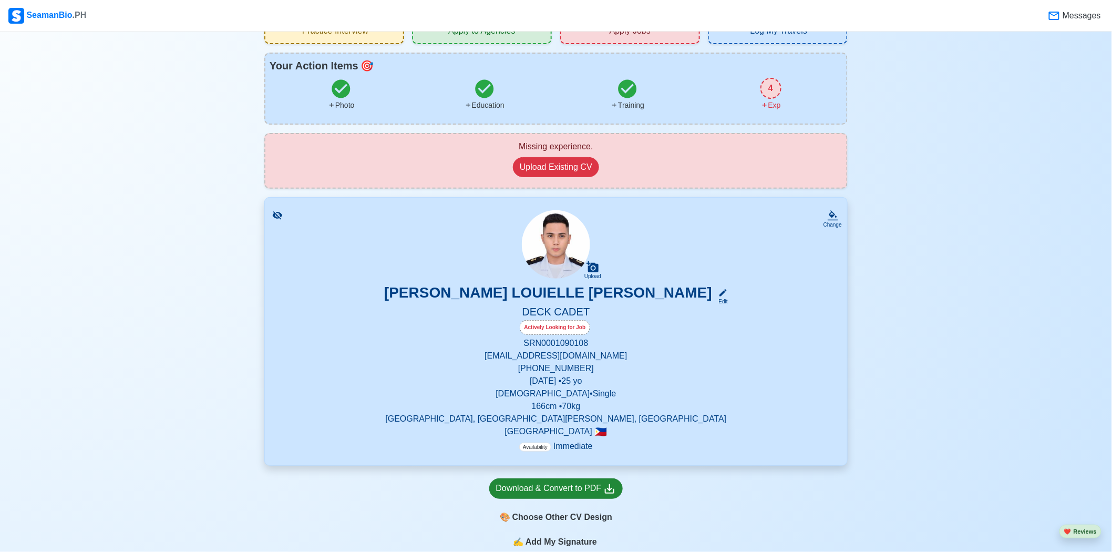
scroll to position [82, 0]
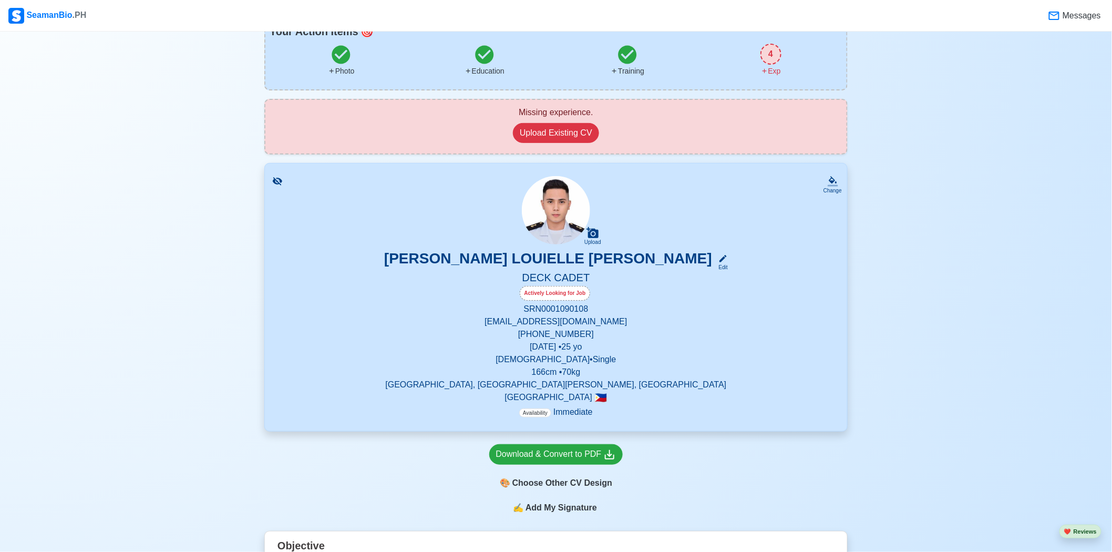
click at [572, 508] on span "Add My Signature" at bounding box center [561, 507] width 76 height 13
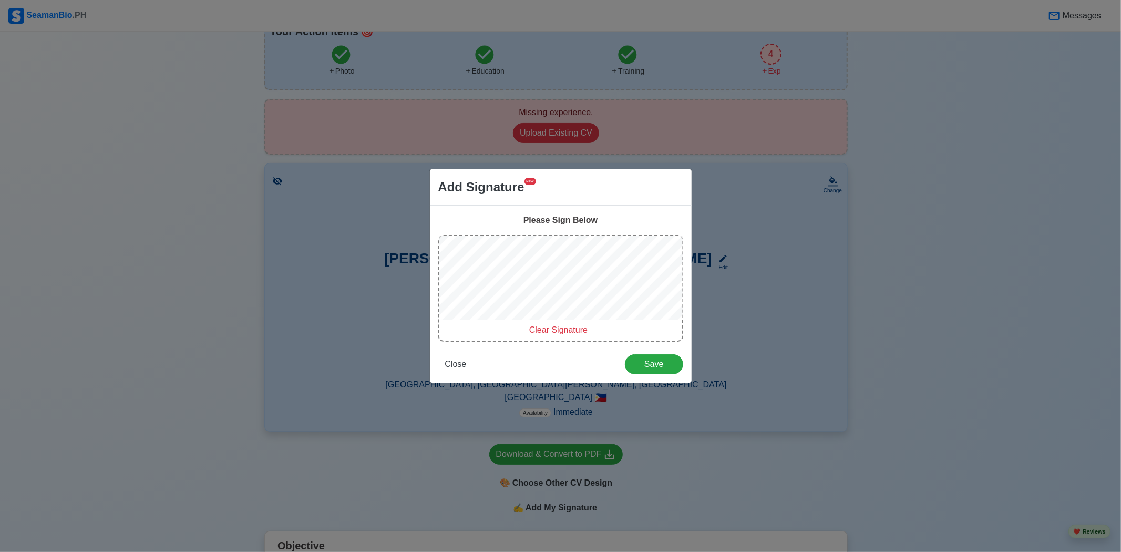
click at [557, 330] on span "Clear Signature" at bounding box center [558, 329] width 58 height 9
click at [555, 330] on span "Clear Signature" at bounding box center [558, 329] width 58 height 9
drag, startPoint x: 565, startPoint y: 328, endPoint x: 567, endPoint y: 323, distance: 5.4
click at [565, 329] on span "Clear Signature" at bounding box center [558, 329] width 58 height 9
click at [563, 330] on span "Clear Signature" at bounding box center [558, 329] width 58 height 9
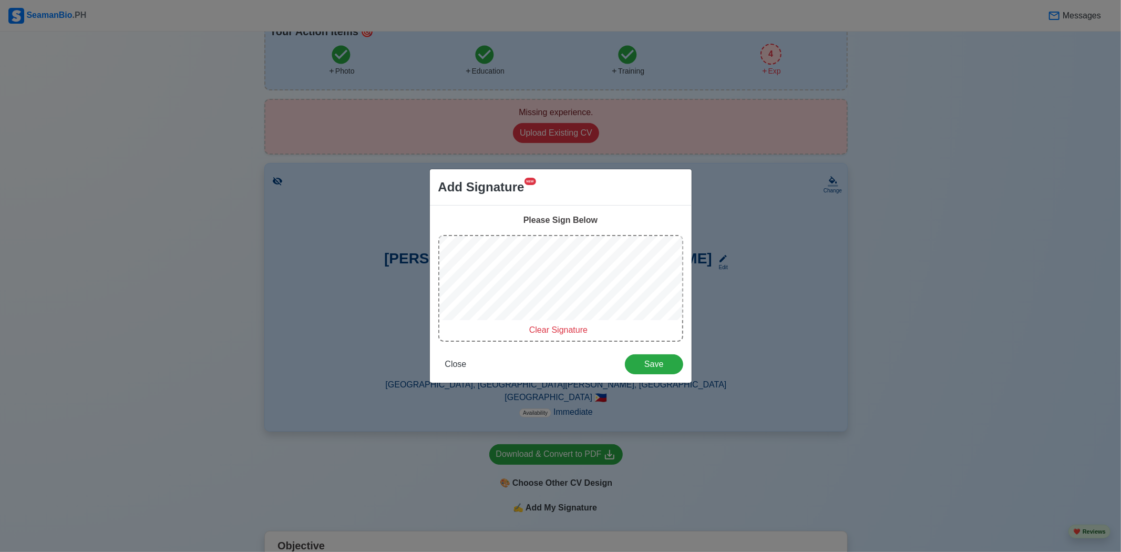
click at [568, 335] on div "Clear Signature" at bounding box center [558, 330] width 239 height 13
click at [563, 327] on span "Clear Signature" at bounding box center [558, 329] width 58 height 9
click at [569, 328] on span "Clear Signature" at bounding box center [558, 329] width 58 height 9
click at [568, 330] on span "Clear Signature" at bounding box center [558, 329] width 58 height 9
click at [566, 328] on span "Clear Signature" at bounding box center [558, 329] width 58 height 9
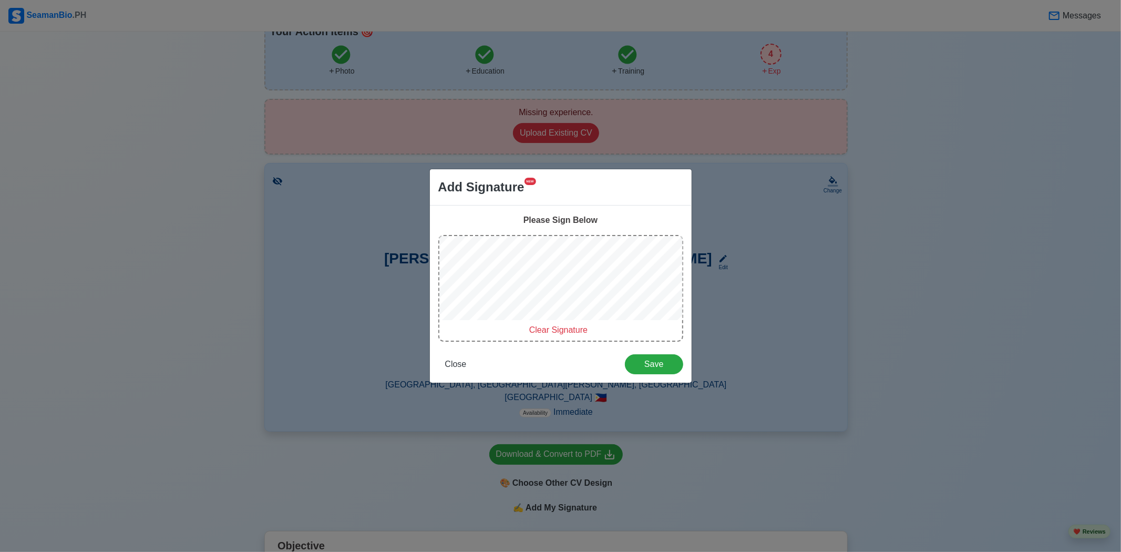
click at [570, 331] on span "Clear Signature" at bounding box center [558, 329] width 58 height 9
click at [569, 330] on span "Clear Signature" at bounding box center [558, 329] width 58 height 9
click at [571, 332] on span "Clear Signature" at bounding box center [558, 329] width 58 height 9
click at [573, 332] on span "Clear Signature" at bounding box center [558, 329] width 58 height 9
drag, startPoint x: 579, startPoint y: 330, endPoint x: 582, endPoint y: 322, distance: 9.2
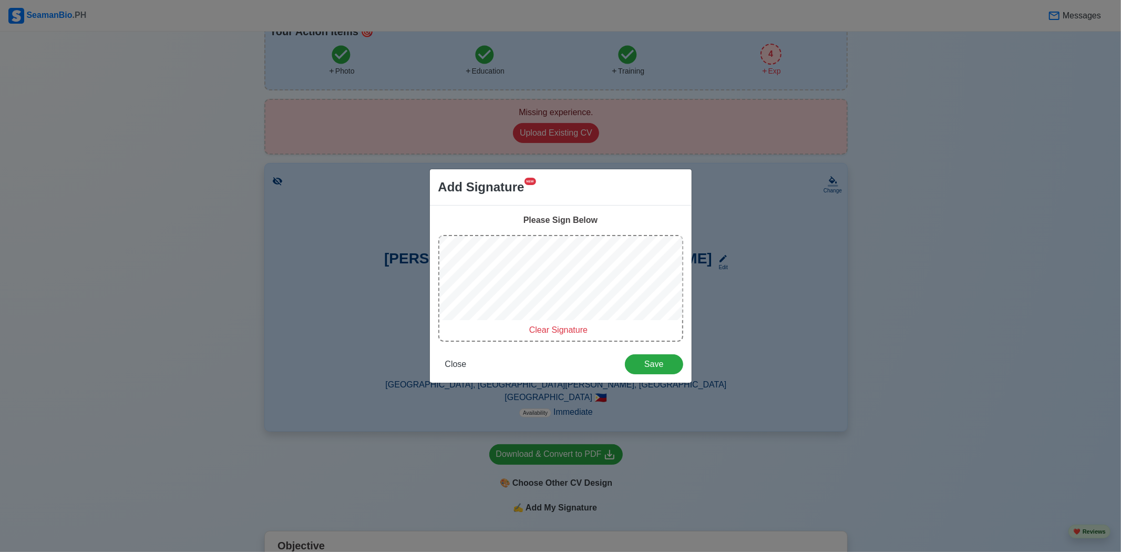
click at [579, 332] on span "Clear Signature" at bounding box center [558, 329] width 58 height 9
drag, startPoint x: 569, startPoint y: 328, endPoint x: 574, endPoint y: 321, distance: 8.7
click at [569, 330] on span "Clear Signature" at bounding box center [558, 329] width 58 height 9
click at [571, 335] on div "Clear Signature" at bounding box center [558, 330] width 239 height 13
click at [570, 332] on span "Clear Signature" at bounding box center [558, 329] width 58 height 9
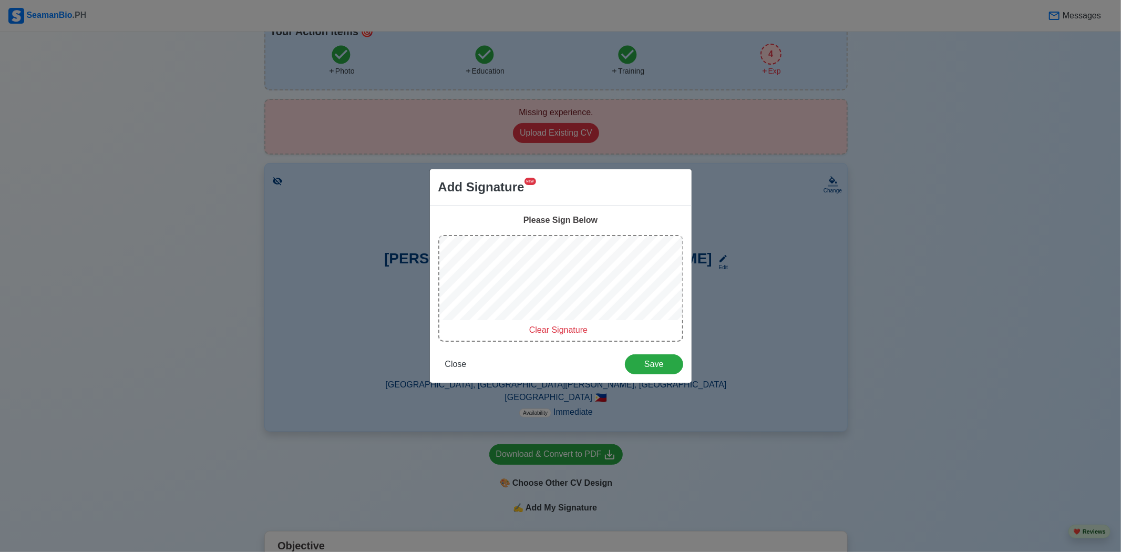
click at [569, 332] on span "Clear Signature" at bounding box center [558, 329] width 58 height 9
click at [569, 325] on span "Clear Signature" at bounding box center [558, 329] width 58 height 9
click at [579, 329] on span "Clear Signature" at bounding box center [558, 329] width 58 height 9
drag, startPoint x: 572, startPoint y: 328, endPoint x: 572, endPoint y: 322, distance: 6.3
click at [571, 328] on span "Clear Signature" at bounding box center [558, 329] width 58 height 9
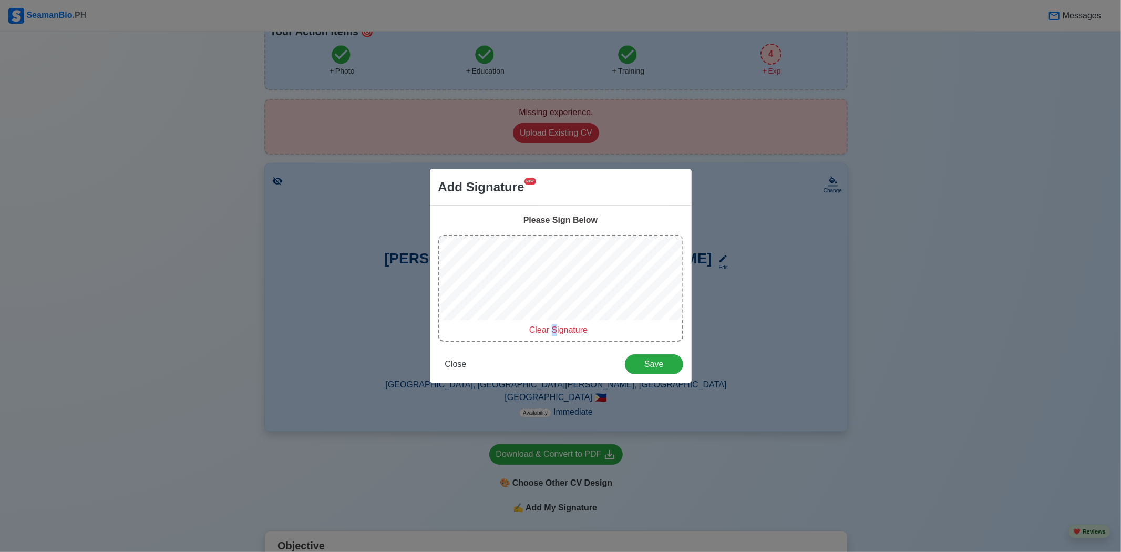
click at [555, 325] on span "Clear Signature" at bounding box center [558, 329] width 58 height 9
click at [564, 326] on span "Clear Signature" at bounding box center [558, 329] width 58 height 9
click at [768, 304] on div "Add Signature NEW Please Sign Below Clear Signature Close Save" at bounding box center [560, 276] width 1121 height 552
click at [563, 335] on div "Clear Signature" at bounding box center [558, 330] width 239 height 13
click at [565, 325] on span "Clear Signature" at bounding box center [558, 329] width 58 height 9
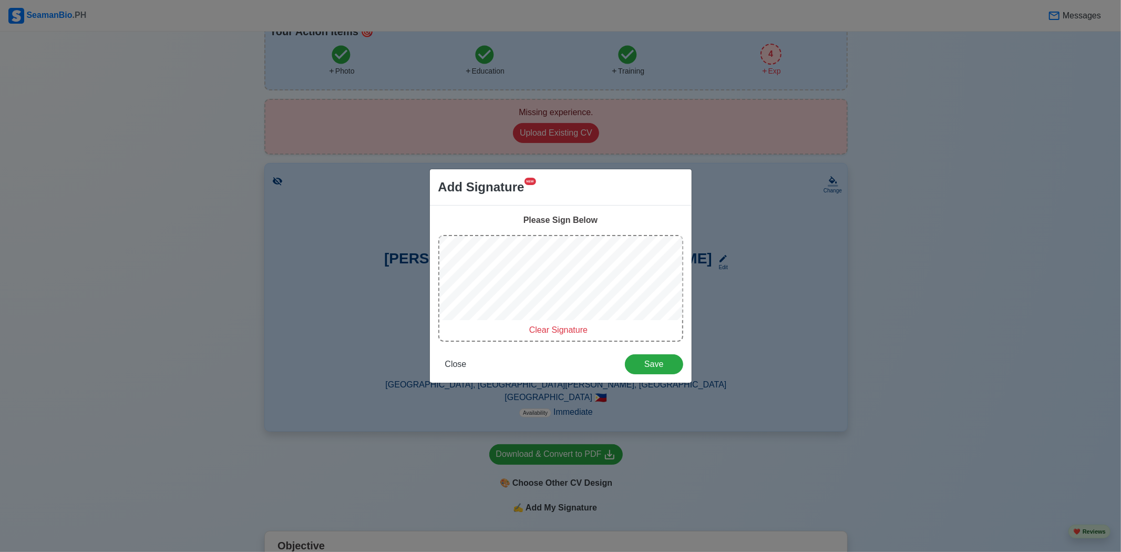
click at [569, 334] on span "Clear Signature" at bounding box center [558, 329] width 58 height 9
click at [569, 321] on div at bounding box center [560, 280] width 243 height 88
click at [575, 328] on span "Clear Signature" at bounding box center [558, 329] width 58 height 9
click at [575, 321] on div at bounding box center [560, 280] width 243 height 88
click at [575, 326] on span "Clear Signature" at bounding box center [558, 329] width 58 height 9
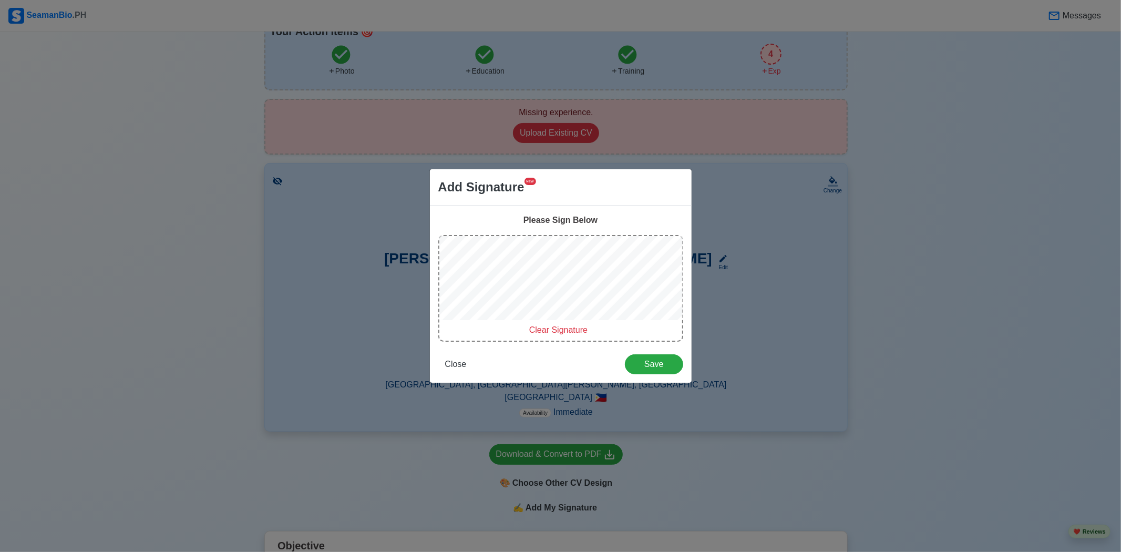
click at [578, 329] on span "Clear Signature" at bounding box center [558, 329] width 58 height 9
click at [697, 298] on div "Add Signature NEW Please Sign Below Clear Signature Close Save" at bounding box center [560, 276] width 1121 height 552
click at [563, 333] on span "Clear Signature" at bounding box center [558, 329] width 58 height 9
click at [571, 327] on span "Clear Signature" at bounding box center [558, 329] width 58 height 9
click at [567, 325] on span "Clear Signature" at bounding box center [558, 329] width 58 height 9
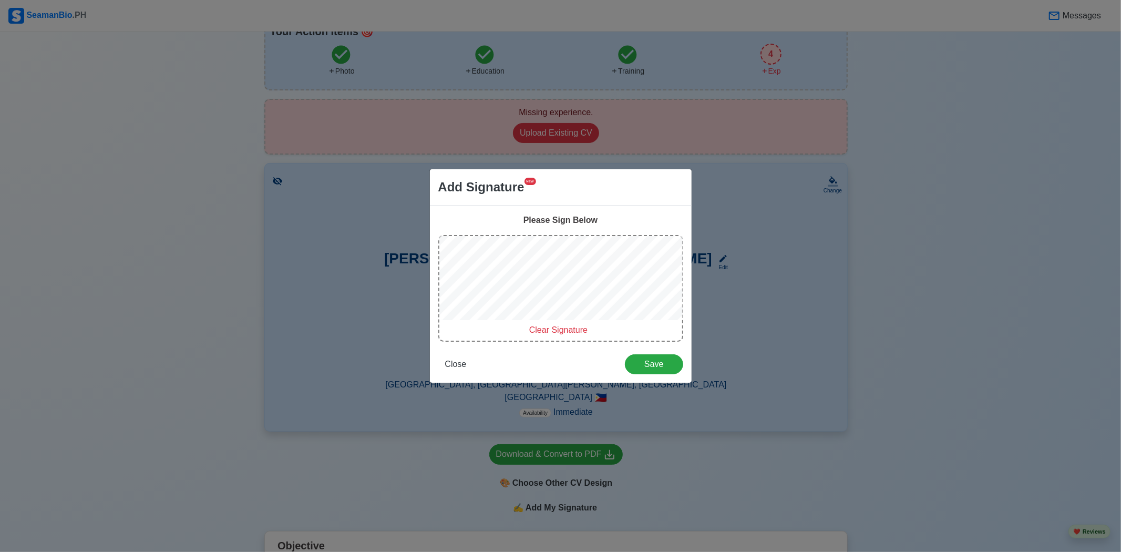
drag, startPoint x: 570, startPoint y: 330, endPoint x: 577, endPoint y: 329, distance: 7.4
click at [570, 330] on span "Clear Signature" at bounding box center [558, 329] width 58 height 9
click at [561, 327] on span "Clear Signature" at bounding box center [558, 329] width 58 height 9
drag, startPoint x: 571, startPoint y: 334, endPoint x: 573, endPoint y: 328, distance: 6.2
click at [571, 334] on span "Clear Signature" at bounding box center [558, 329] width 58 height 9
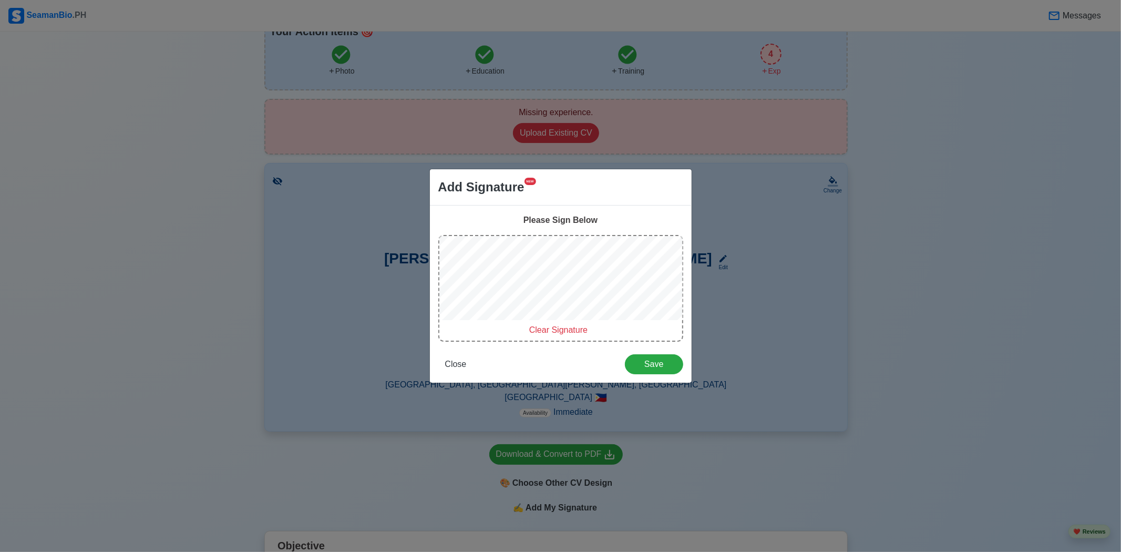
click at [574, 322] on div at bounding box center [560, 280] width 243 height 88
click at [579, 325] on span "Clear Signature" at bounding box center [558, 329] width 58 height 9
click at [564, 335] on div "Clear Signature" at bounding box center [558, 330] width 239 height 13
click at [577, 329] on span "Clear Signature" at bounding box center [558, 329] width 58 height 9
click at [573, 332] on span "Clear Signature" at bounding box center [558, 329] width 58 height 9
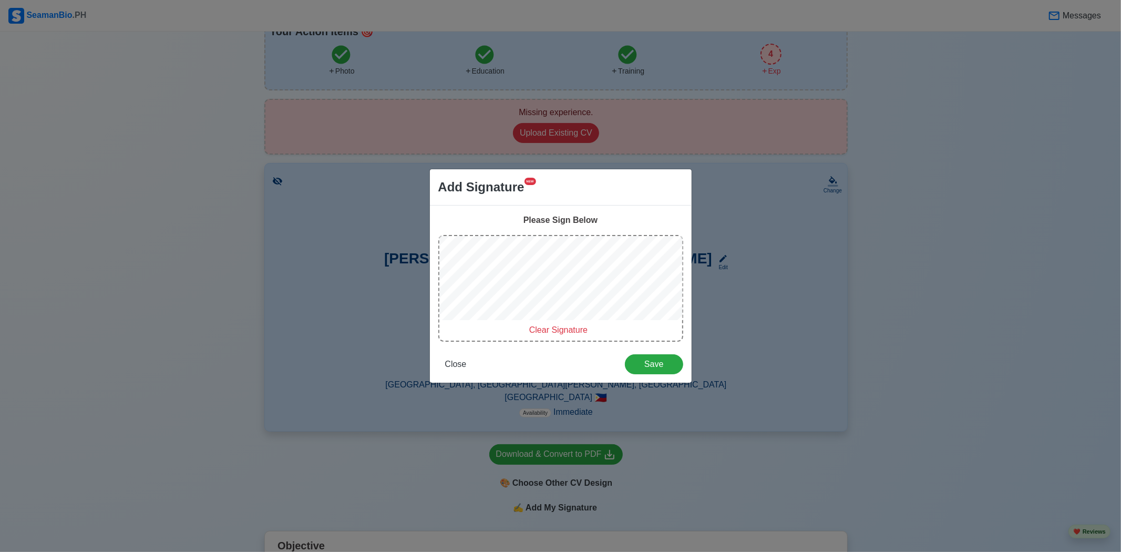
click at [567, 330] on span "Clear Signature" at bounding box center [558, 329] width 58 height 9
click at [662, 359] on span "Save" at bounding box center [654, 363] width 44 height 9
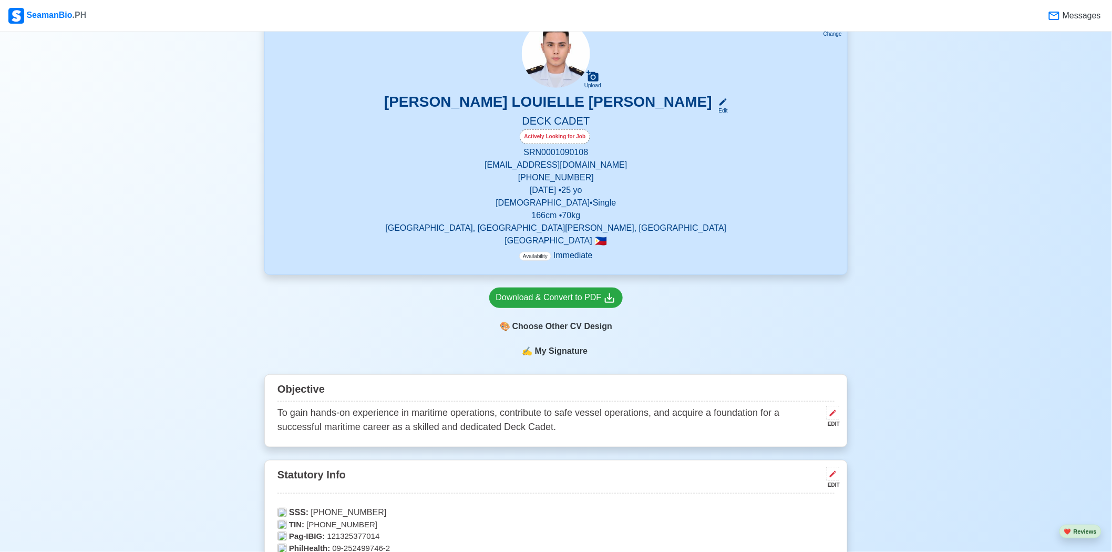
scroll to position [258, 0]
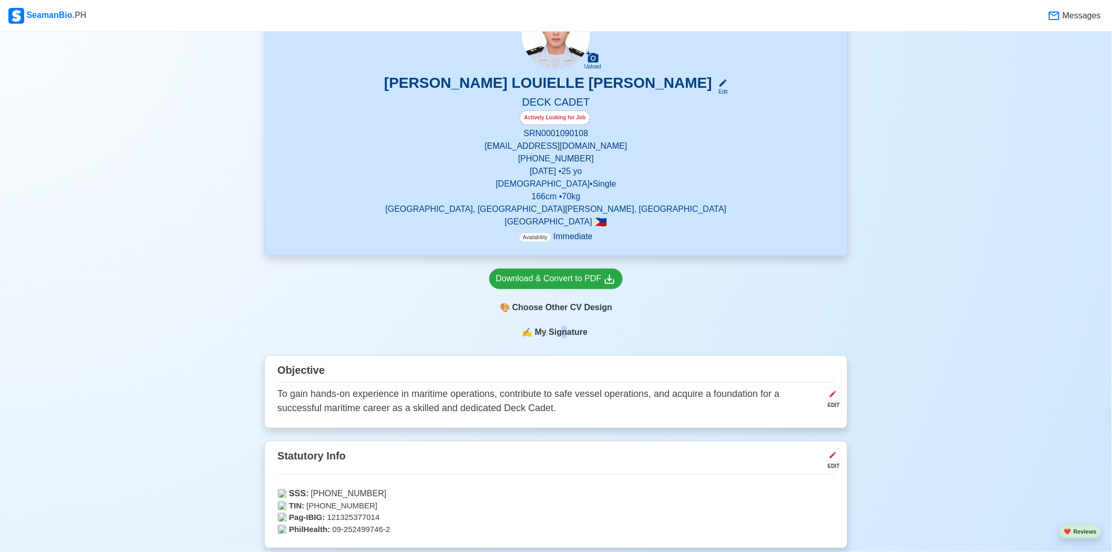
click at [563, 333] on span "My Signature" at bounding box center [561, 332] width 57 height 13
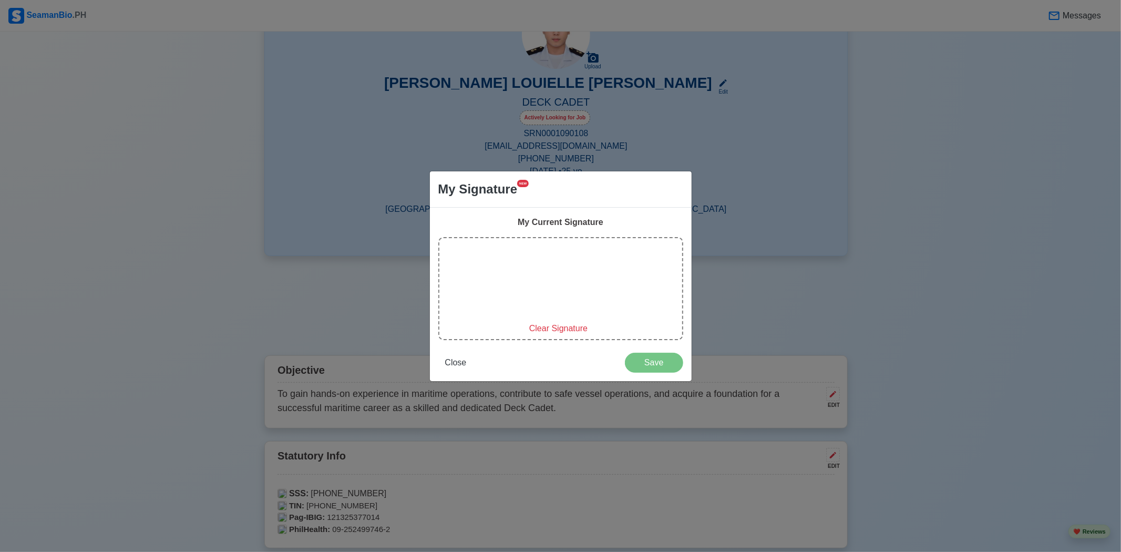
click at [910, 342] on div "My Signature NEW My Current Signature Clear Signature Close Save" at bounding box center [560, 276] width 1121 height 552
click at [833, 327] on div "My Signature NEW My Current Signature Clear Signature Close Save" at bounding box center [560, 276] width 1121 height 552
click at [441, 361] on button "Close" at bounding box center [455, 363] width 35 height 20
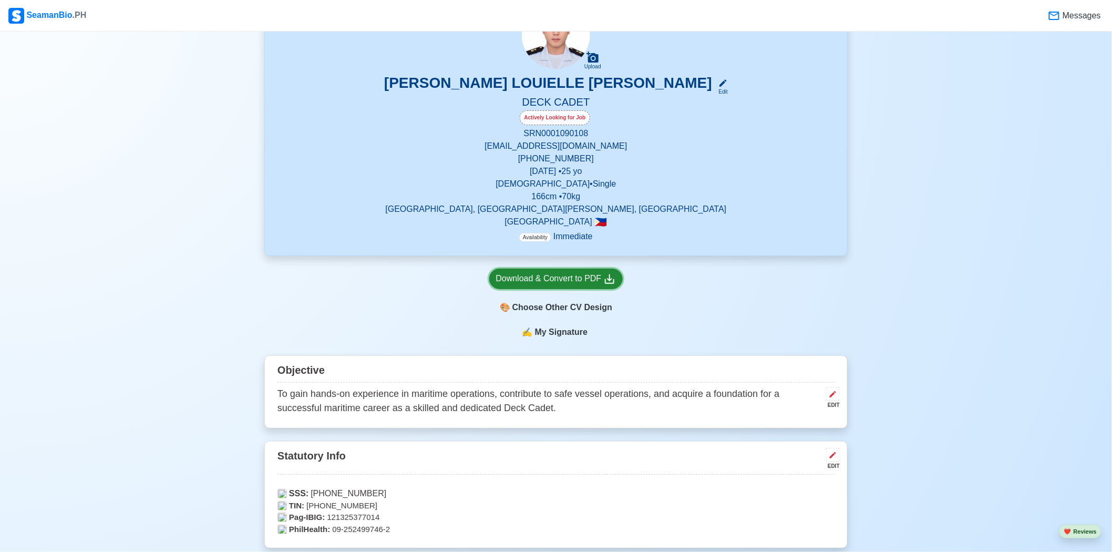
click at [582, 279] on div "Download & Convert to PDF" at bounding box center [556, 278] width 120 height 13
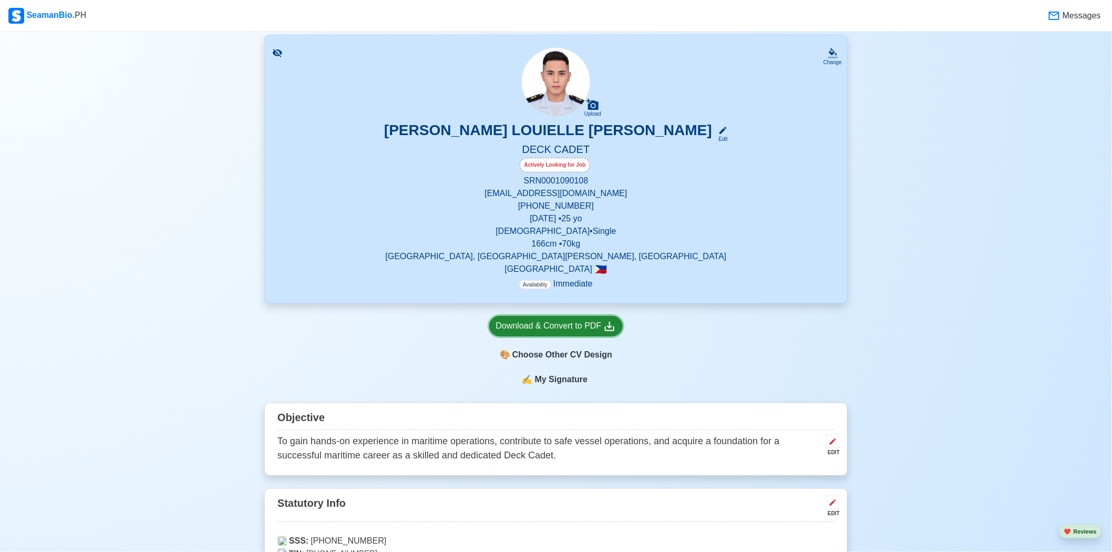
scroll to position [199, 0]
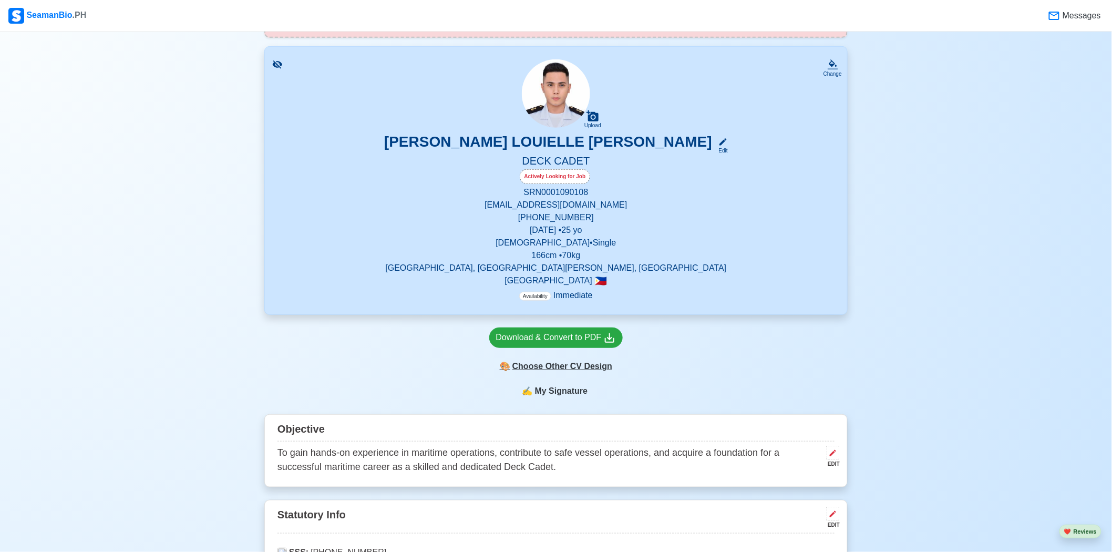
click at [588, 359] on div "🎨 Choose Other CV Design" at bounding box center [556, 366] width 134 height 20
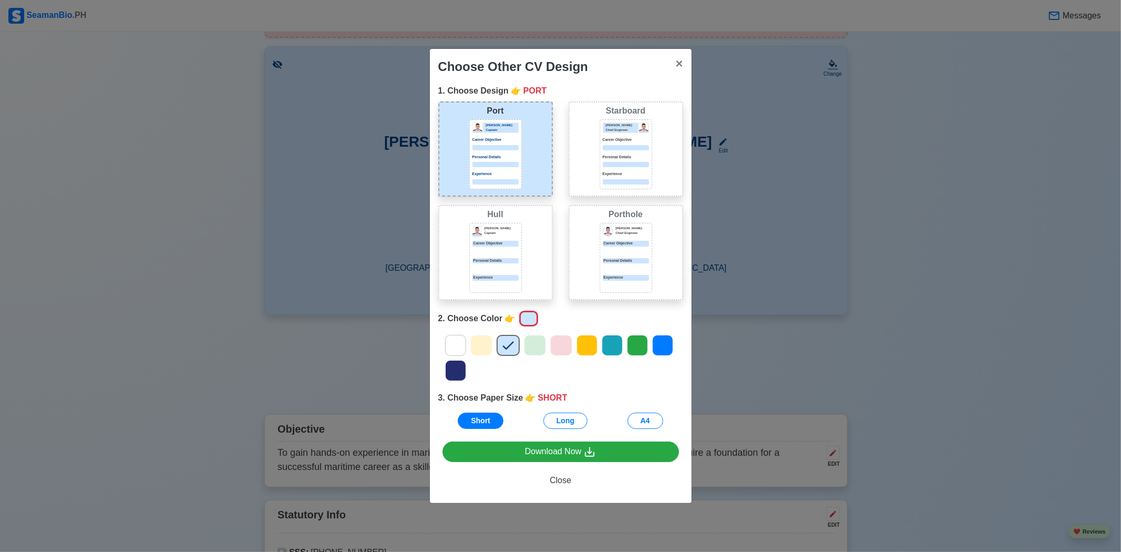
click at [629, 155] on p "Personal Details" at bounding box center [626, 158] width 46 height 6
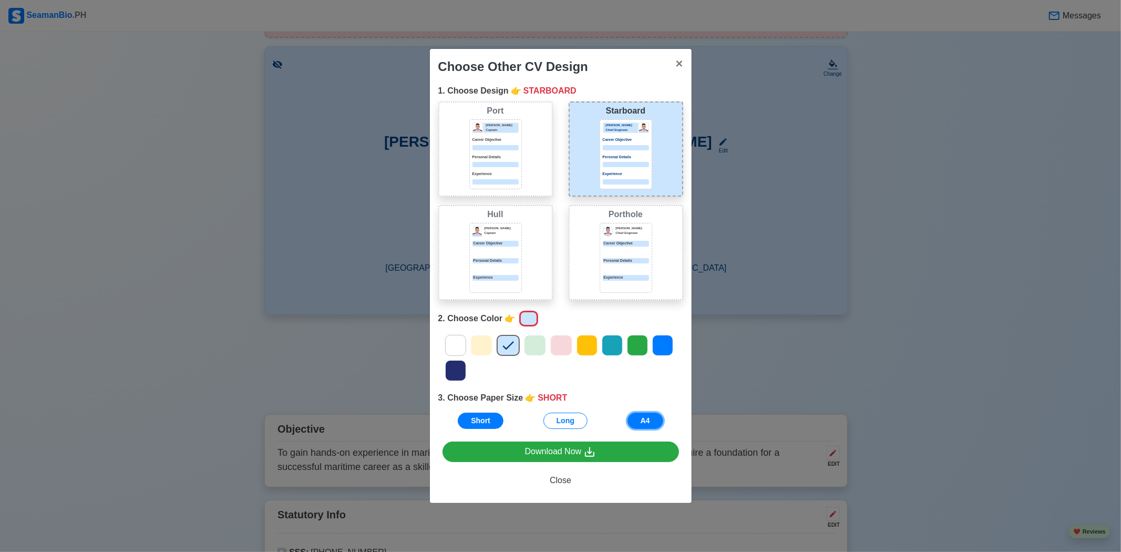
click at [639, 421] on button "A4" at bounding box center [645, 421] width 36 height 16
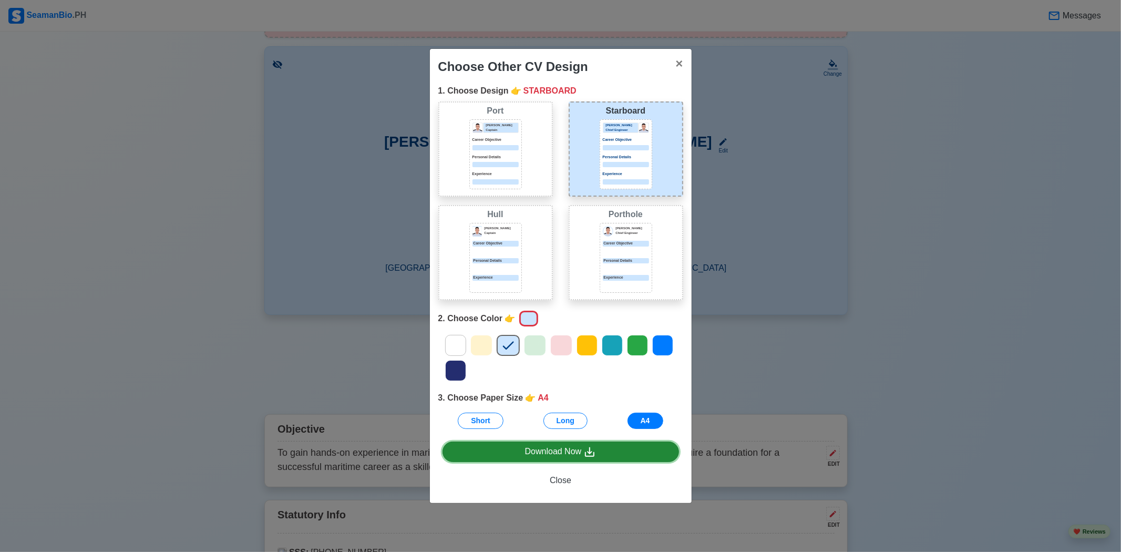
click at [615, 454] on link "Download Now" at bounding box center [560, 451] width 236 height 20
click at [923, 175] on div "Choose Other CV Design × Close 1. Choose Design 👉 STARBOARD Port Donald Cris Ca…" at bounding box center [560, 276] width 1121 height 552
click at [679, 60] on span "×" at bounding box center [678, 63] width 7 height 14
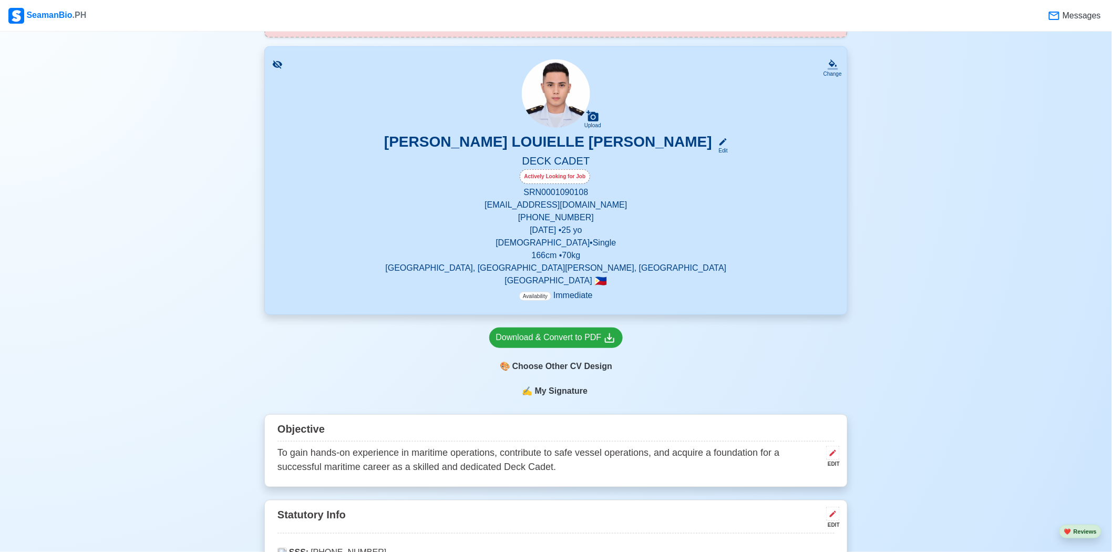
click at [564, 389] on span "My Signature" at bounding box center [561, 391] width 57 height 13
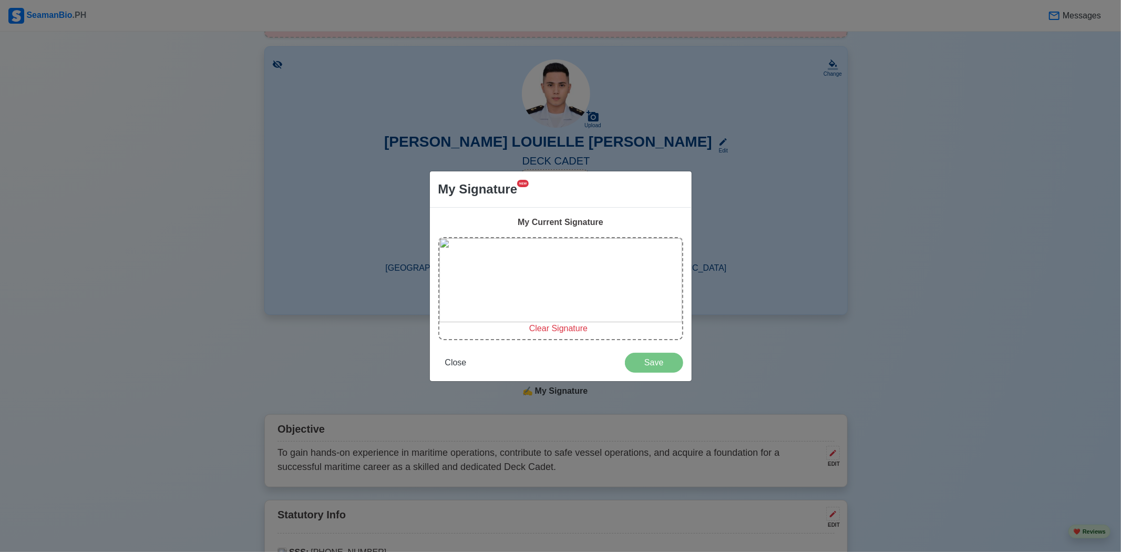
click at [566, 326] on span "Clear Signature" at bounding box center [558, 328] width 58 height 9
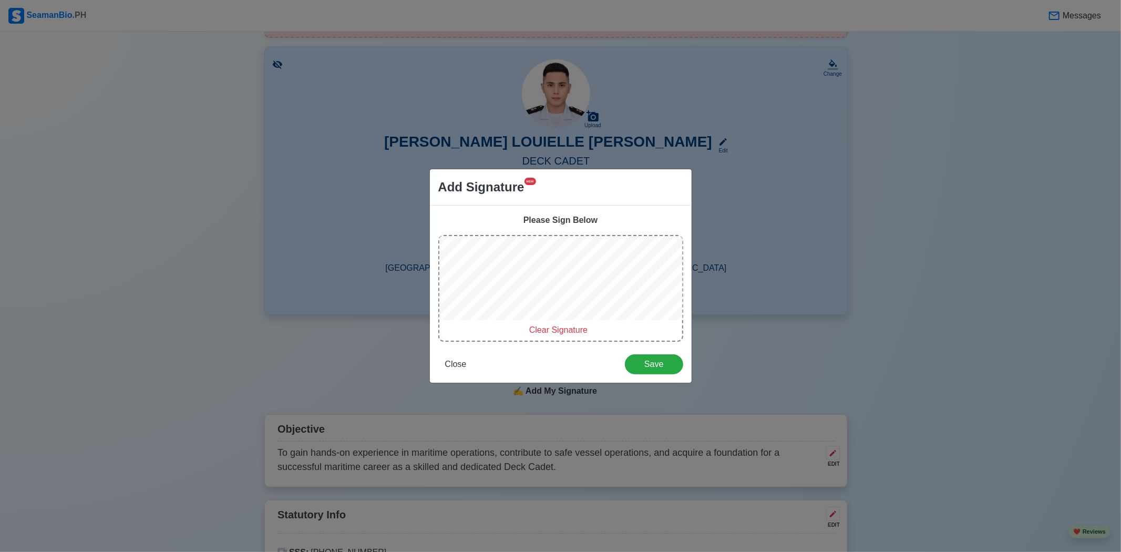
click at [739, 283] on div "Add Signature NEW Please Sign Below Clear Signature Close Save" at bounding box center [560, 276] width 1121 height 552
click at [666, 364] on span "Save" at bounding box center [654, 363] width 44 height 9
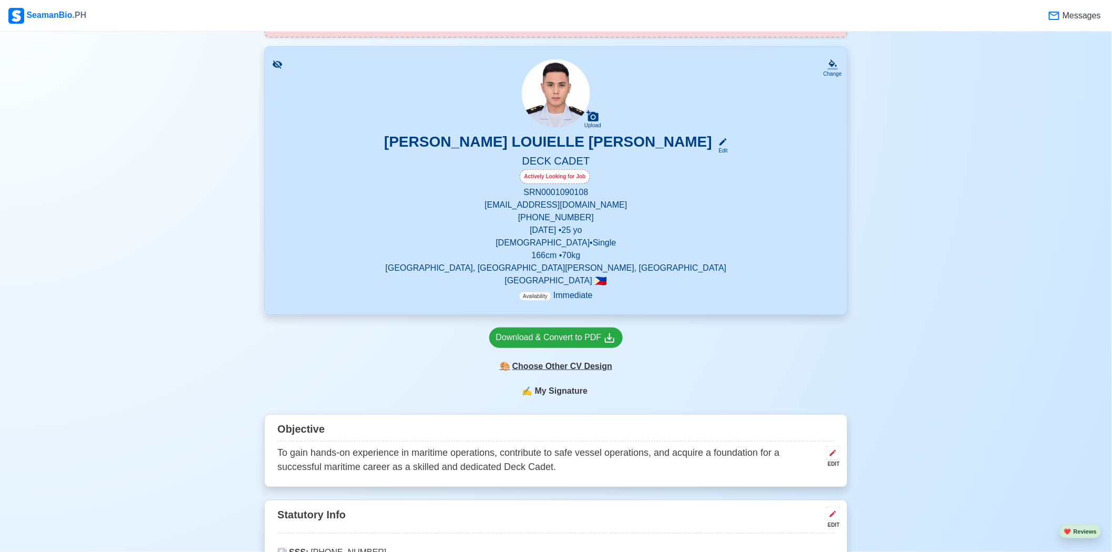
click at [584, 368] on div "🎨 Choose Other CV Design" at bounding box center [556, 366] width 134 height 20
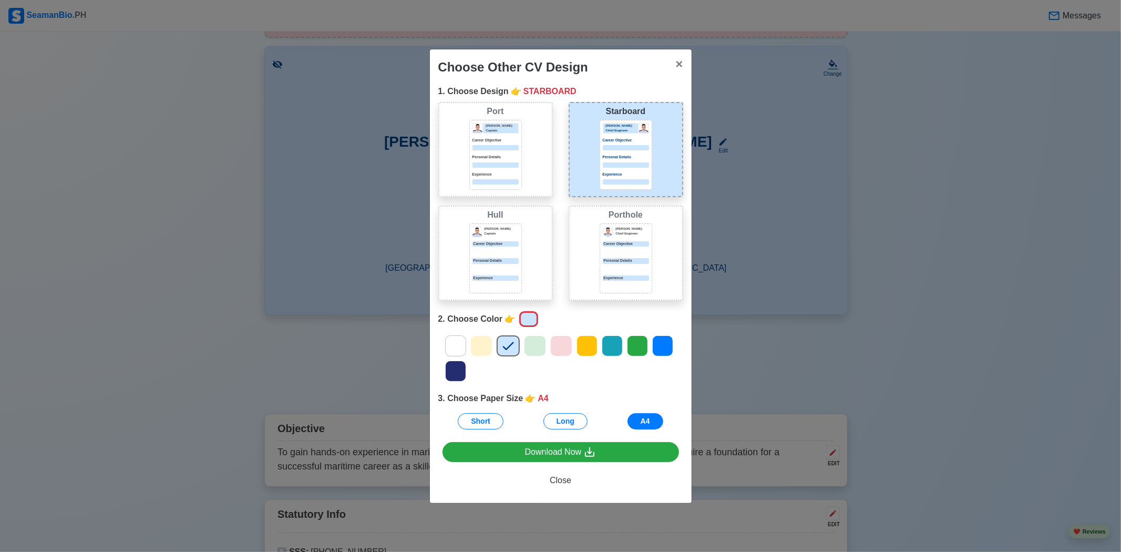
click at [613, 273] on div "Jeffrey Gil Chief Engineer Career Objective Personal Details Experience" at bounding box center [626, 258] width 53 height 70
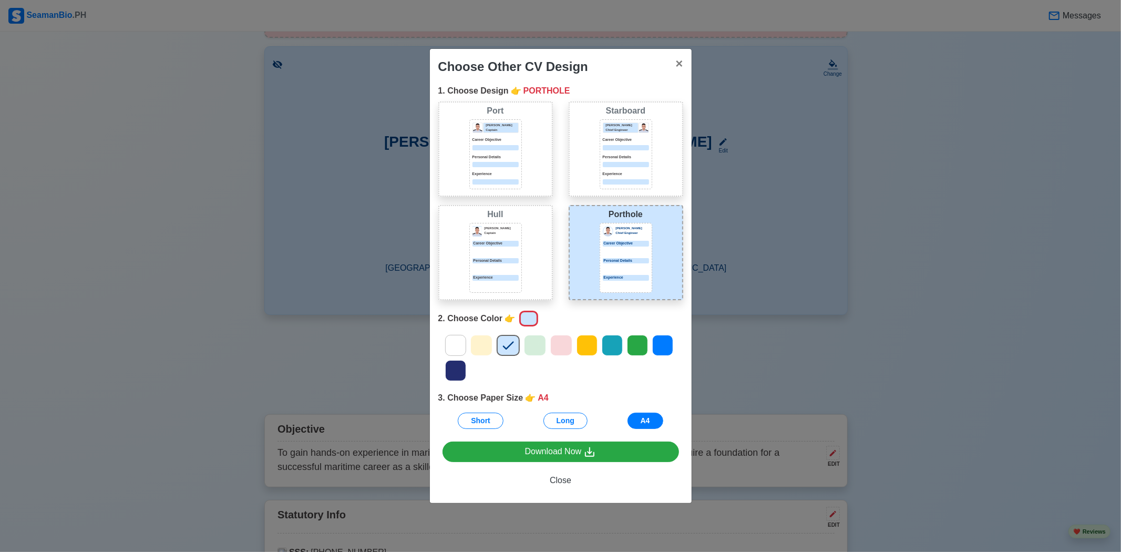
click at [621, 187] on div "Jeffrey Gil Chief Engineer Career Objective Personal Details Experience" at bounding box center [626, 154] width 53 height 70
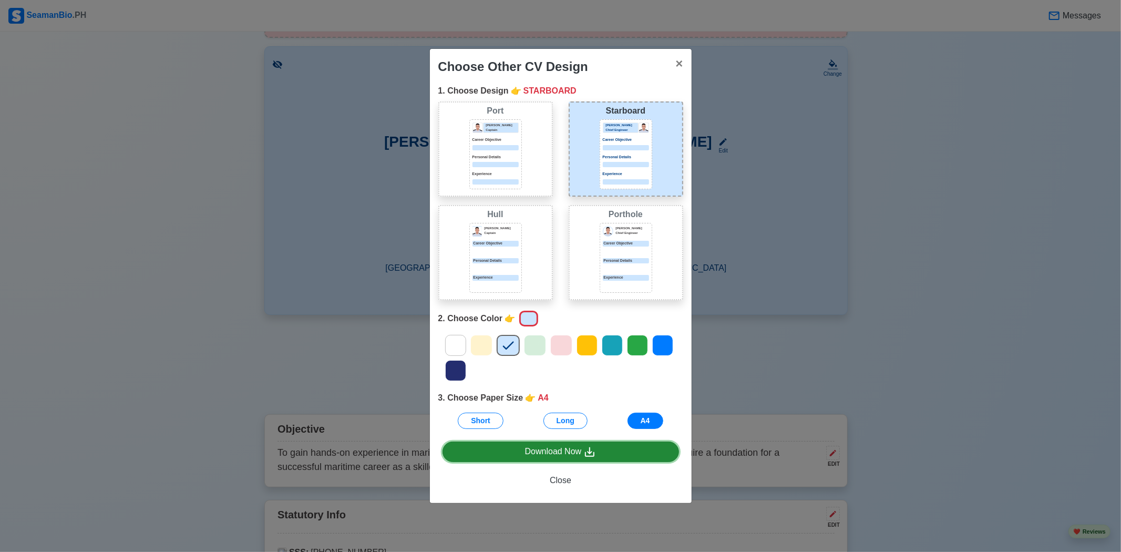
click at [599, 457] on link "Download Now" at bounding box center [560, 451] width 236 height 20
click at [526, 270] on div "Hull Donald Cris Captain Career Objective Personal Details Experience" at bounding box center [495, 252] width 115 height 95
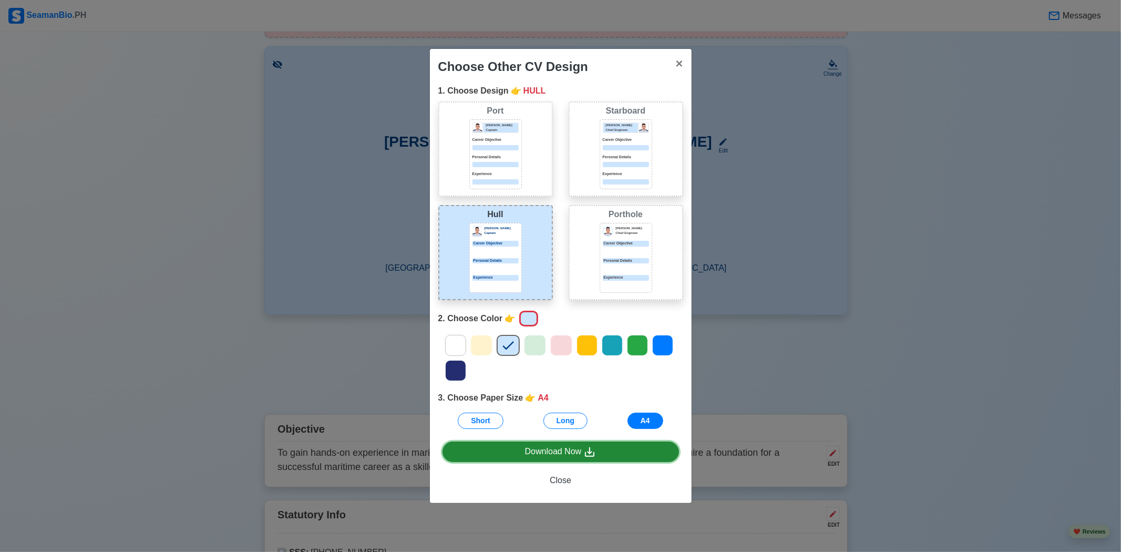
click at [580, 445] on div "Download Now" at bounding box center [560, 451] width 71 height 13
click at [642, 263] on div "Personal Details" at bounding box center [626, 264] width 46 height 13
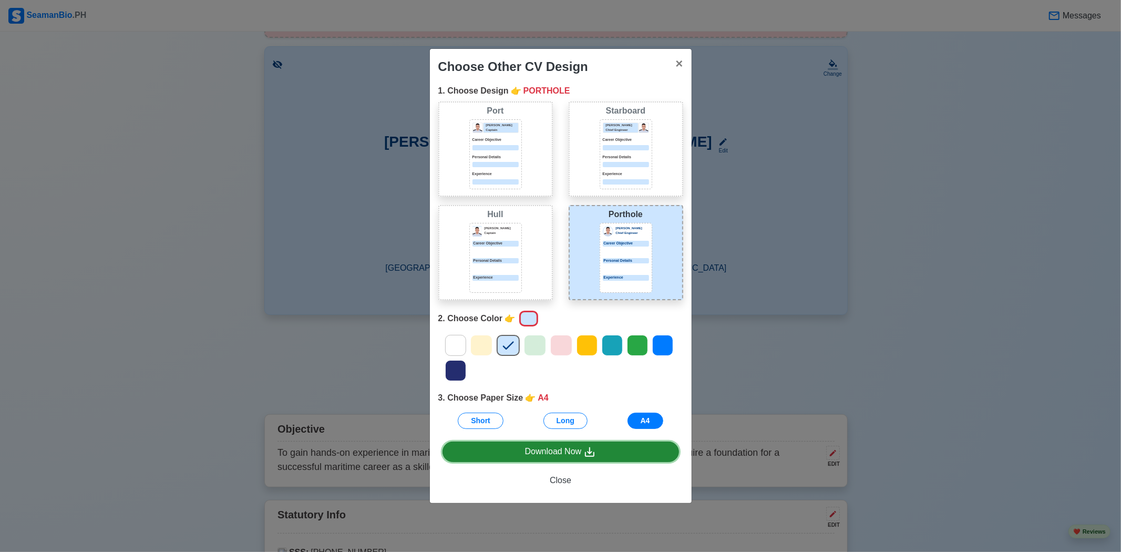
click at [592, 451] on icon at bounding box center [589, 452] width 13 height 13
click at [898, 347] on div "Choose Other CV Design × Close 1. Choose Design 👉 PORTHOLE Port Donald Cris Cap…" at bounding box center [560, 276] width 1121 height 552
click at [678, 60] on span "×" at bounding box center [678, 63] width 7 height 14
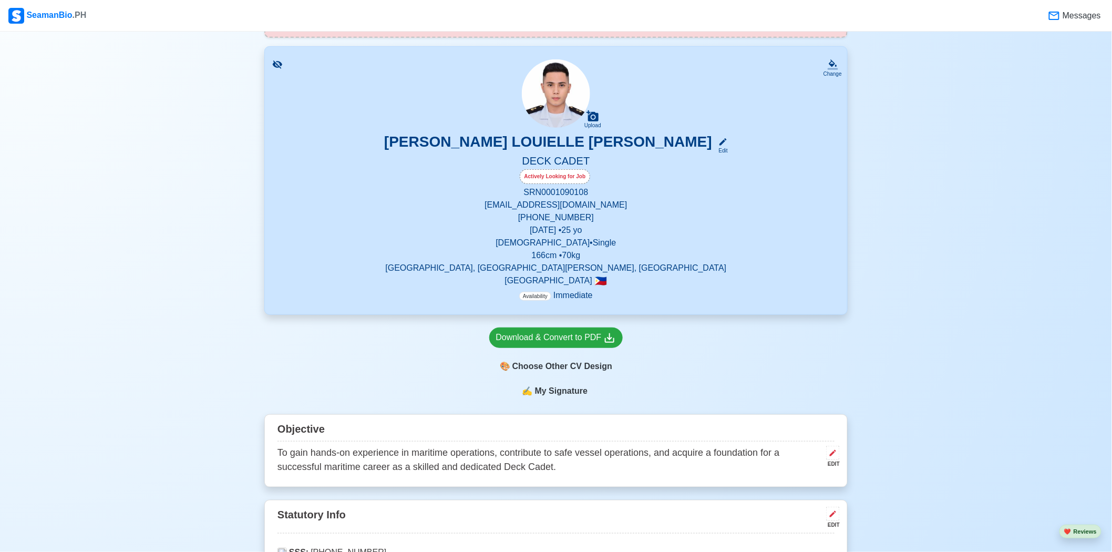
click at [575, 387] on span "My Signature" at bounding box center [561, 391] width 57 height 13
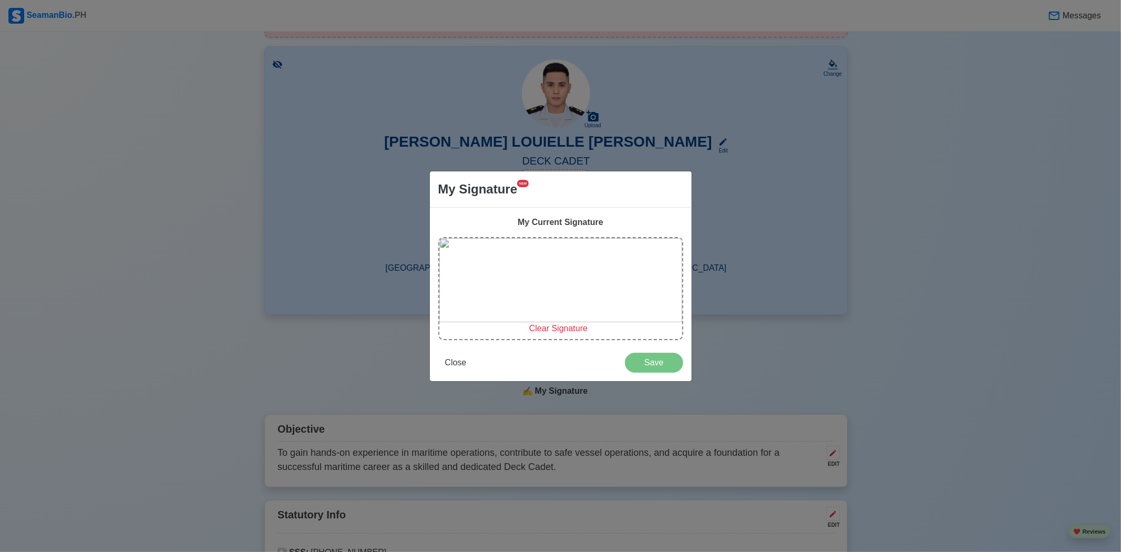
click at [563, 327] on span "Clear Signature" at bounding box center [558, 328] width 58 height 9
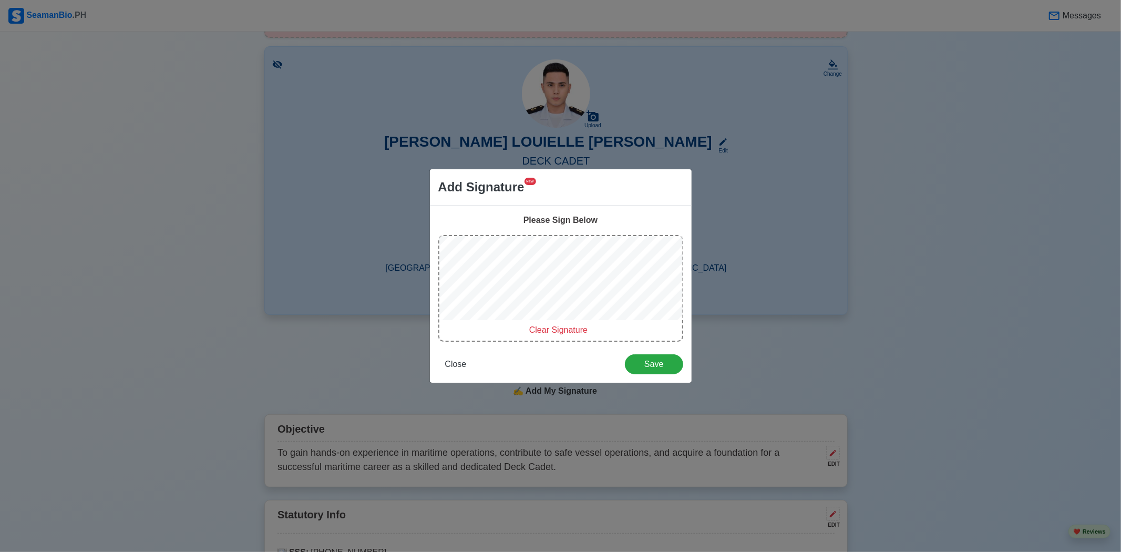
click at [571, 326] on span "Clear Signature" at bounding box center [558, 329] width 58 height 9
click at [748, 294] on div "Add Signature NEW Please Sign Below Clear Signature Close Save" at bounding box center [560, 276] width 1121 height 552
click at [559, 327] on span "Clear Signature" at bounding box center [558, 329] width 58 height 9
click at [745, 285] on div "Add Signature NEW Please Sign Below Clear Signature Close Save" at bounding box center [560, 276] width 1121 height 552
click at [655, 370] on button "Save" at bounding box center [654, 364] width 58 height 20
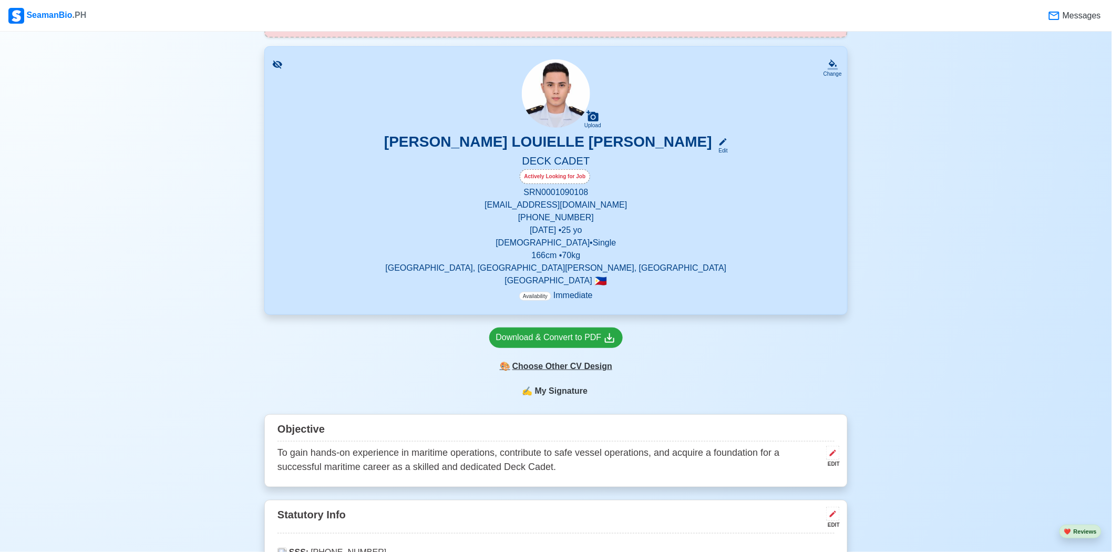
click at [583, 370] on div "🎨 Choose Other CV Design" at bounding box center [556, 366] width 134 height 20
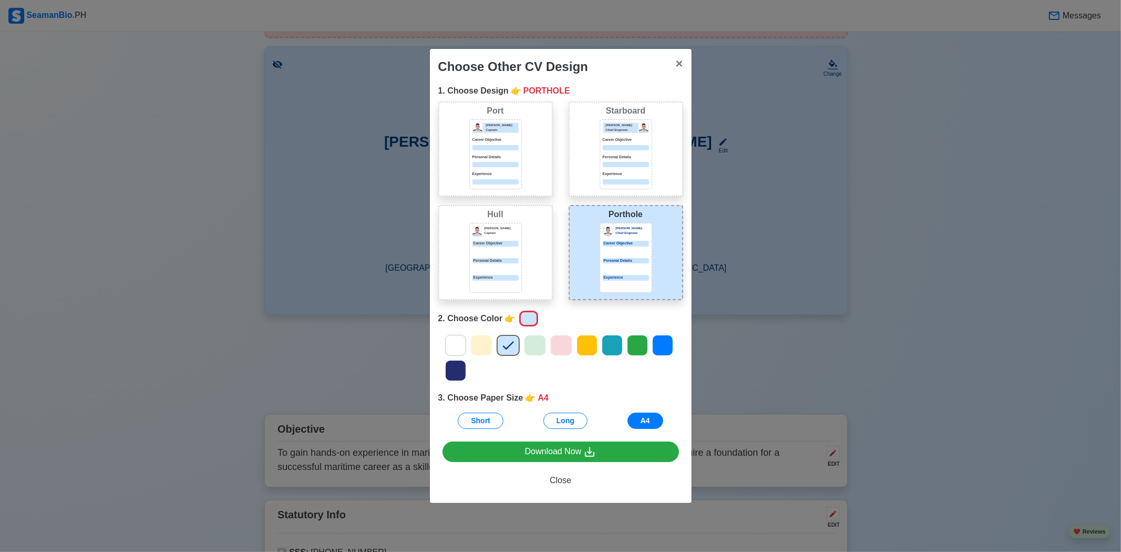
click at [638, 169] on div "Jeffrey Gil Chief Engineer Career Objective Personal Details Experience" at bounding box center [626, 153] width 46 height 62
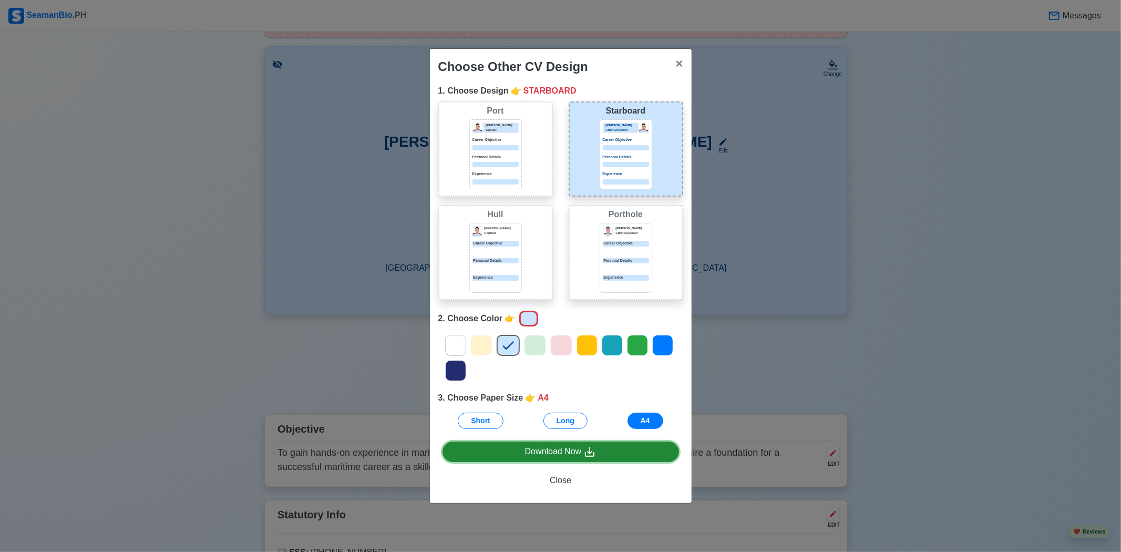
click at [611, 450] on link "Download Now" at bounding box center [560, 451] width 236 height 20
click at [502, 138] on p "Career Objective" at bounding box center [495, 140] width 46 height 6
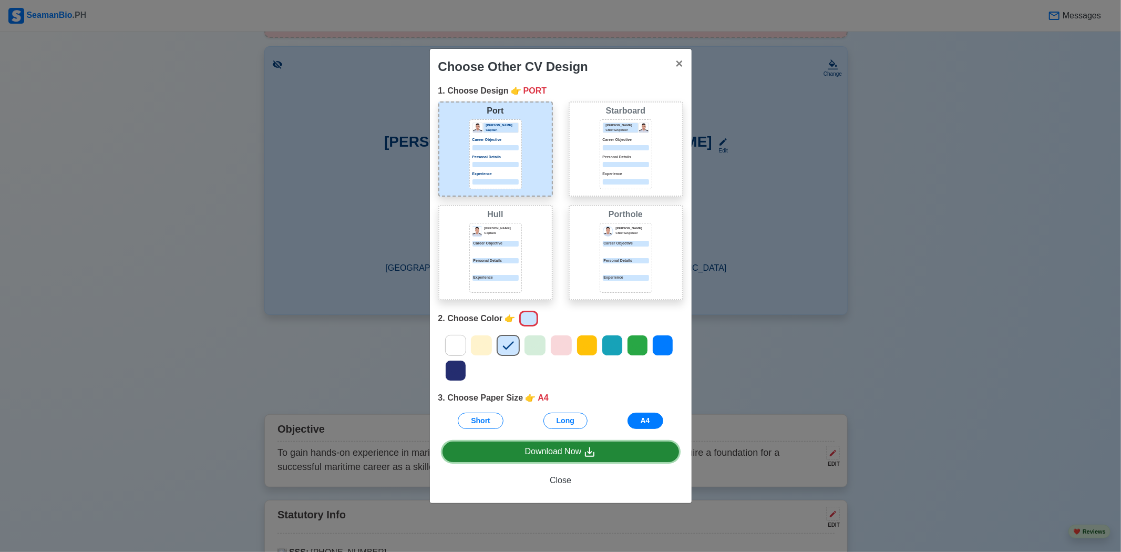
drag, startPoint x: 569, startPoint y: 454, endPoint x: 588, endPoint y: 455, distance: 18.4
click at [569, 454] on div "Download Now" at bounding box center [560, 451] width 71 height 13
click at [682, 64] on span "×" at bounding box center [678, 63] width 7 height 14
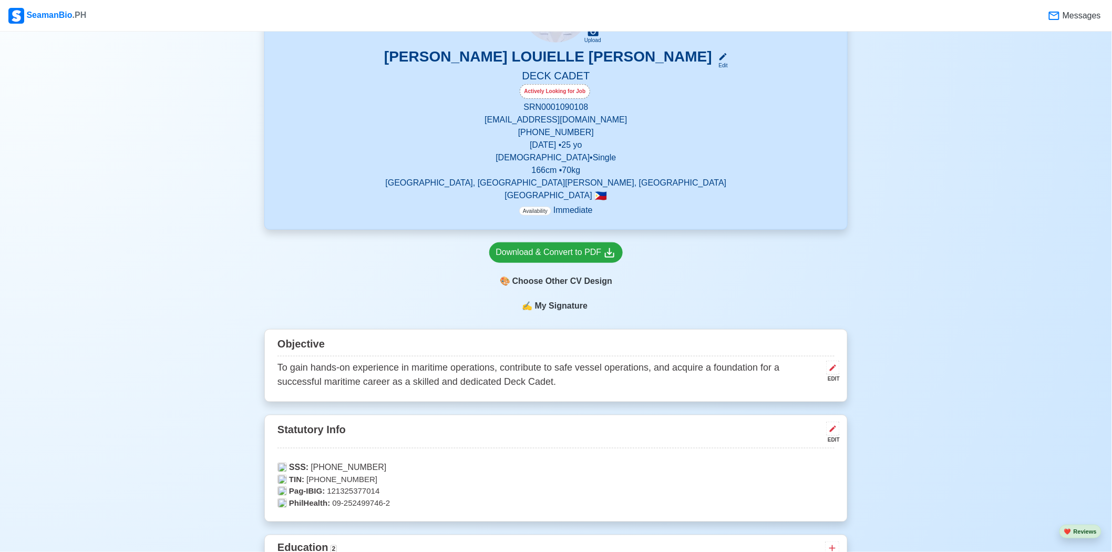
scroll to position [0, 0]
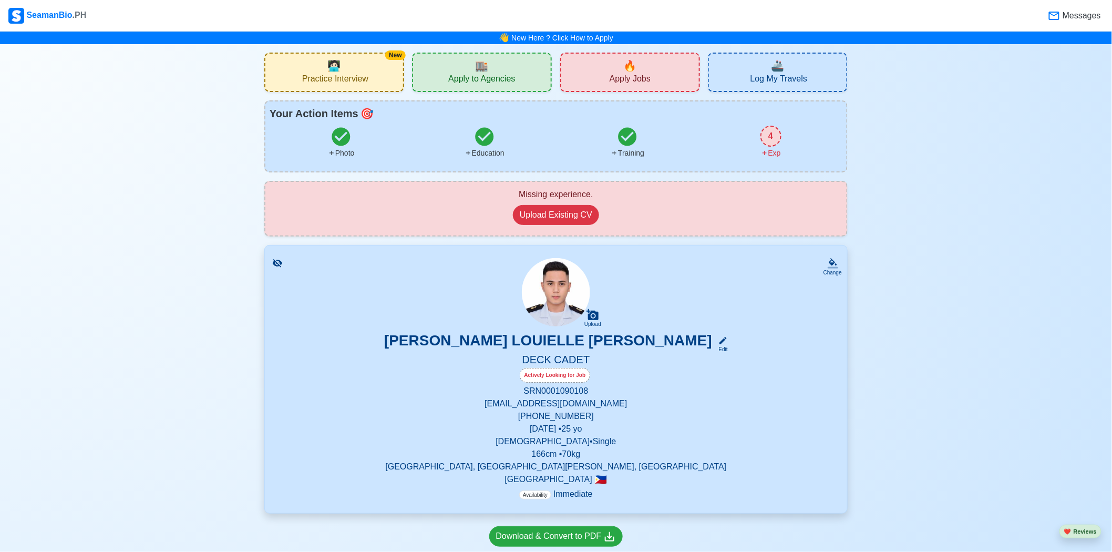
click at [498, 68] on div "🏬 Apply to Agencies" at bounding box center [482, 72] width 140 height 39
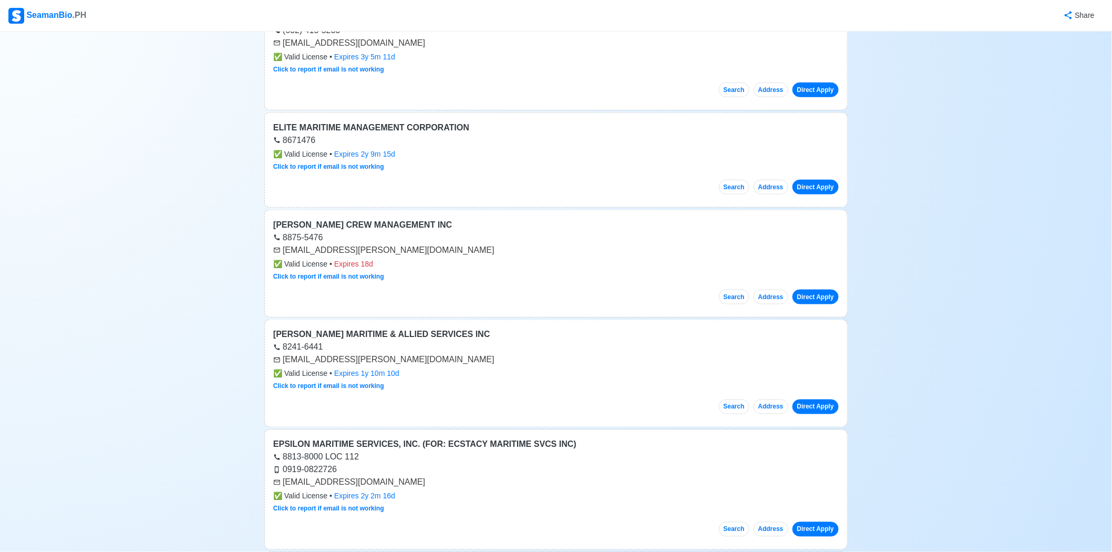
scroll to position [642, 0]
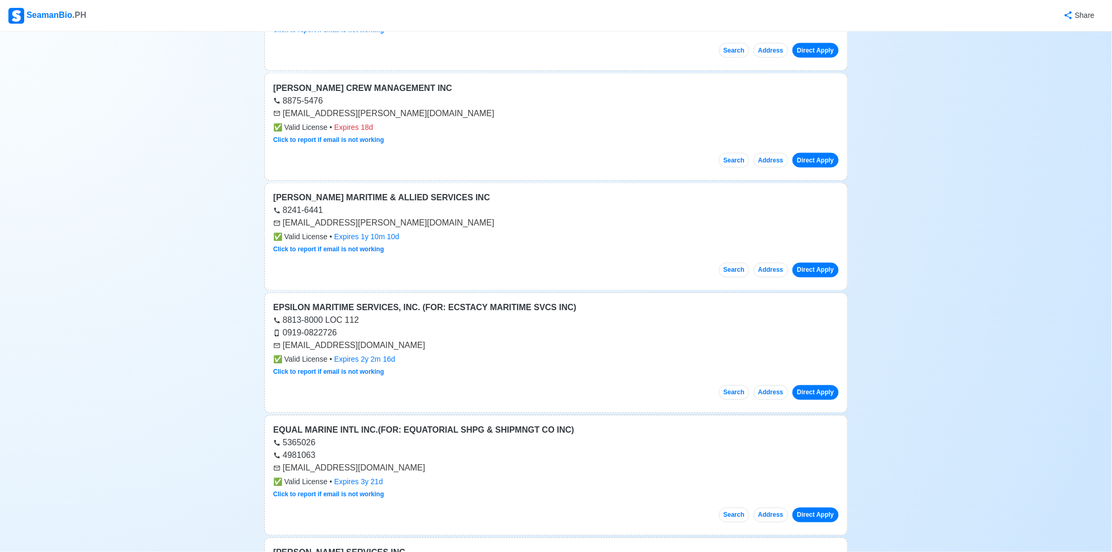
drag, startPoint x: 406, startPoint y: 309, endPoint x: 706, endPoint y: 325, distance: 300.0
click at [708, 324] on div "8813-8000 LOC 112" at bounding box center [555, 320] width 565 height 13
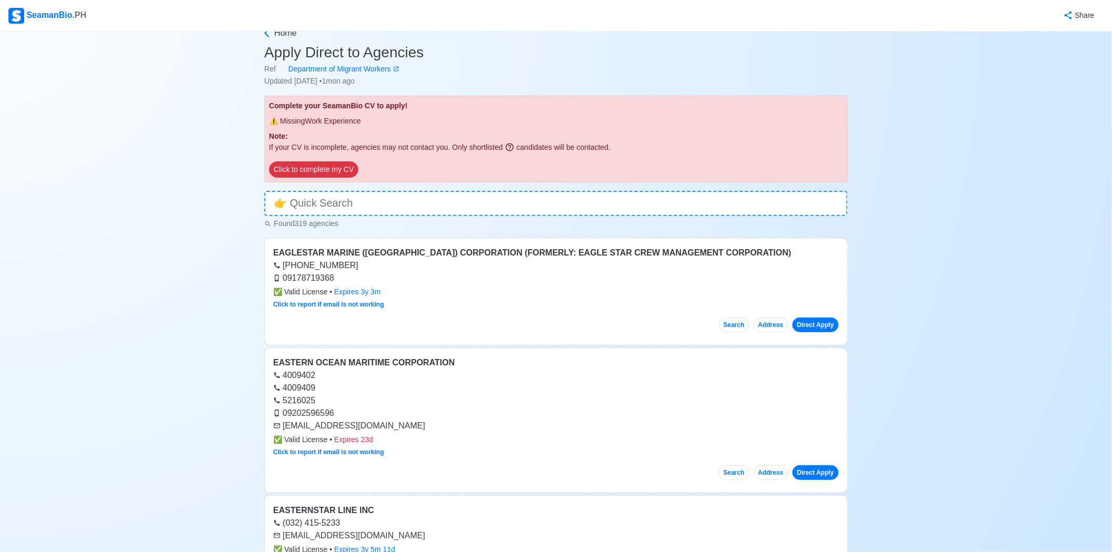
scroll to position [0, 0]
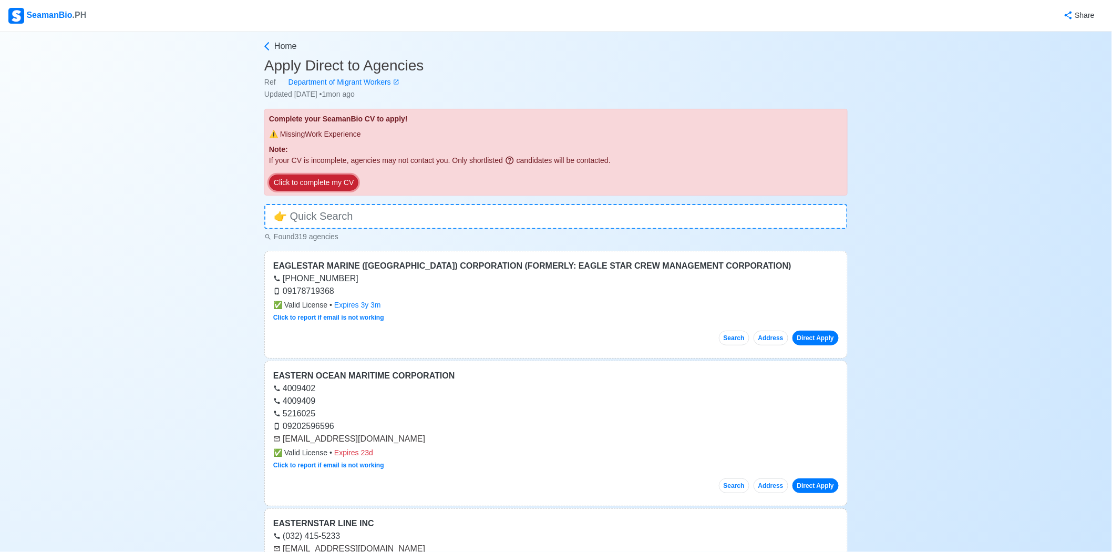
click at [325, 183] on button "Click to complete my CV" at bounding box center [313, 182] width 89 height 16
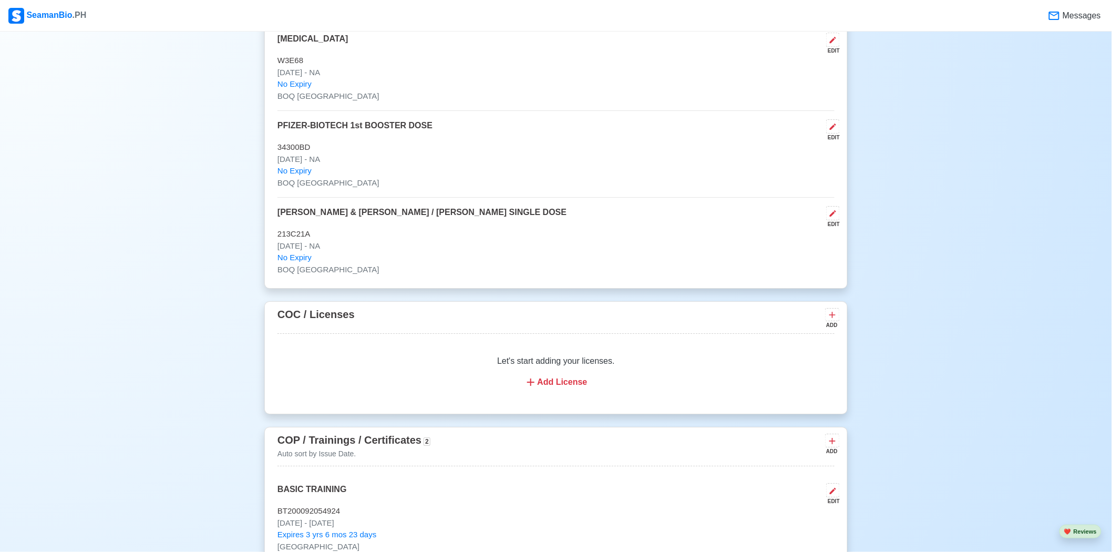
scroll to position [1456, 0]
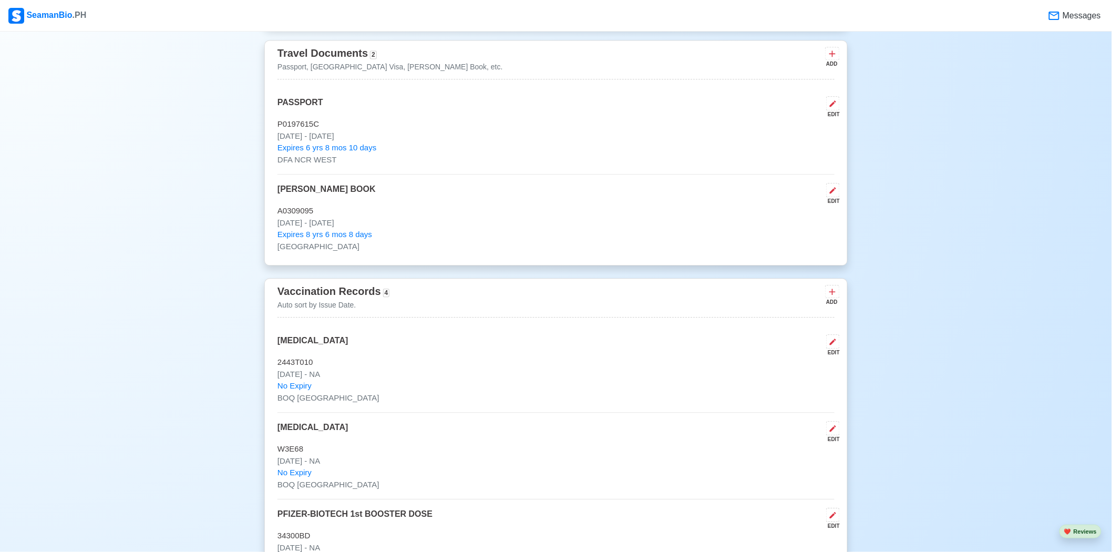
scroll to position [934, 0]
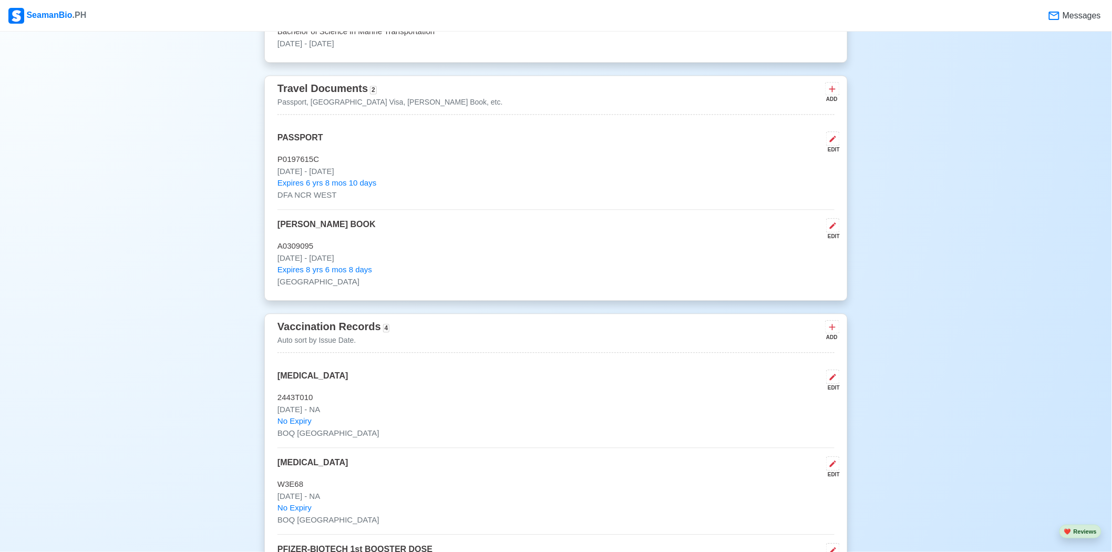
click at [832, 97] on div "ADD" at bounding box center [831, 99] width 13 height 8
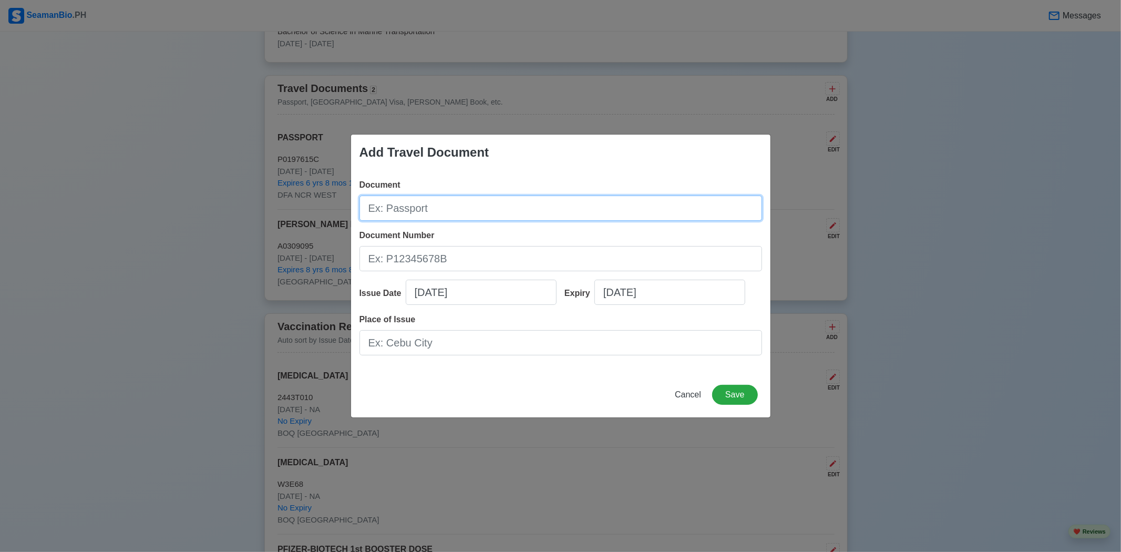
click at [553, 212] on input "Document" at bounding box center [560, 207] width 403 height 25
click at [681, 387] on button "Cancel" at bounding box center [688, 395] width 40 height 20
